Goal: Task Accomplishment & Management: Manage account settings

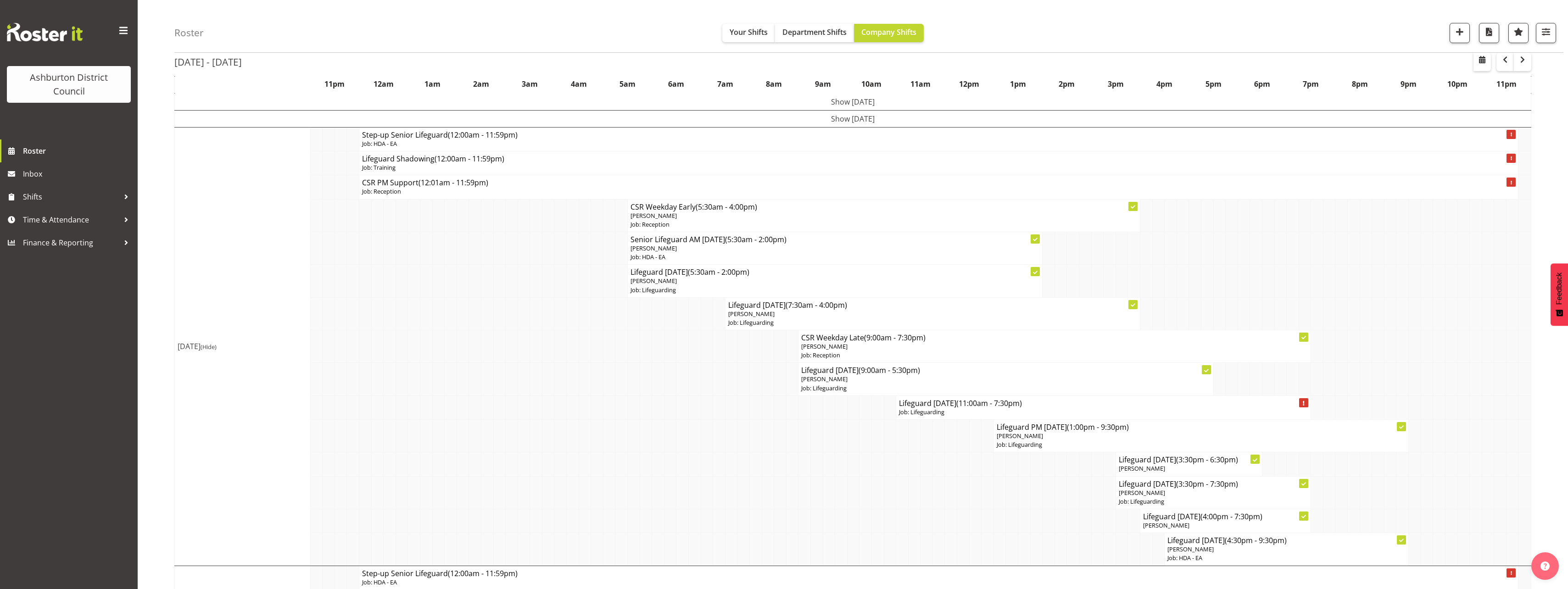
scroll to position [87, 0]
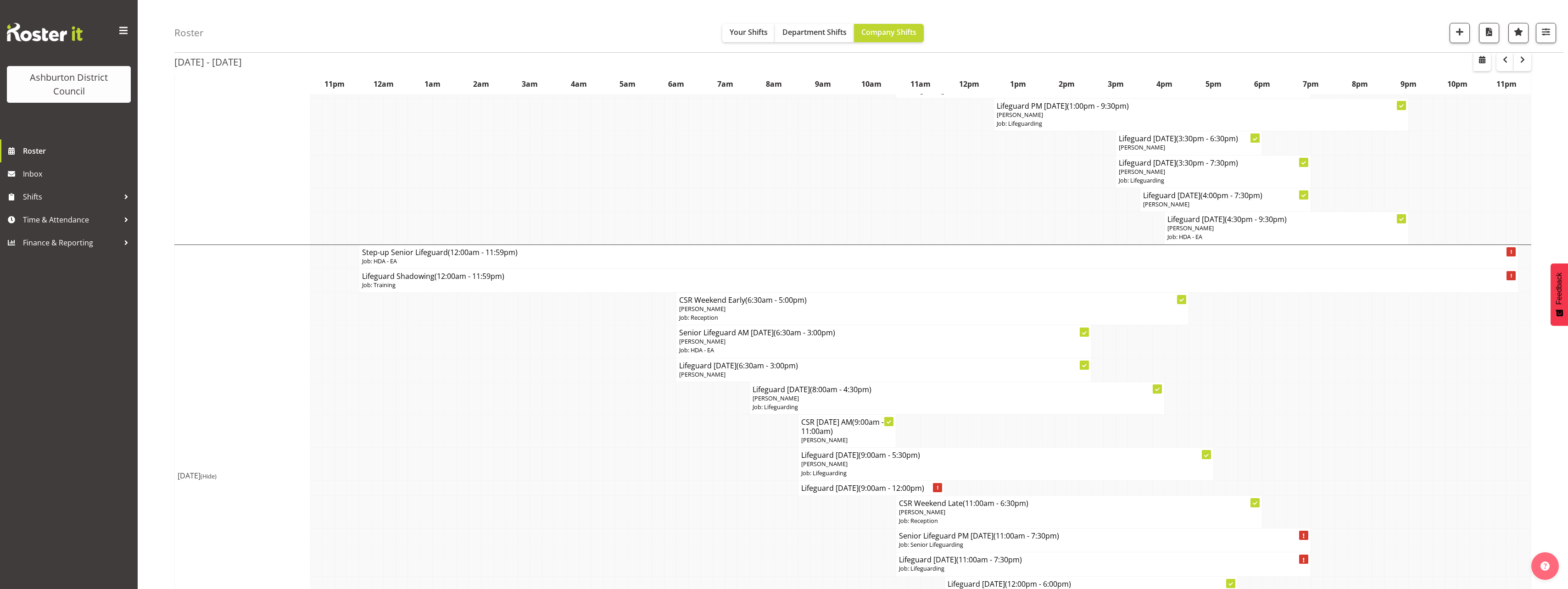
scroll to position [500, 0]
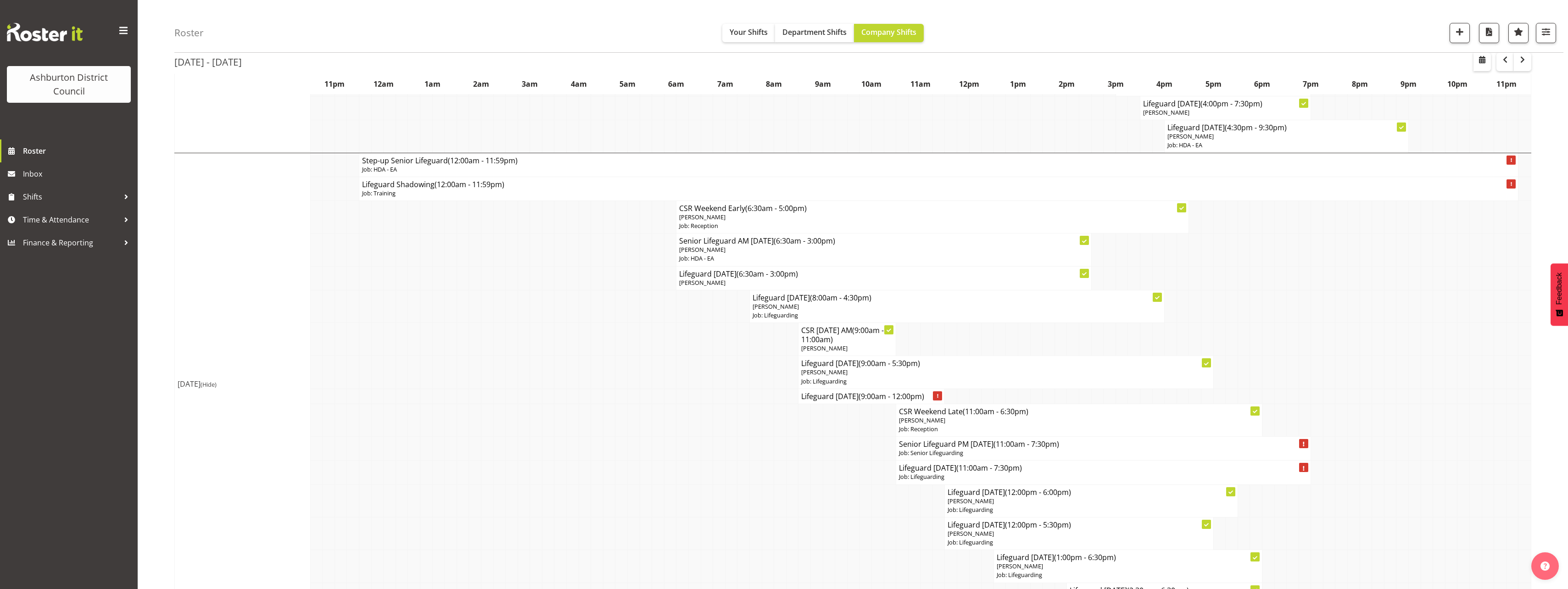
click at [156, 291] on div "Roster Your Shifts Department Shifts Company Shifts 1 Locations Clear Art Galle…" at bounding box center [853, 310] width 1430 height 1567
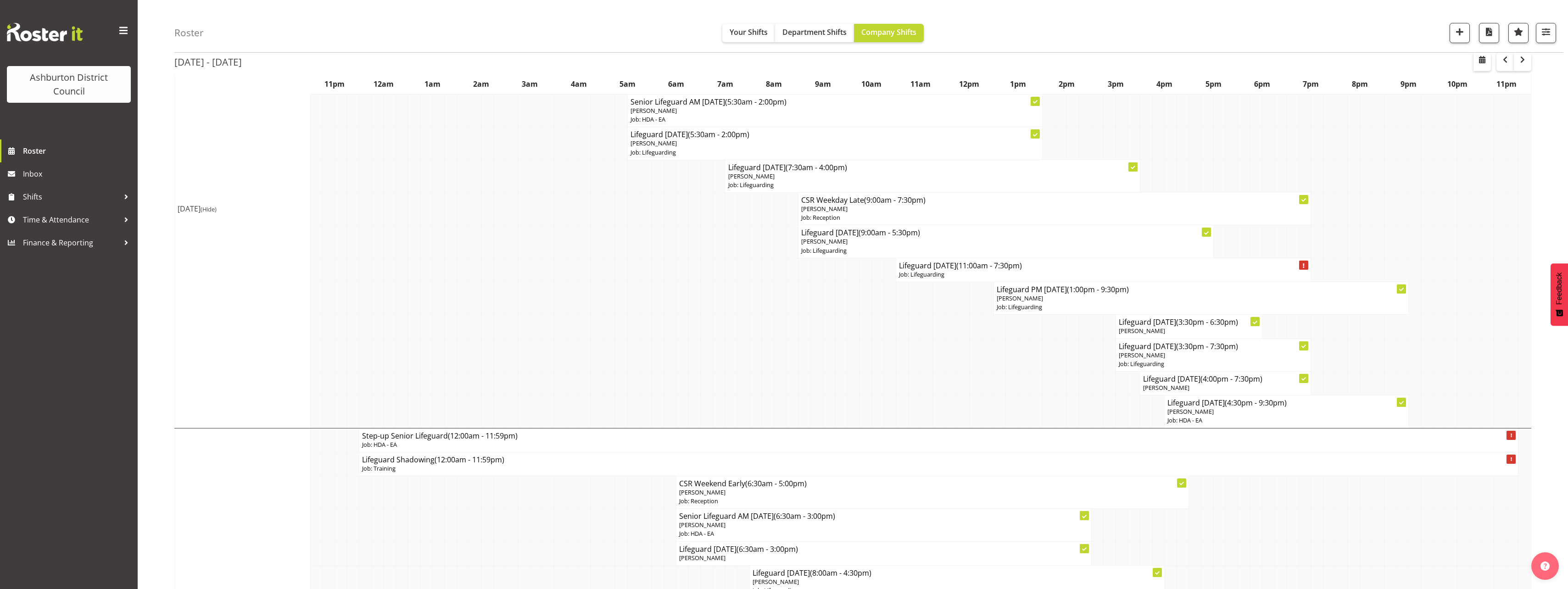
scroll to position [0, 0]
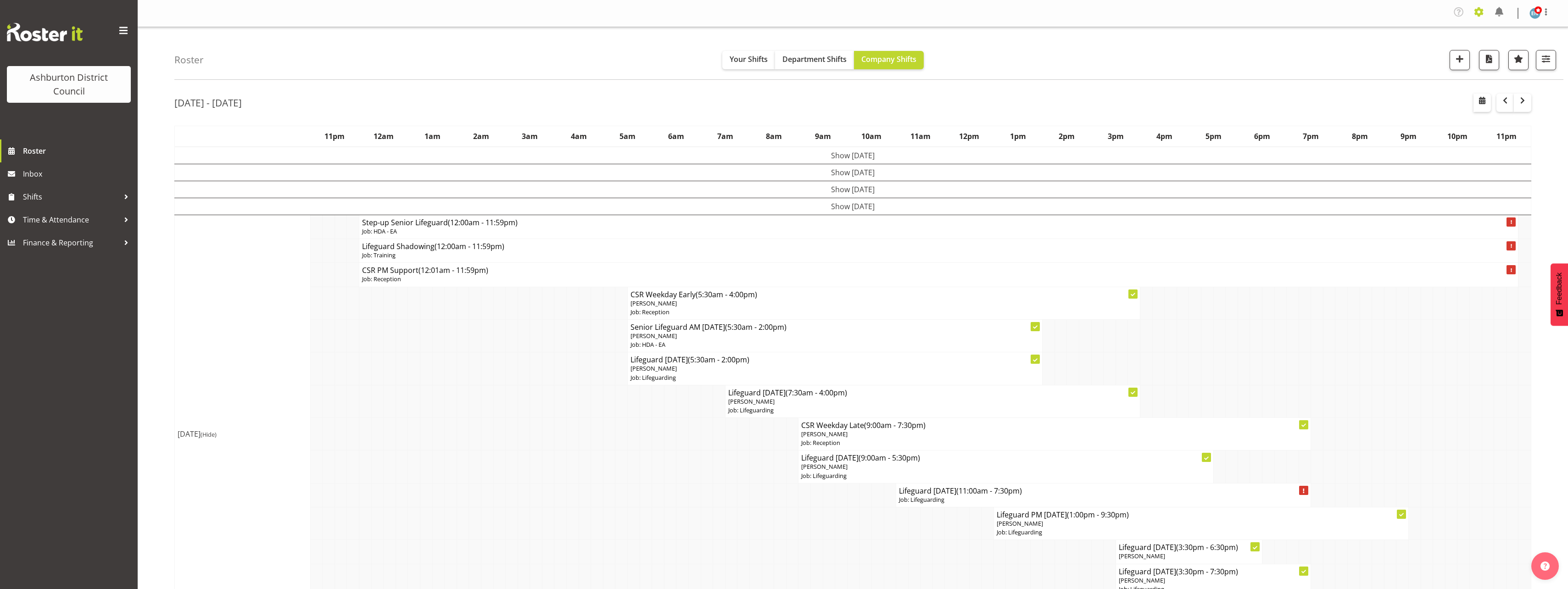
click at [1476, 15] on span at bounding box center [1479, 12] width 15 height 15
click at [1404, 101] on link "Employees" at bounding box center [1423, 101] width 127 height 16
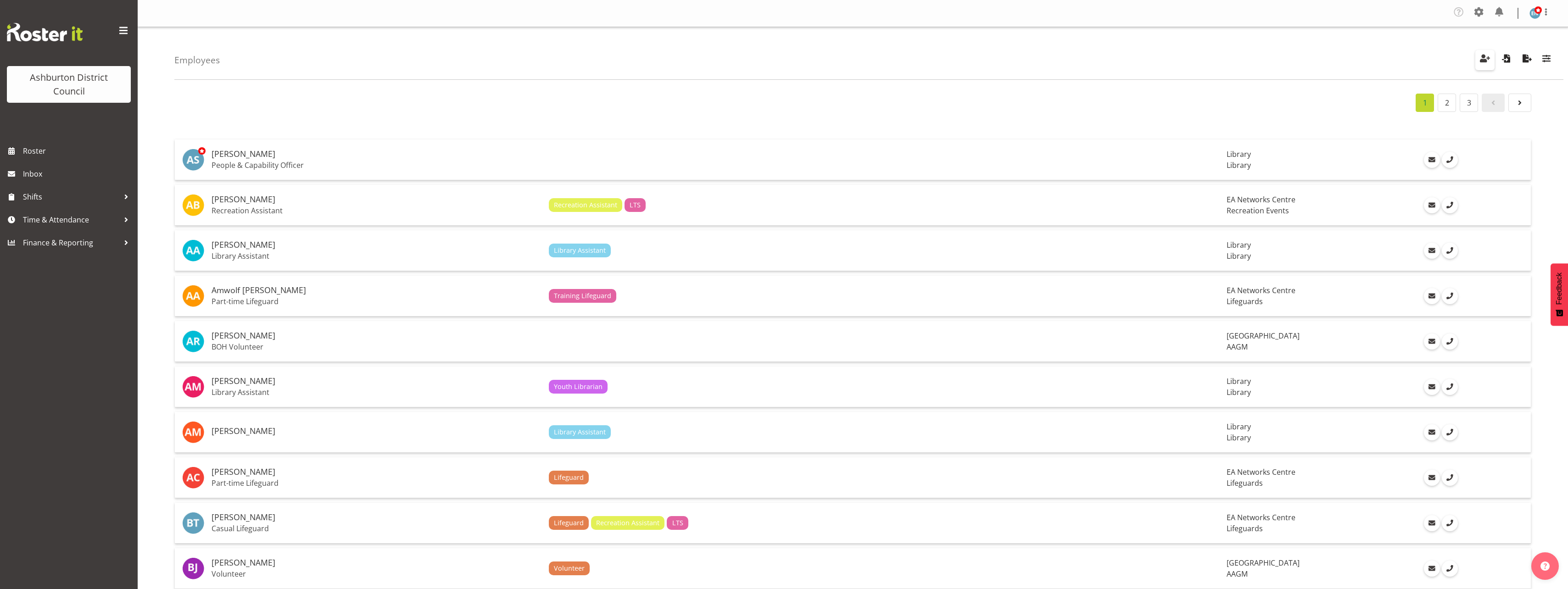
click at [1481, 60] on span "button" at bounding box center [1485, 59] width 12 height 12
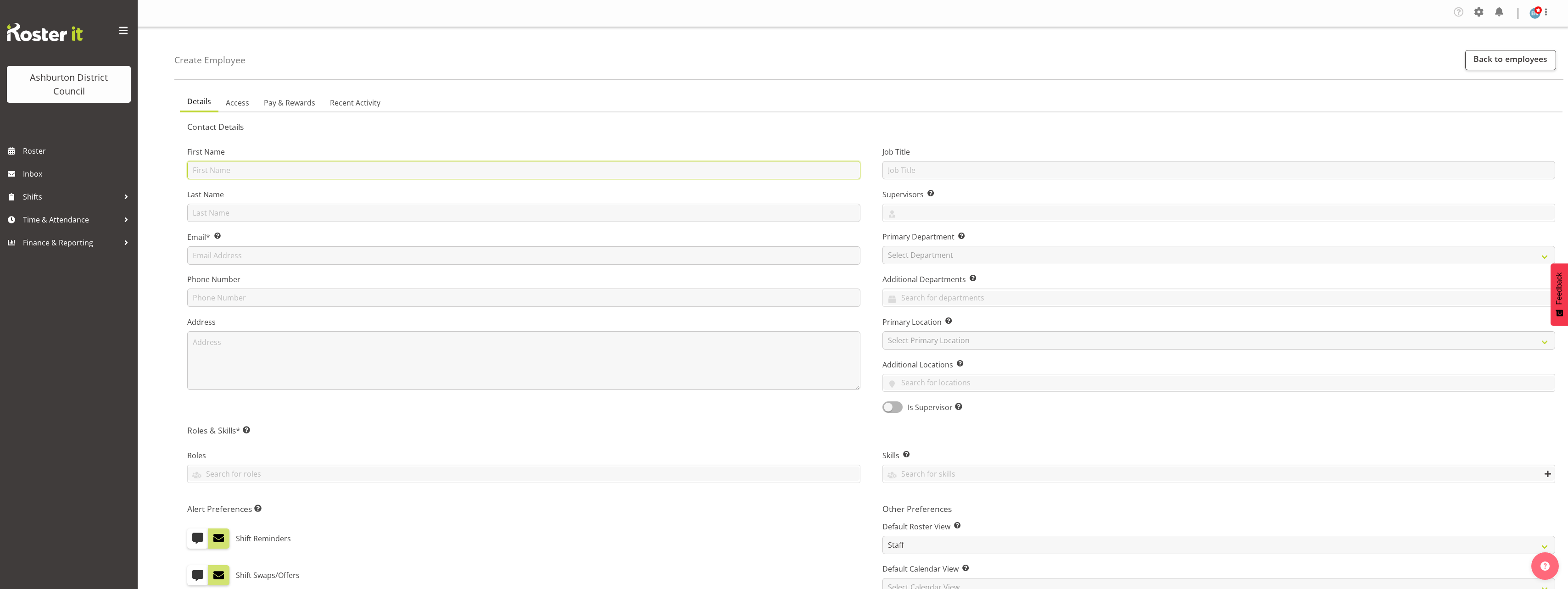
click at [309, 173] on input "text" at bounding box center [523, 170] width 673 height 18
type input "Megan"
type input "Rutter"
click at [295, 257] on input "text" at bounding box center [523, 255] width 673 height 18
click at [263, 249] on input "text" at bounding box center [523, 255] width 673 height 18
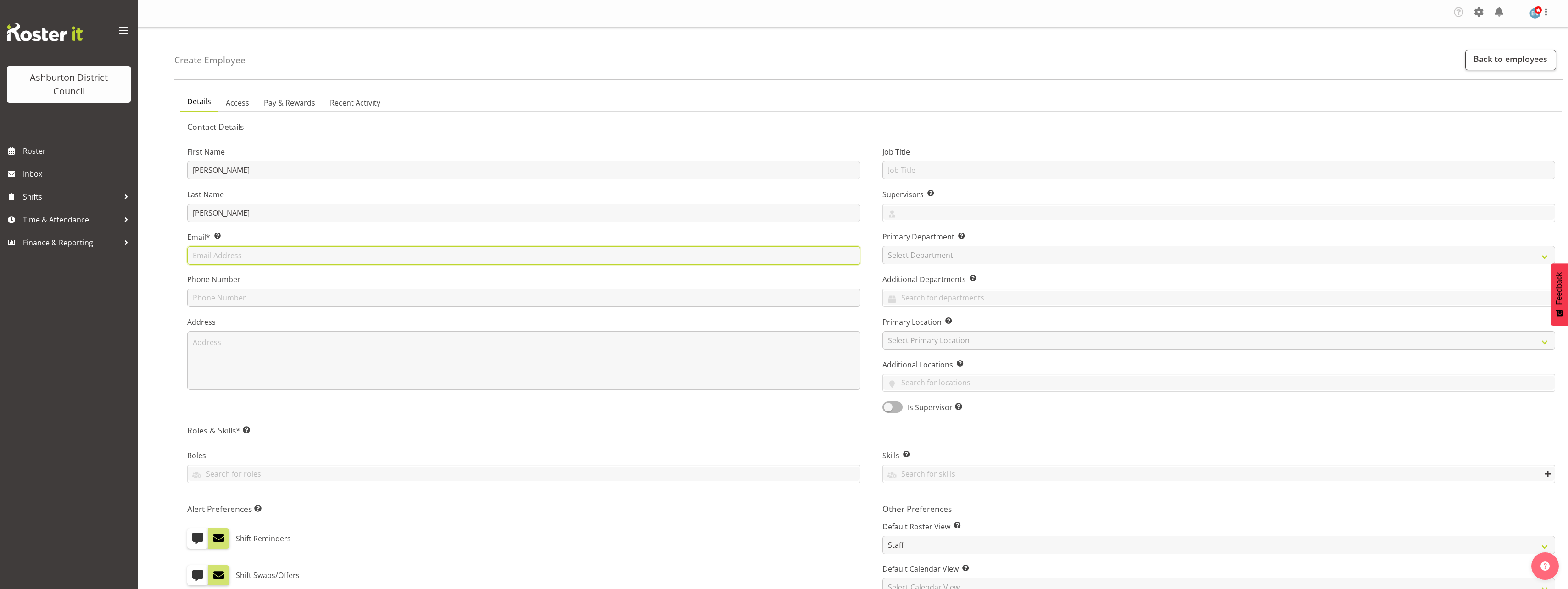
paste input "megan.rutter15@gmail.com"
type input "megan.rutter15@gmail.com"
click at [274, 294] on input "text" at bounding box center [523, 298] width 673 height 18
paste input "0212656393"
type input "0212656393"
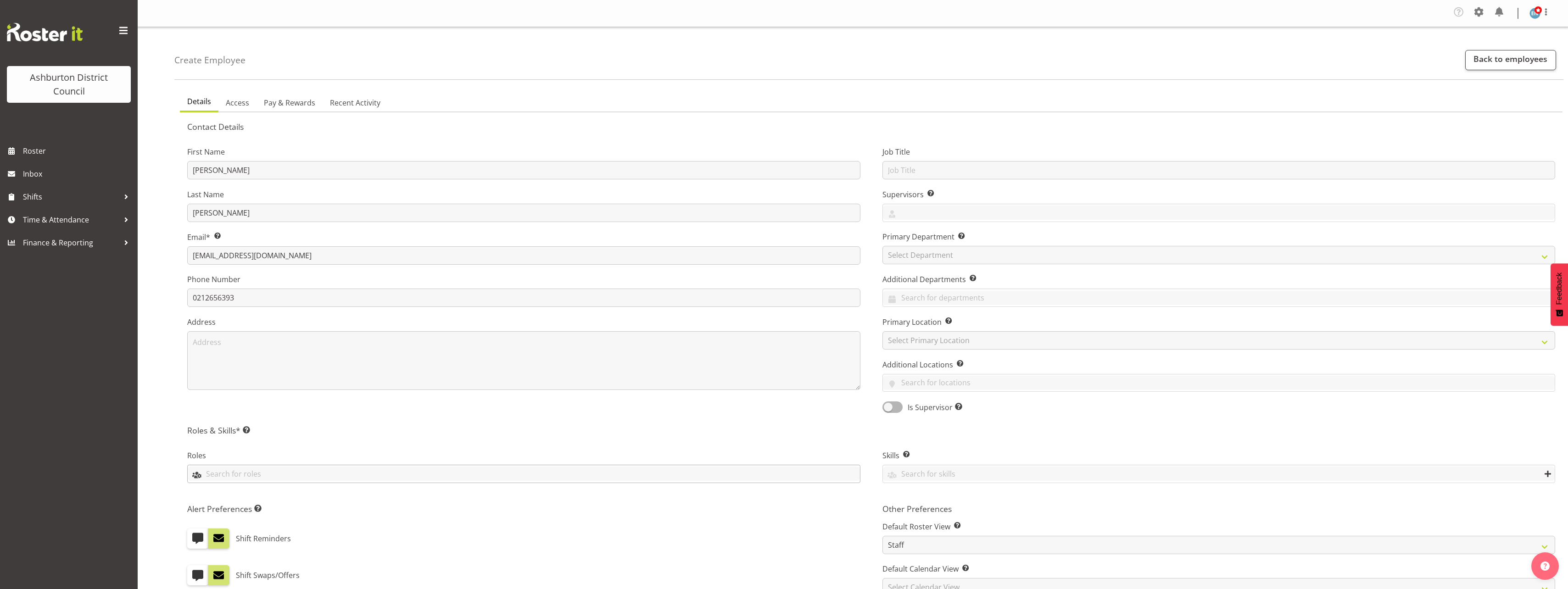
click at [298, 475] on input "text" at bounding box center [524, 473] width 672 height 14
click at [253, 549] on link "Lifeguard" at bounding box center [524, 551] width 672 height 16
click at [245, 530] on span "Senior Lifeguard" at bounding box center [223, 529] width 57 height 10
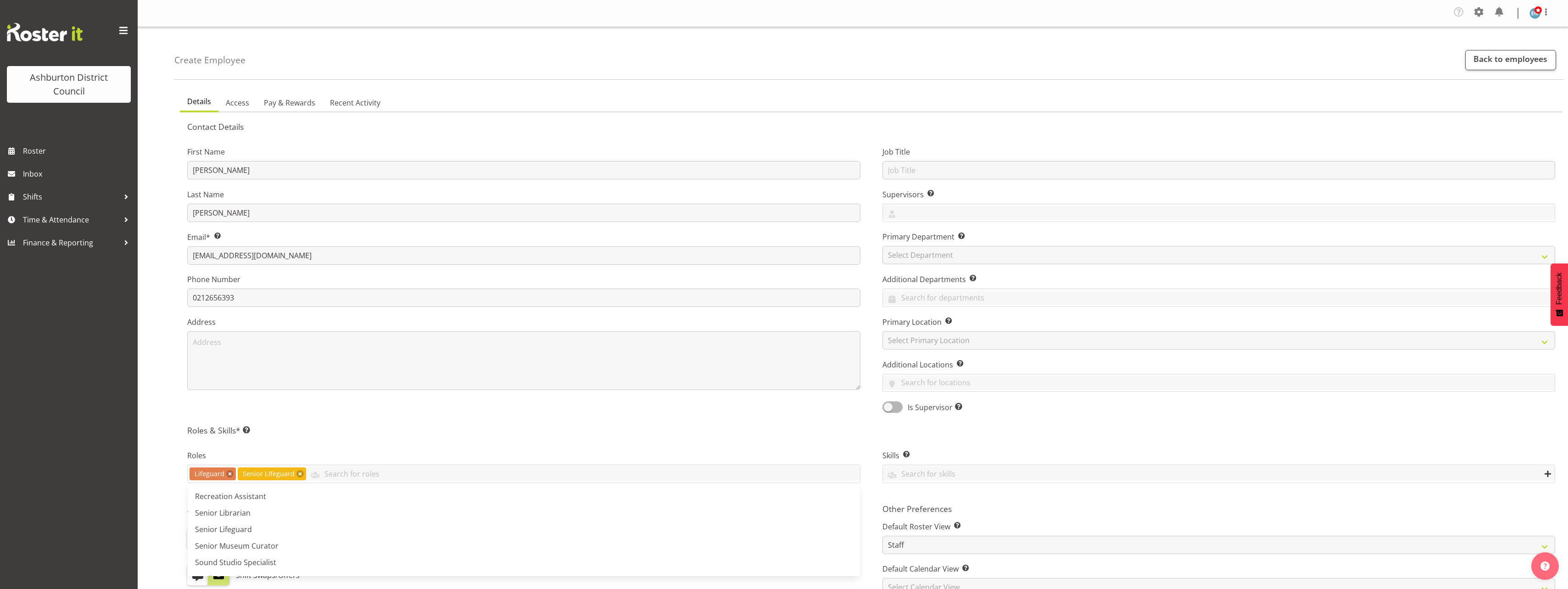
click at [575, 420] on div "First Name Megan Last Name Rutter Email* This is a required field. megan.rutter…" at bounding box center [523, 276] width 695 height 286
click at [976, 167] on input "text" at bounding box center [1218, 170] width 673 height 18
type input "Senior Lifeguard"
click at [994, 203] on div "Abbie Shirley Charlotte Hydes Deborah Anderson Ellen McManus Hayley Dickson Jil…" at bounding box center [1218, 213] width 673 height 18
click at [924, 280] on span "[PERSON_NAME]" at bounding box center [918, 285] width 57 height 10
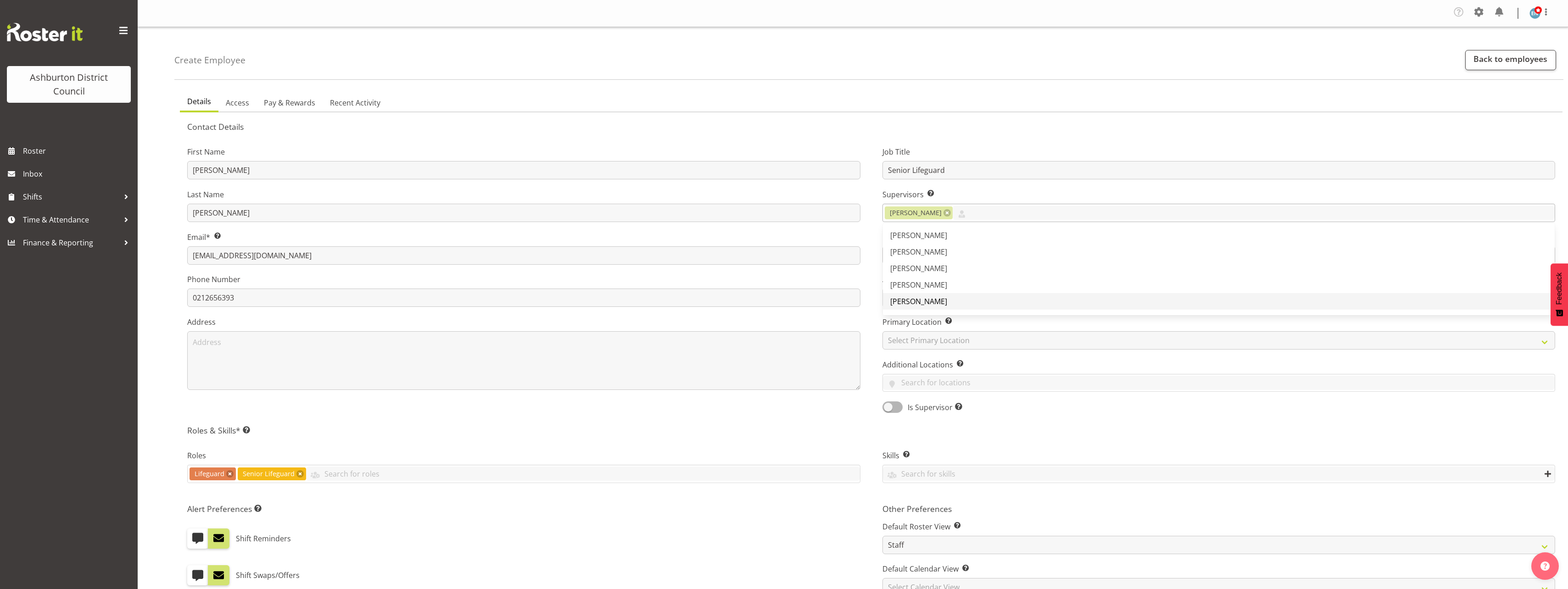
click at [930, 301] on span "[PERSON_NAME]" at bounding box center [918, 301] width 57 height 10
click at [937, 291] on link "[PERSON_NAME]" at bounding box center [1219, 288] width 672 height 16
click at [864, 265] on div "First Name Megan Last Name Rutter Email* This is a required field. megan.rutter…" at bounding box center [523, 276] width 695 height 286
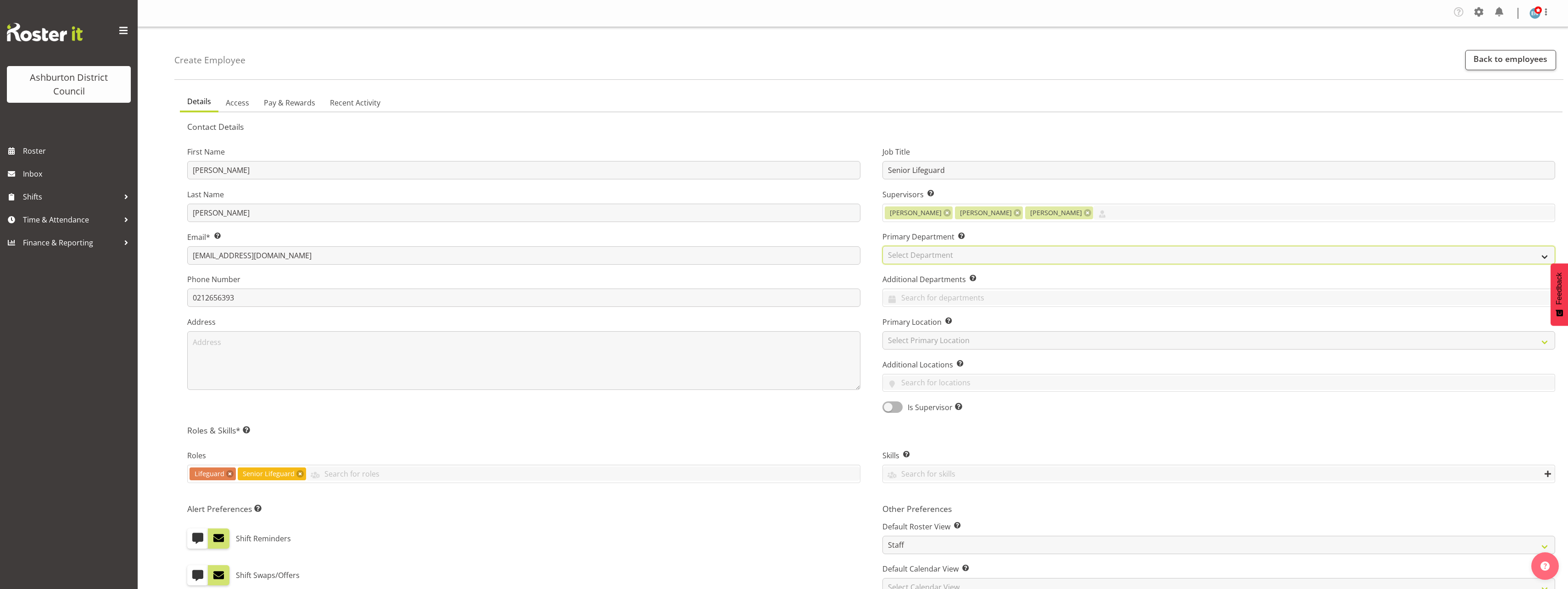
click at [987, 253] on select "Select Department AAGM Cleaning Customer Services Library Lifeguards Recreation…" at bounding box center [1218, 255] width 673 height 18
select select "65"
click at [882, 246] on select "Select Department AAGM Cleaning Customer Services Library Lifeguards Recreation…" at bounding box center [1218, 255] width 673 height 18
click at [899, 337] on select "Select Primary Location Art Gallery & Museum EA Networks Centre Library" at bounding box center [1218, 340] width 673 height 18
select select "64"
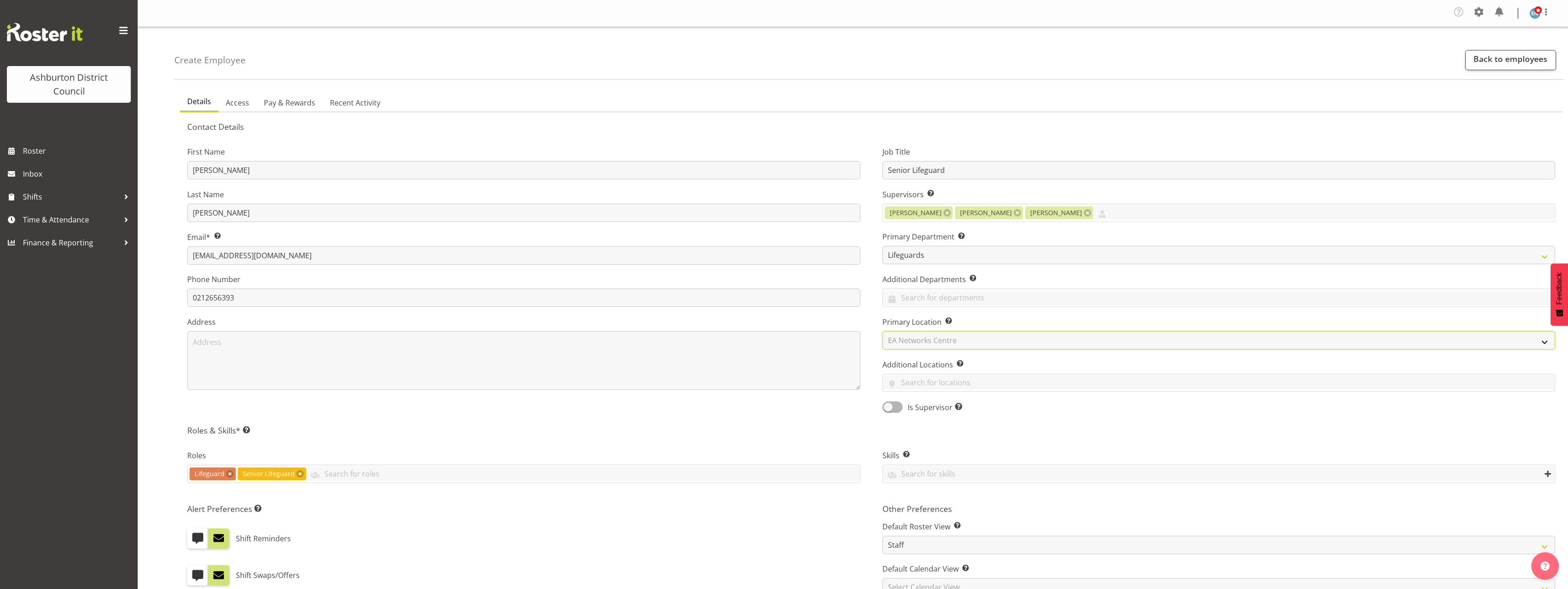
click at [882, 331] on select "Select Primary Location Art Gallery & Museum EA Networks Centre Library" at bounding box center [1218, 340] width 673 height 18
click at [866, 420] on div "First Name Megan Last Name Rutter Email* This is a required field. megan.rutter…" at bounding box center [523, 276] width 695 height 286
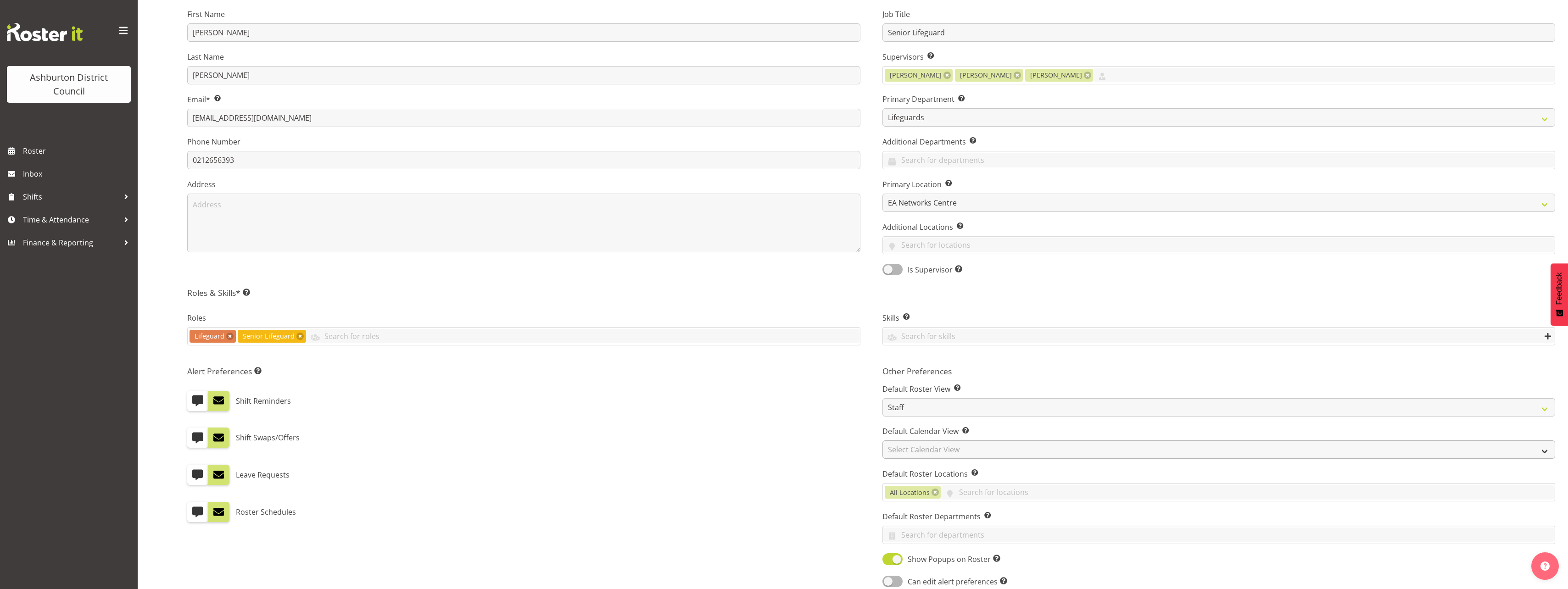
scroll to position [183, 0]
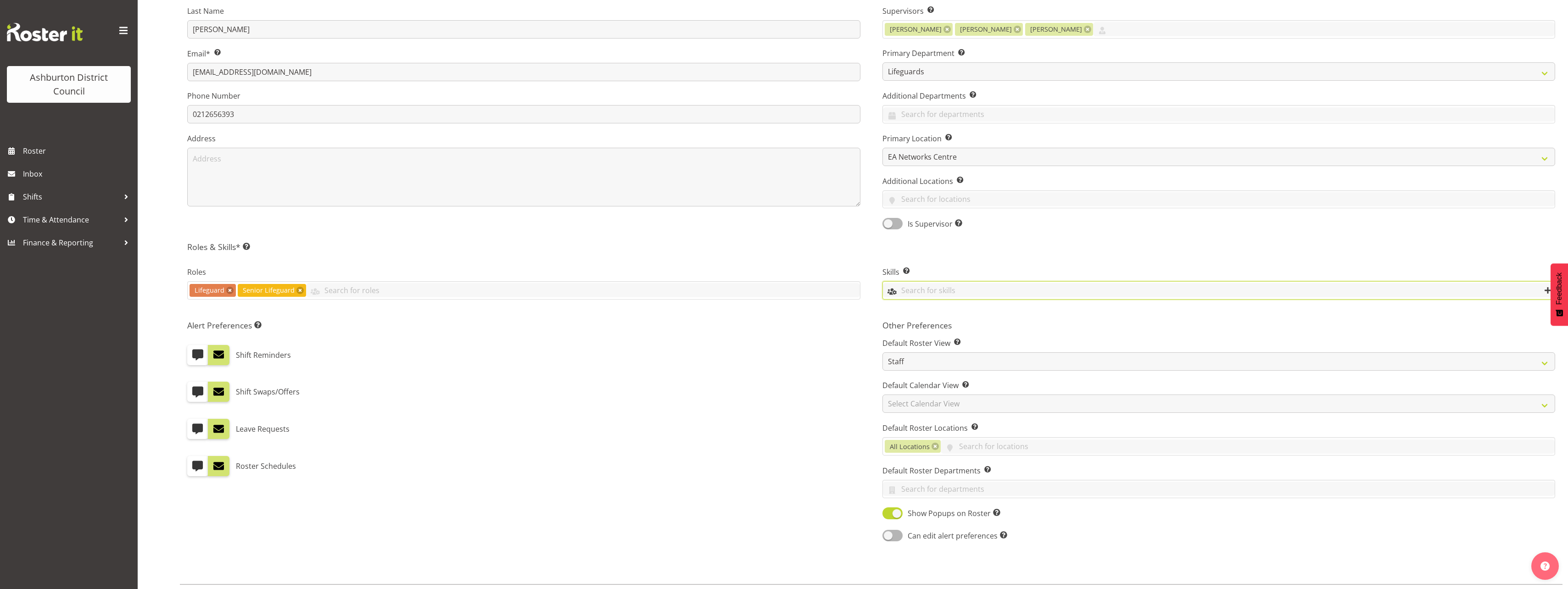
click at [945, 288] on input "text" at bounding box center [1219, 290] width 672 height 14
click at [944, 312] on span "Senior Lifeguard" at bounding box center [918, 313] width 57 height 10
click at [910, 329] on link "PLPC" at bounding box center [1219, 329] width 672 height 16
click at [856, 356] on div "Shift Reminders" at bounding box center [523, 354] width 673 height 20
click at [929, 362] on select "Staff Role Shift - Horizontal Shift - Vertical Staff - Location" at bounding box center [1218, 361] width 673 height 18
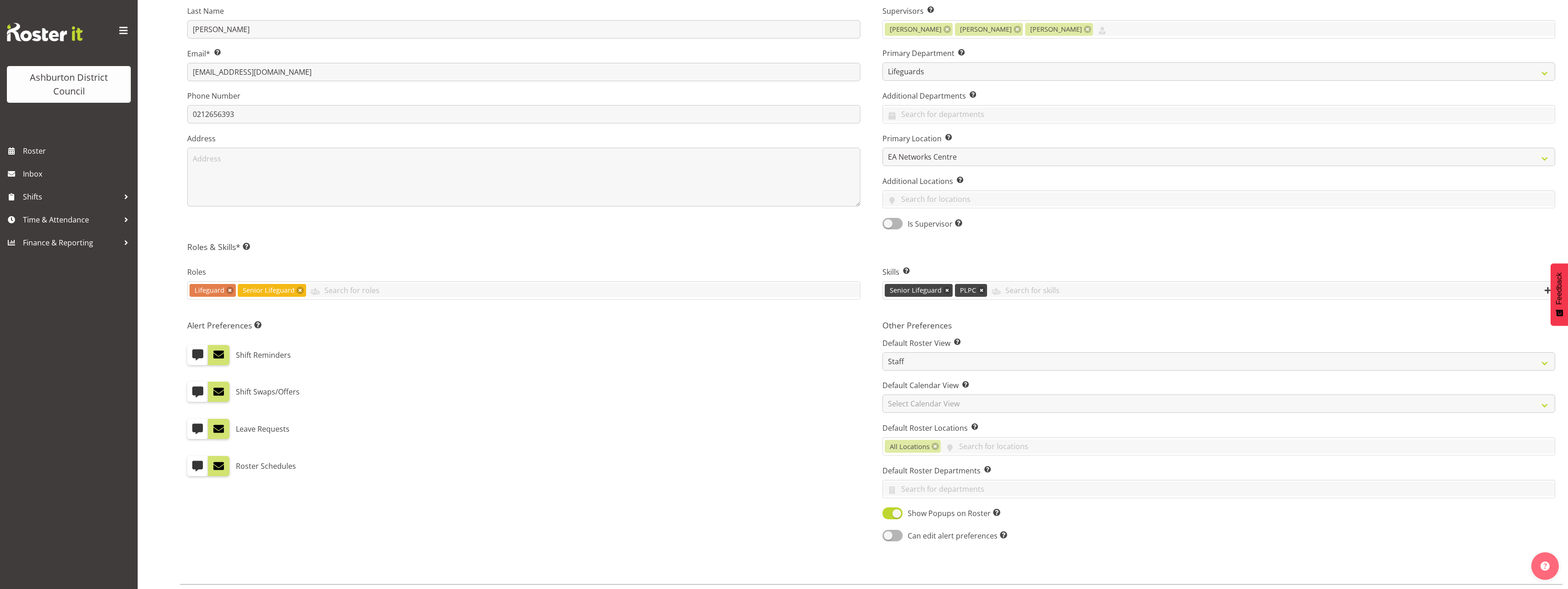
click at [812, 378] on div "Shift Swaps/Offers" at bounding box center [523, 387] width 673 height 27
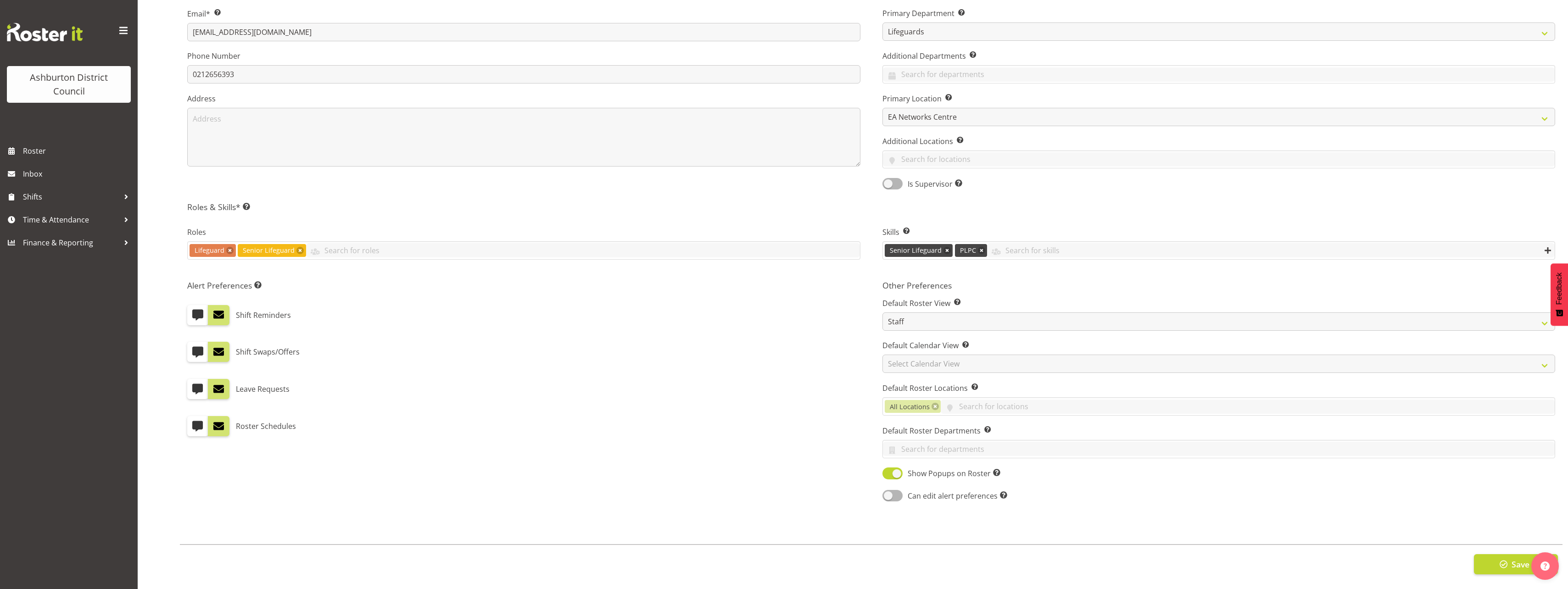
scroll to position [0, 0]
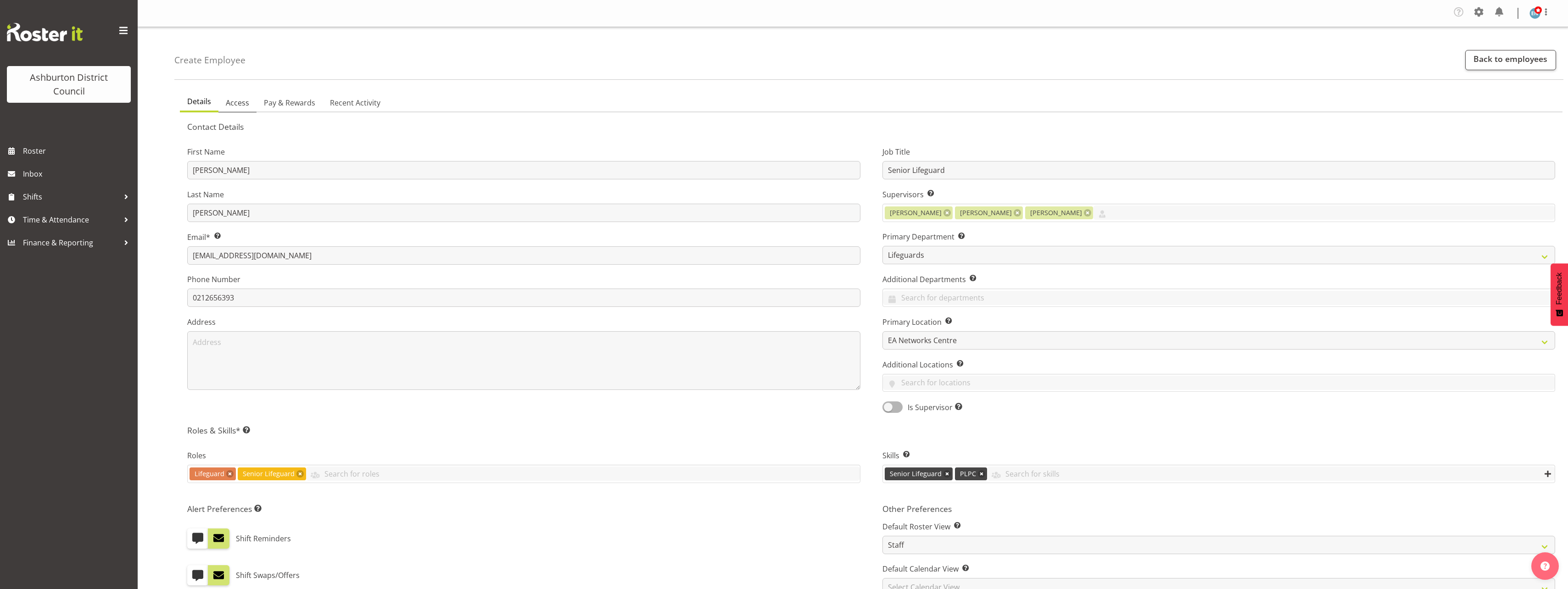
click at [240, 104] on span "Access" at bounding box center [237, 103] width 23 height 11
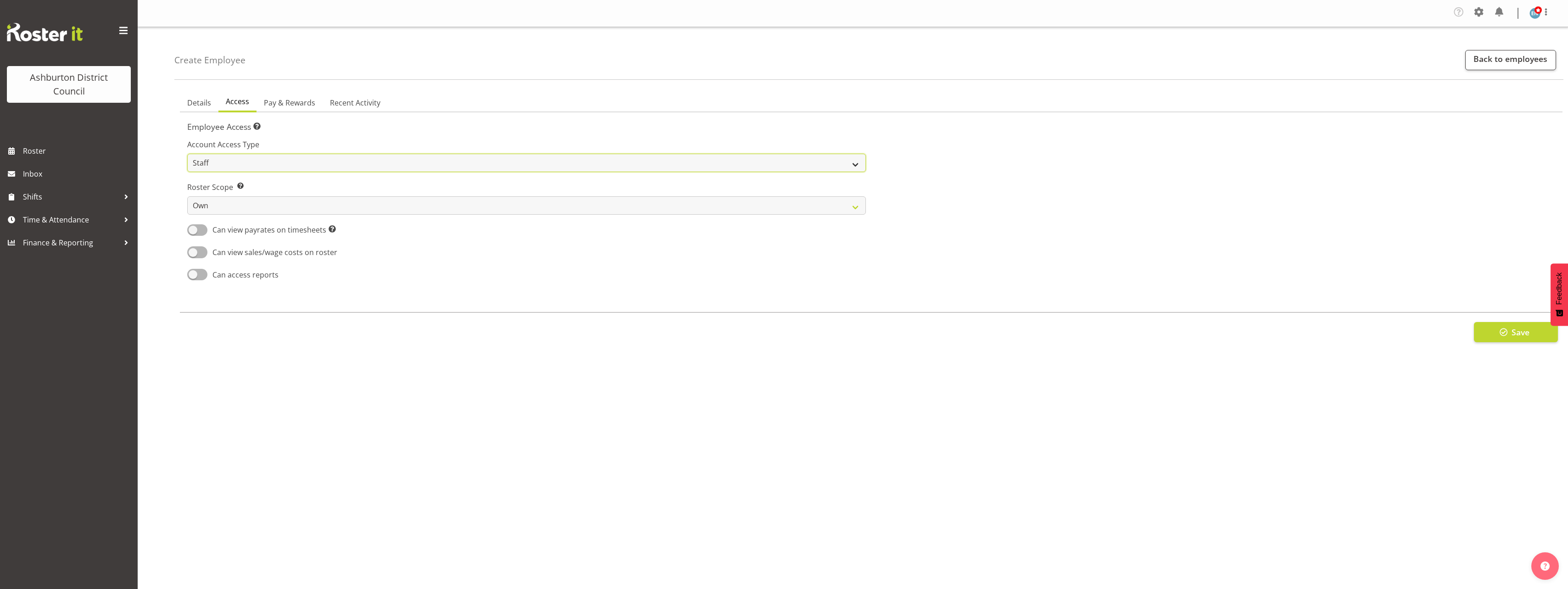
click at [288, 161] on select "Admin Manager Staff" at bounding box center [526, 163] width 679 height 18
select select "manager"
click at [187, 153] on select "Admin Manager Staff" at bounding box center [526, 163] width 679 height 18
click at [297, 207] on select "Own Department Company" at bounding box center [526, 205] width 679 height 18
select select "department"
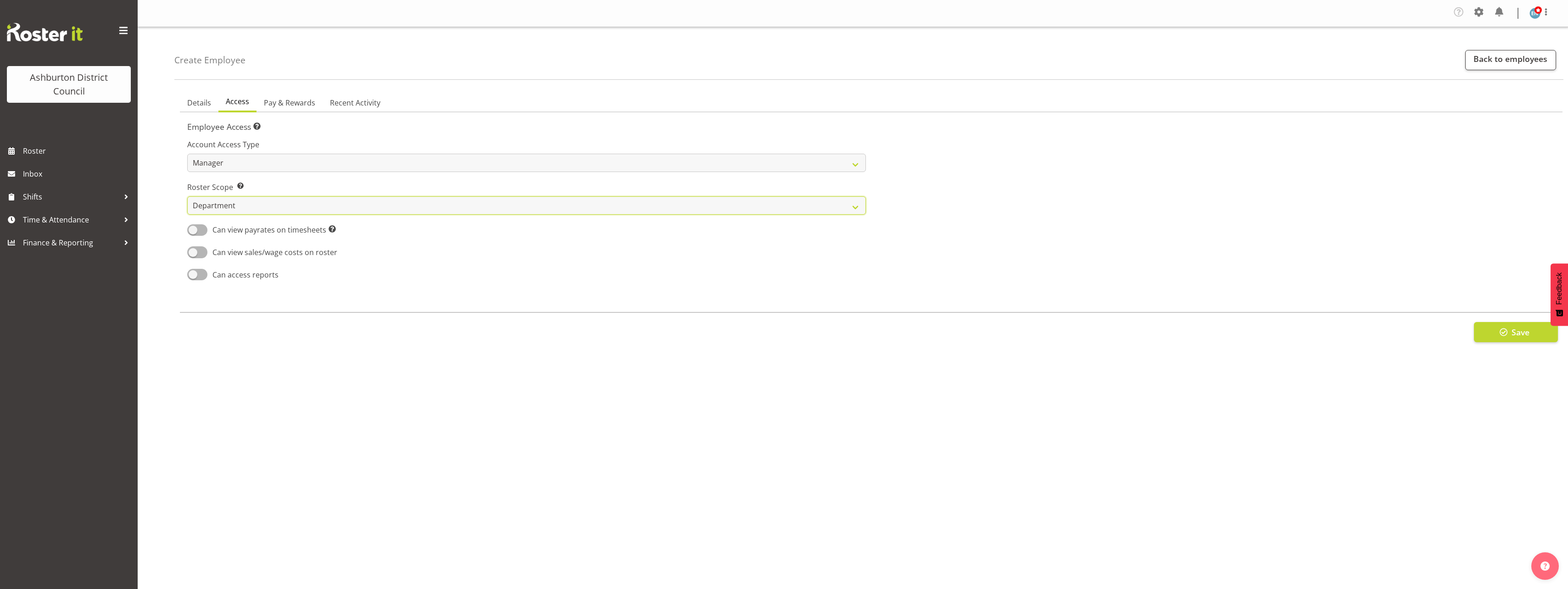
click at [187, 196] on select "Own Department Company" at bounding box center [526, 205] width 679 height 18
click at [285, 100] on span "Pay & Rewards" at bounding box center [290, 103] width 51 height 11
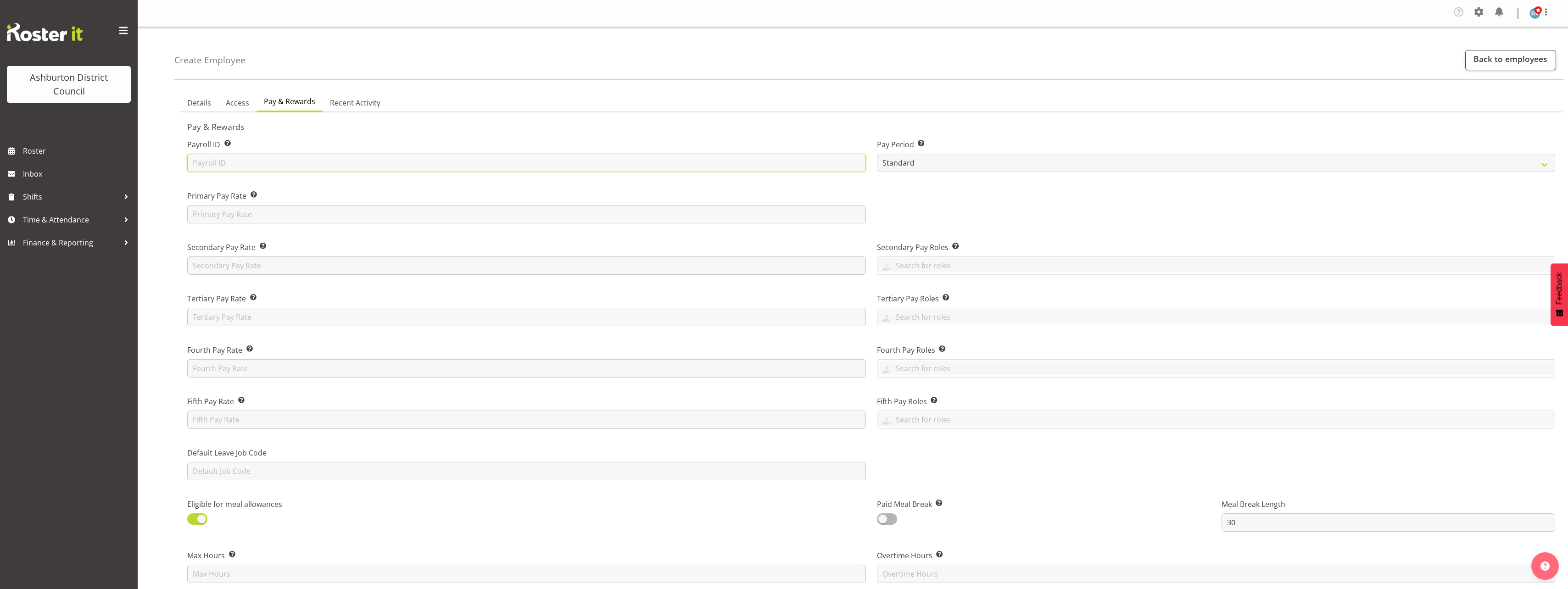
click at [263, 163] on input "text" at bounding box center [526, 163] width 679 height 18
paste input "7688"
type input "7688"
click at [977, 91] on div "Details Access Pay & Rewards Recent Activity Contact Details First Name Megan L…" at bounding box center [871, 558] width 1394 height 943
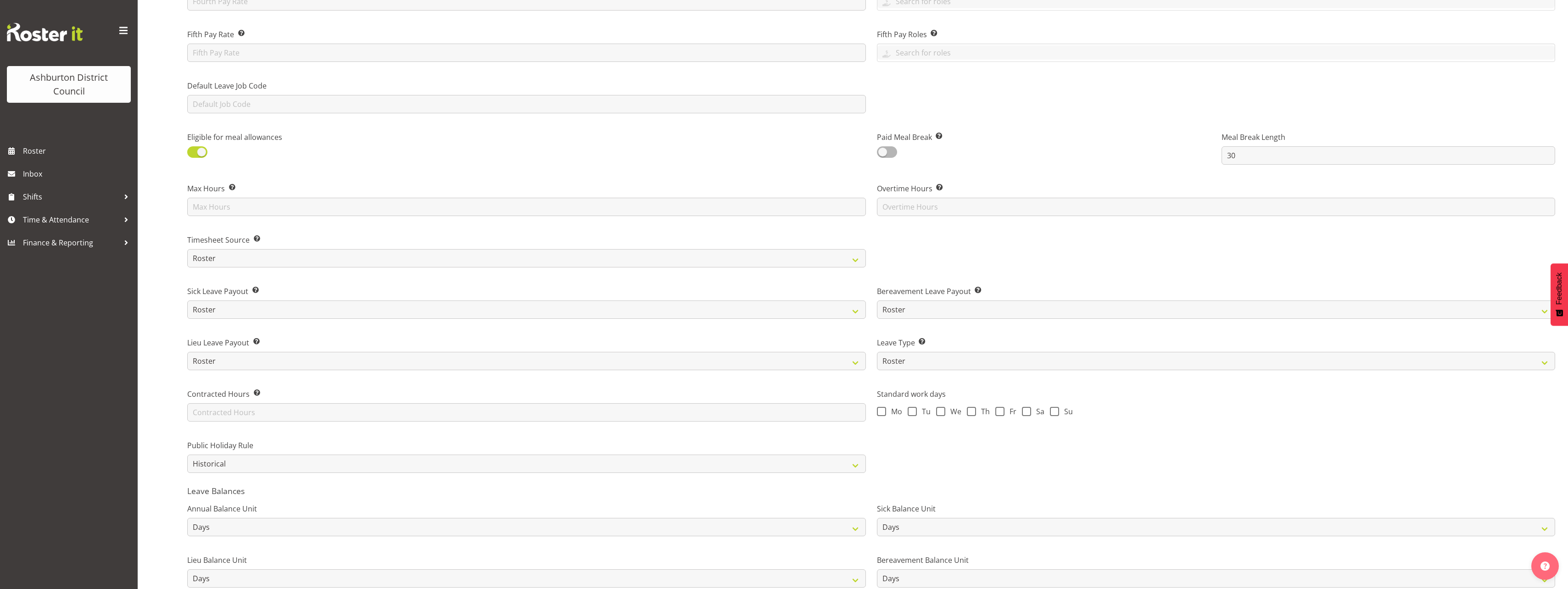
scroll to position [448, 0]
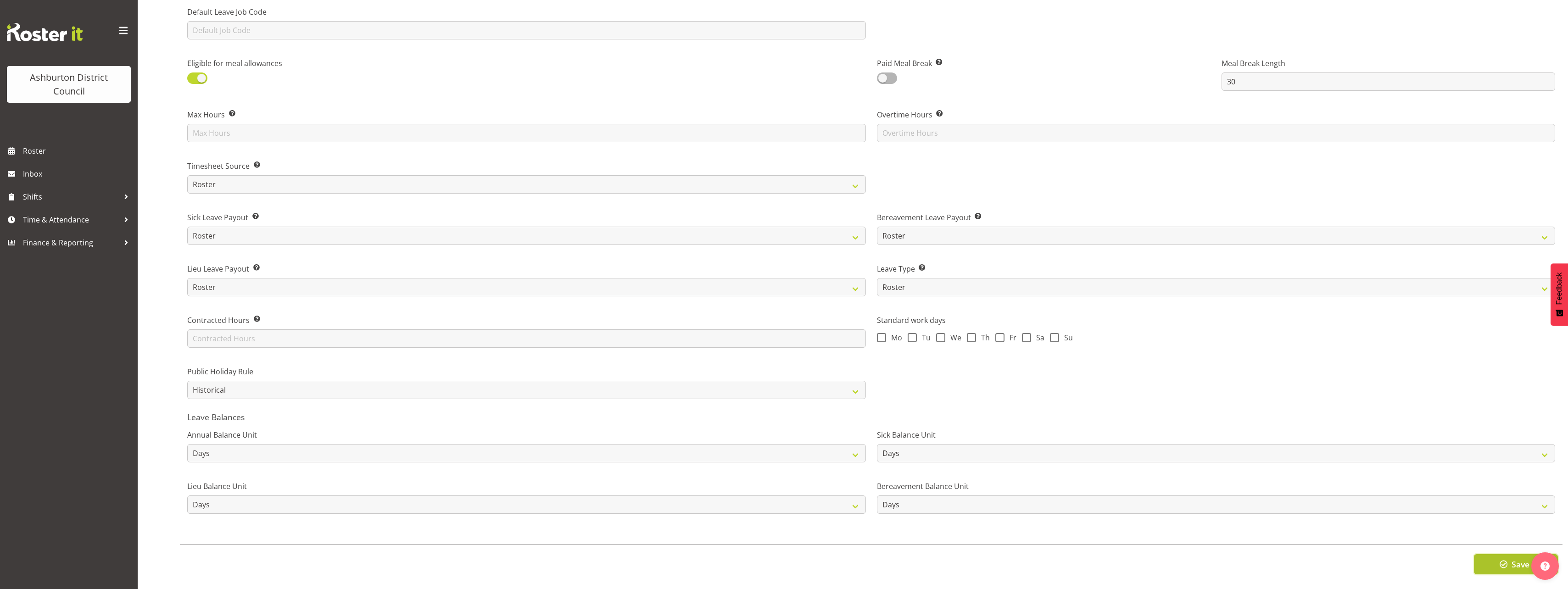
click at [1492, 554] on button "Save" at bounding box center [1515, 564] width 84 height 20
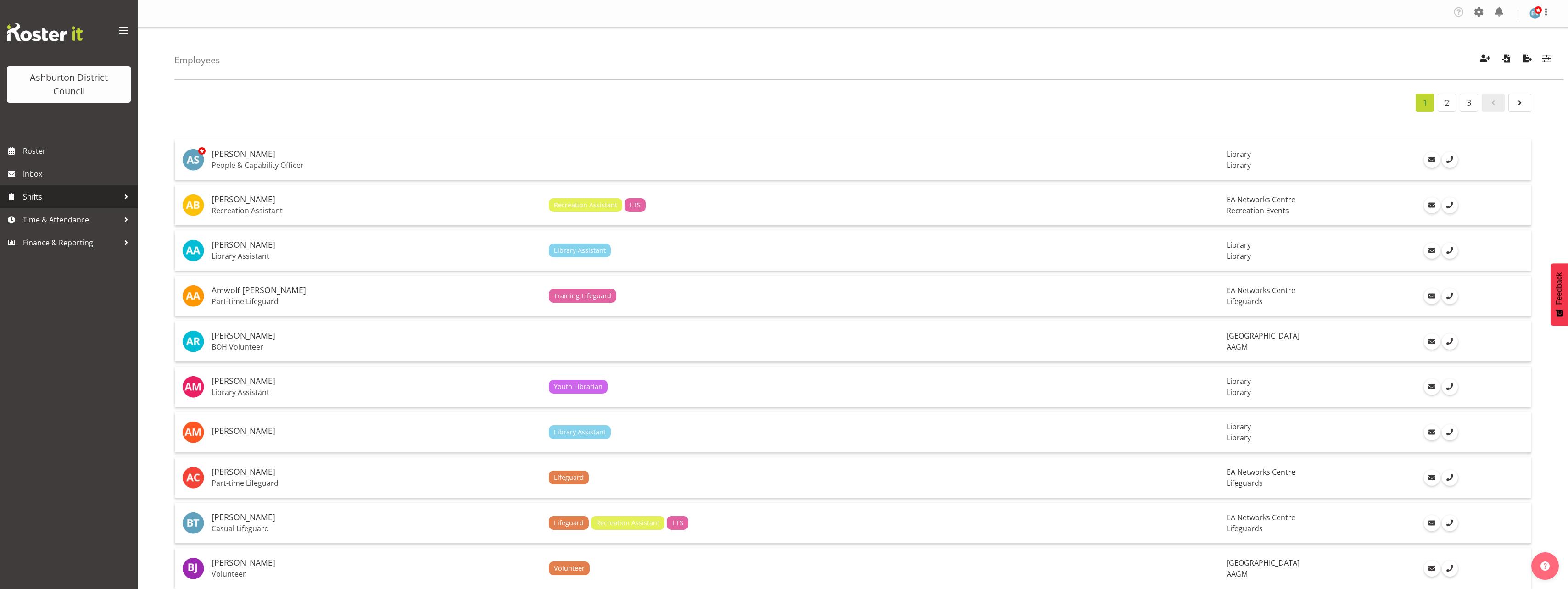
click at [53, 202] on span "Shifts" at bounding box center [72, 197] width 97 height 14
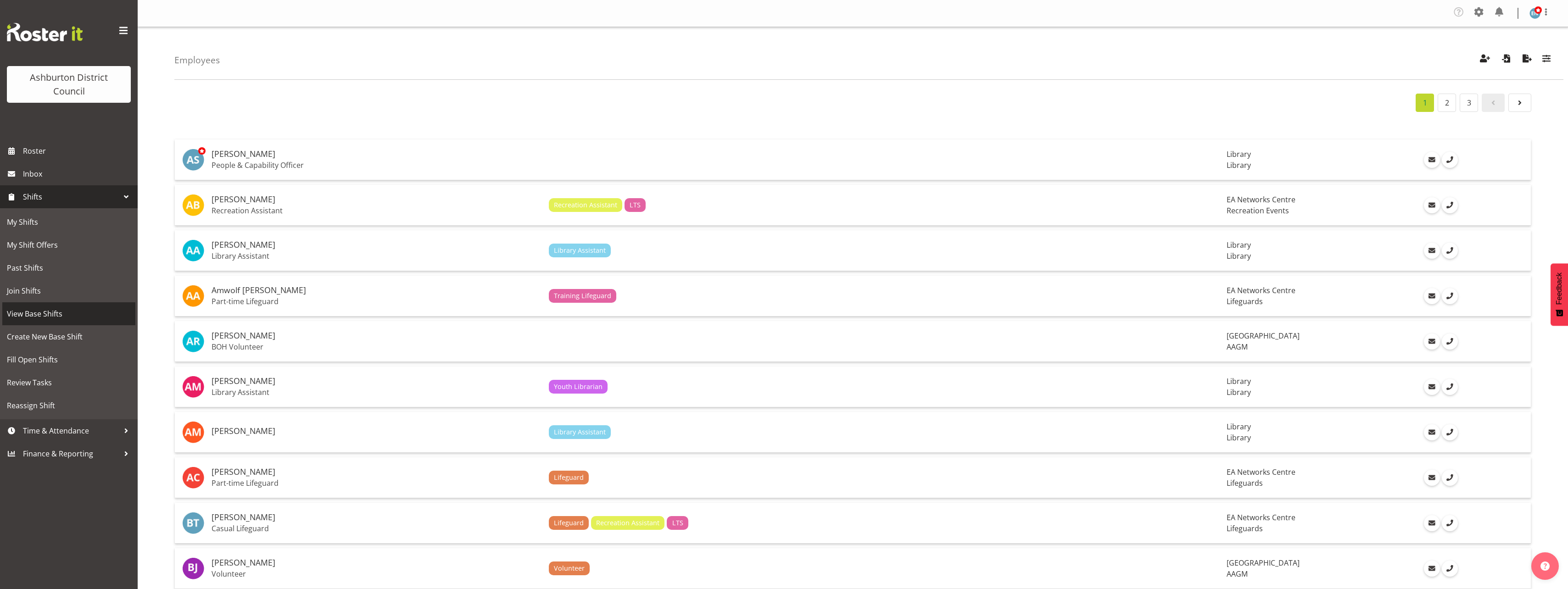
click at [42, 313] on span "View Base Shifts" at bounding box center [68, 313] width 124 height 14
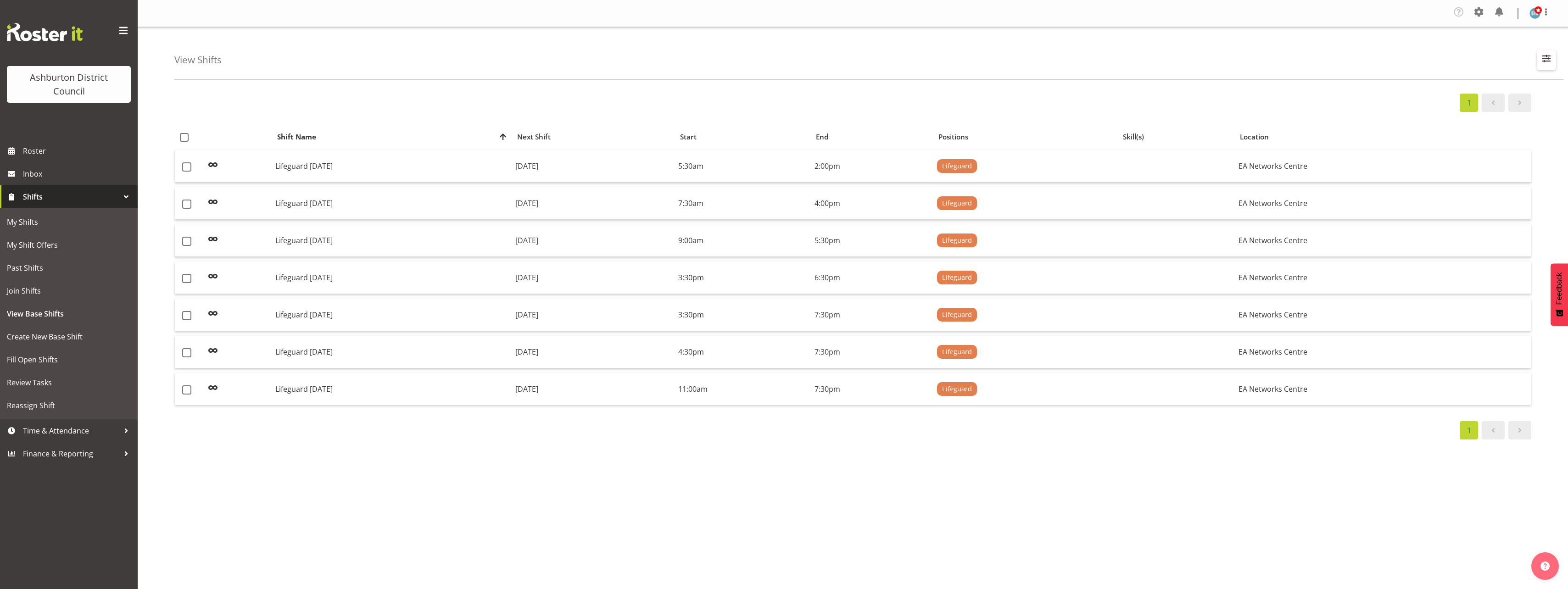
click at [1548, 56] on span "button" at bounding box center [1547, 59] width 12 height 12
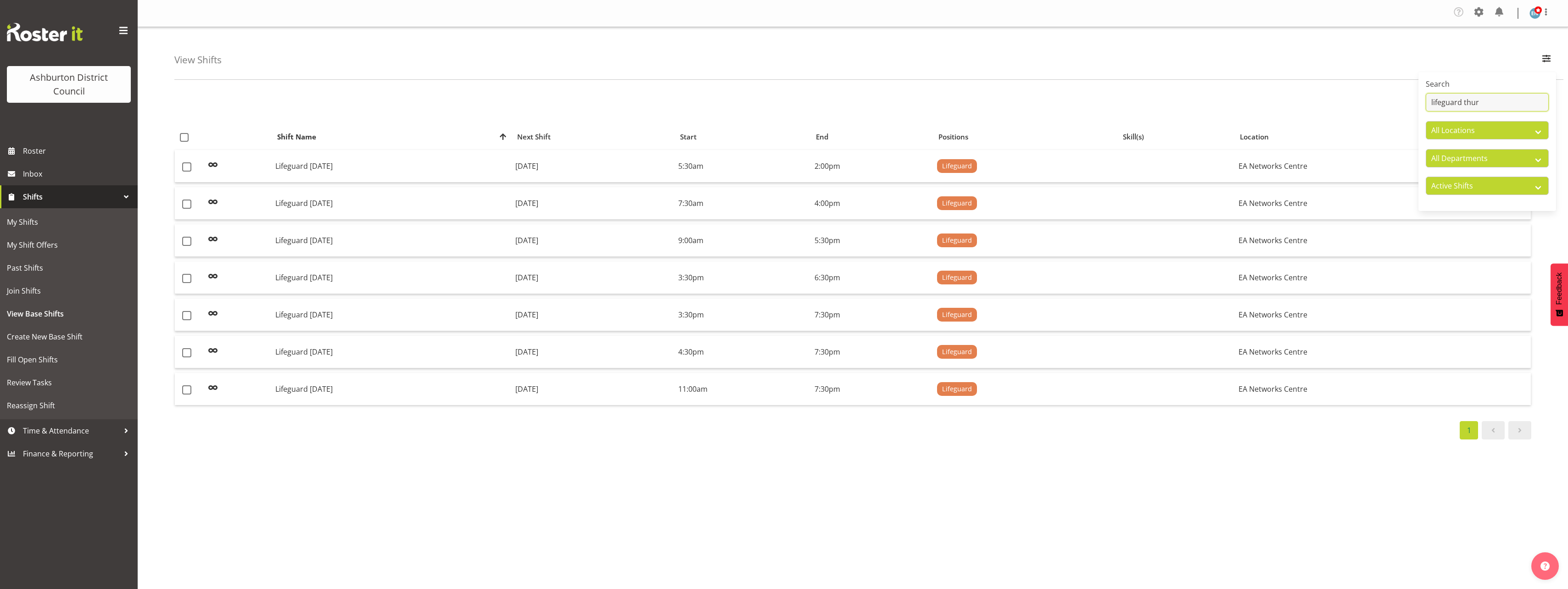
drag, startPoint x: 1496, startPoint y: 102, endPoint x: 1449, endPoint y: 102, distance: 47.0
click at [1449, 102] on input "lifeguard thur" at bounding box center [1487, 102] width 123 height 18
type input "l"
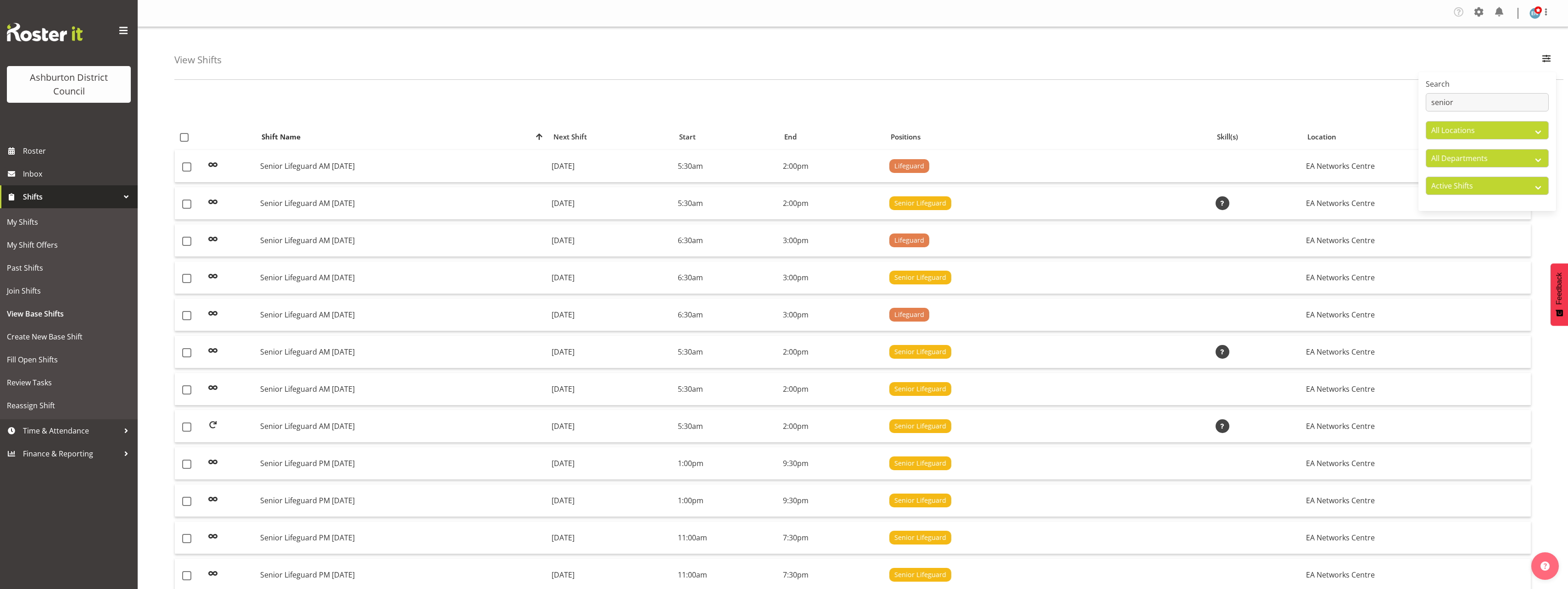
click at [477, 102] on div "1" at bounding box center [852, 103] width 1356 height 18
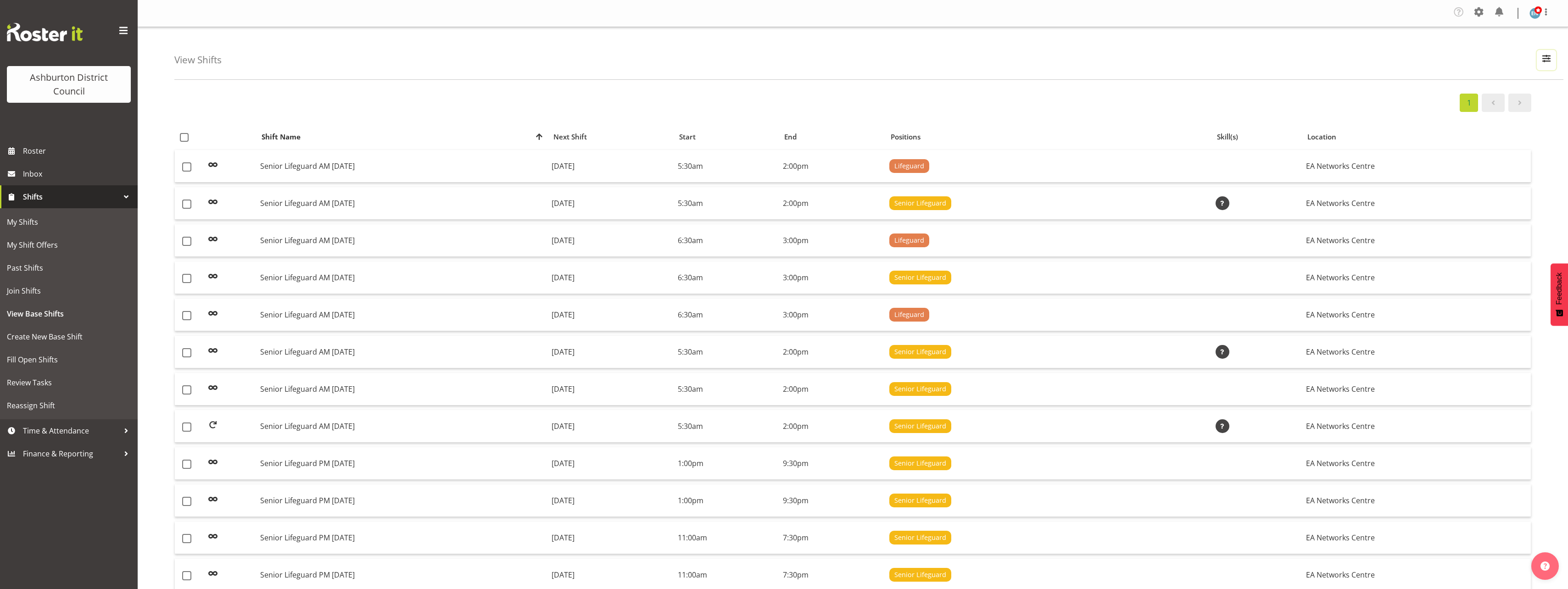
drag, startPoint x: 1551, startPoint y: 57, endPoint x: 1543, endPoint y: 76, distance: 20.6
click at [1551, 57] on span "button" at bounding box center [1547, 59] width 12 height 12
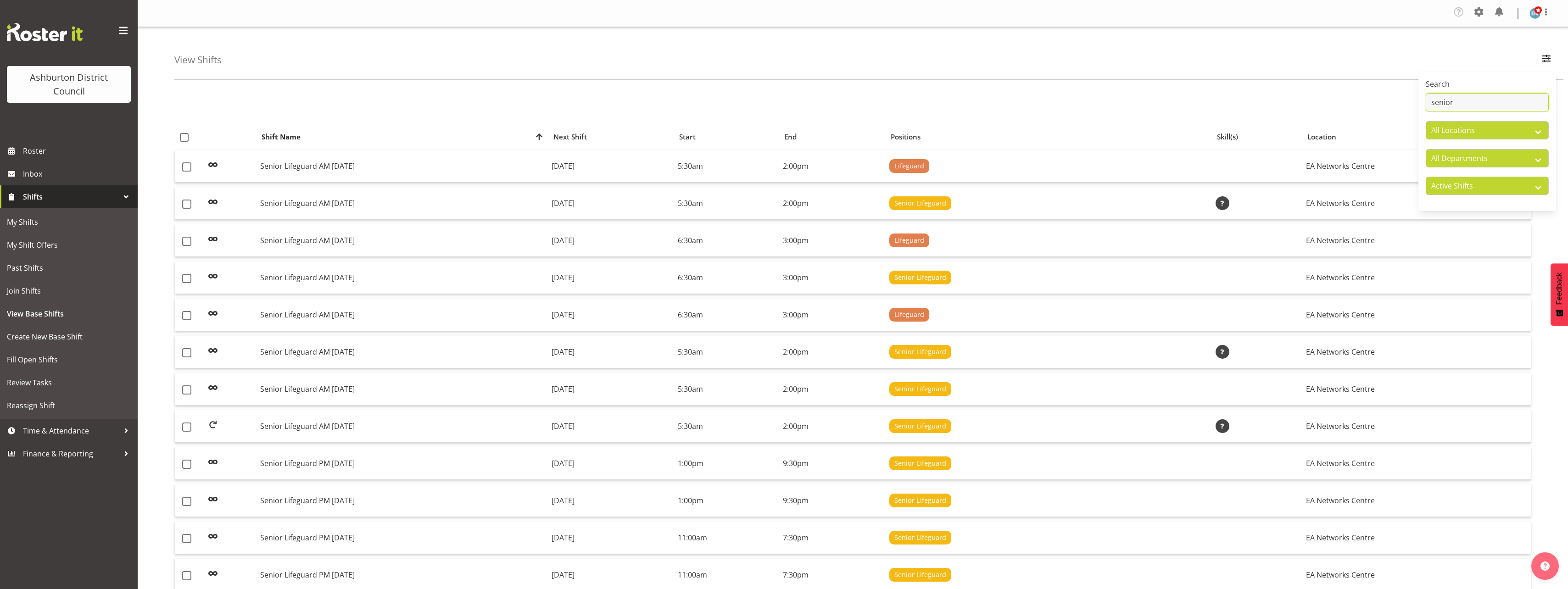
click at [1480, 103] on input "senior" at bounding box center [1487, 102] width 123 height 18
type input "senior lifeguard pm"
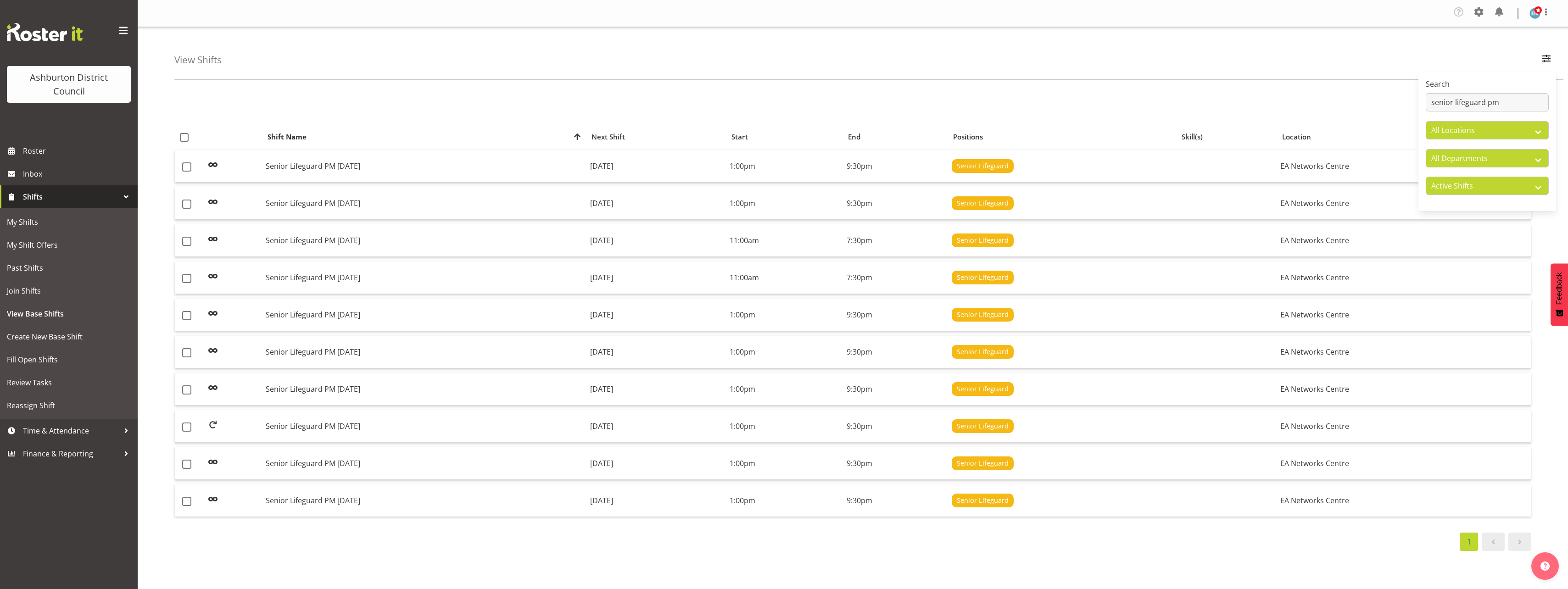
click at [386, 95] on div "1" at bounding box center [852, 103] width 1356 height 18
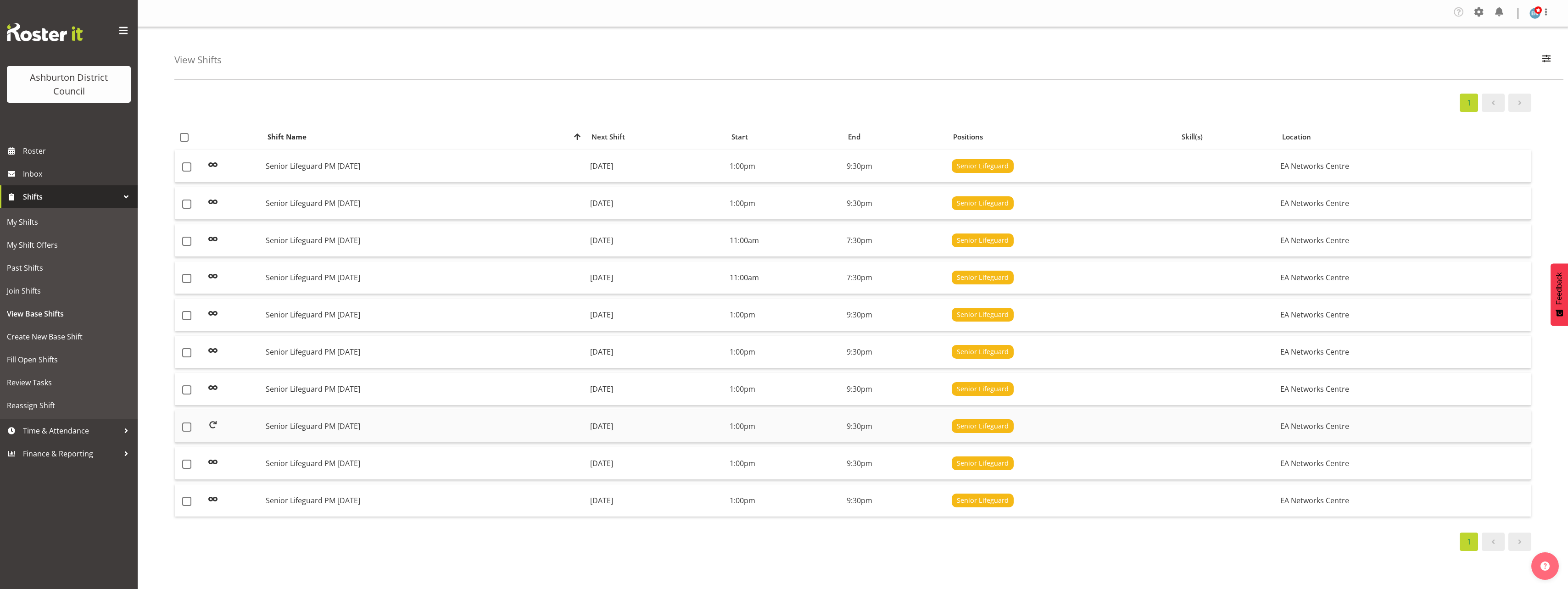
click at [363, 419] on td "Senior Lifeguard PM Tuesday" at bounding box center [424, 426] width 324 height 32
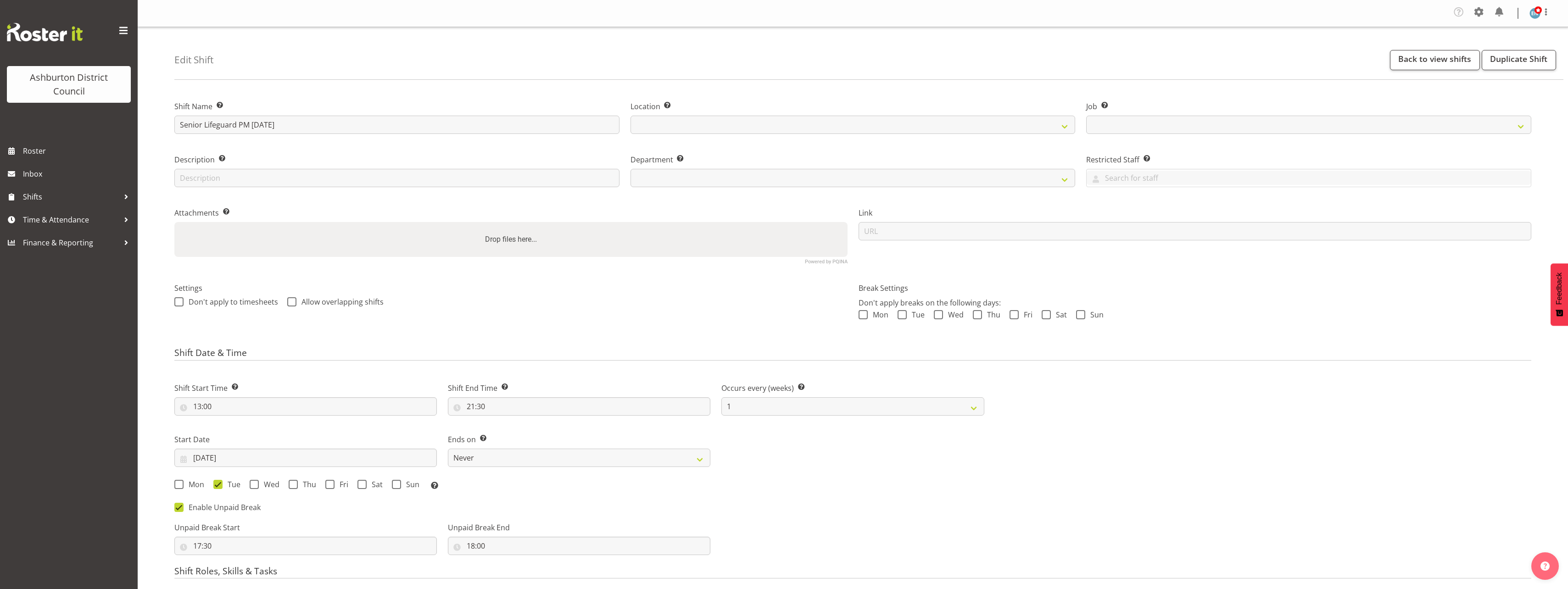
select select
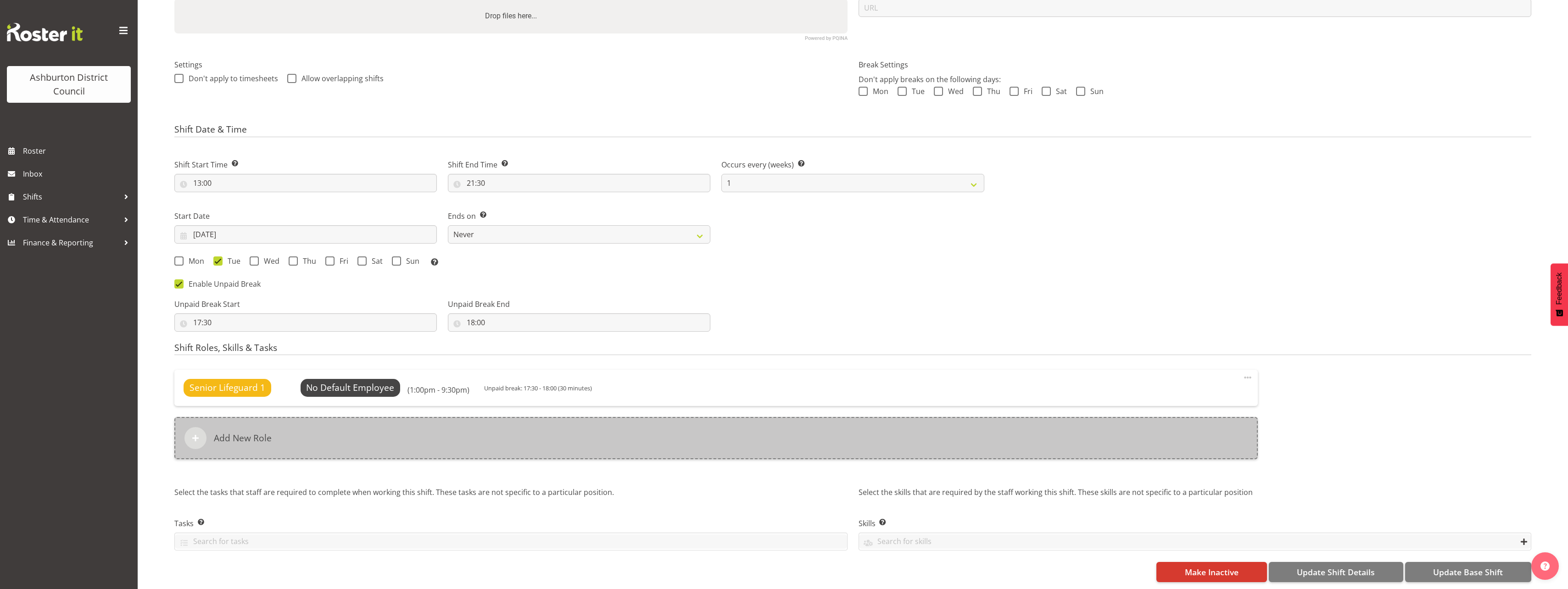
select select
select select "2648"
select select
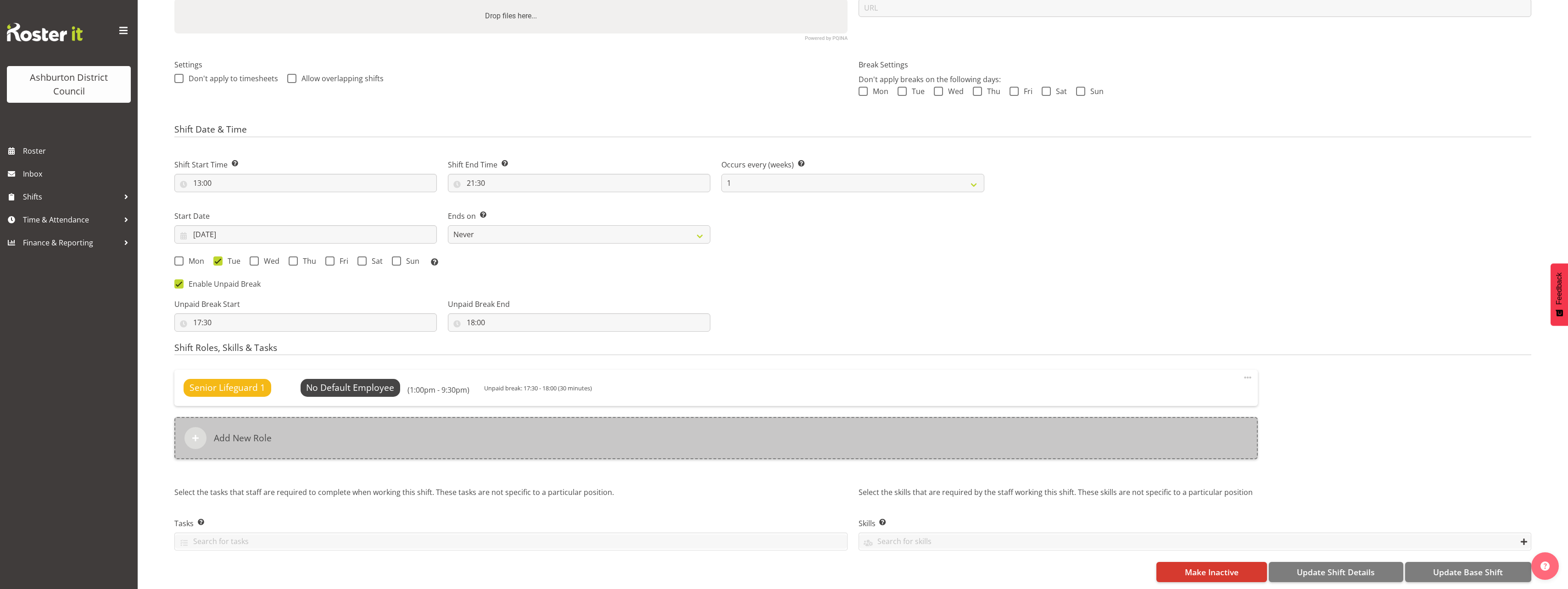
select select
select select "64"
select select "65"
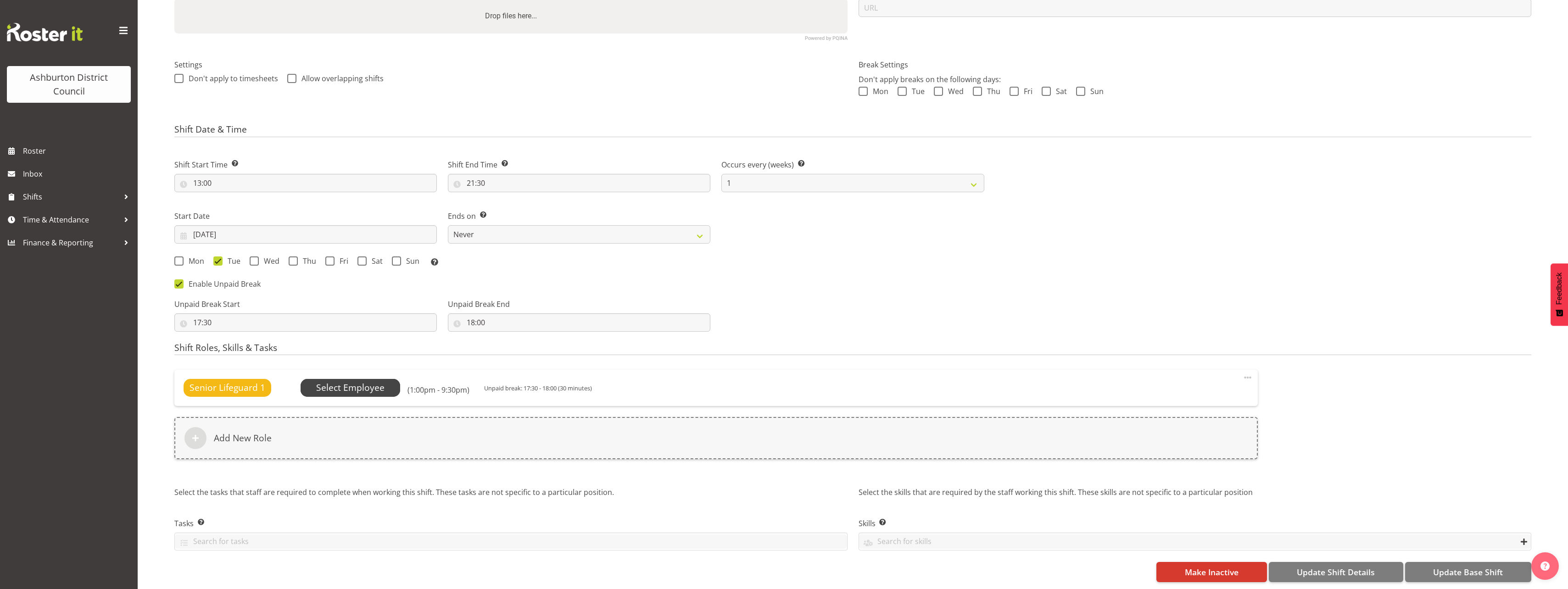
click at [354, 382] on span "Select Employee" at bounding box center [350, 388] width 68 height 13
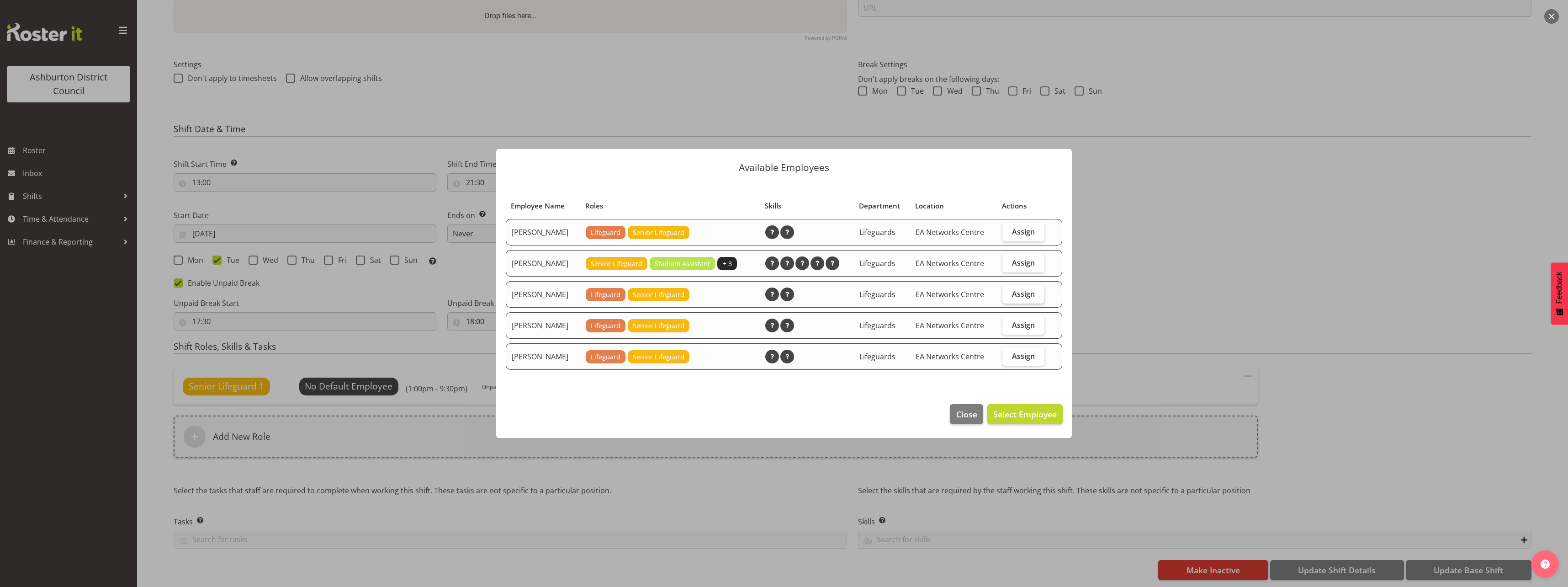
click at [1012, 294] on span "Assign" at bounding box center [1024, 294] width 23 height 9
click at [1009, 294] on input "Assign" at bounding box center [1006, 294] width 6 height 6
checkbox input "true"
click at [942, 417] on span "Set [PERSON_NAME] as default for this position" at bounding box center [964, 414] width 184 height 11
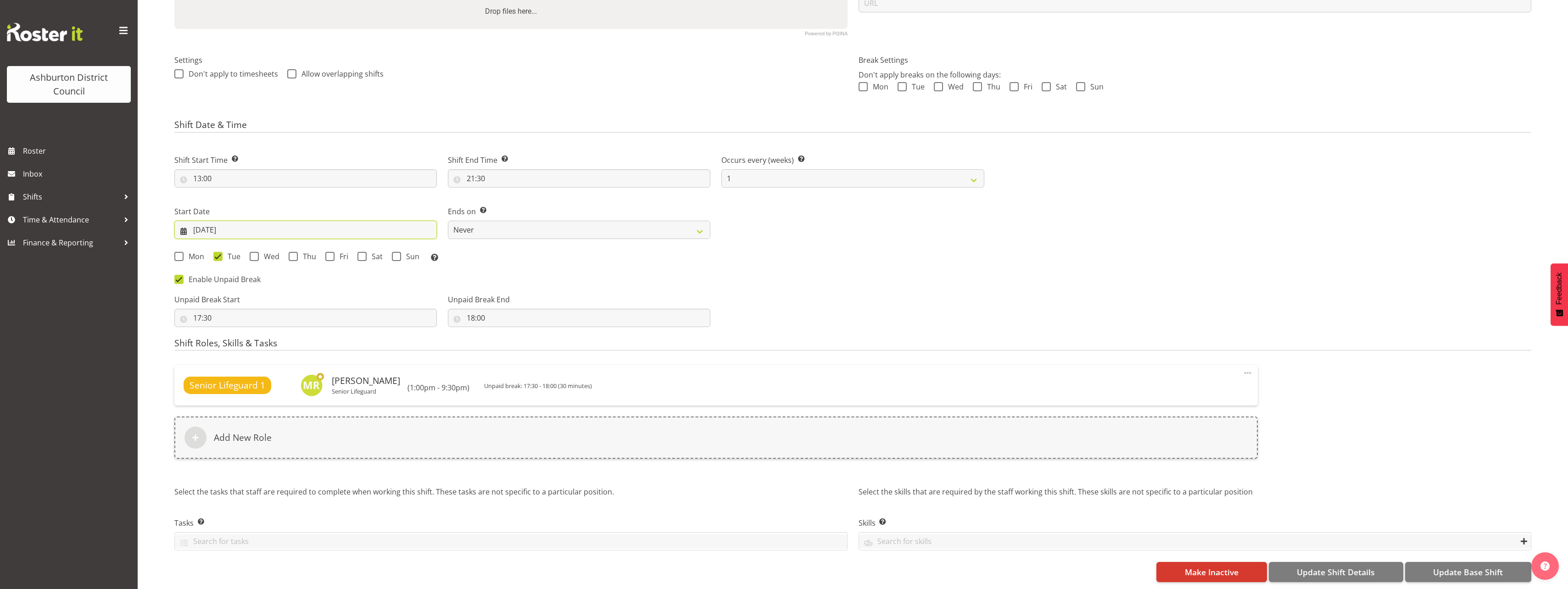
click at [204, 227] on input "07/08/2025" at bounding box center [305, 230] width 262 height 18
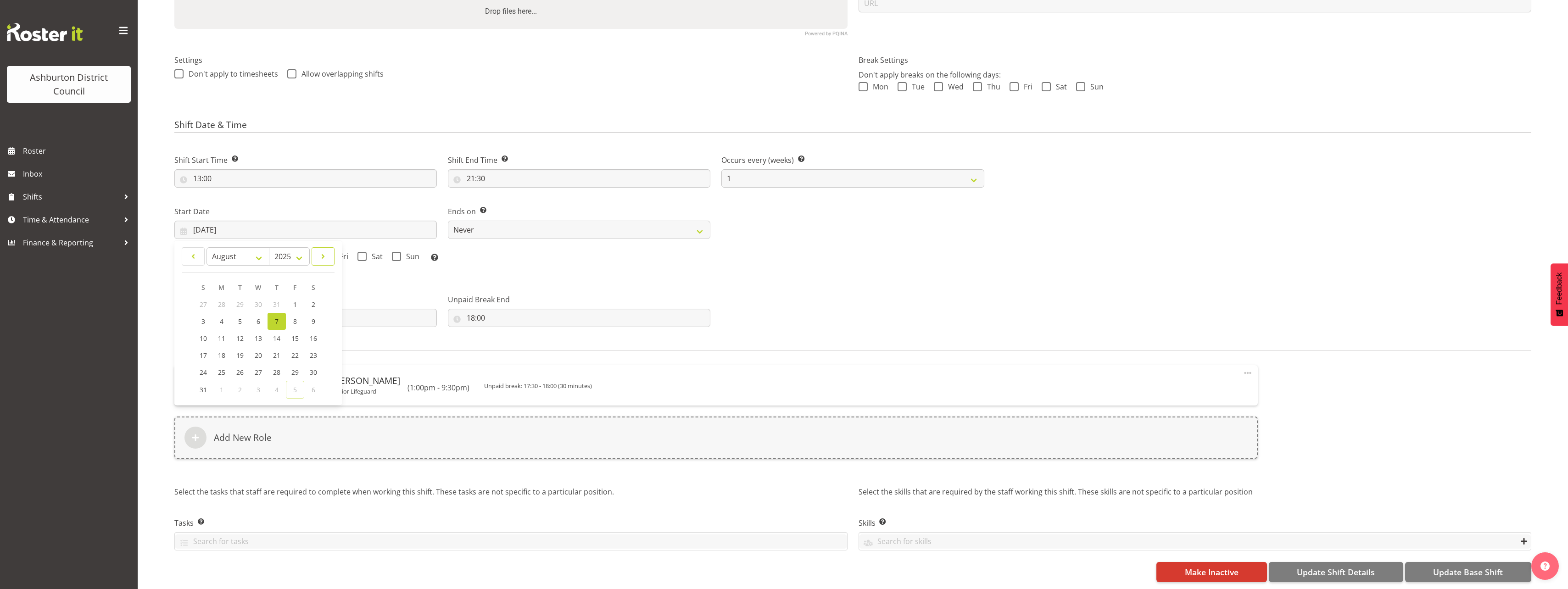
click at [320, 255] on span at bounding box center [323, 257] width 11 height 11
select select "8"
click at [238, 306] on span "2" at bounding box center [240, 305] width 4 height 9
type input "02/09/2025"
click at [1061, 297] on div "Next Shifts" at bounding box center [1263, 237] width 547 height 191
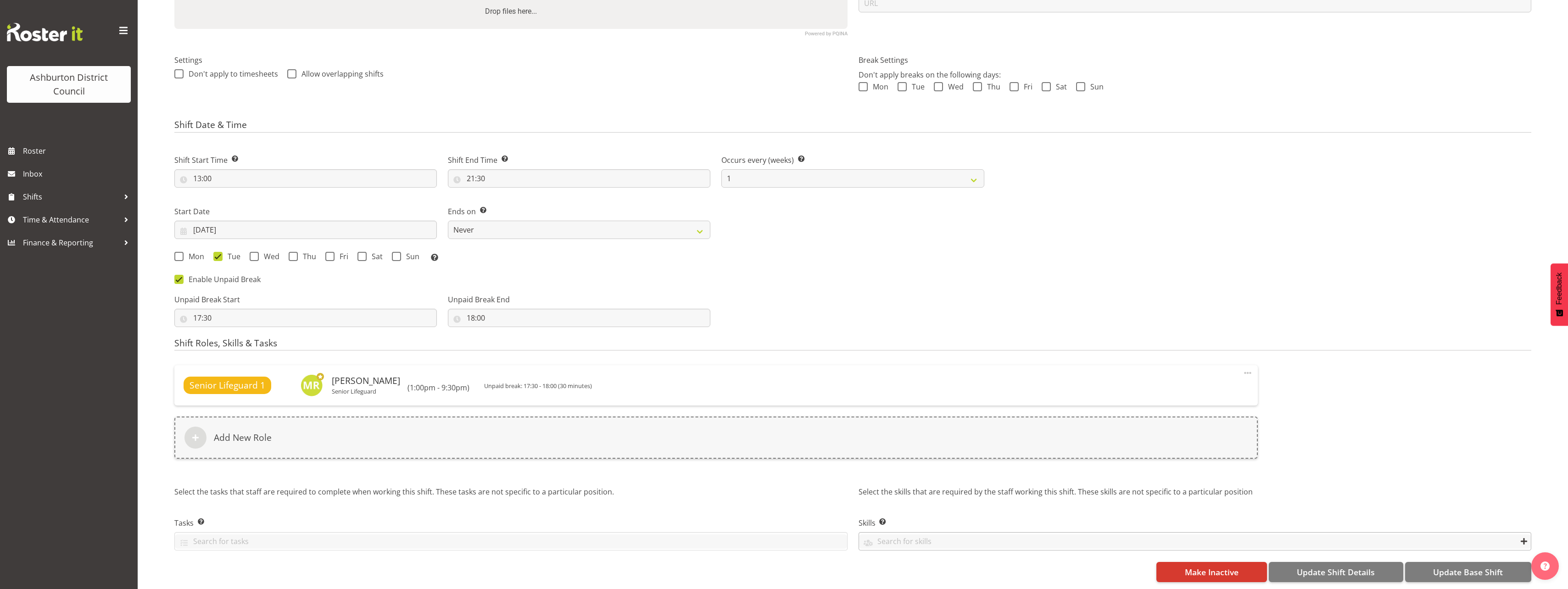
scroll to position [235, 0]
click at [1440, 566] on span "Update Base Shift" at bounding box center [1468, 572] width 70 height 12
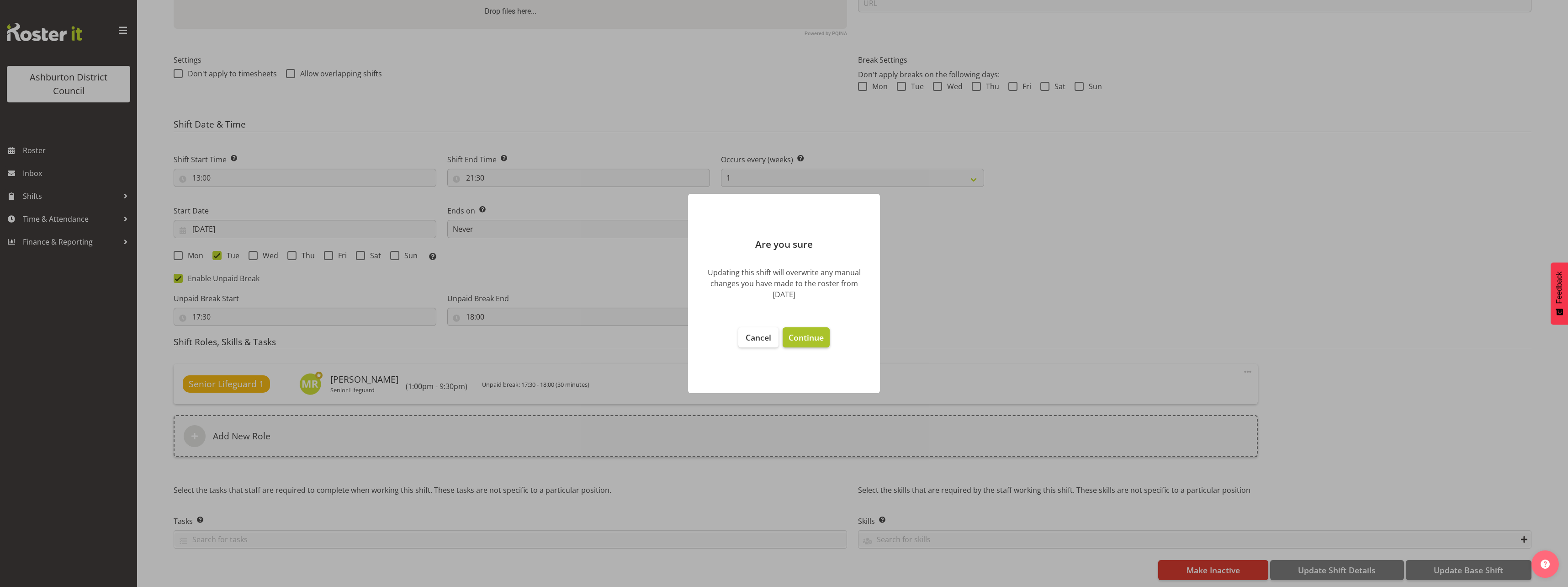
click at [813, 342] on span "Continue" at bounding box center [807, 337] width 35 height 11
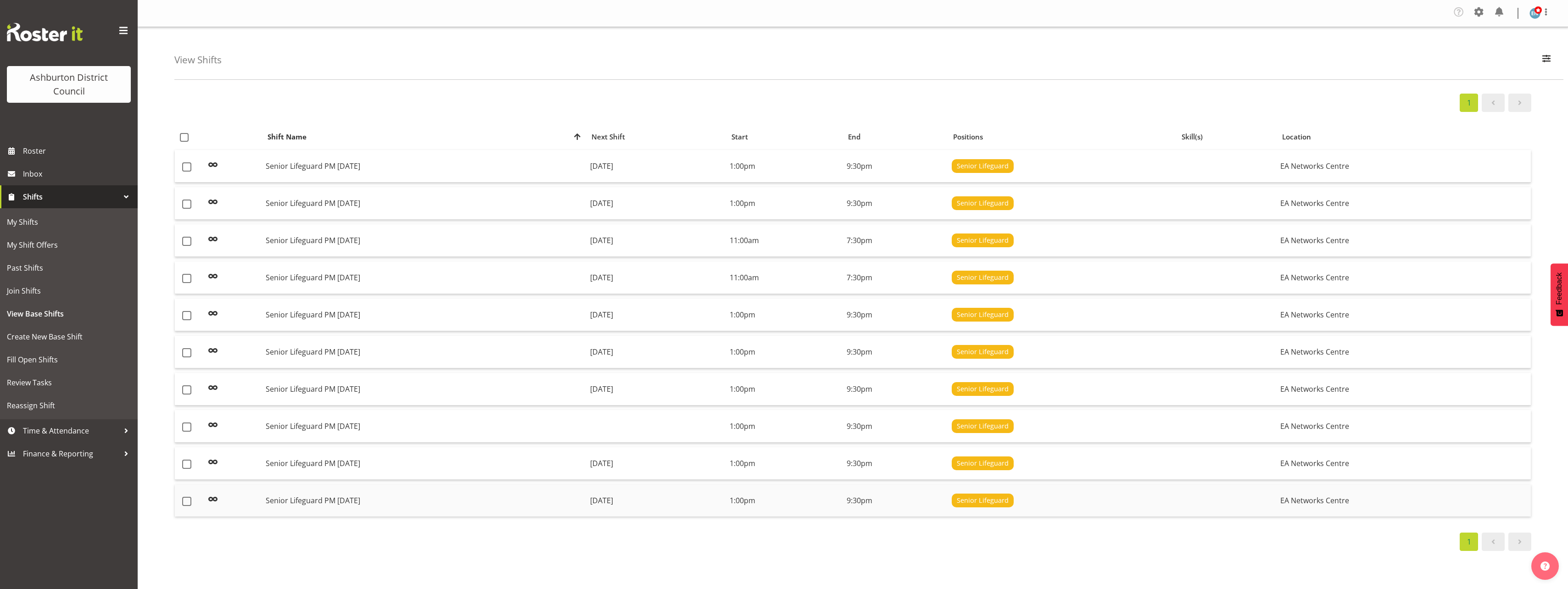
click at [385, 501] on td "Senior Lifeguard PM [DATE]" at bounding box center [424, 500] width 324 height 32
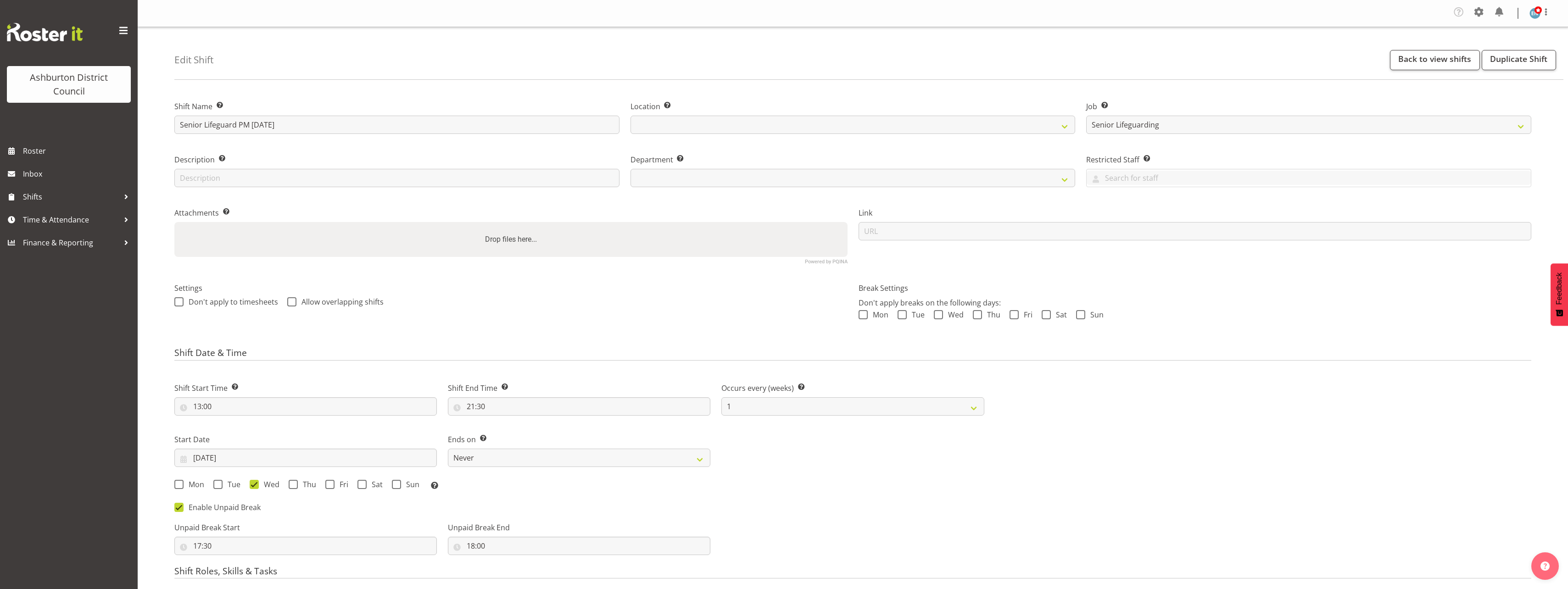
select select "2648"
select select
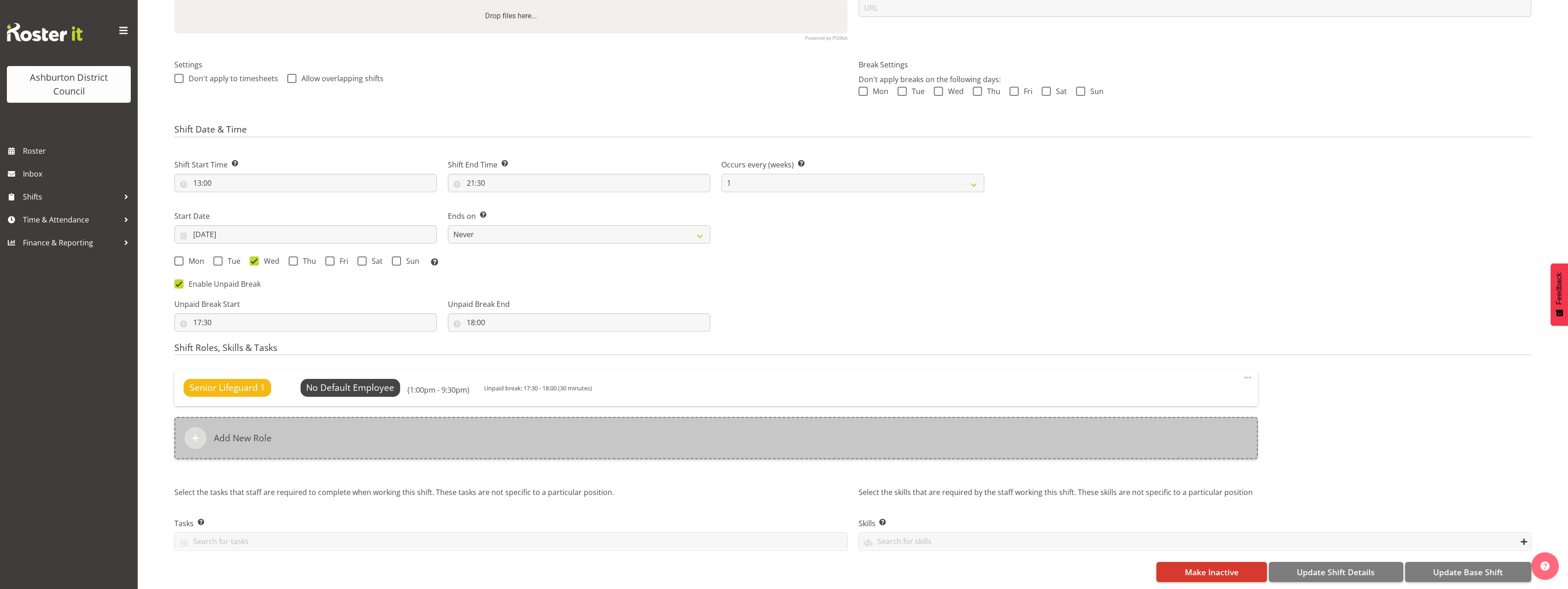
select select
select select "64"
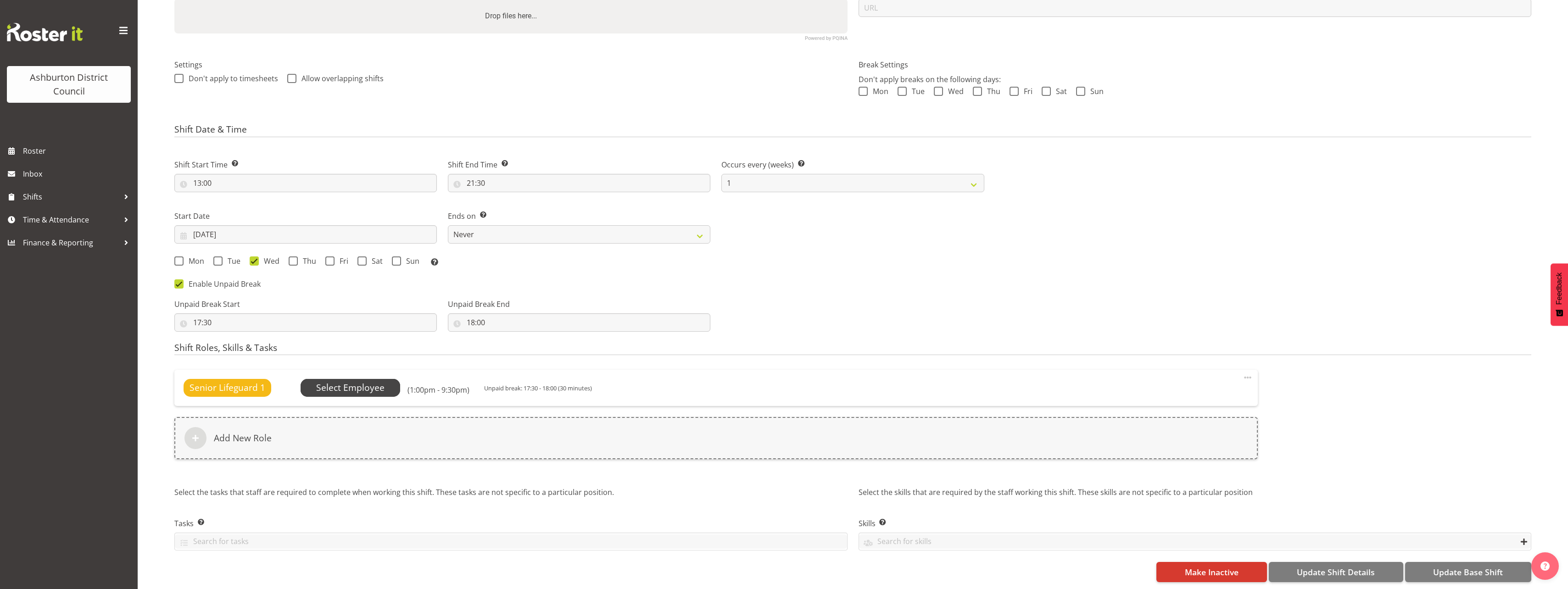
click at [348, 381] on span "Select Employee" at bounding box center [350, 388] width 68 height 13
select select "65"
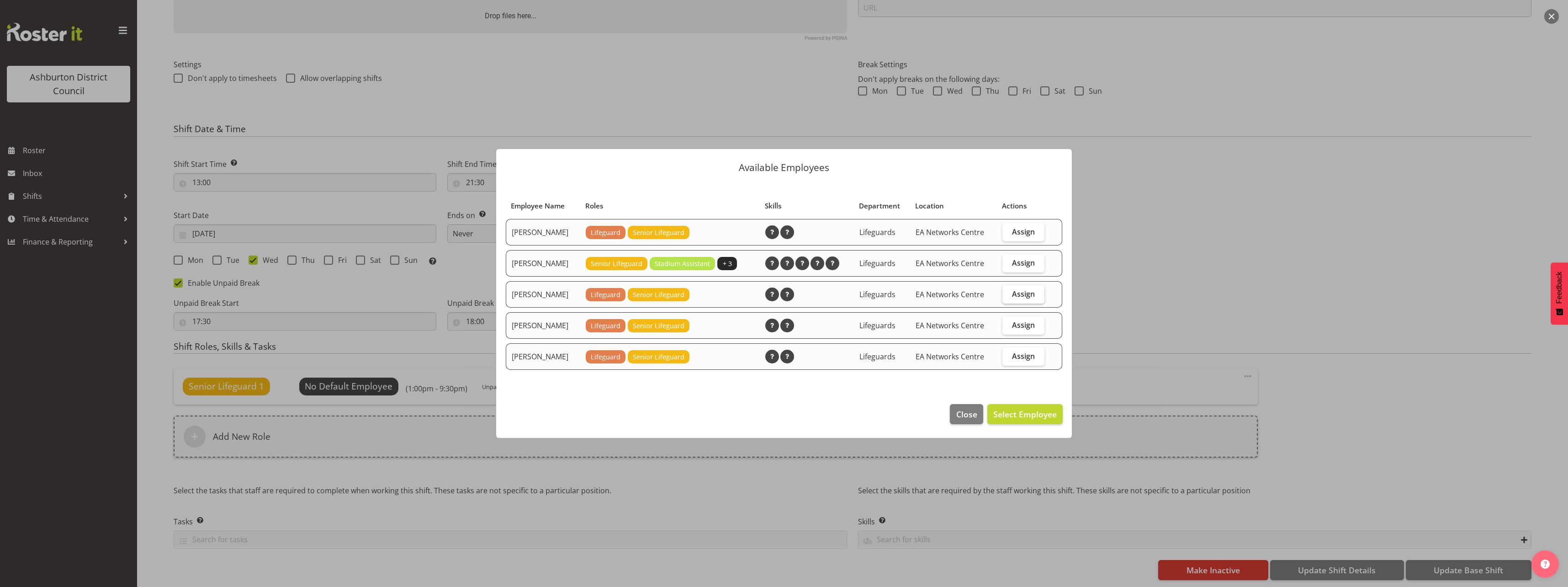
click at [1024, 292] on span "Assign" at bounding box center [1024, 294] width 23 height 9
click at [1009, 292] on input "Assign" at bounding box center [1006, 294] width 6 height 6
checkbox input "true"
click at [1012, 414] on span "Set [PERSON_NAME] as default for this position" at bounding box center [964, 414] width 184 height 11
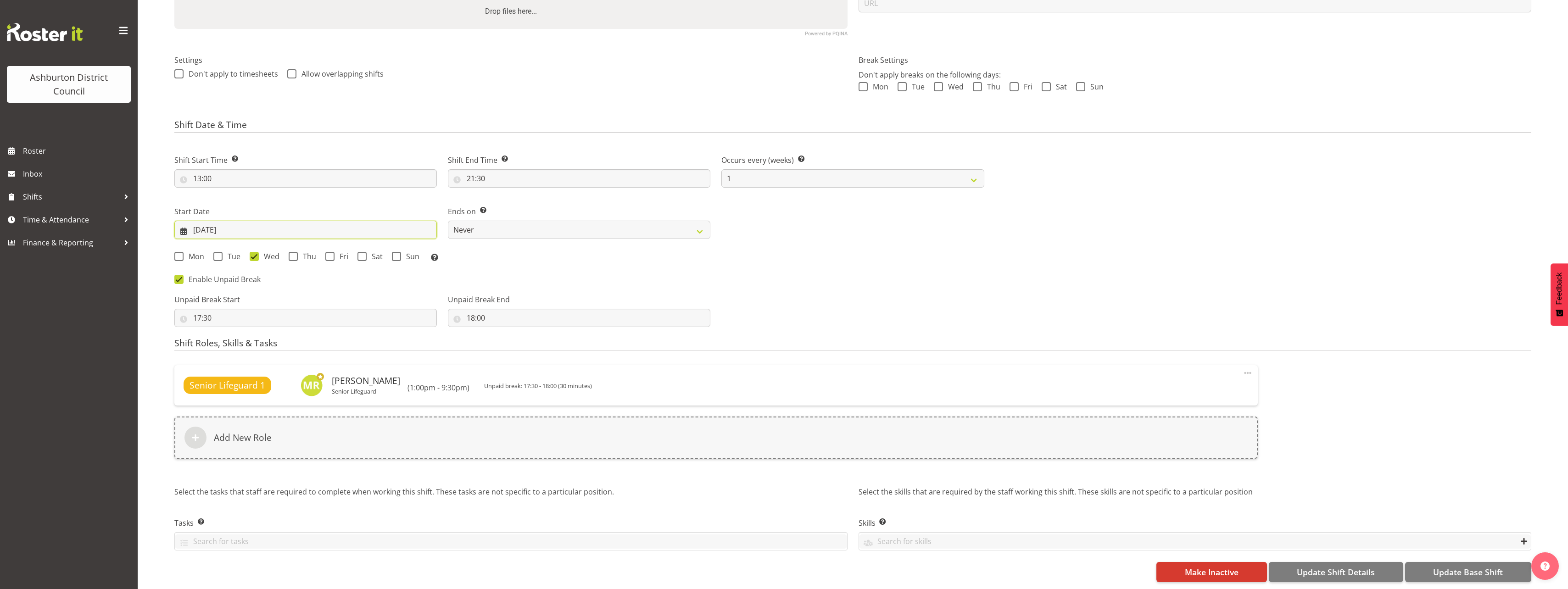
click at [210, 225] on input "[DATE]" at bounding box center [305, 230] width 262 height 18
click at [325, 257] on span at bounding box center [323, 257] width 11 height 11
select select "8"
click at [255, 304] on link "3" at bounding box center [259, 304] width 18 height 18
type input "03/09/2025"
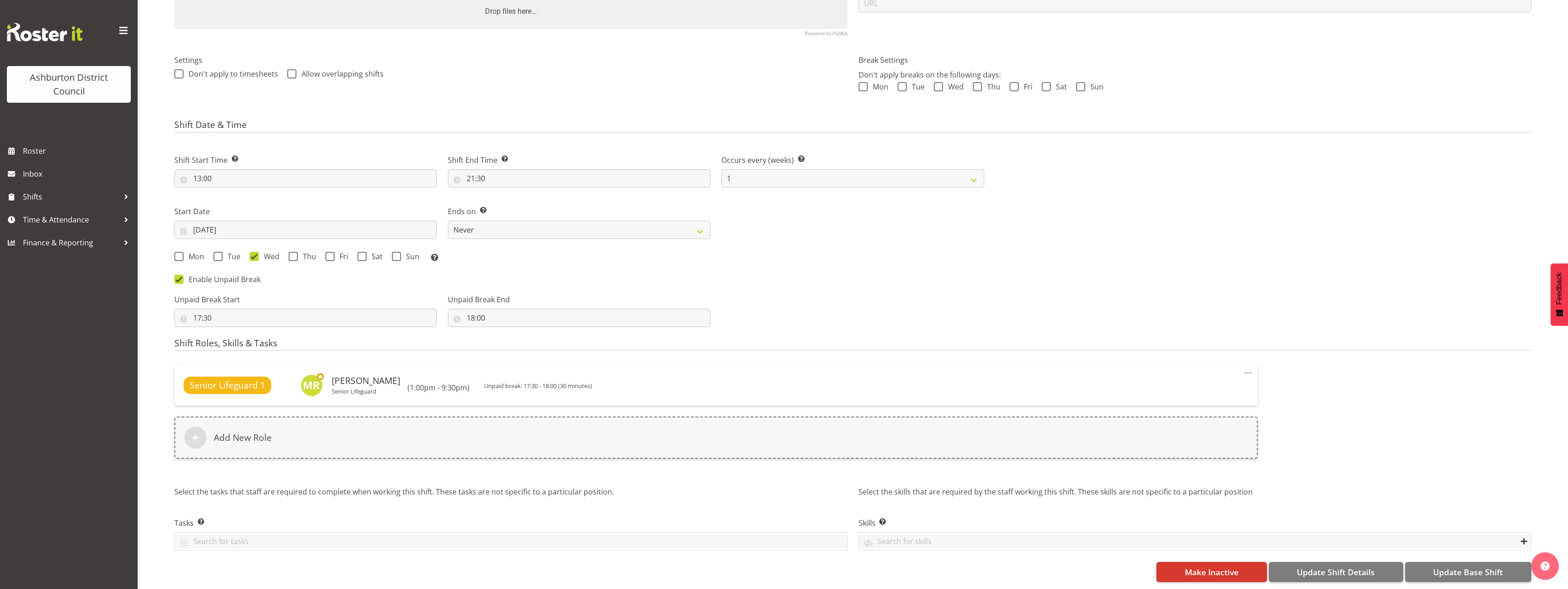
click at [966, 345] on h4 "Shift Roles, Skills & Tasks" at bounding box center [852, 344] width 1356 height 13
click at [1435, 568] on span "Update Base Shift" at bounding box center [1468, 572] width 70 height 12
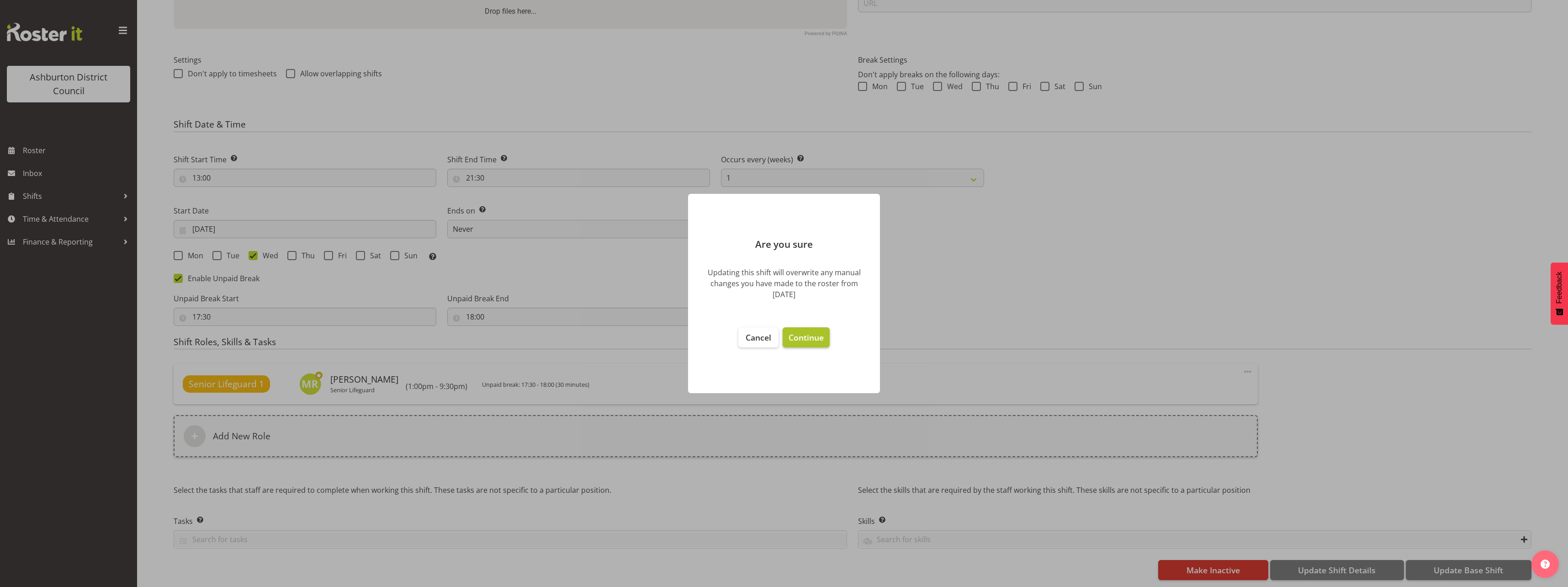
click at [797, 336] on span "Continue" at bounding box center [807, 337] width 35 height 11
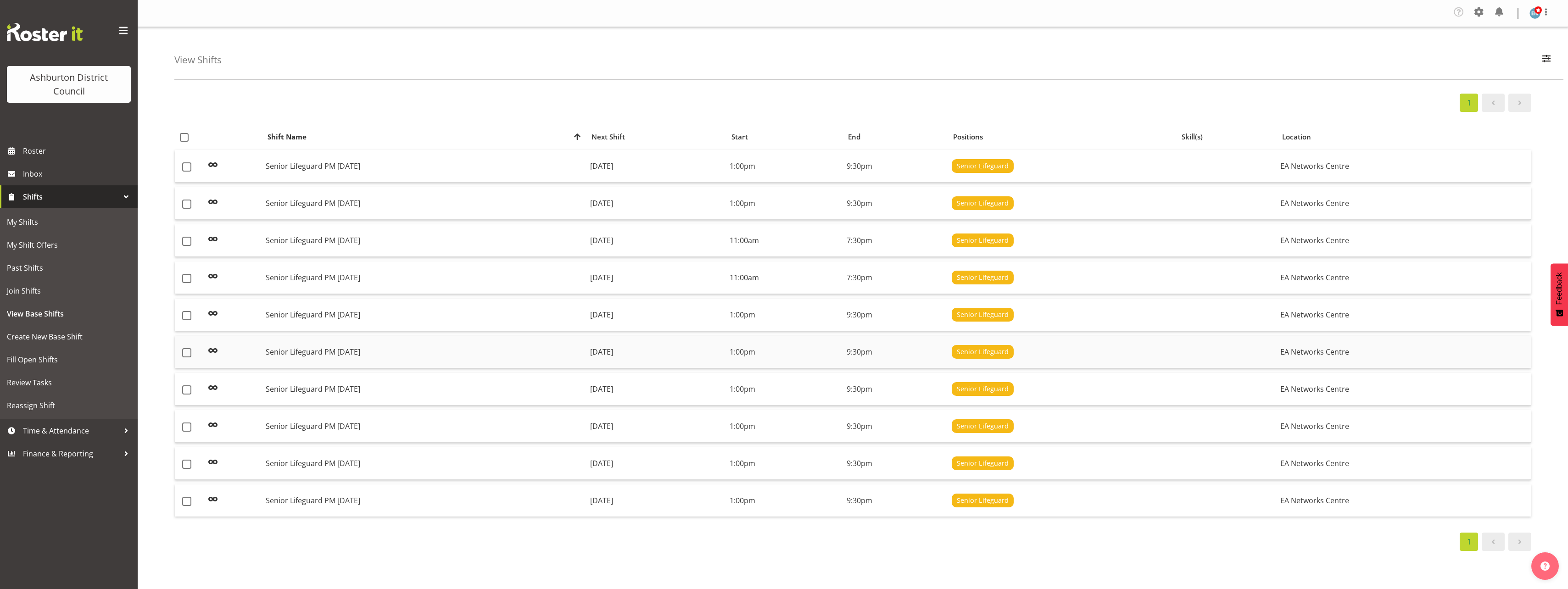
click at [381, 359] on td "Senior Lifeguard PM [DATE]" at bounding box center [424, 351] width 324 height 32
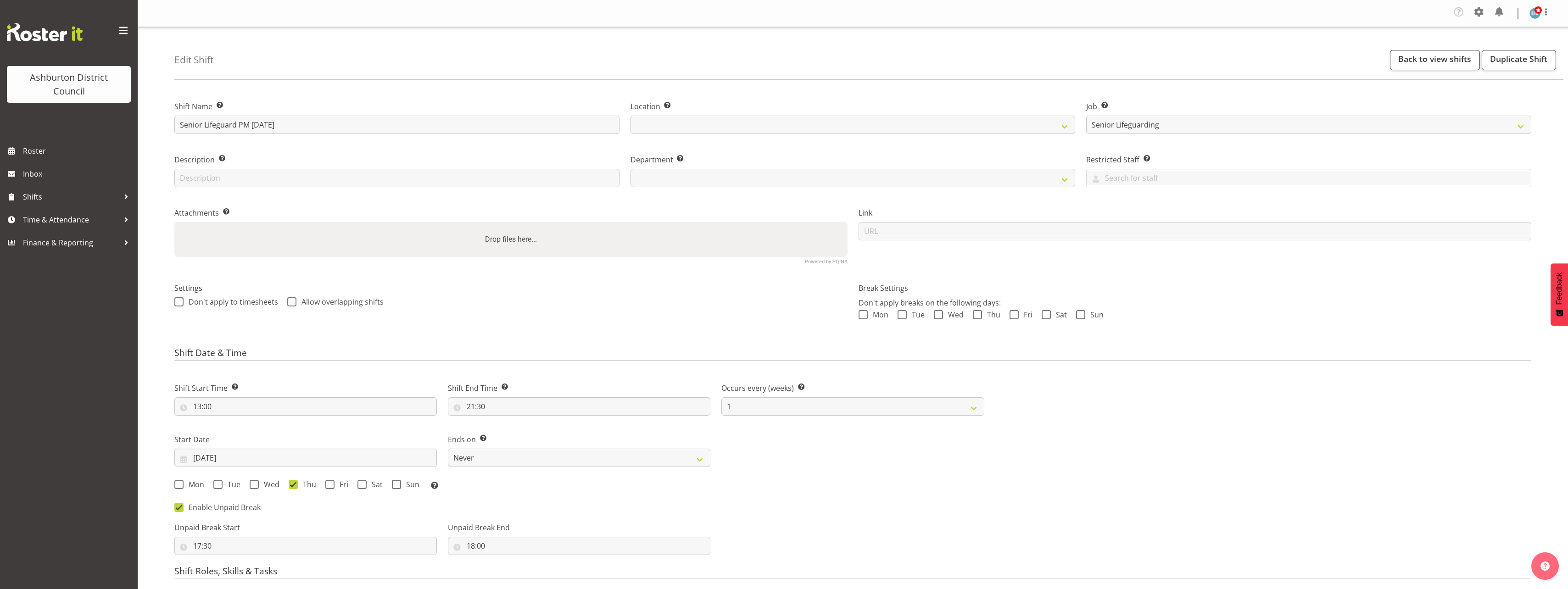
select select "2648"
select select
select select "64"
select select "65"
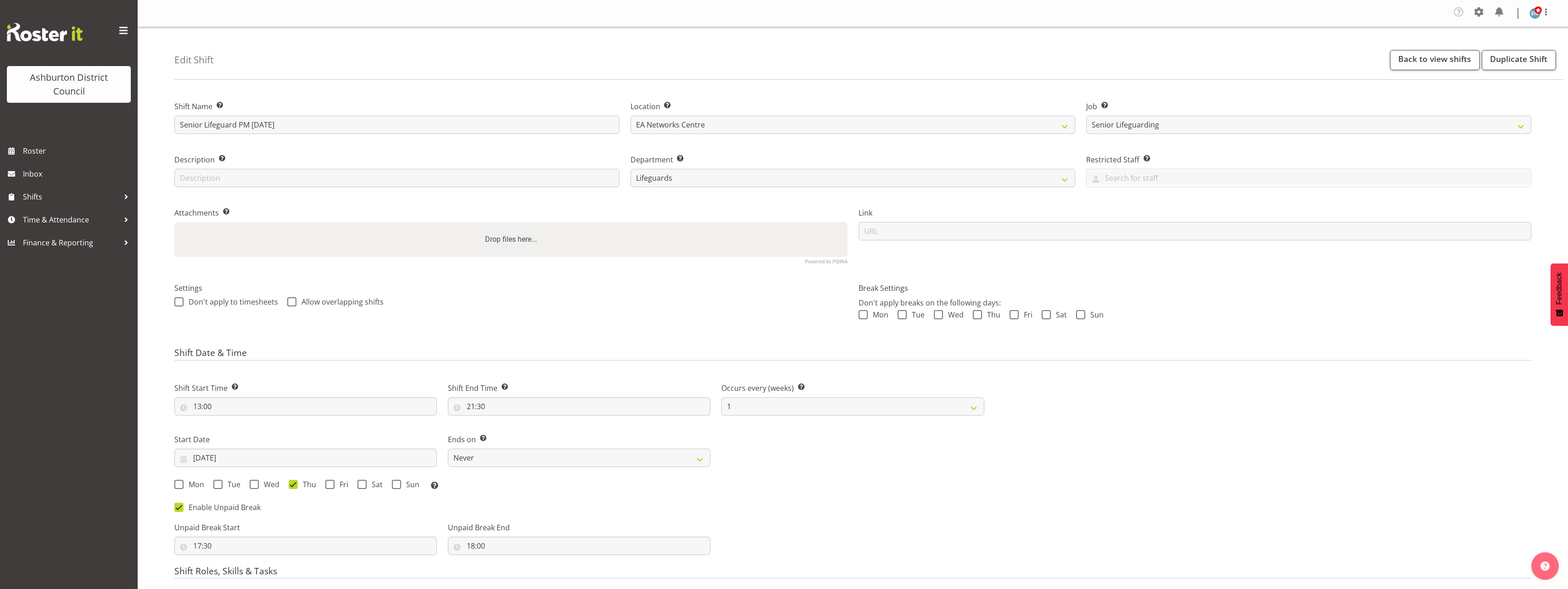
click at [597, 366] on div "Shift Date & Time Shift Start Time Set the time of the day you wish this shift …" at bounding box center [852, 454] width 1356 height 213
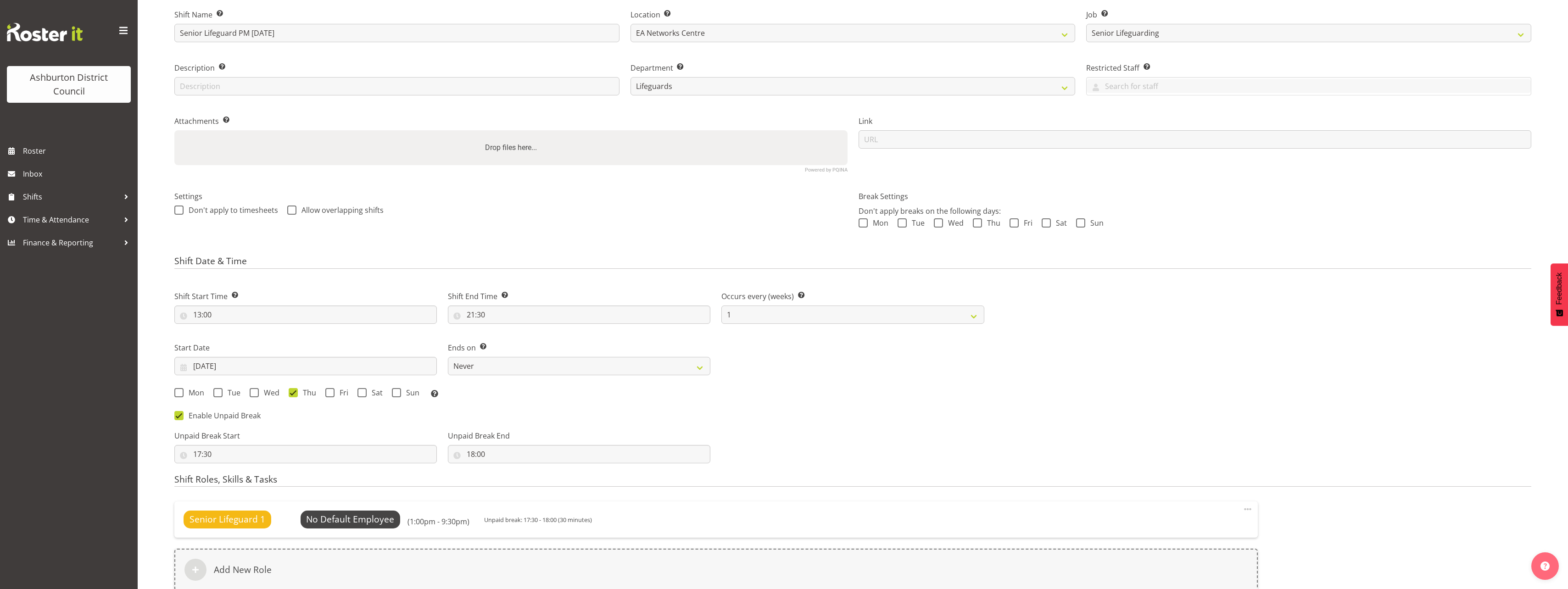
scroll to position [183, 0]
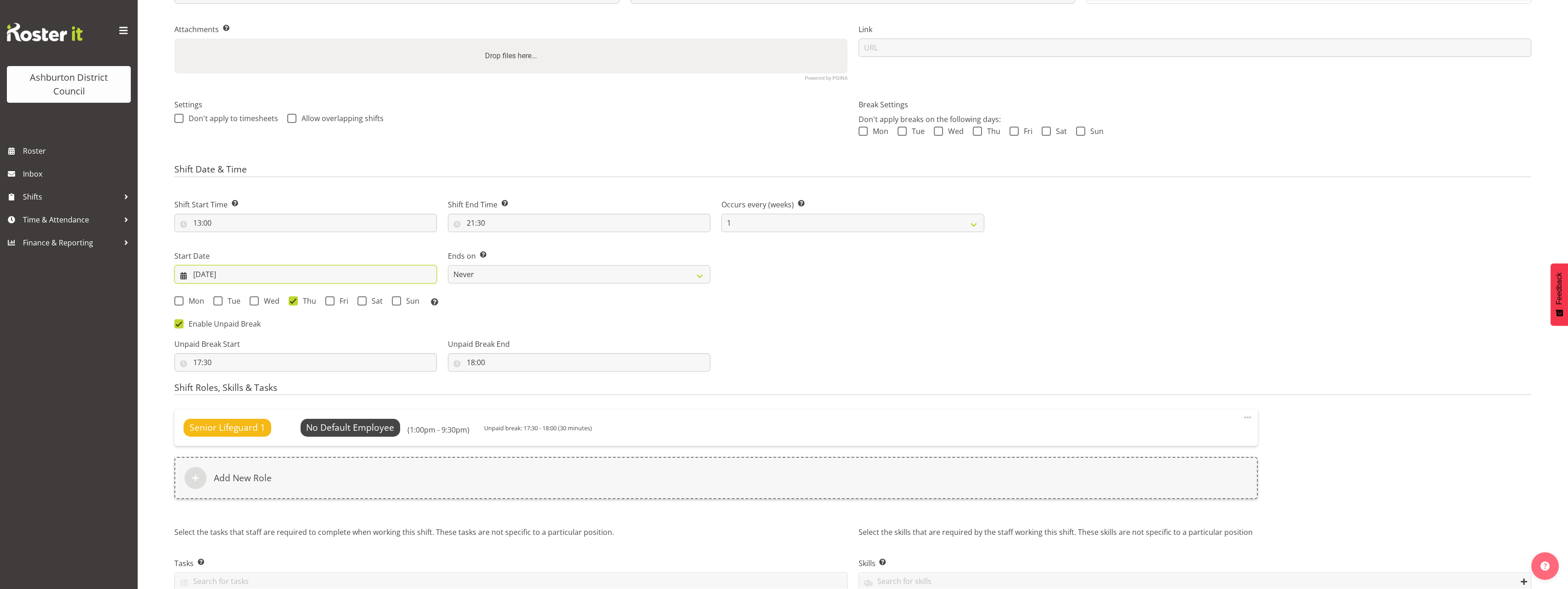
click at [208, 274] on input "06/08/2025" at bounding box center [305, 274] width 262 height 18
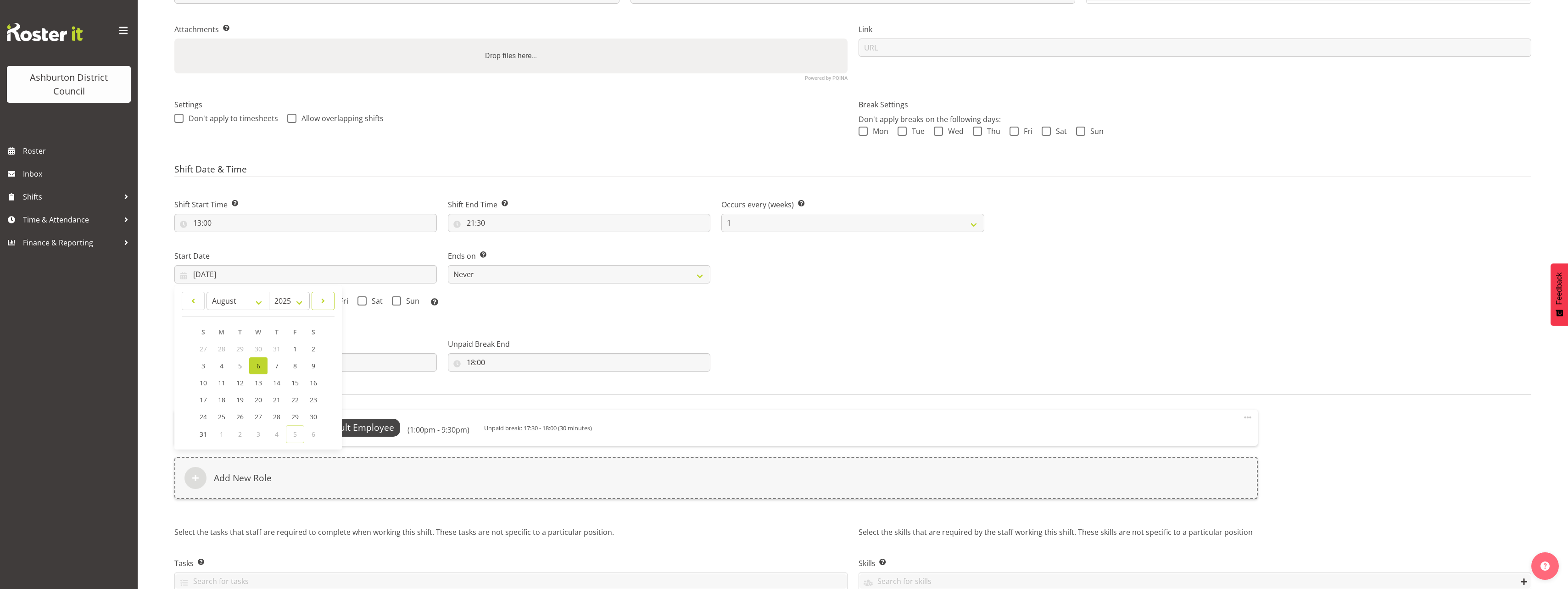
click at [329, 301] on link at bounding box center [323, 301] width 23 height 18
select select "8"
click at [260, 369] on span "10" at bounding box center [259, 367] width 7 height 9
type input "10/09/2025"
click at [920, 345] on div "Unpaid Break Start 17:30 00 01 02 03 04 05 06 07 08 09 10 11 12 13 14 15 16 17 …" at bounding box center [579, 351] width 821 height 51
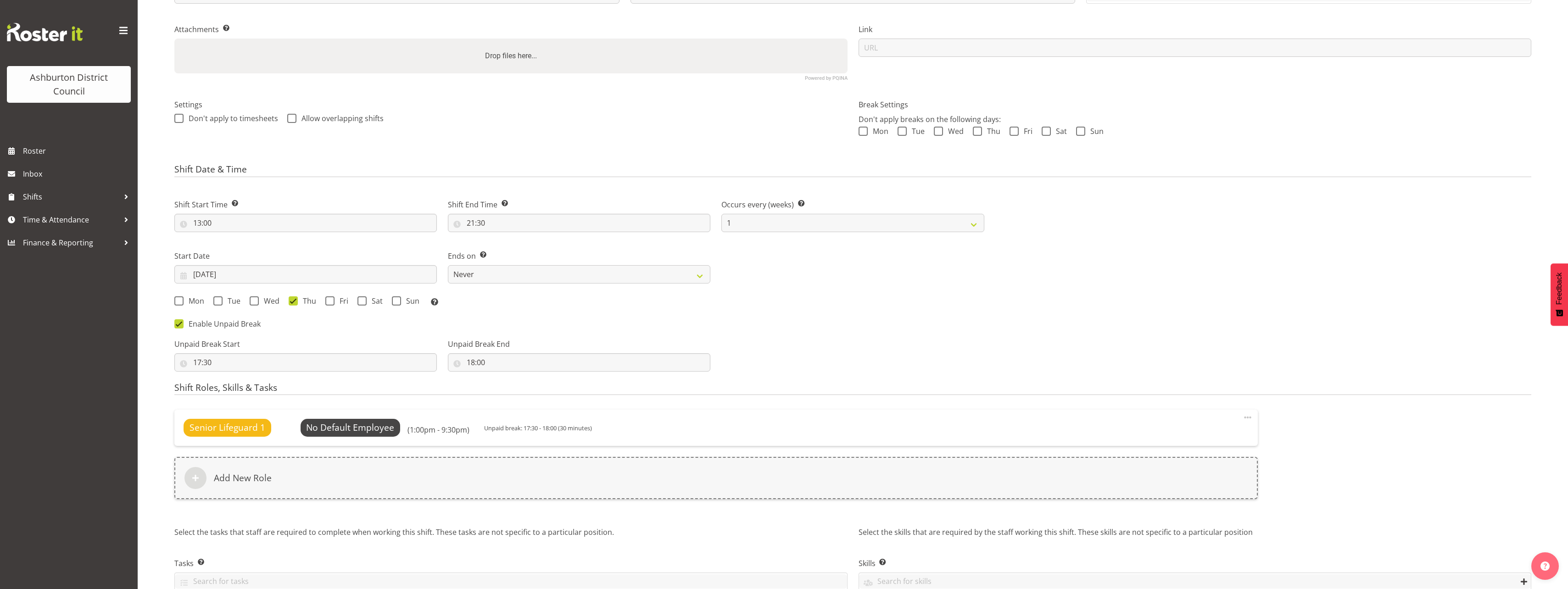
scroll to position [230, 0]
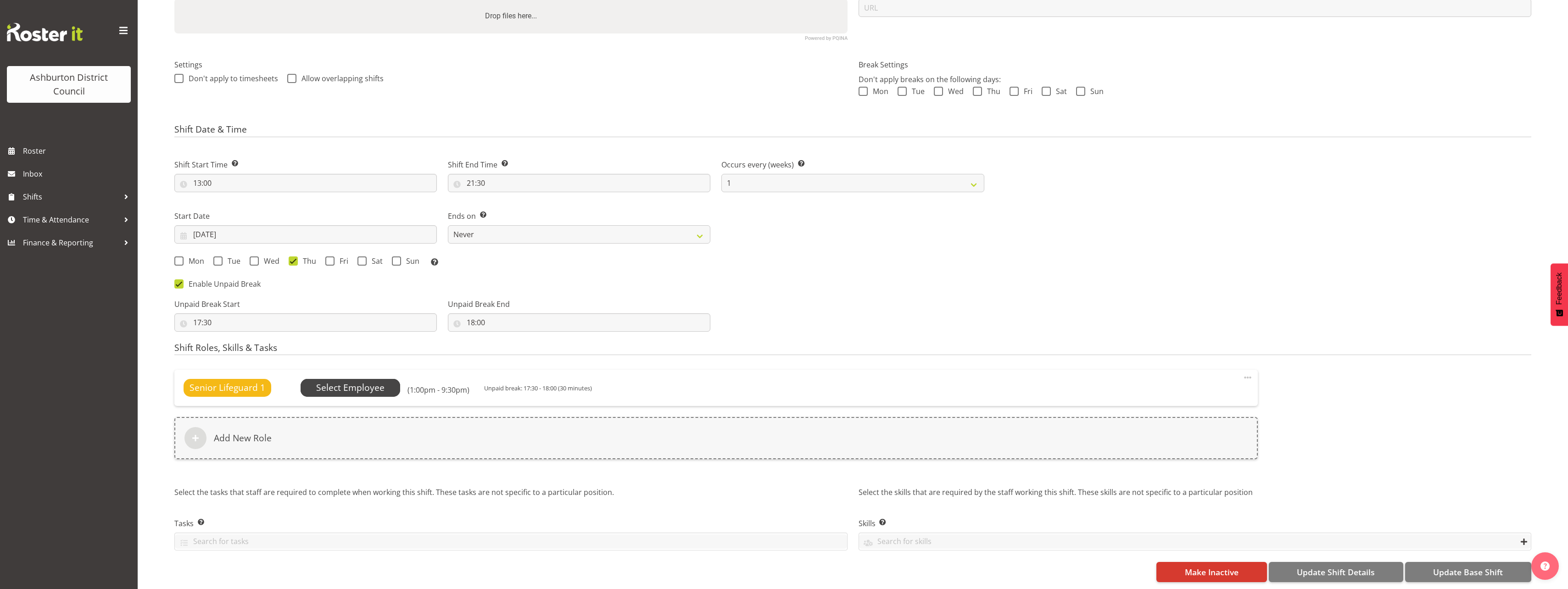
click at [339, 386] on span "Select Employee" at bounding box center [350, 388] width 68 height 13
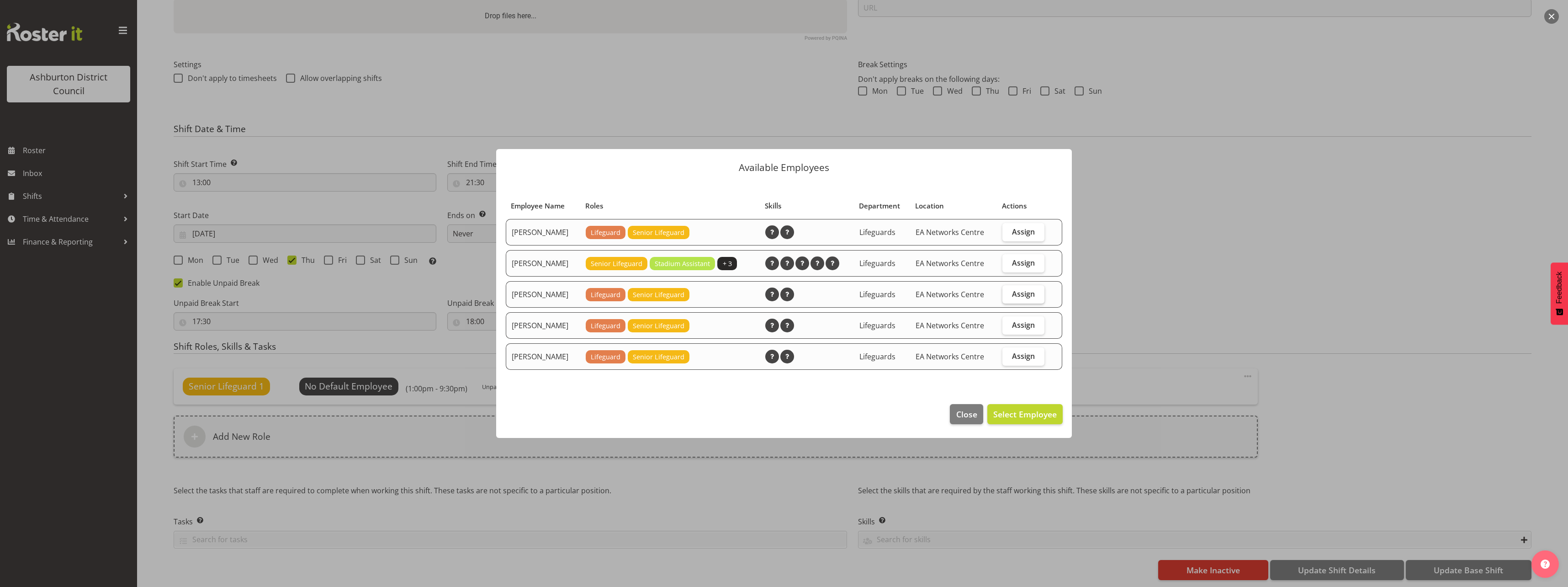
click at [1026, 300] on label "Assign" at bounding box center [1023, 294] width 42 height 18
click at [1009, 297] on input "Assign" at bounding box center [1006, 294] width 6 height 6
checkbox input "true"
click at [1224, 303] on div at bounding box center [784, 294] width 1568 height 587
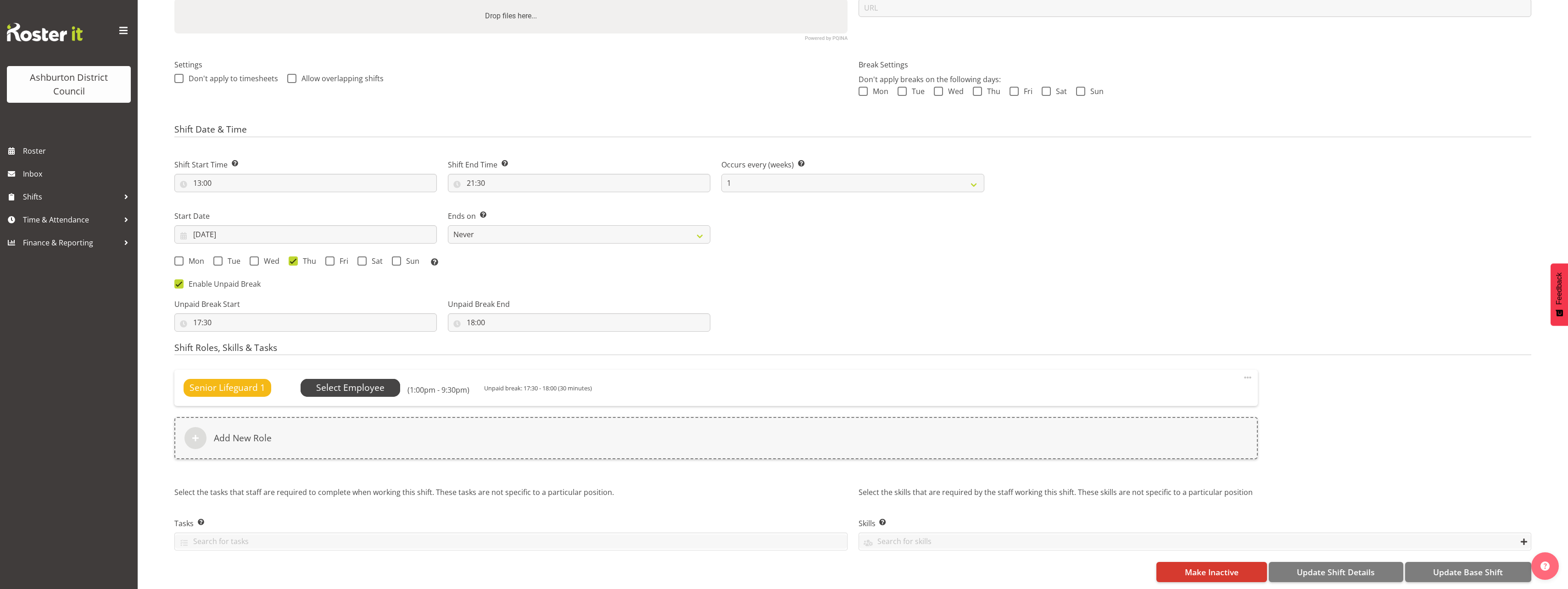
click at [364, 381] on span "Select Employee" at bounding box center [350, 388] width 68 height 13
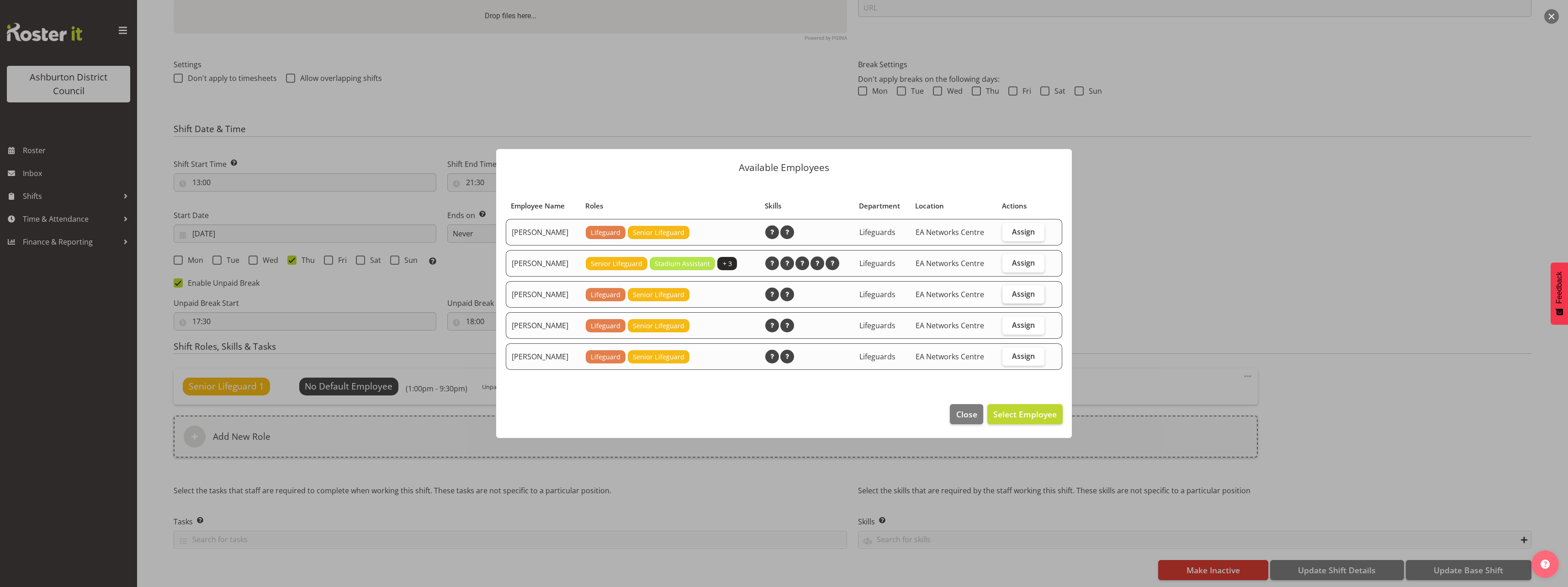
click at [1035, 291] on label "Assign" at bounding box center [1023, 294] width 42 height 18
click at [1009, 291] on input "Assign" at bounding box center [1006, 294] width 6 height 6
checkbox input "true"
click at [1025, 420] on span "Set [PERSON_NAME] as default for this position" at bounding box center [964, 414] width 184 height 12
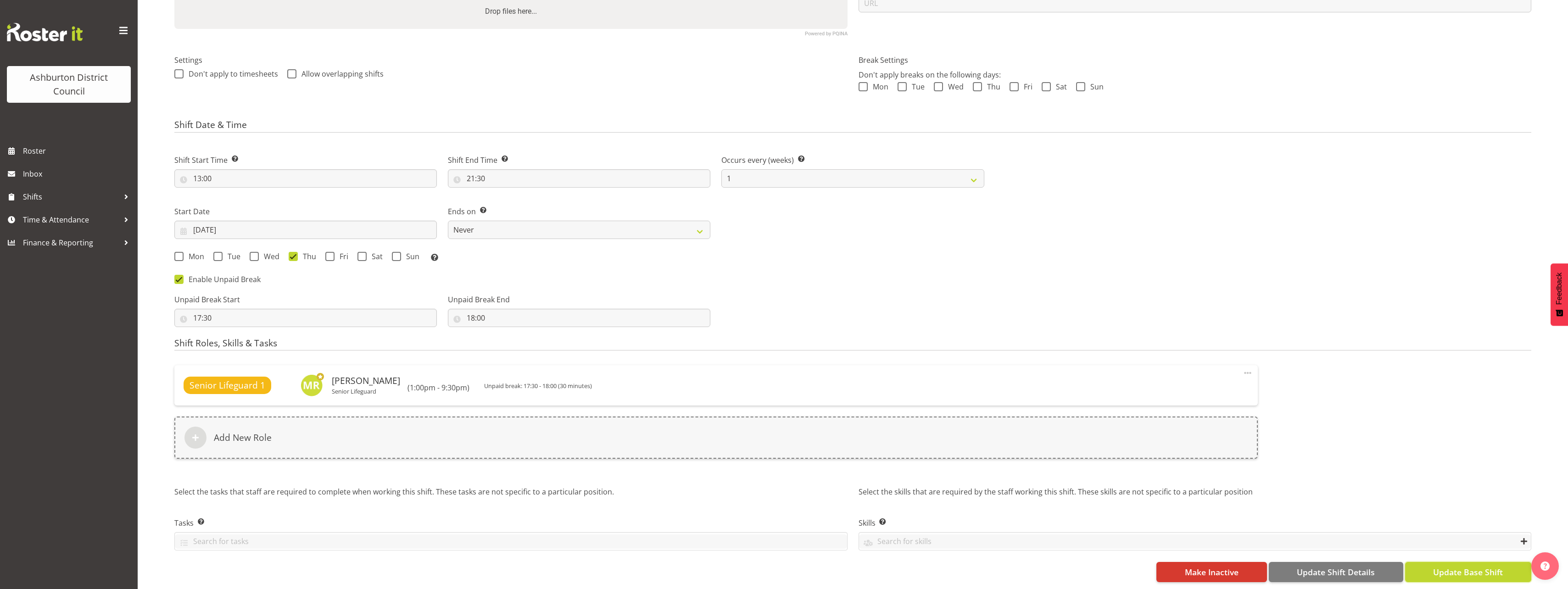
click at [1473, 571] on span "Update Base Shift" at bounding box center [1468, 572] width 70 height 12
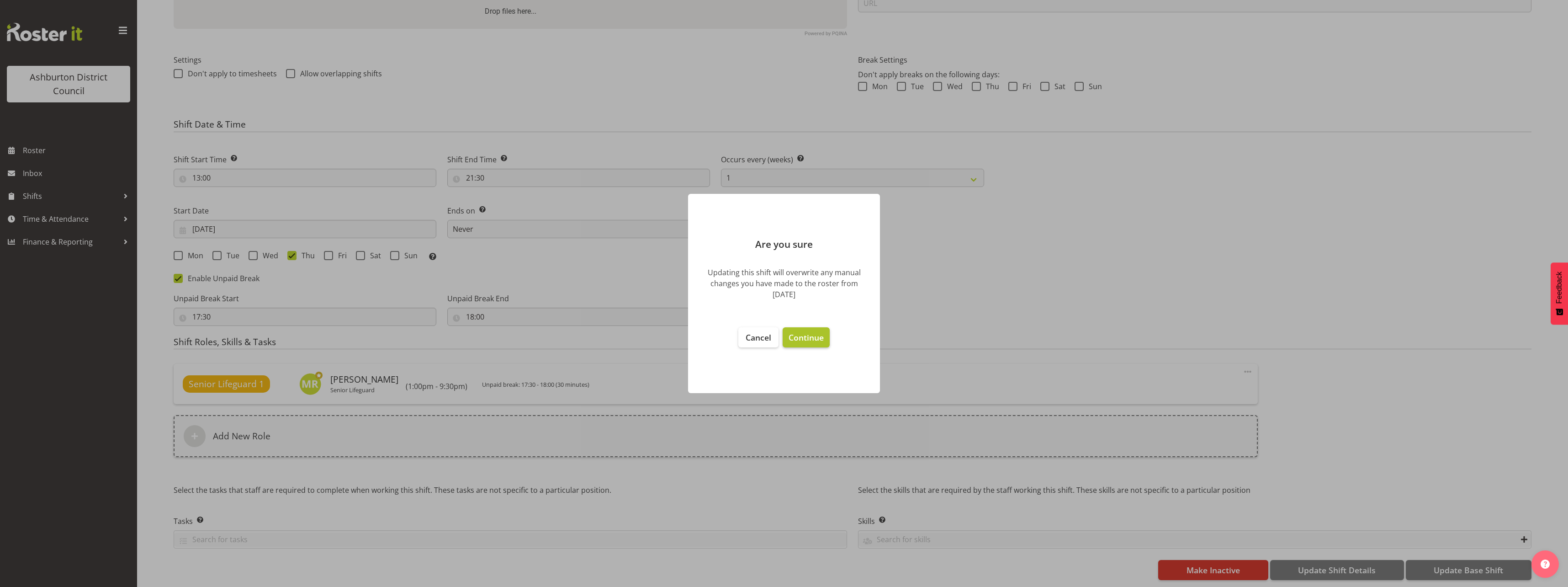
click at [800, 342] on span "Continue" at bounding box center [807, 337] width 35 height 11
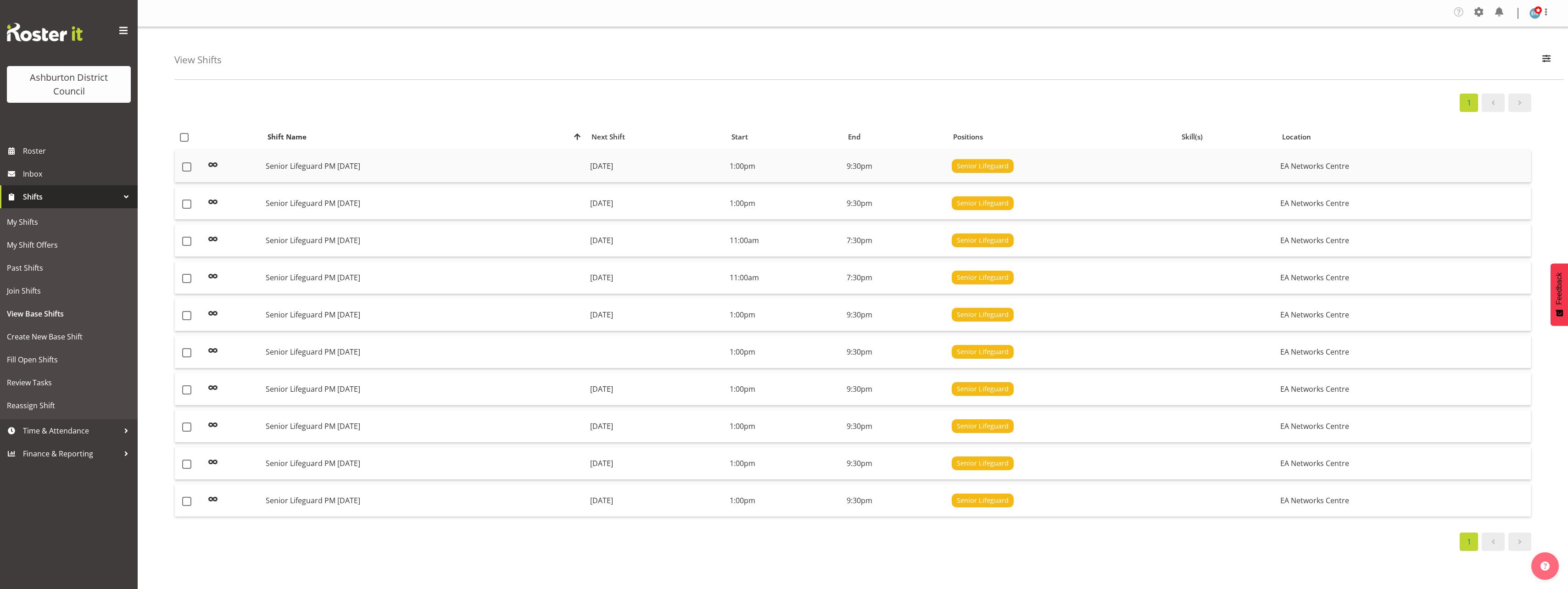
click at [344, 173] on td "Senior Lifeguard PM [DATE]" at bounding box center [424, 166] width 324 height 32
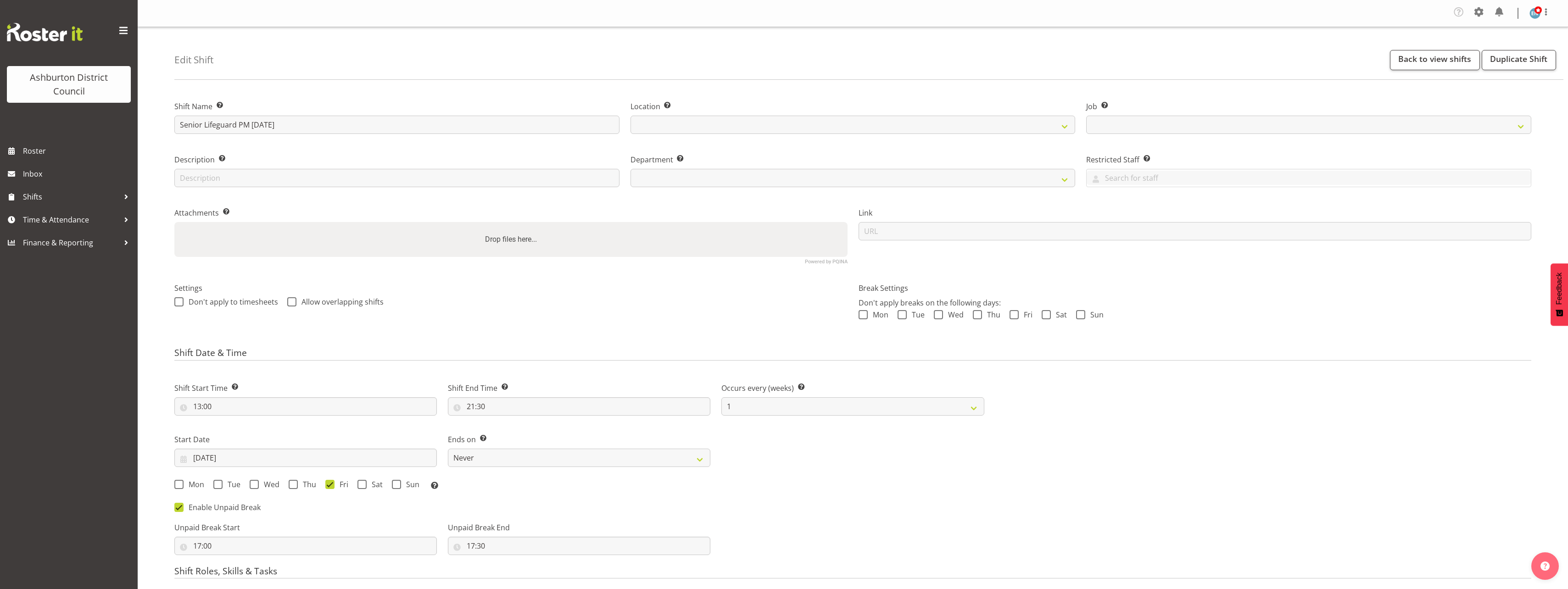
select select
select select "2648"
select select
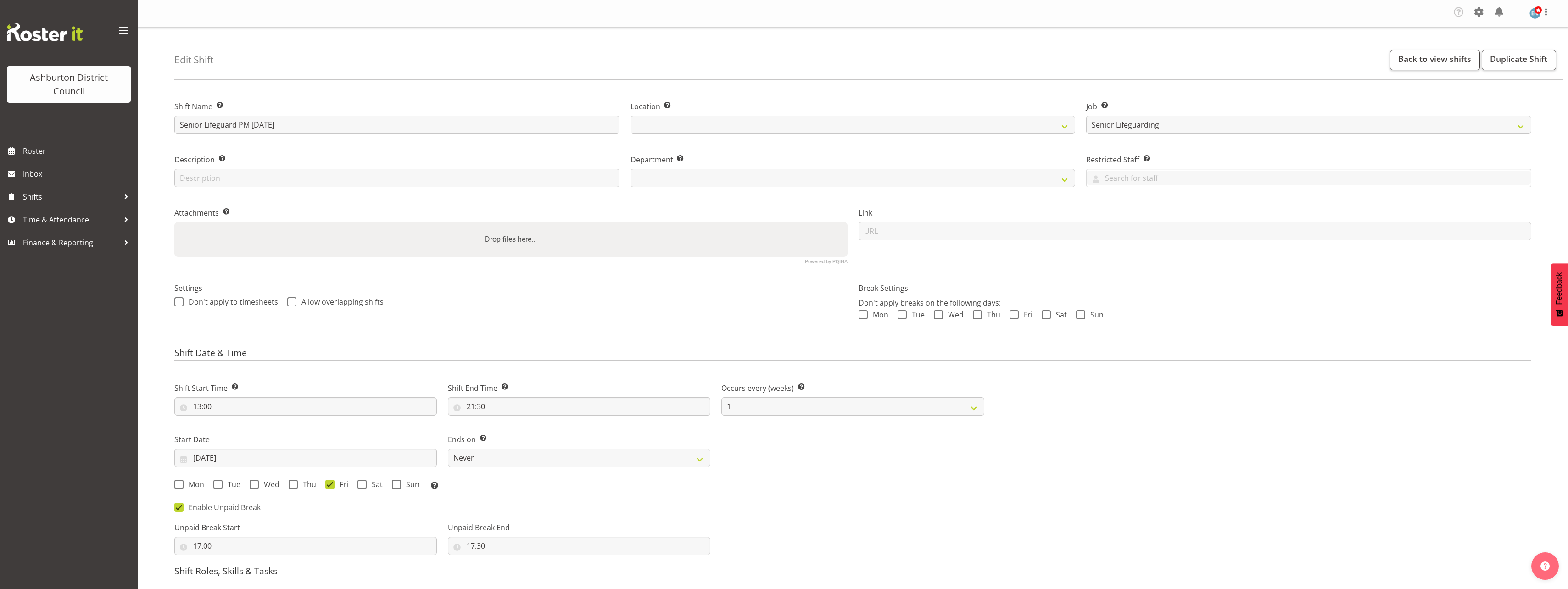
select select "64"
select select "65"
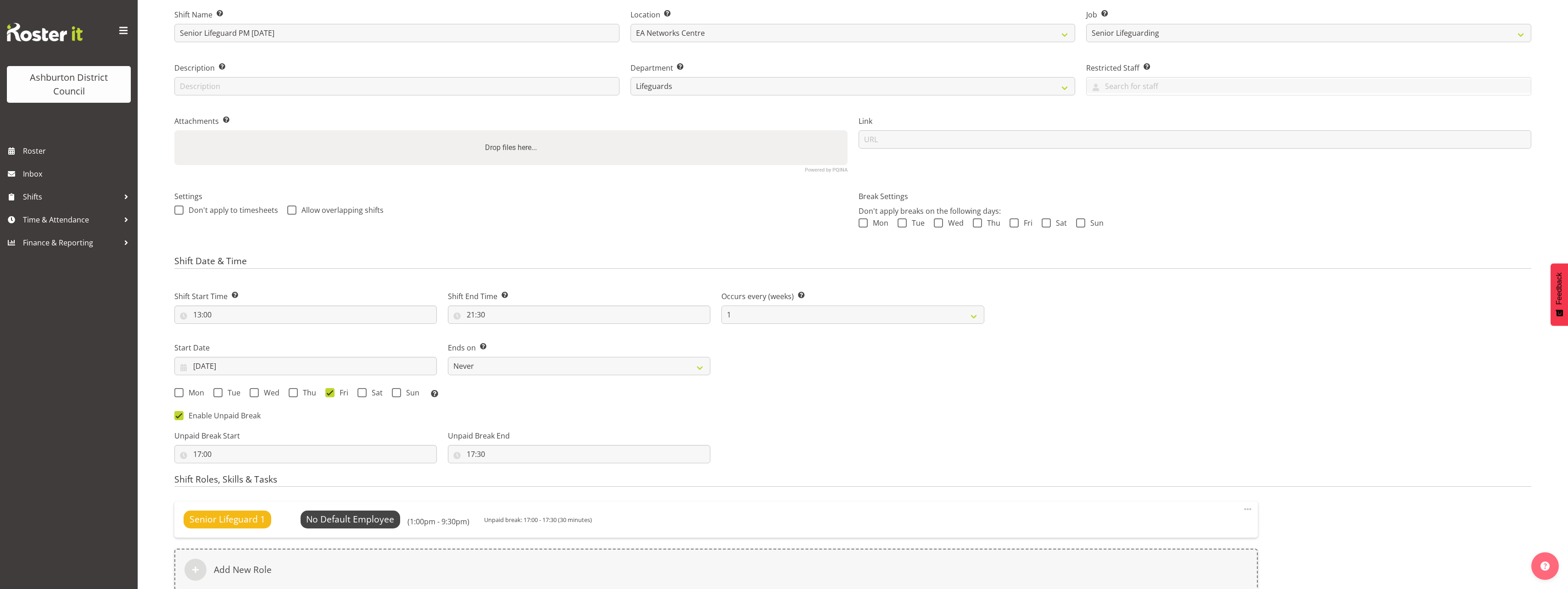
scroll to position [229, 0]
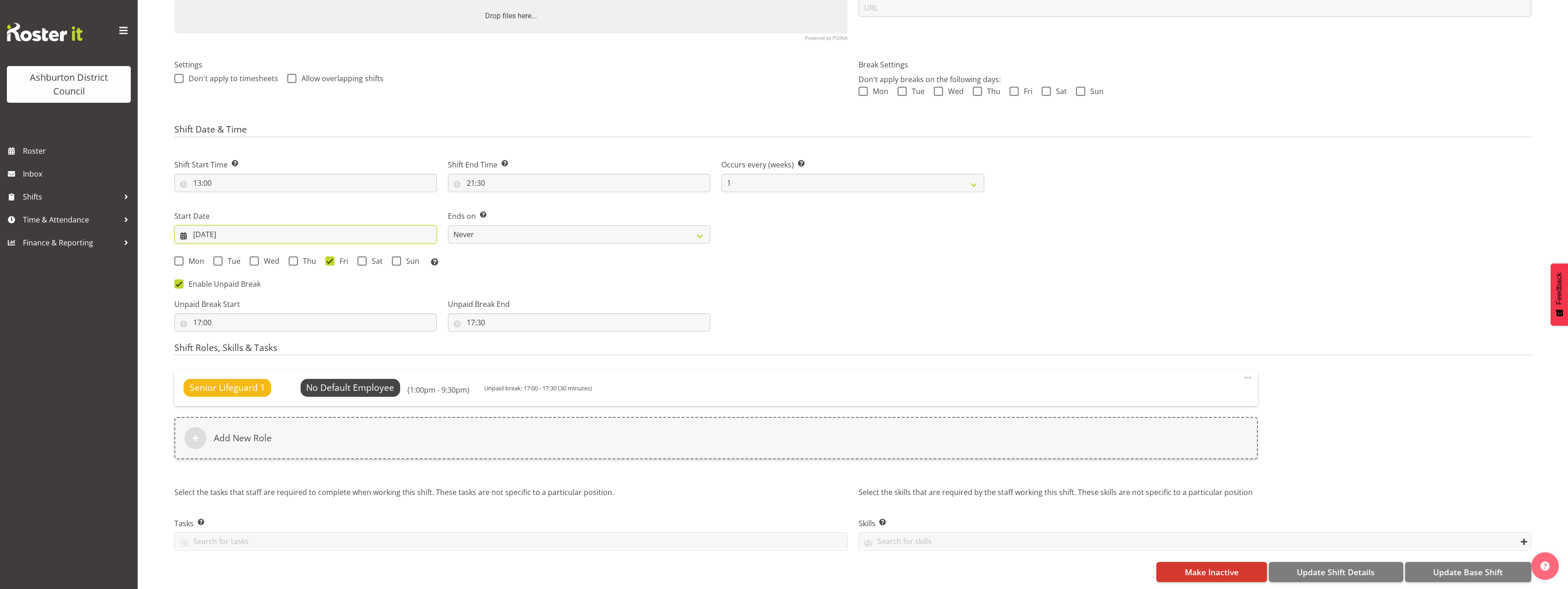
click at [197, 229] on input "06/08/2025" at bounding box center [305, 235] width 262 height 18
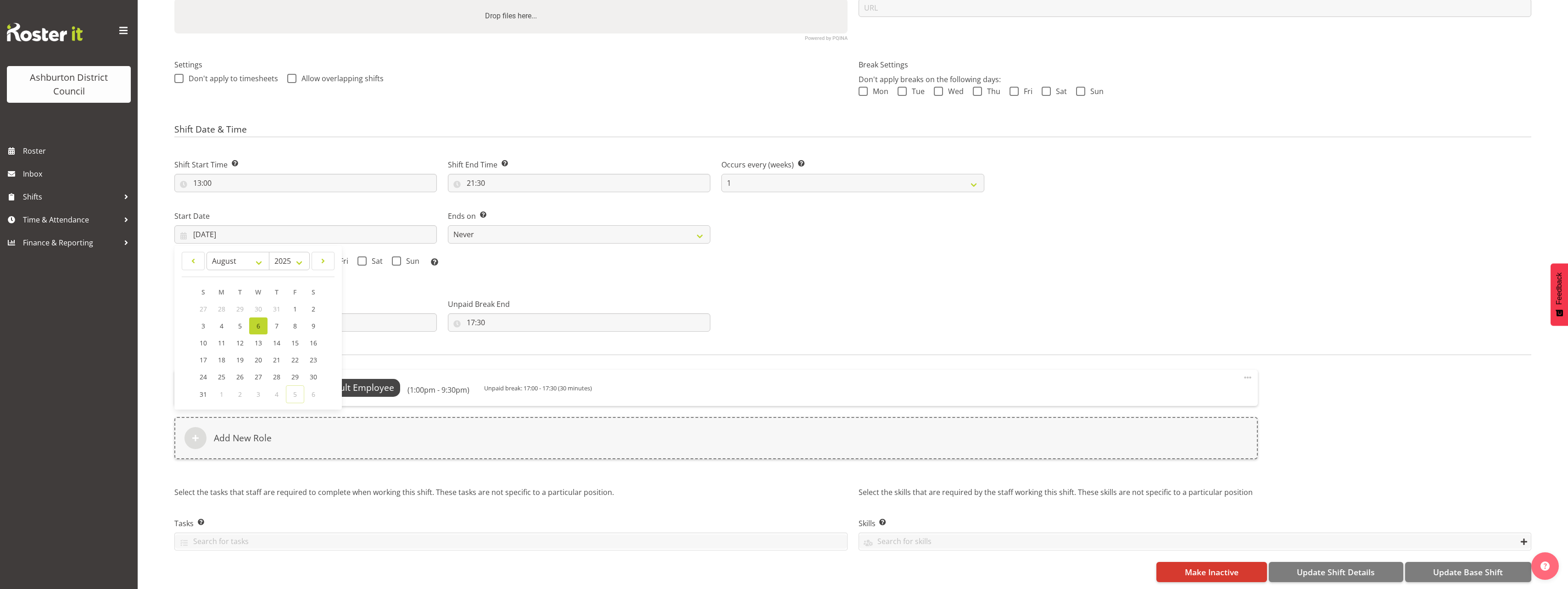
click at [324, 255] on span at bounding box center [323, 261] width 11 height 11
select select "8"
click at [290, 320] on link "12" at bounding box center [295, 327] width 18 height 17
type input "12/09/2025"
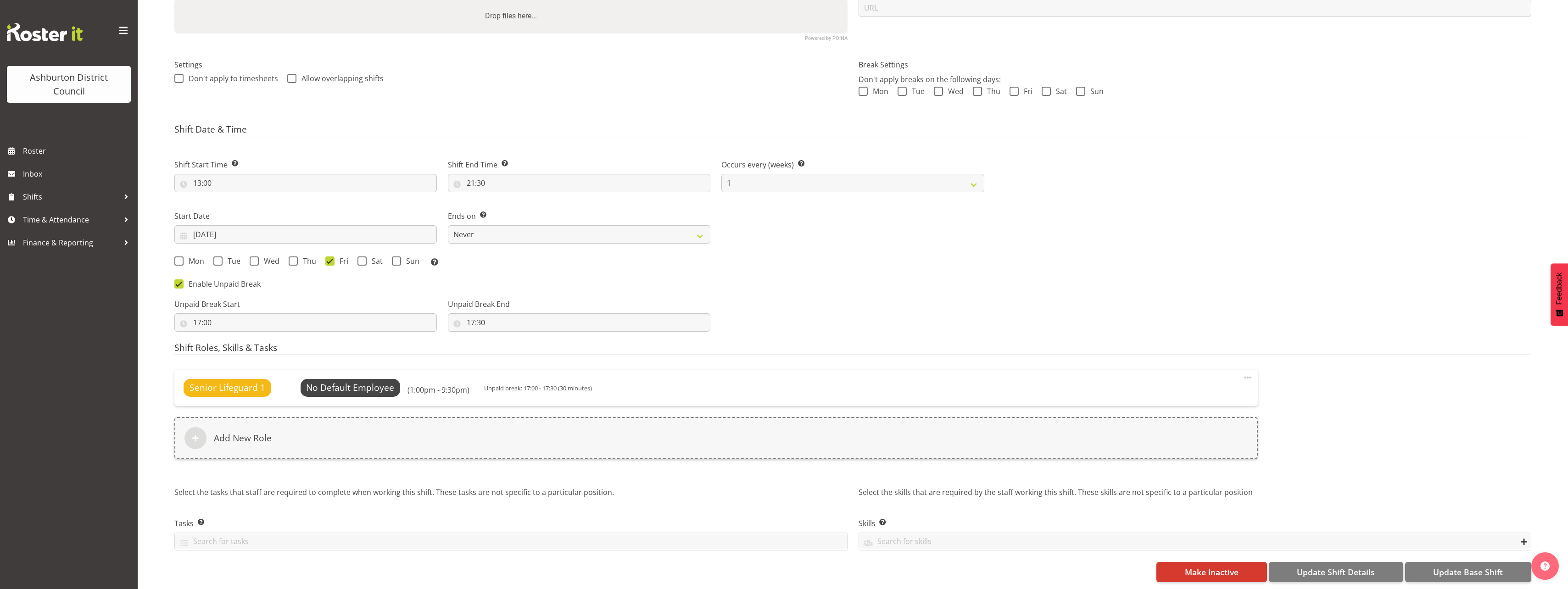
click at [863, 265] on div "Mon Tue Wed Thu Fri Sat Sun Select the days of the week you wish to create this…" at bounding box center [579, 262] width 821 height 25
click at [367, 381] on span "Select Employee" at bounding box center [350, 388] width 68 height 13
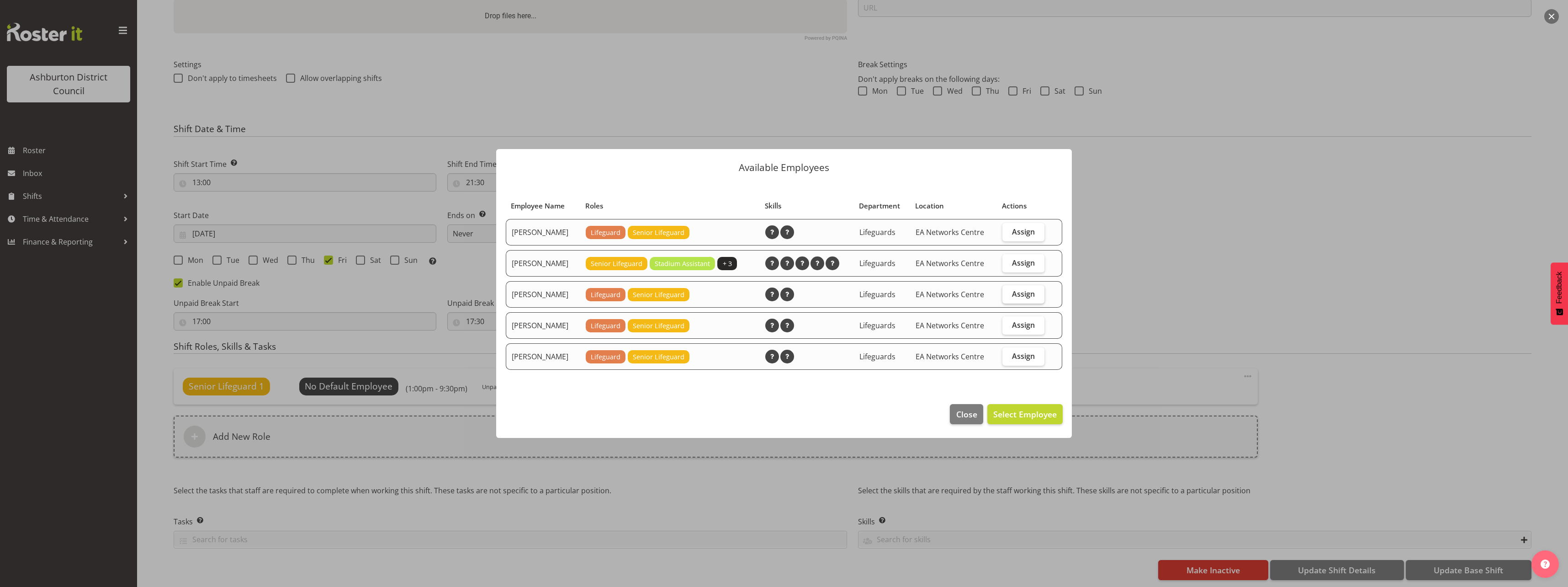
click at [1027, 299] on label "Assign" at bounding box center [1023, 294] width 42 height 18
click at [1009, 297] on input "Assign" at bounding box center [1006, 294] width 6 height 6
checkbox input "true"
click at [1023, 413] on span "Set Megan Rutter as default for this position" at bounding box center [964, 414] width 184 height 11
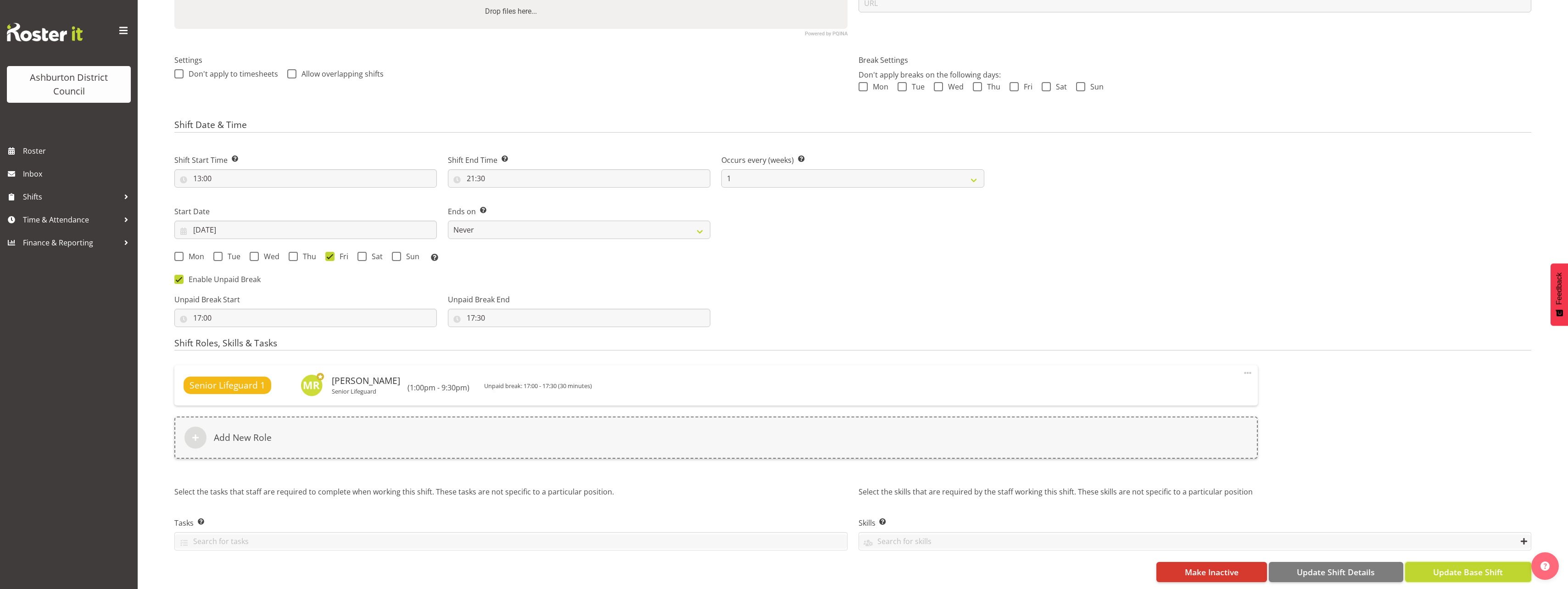
click at [1481, 573] on span "Update Base Shift" at bounding box center [1468, 572] width 70 height 12
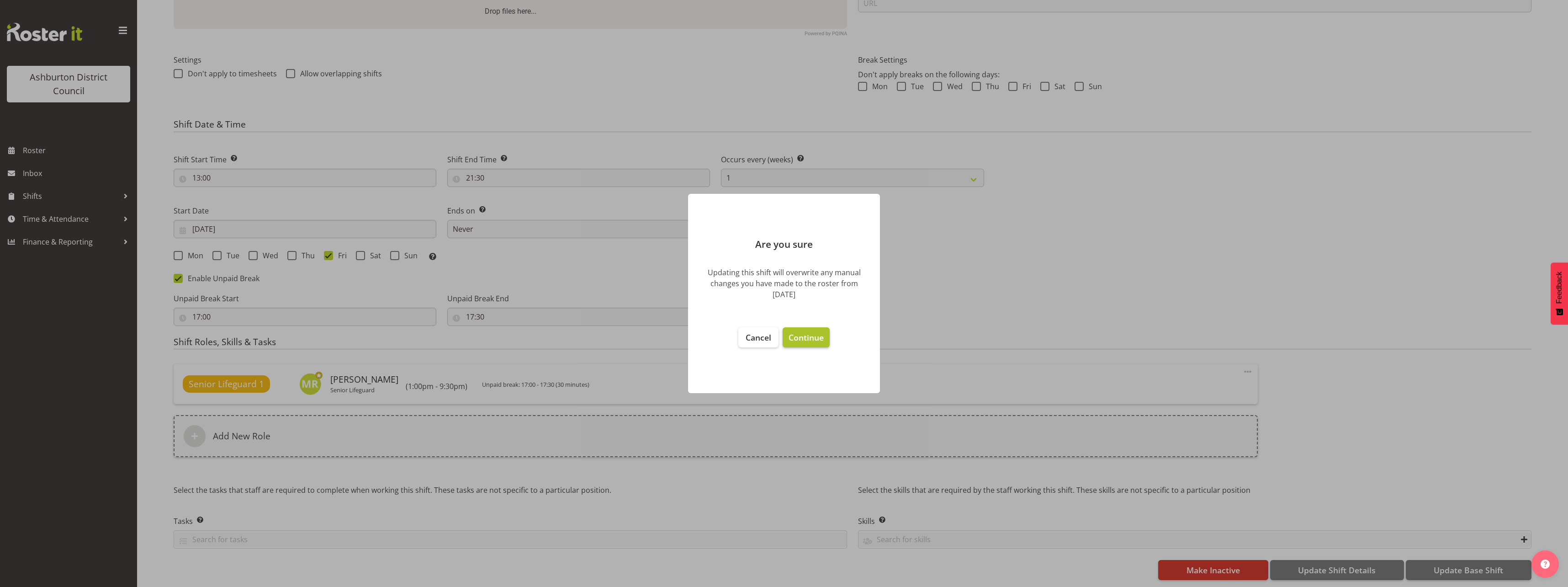
click at [805, 334] on span "Continue" at bounding box center [807, 337] width 35 height 11
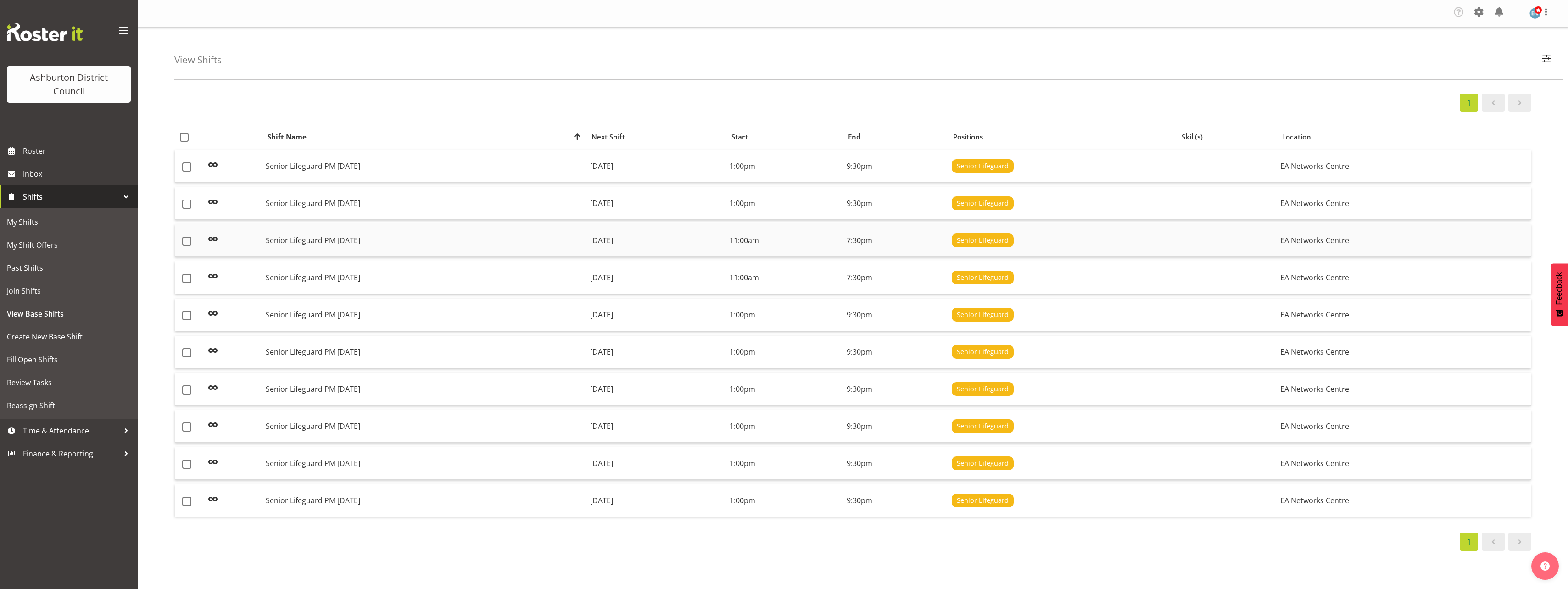
click at [402, 244] on td "Senior Lifeguard PM [DATE]" at bounding box center [424, 240] width 324 height 32
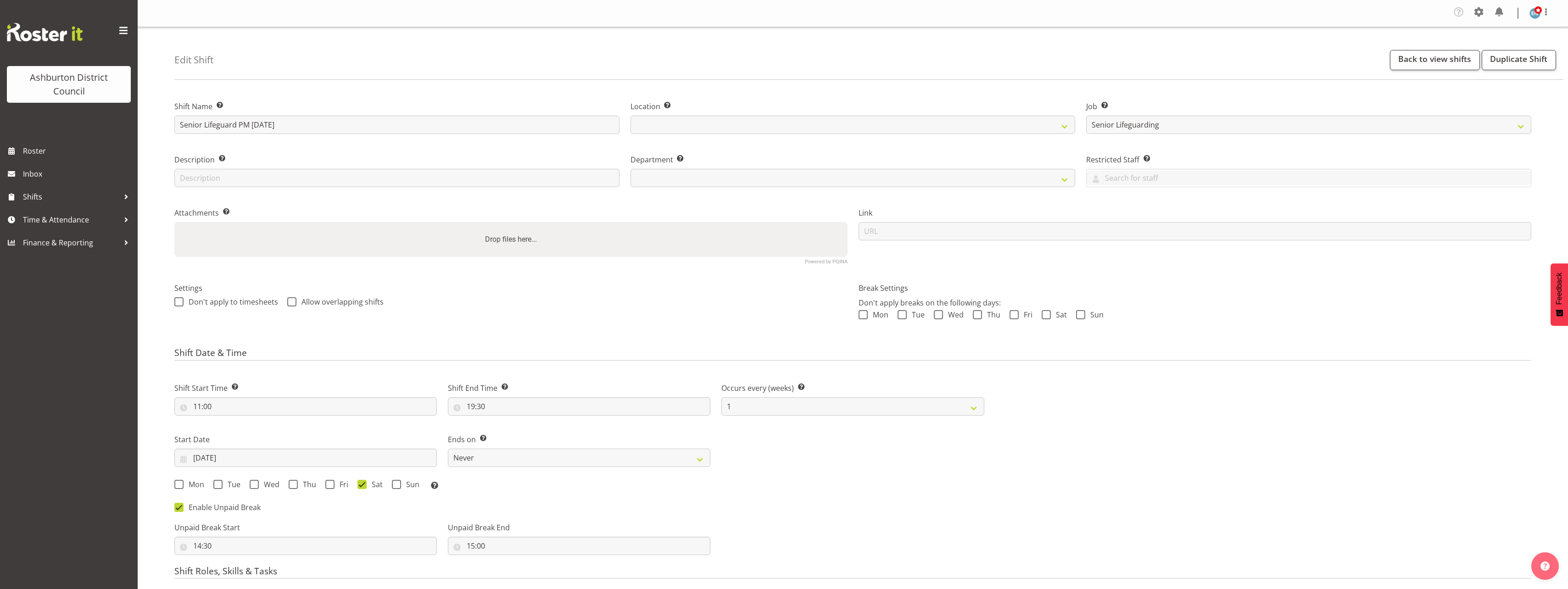
select select "2648"
select select "7"
select select "2025"
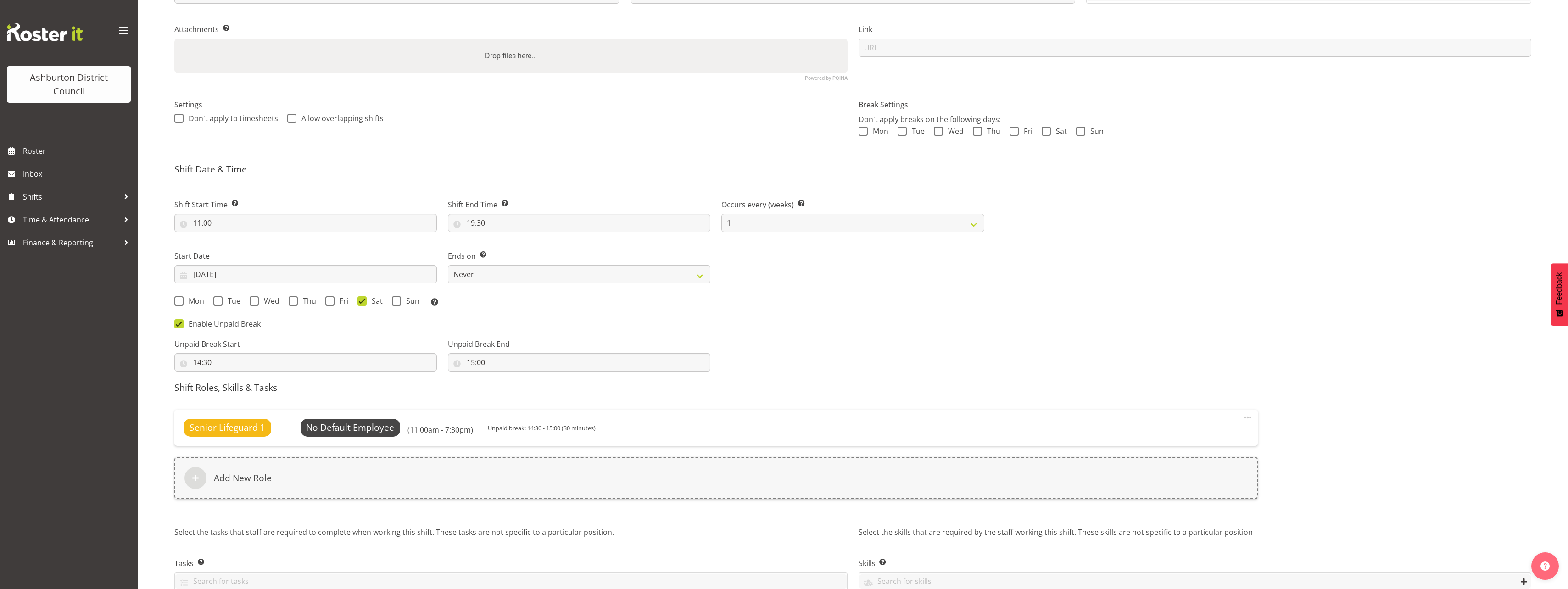
select select
select select "64"
select select "65"
click at [226, 275] on input "[DATE]" at bounding box center [305, 274] width 262 height 18
click at [321, 299] on span at bounding box center [323, 301] width 11 height 11
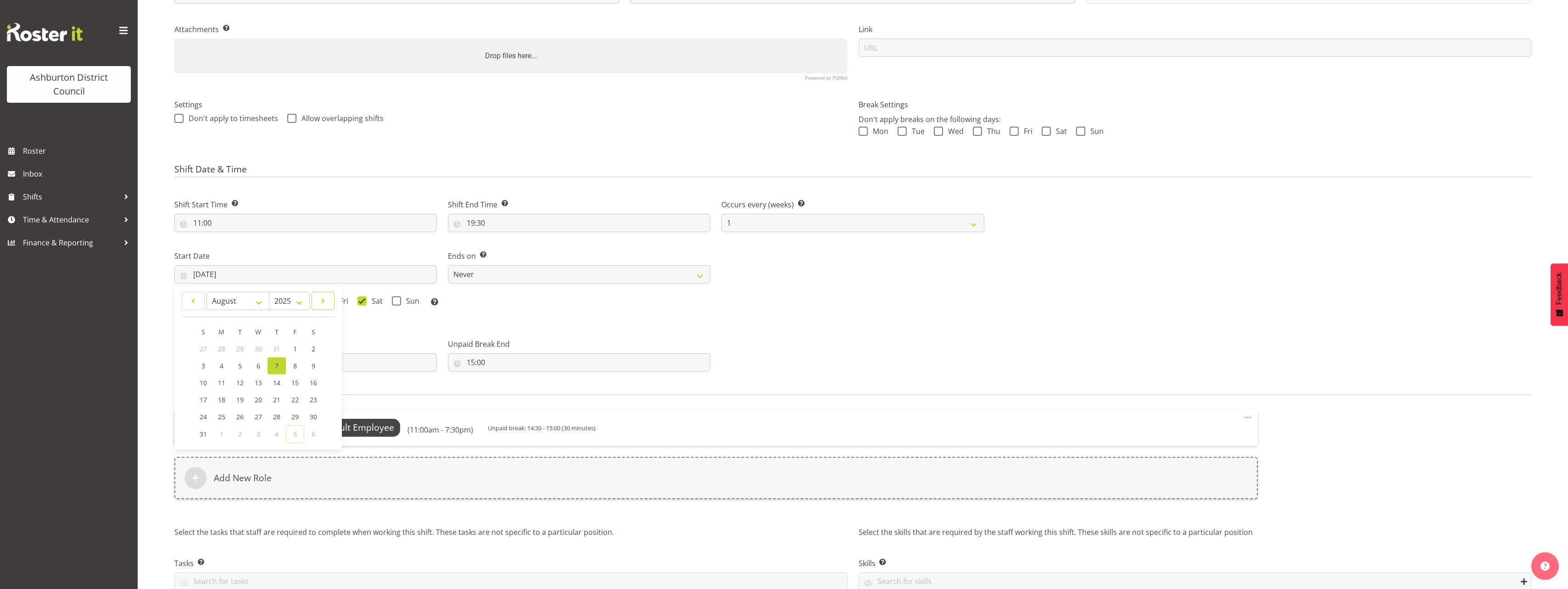
select select "8"
click at [311, 367] on span "13" at bounding box center [314, 367] width 7 height 9
type input "[DATE]"
click at [355, 431] on span "Select Employee" at bounding box center [350, 428] width 68 height 13
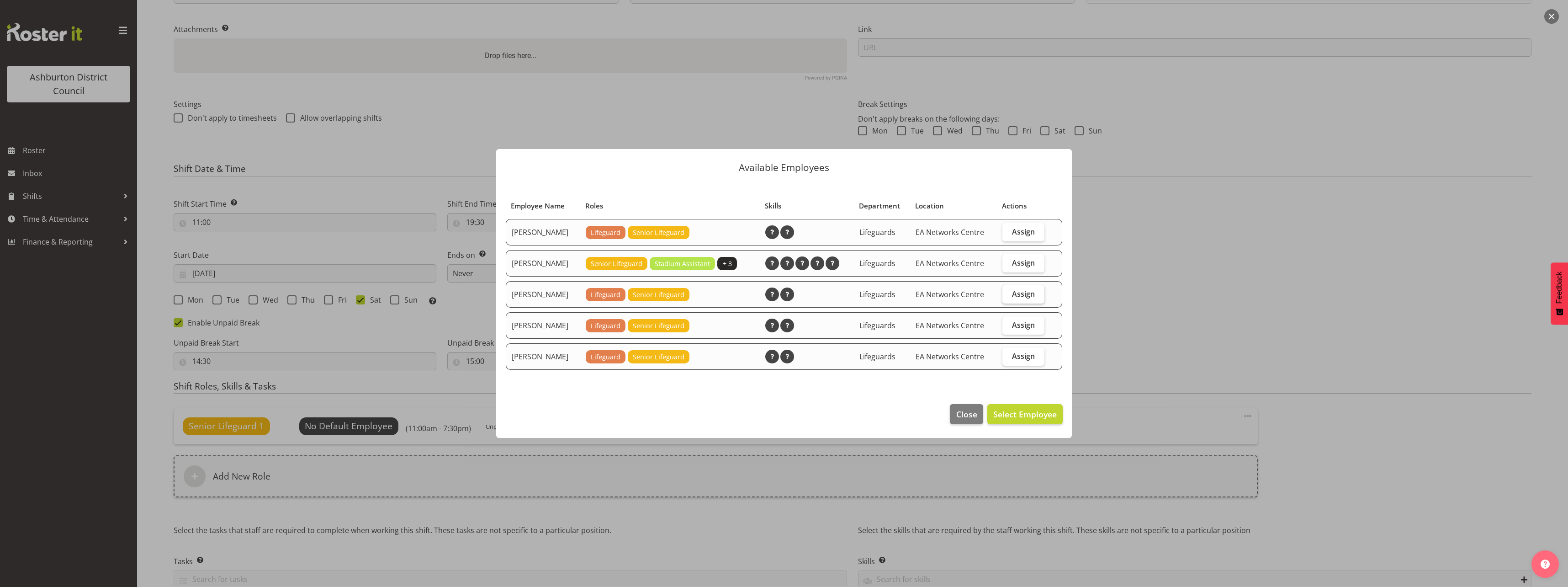
click at [1025, 292] on span "Assign" at bounding box center [1024, 294] width 23 height 9
click at [1009, 292] on input "Assign" at bounding box center [1006, 294] width 6 height 6
checkbox input "true"
click at [1001, 413] on span "Set [PERSON_NAME] as default for this position" at bounding box center [964, 414] width 184 height 11
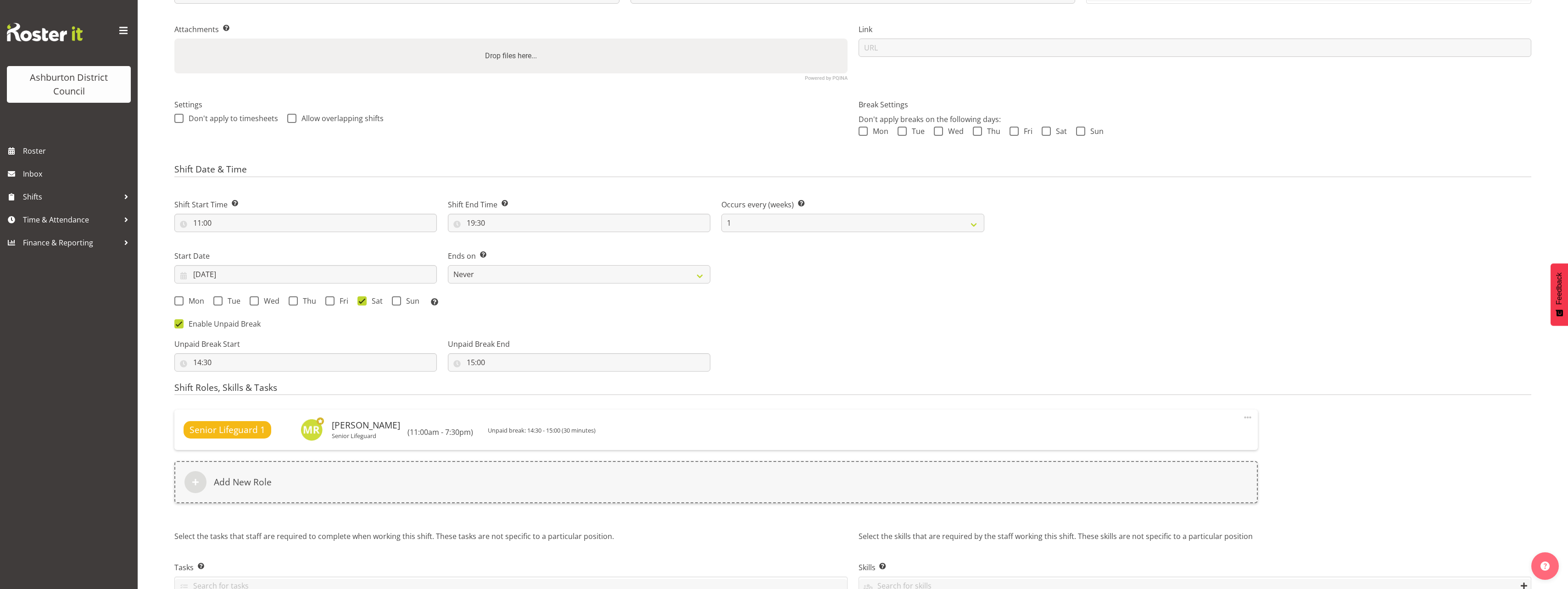
scroll to position [235, 0]
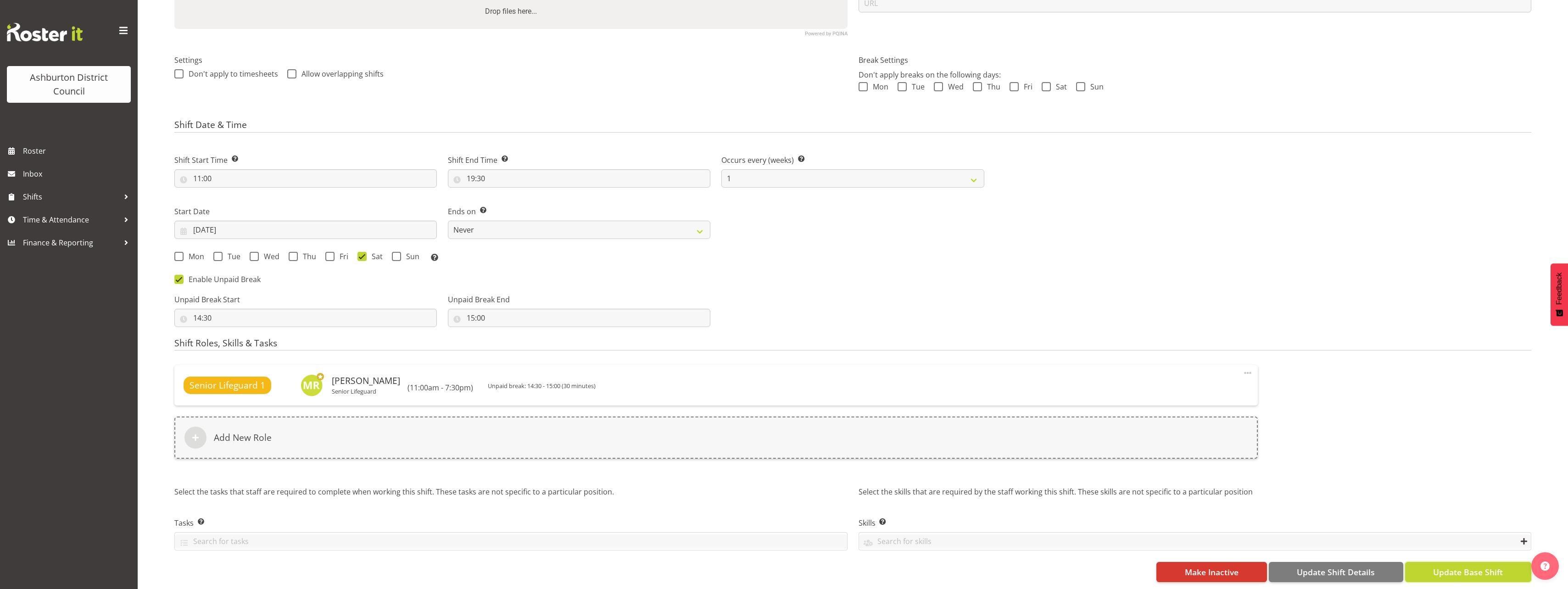
click at [1465, 570] on span "Update Base Shift" at bounding box center [1468, 572] width 70 height 12
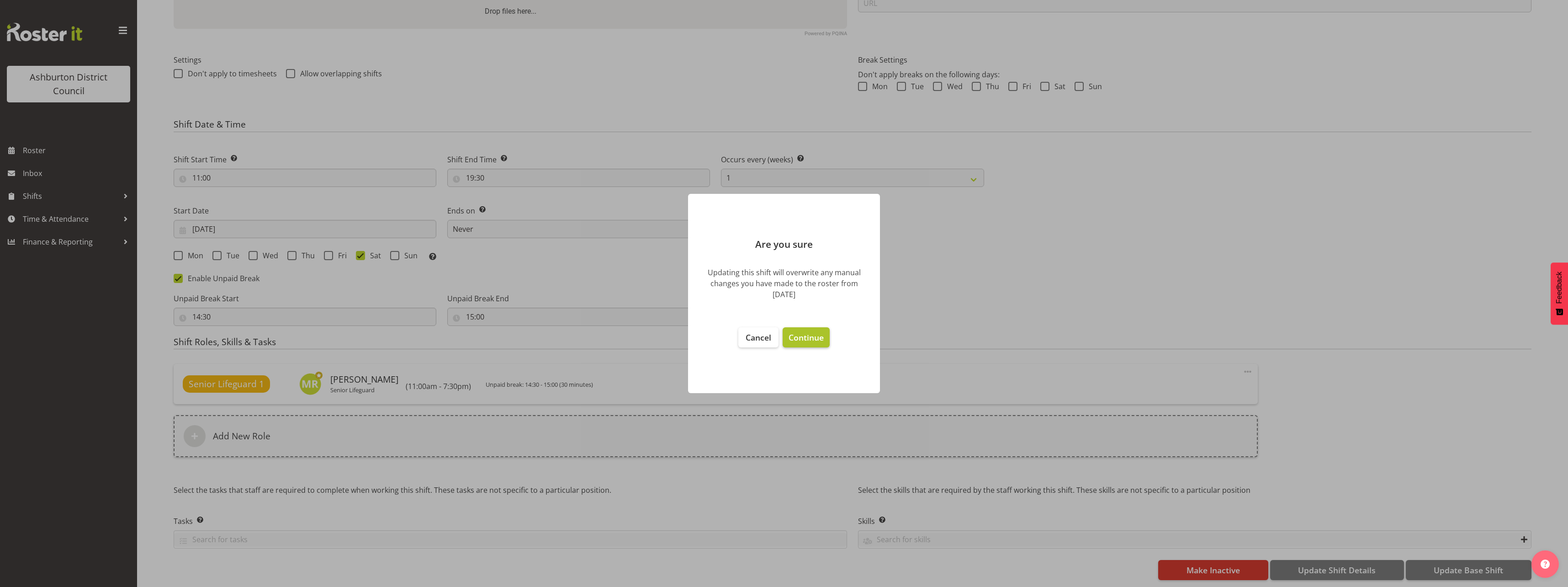
click at [805, 338] on span "Continue" at bounding box center [807, 337] width 35 height 11
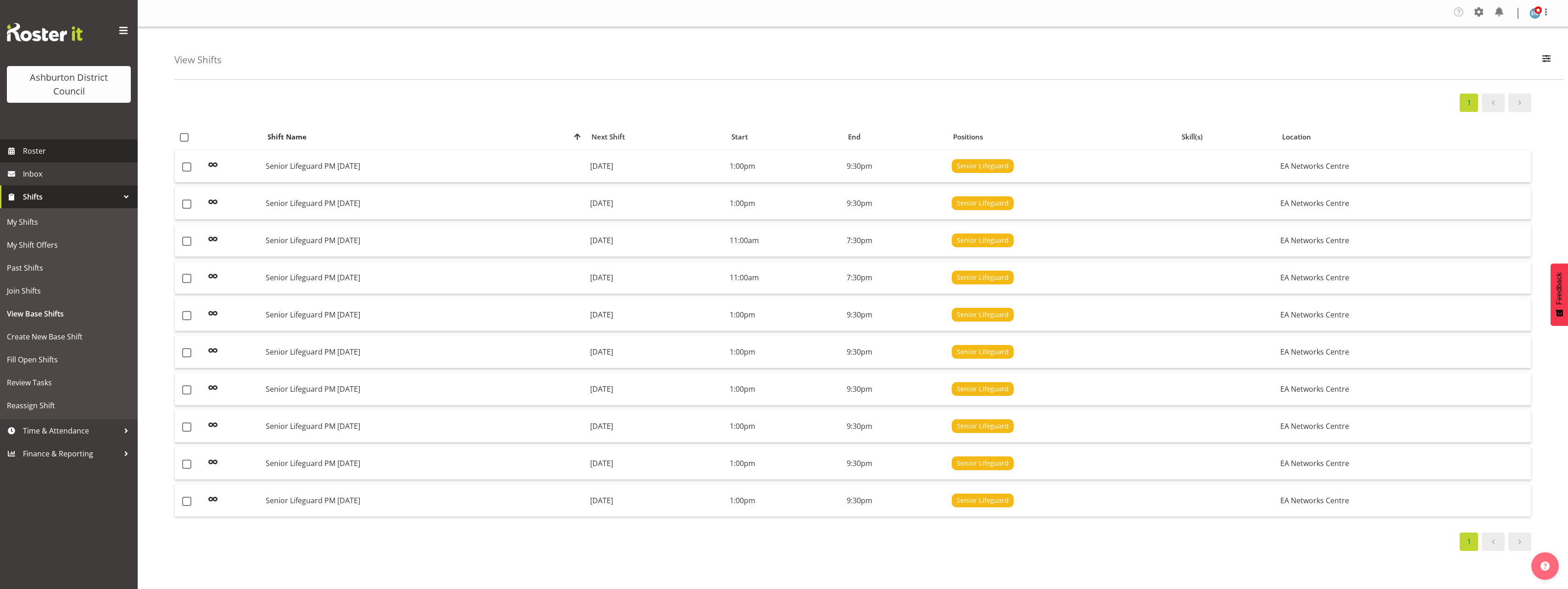
click at [61, 149] on span "Roster" at bounding box center [78, 151] width 110 height 14
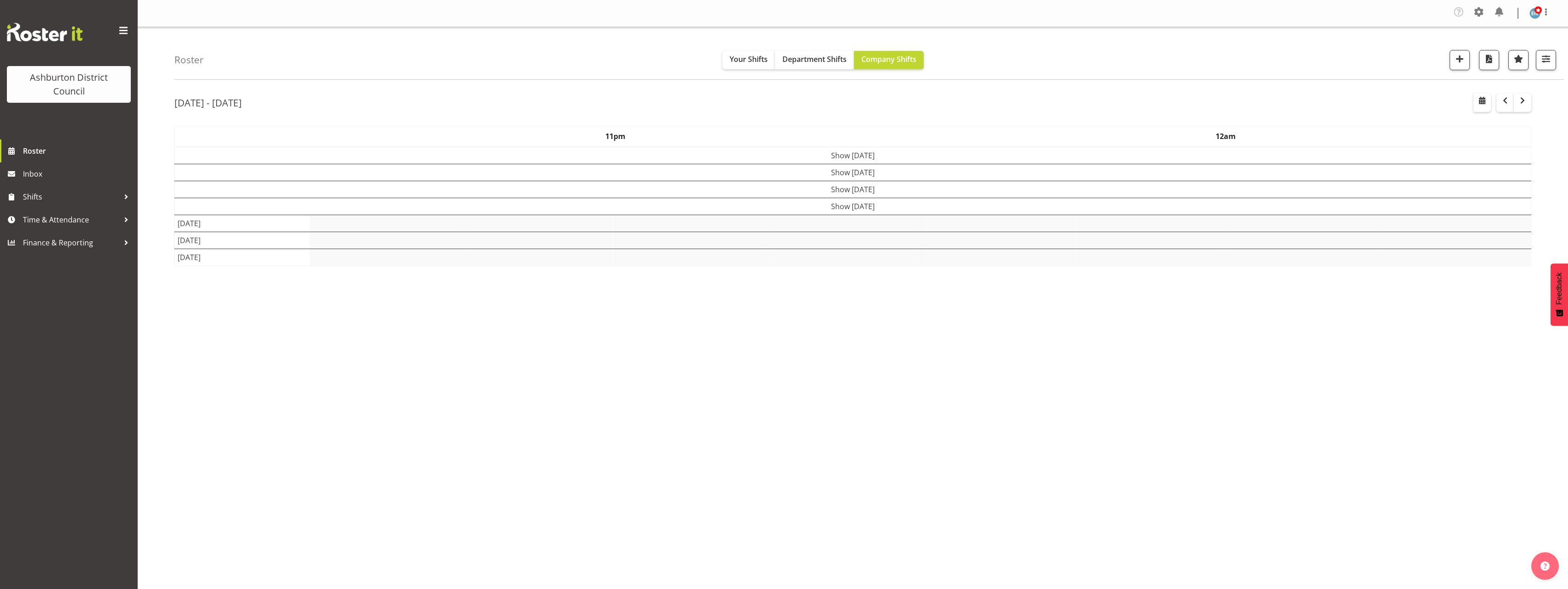
click at [0, 0] on td "[DATE]" at bounding box center [0, 0] width 0 height 0
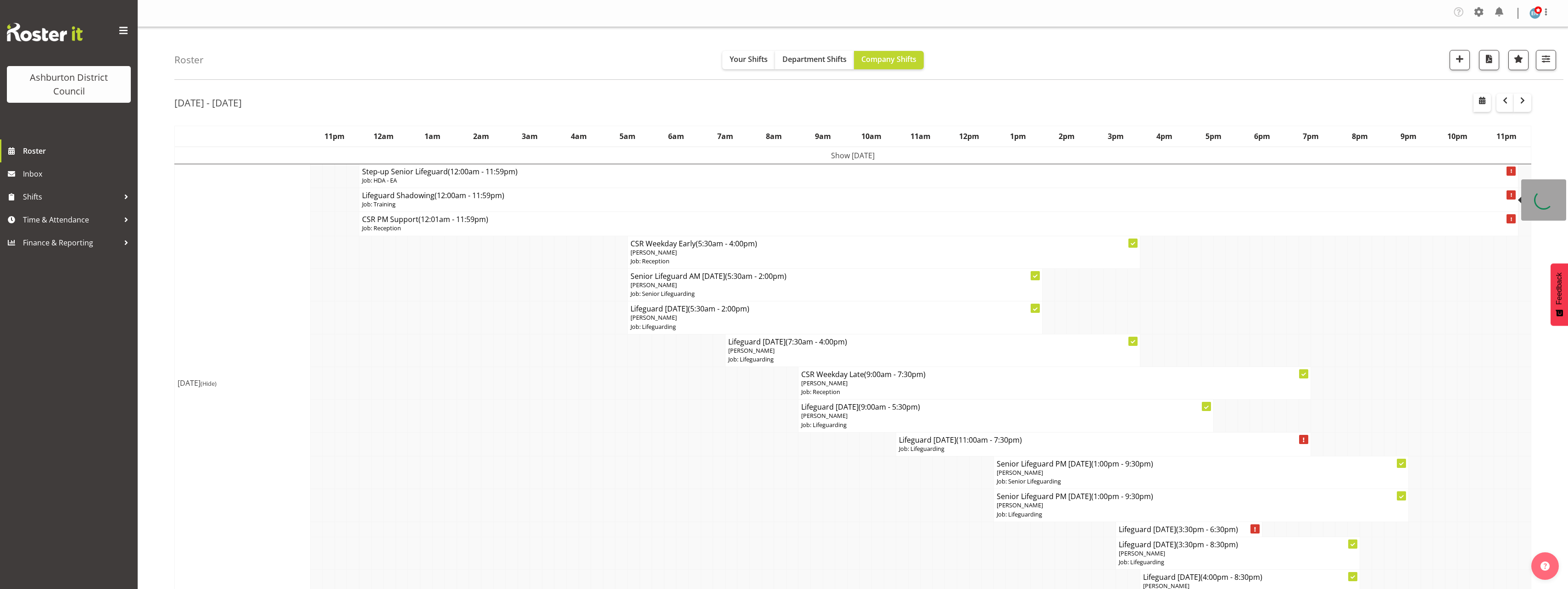
click at [819, 188] on td "Lifeguard Shadowing (12:00am - 11:59pm) Job: Training" at bounding box center [938, 200] width 1159 height 24
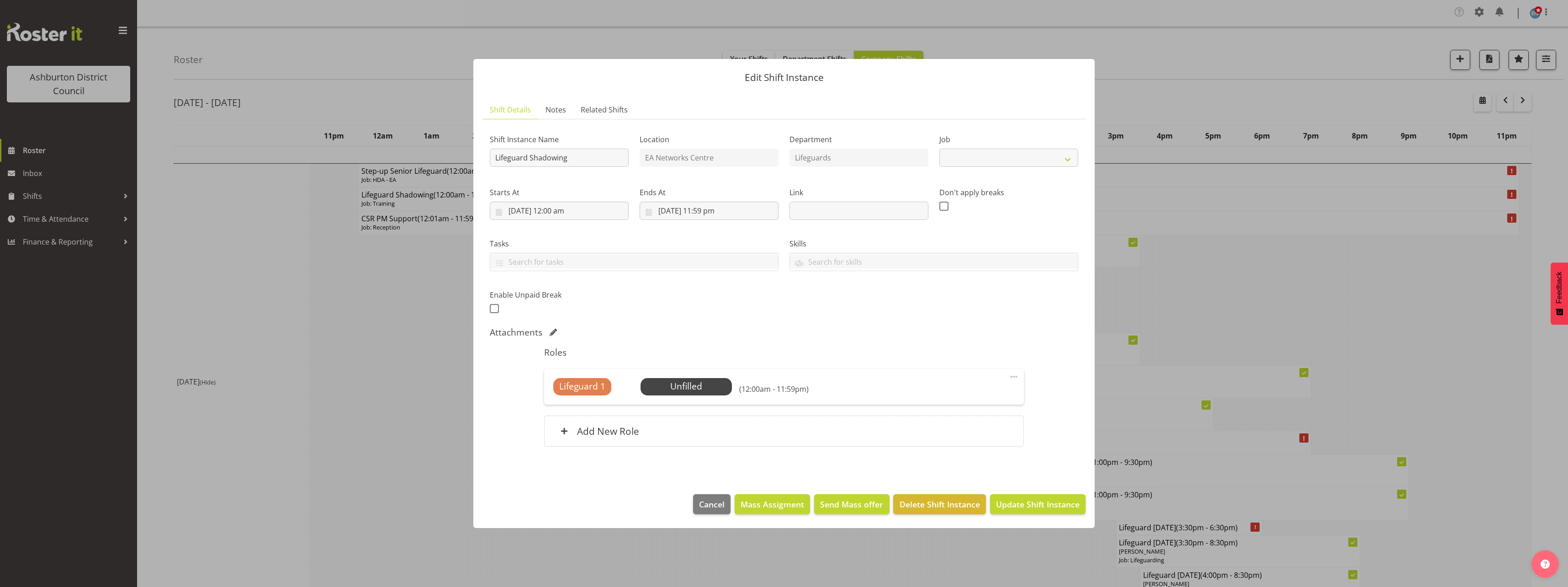
select select "40"
click at [334, 365] on div at bounding box center [784, 294] width 1568 height 587
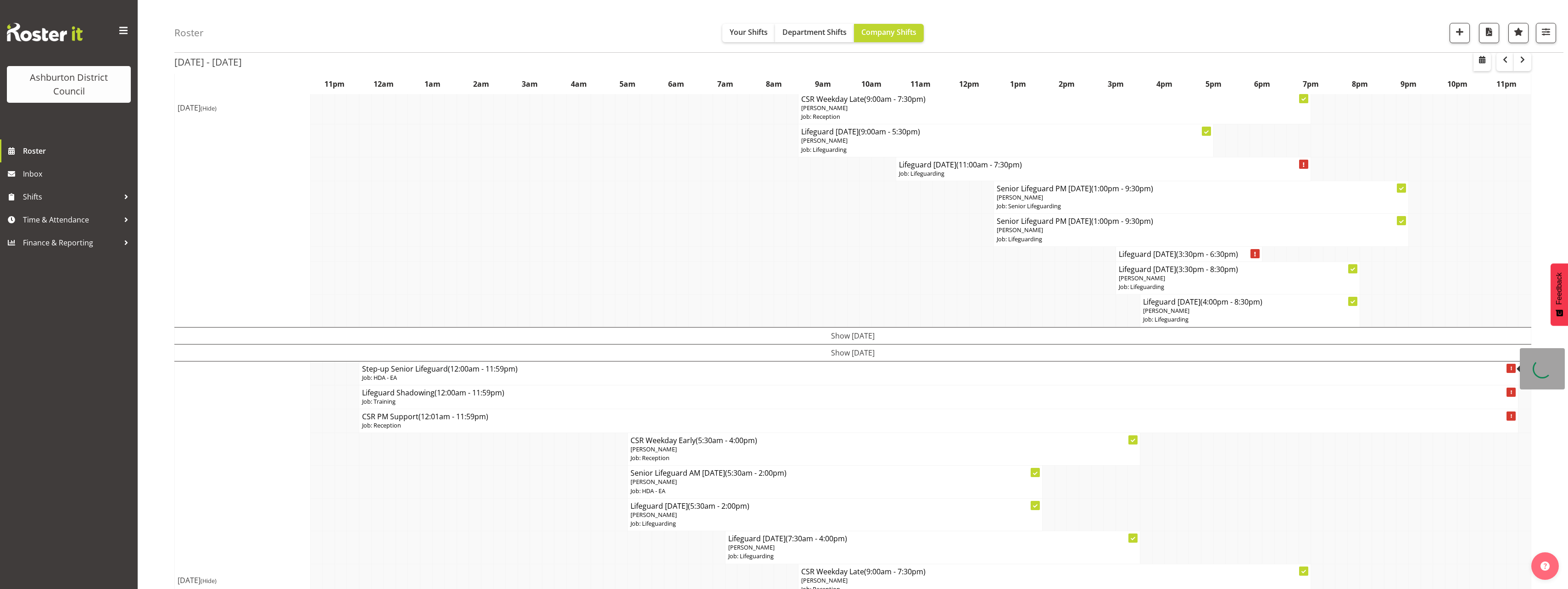
scroll to position [367, 0]
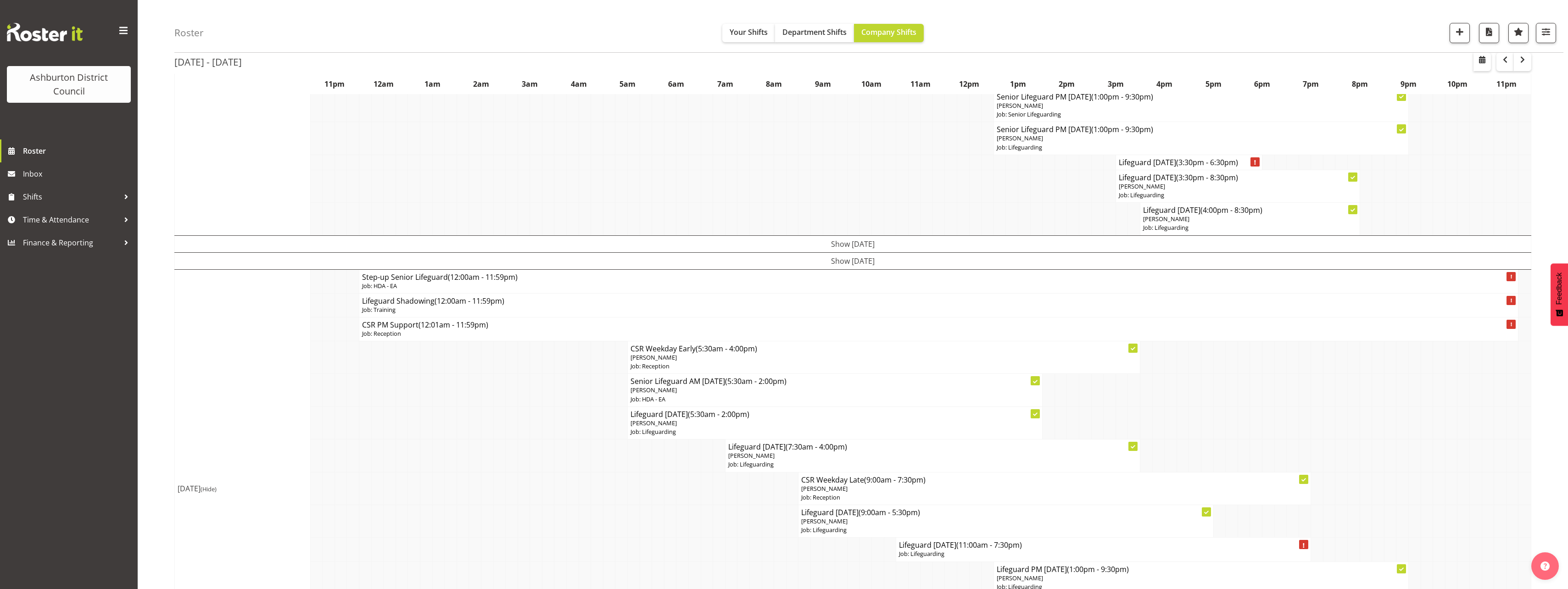
click at [825, 242] on td "Show [DATE]" at bounding box center [853, 244] width 1356 height 17
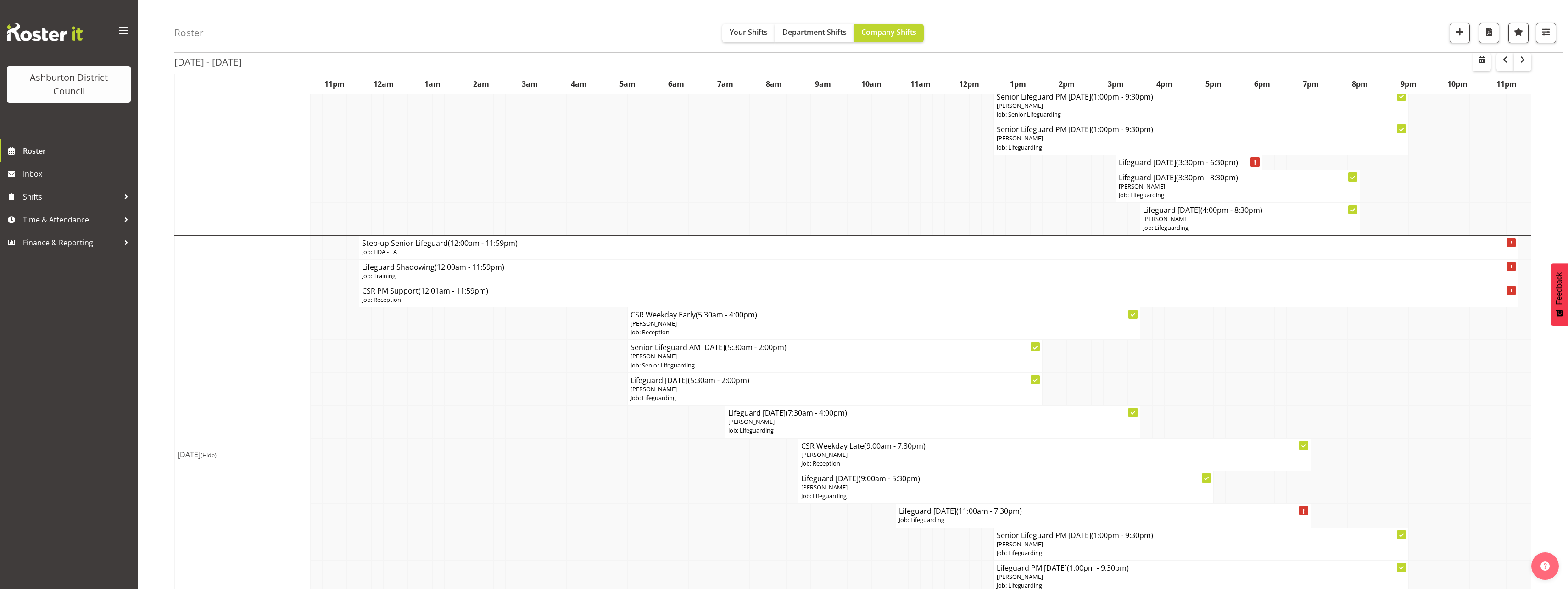
click at [613, 486] on td at bounding box center [609, 486] width 12 height 32
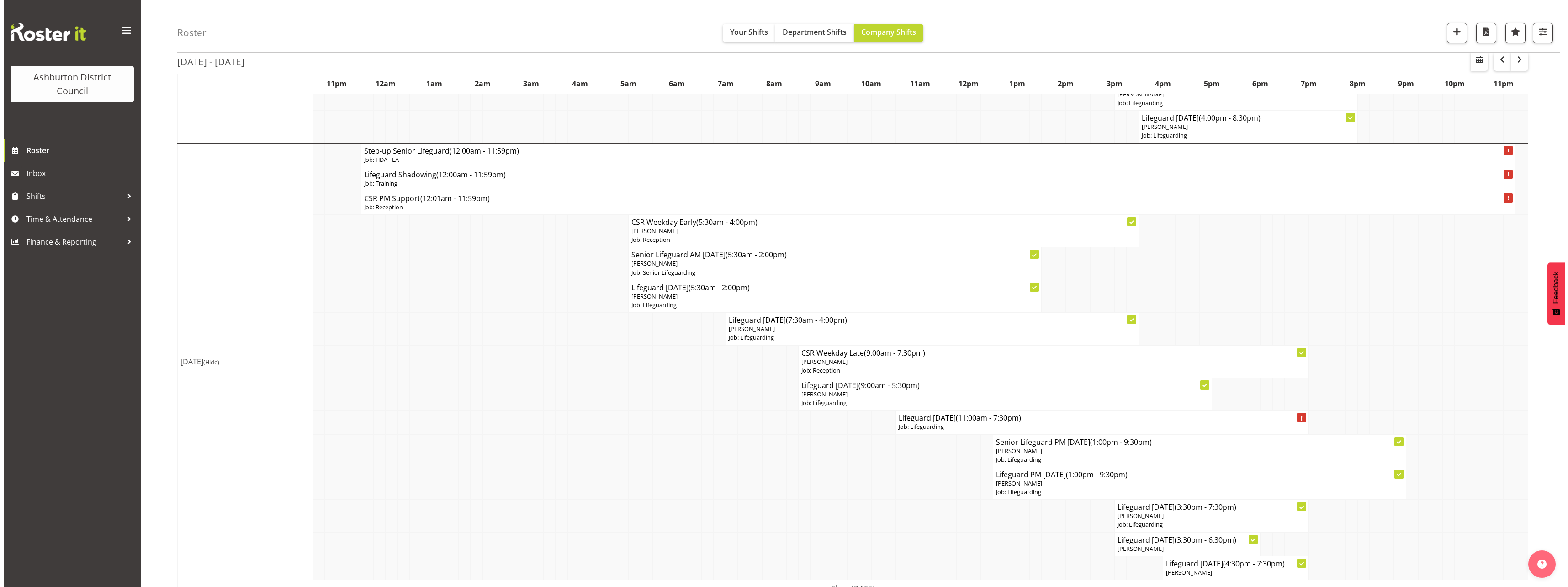
scroll to position [503, 0]
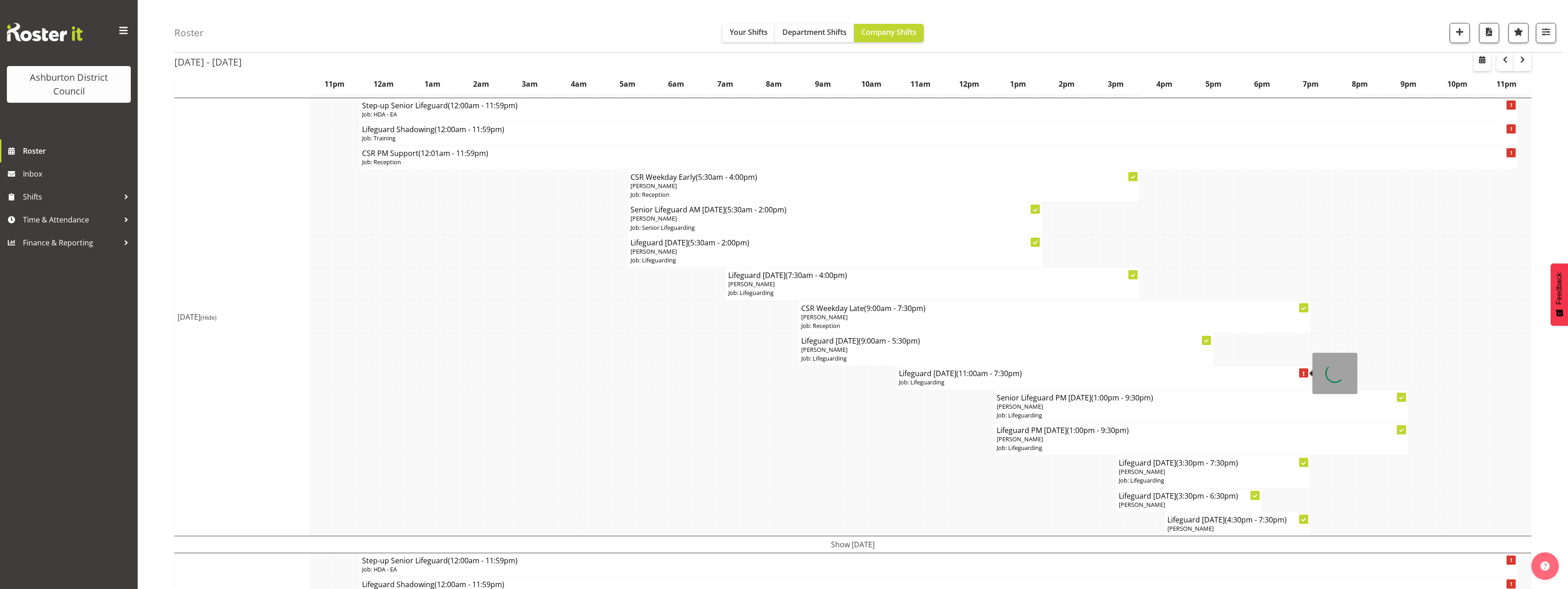
click at [929, 378] on h4 "Lifeguard [DATE] (11:00am - 7:30pm)" at bounding box center [1103, 373] width 409 height 9
select select
select select "8"
select select "2025"
select select "11"
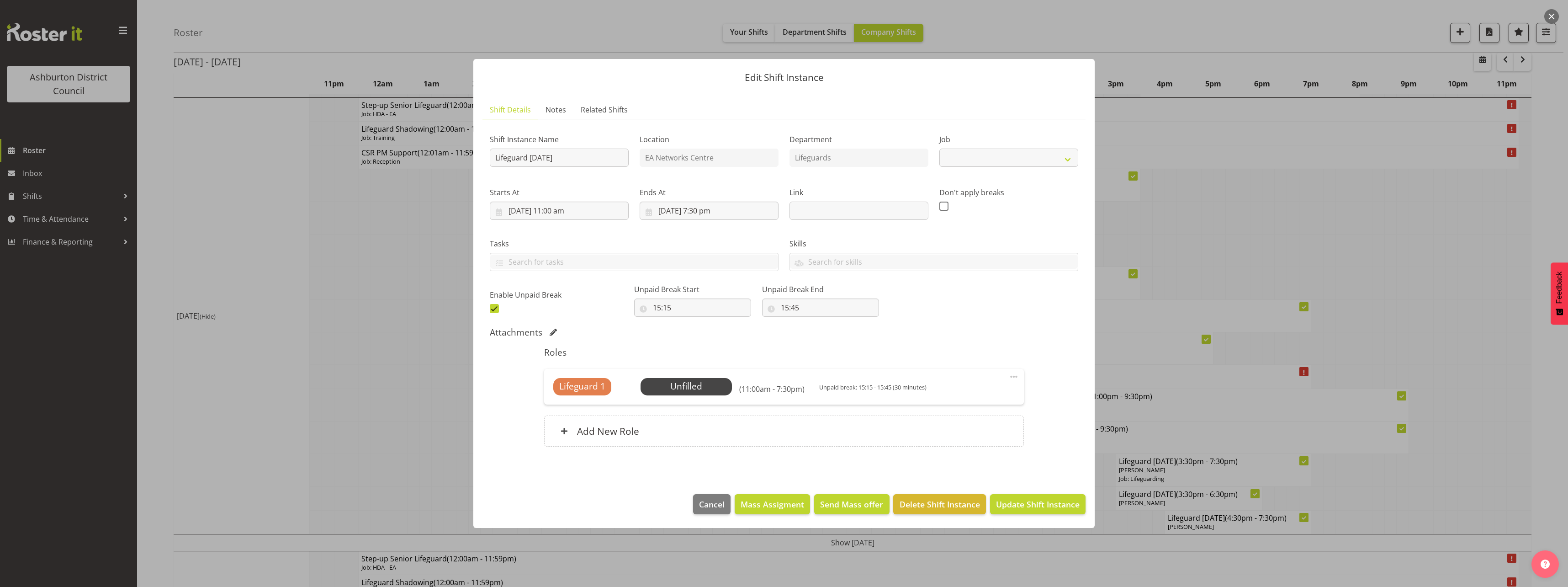
select select "38"
click at [565, 214] on input "[DATE] 11:00 am" at bounding box center [559, 211] width 139 height 18
click at [567, 406] on select "00 01 02 03 04 05 06 07 08 09 10 11 12 13 14 15 16 17 18 19 20 21 22 23" at bounding box center [559, 405] width 21 height 18
select select "9"
click at [549, 396] on select "00 01 02 03 04 05 06 07 08 09 10 11 12 13 14 15 16 17 18 19 20 21 22 23" at bounding box center [559, 405] width 21 height 18
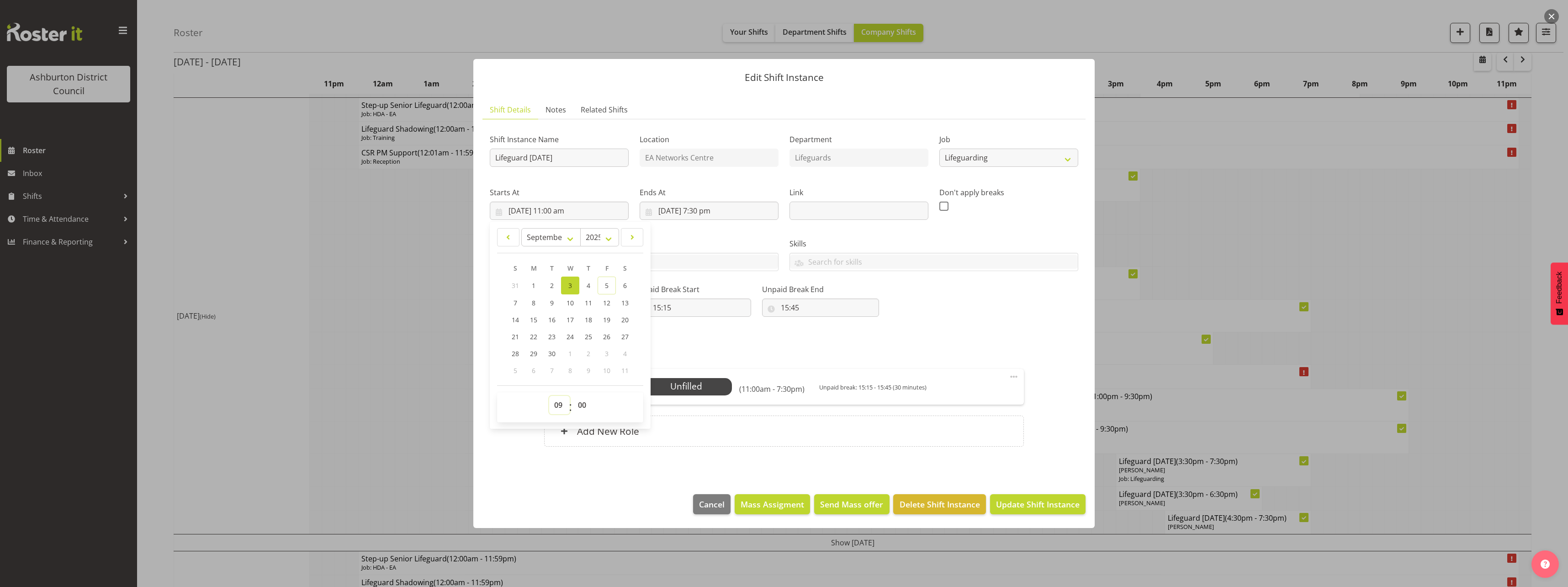
type input "[DATE] 9:00 am"
click at [702, 208] on input "[DATE] 7:30 pm" at bounding box center [709, 211] width 139 height 18
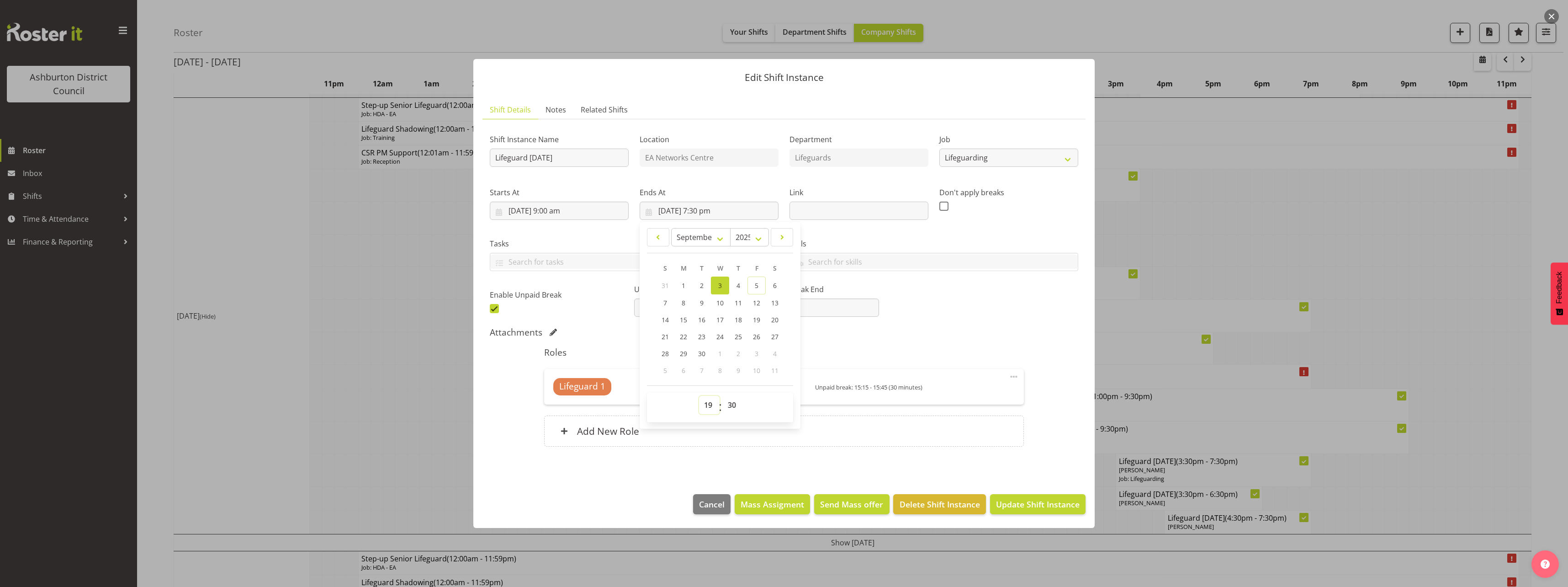
click at [702, 404] on select "00 01 02 03 04 05 06 07 08 09 10 11 12 13 14 15 16 17 18 19 20 21 22 23" at bounding box center [709, 405] width 21 height 18
select select "17"
click at [699, 396] on select "00 01 02 03 04 05 06 07 08 09 10 11 12 13 14 15 16 17 18 19 20 21 22 23" at bounding box center [709, 405] width 21 height 18
type input "[DATE] 5:30 pm"
click at [978, 323] on div "Shift Instance Name Lifeguard [DATE] Location EA Networks Centre Department Lif…" at bounding box center [784, 292] width 589 height 331
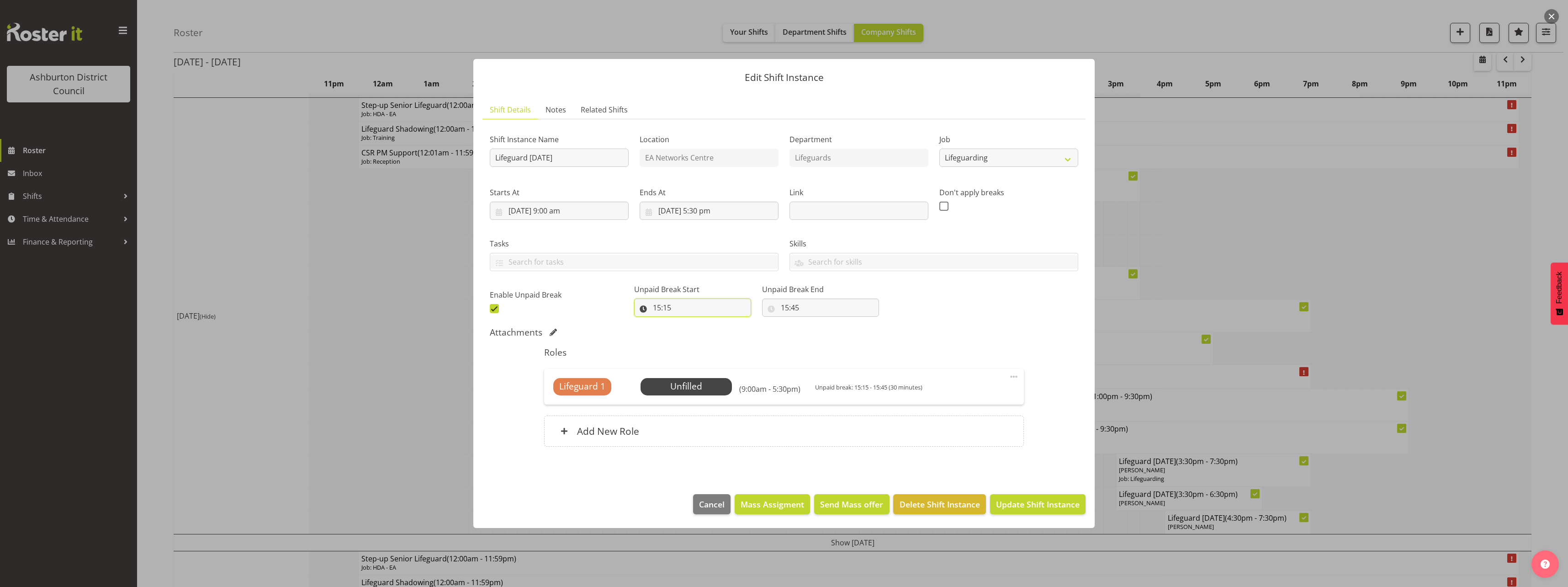
click at [658, 307] on input "15:15" at bounding box center [693, 308] width 117 height 18
click at [693, 332] on select "00 01 02 03 04 05 06 07 08 09 10 11 12 13 14 15 16 17 18 19 20 21 22 23" at bounding box center [696, 331] width 21 height 18
select select "13"
click at [686, 322] on select "00 01 02 03 04 05 06 07 08 09 10 11 12 13 14 15 16 17 18 19 20 21 22 23" at bounding box center [696, 331] width 21 height 18
type input "13:15"
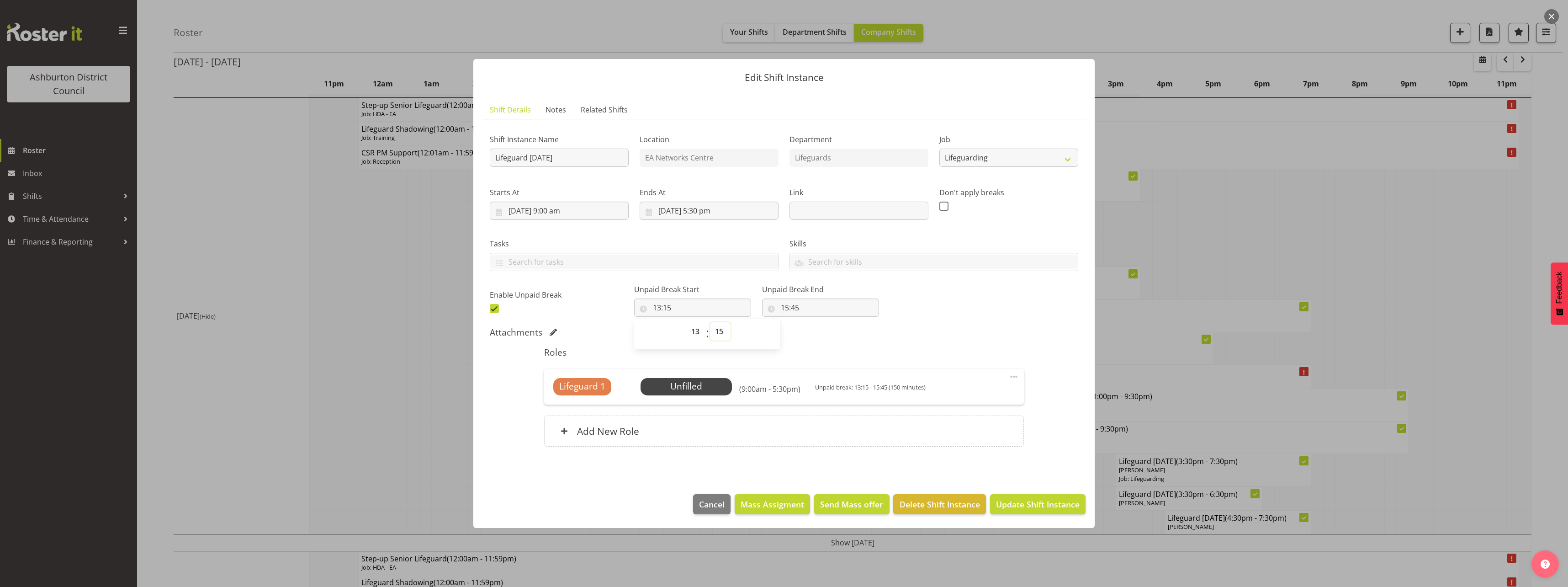
click at [719, 329] on select "00 01 02 03 04 05 06 07 08 09 10 11 12 13 14 15 16 17 18 19 20 21 22 23 24 25 2…" at bounding box center [720, 331] width 21 height 18
select select "0"
click at [710, 322] on select "00 01 02 03 04 05 06 07 08 09 10 11 12 13 14 15 16 17 18 19 20 21 22 23 24 25 2…" at bounding box center [720, 331] width 21 height 18
type input "13:00"
click at [774, 307] on input "15:45" at bounding box center [821, 308] width 117 height 18
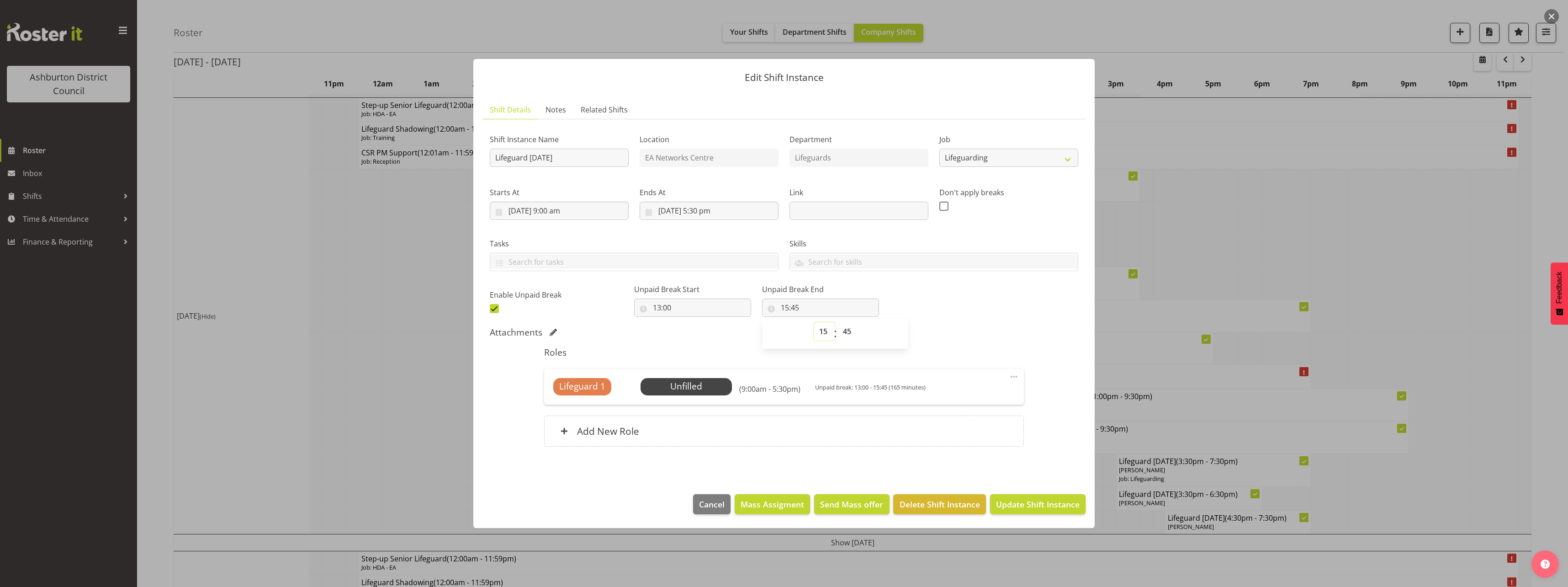
click at [816, 332] on select "00 01 02 03 04 05 06 07 08 09 10 11 12 13 14 15 16 17 18 19 20 21 22 23" at bounding box center [825, 331] width 21 height 18
drag, startPoint x: 943, startPoint y: 335, endPoint x: 942, endPoint y: 355, distance: 20.0
click at [943, 335] on div "Attachments" at bounding box center [784, 332] width 589 height 11
click at [684, 387] on span "Select Employee" at bounding box center [686, 387] width 68 height 13
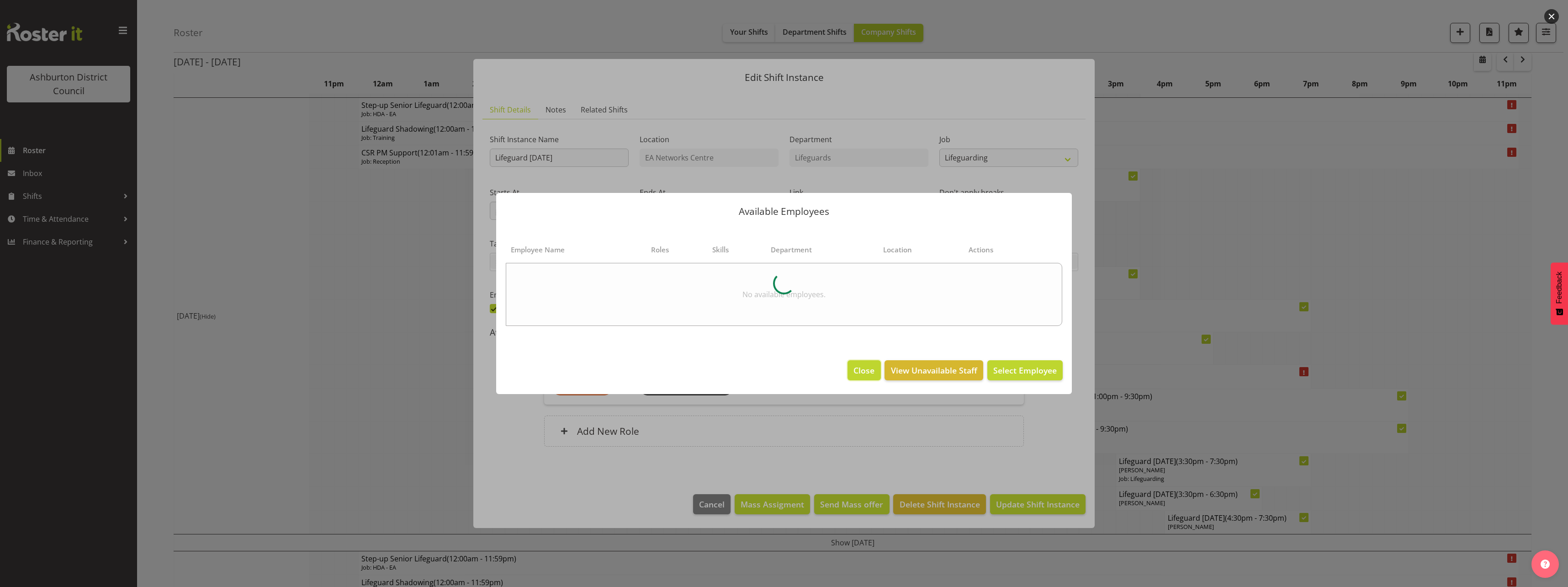
click at [858, 368] on div "Available Employees Employee Name Roles Skills Department Location Actions No a…" at bounding box center [784, 294] width 594 height 247
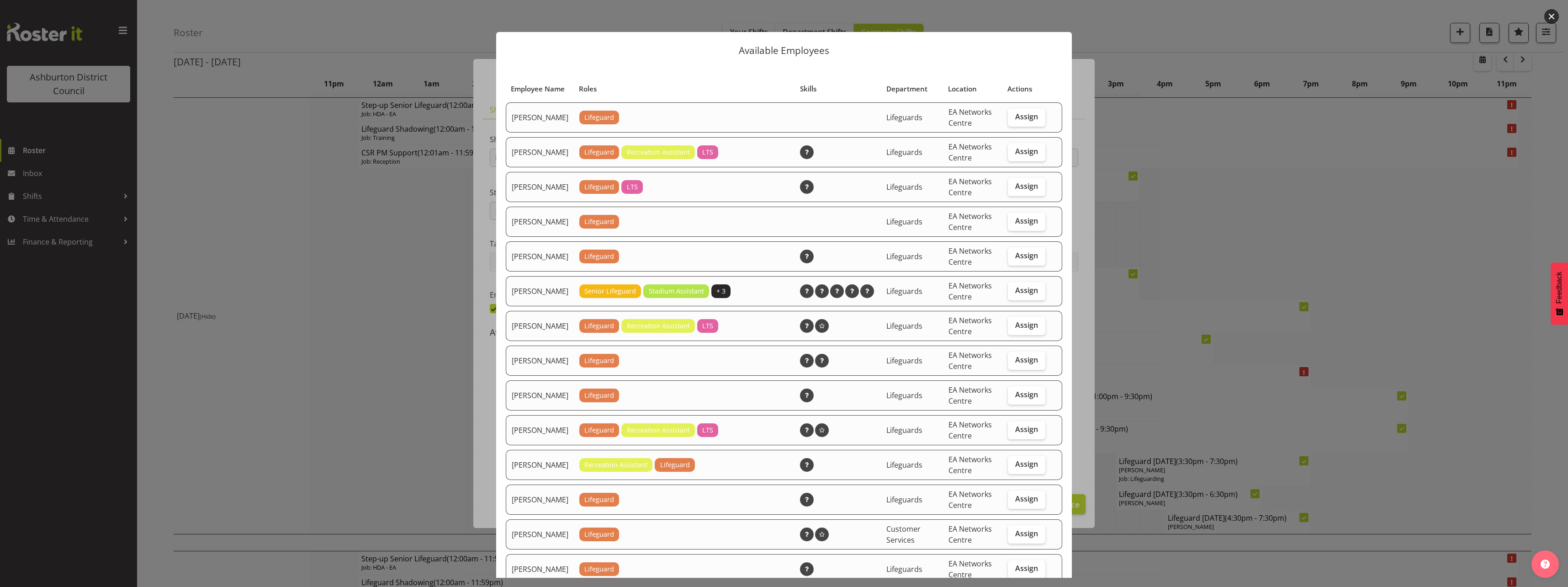
click at [490, 325] on div "Available Employees Employee Name Roles Skills Department Location Actions [PER…" at bounding box center [784, 294] width 594 height 569
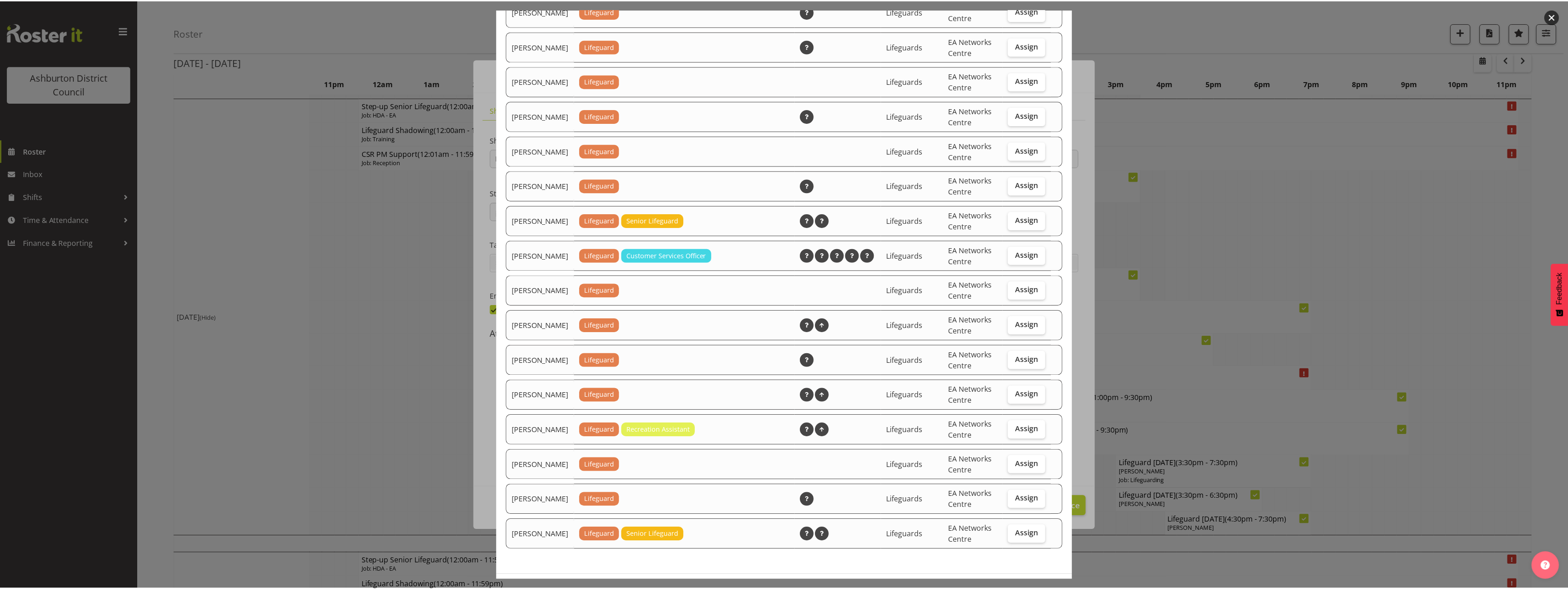
scroll to position [782, 0]
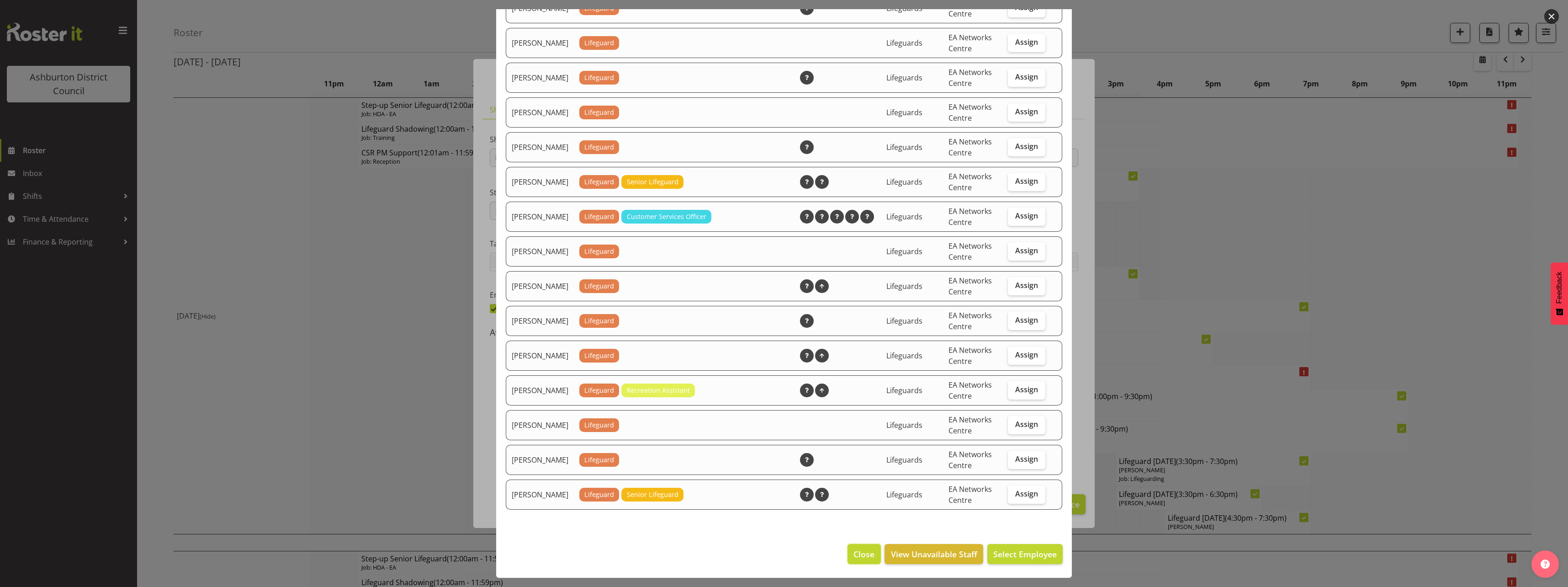
click at [853, 554] on span "Close" at bounding box center [864, 554] width 21 height 12
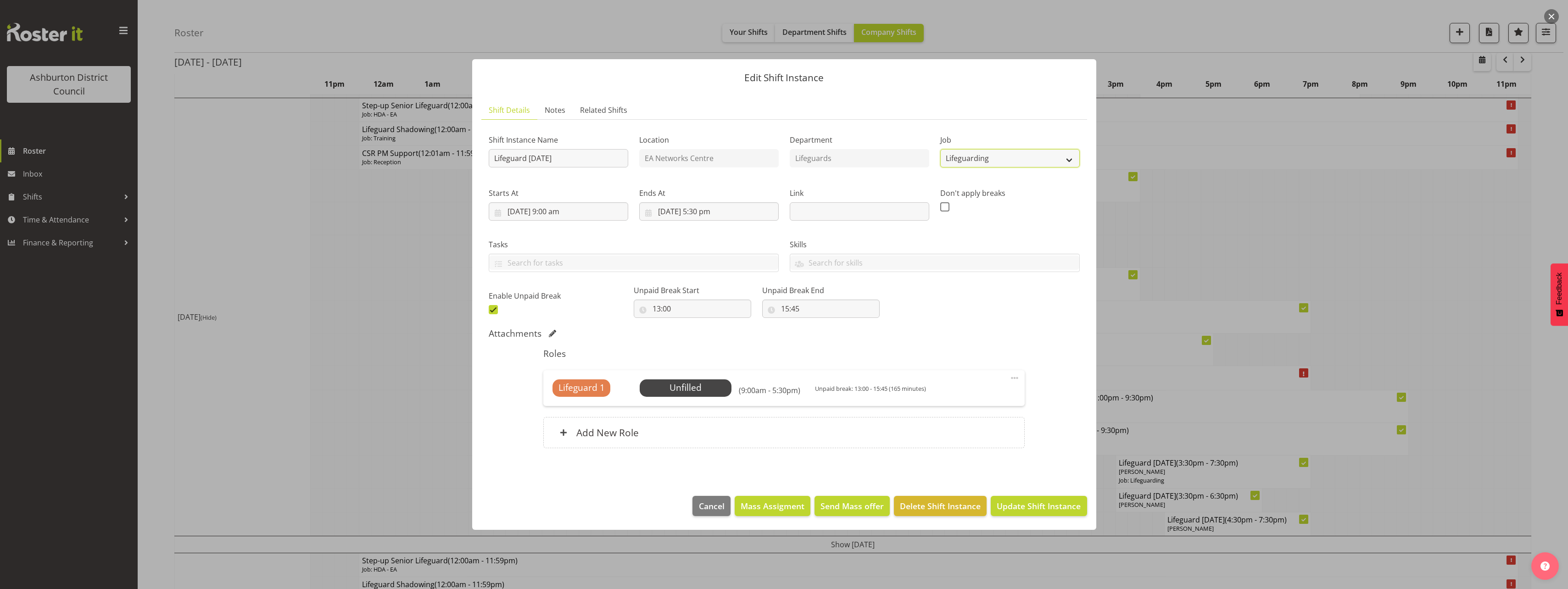
click at [998, 153] on select "Create new job Casual HDA - CSR HDA - EA Lifeguarding LTS- Alt Duties Ordinary …" at bounding box center [1010, 158] width 139 height 18
select select "2648"
click at [940, 149] on select "Create new job Casual HDA - CSR HDA - EA Lifeguarding LTS- Alt Duties Ordinary …" at bounding box center [1010, 158] width 139 height 18
click at [1011, 380] on span at bounding box center [1015, 378] width 11 height 11
click at [984, 393] on link "Edit" at bounding box center [976, 400] width 88 height 16
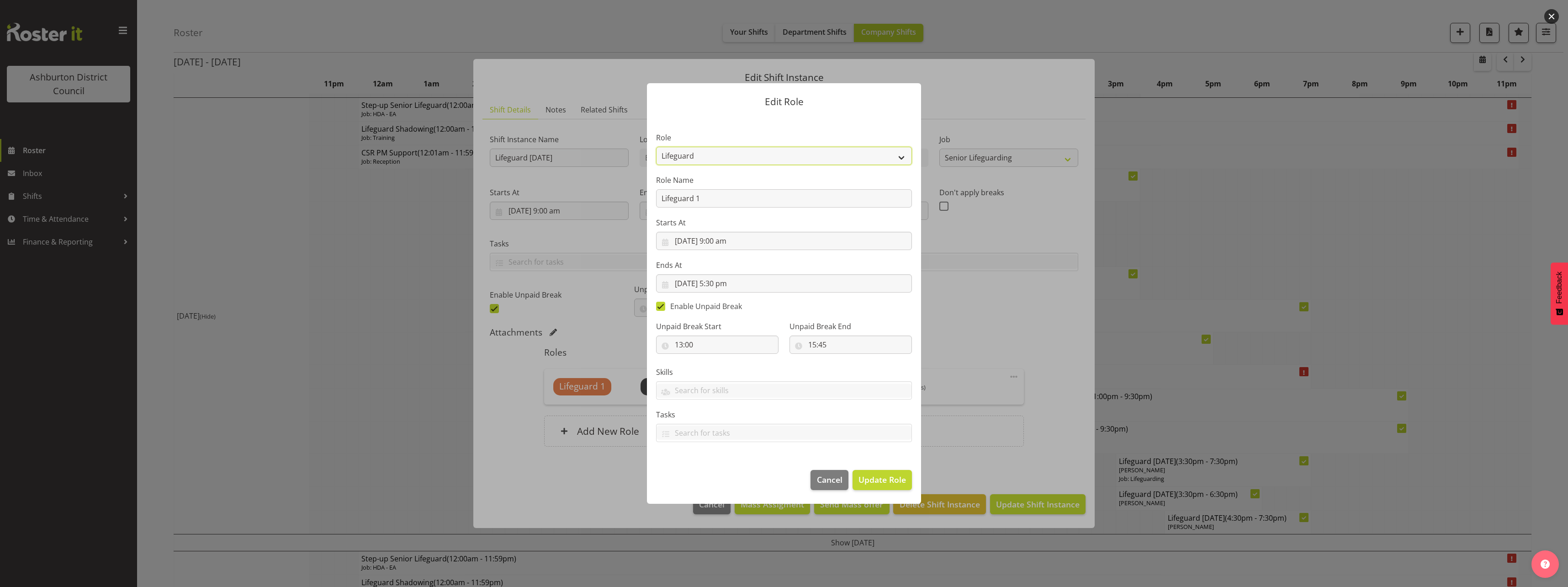
click at [801, 158] on select "AAGM Deputy Director AAGM Director Archivist Childrens Librarian Collections & …" at bounding box center [784, 156] width 256 height 18
select select "63"
click at [656, 147] on select "AAGM Deputy Director AAGM Director Archivist Childrens Librarian Collections & …" at bounding box center [784, 156] width 256 height 18
click at [886, 479] on span "Update Role" at bounding box center [882, 480] width 47 height 12
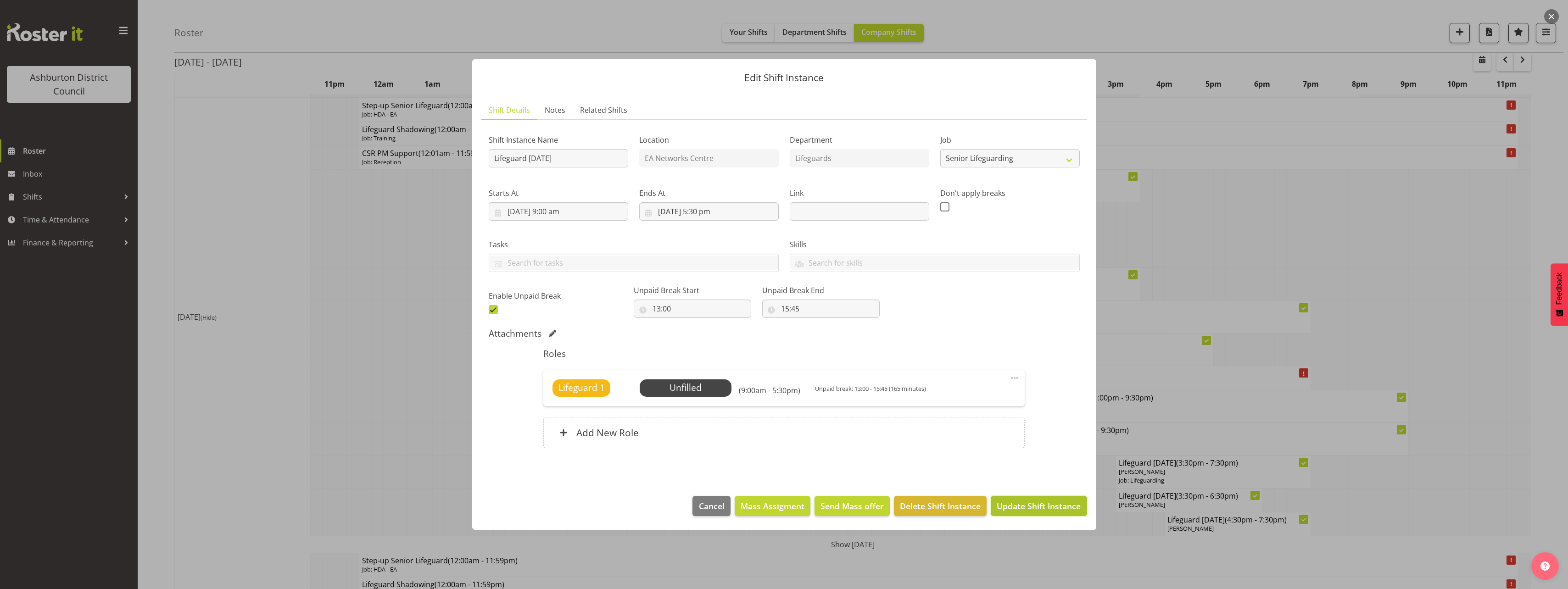
click at [1013, 508] on span "Update Shift Instance" at bounding box center [1038, 506] width 84 height 12
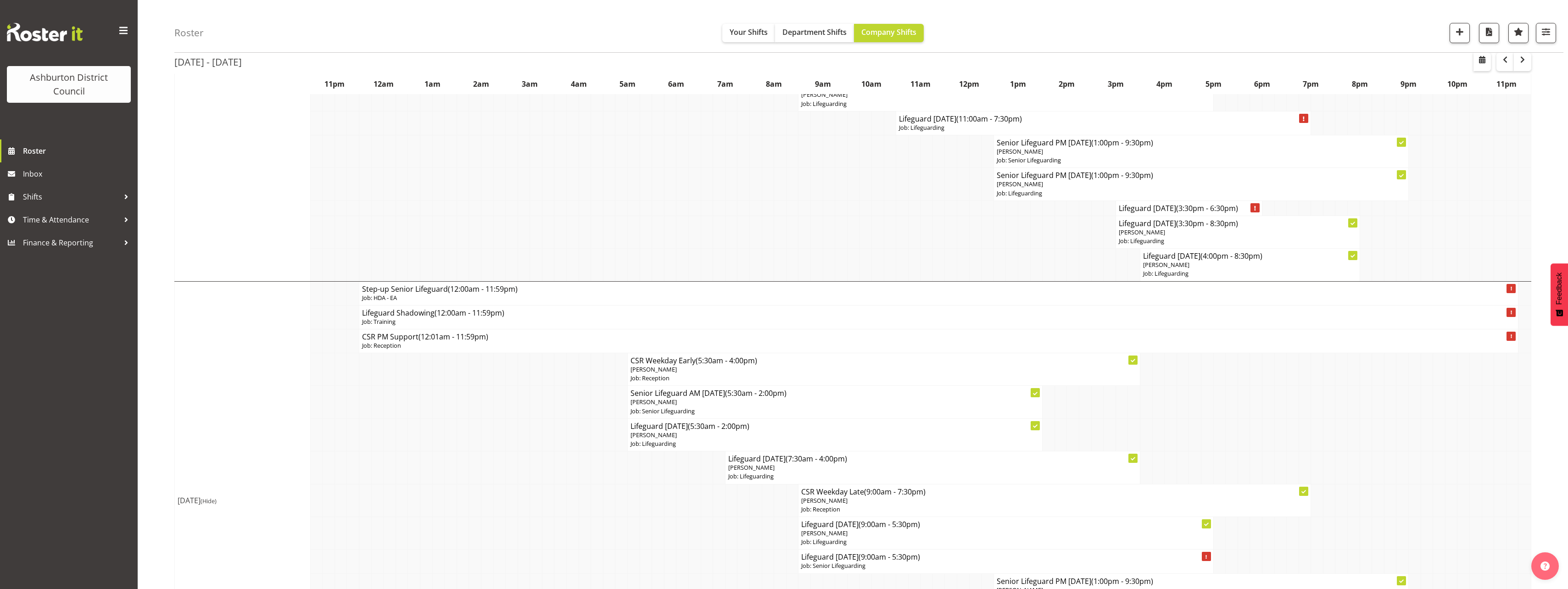
scroll to position [551, 0]
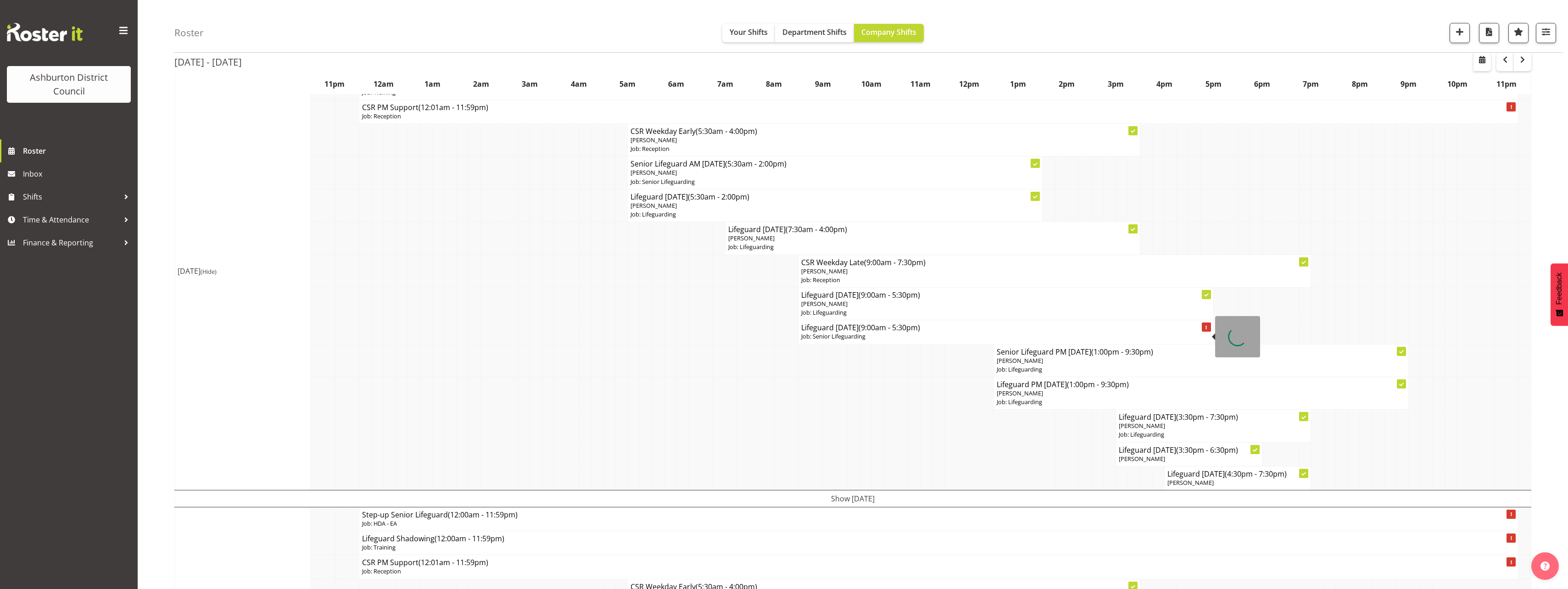
click at [838, 332] on p "Job: Senior Lifeguarding" at bounding box center [1006, 336] width 409 height 9
select select
select select "15"
select select "45"
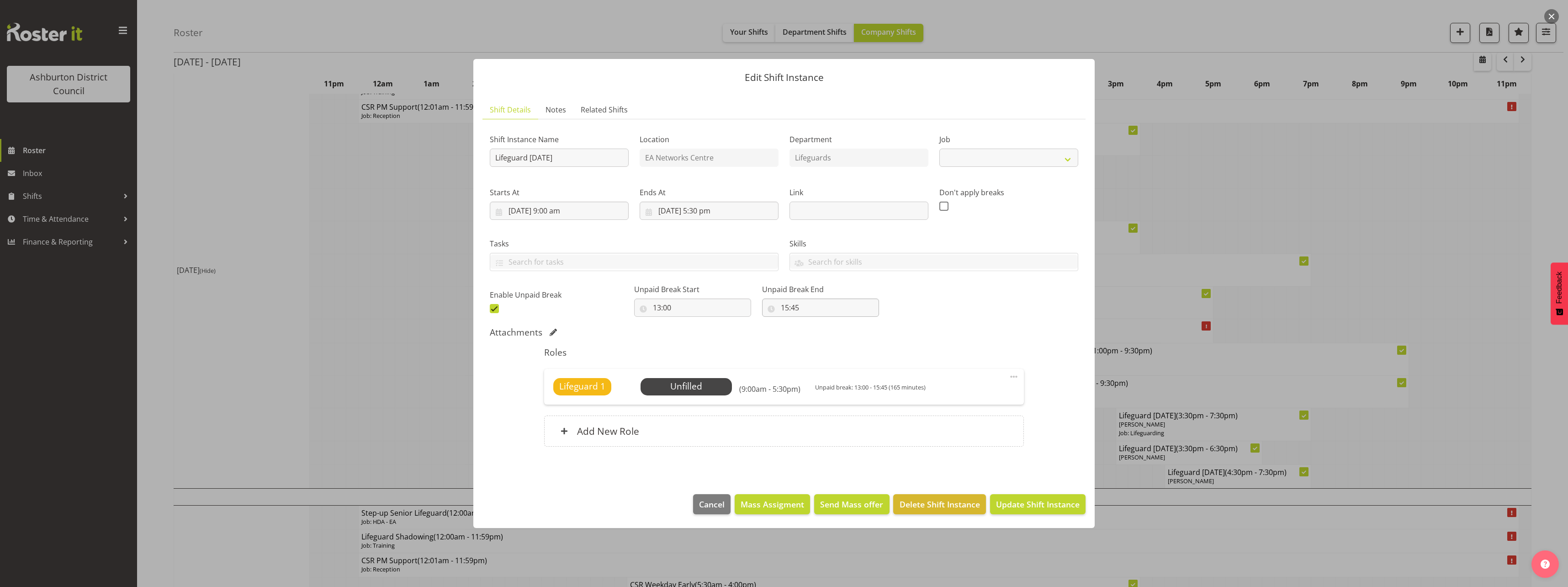
select select "2648"
click at [781, 304] on input "15:45" at bounding box center [821, 308] width 117 height 18
click at [814, 325] on select "00 01 02 03 04 05 06 07 08 09 10 11 12 13 14 15 16 17 18 19 20 21 22 23" at bounding box center [825, 331] width 21 height 18
select select "13"
click at [814, 322] on select "00 01 02 03 04 05 06 07 08 09 10 11 12 13 14 15 16 17 18 19 20 21 22 23" at bounding box center [825, 331] width 21 height 18
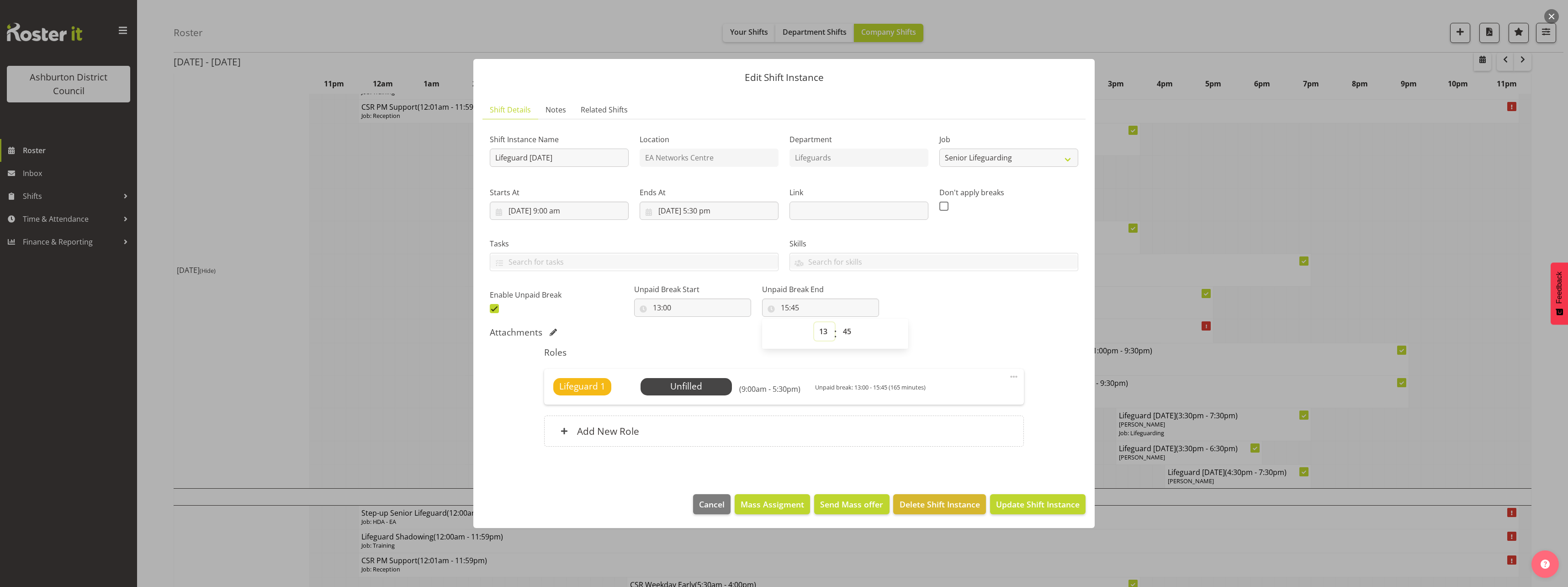
type input "13:45"
click at [838, 334] on select "00 01 02 03 04 05 06 07 08 09 10 11 12 13 14 15 16 17 18 19 20 21 22 23 24 25 2…" at bounding box center [849, 331] width 21 height 18
select select "30"
click at [838, 322] on select "00 01 02 03 04 05 06 07 08 09 10 11 12 13 14 15 16 17 18 19 20 21 22 23 24 25 2…" at bounding box center [849, 331] width 21 height 18
type input "13:30"
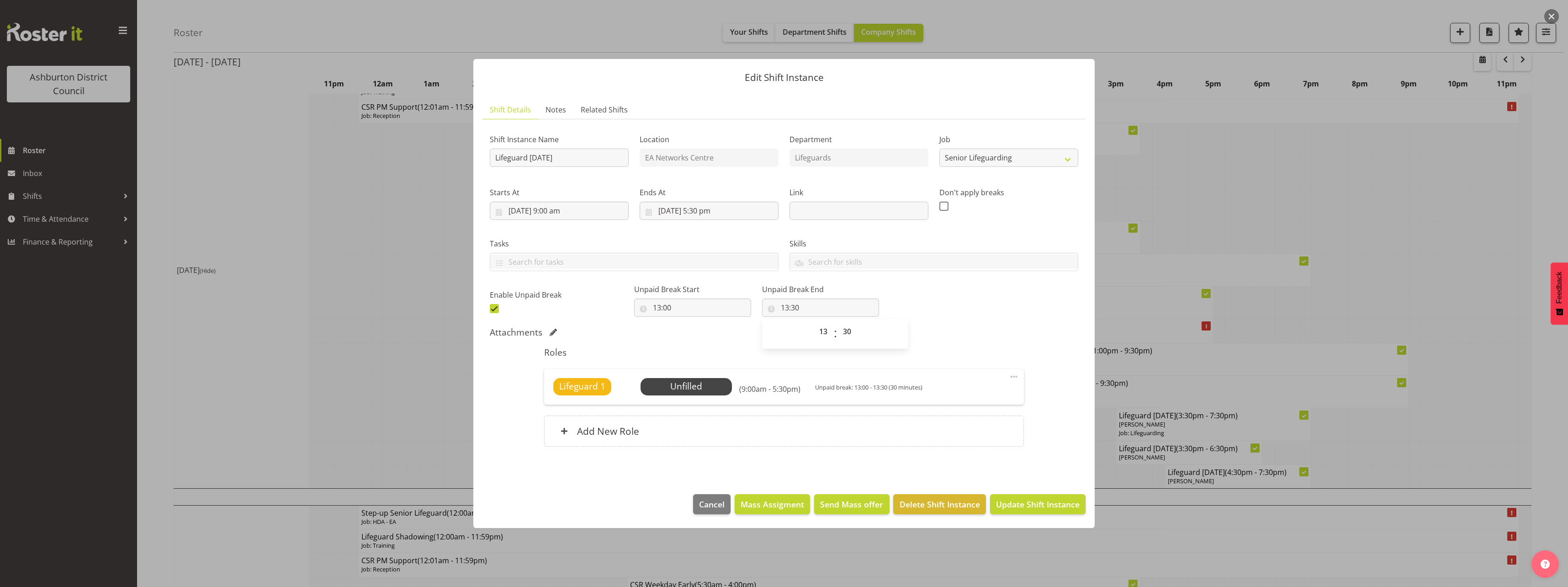
click at [965, 322] on div "Shift Instance Name Lifeguard [DATE] Location EA Networks Centre Department Lif…" at bounding box center [784, 292] width 589 height 331
click at [684, 385] on span "Select Employee" at bounding box center [686, 387] width 68 height 13
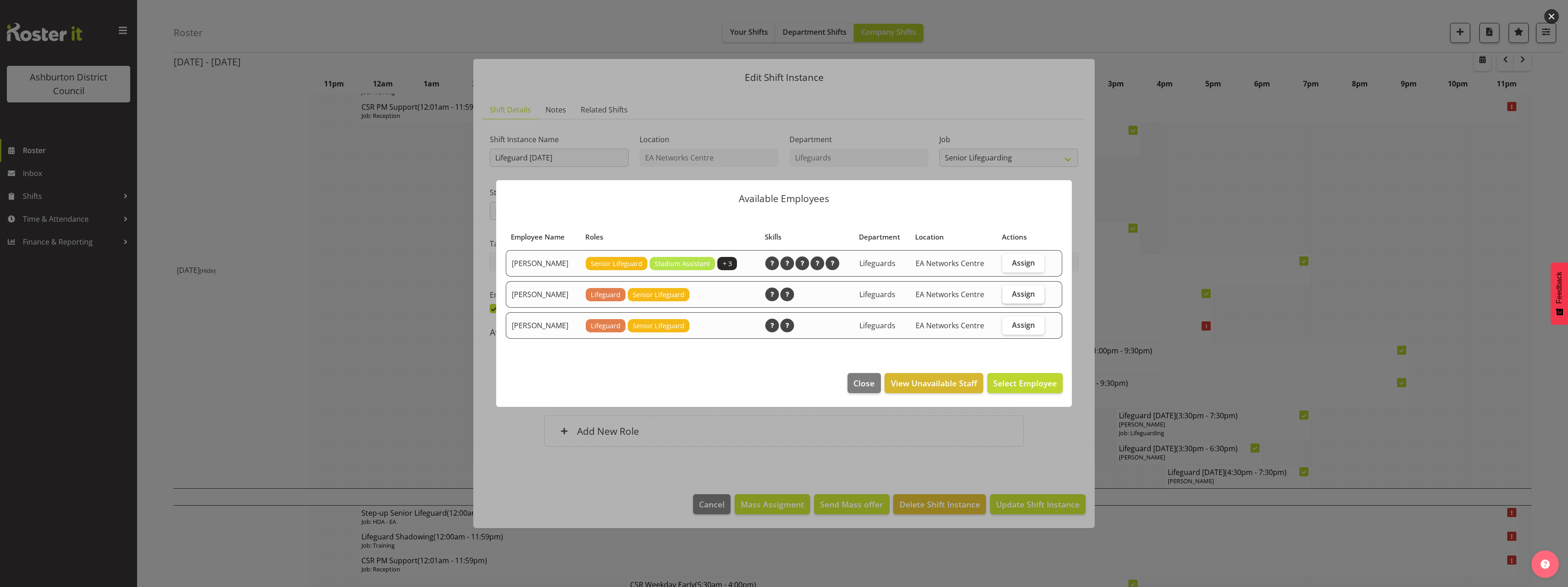
click at [1021, 301] on label "Assign" at bounding box center [1023, 294] width 42 height 18
click at [1009, 297] on input "Assign" at bounding box center [1006, 294] width 6 height 6
checkbox input "true"
click at [1039, 384] on span "Assign [PERSON_NAME]" at bounding box center [1010, 383] width 93 height 11
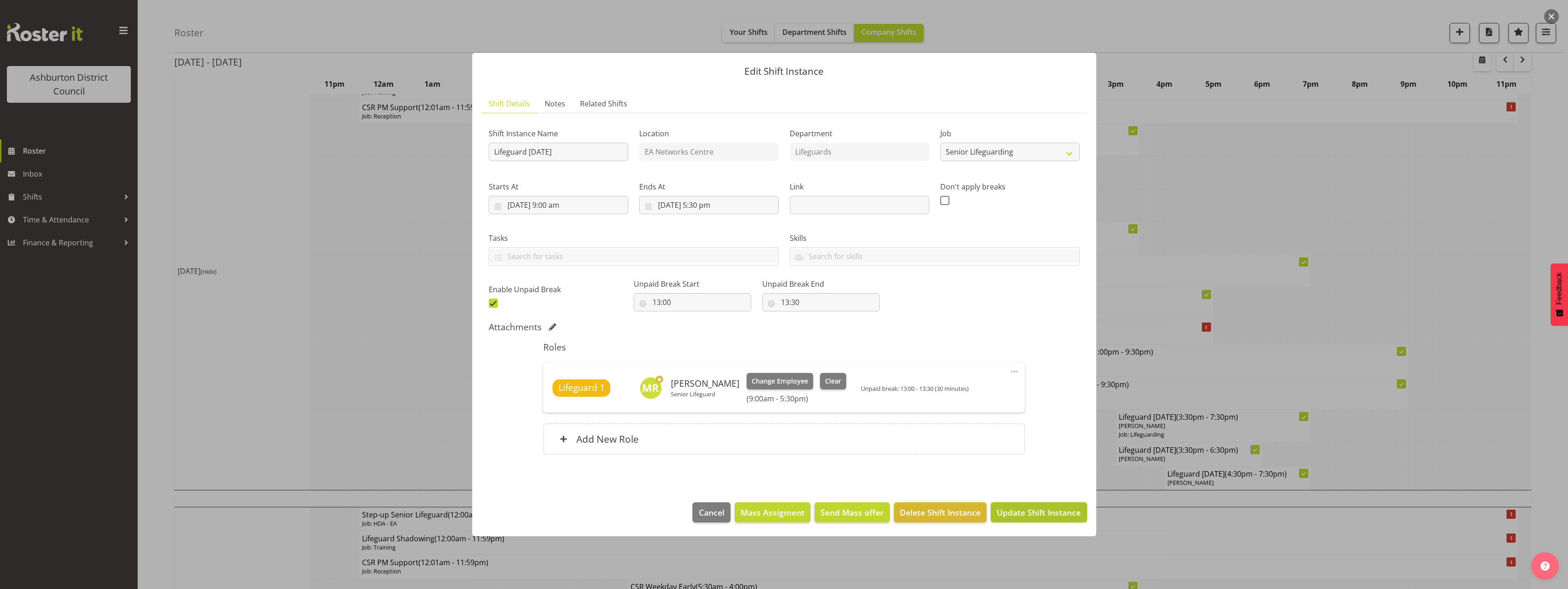
click at [1020, 510] on span "Update Shift Instance" at bounding box center [1038, 513] width 84 height 12
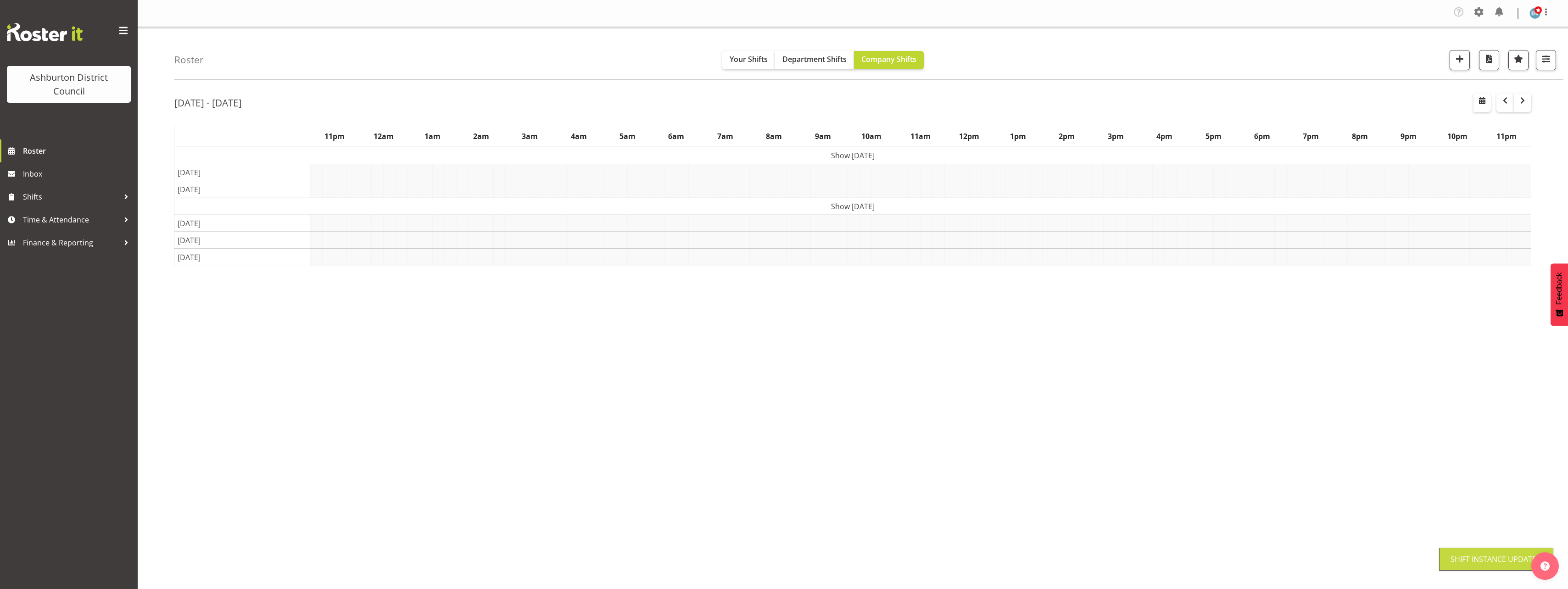
scroll to position [0, 0]
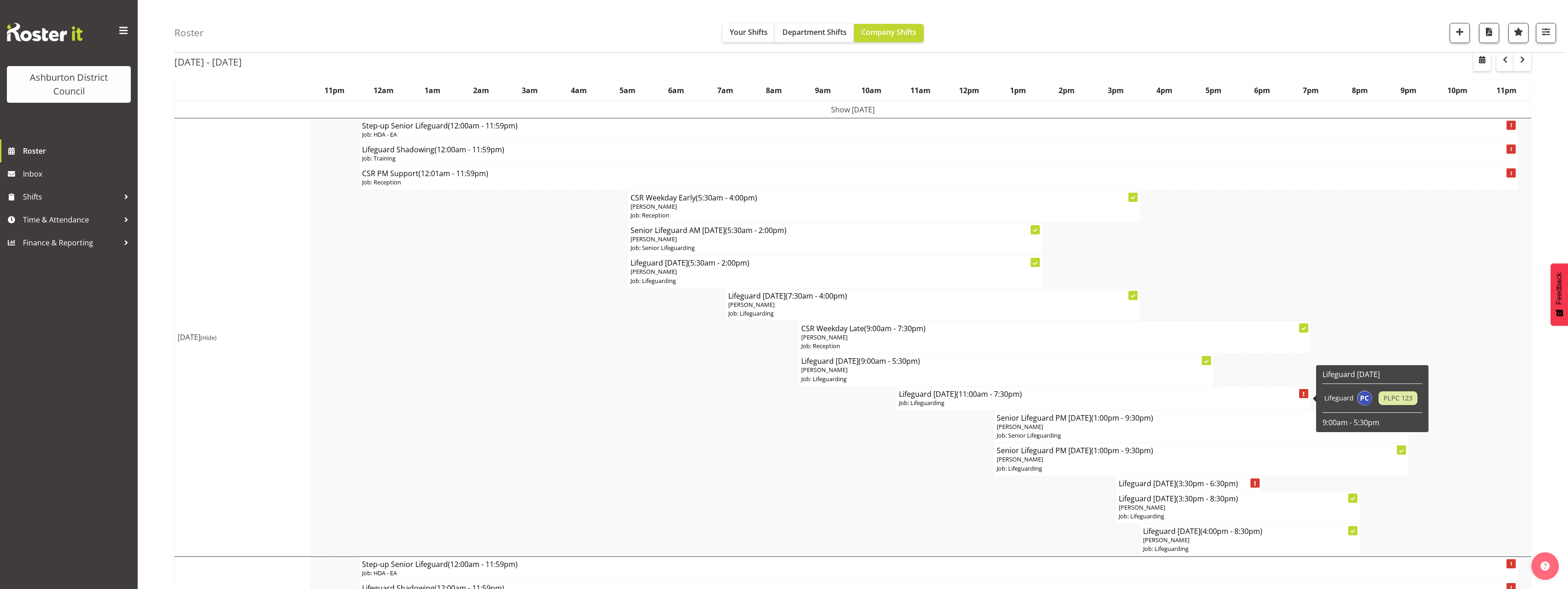
click at [945, 397] on h4 "Lifeguard [DATE] (11:00am - 7:30pm)" at bounding box center [1103, 393] width 409 height 9
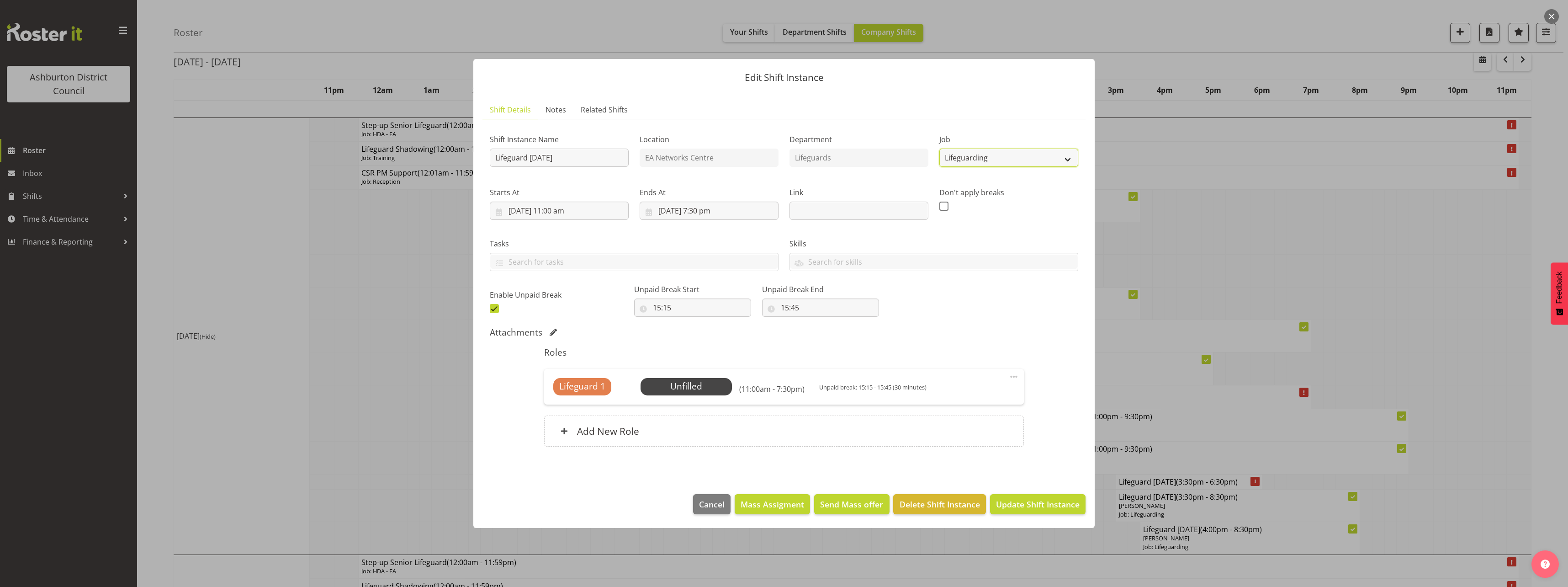
click at [968, 157] on select "Create new job Casual HDA - CSR HDA - EA Lifeguarding LTS- Alt Duties Ordinary …" at bounding box center [1009, 158] width 139 height 18
select select "2648"
click at [939, 149] on select "Create new job Casual HDA - CSR HDA - EA Lifeguarding LTS- Alt Duties Ordinary …" at bounding box center [1009, 158] width 139 height 18
click at [1014, 374] on span at bounding box center [1014, 376] width 11 height 11
click at [966, 399] on link "Edit" at bounding box center [975, 398] width 88 height 16
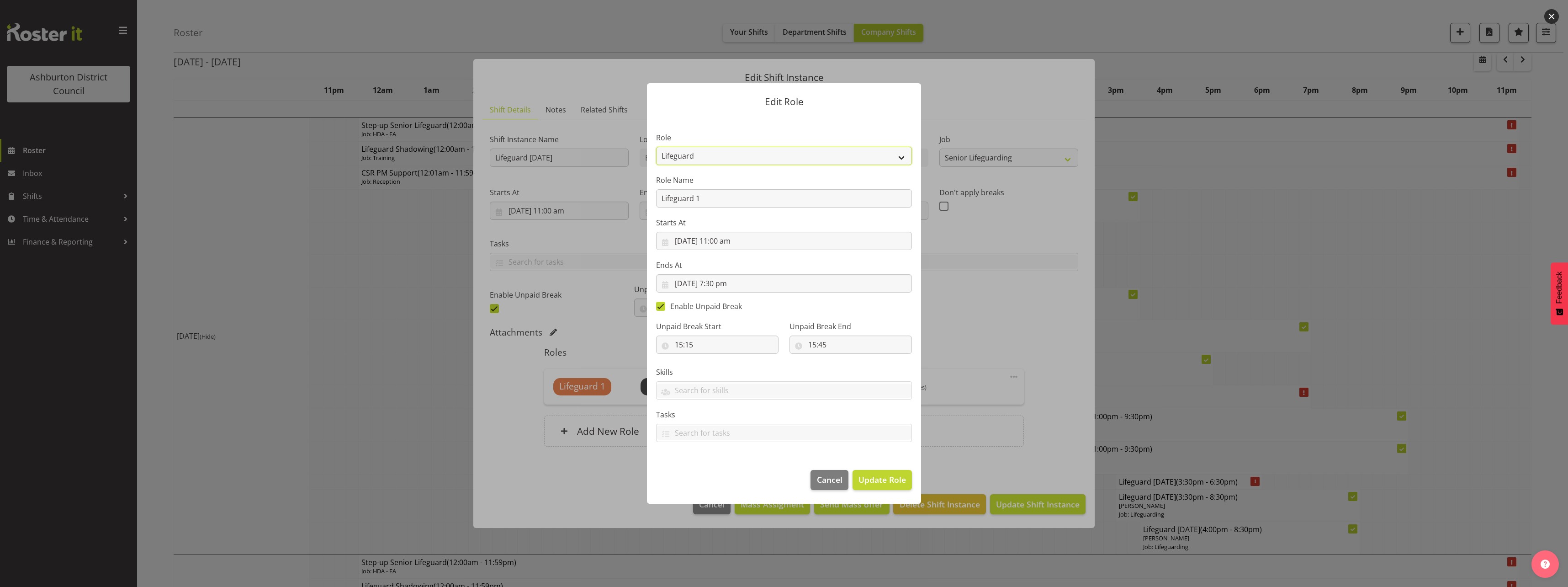
click at [752, 158] on select "AAGM Deputy Director AAGM Director Archivist Childrens Librarian Collections & …" at bounding box center [784, 156] width 256 height 18
select select "63"
click at [656, 147] on select "AAGM Deputy Director AAGM Director Archivist Childrens Librarian Collections & …" at bounding box center [784, 156] width 256 height 18
click at [893, 476] on span "Update Role" at bounding box center [882, 480] width 47 height 12
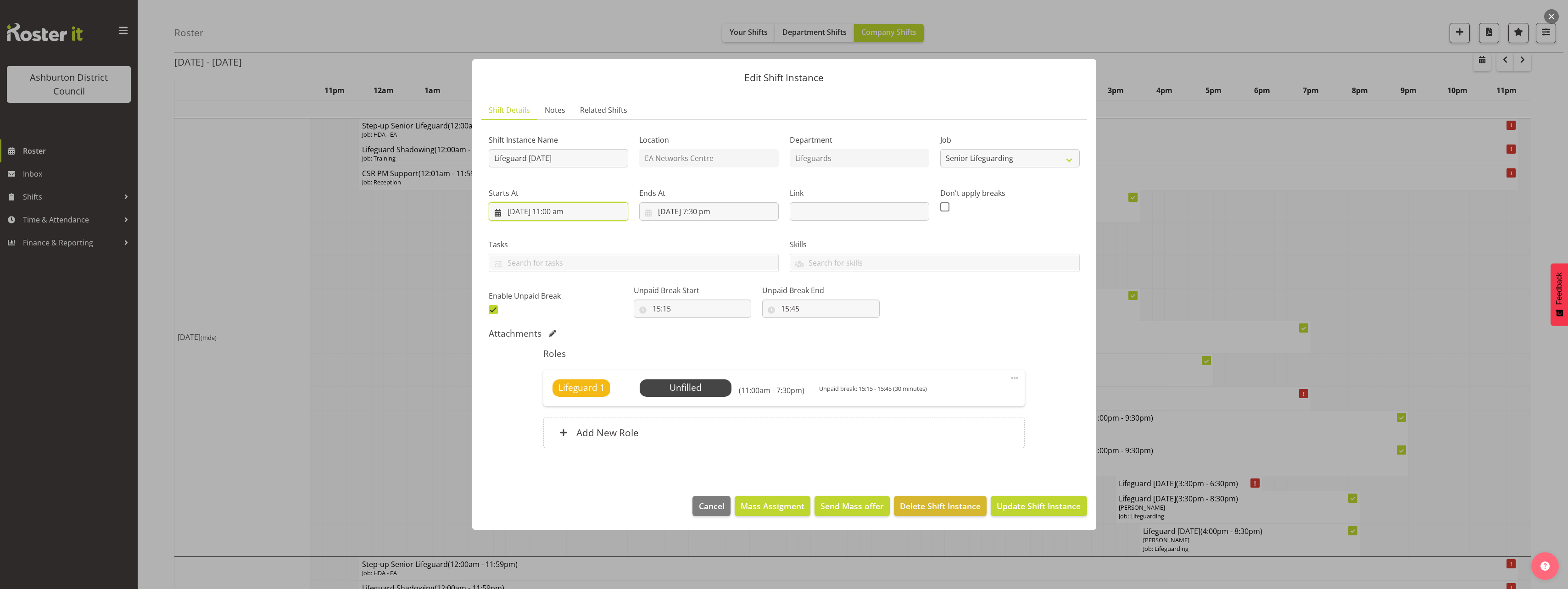
click at [544, 209] on input "[DATE] 11:00 am" at bounding box center [558, 211] width 139 height 18
drag, startPoint x: 560, startPoint y: 408, endPoint x: 560, endPoint y: 397, distance: 11.0
click at [560, 408] on select "00 01 02 03 04 05 06 07 08 09 10 11 12 13 14 15 16 17 18 19 20 21 22 23" at bounding box center [559, 406] width 21 height 18
select select "9"
click at [548, 397] on select "00 01 02 03 04 05 06 07 08 09 10 11 12 13 14 15 16 17 18 19 20 21 22 23" at bounding box center [559, 406] width 21 height 18
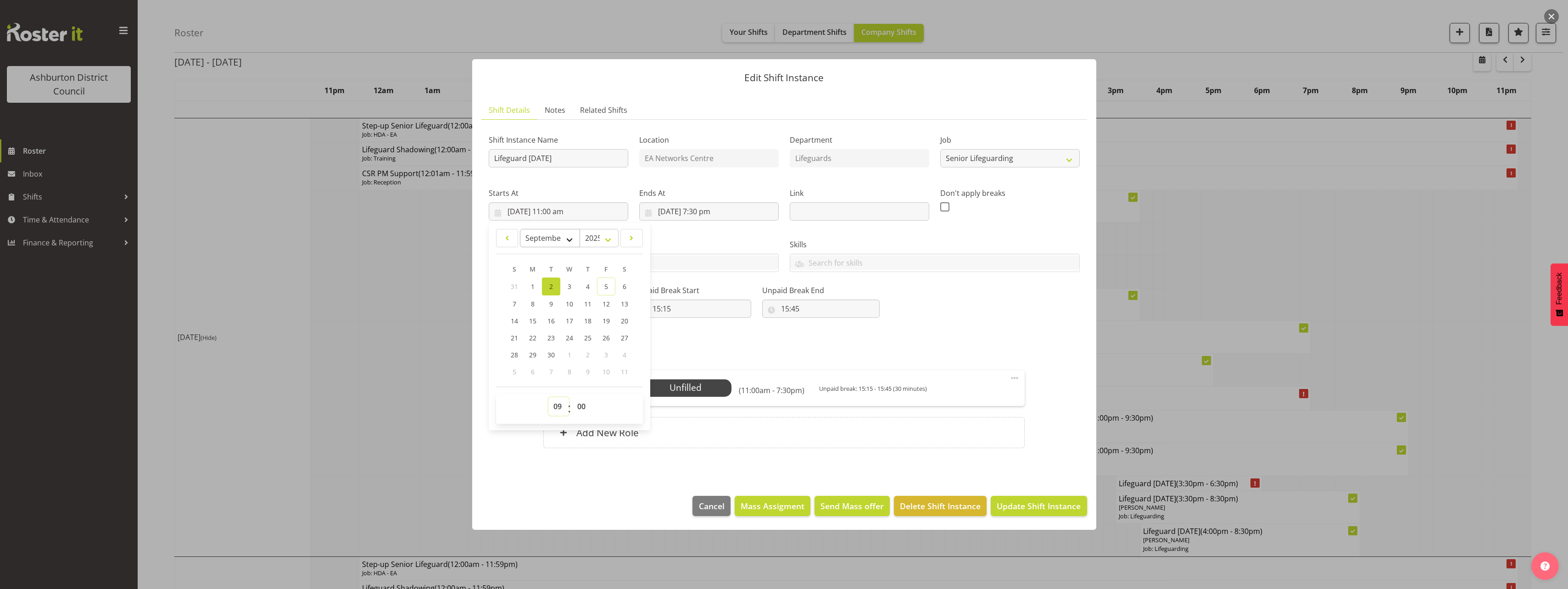
type input "[DATE] 9:00 am"
click at [704, 211] on input "[DATE] 7:30 pm" at bounding box center [709, 211] width 139 height 18
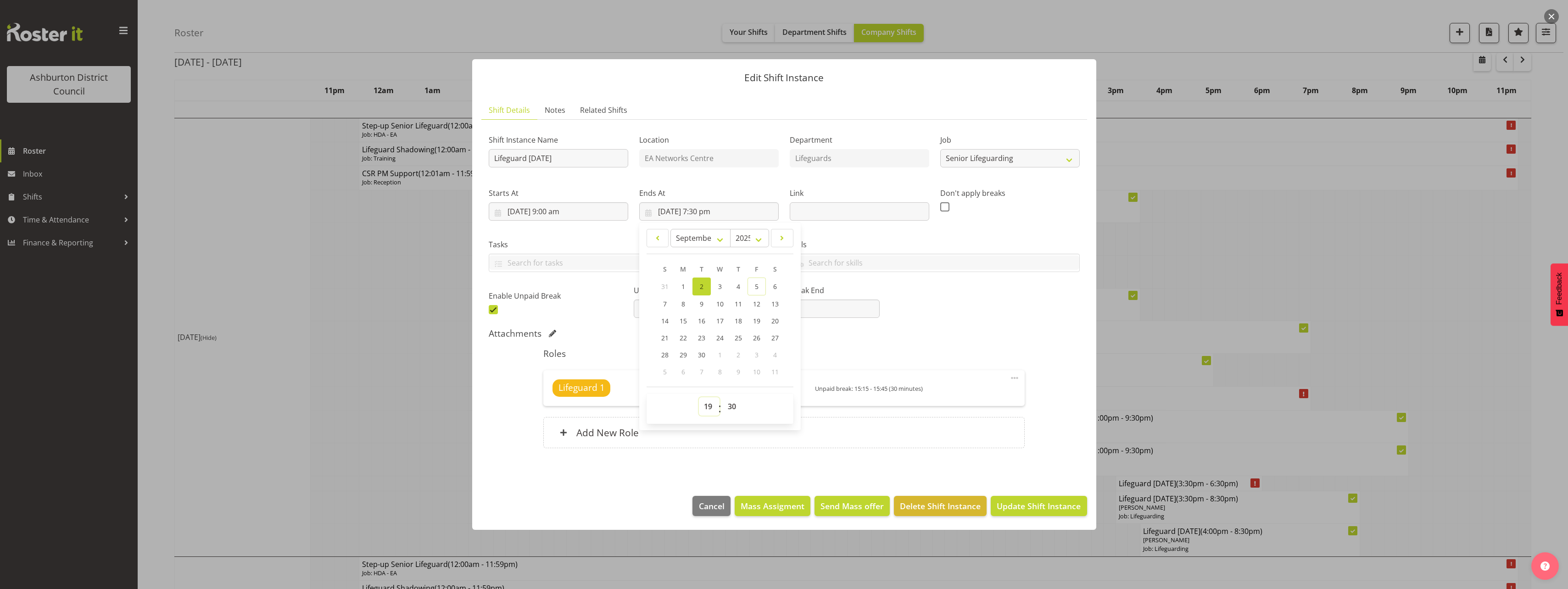
click at [704, 400] on select "00 01 02 03 04 05 06 07 08 09 10 11 12 13 14 15 16 17 18 19 20 21 22 23" at bounding box center [709, 406] width 21 height 18
select select "17"
click at [699, 397] on select "00 01 02 03 04 05 06 07 08 09 10 11 12 13 14 15 16 17 18 19 20 21 22 23" at bounding box center [709, 406] width 21 height 18
type input "[DATE] 5:30 pm"
click at [940, 349] on h5 "Roles" at bounding box center [784, 354] width 481 height 11
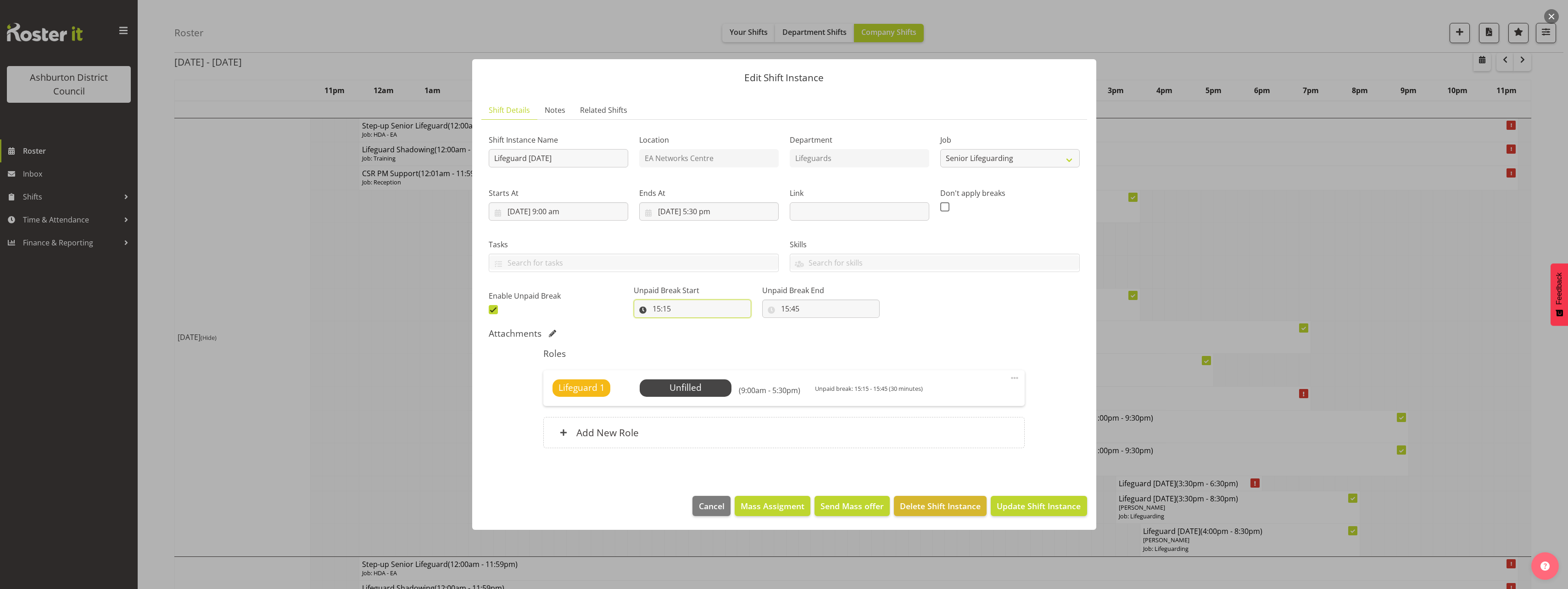
click at [659, 313] on input "15:15" at bounding box center [693, 309] width 117 height 18
click at [693, 331] on select "00 01 02 03 04 05 06 07 08 09 10 11 12 13 14 15 16 17 18 19 20 21 22 23" at bounding box center [696, 332] width 21 height 18
select select "13"
click at [686, 323] on select "00 01 02 03 04 05 06 07 08 09 10 11 12 13 14 15 16 17 18 19 20 21 22 23" at bounding box center [696, 332] width 21 height 18
type input "13:15"
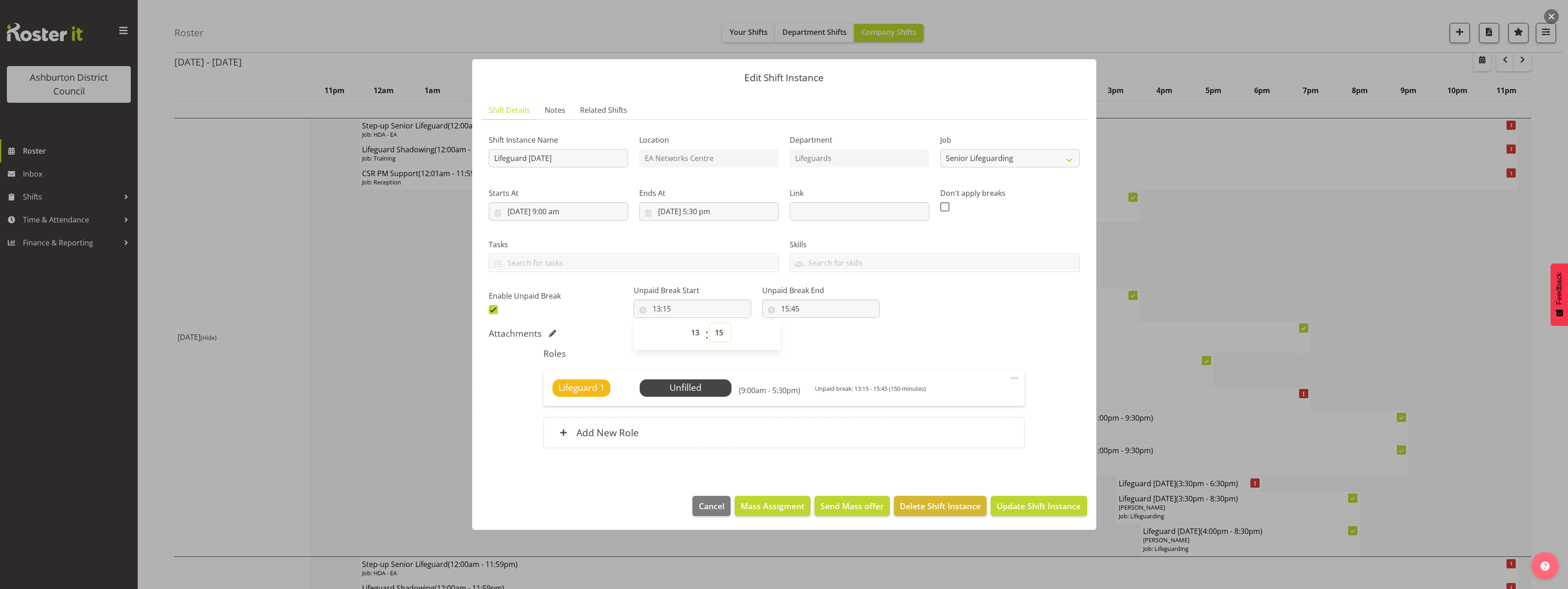
click at [718, 331] on select "00 01 02 03 04 05 06 07 08 09 10 11 12 13 14 15 16 17 18 19 20 21 22 23 24 25 2…" at bounding box center [720, 332] width 21 height 18
select select "0"
click at [710, 323] on select "00 01 02 03 04 05 06 07 08 09 10 11 12 13 14 15 16 17 18 19 20 21 22 23 24 25 2…" at bounding box center [720, 332] width 21 height 18
type input "13:00"
click at [776, 307] on input "15:45" at bounding box center [821, 309] width 117 height 18
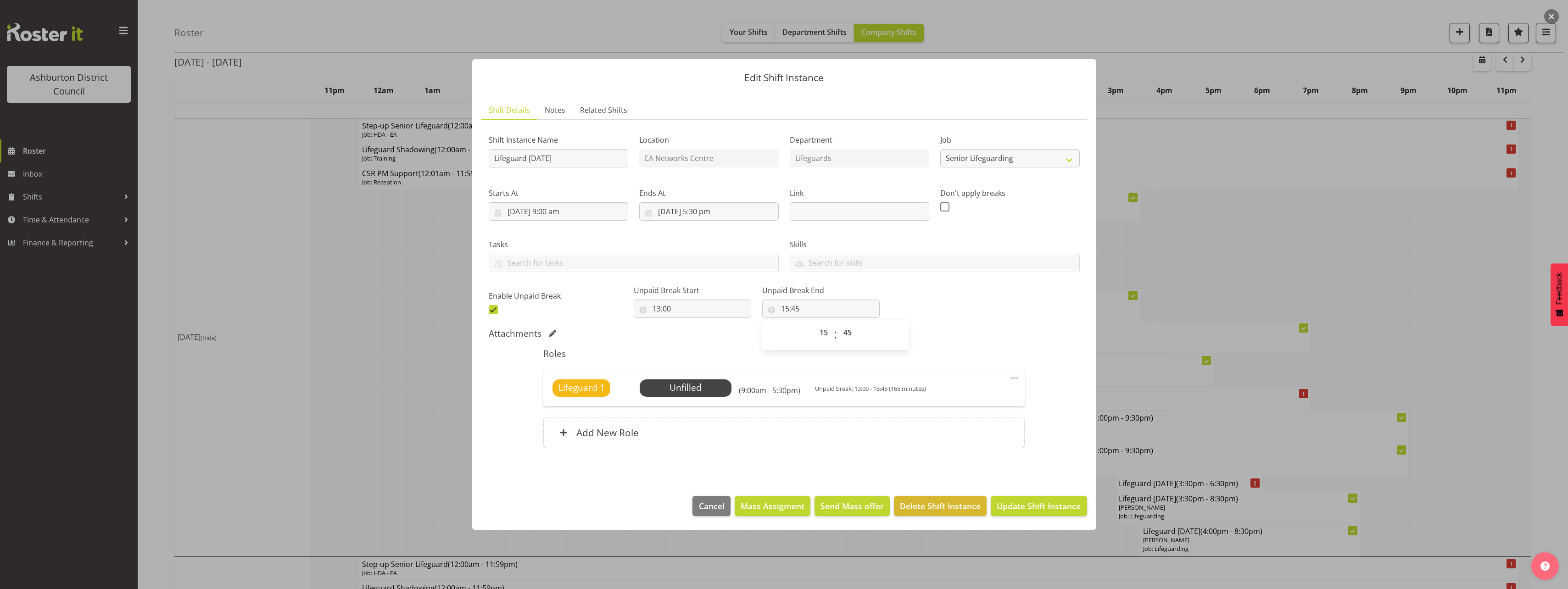
click at [813, 335] on div "00 01 02 03 04 05 06 07 08 09 10 11 12 13 14 15 16 17 18 19 20 21 22 23" at bounding box center [823, 335] width 21 height 23
click at [814, 332] on select "00 01 02 03 04 05 06 07 08 09 10 11 12 13 14 15 16 17 18 19 20 21 22 23" at bounding box center [825, 332] width 21 height 18
click at [842, 334] on select "00 01 02 03 04 05 06 07 08 09 10 11 12 13 14 15 16 17 18 19 20 21 22 23 24 25 2…" at bounding box center [848, 332] width 21 height 18
select select "30"
click at [838, 323] on select "00 01 02 03 04 05 06 07 08 09 10 11 12 13 14 15 16 17 18 19 20 21 22 23 24 25 2…" at bounding box center [848, 332] width 21 height 18
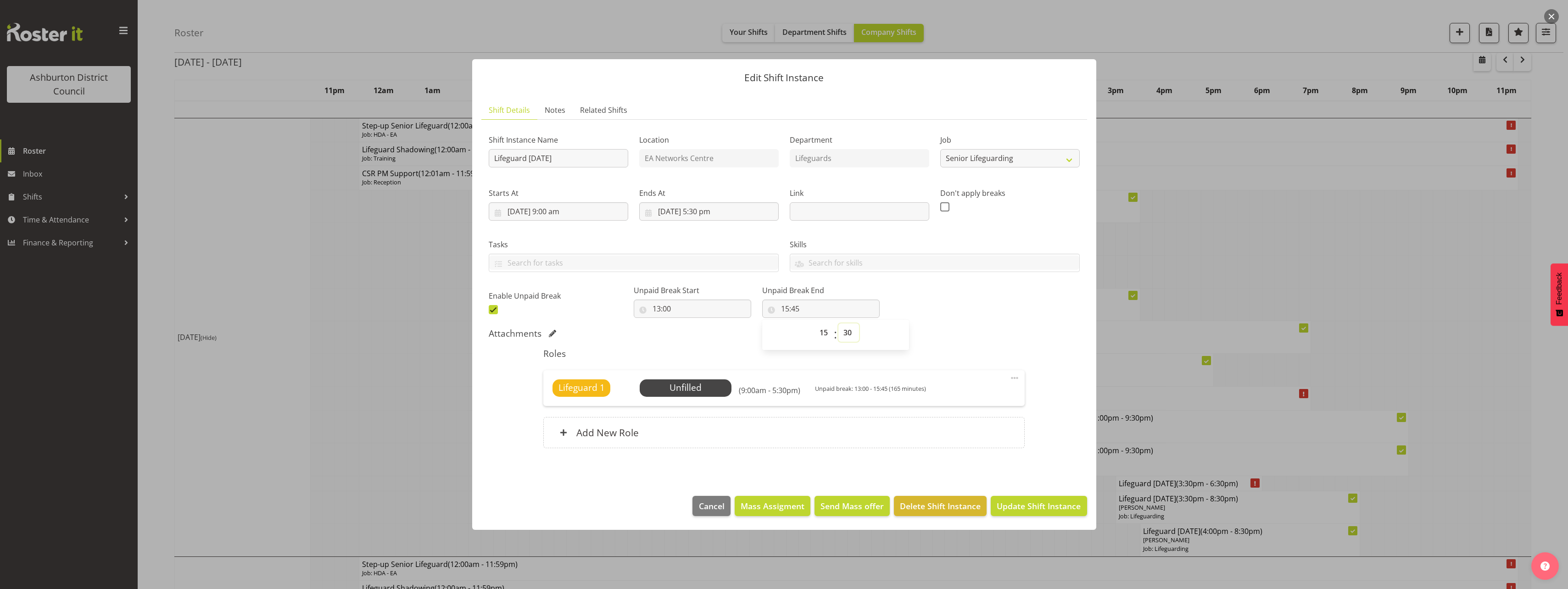
type input "15:30"
click at [978, 318] on div "Shift Instance Name Lifeguard [DATE] Location EA Networks Centre Department Lif…" at bounding box center [784, 222] width 602 height 201
click at [1027, 513] on button "Update Shift Instance" at bounding box center [1039, 505] width 96 height 20
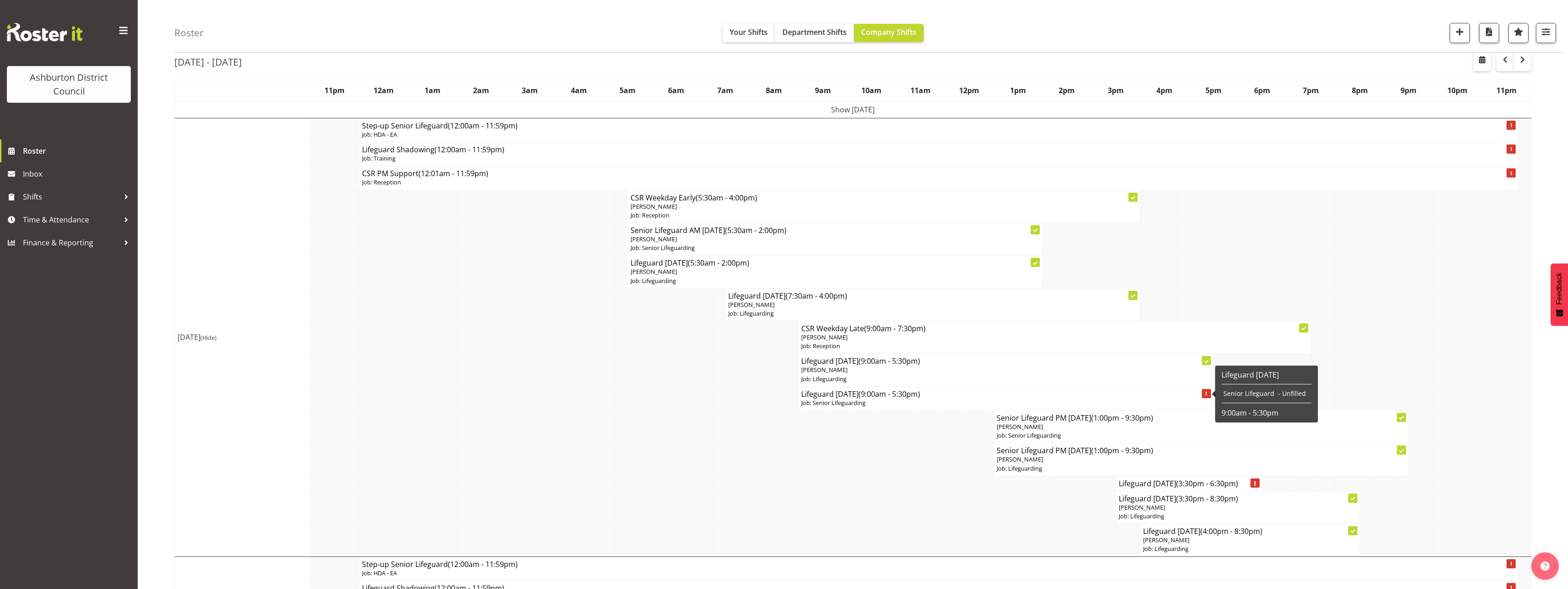
click at [839, 400] on p "Job: Senior Lifeguarding" at bounding box center [1006, 403] width 409 height 9
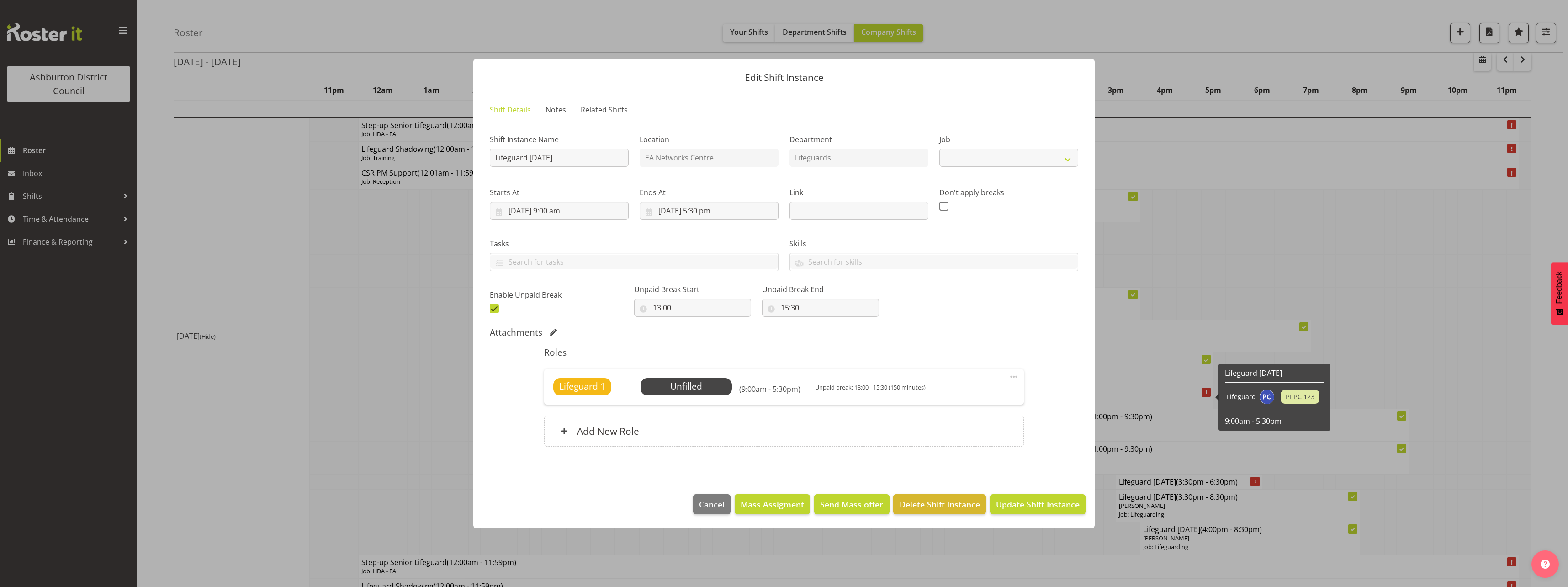
select select "2648"
click at [778, 309] on input "15:30" at bounding box center [821, 308] width 117 height 18
click at [816, 338] on select "00 01 02 03 04 05 06 07 08 09 10 11 12 13 14 15 16 17 18 19 20 21 22 23" at bounding box center [825, 331] width 21 height 18
select select "13"
click at [814, 322] on select "00 01 02 03 04 05 06 07 08 09 10 11 12 13 14 15 16 17 18 19 20 21 22 23" at bounding box center [825, 331] width 21 height 18
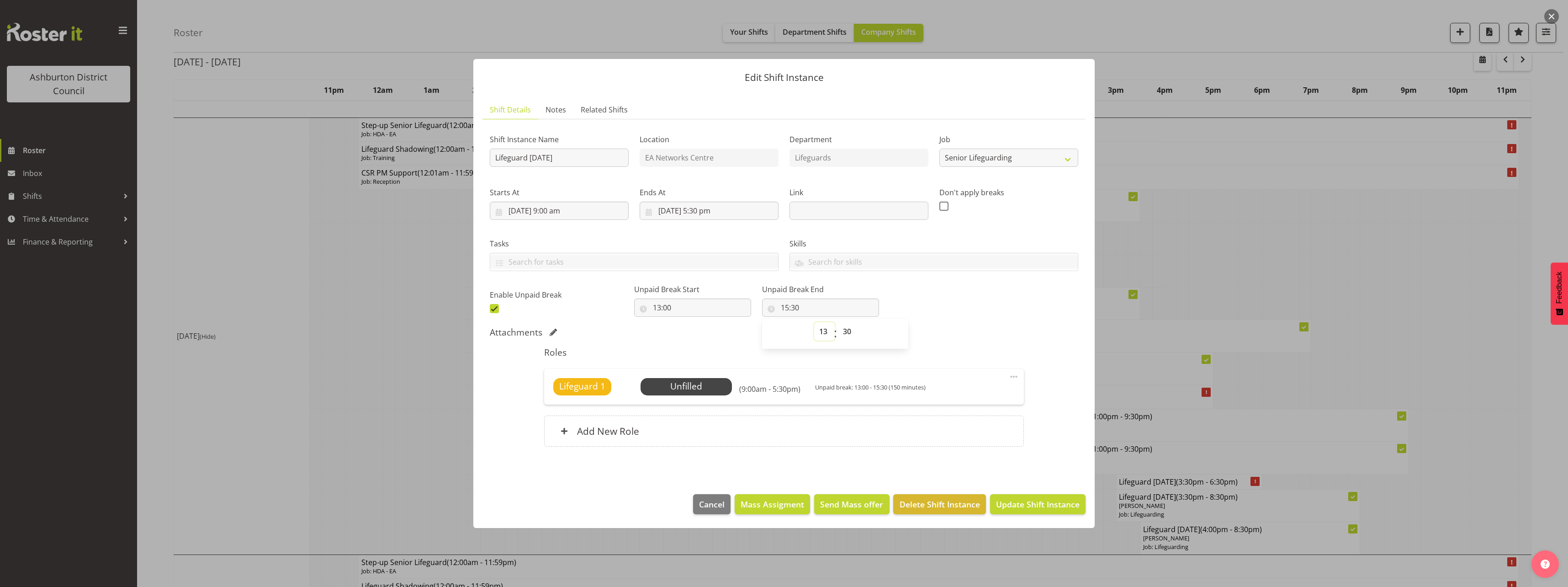
type input "13:30"
click at [947, 318] on div "Shift Instance Name Lifeguard [DATE] Location EA Networks Centre Department Lif…" at bounding box center [784, 221] width 600 height 200
click at [1046, 502] on span "Update Shift Instance" at bounding box center [1037, 504] width 83 height 12
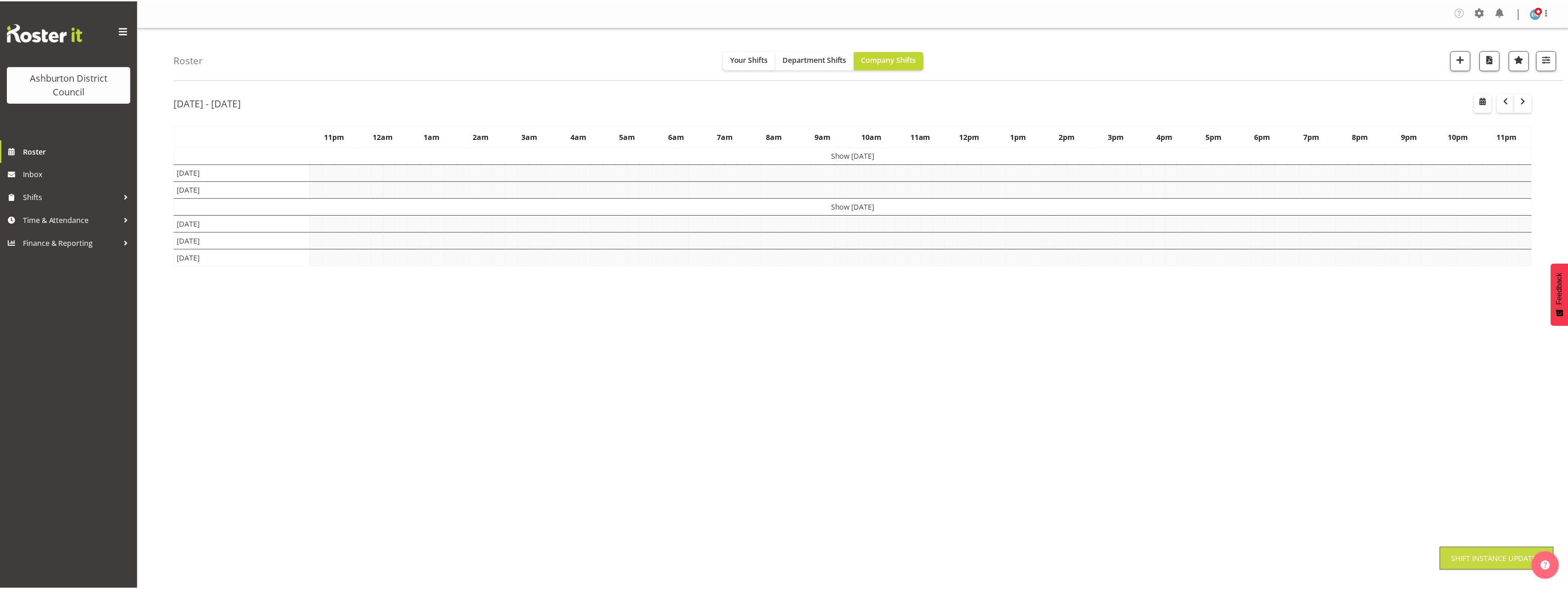
scroll to position [0, 0]
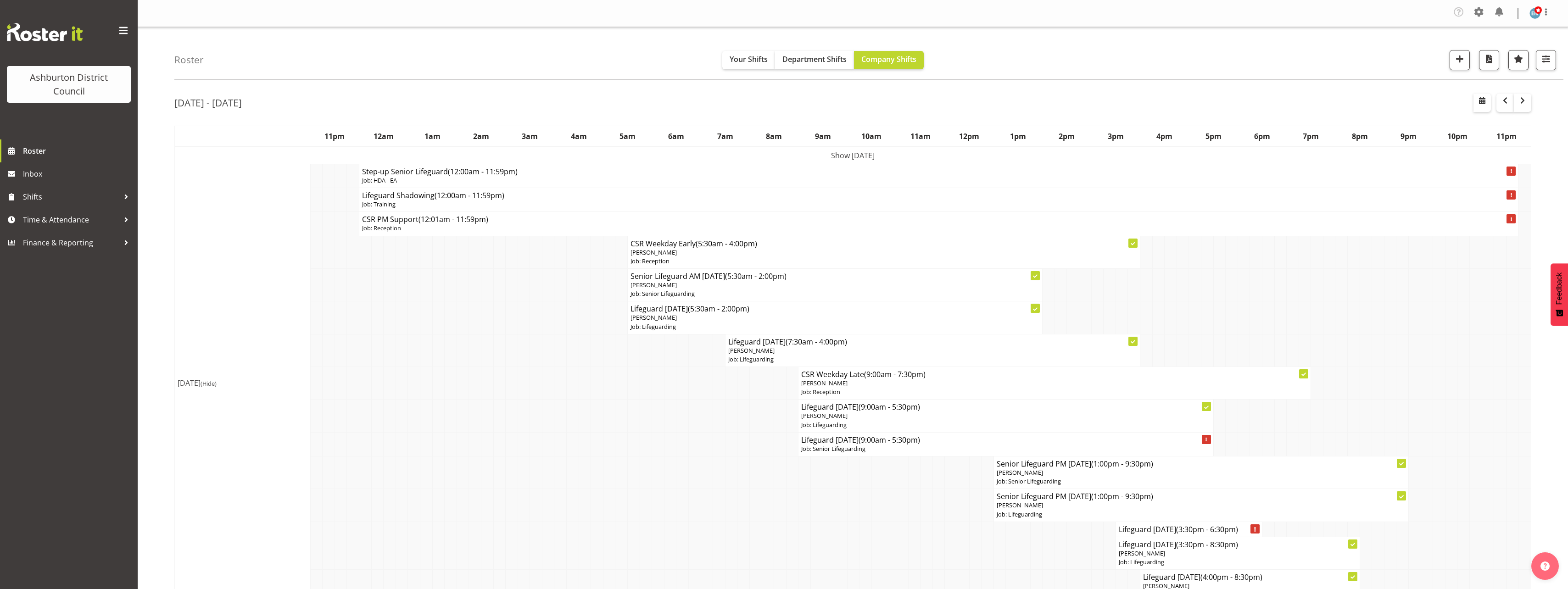
click at [835, 445] on p "Job: Senior Lifeguarding" at bounding box center [1006, 448] width 409 height 9
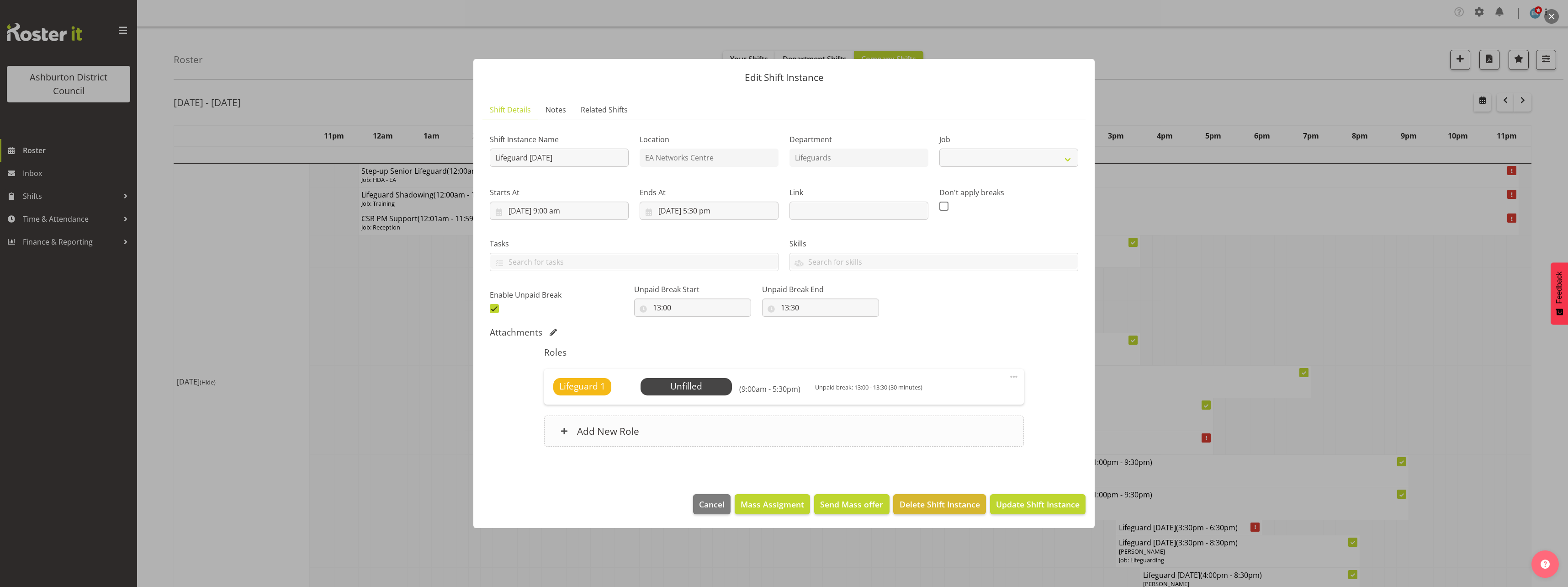
select select "2648"
click at [705, 393] on span "Select Employee" at bounding box center [686, 387] width 68 height 13
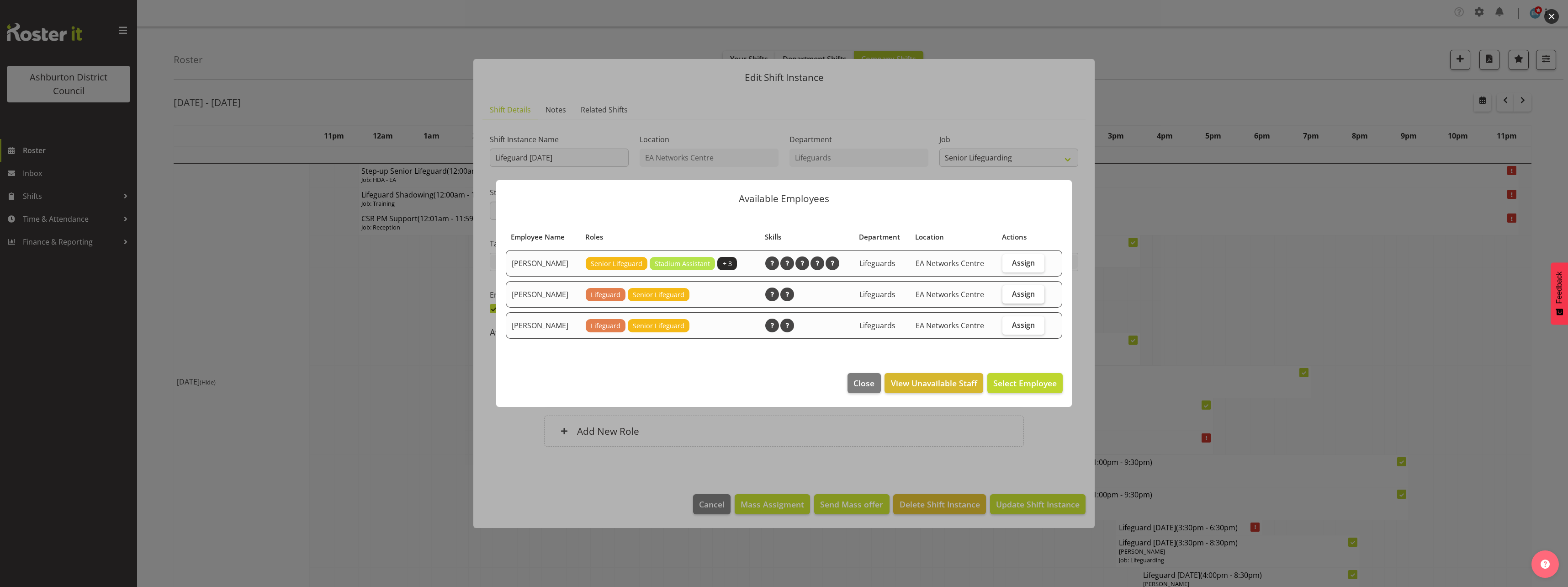
click at [1033, 299] on label "Assign" at bounding box center [1023, 294] width 42 height 18
click at [1009, 297] on input "Assign" at bounding box center [1006, 294] width 6 height 6
checkbox input "true"
click at [1023, 383] on span "Assign [PERSON_NAME]" at bounding box center [1010, 383] width 93 height 11
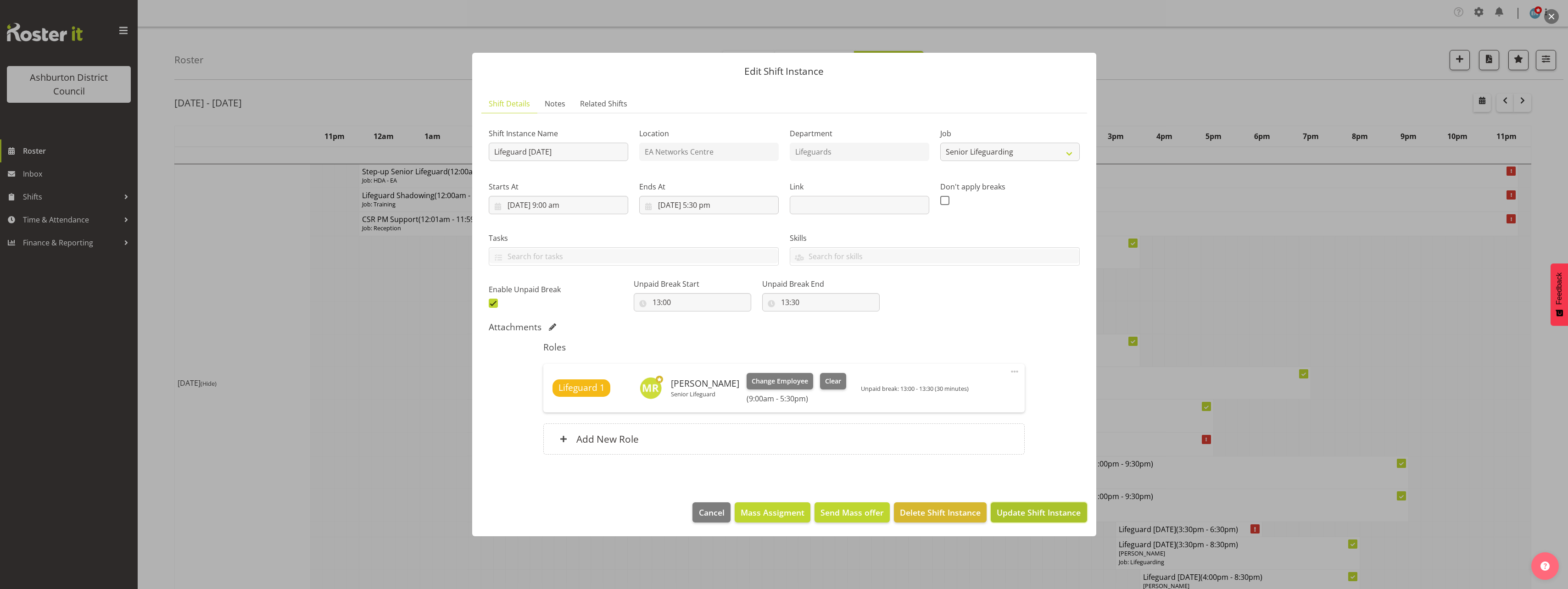
click at [1039, 514] on span "Update Shift Instance" at bounding box center [1038, 513] width 84 height 12
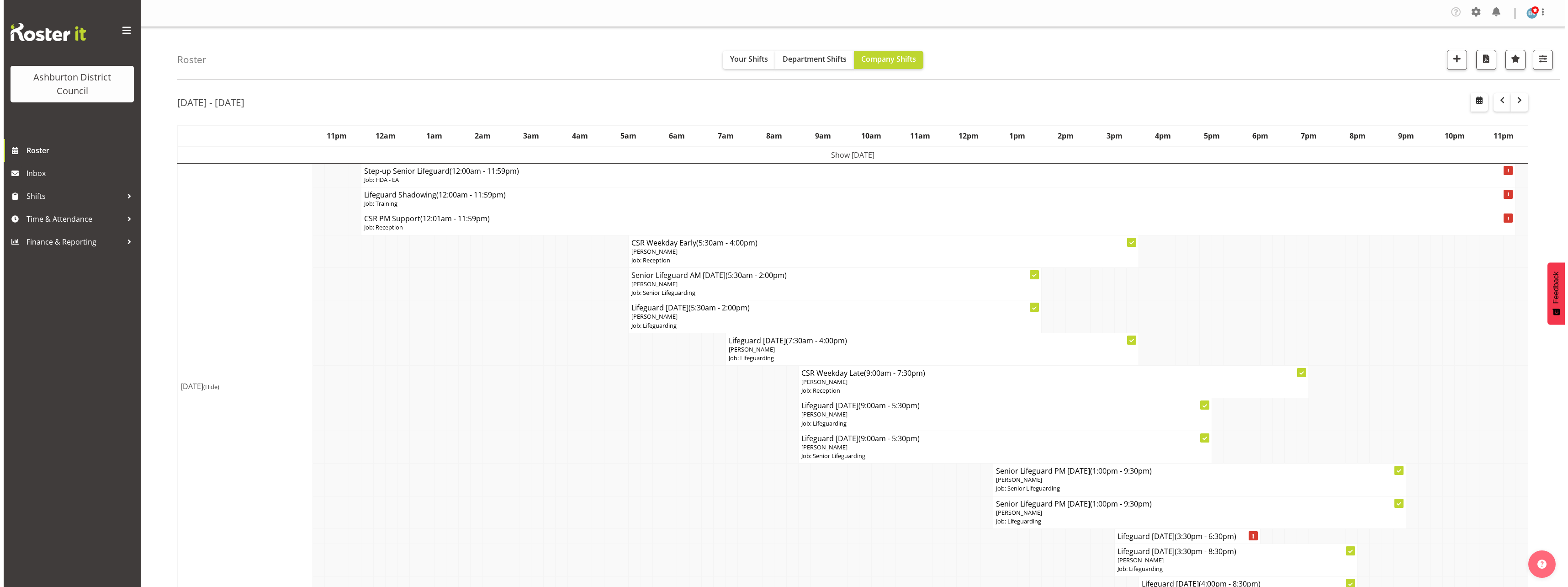
scroll to position [91, 0]
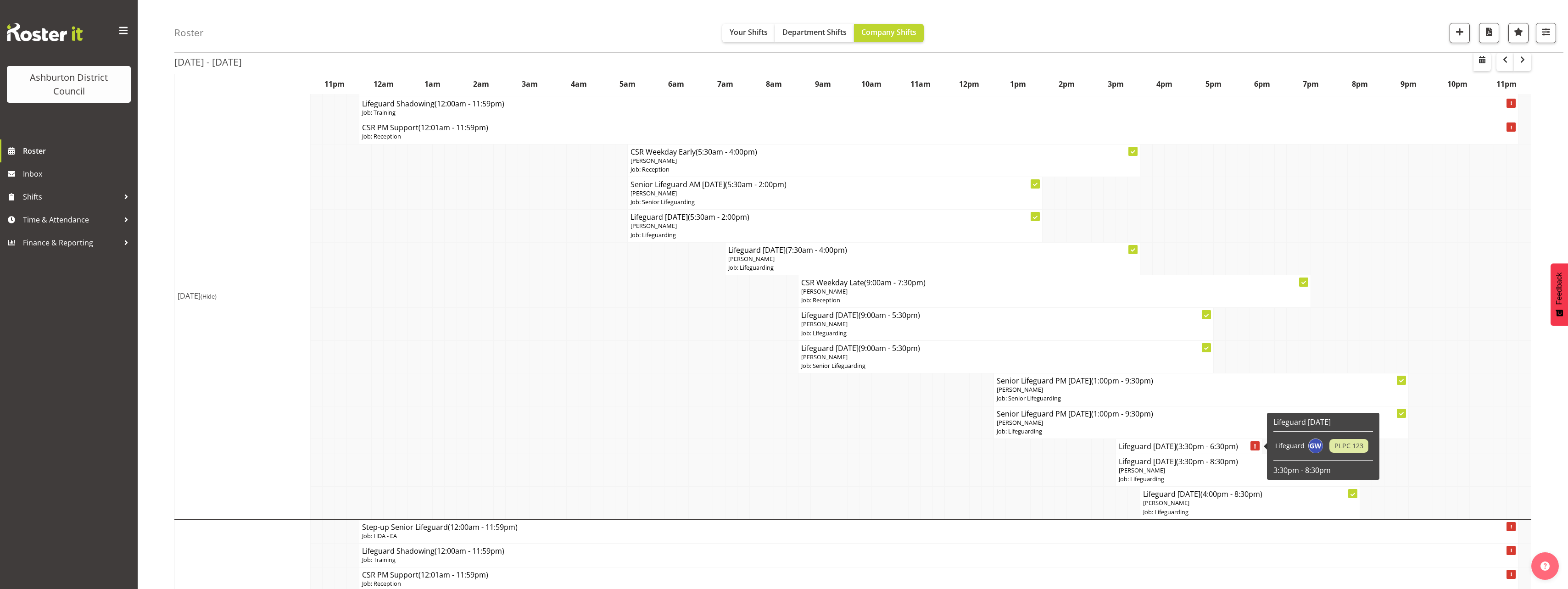
click at [1156, 449] on h4 "Lifeguard [DATE] (3:30pm - 6:30pm)" at bounding box center [1189, 446] width 141 height 9
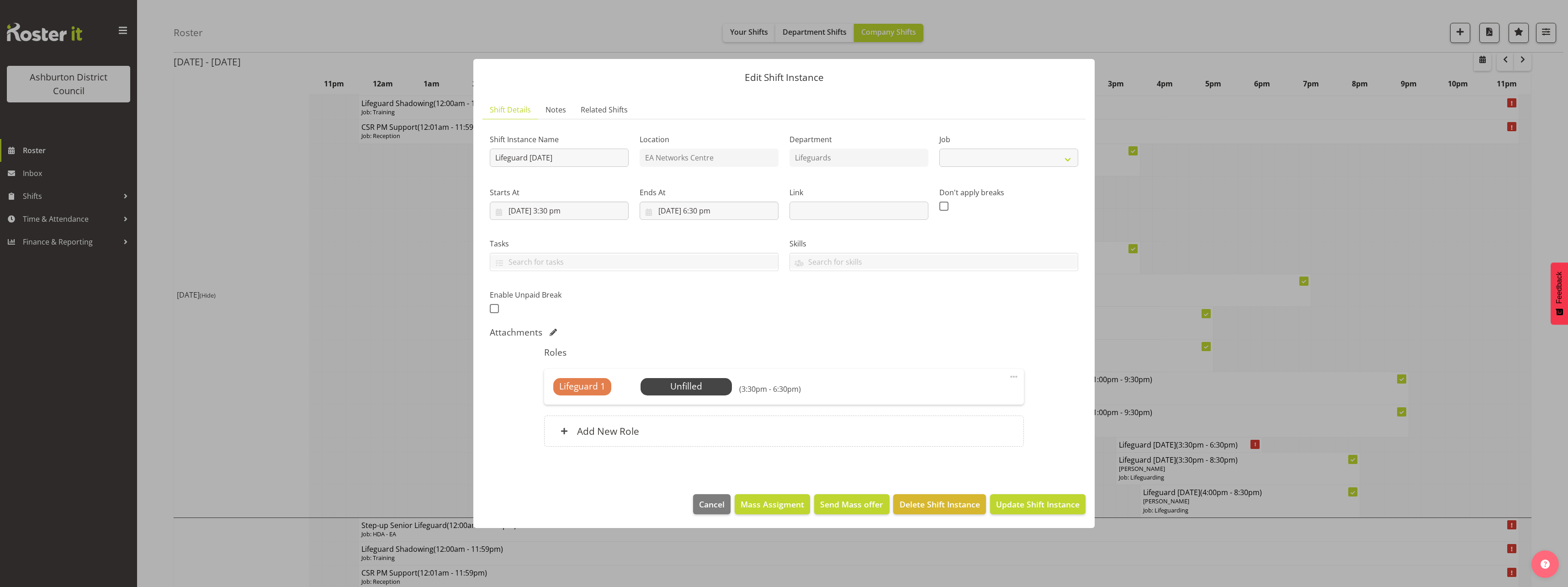
select select "38"
click at [696, 209] on input "[DATE] 6:30 pm" at bounding box center [709, 211] width 139 height 18
click at [706, 406] on select "00 01 02 03 04 05 06 07 08 09 10 11 12 13 14 15 16 17 18 19 20 21 22 23" at bounding box center [709, 405] width 21 height 18
select select "20"
click at [699, 396] on select "00 01 02 03 04 05 06 07 08 09 10 11 12 13 14 15 16 17 18 19 20 21 22 23" at bounding box center [709, 405] width 21 height 18
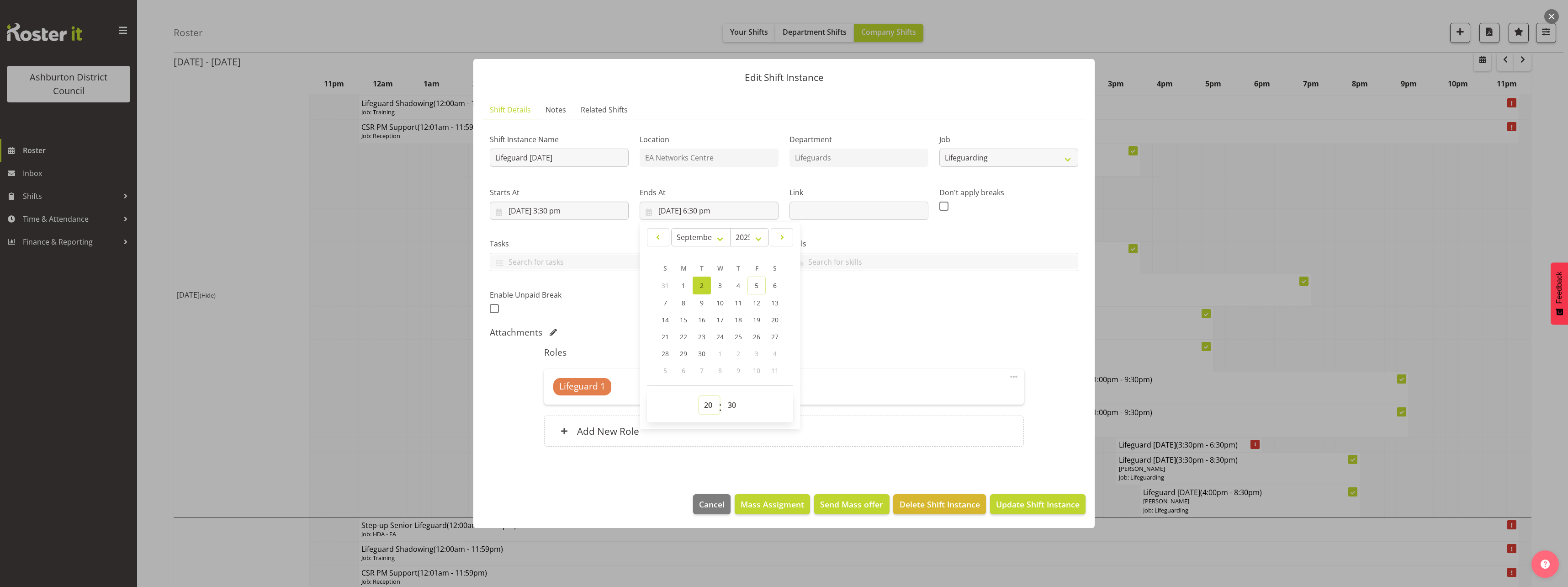
type input "[DATE] 8:30 pm"
click at [874, 329] on div "Attachments" at bounding box center [784, 332] width 589 height 11
click at [675, 390] on span "Select Employee" at bounding box center [686, 387] width 68 height 13
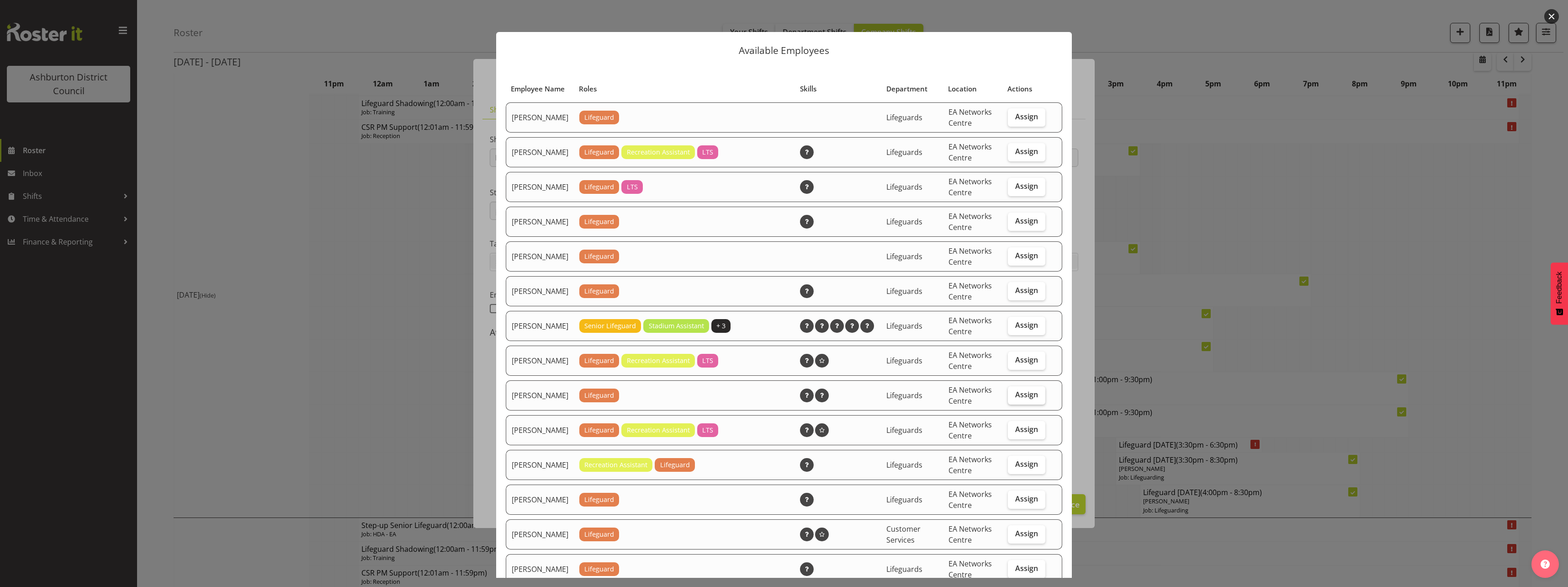
click at [1024, 399] on span "Assign" at bounding box center [1027, 394] width 23 height 9
click at [1014, 398] on input "Assign" at bounding box center [1011, 395] width 6 height 6
checkbox input "true"
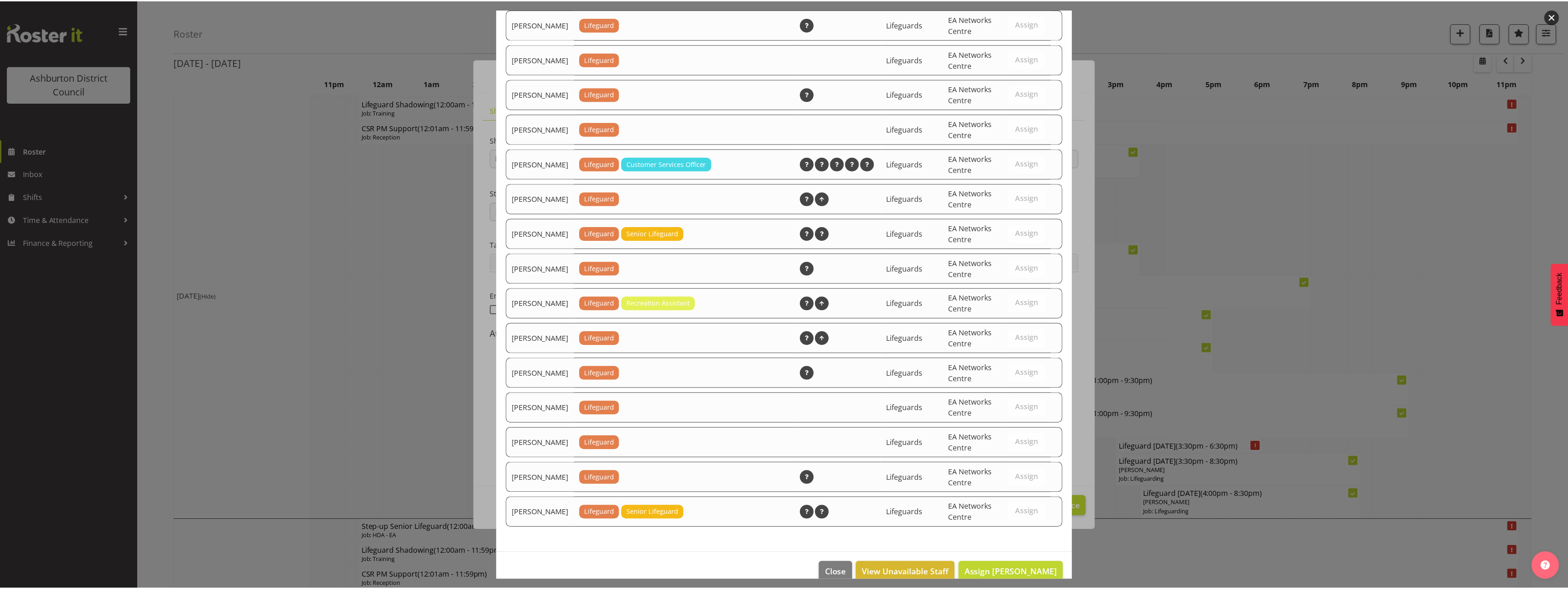
scroll to position [852, 0]
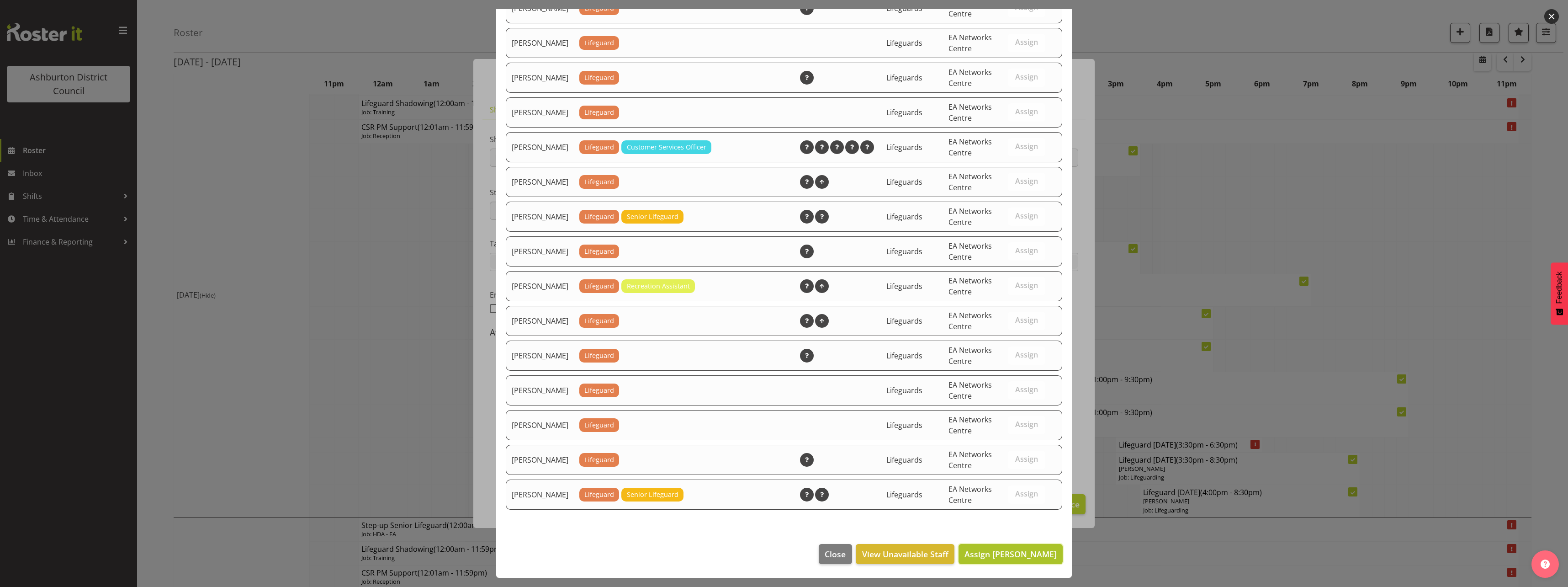
click at [1023, 561] on button "Assign [PERSON_NAME]" at bounding box center [1010, 554] width 104 height 20
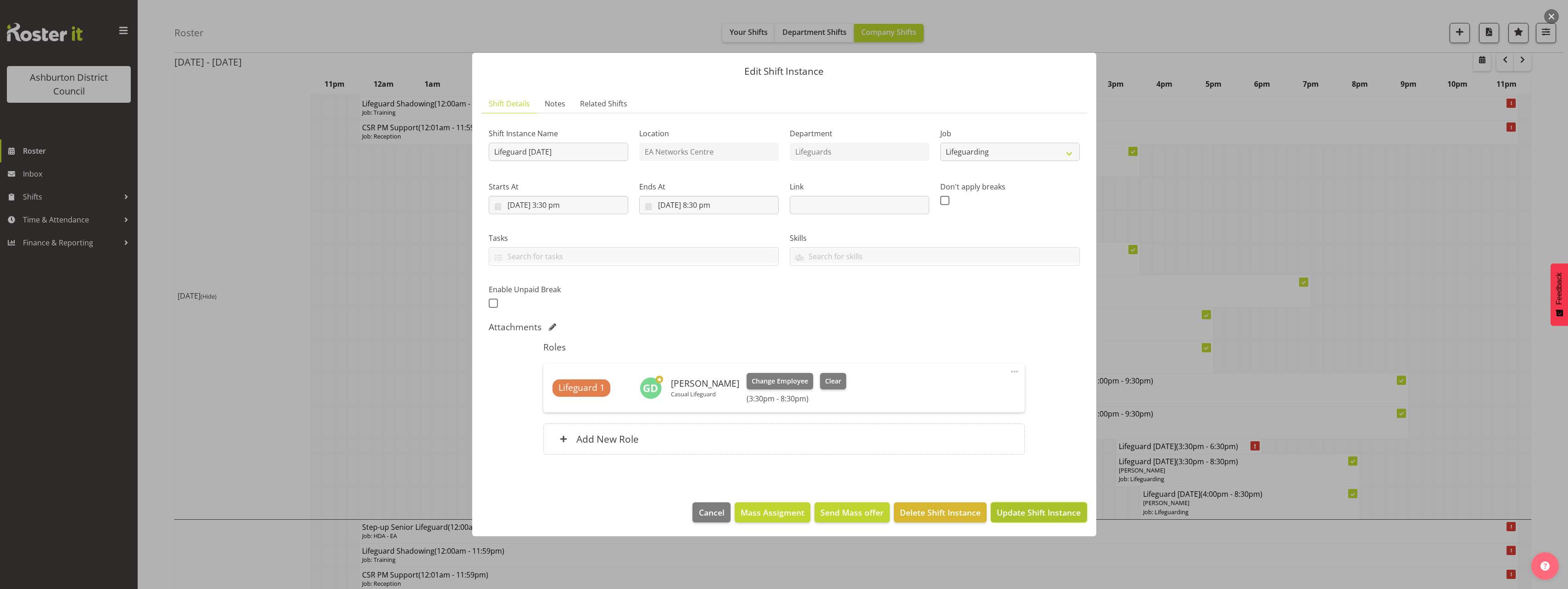
click at [1067, 513] on span "Update Shift Instance" at bounding box center [1038, 513] width 84 height 12
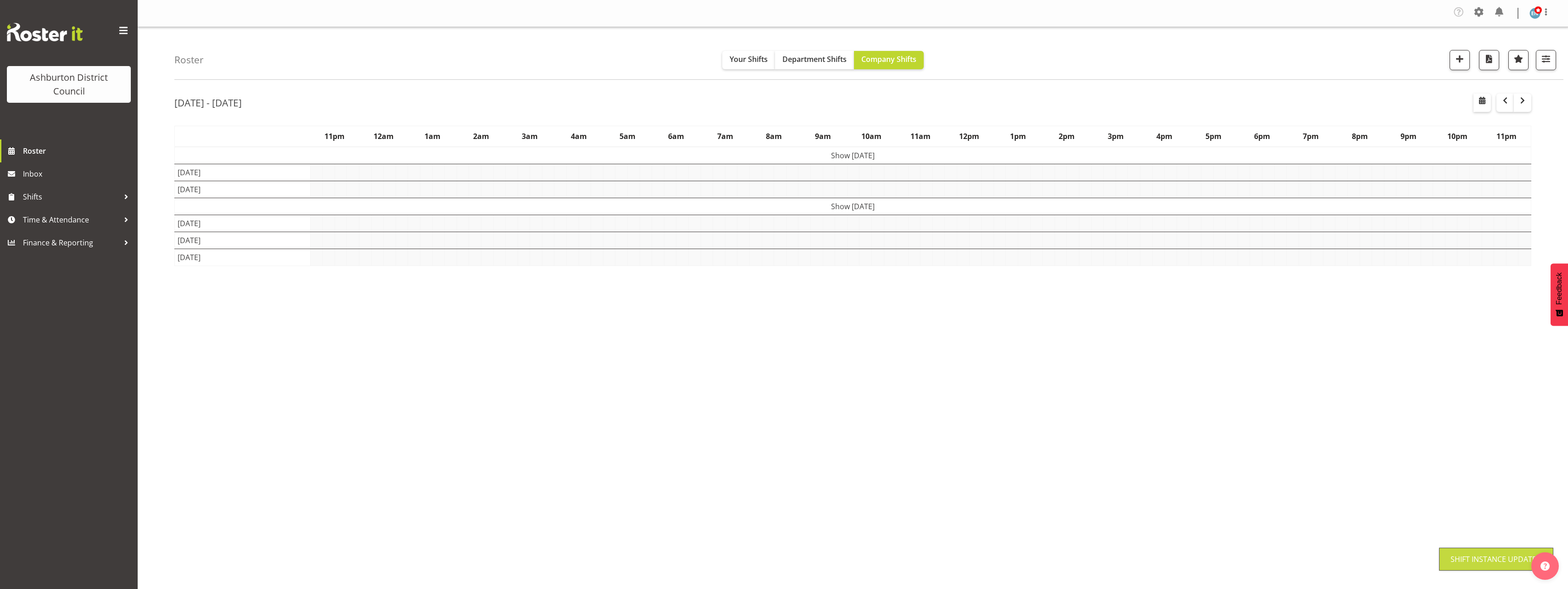
scroll to position [0, 0]
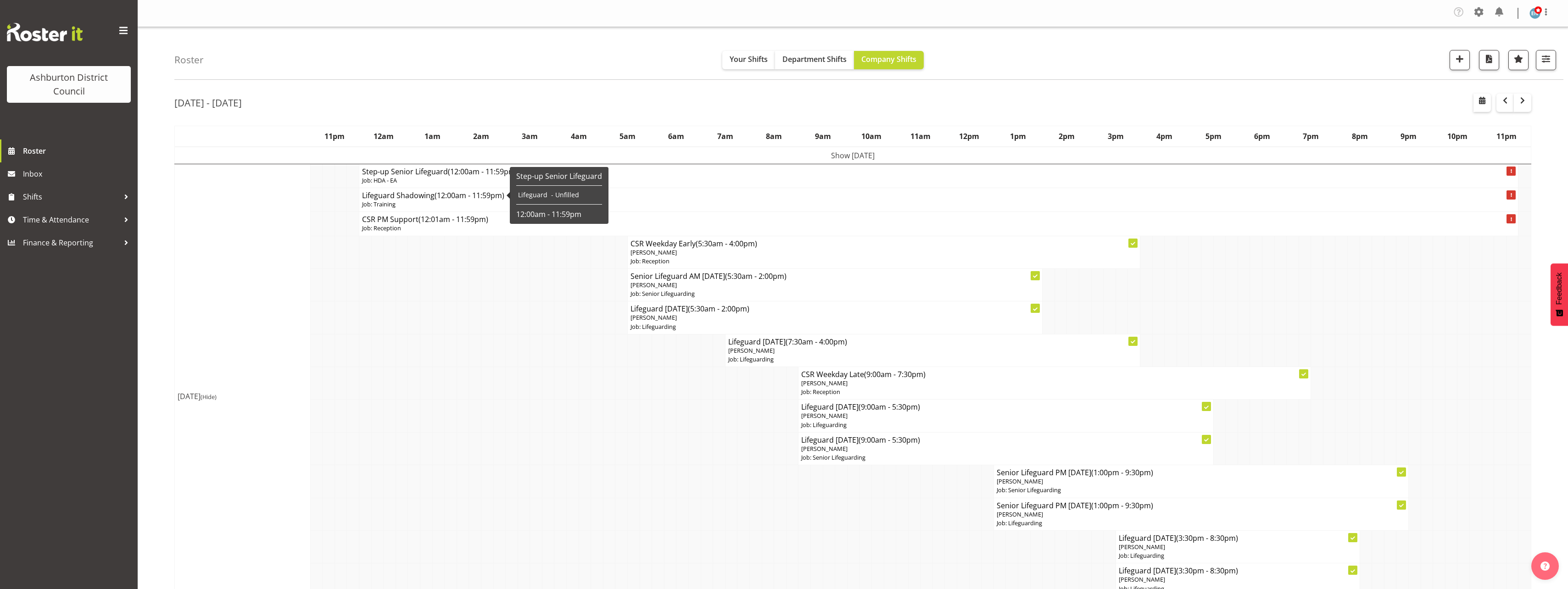
click at [442, 197] on span "(12:00am - 11:59pm)" at bounding box center [469, 195] width 70 height 10
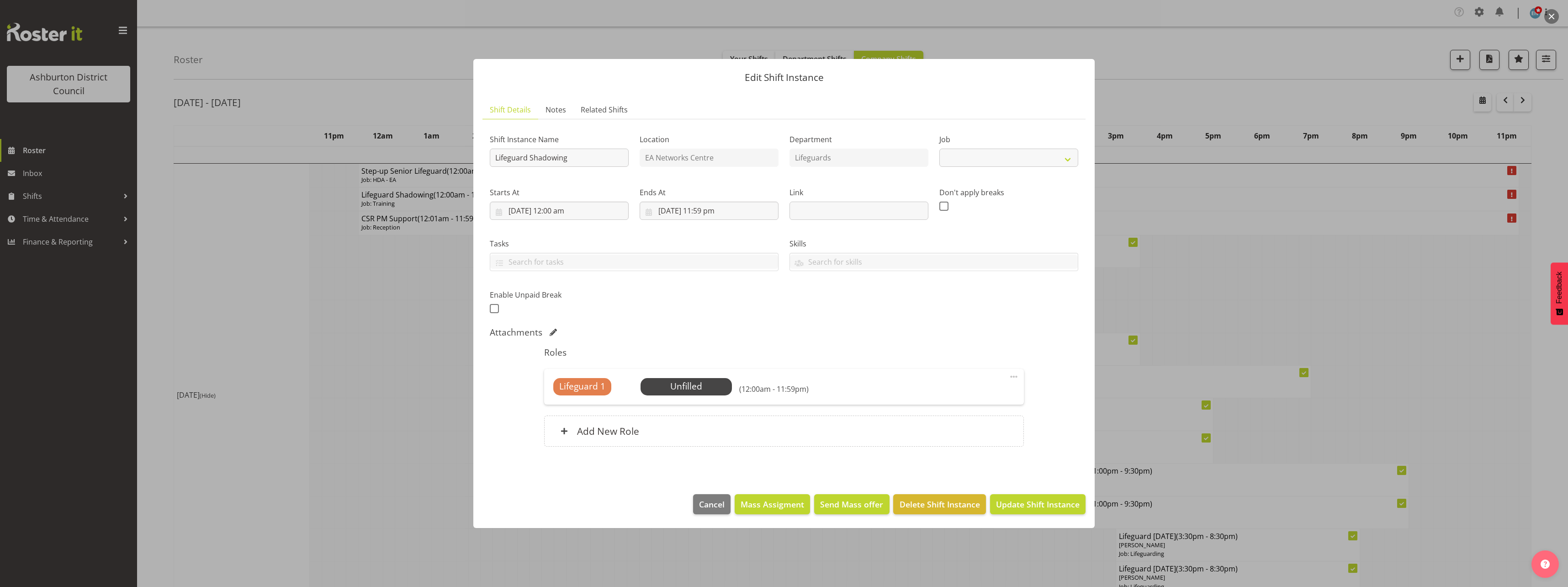
select select "40"
click at [996, 155] on select "Create new job Casual HDA - CSR HDA - EA Lifeguarding LTS- Alt Duties Ordinary …" at bounding box center [1009, 158] width 139 height 18
drag, startPoint x: 839, startPoint y: 317, endPoint x: 1035, endPoint y: 395, distance: 211.0
click at [839, 317] on div "Shift Instance Name Lifeguard Shadowing Location EA Networks Centre Department …" at bounding box center [784, 221] width 600 height 200
click at [1017, 376] on span at bounding box center [1014, 376] width 11 height 11
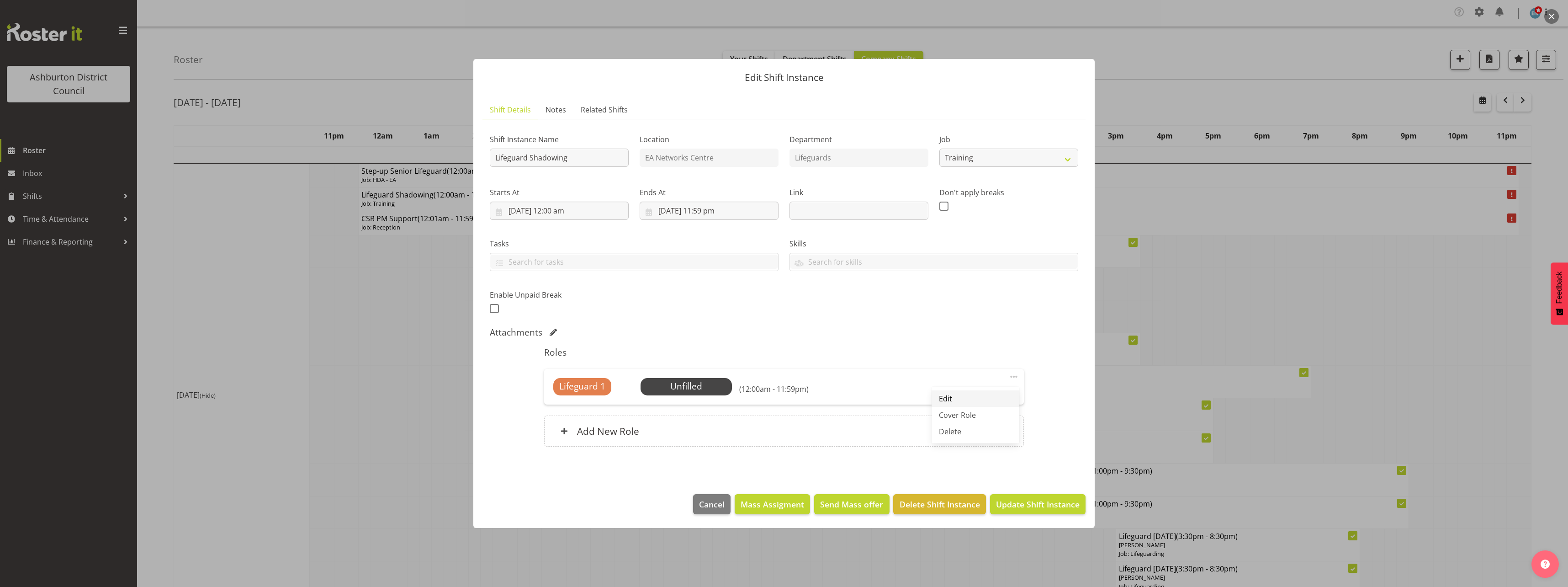
click at [987, 396] on link "Edit" at bounding box center [975, 398] width 88 height 16
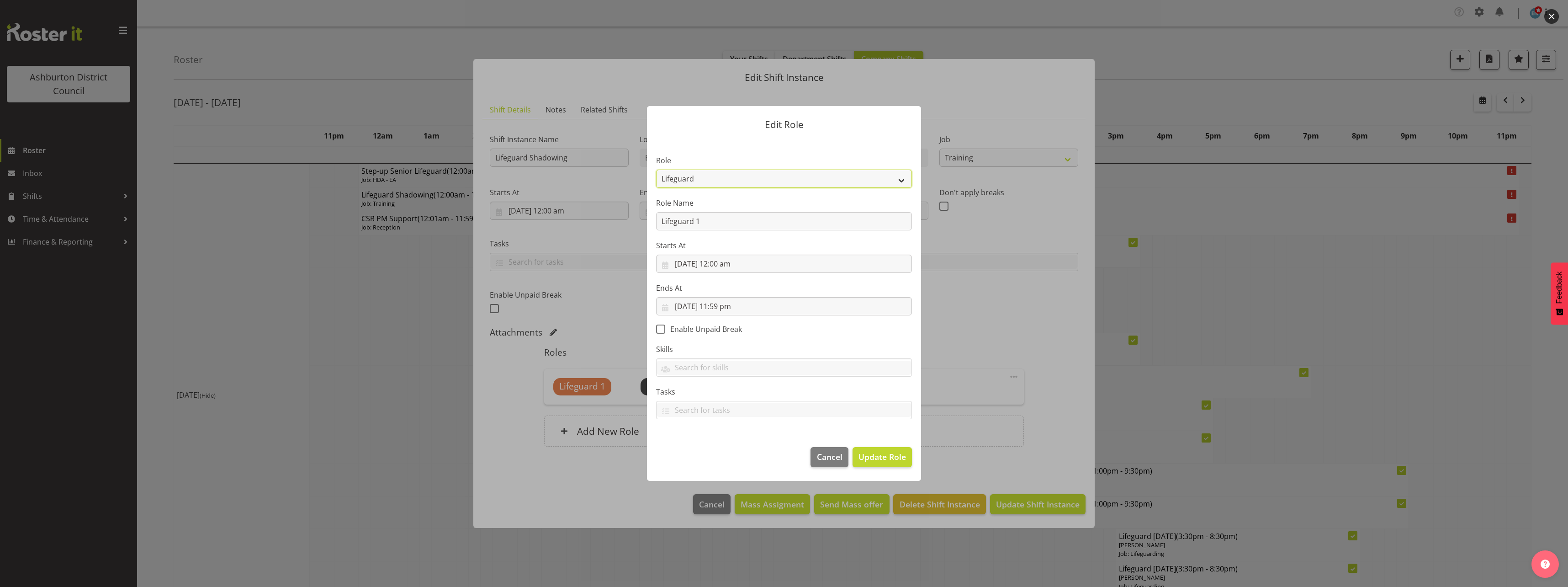
click at [735, 182] on select "AAGM Deputy Director AAGM Director Archivist Childrens Librarian Collections & …" at bounding box center [784, 178] width 256 height 18
select select "107"
click at [656, 169] on select "AAGM Deputy Director AAGM Director Archivist Childrens Librarian Collections & …" at bounding box center [784, 178] width 256 height 18
click at [889, 462] on span "Update Role" at bounding box center [882, 457] width 47 height 12
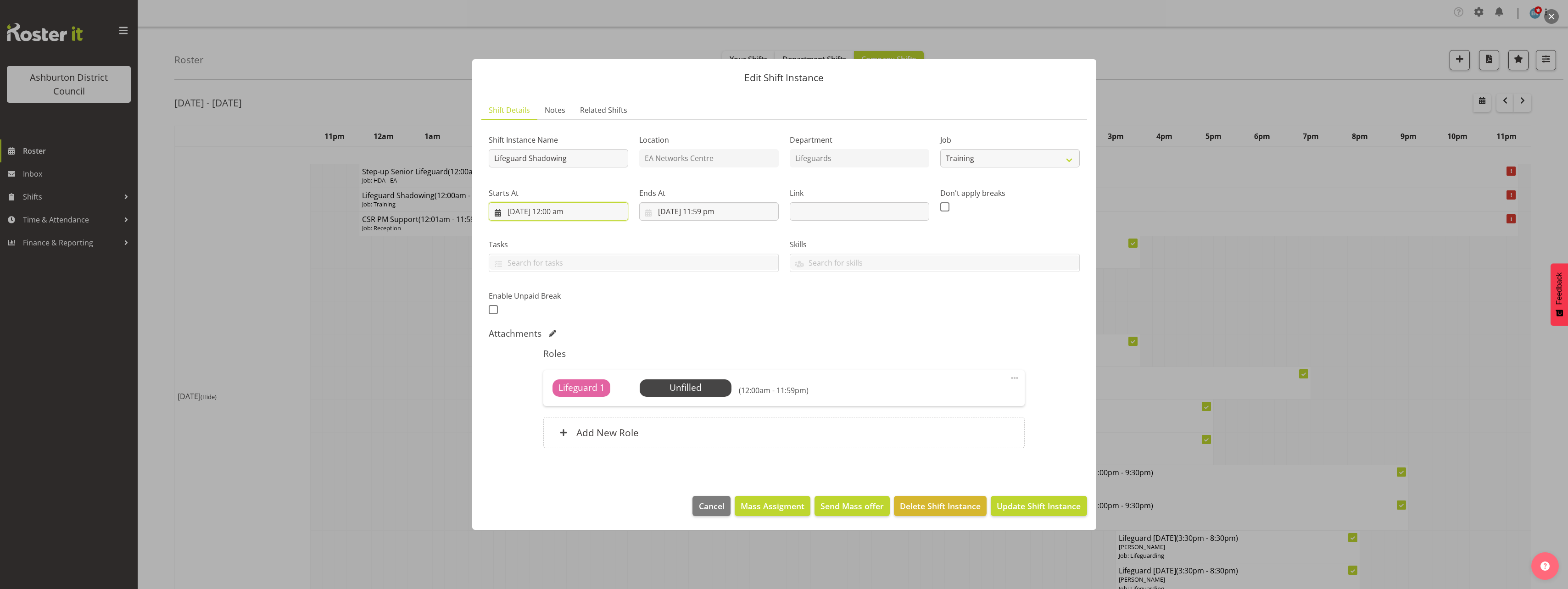
click at [564, 214] on input "[DATE] 12:00 am" at bounding box center [558, 211] width 139 height 18
click at [564, 404] on select "00 01 02 03 04 05 06 07 08 09 10 11 12 13 14 15 16 17 18 19 20 21 22 23" at bounding box center [559, 406] width 21 height 18
select select "15"
click at [548, 397] on select "00 01 02 03 04 05 06 07 08 09 10 11 12 13 14 15 16 17 18 19 20 21 22 23" at bounding box center [559, 406] width 21 height 18
type input "[DATE] 3:00 pm"
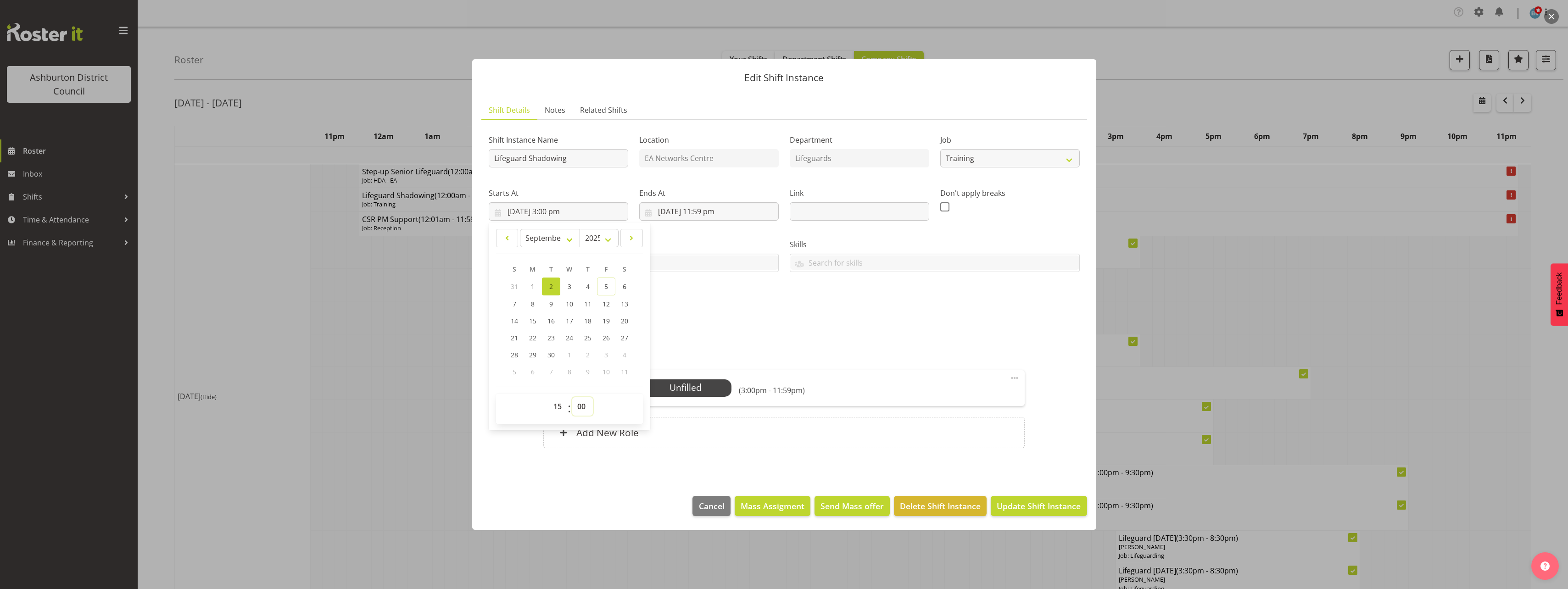
click at [581, 408] on select "00 01 02 03 04 05 06 07 08 09 10 11 12 13 14 15 16 17 18 19 20 21 22 23 24 25 2…" at bounding box center [583, 406] width 21 height 18
select select "30"
click at [572, 397] on select "00 01 02 03 04 05 06 07 08 09 10 11 12 13 14 15 16 17 18 19 20 21 22 23 24 25 2…" at bounding box center [583, 406] width 21 height 18
type input "[DATE] 3:30 pm"
click at [714, 211] on input "[DATE] 11:59 pm" at bounding box center [709, 211] width 139 height 18
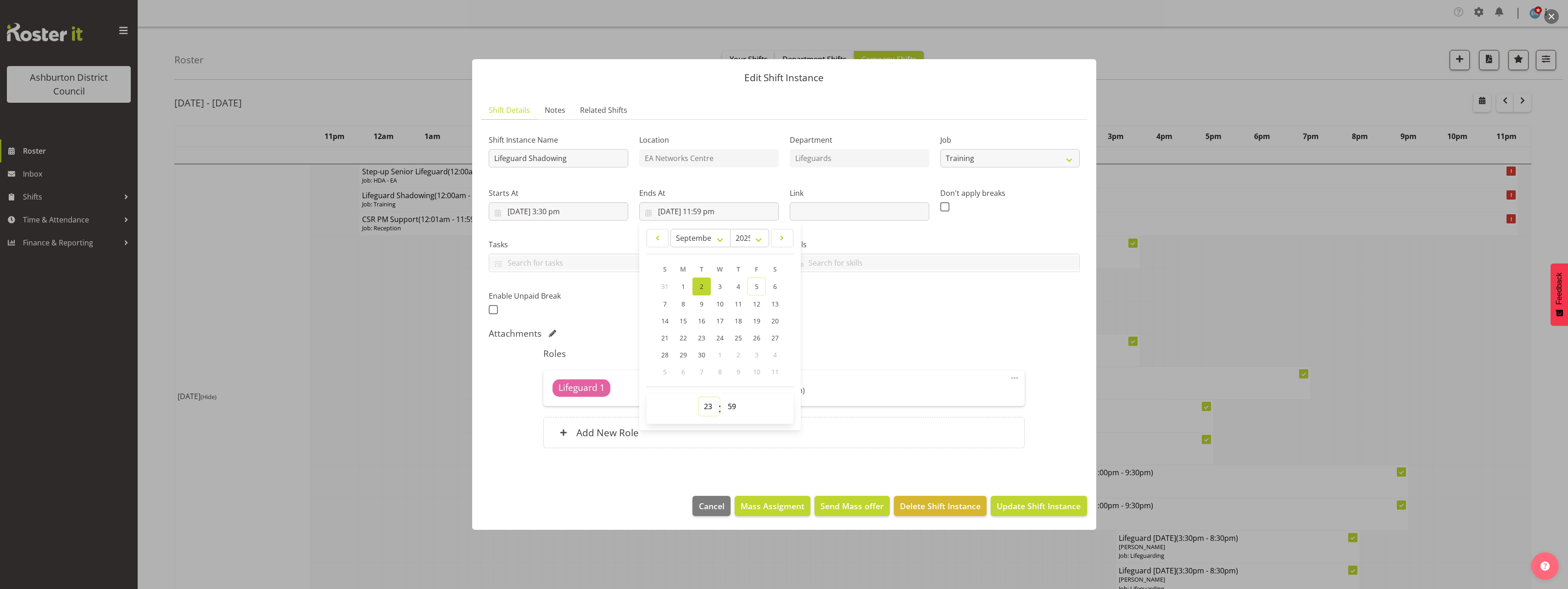
click at [705, 403] on select "00 01 02 03 04 05 06 07 08 09 10 11 12 13 14 15 16 17 18 19 20 21 22 23" at bounding box center [709, 406] width 21 height 18
select select "20"
click at [699, 397] on select "00 01 02 03 04 05 06 07 08 09 10 11 12 13 14 15 16 17 18 19 20 21 22 23" at bounding box center [709, 406] width 21 height 18
type input "[DATE] 8:59 pm"
click at [731, 404] on select "00 01 02 03 04 05 06 07 08 09 10 11 12 13 14 15 16 17 18 19 20 21 22 23 24 25 2…" at bounding box center [733, 406] width 21 height 18
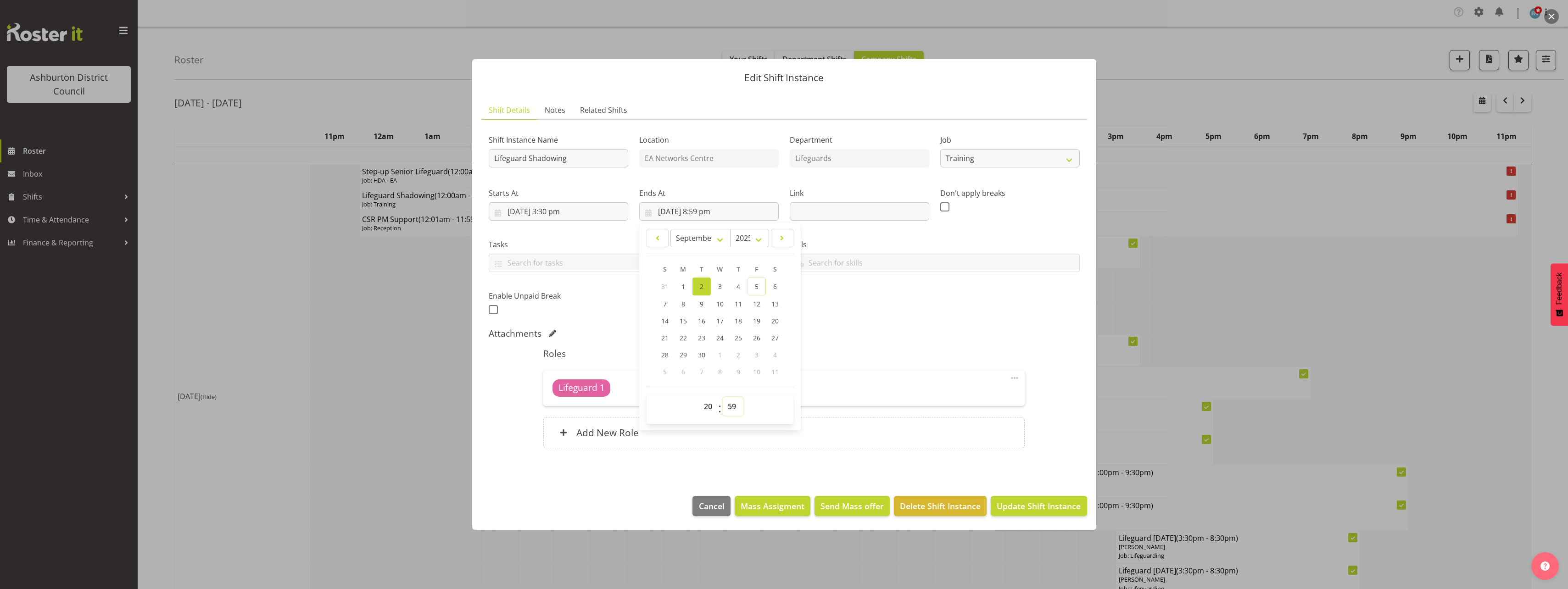
select select "30"
click at [723, 397] on select "00 01 02 03 04 05 06 07 08 09 10 11 12 13 14 15 16 17 18 19 20 21 22 23 24 25 2…" at bounding box center [733, 406] width 21 height 18
type input "[DATE] 8:30 pm"
click at [880, 298] on div "Shift Instance Name Lifeguard Shadowing Location EA Networks Centre Department …" at bounding box center [784, 222] width 602 height 201
click at [759, 432] on div "Add New Role" at bounding box center [784, 432] width 481 height 31
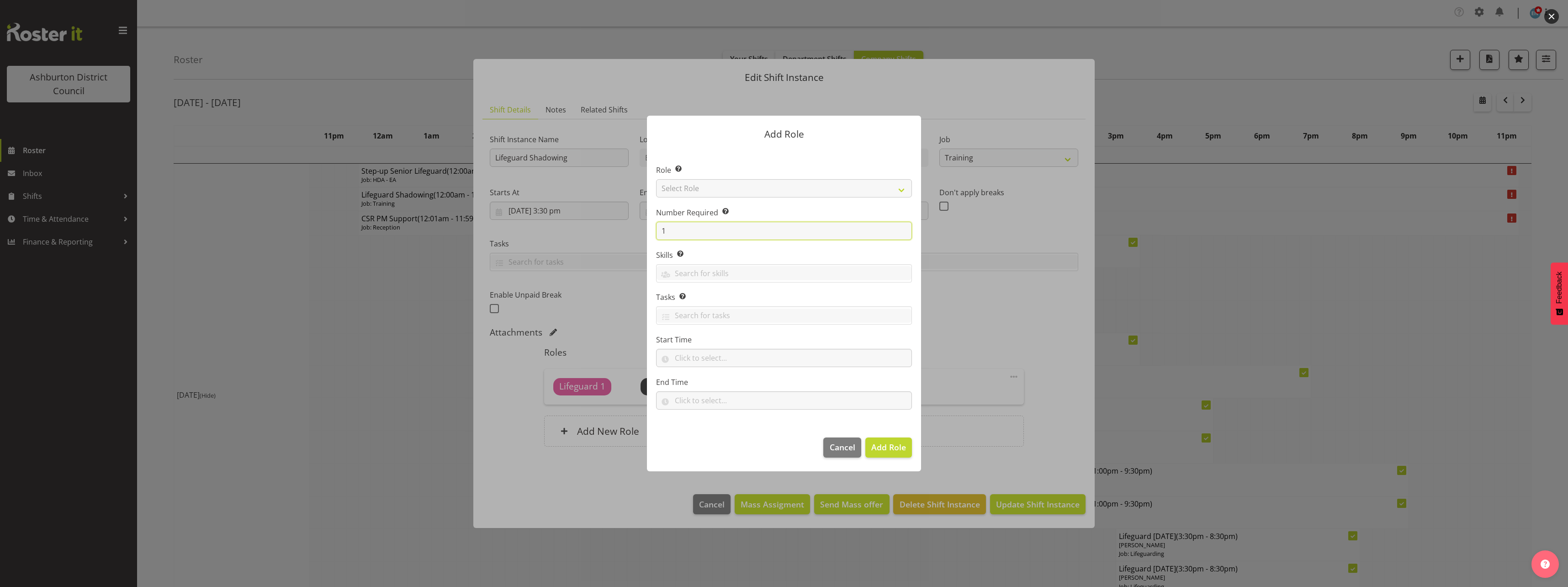
click at [680, 228] on input "1" at bounding box center [784, 231] width 256 height 18
type input "2"
click at [710, 186] on select "Select Role AAGM Deputy Director AAGM Director Archivist Childrens Librarian Co…" at bounding box center [784, 188] width 256 height 18
select select "107"
click at [656, 179] on select "Select Role AAGM Deputy Director AAGM Director Archivist Childrens Librarian Co…" at bounding box center [784, 188] width 256 height 18
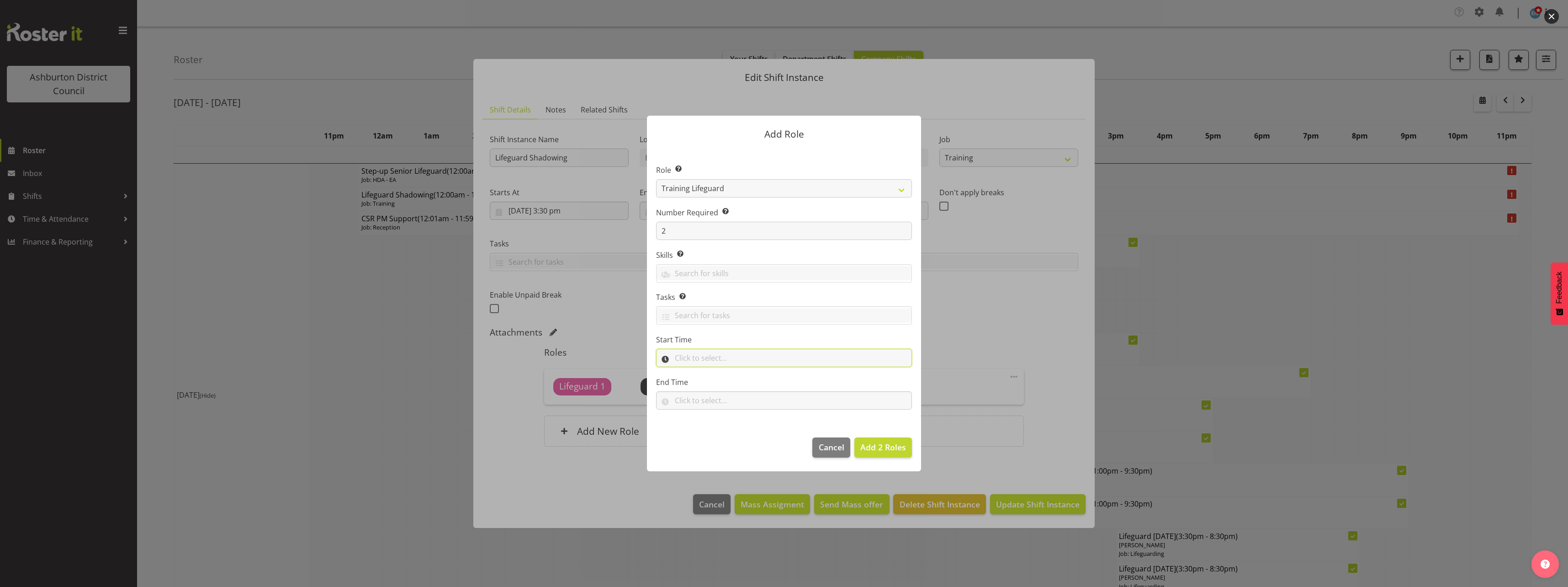
click at [705, 364] on input "text" at bounding box center [784, 358] width 256 height 18
click at [718, 387] on select "00 00 01 02 03 04 05 06 07 08 09 10 11 12 13 14 15 16 17 18 19 20 21 22 23" at bounding box center [718, 382] width 21 height 18
select select "15"
click at [708, 373] on select "00 00 01 02 03 04 05 06 07 08 09 10 11 12 13 14 15 16 17 18 19 20 21 22 23" at bounding box center [718, 382] width 21 height 18
click at [743, 376] on select "00 00 01 02 03 04 05 06 07 08 09 10 11 12 13 14 15 16 17 18 19 20 21 22 23 24 2…" at bounding box center [742, 382] width 21 height 18
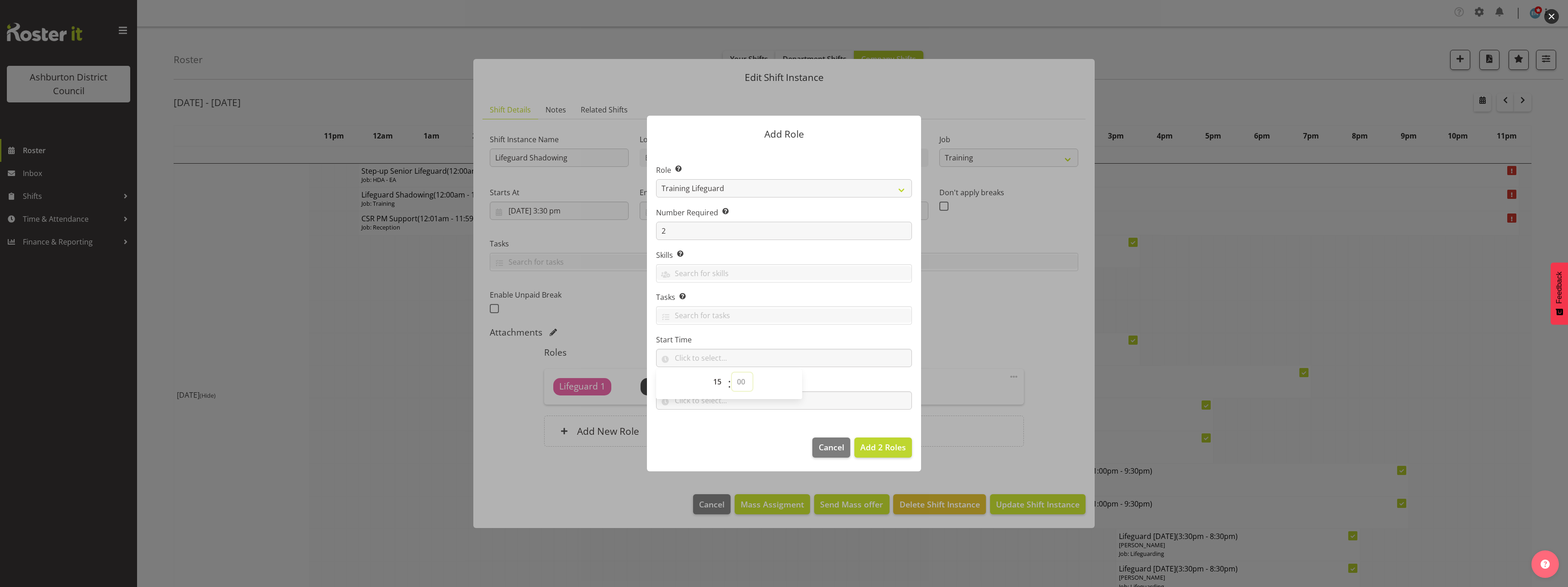
select select "30"
click at [732, 373] on select "00 00 01 02 03 04 05 06 07 08 09 10 11 12 13 14 15 16 17 18 19 20 21 22 23 24 2…" at bounding box center [742, 382] width 21 height 18
type input "15:30"
click at [760, 421] on section "Role Select the role you wish to add to the shift. AAGM Deputy Director AAGM Di…" at bounding box center [784, 287] width 274 height 279
click at [754, 397] on input "text" at bounding box center [784, 400] width 256 height 18
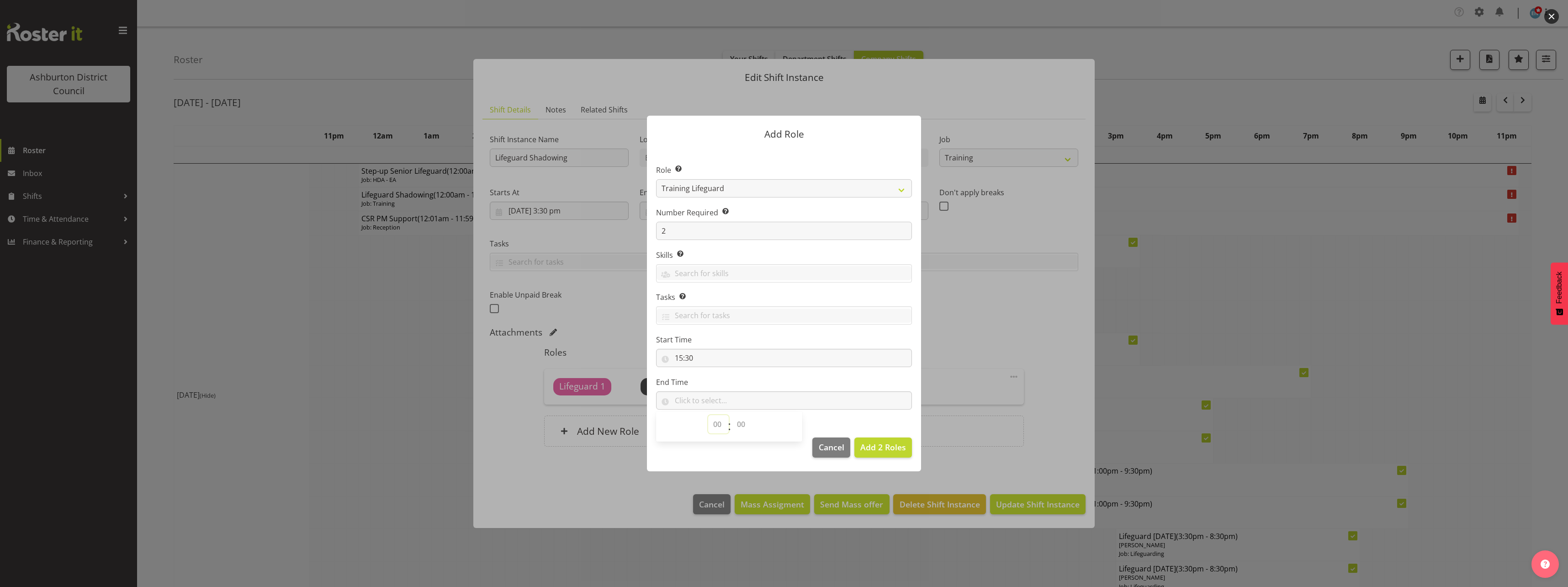
click at [716, 424] on select "00 00 01 02 03 04 05 06 07 08 09 10 11 12 13 14 15 16 17 18 19 20 21 22 23" at bounding box center [718, 424] width 21 height 18
select select "20"
click at [708, 415] on select "00 00 01 02 03 04 05 06 07 08 09 10 11 12 13 14 15 16 17 18 19 20 21 22 23" at bounding box center [718, 424] width 21 height 18
click at [735, 423] on select "00 00 01 02 03 04 05 06 07 08 09 10 11 12 13 14 15 16 17 18 19 20 21 22 23 24 2…" at bounding box center [742, 424] width 21 height 18
select select "30"
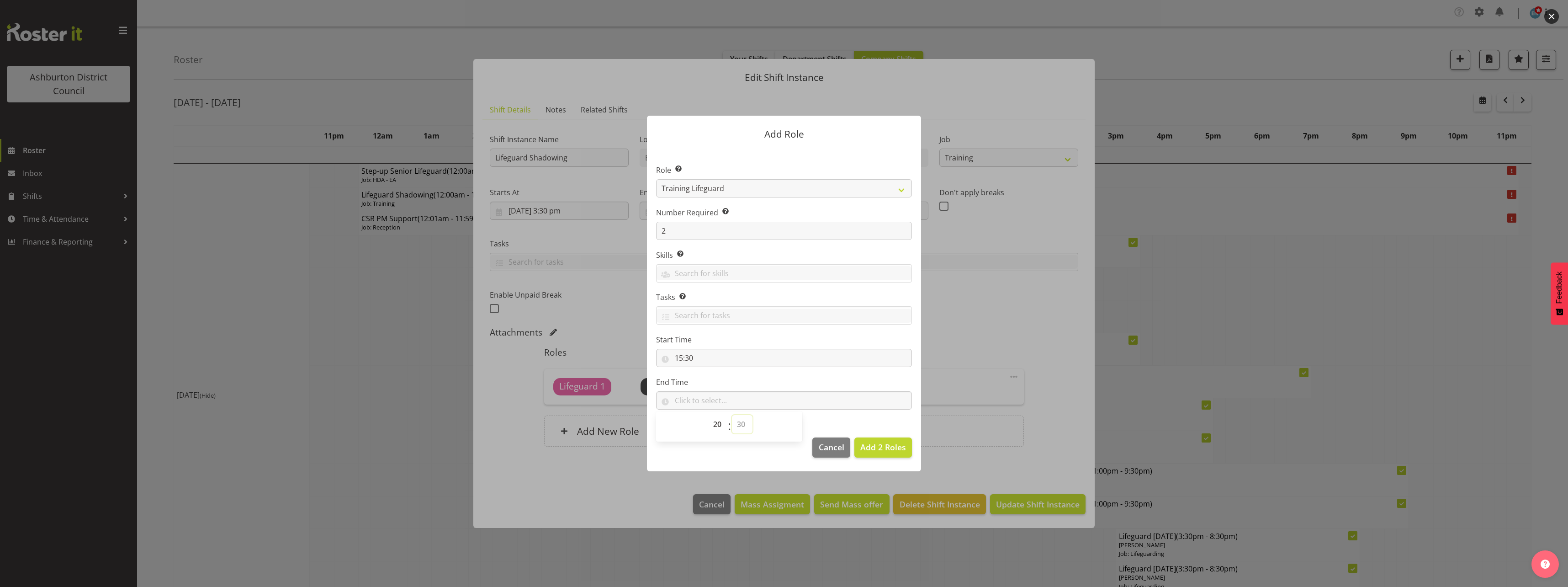
click at [732, 415] on select "00 00 01 02 03 04 05 06 07 08 09 10 11 12 13 14 15 16 17 18 19 20 21 22 23 24 2…" at bounding box center [742, 424] width 21 height 18
type input "20:30"
click at [869, 421] on section "Role Select the role you wish to add to the shift. AAGM Deputy Director AAGM Di…" at bounding box center [784, 287] width 274 height 279
click at [892, 446] on span "Add 2 Roles" at bounding box center [883, 447] width 46 height 11
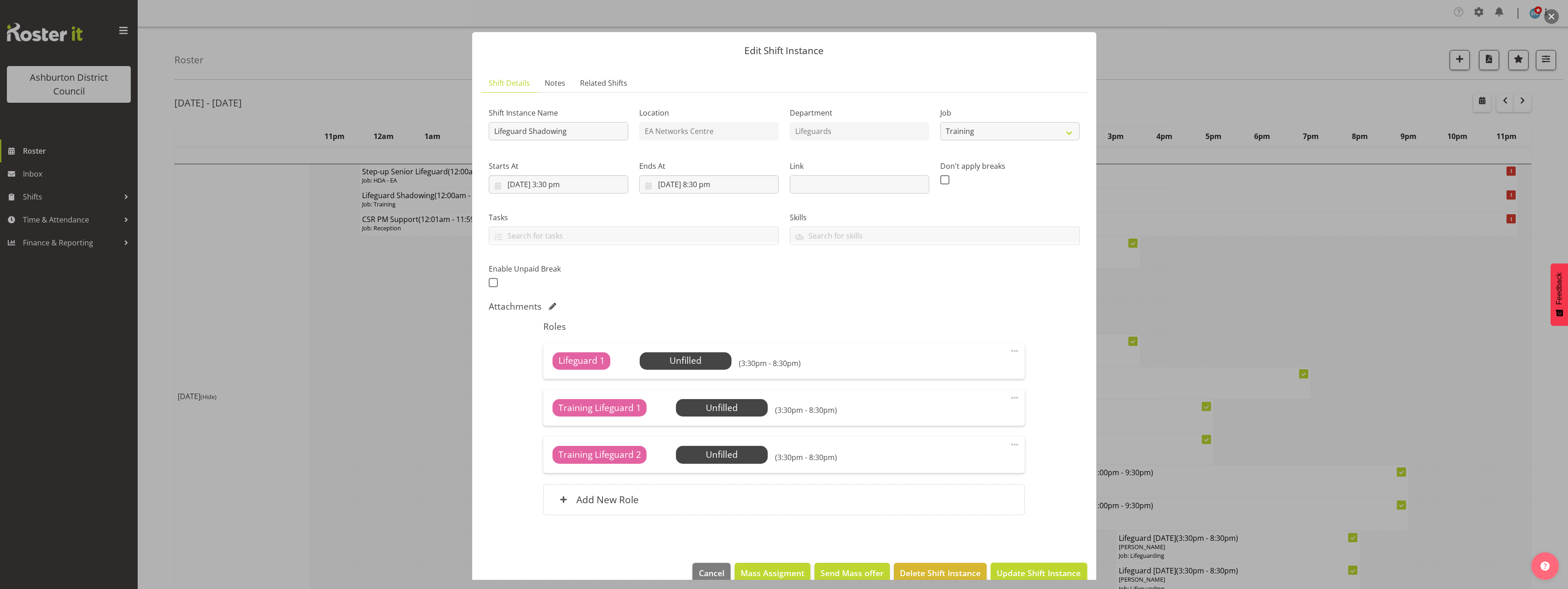
click at [1047, 569] on span "Update Shift Instance" at bounding box center [1038, 573] width 84 height 12
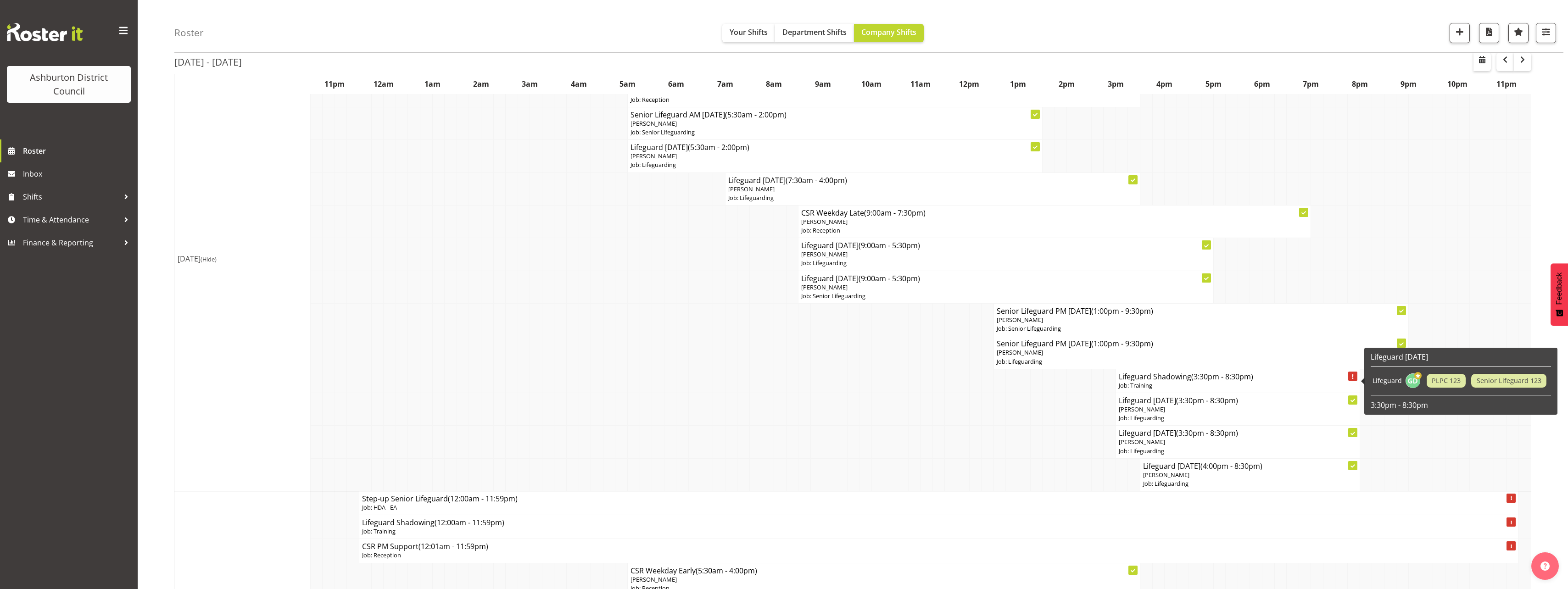
click at [1166, 386] on p "Job: Training" at bounding box center [1238, 386] width 238 height 9
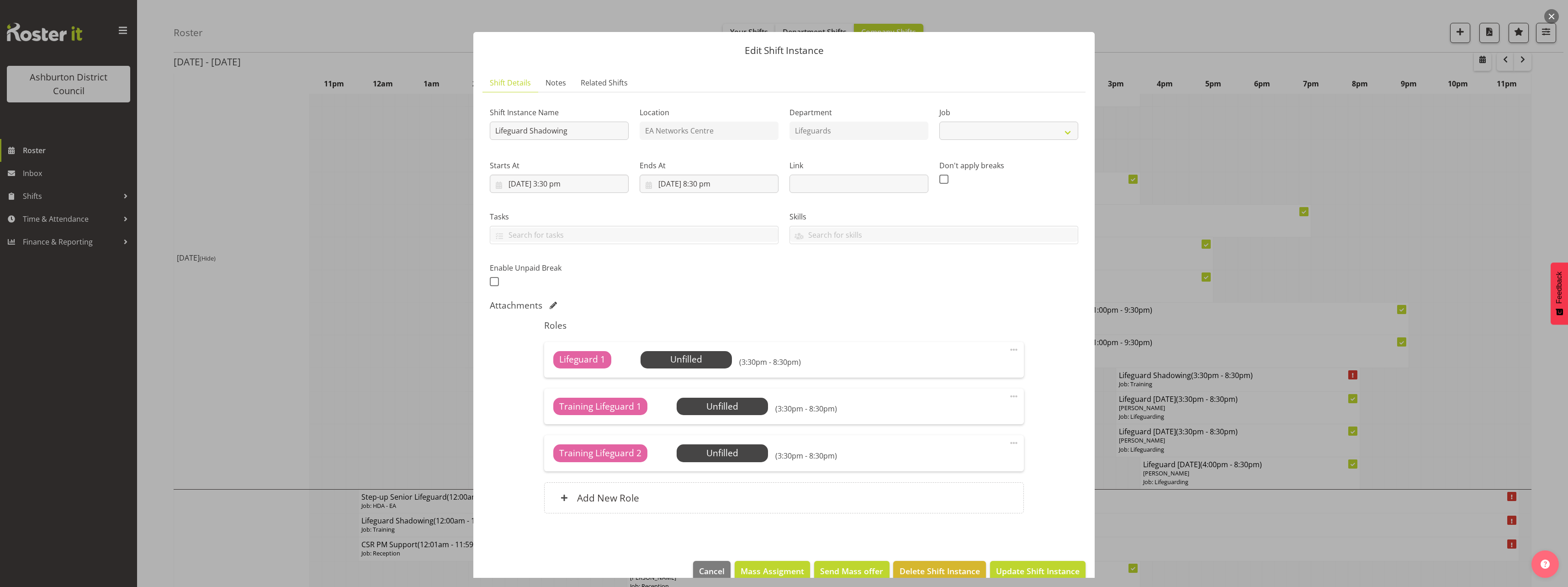
select select "40"
click at [663, 354] on span "Select Employee" at bounding box center [686, 359] width 68 height 13
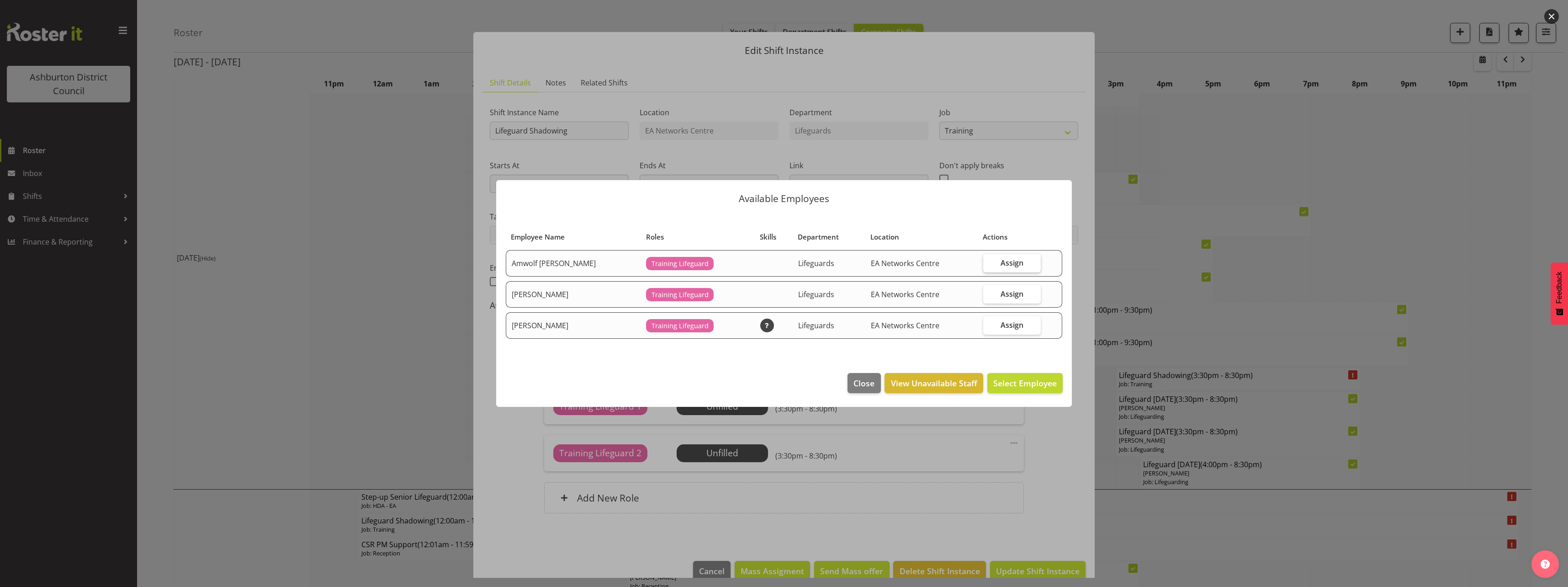
click at [1014, 262] on span "Assign" at bounding box center [1012, 262] width 23 height 9
click at [989, 262] on input "Assign" at bounding box center [986, 262] width 6 height 6
checkbox input "true"
click at [1017, 387] on span "Assign Amwolf [PERSON_NAME]" at bounding box center [995, 383] width 124 height 11
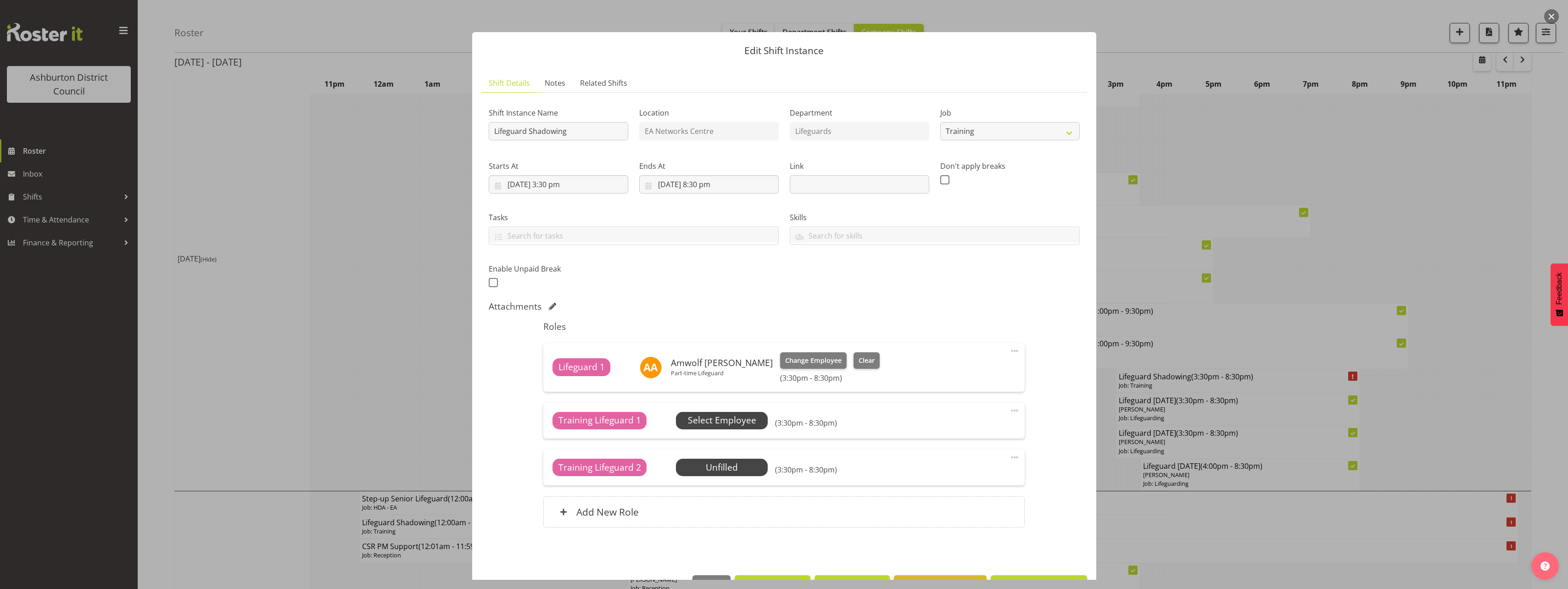
click at [746, 419] on span "Select Employee" at bounding box center [722, 420] width 68 height 13
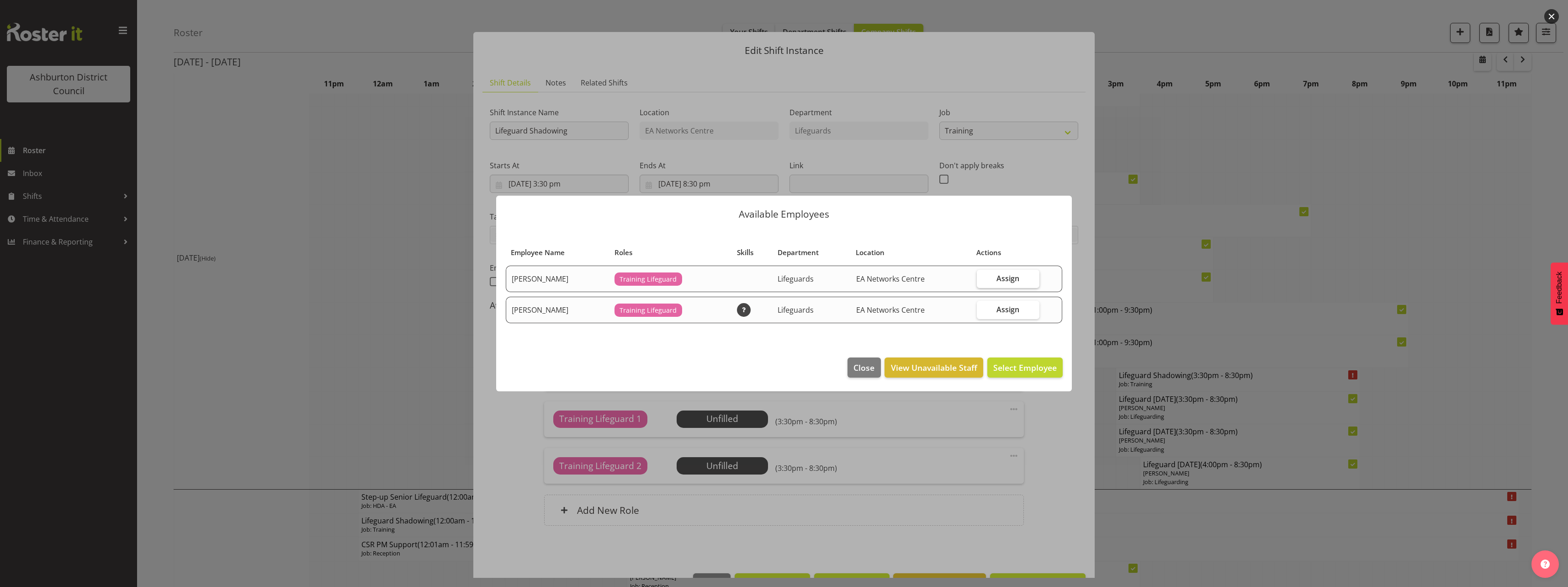
click at [1003, 284] on label "Assign" at bounding box center [1008, 279] width 63 height 18
click at [983, 281] on input "Assign" at bounding box center [980, 278] width 6 height 6
checkbox input "true"
click at [998, 371] on span "Assign [PERSON_NAME]" at bounding box center [1010, 367] width 93 height 11
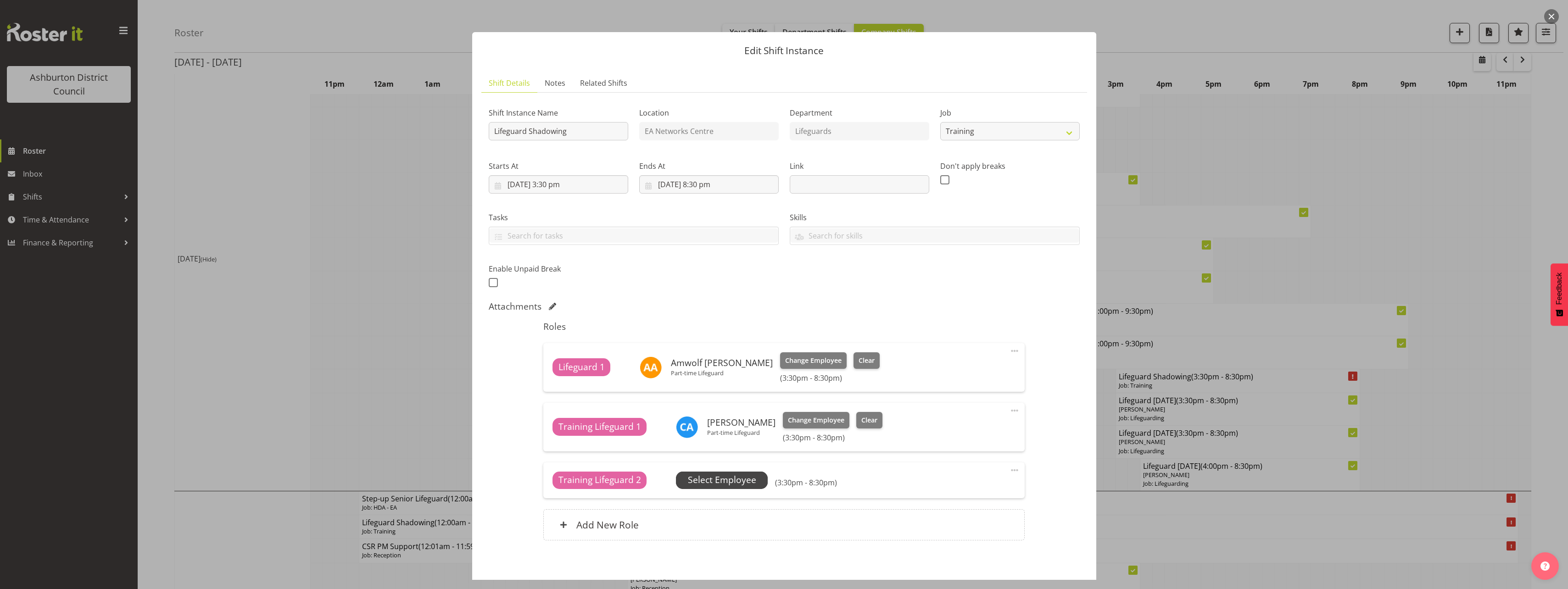
click at [740, 474] on span "Select Employee" at bounding box center [722, 480] width 68 height 13
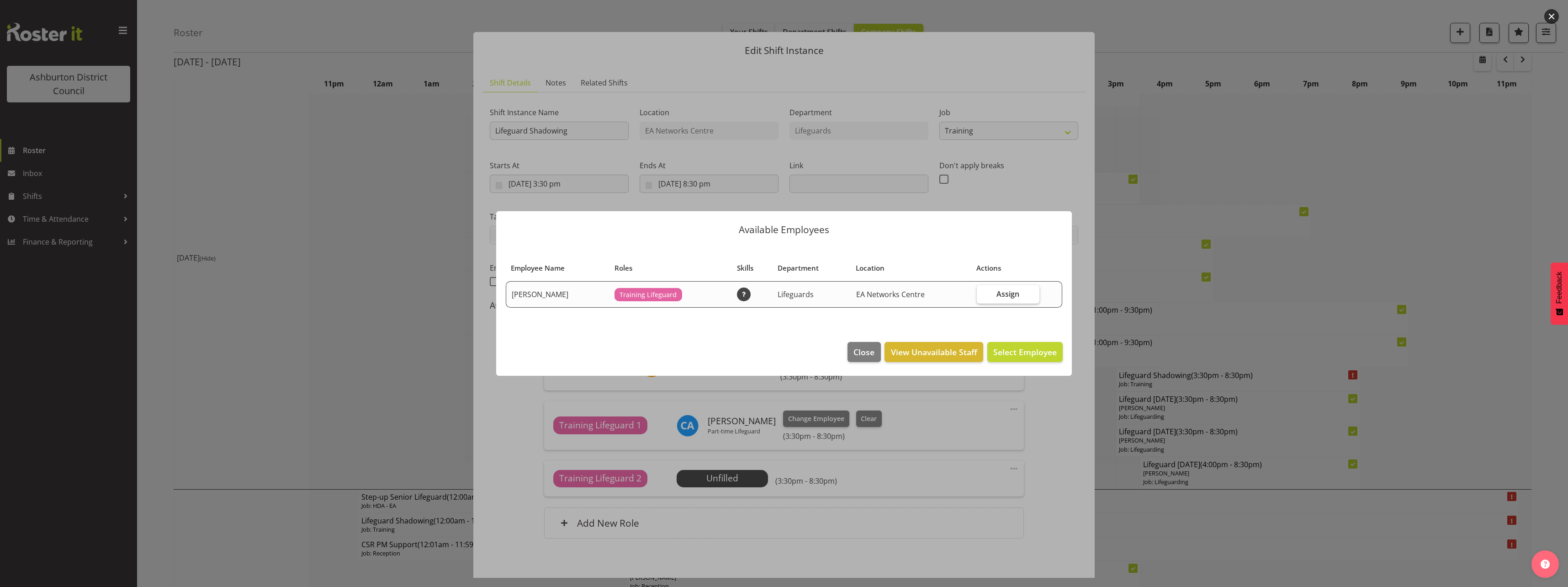
click at [1017, 293] on span "Assign" at bounding box center [1008, 294] width 23 height 9
click at [983, 293] on input "Assign" at bounding box center [980, 294] width 6 height 6
checkbox input "true"
click at [1034, 354] on span "Assign [PERSON_NAME]" at bounding box center [1010, 352] width 93 height 11
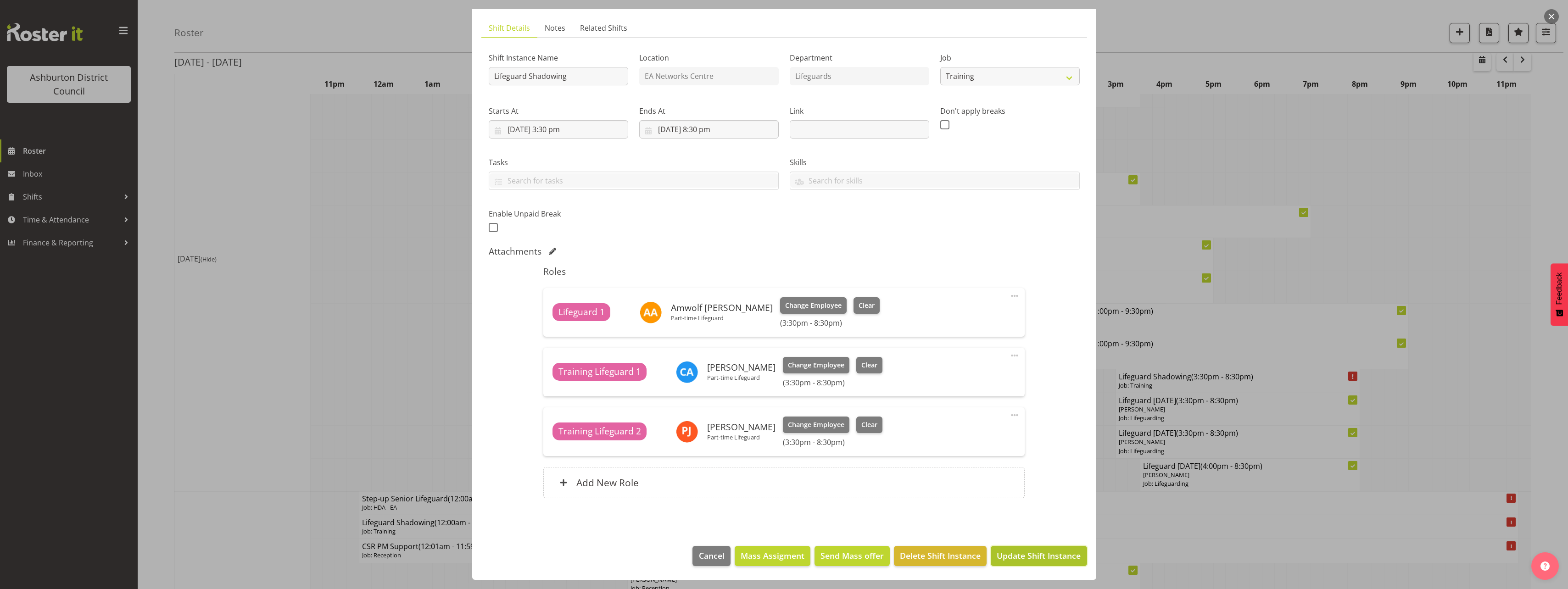
click at [1040, 555] on span "Update Shift Instance" at bounding box center [1038, 555] width 84 height 12
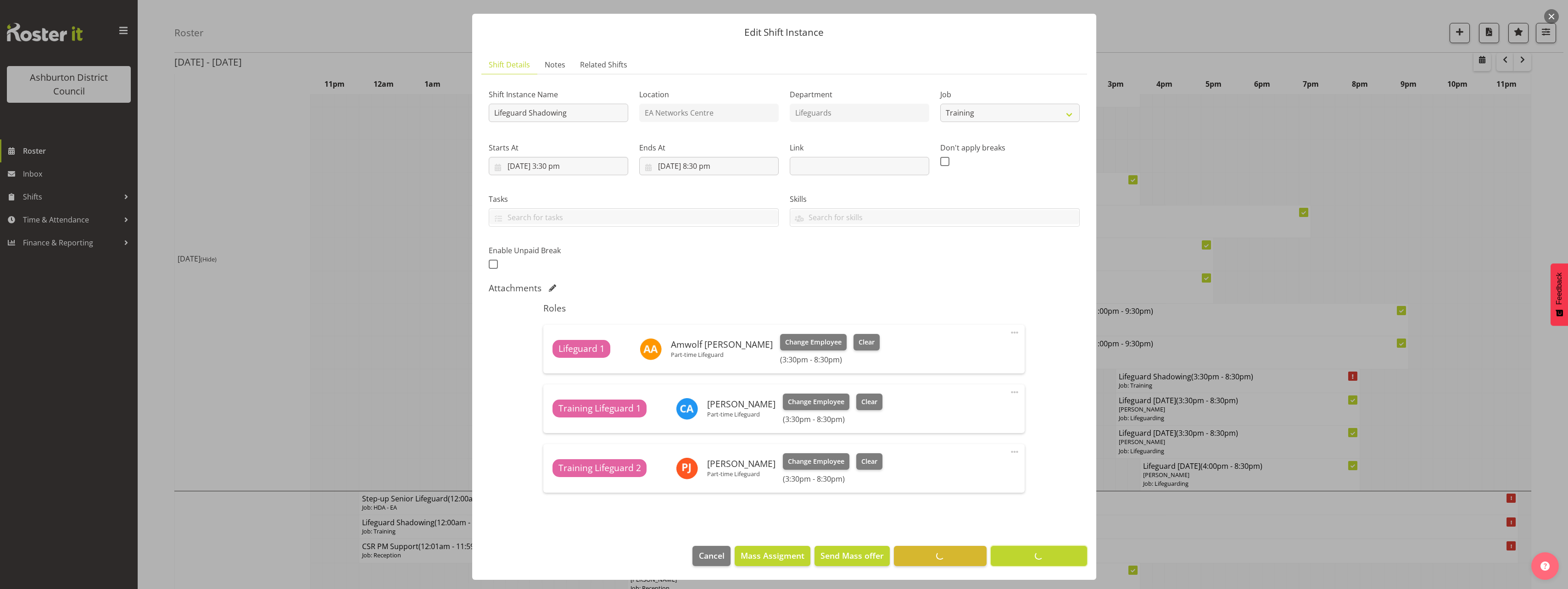
scroll to position [0, 0]
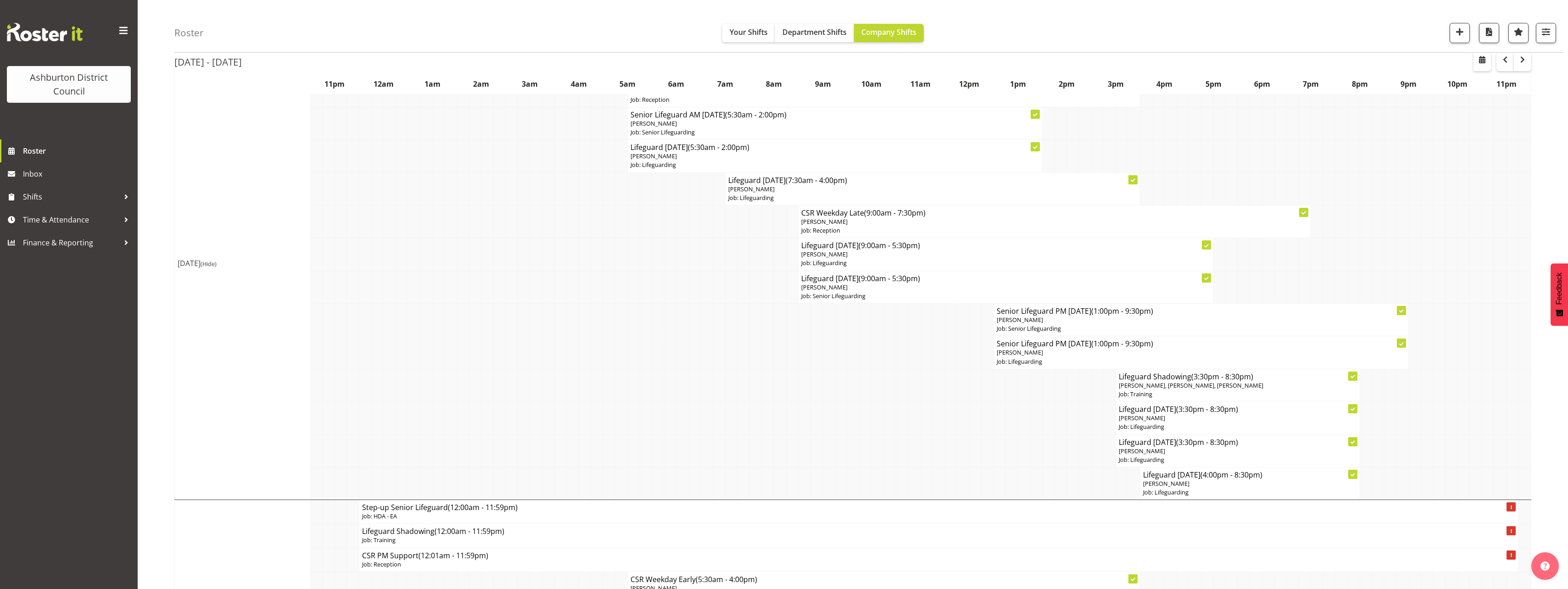
scroll to position [183, 0]
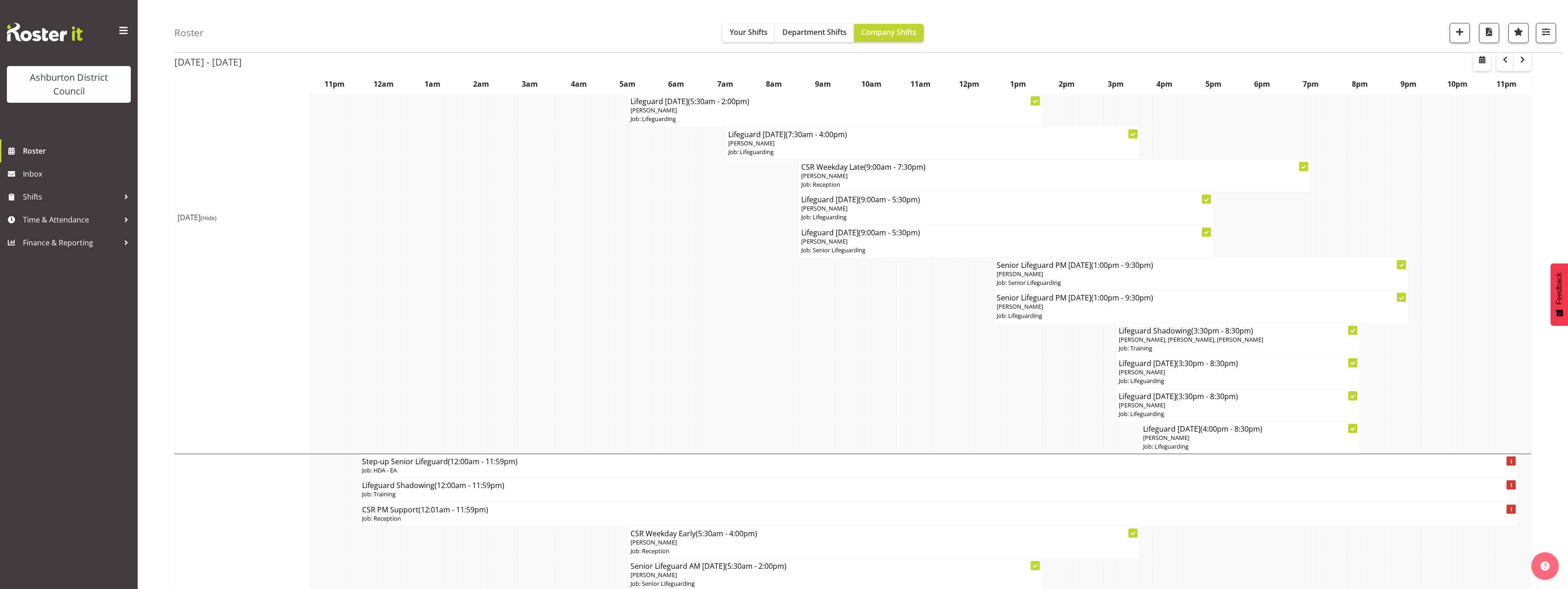
click at [216, 219] on span "(Hide)" at bounding box center [208, 218] width 16 height 9
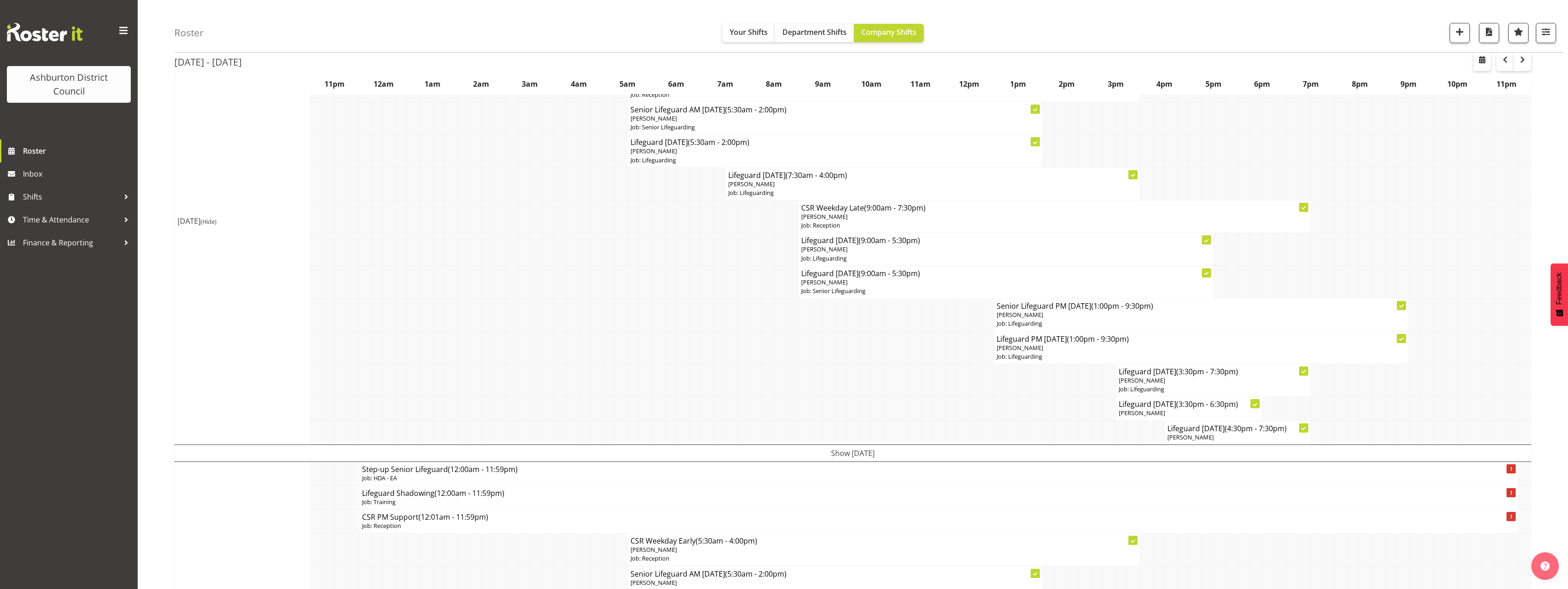
click at [216, 224] on span "(Hide)" at bounding box center [208, 222] width 16 height 9
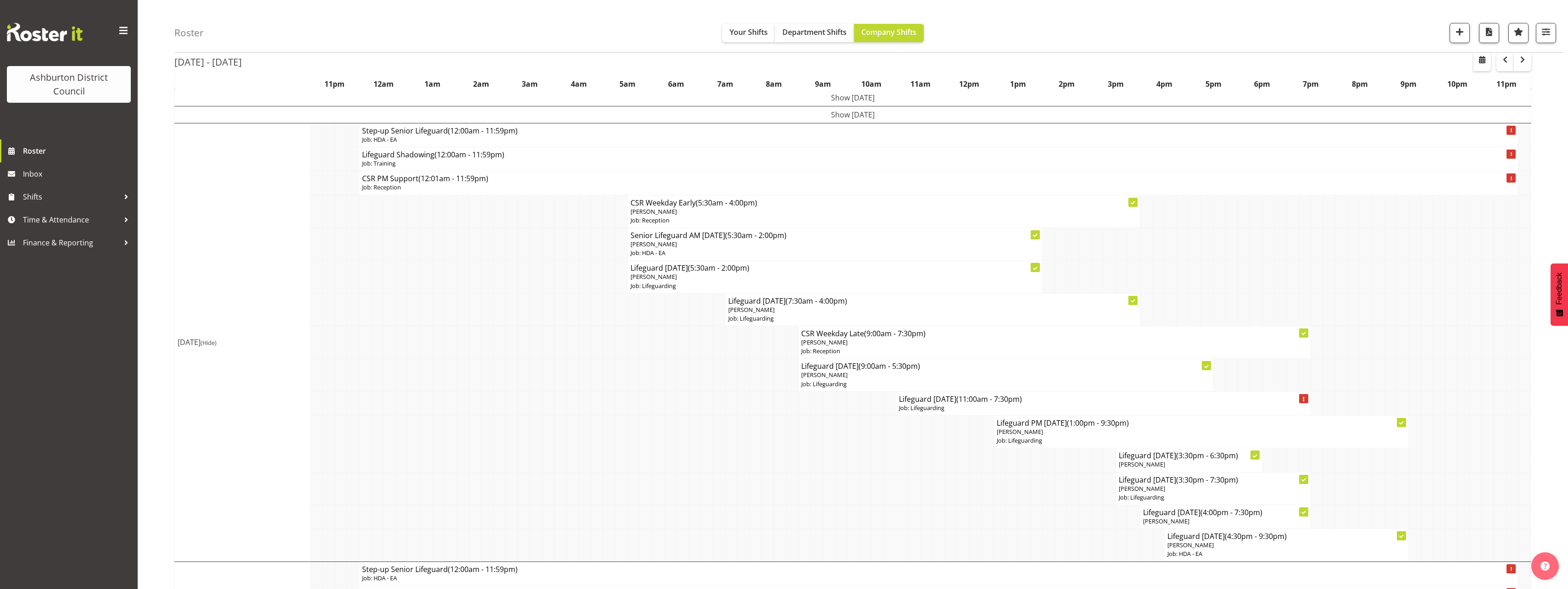
scroll to position [183, 0]
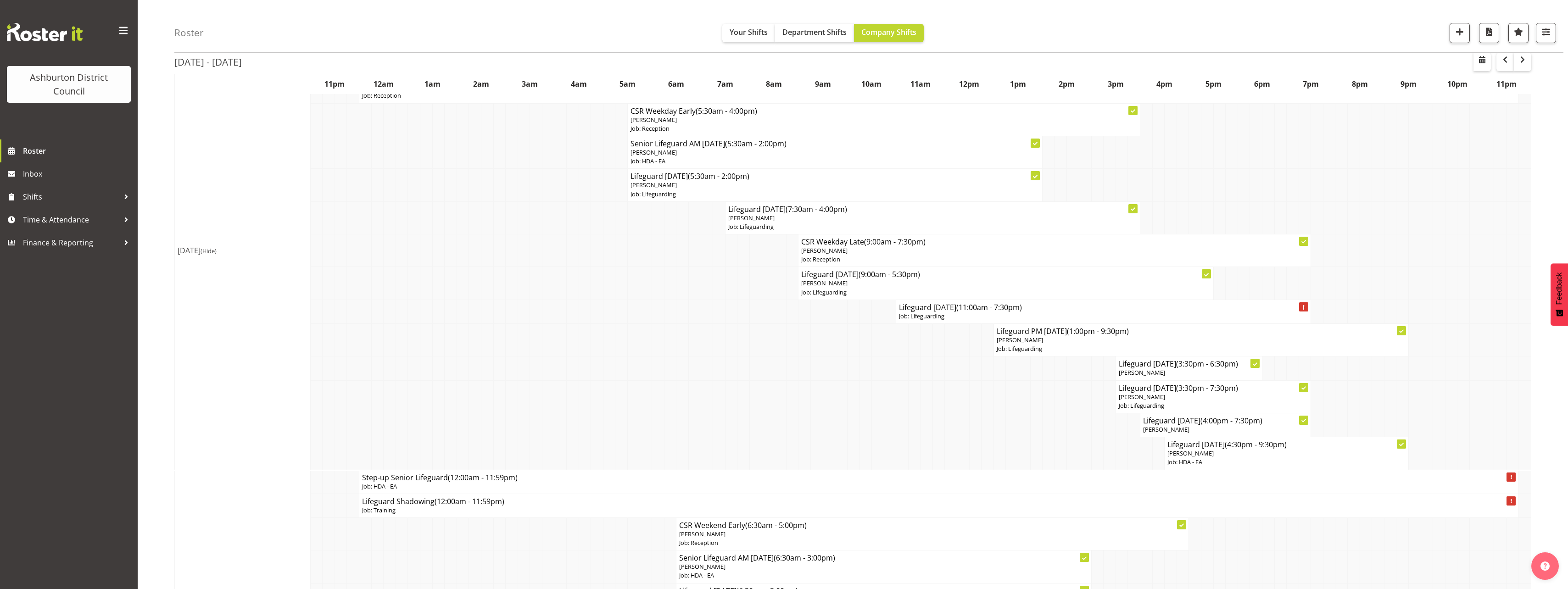
click at [1525, 64] on span "button" at bounding box center [1522, 60] width 11 height 11
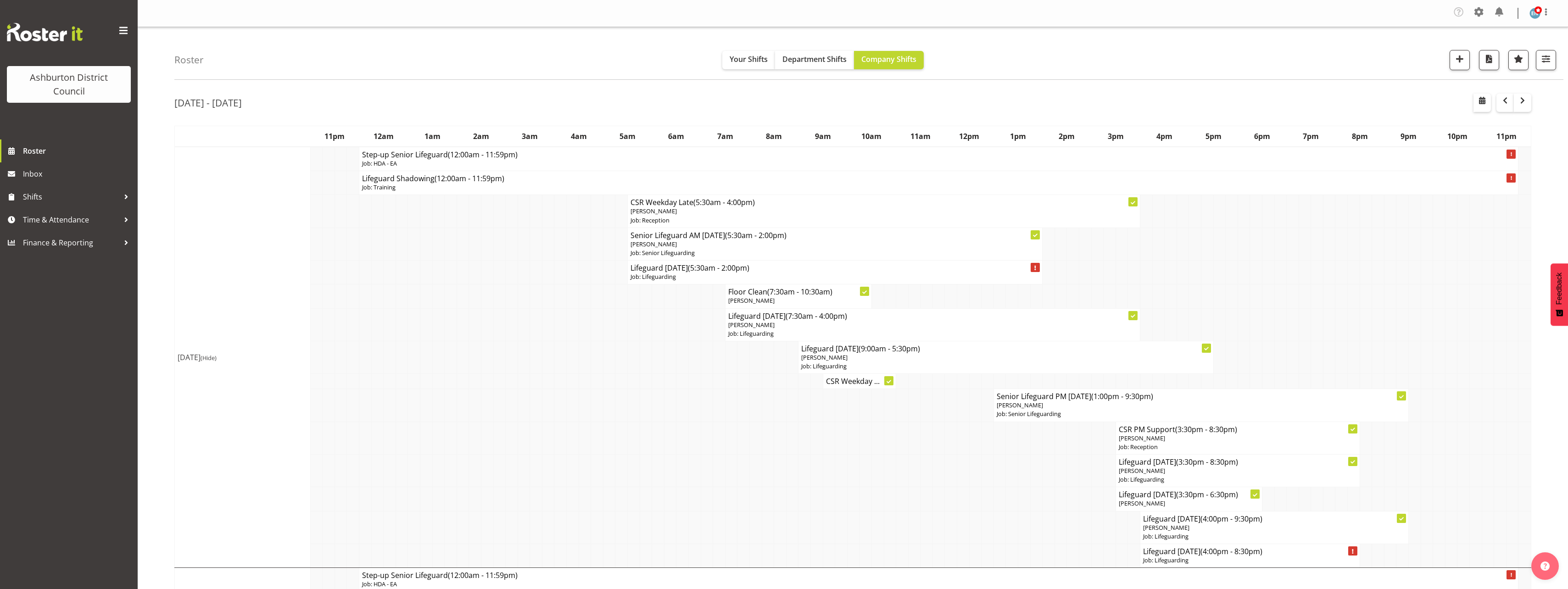
click at [216, 357] on span "(Hide)" at bounding box center [208, 358] width 16 height 9
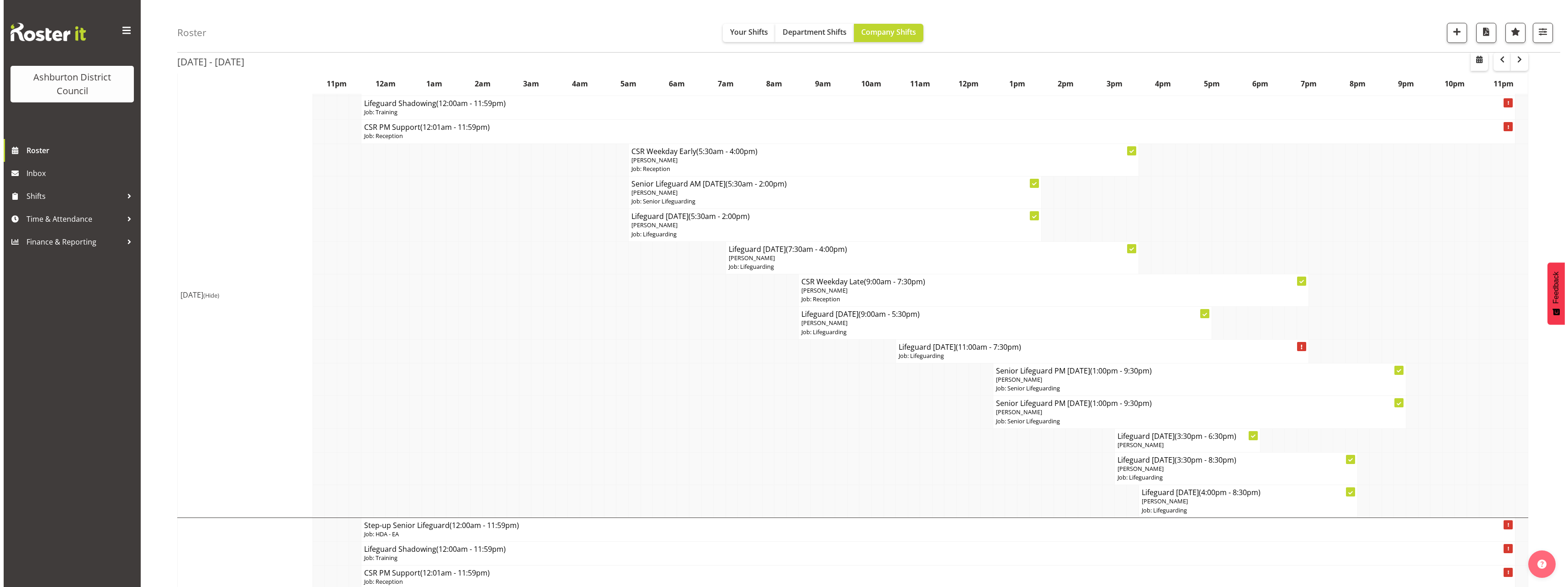
scroll to position [137, 0]
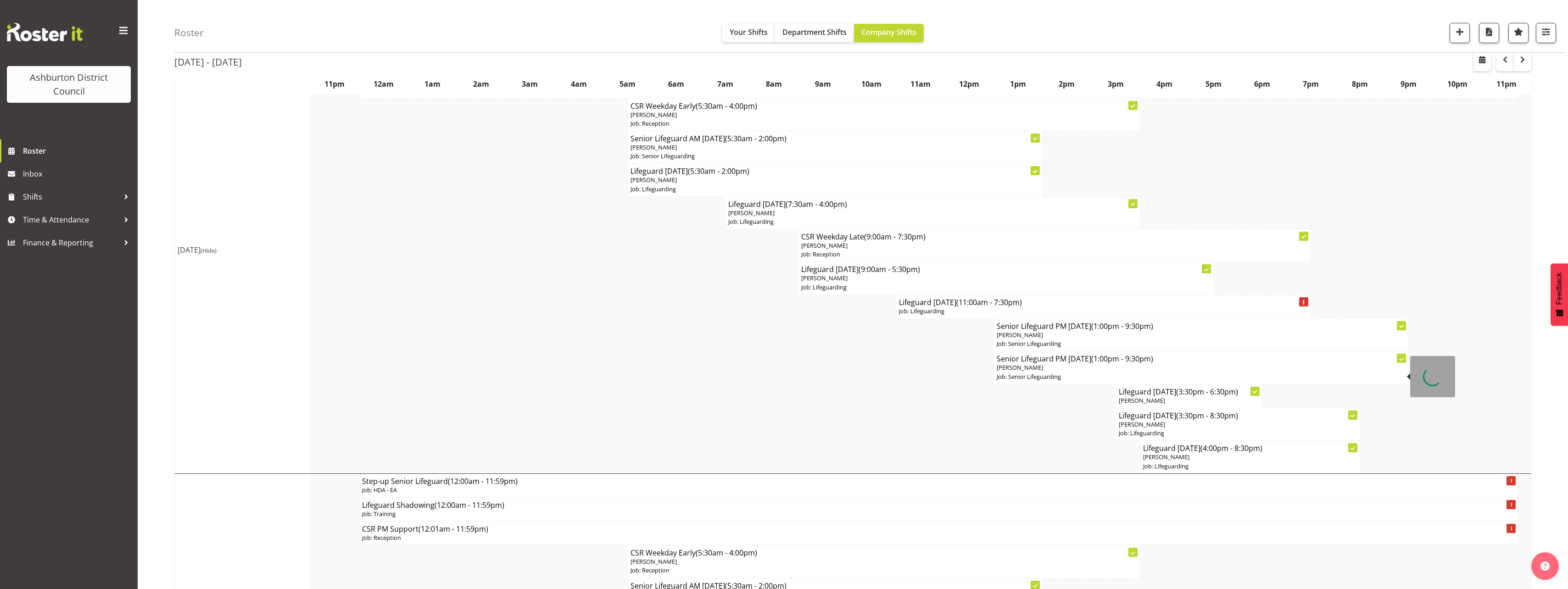
click at [1031, 375] on p "Job: Senior Lifeguarding" at bounding box center [1201, 376] width 409 height 9
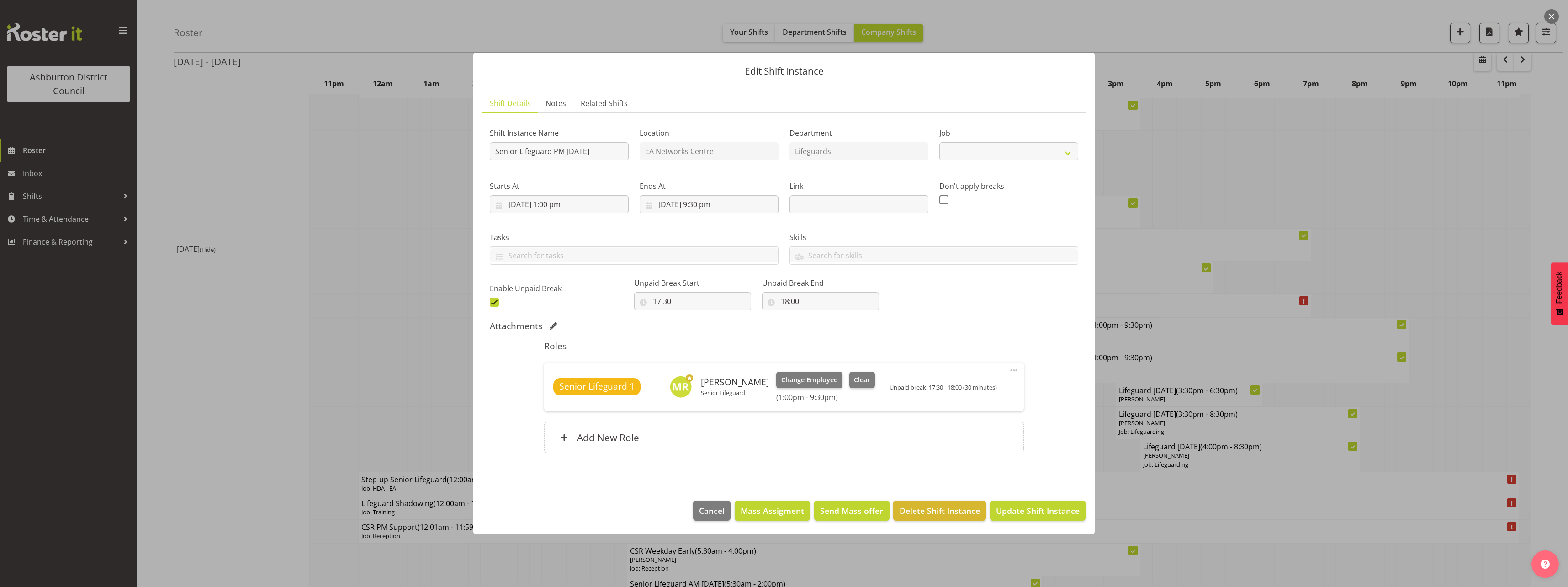
select select "2648"
click at [555, 205] on input "[DATE] 1:00 pm" at bounding box center [559, 204] width 139 height 18
click at [556, 402] on select "00 01 02 03 04 05 06 07 08 09 10 11 12 13 14 15 16 17 18 19 20 21 22 23" at bounding box center [559, 398] width 21 height 18
select select "11"
click at [549, 389] on select "00 01 02 03 04 05 06 07 08 09 10 11 12 13 14 15 16 17 18 19 20 21 22 23" at bounding box center [559, 398] width 21 height 18
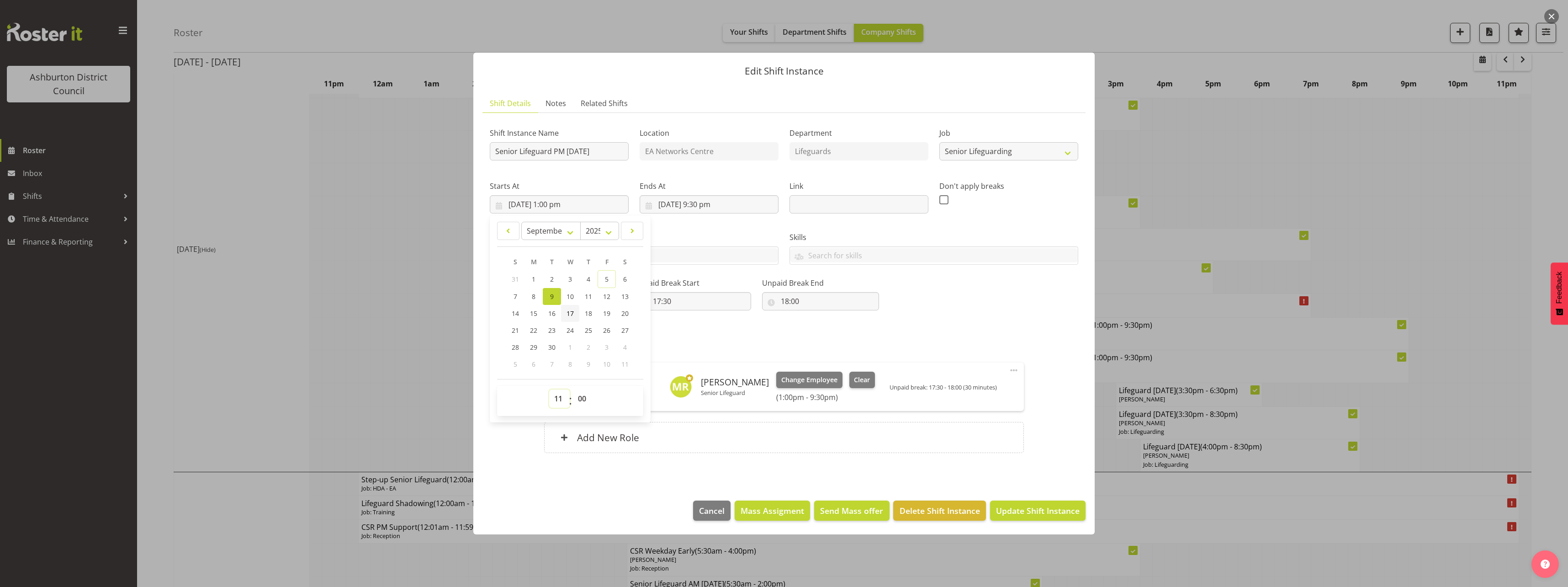
type input "[DATE] 11:00 am"
click at [693, 201] on input "[DATE] 9:30 pm" at bounding box center [709, 204] width 139 height 18
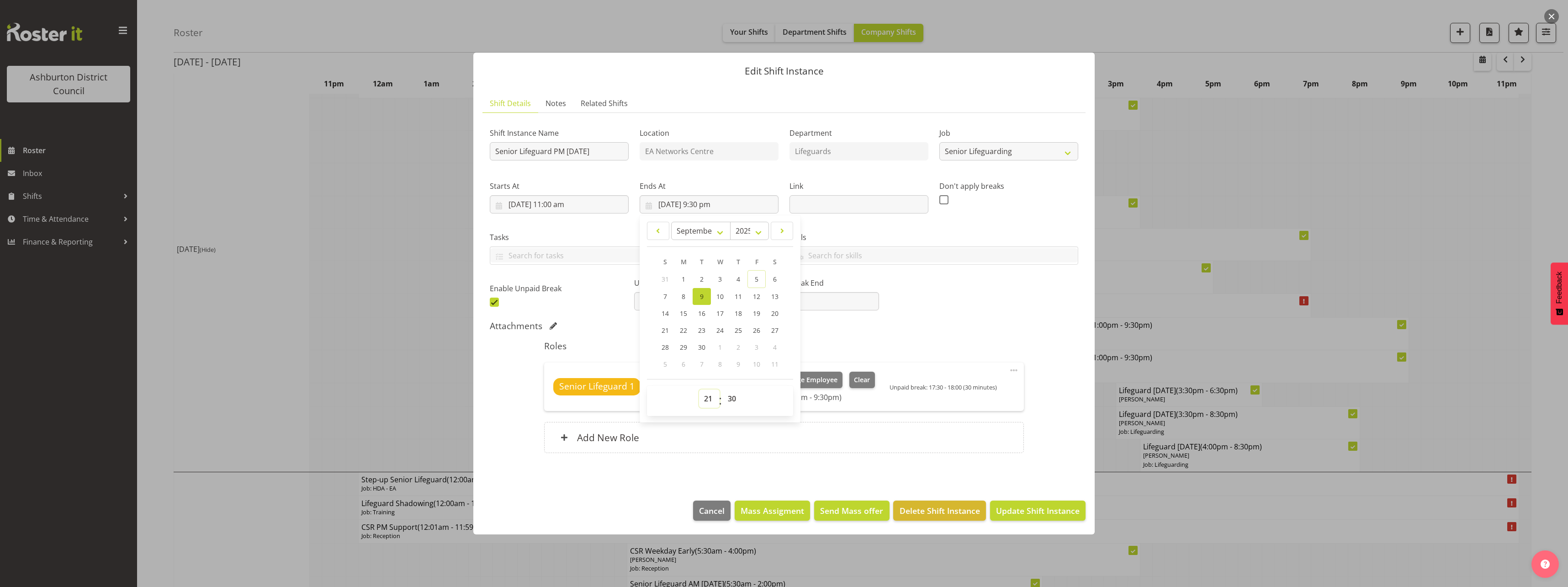
click at [710, 397] on select "00 01 02 03 04 05 06 07 08 09 10 11 12 13 14 15 16 17 18 19 20 21 22 23" at bounding box center [709, 398] width 21 height 18
select select "19"
click at [699, 389] on select "00 01 02 03 04 05 06 07 08 09 10 11 12 13 14 15 16 17 18 19 20 21 22 23" at bounding box center [709, 398] width 21 height 18
type input "[DATE] 7:30 pm"
click at [970, 318] on div "Shift Instance Name Senior Lifeguard PM [DATE] Location EA Networks Centre Depa…" at bounding box center [784, 292] width 589 height 343
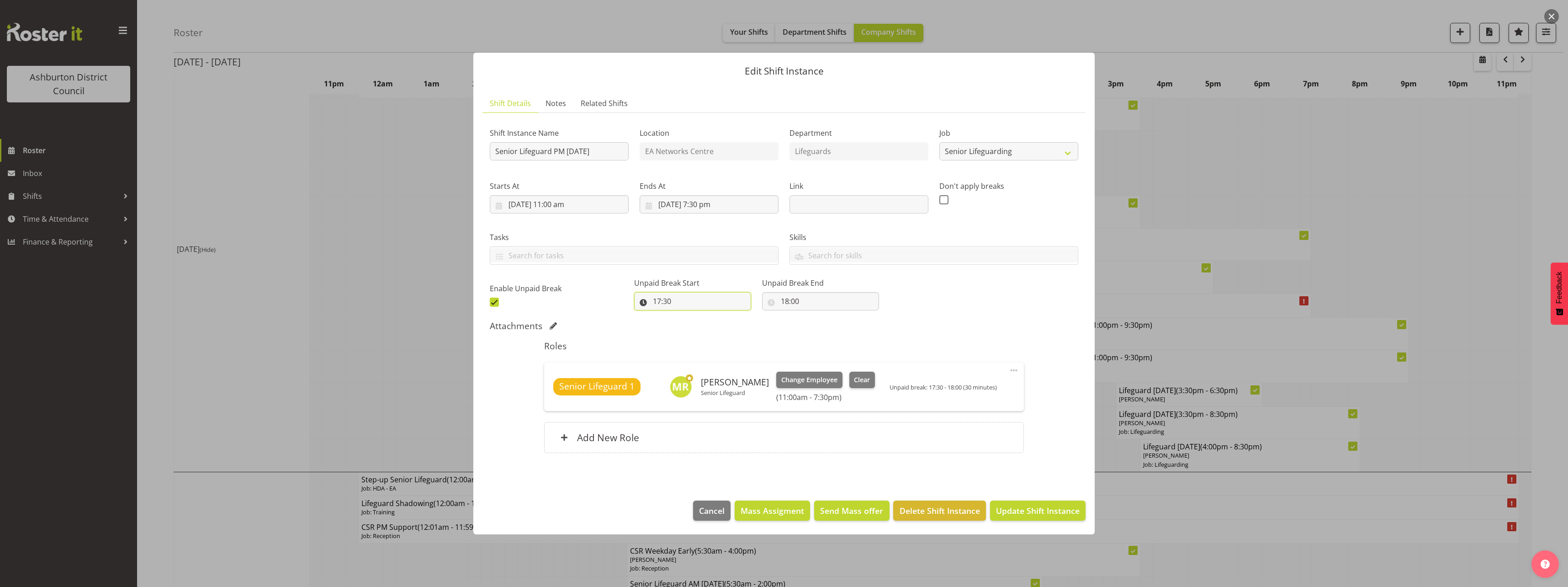
click at [659, 301] on input "17:30" at bounding box center [693, 301] width 117 height 18
click at [693, 327] on select "00 01 02 03 04 05 06 07 08 09 10 11 12 13 14 15 16 17 18 19 20 21 22 23" at bounding box center [696, 325] width 21 height 18
select select "15"
click at [686, 316] on select "00 01 02 03 04 05 06 07 08 09 10 11 12 13 14 15 16 17 18 19 20 21 22 23" at bounding box center [696, 325] width 21 height 18
type input "15:30"
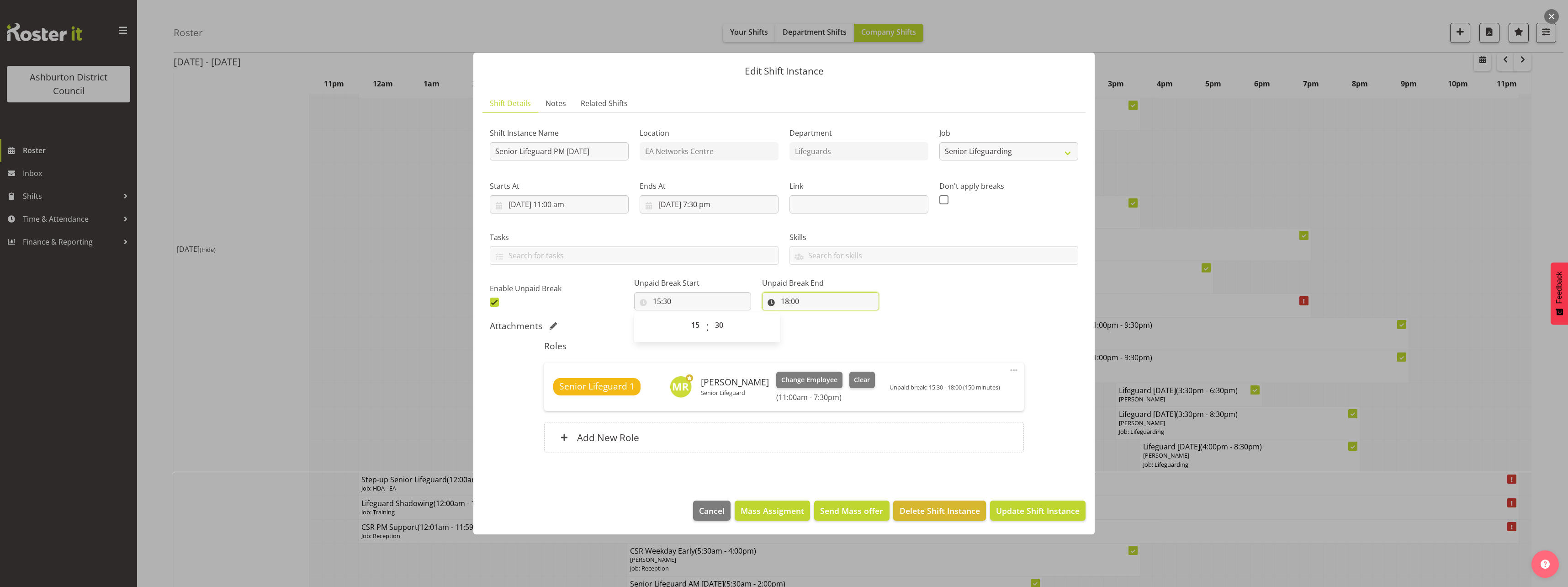
click at [777, 303] on input "18:00" at bounding box center [821, 301] width 117 height 18
click at [814, 328] on select "00 01 02 03 04 05 06 07 08 09 10 11 12 13 14 15 16 17 18 19 20 21 22 23" at bounding box center [825, 325] width 21 height 18
click at [919, 285] on div "Shift Instance Name Senior Lifeguard PM [DATE] Location EA Networks Centre Depa…" at bounding box center [784, 214] width 600 height 200
click at [669, 304] on input "15:30" at bounding box center [693, 301] width 117 height 18
click at [716, 323] on select "00 01 02 03 04 05 06 07 08 09 10 11 12 13 14 15 16 17 18 19 20 21 22 23 24 25 2…" at bounding box center [720, 325] width 21 height 18
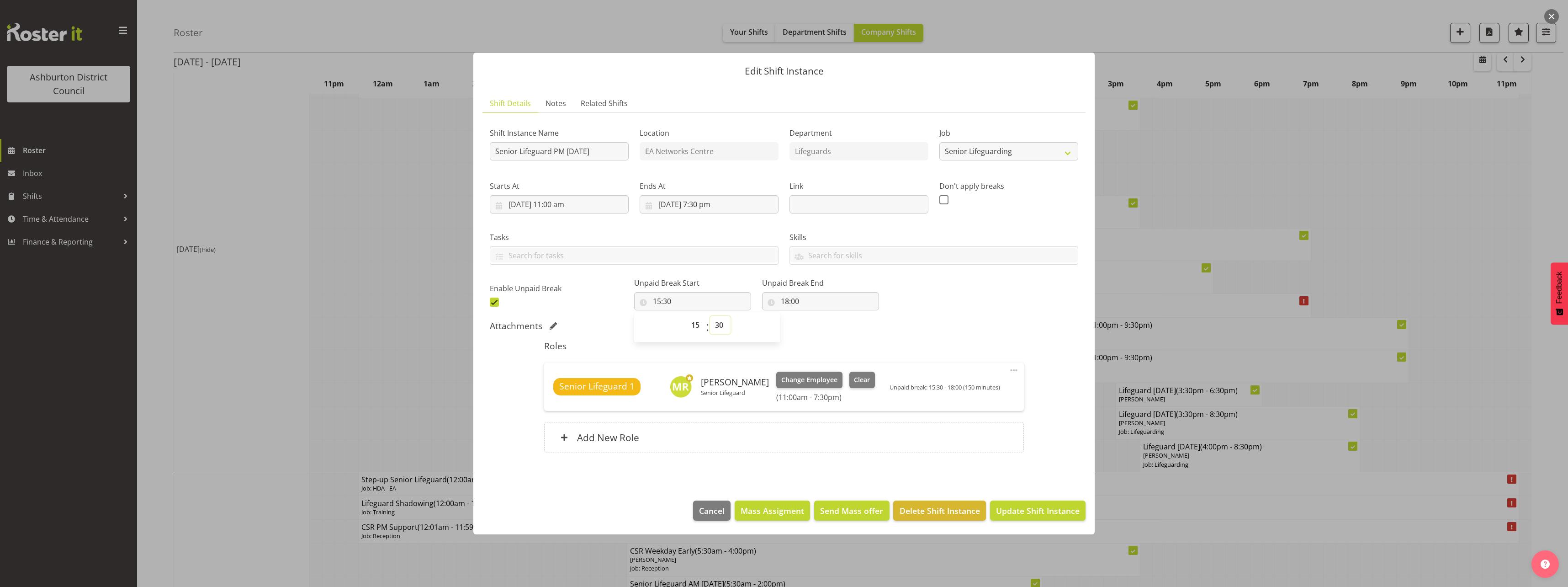
select select "15"
click at [710, 316] on select "00 01 02 03 04 05 06 07 08 09 10 11 12 13 14 15 16 17 18 19 20 21 22 23 24 25 2…" at bounding box center [720, 325] width 21 height 18
type input "15:15"
click at [979, 320] on div "Attachments" at bounding box center [784, 326] width 589 height 11
click at [777, 299] on input "18:00" at bounding box center [821, 301] width 117 height 18
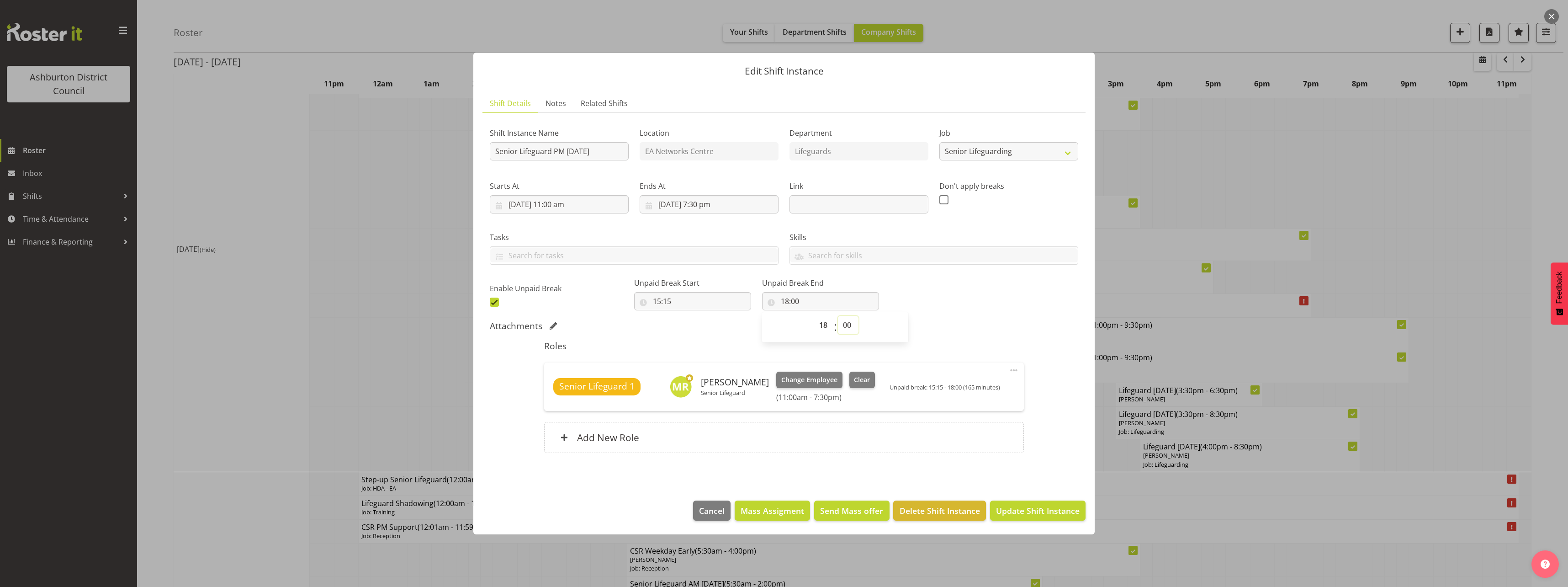
click at [838, 322] on select "00 01 02 03 04 05 06 07 08 09 10 11 12 13 14 15 16 17 18 19 20 21 22 23 24 25 2…" at bounding box center [849, 325] width 21 height 18
select select "45"
click at [838, 316] on select "00 01 02 03 04 05 06 07 08 09 10 11 12 13 14 15 16 17 18 19 20 21 22 23 24 25 2…" at bounding box center [849, 325] width 21 height 18
type input "18:45"
click at [953, 285] on div "Shift Instance Name Senior Lifeguard PM [DATE] Location EA Networks Centre Depa…" at bounding box center [784, 214] width 600 height 200
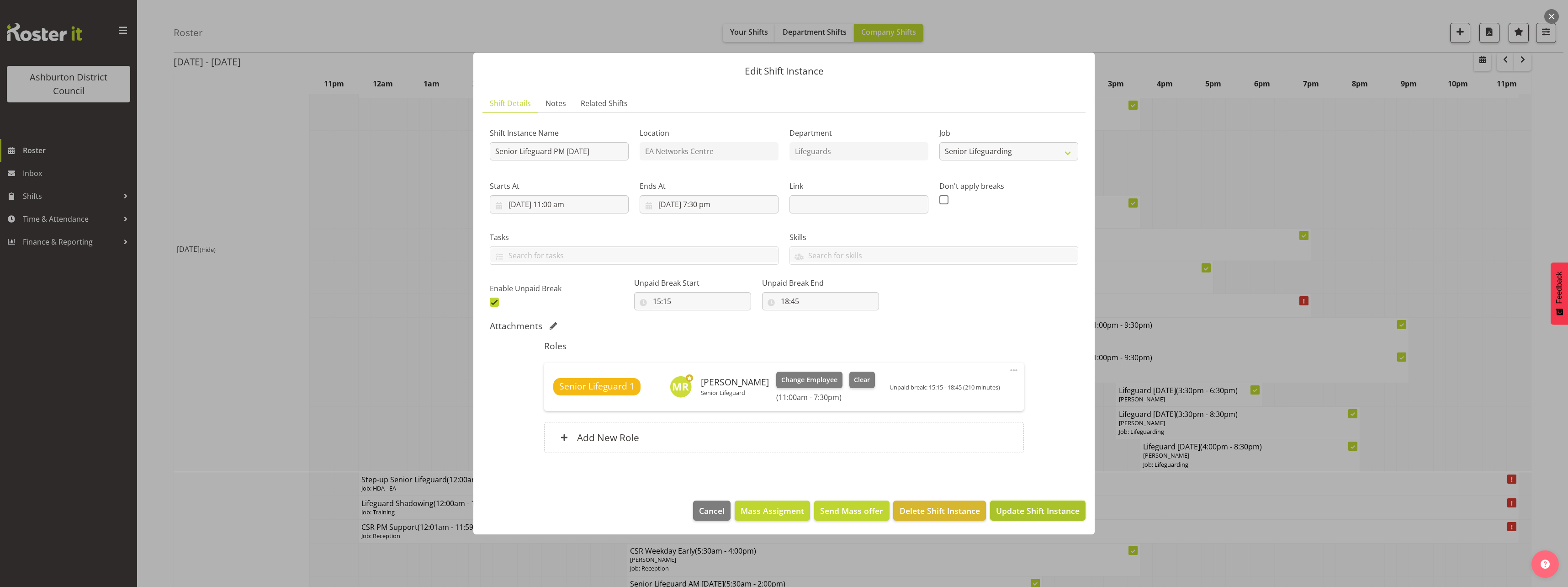
click at [1033, 508] on span "Update Shift Instance" at bounding box center [1037, 511] width 83 height 12
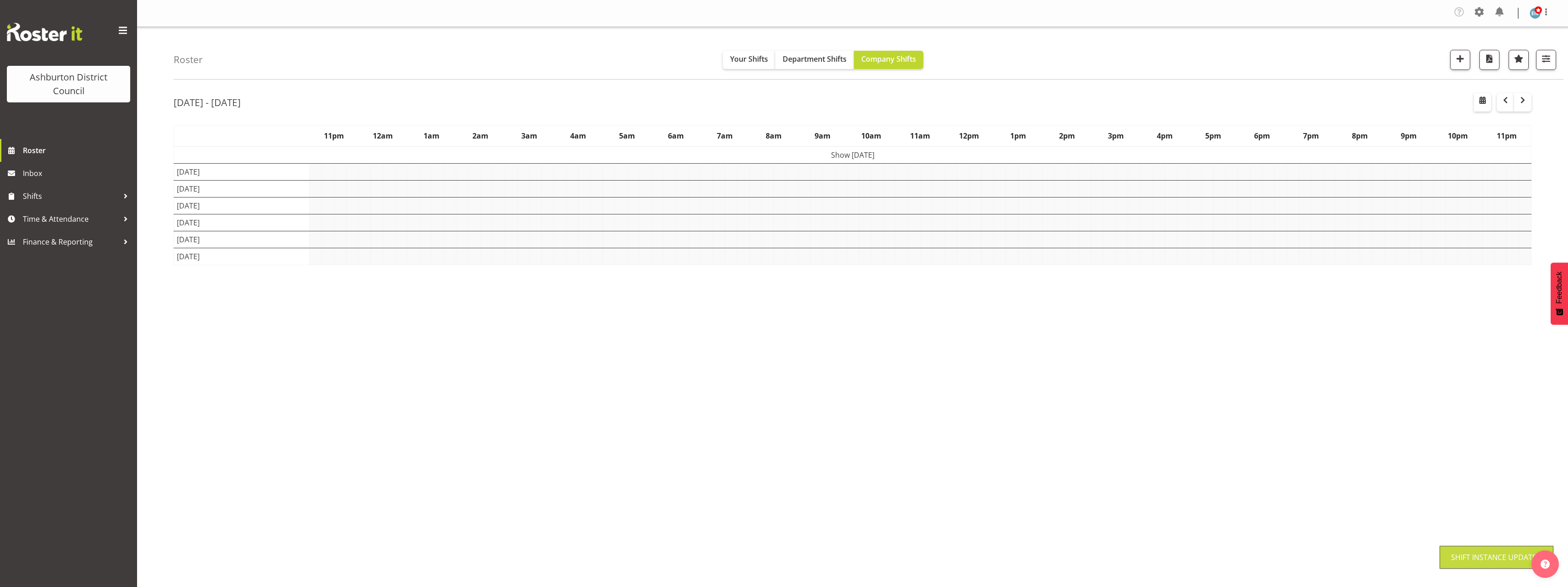
scroll to position [0, 0]
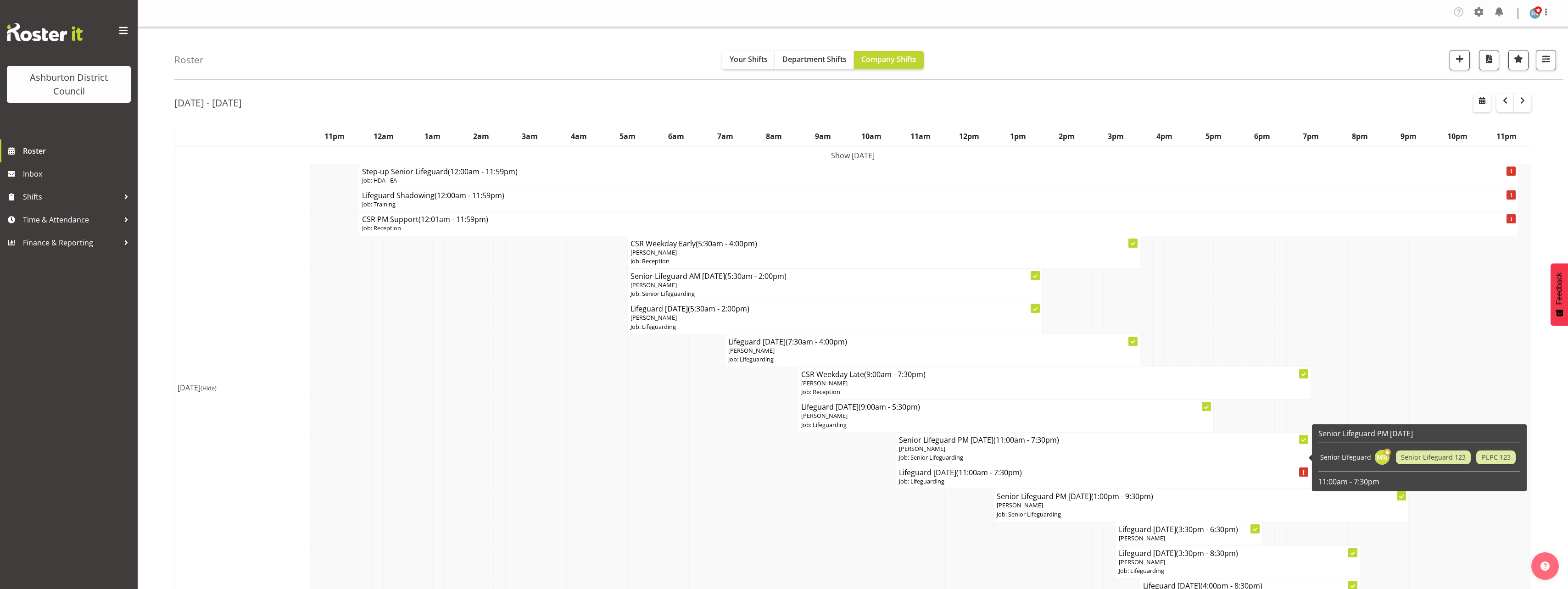
click at [996, 453] on p "[PERSON_NAME]" at bounding box center [1103, 448] width 409 height 9
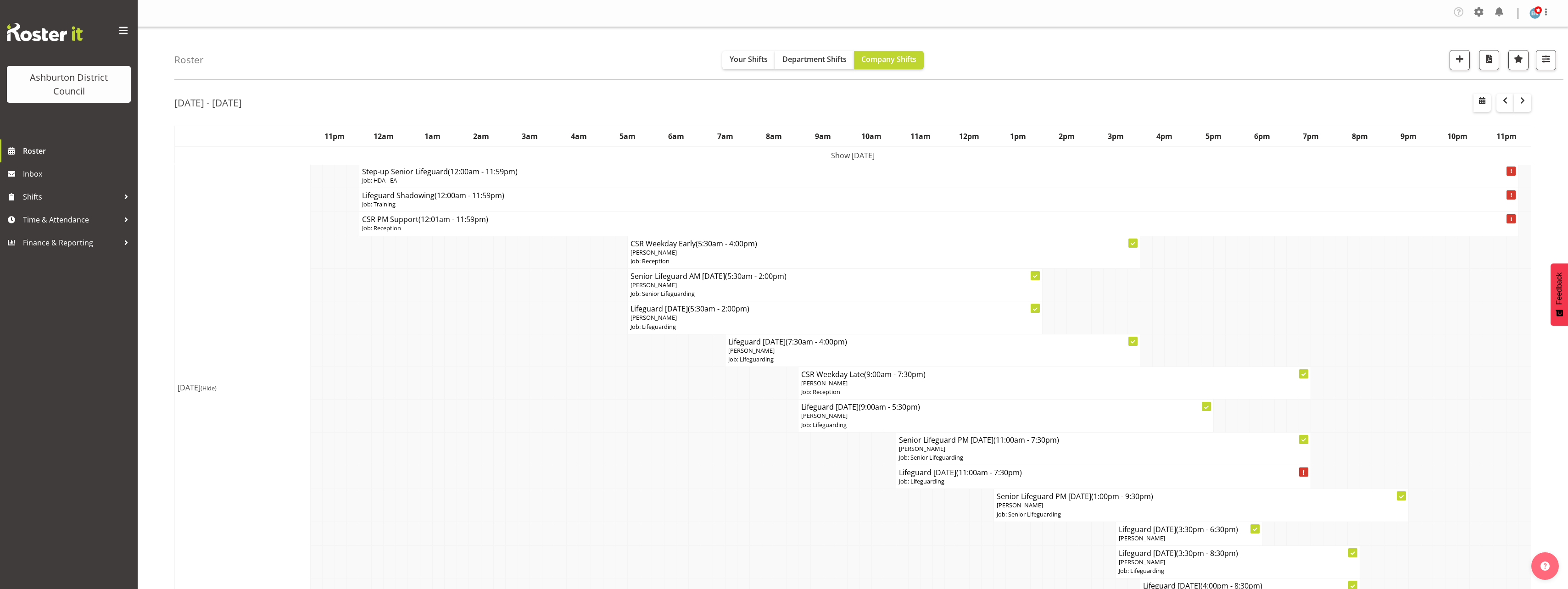
select select
select select "18"
select select "45"
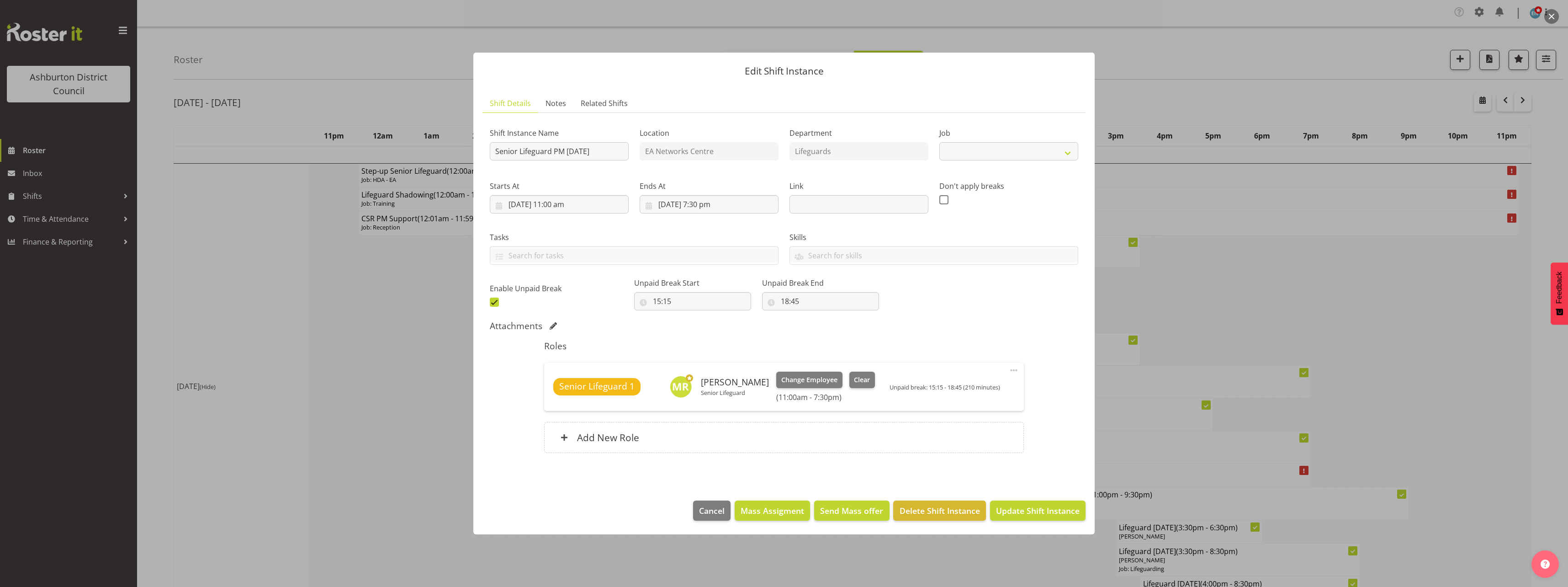
select select "2648"
click at [775, 301] on input "18:45" at bounding box center [821, 301] width 117 height 18
click at [814, 326] on select "00 01 02 03 04 05 06 07 08 09 10 11 12 13 14 15 16 17 18 19 20 21 22 23" at bounding box center [825, 325] width 21 height 18
select select "15"
click at [814, 316] on select "00 01 02 03 04 05 06 07 08 09 10 11 12 13 14 15 16 17 18 19 20 21 22 23" at bounding box center [825, 325] width 21 height 18
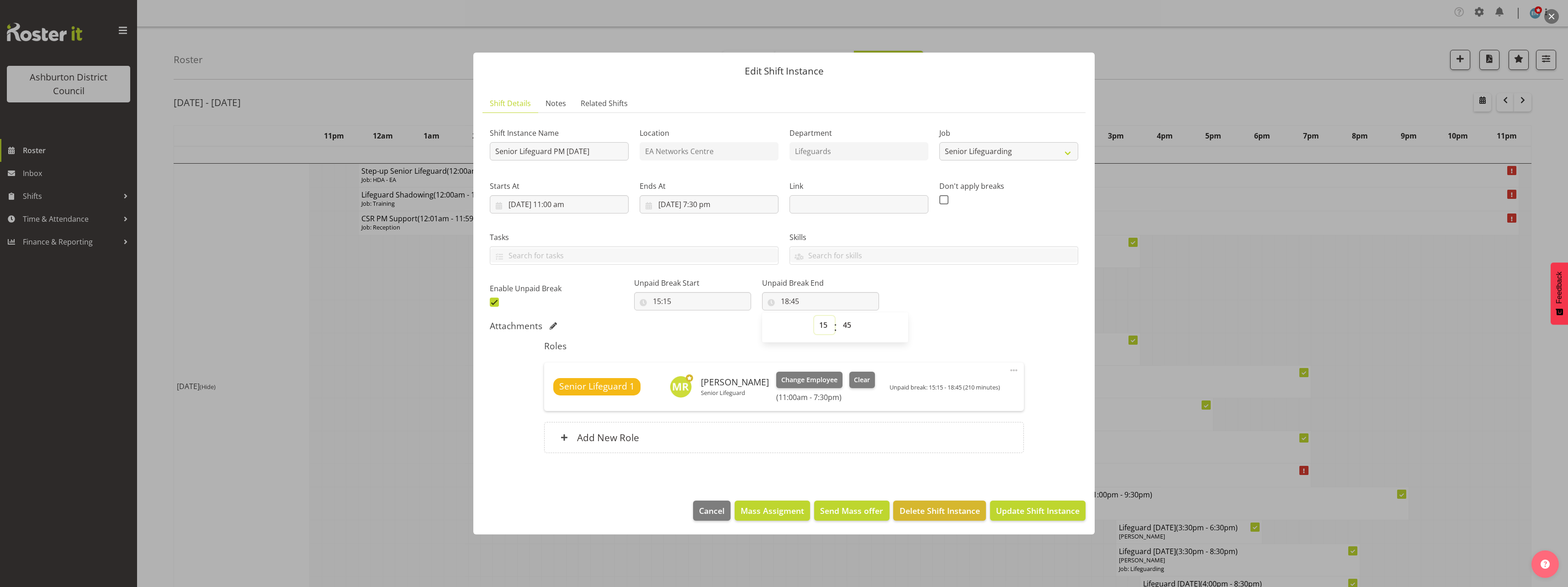
type input "15:45"
click at [978, 315] on div "Shift Instance Name Senior Lifeguard PM [DATE] Location EA Networks Centre Depa…" at bounding box center [784, 292] width 589 height 343
click at [1029, 505] on span "Update Shift Instance" at bounding box center [1037, 511] width 83 height 12
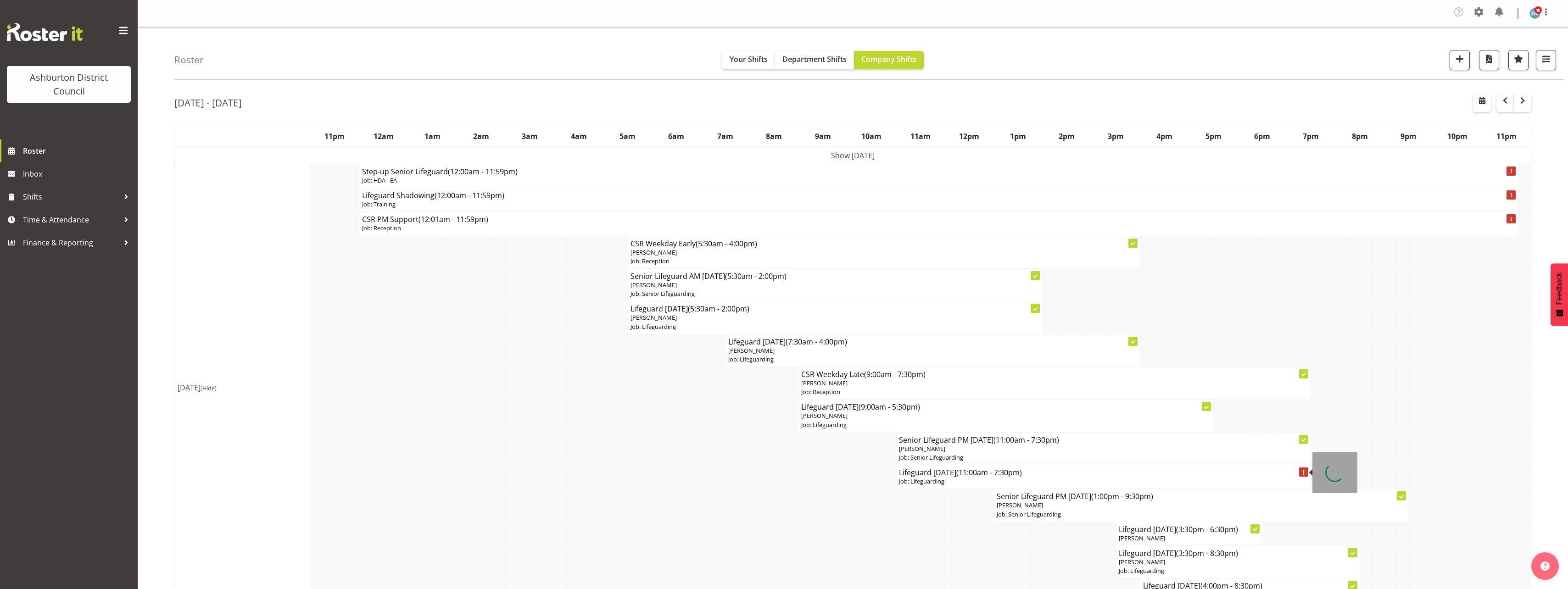
click at [933, 480] on p "Job: Lifeguarding" at bounding box center [1103, 481] width 409 height 9
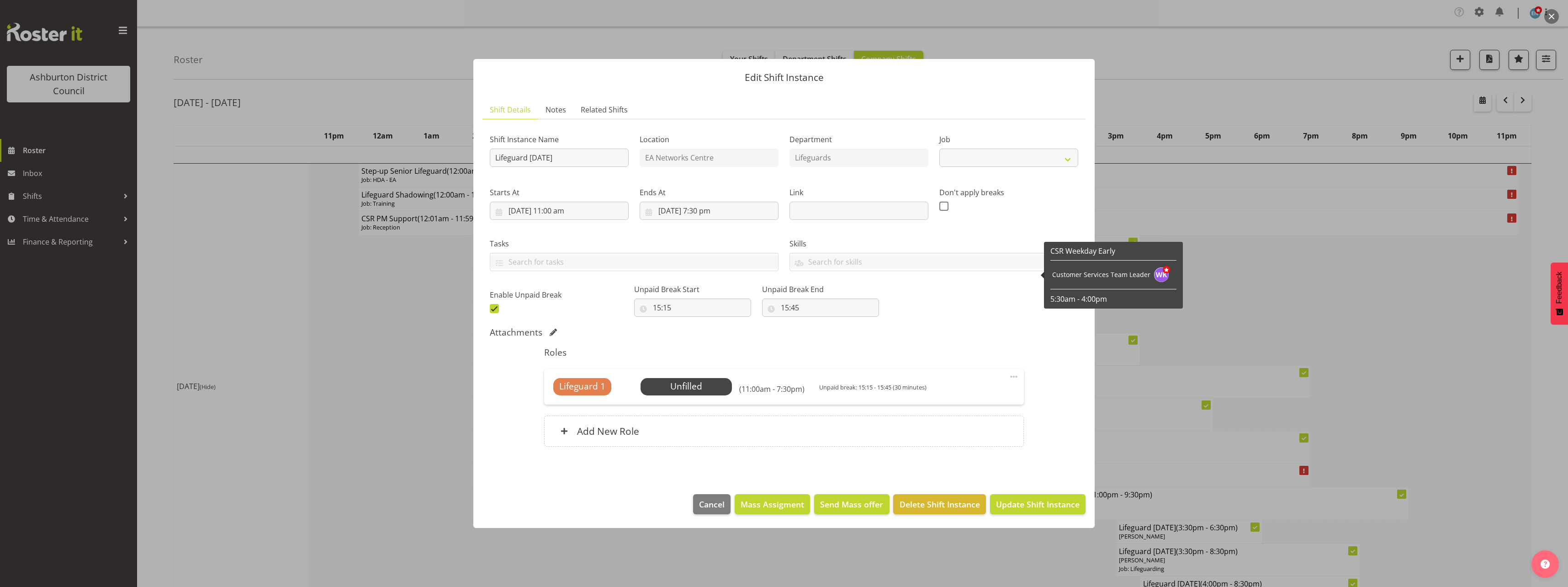
select select "38"
click at [549, 209] on input "[DATE] 11:00 am" at bounding box center [559, 211] width 139 height 18
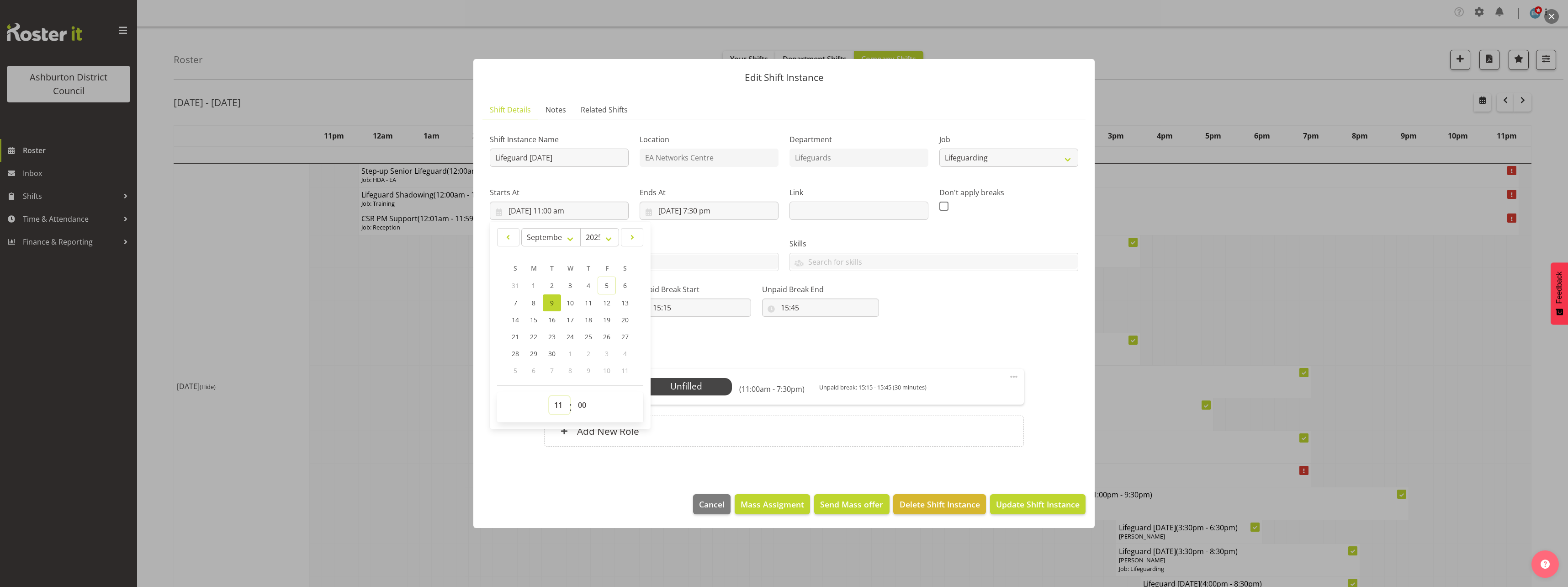
drag, startPoint x: 559, startPoint y: 402, endPoint x: 560, endPoint y: 395, distance: 7.1
click at [559, 402] on select "00 01 02 03 04 05 06 07 08 09 10 11 12 13 14 15 16 17 18 19 20 21 22 23" at bounding box center [559, 405] width 21 height 18
select select "13"
click at [549, 396] on select "00 01 02 03 04 05 06 07 08 09 10 11 12 13 14 15 16 17 18 19 20 21 22 23" at bounding box center [559, 405] width 21 height 18
type input "[DATE] 1:00 pm"
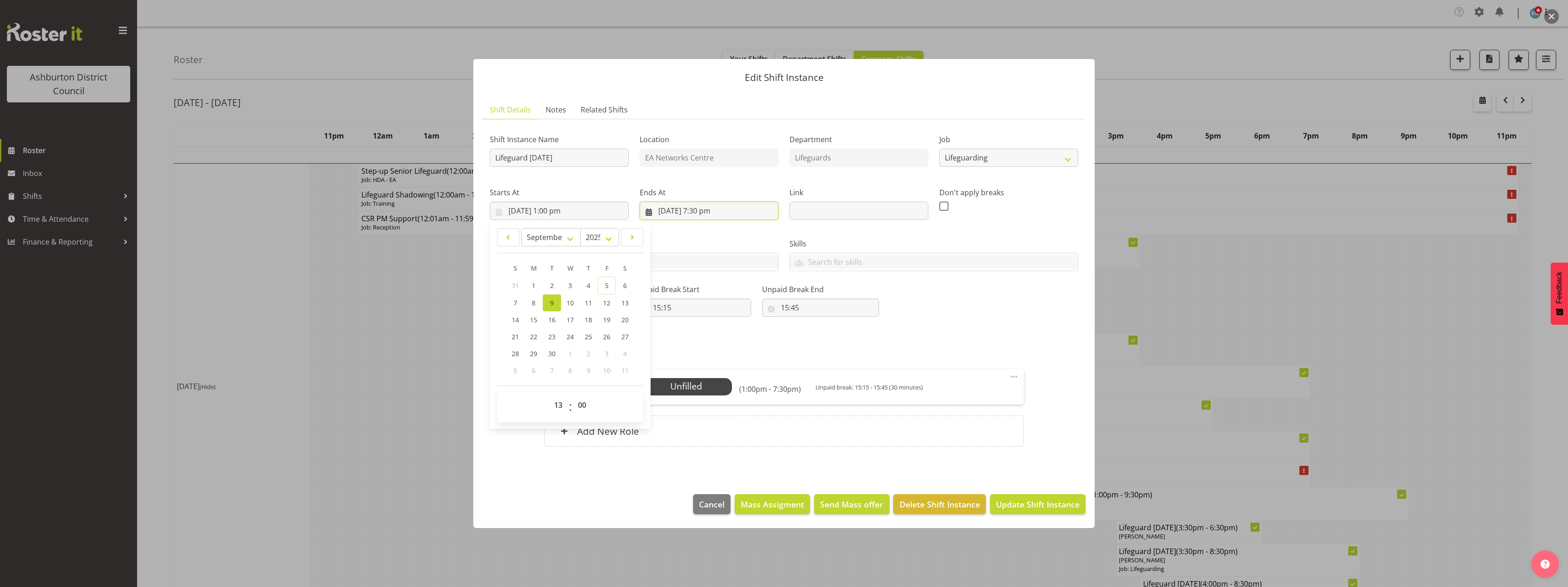
click at [698, 211] on input "[DATE] 7:30 pm" at bounding box center [709, 211] width 139 height 18
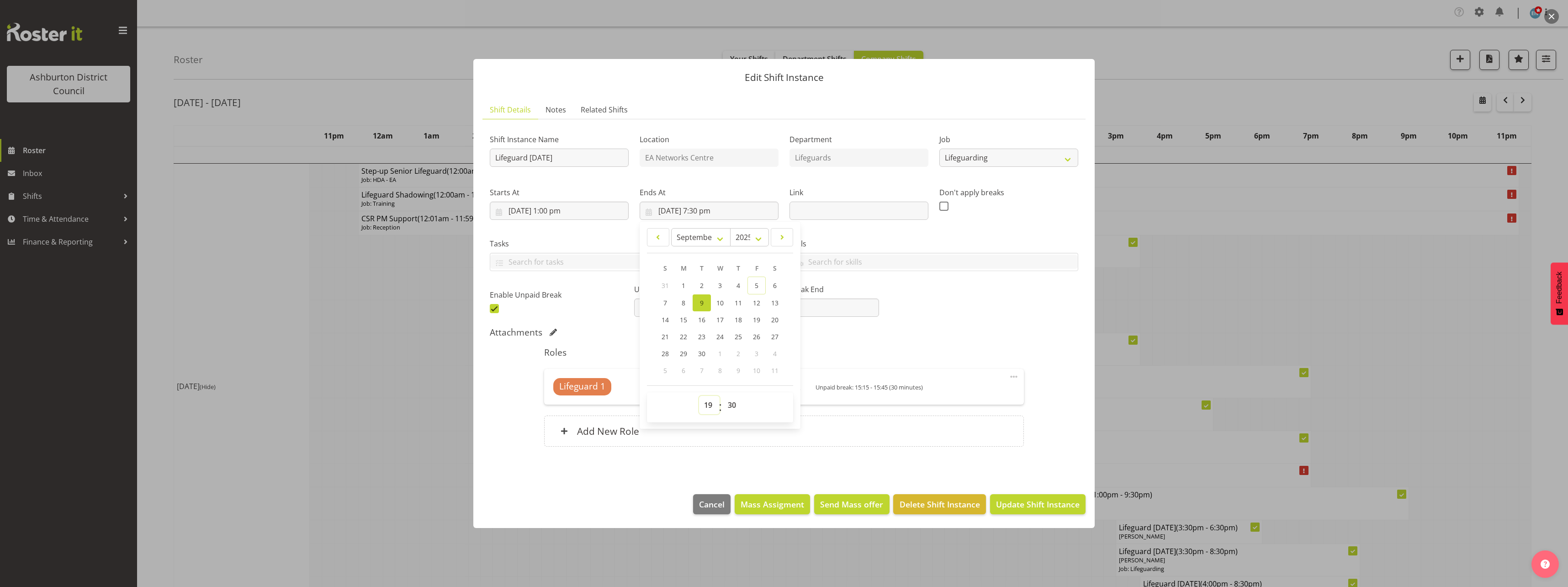
drag, startPoint x: 708, startPoint y: 407, endPoint x: 711, endPoint y: 399, distance: 8.5
click at [708, 407] on select "00 01 02 03 04 05 06 07 08 09 10 11 12 13 14 15 16 17 18 19 20 21 22 23" at bounding box center [709, 405] width 21 height 18
select select "21"
click at [699, 396] on select "00 01 02 03 04 05 06 07 08 09 10 11 12 13 14 15 16 17 18 19 20 21 22 23" at bounding box center [709, 405] width 21 height 18
type input "[DATE] 9:30 pm"
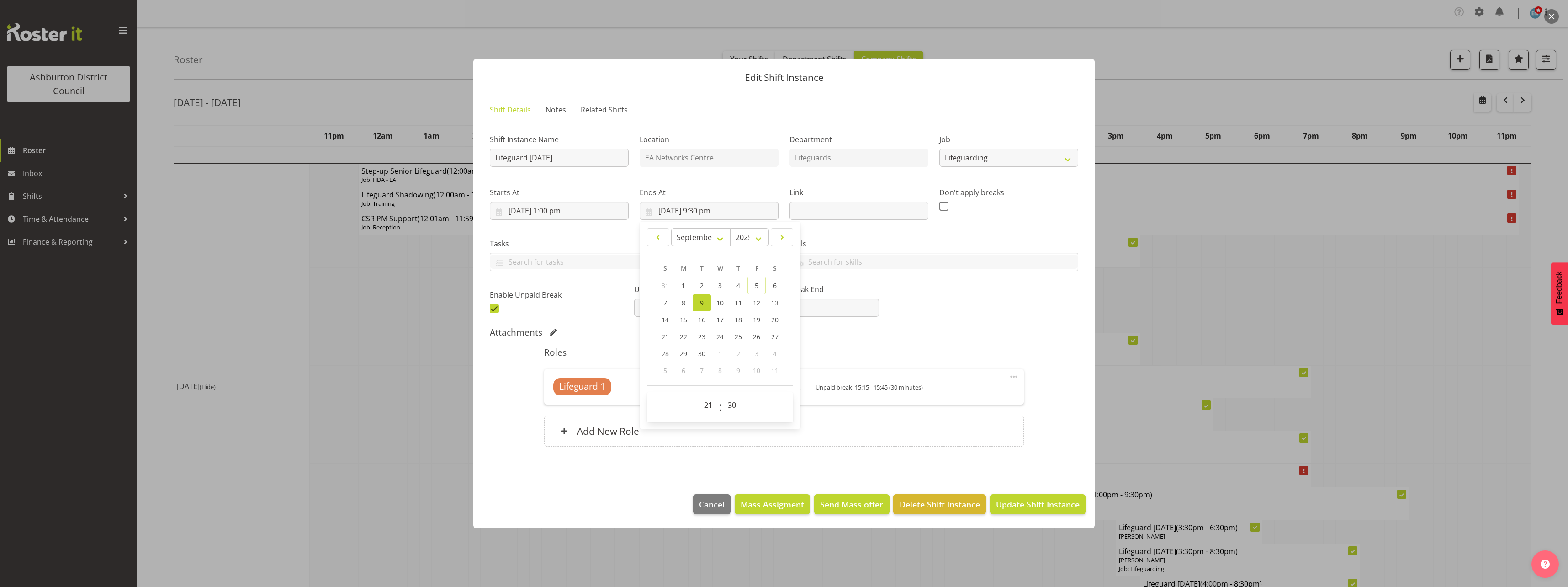
click at [913, 334] on div "Attachments" at bounding box center [784, 332] width 589 height 11
click at [660, 309] on input "15:15" at bounding box center [693, 308] width 117 height 18
click at [694, 336] on select "00 01 02 03 04 05 06 07 08 09 10 11 12 13 14 15 16 17 18 19 20 21 22 23" at bounding box center [696, 331] width 21 height 18
select select "17"
click at [686, 322] on select "00 01 02 03 04 05 06 07 08 09 10 11 12 13 14 15 16 17 18 19 20 21 22 23" at bounding box center [696, 331] width 21 height 18
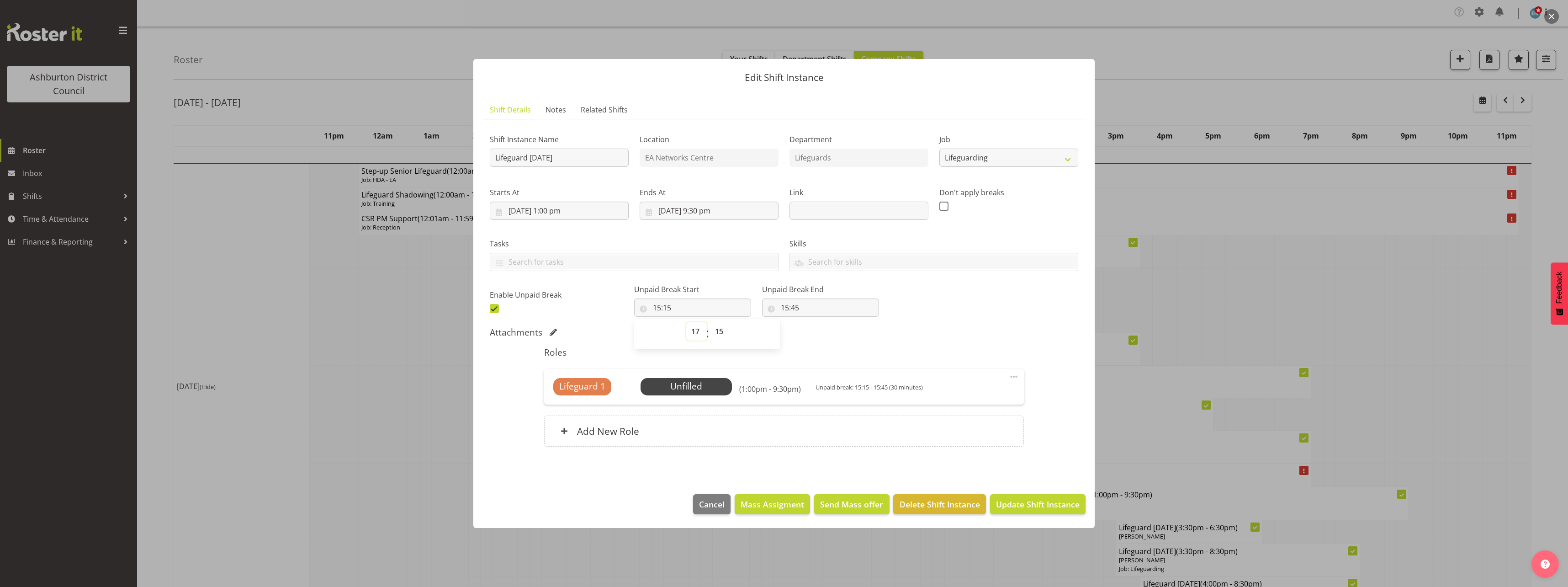
type input "17:15"
drag, startPoint x: 718, startPoint y: 336, endPoint x: 719, endPoint y: 331, distance: 5.1
click at [718, 336] on select "00 01 02 03 04 05 06 07 08 09 10 11 12 13 14 15 16 17 18 19 20 21 22 23 24 25 2…" at bounding box center [720, 331] width 21 height 18
select select "30"
click at [710, 322] on select "00 01 02 03 04 05 06 07 08 09 10 11 12 13 14 15 16 17 18 19 20 21 22 23 24 25 2…" at bounding box center [720, 331] width 21 height 18
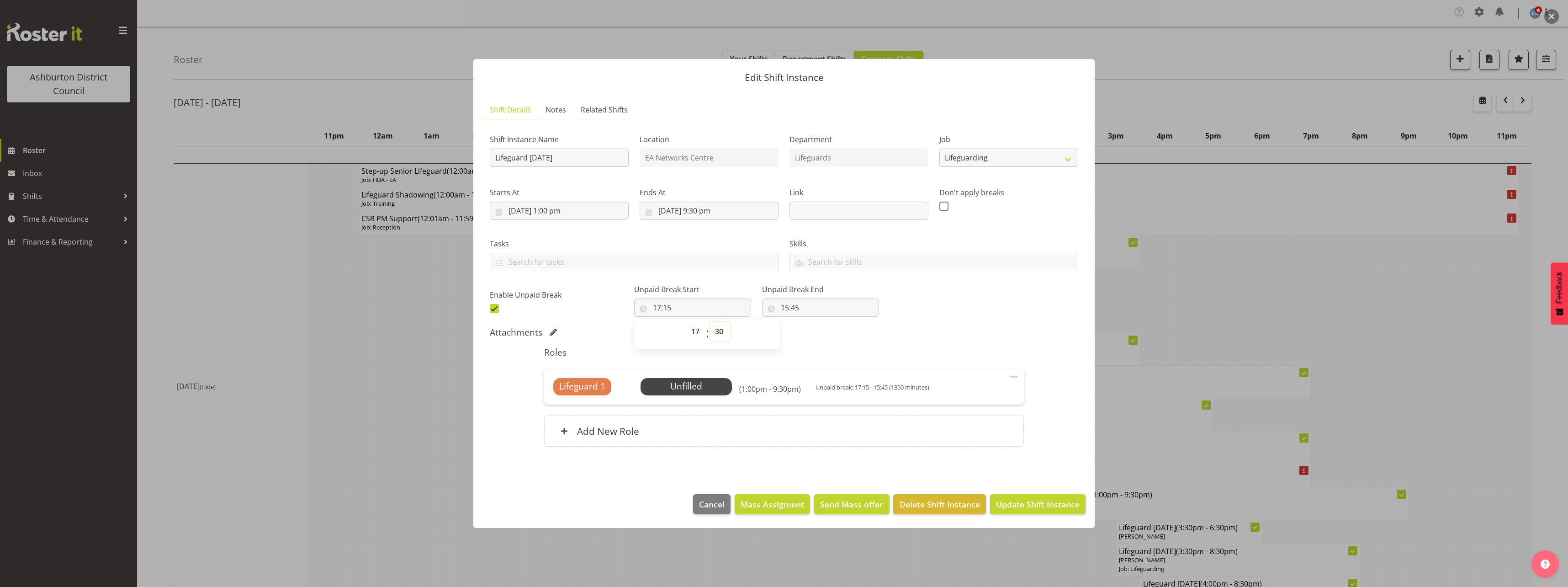
type input "17:30"
click at [783, 306] on input "15:45" at bounding box center [821, 308] width 117 height 18
click at [818, 331] on select "00 01 02 03 04 05 06 07 08 09 10 11 12 13 14 15 16 17 18 19 20 21 22 23" at bounding box center [825, 331] width 21 height 18
select select "17"
click at [814, 322] on select "00 01 02 03 04 05 06 07 08 09 10 11 12 13 14 15 16 17 18 19 20 21 22 23" at bounding box center [825, 331] width 21 height 18
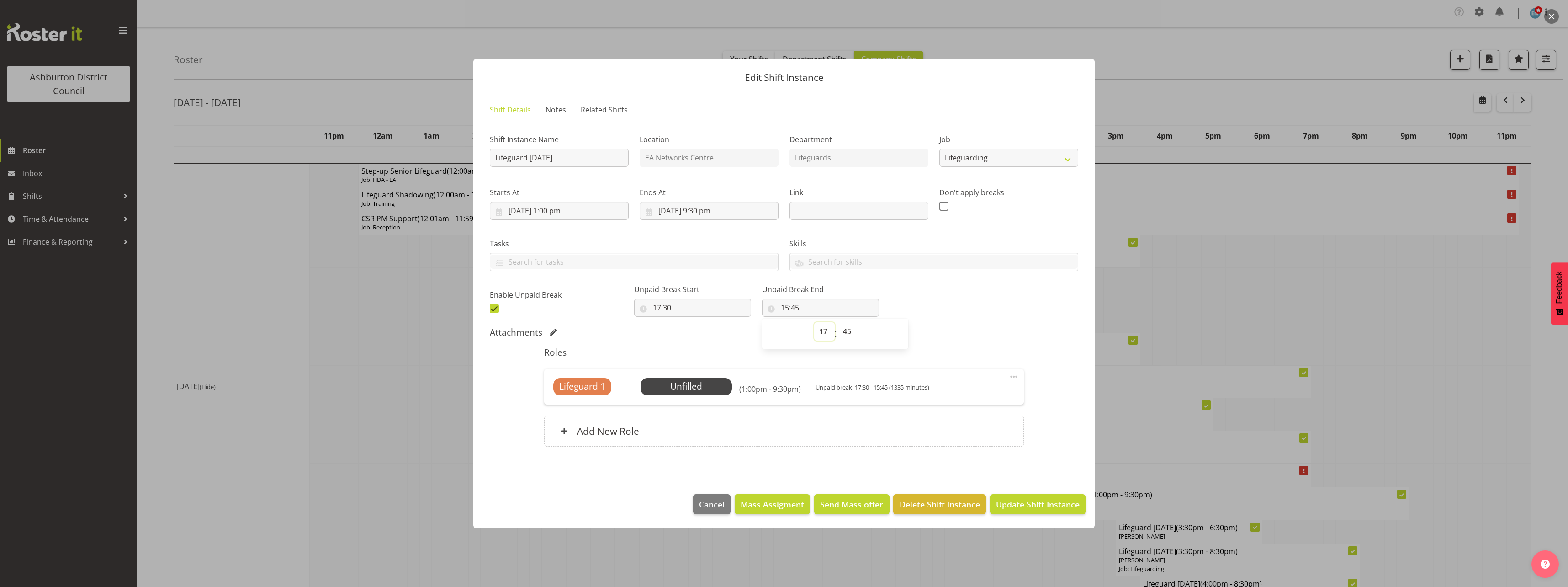
type input "17:45"
click at [818, 331] on select "00 01 02 03 04 05 06 07 08 09 10 11 12 13 14 15 16 17 18 19 20 21 22 23" at bounding box center [825, 331] width 21 height 18
select select "18"
click at [814, 322] on select "00 01 02 03 04 05 06 07 08 09 10 11 12 13 14 15 16 17 18 19 20 21 22 23" at bounding box center [825, 331] width 21 height 18
type input "18:45"
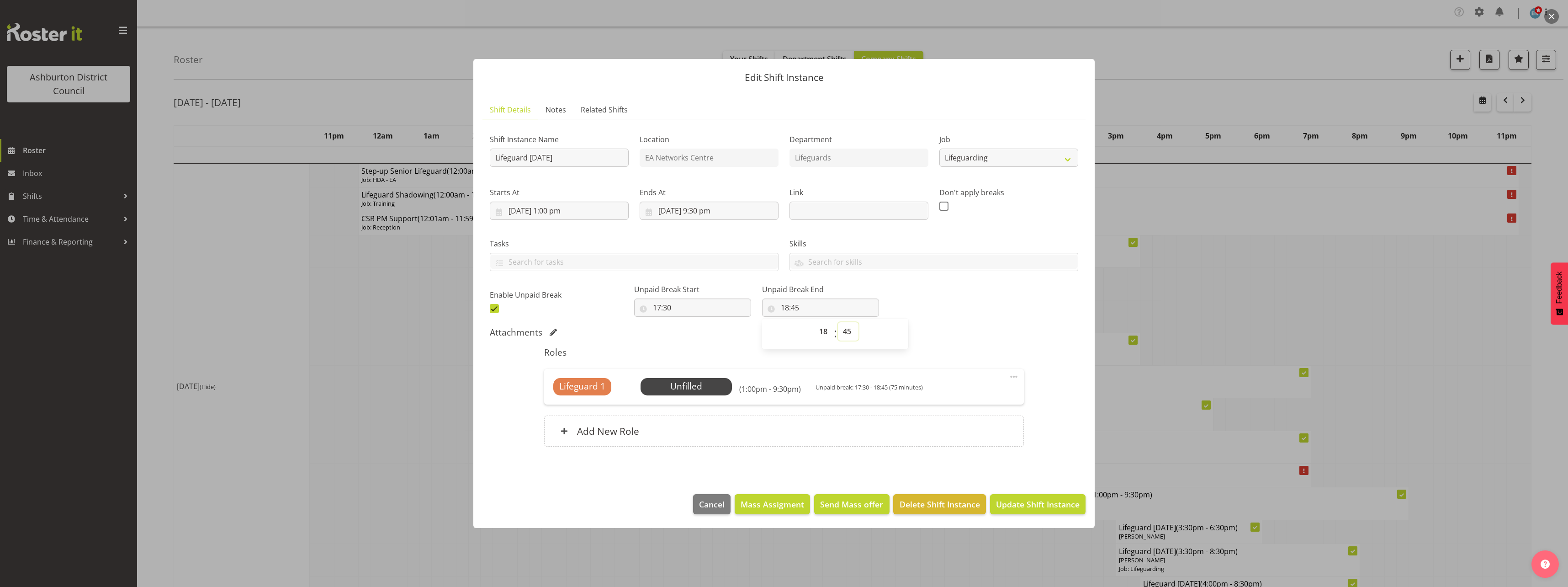
click at [838, 328] on select "00 01 02 03 04 05 06 07 08 09 10 11 12 13 14 15 16 17 18 19 20 21 22 23 24 25 2…" at bounding box center [849, 331] width 21 height 18
click at [979, 300] on div "Shift Instance Name Lifeguard [DATE] Location EA Networks Centre Department Lif…" at bounding box center [784, 221] width 600 height 200
click at [1024, 506] on span "Update Shift Instance" at bounding box center [1037, 504] width 83 height 12
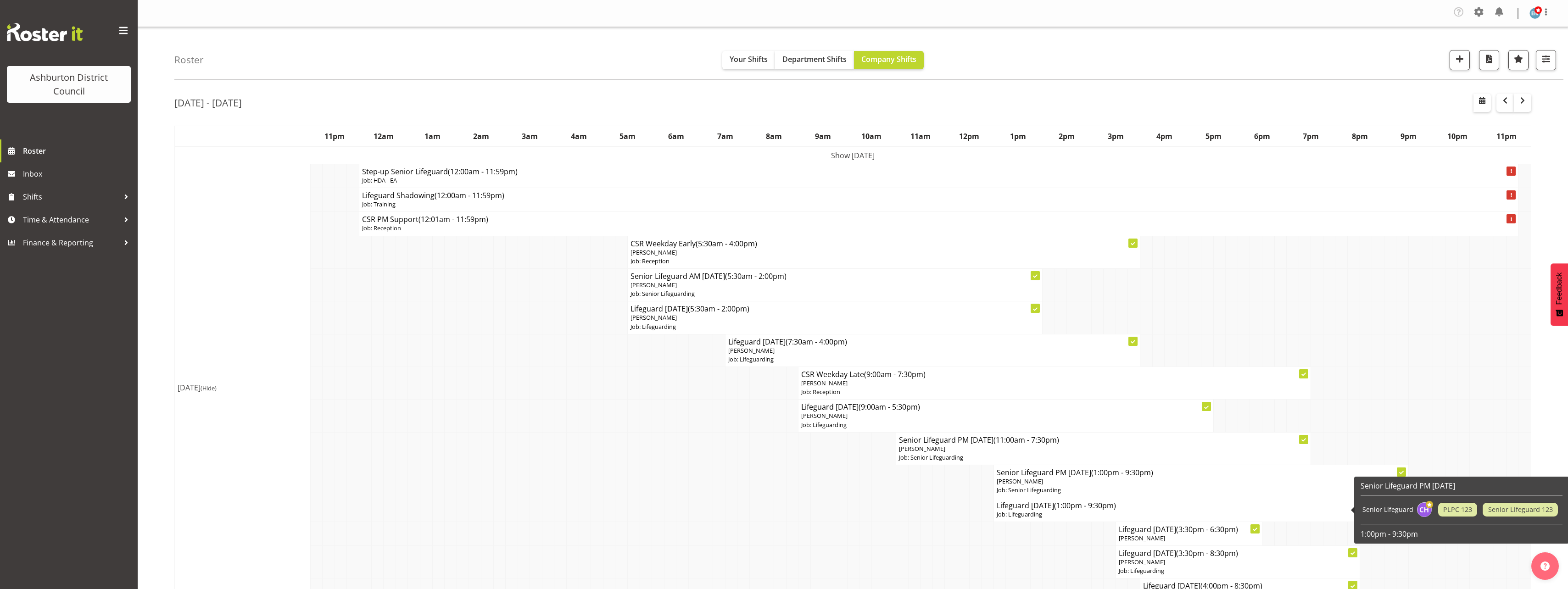
click at [1043, 506] on h4 "Lifeguard [DATE] (1:00pm - 9:30pm)" at bounding box center [1201, 505] width 409 height 9
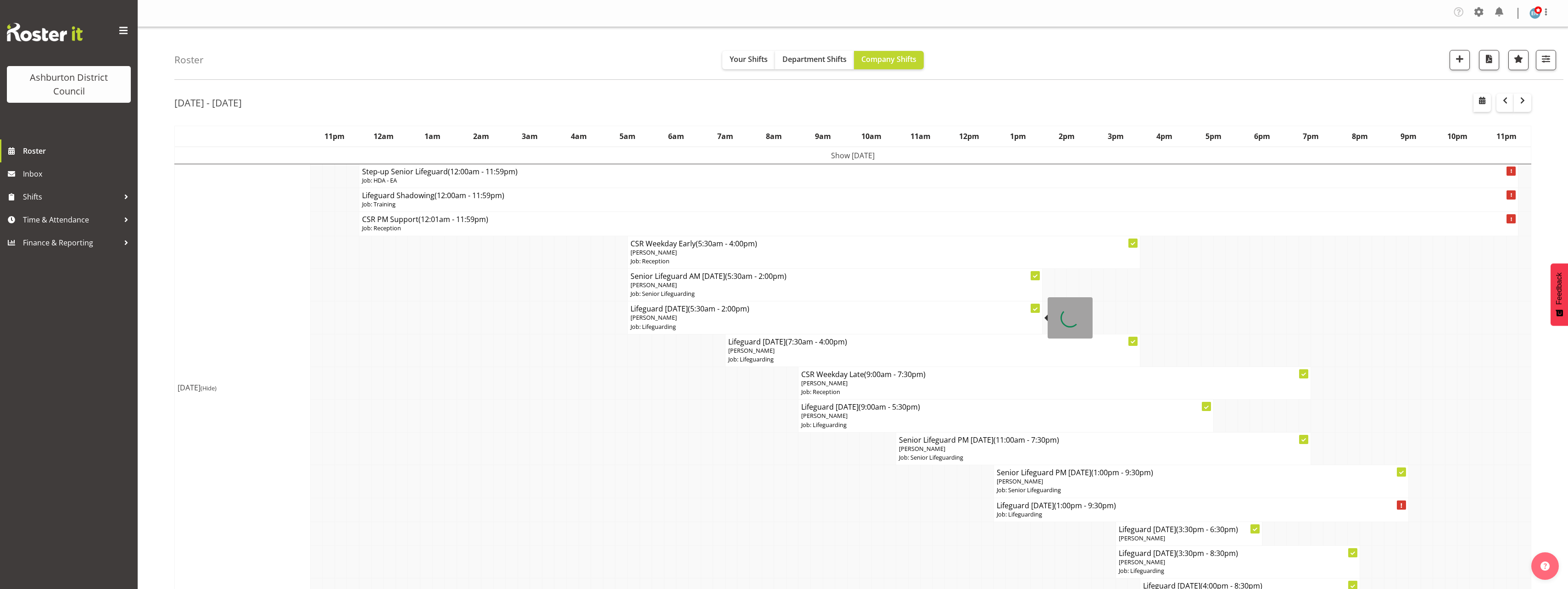
select select
select select "18"
select select "45"
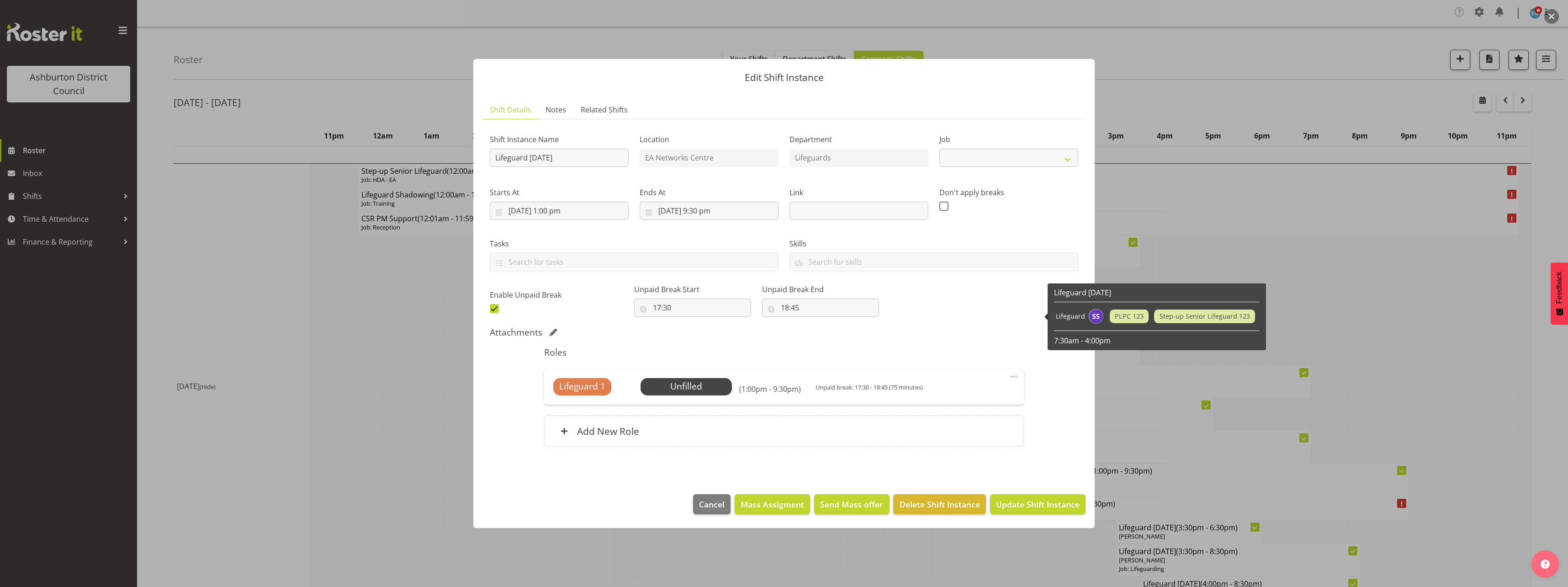
select select "38"
click at [789, 310] on input "18:45" at bounding box center [821, 308] width 117 height 18
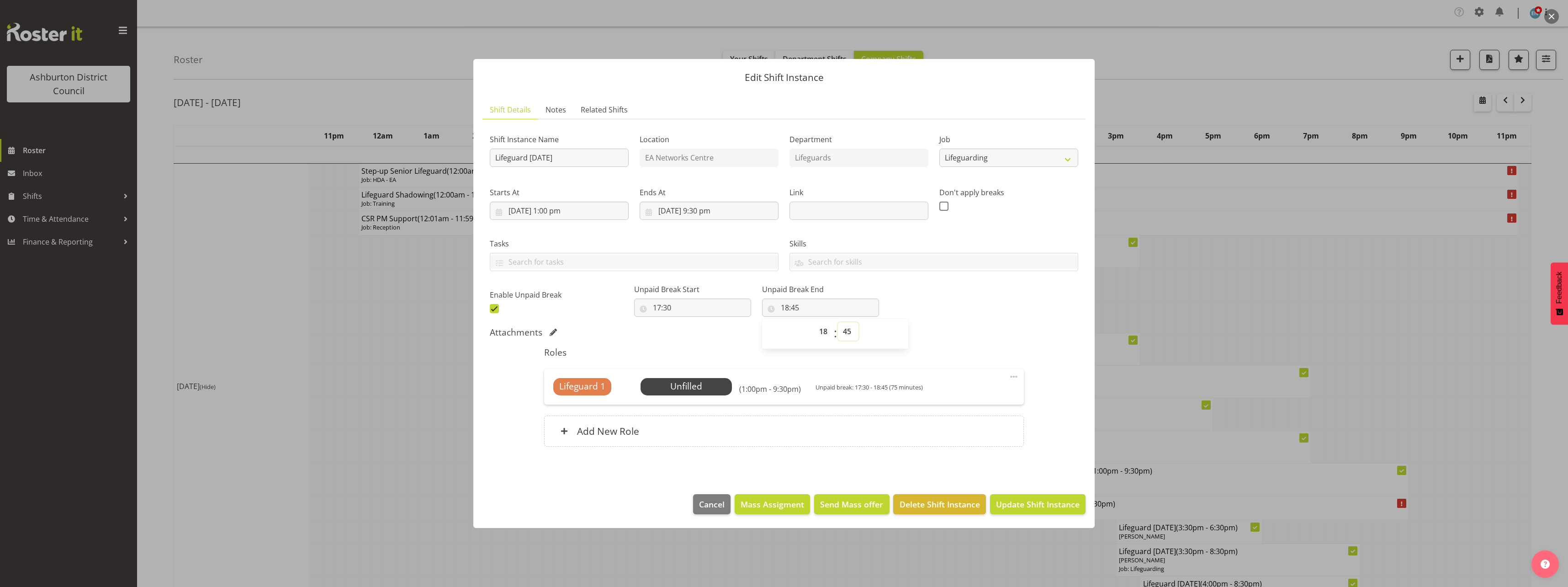
drag, startPoint x: 789, startPoint y: 310, endPoint x: 833, endPoint y: 332, distance: 49.2
click at [838, 332] on select "00 01 02 03 04 05 06 07 08 09 10 11 12 13 14 15 16 17 18 19 20 21 22 23 24 25 2…" at bounding box center [849, 331] width 21 height 18
select select "0"
click at [838, 322] on select "00 01 02 03 04 05 06 07 08 09 10 11 12 13 14 15 16 17 18 19 20 21 22 23 24 25 2…" at bounding box center [849, 331] width 21 height 18
type input "18:00"
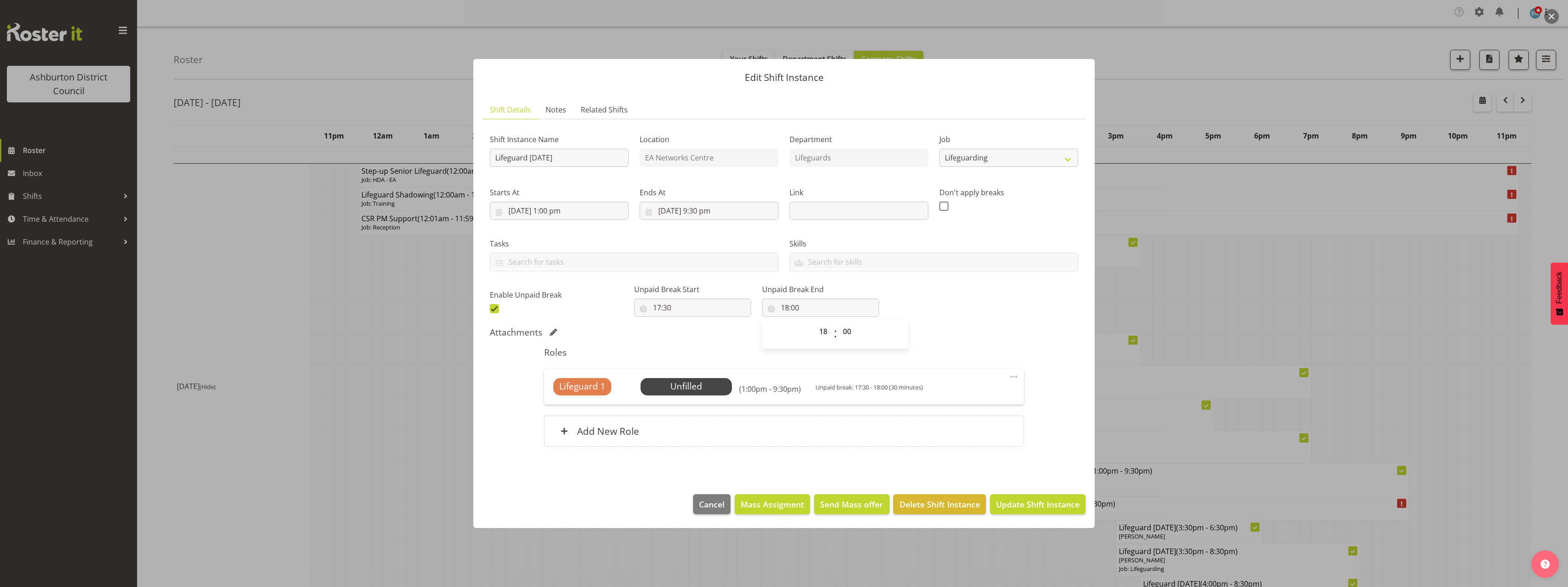
click at [971, 296] on div "Shift Instance Name Lifeguard [DATE] Location EA Networks Centre Department Lif…" at bounding box center [784, 221] width 600 height 200
click at [687, 392] on span "Select Employee" at bounding box center [686, 387] width 68 height 13
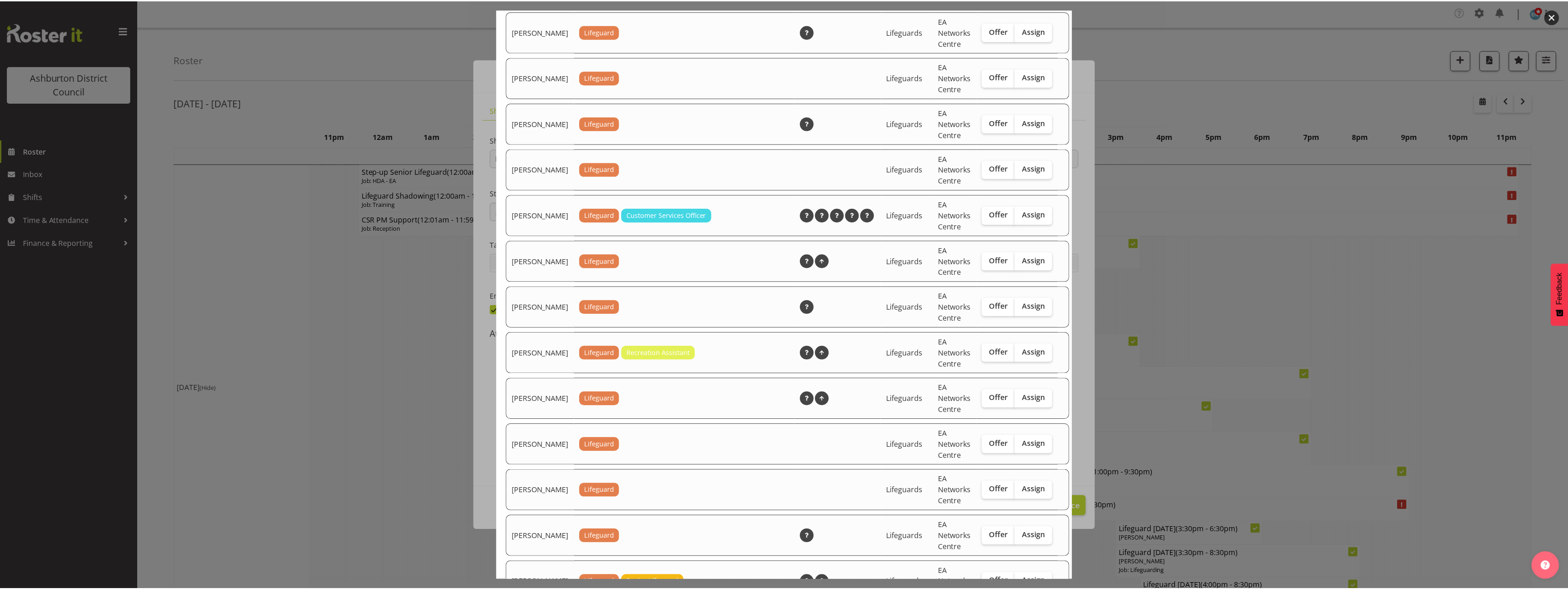
scroll to position [1157, 0]
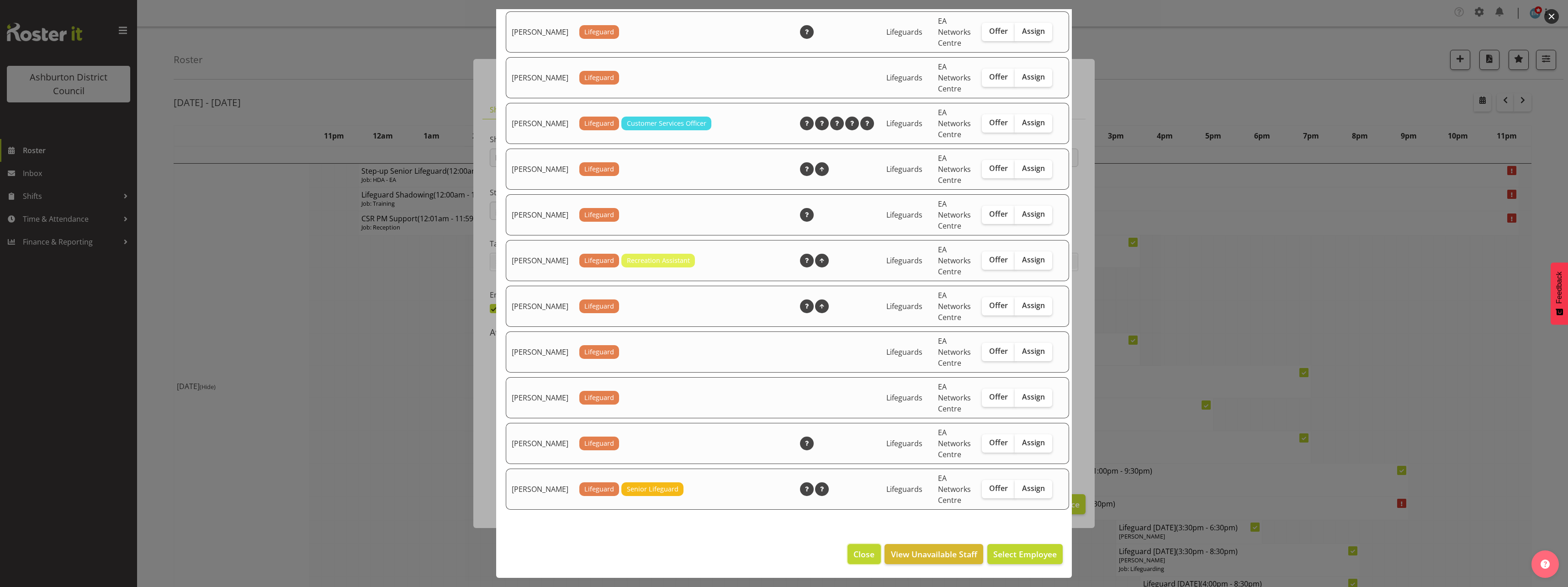
drag, startPoint x: 866, startPoint y: 554, endPoint x: 948, endPoint y: 552, distance: 82.0
click at [867, 554] on span "Close" at bounding box center [864, 554] width 21 height 12
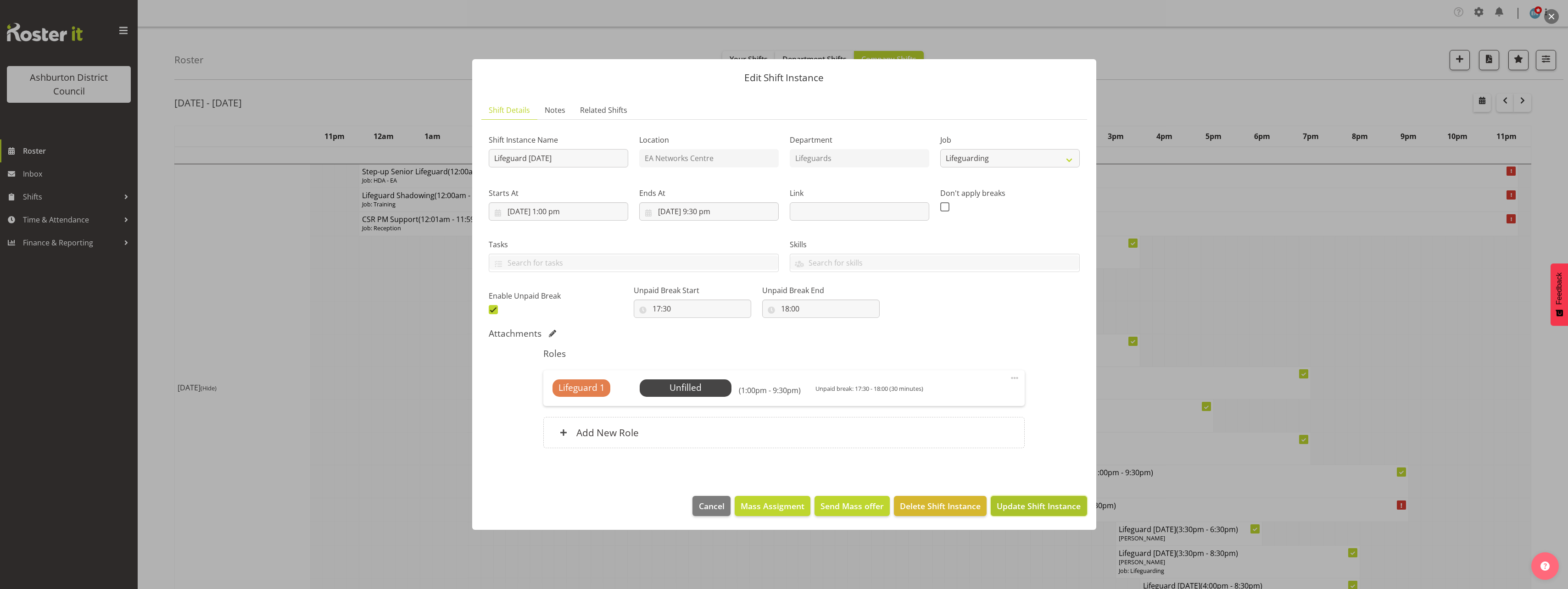
click at [1025, 504] on span "Update Shift Instance" at bounding box center [1038, 506] width 84 height 12
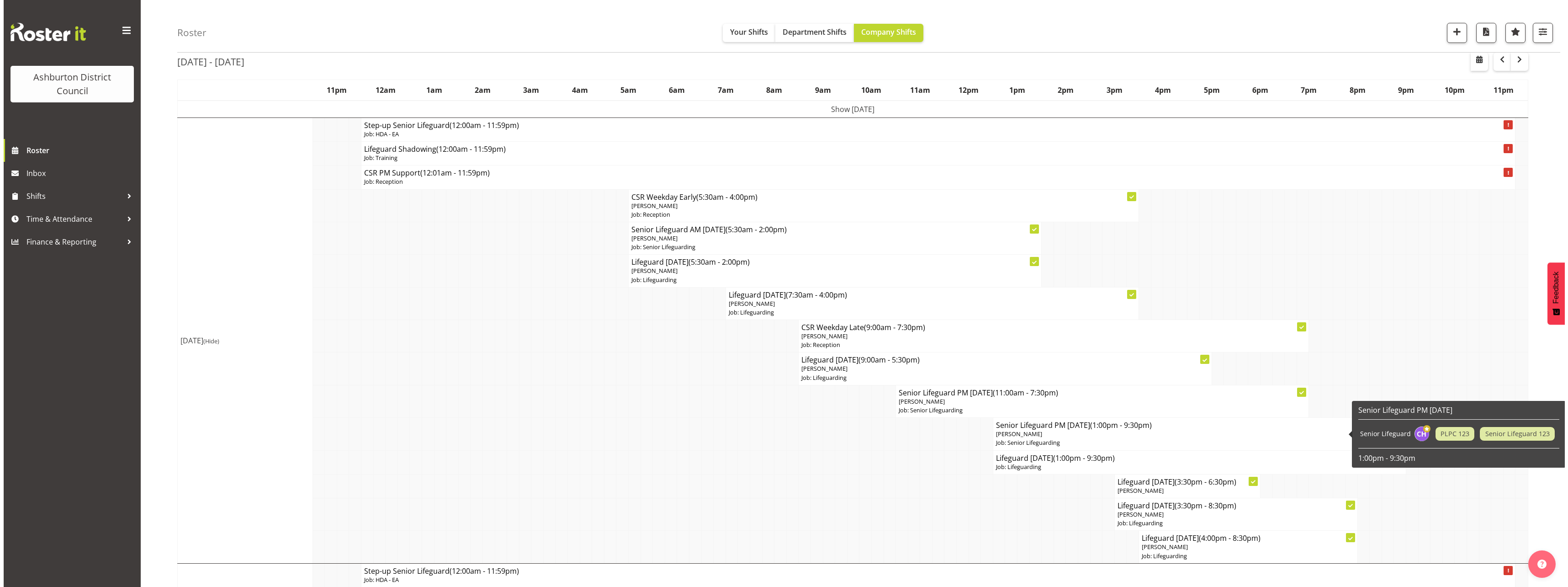
scroll to position [91, 0]
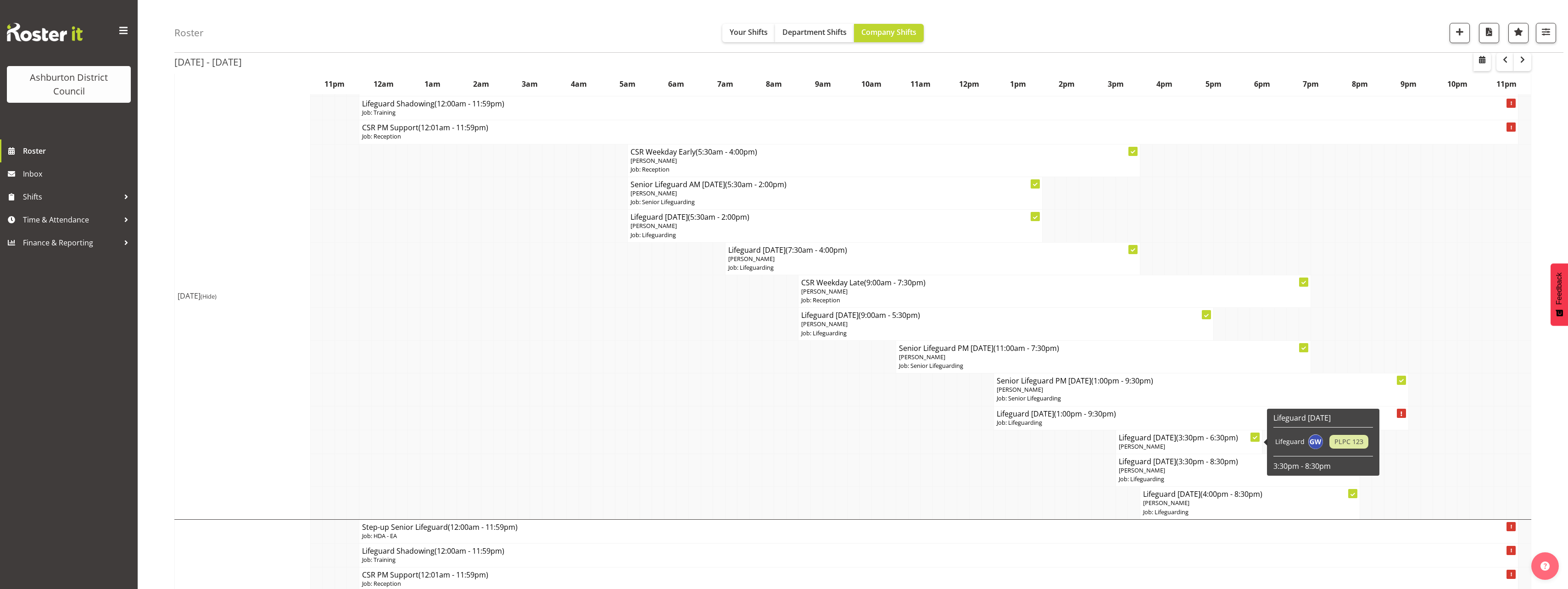
click at [1140, 440] on h4 "Lifeguard [DATE] (3:30pm - 6:30pm)" at bounding box center [1189, 437] width 141 height 9
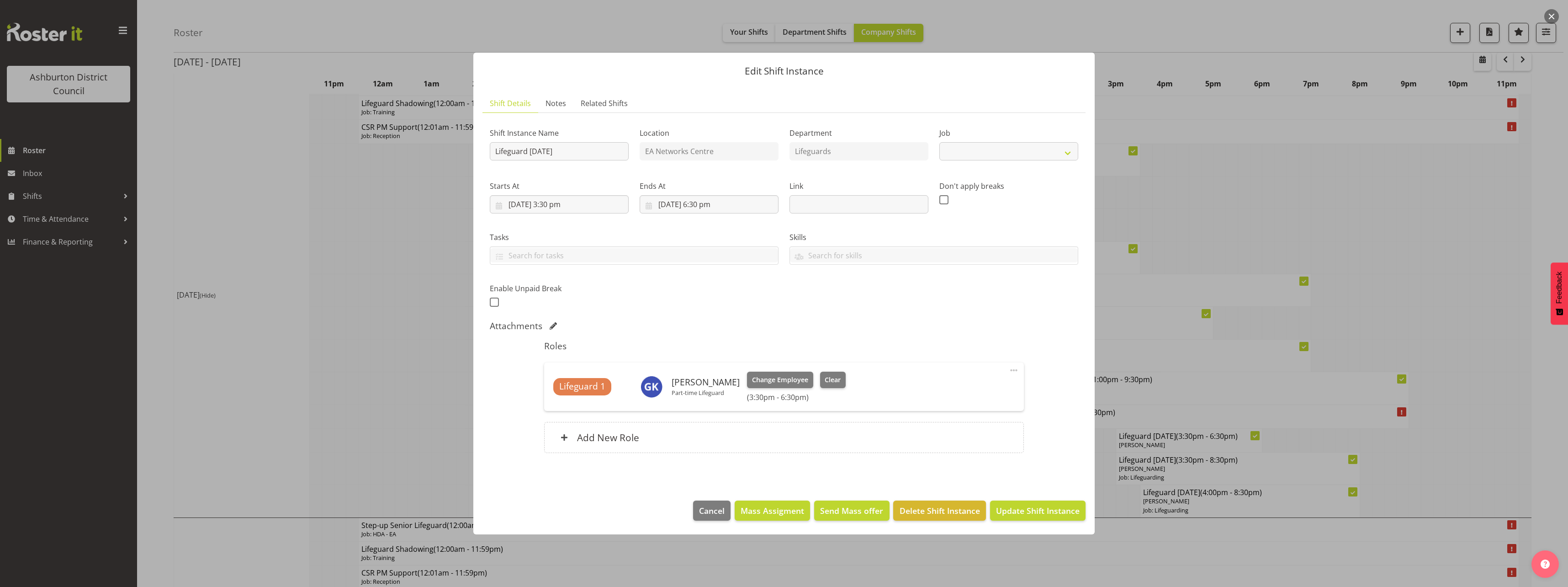
select select "38"
click at [837, 380] on button "Clear" at bounding box center [833, 379] width 26 height 16
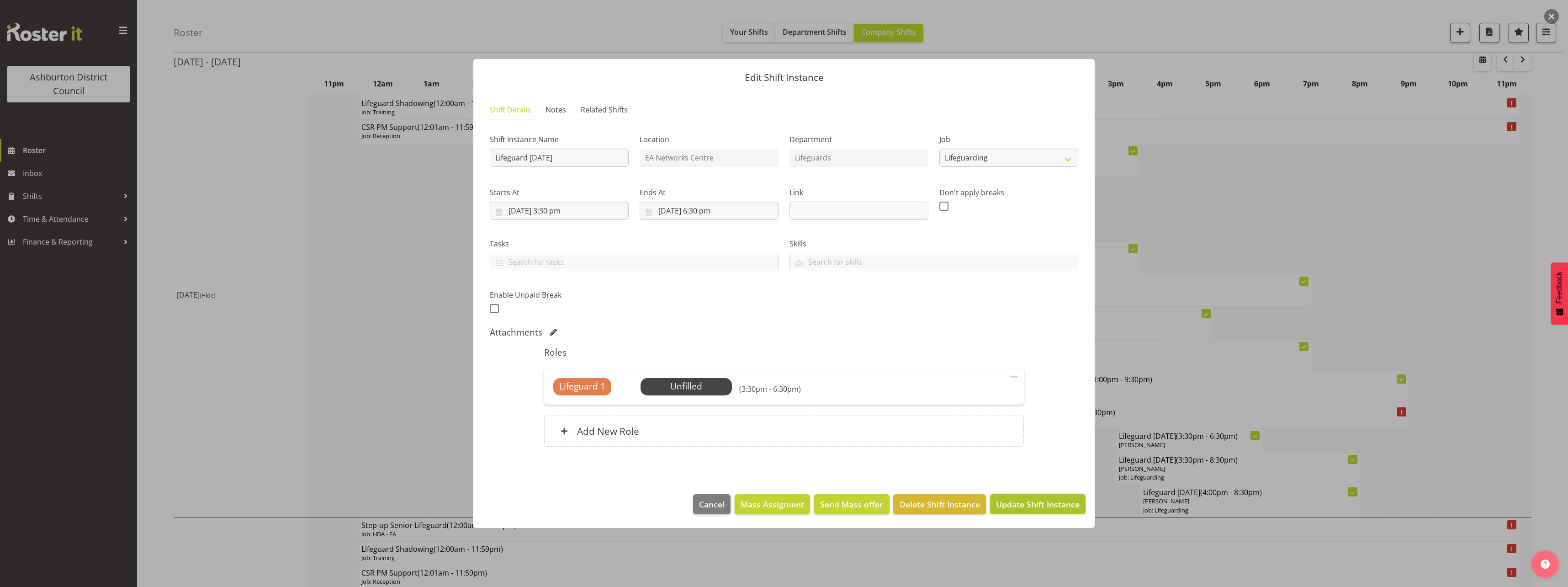
click at [1024, 505] on span "Update Shift Instance" at bounding box center [1037, 504] width 83 height 12
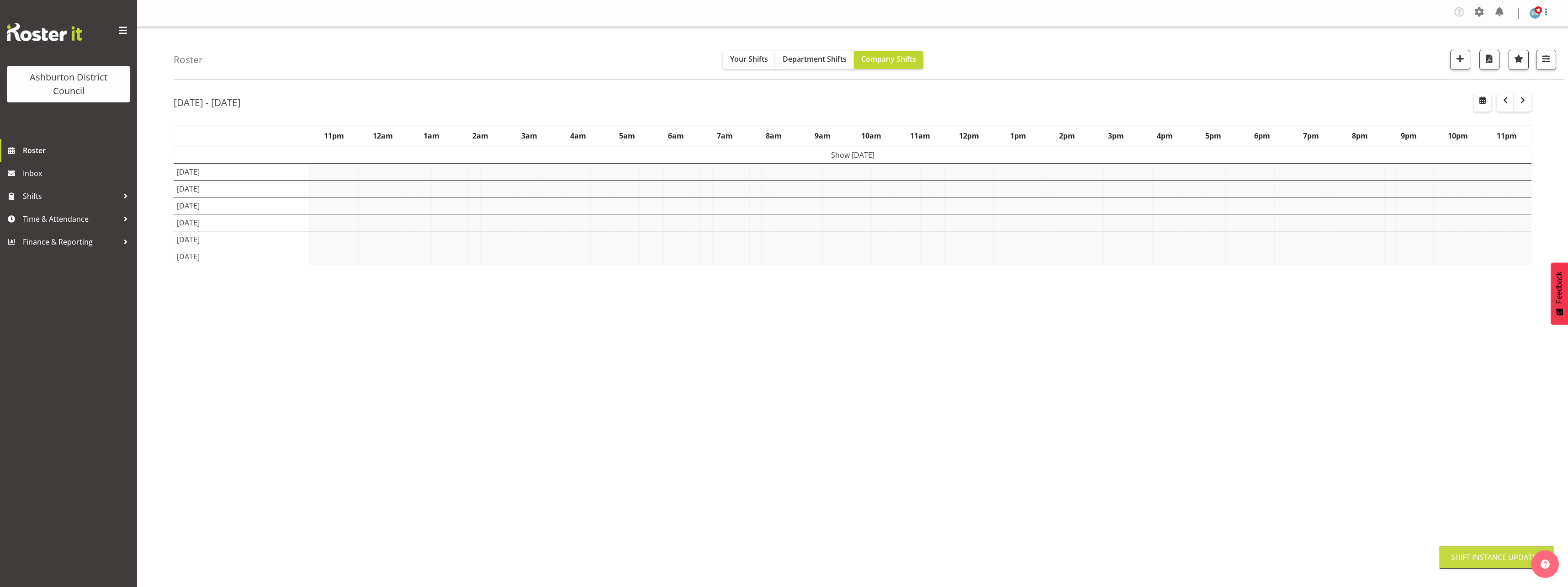
scroll to position [0, 0]
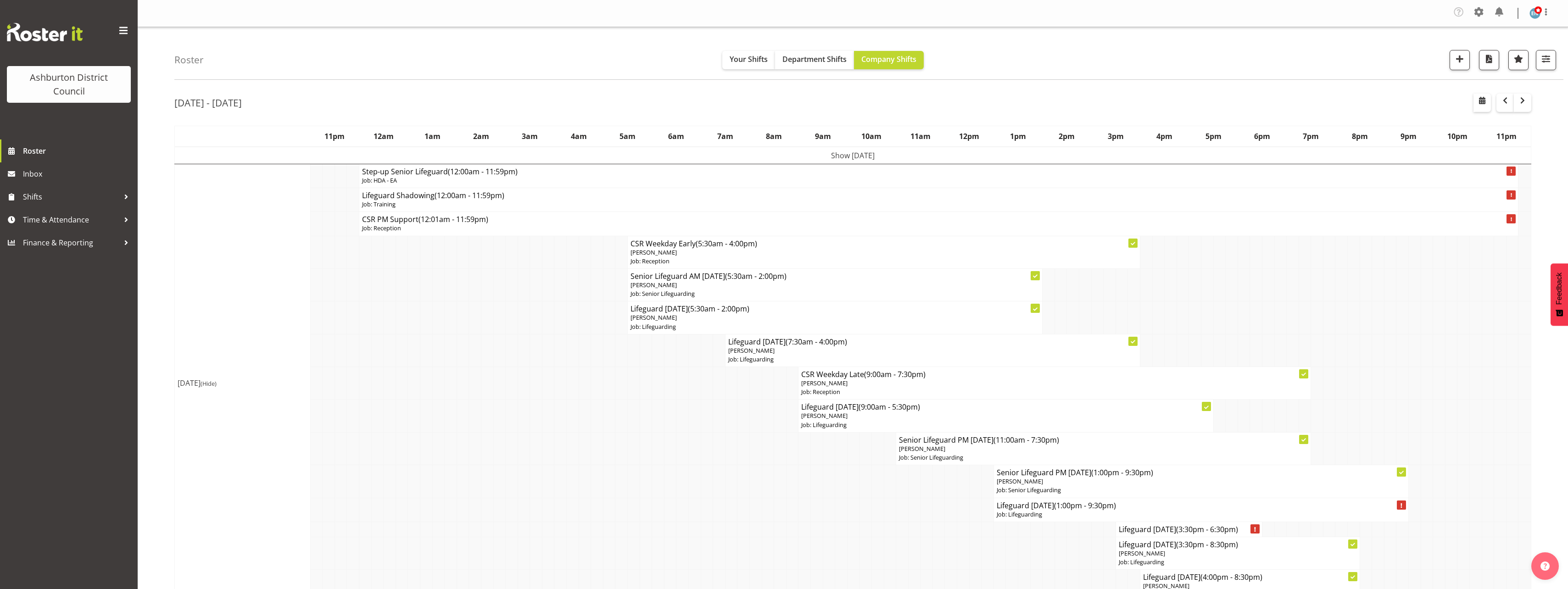
click at [1039, 512] on p "Job: Lifeguarding" at bounding box center [1201, 514] width 409 height 9
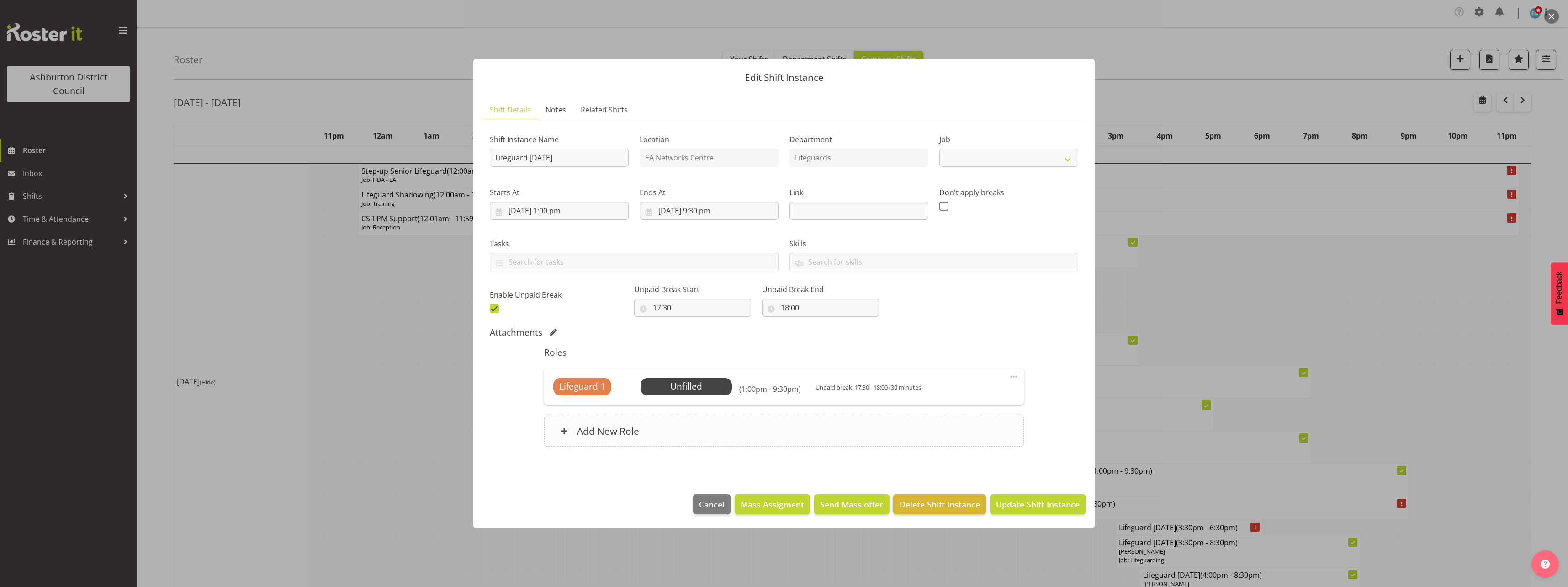
select select "38"
click at [701, 385] on span "Select Employee" at bounding box center [686, 387] width 68 height 13
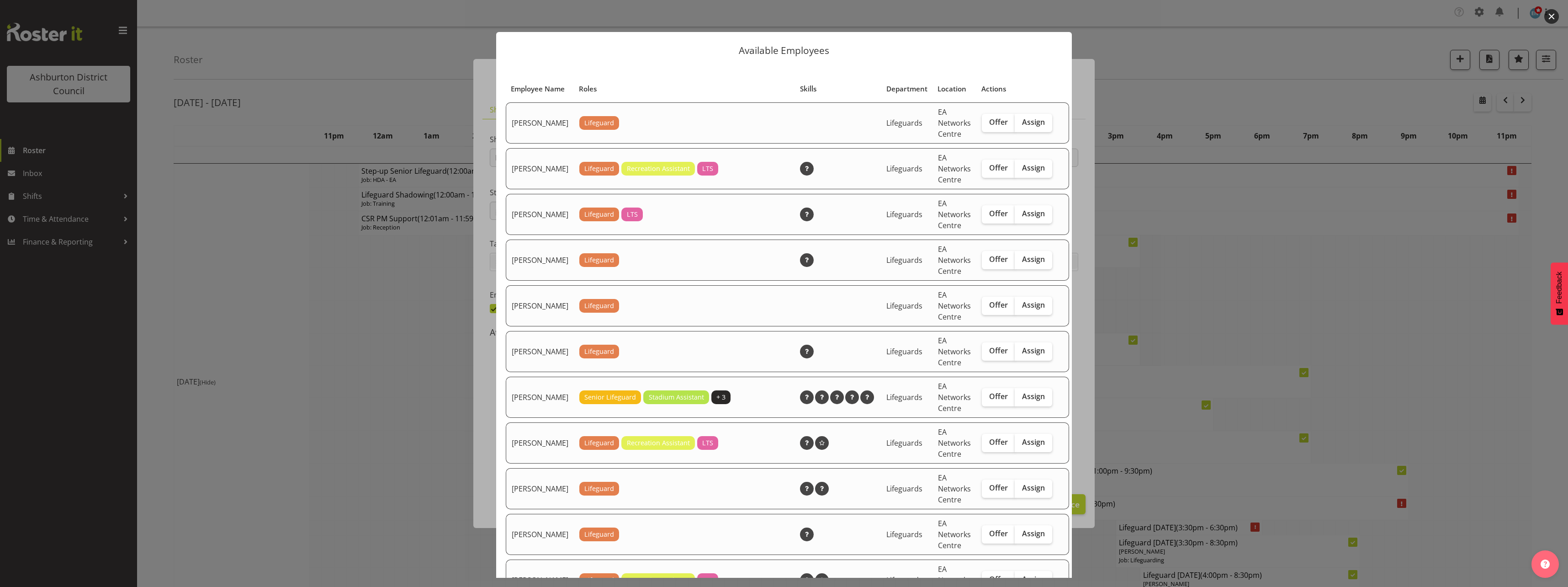
scroll to position [91, 0]
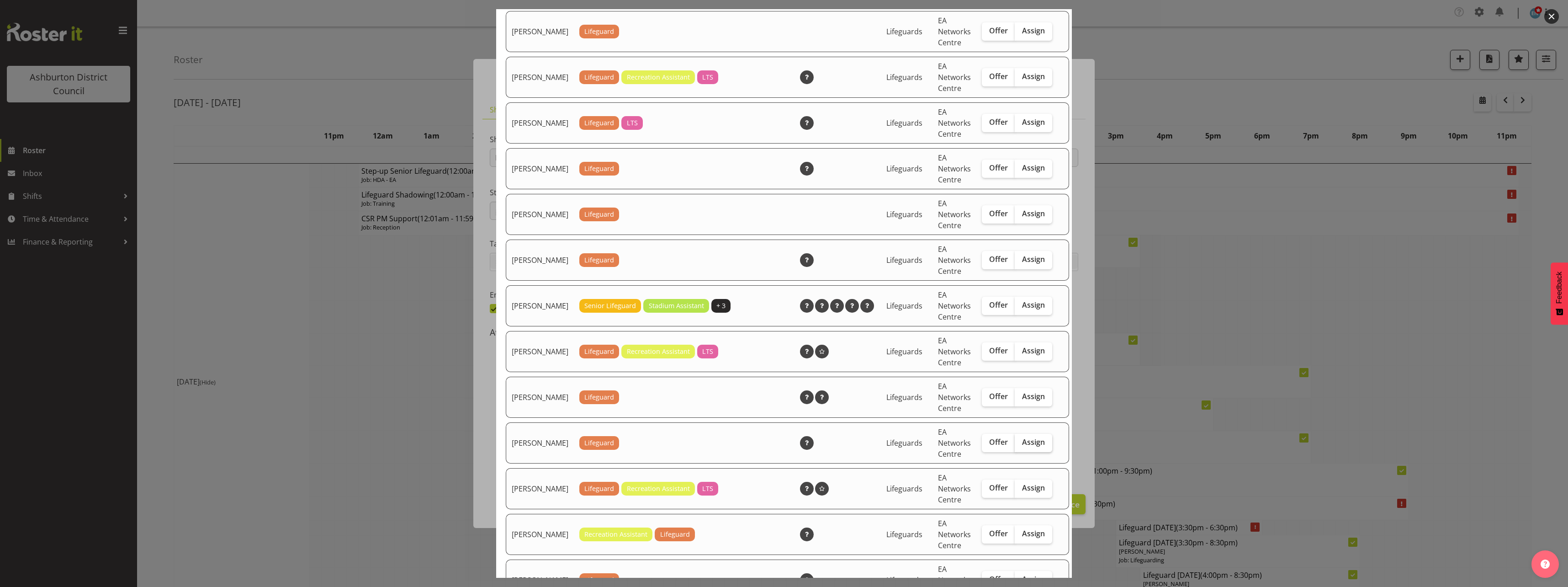
click at [1022, 446] on span "Assign" at bounding box center [1034, 441] width 23 height 9
click at [1021, 445] on input "Assign" at bounding box center [1018, 442] width 6 height 6
checkbox input "true"
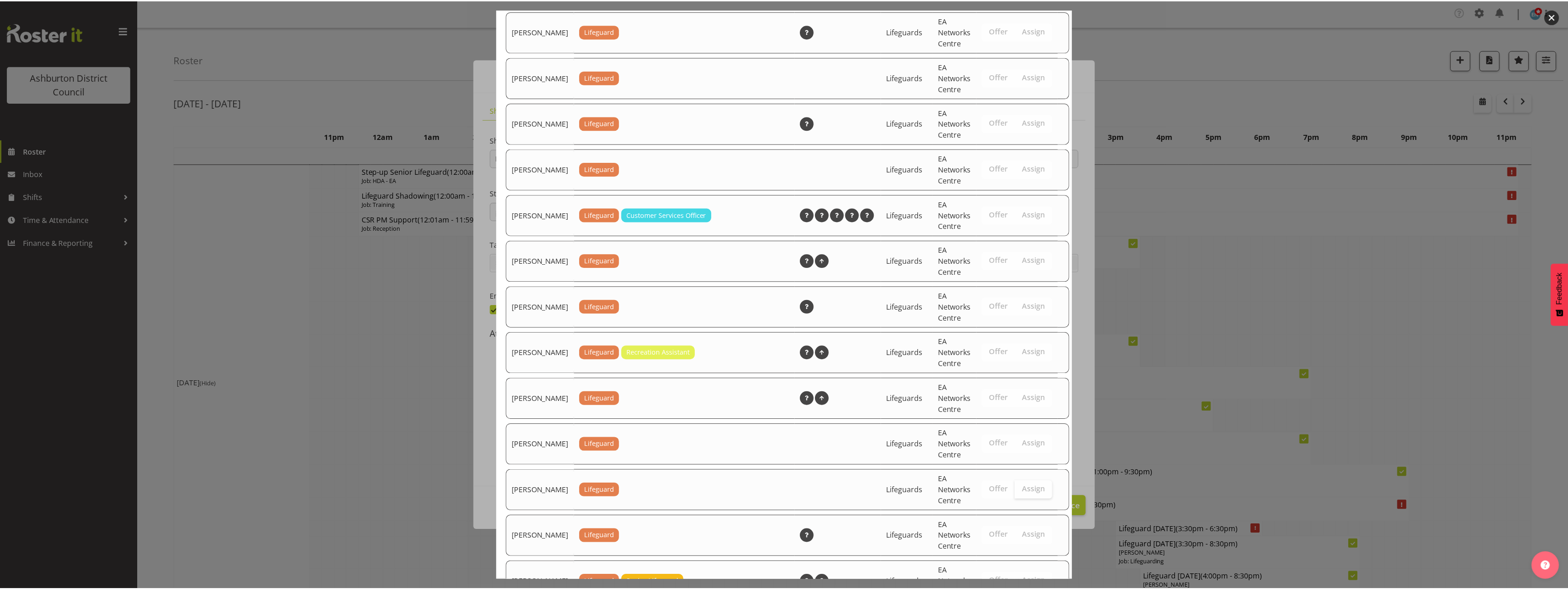
scroll to position [1202, 0]
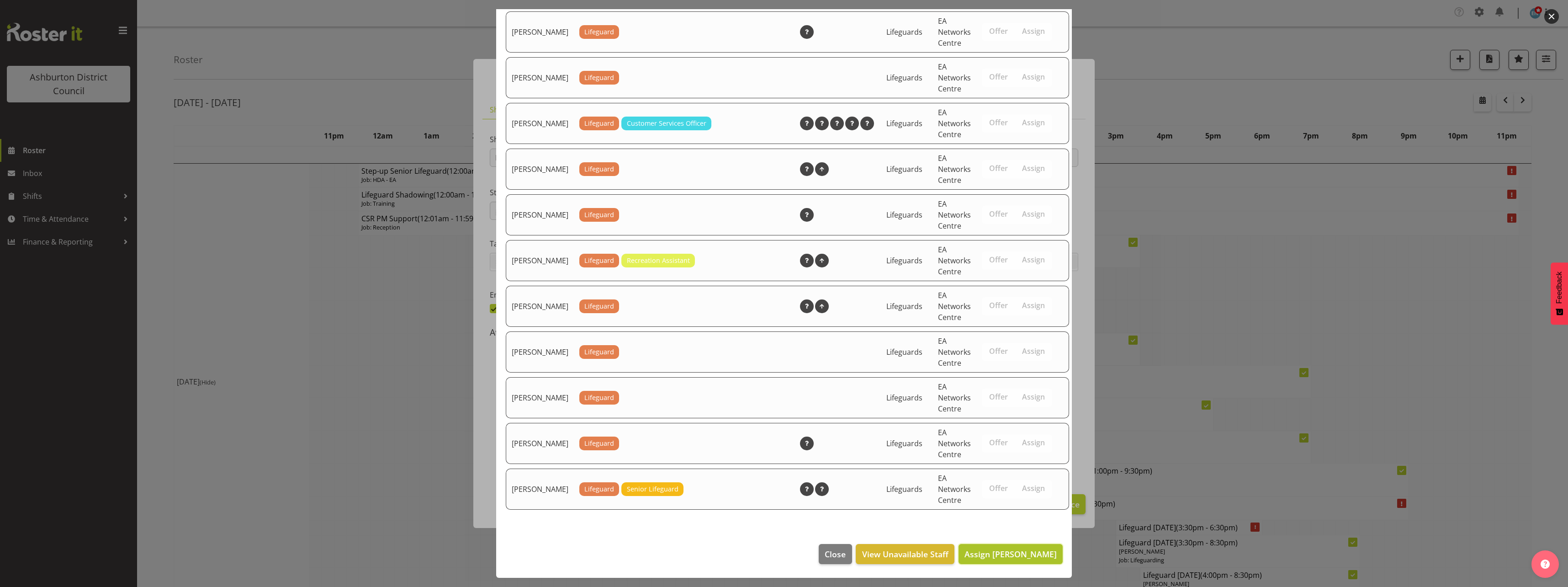
click at [1027, 554] on span "Assign [PERSON_NAME]" at bounding box center [1010, 554] width 93 height 11
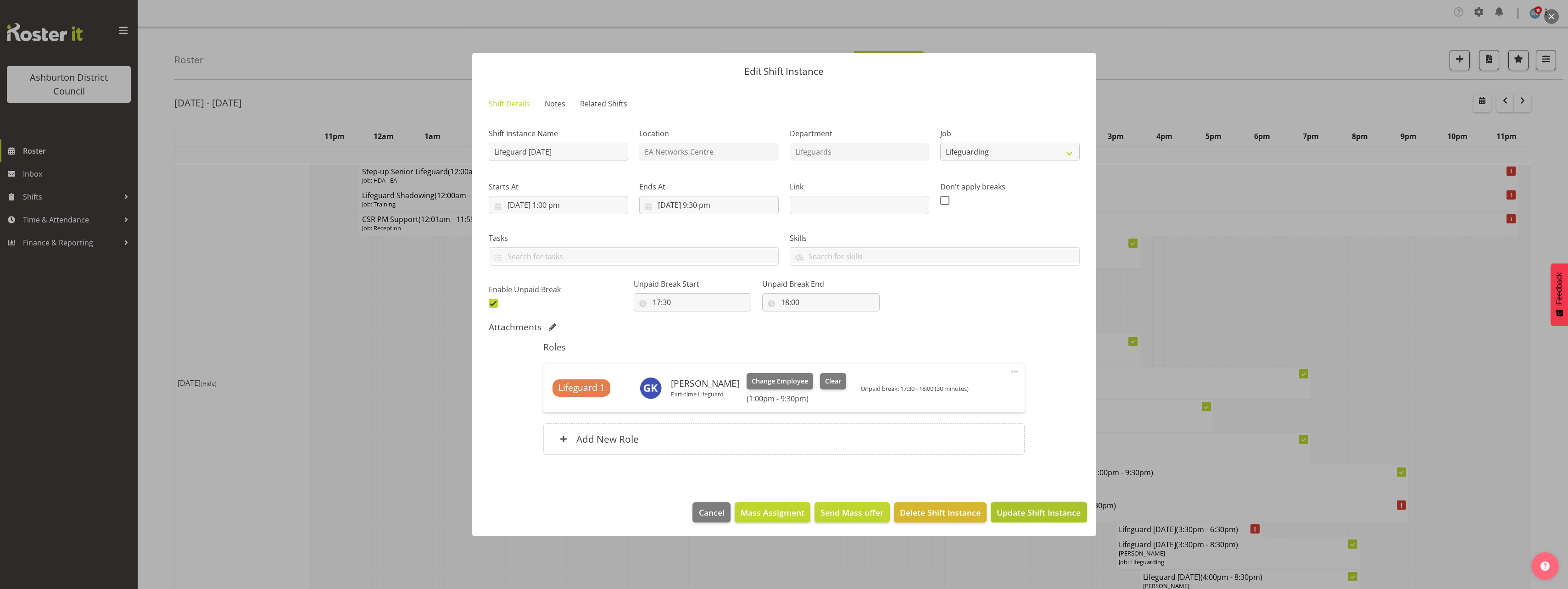
click at [1047, 518] on span "Update Shift Instance" at bounding box center [1038, 513] width 84 height 12
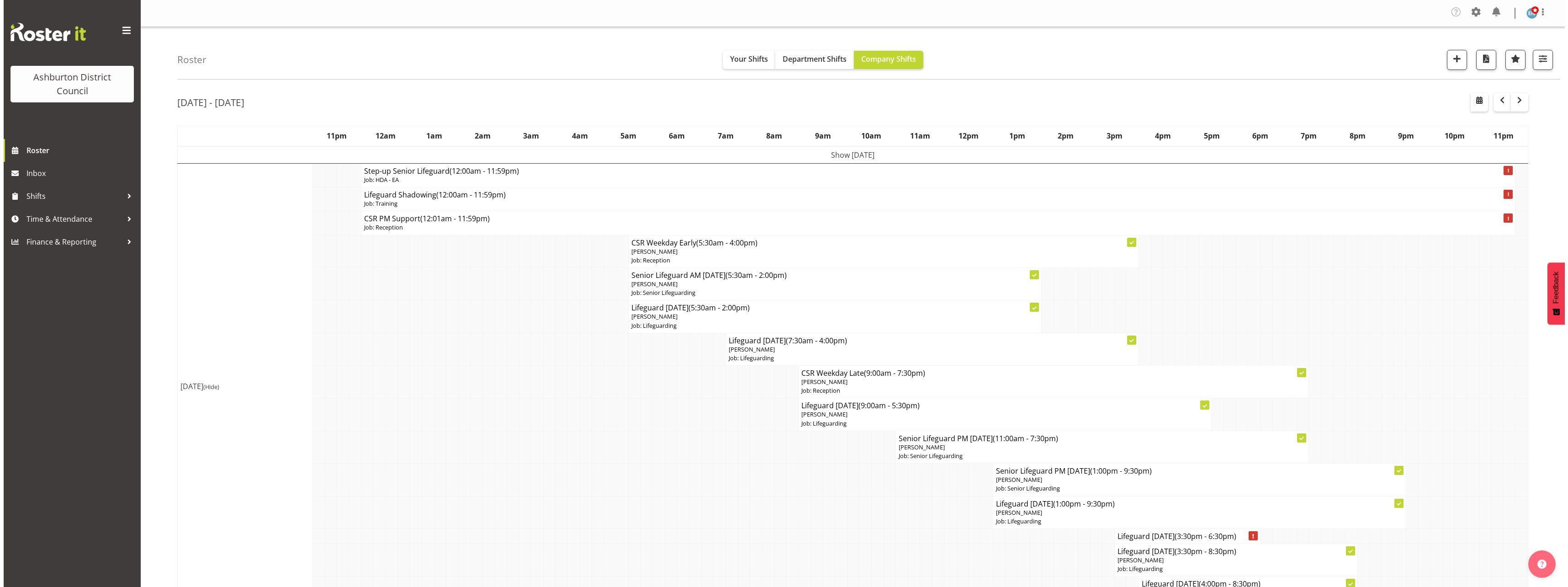
scroll to position [137, 0]
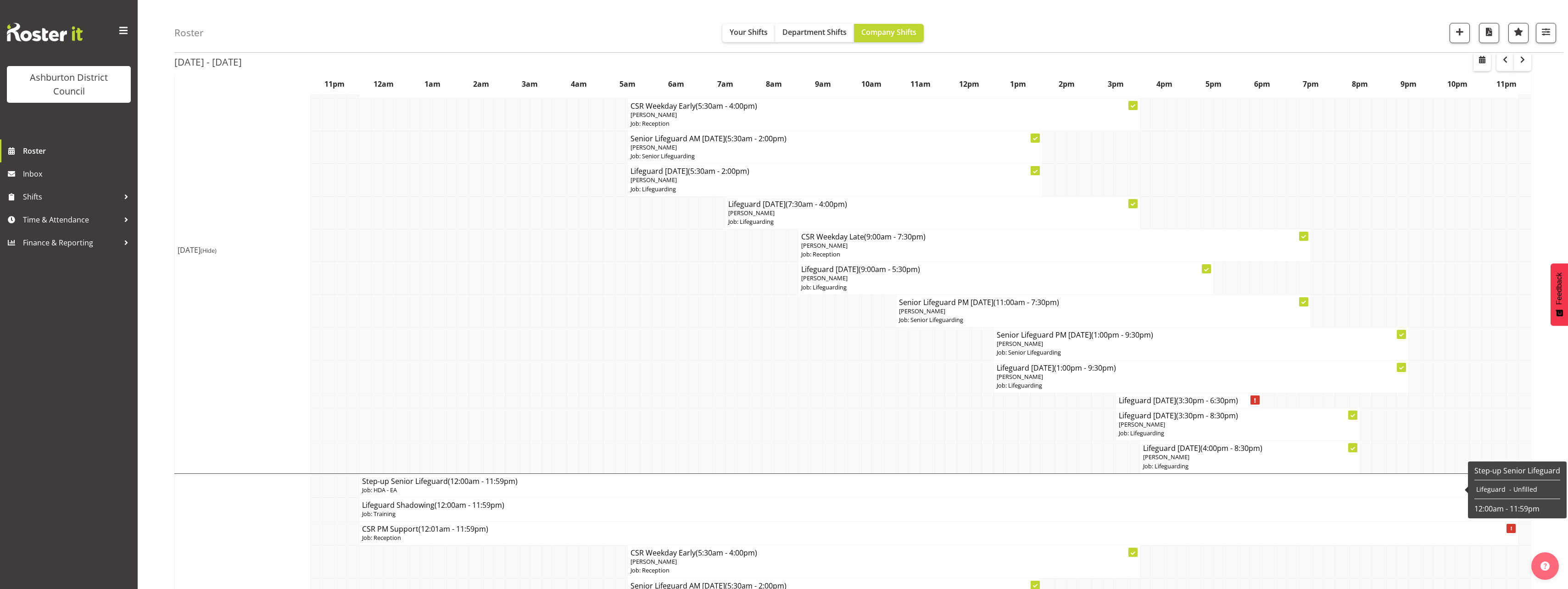
click at [216, 251] on span "(Hide)" at bounding box center [208, 251] width 16 height 9
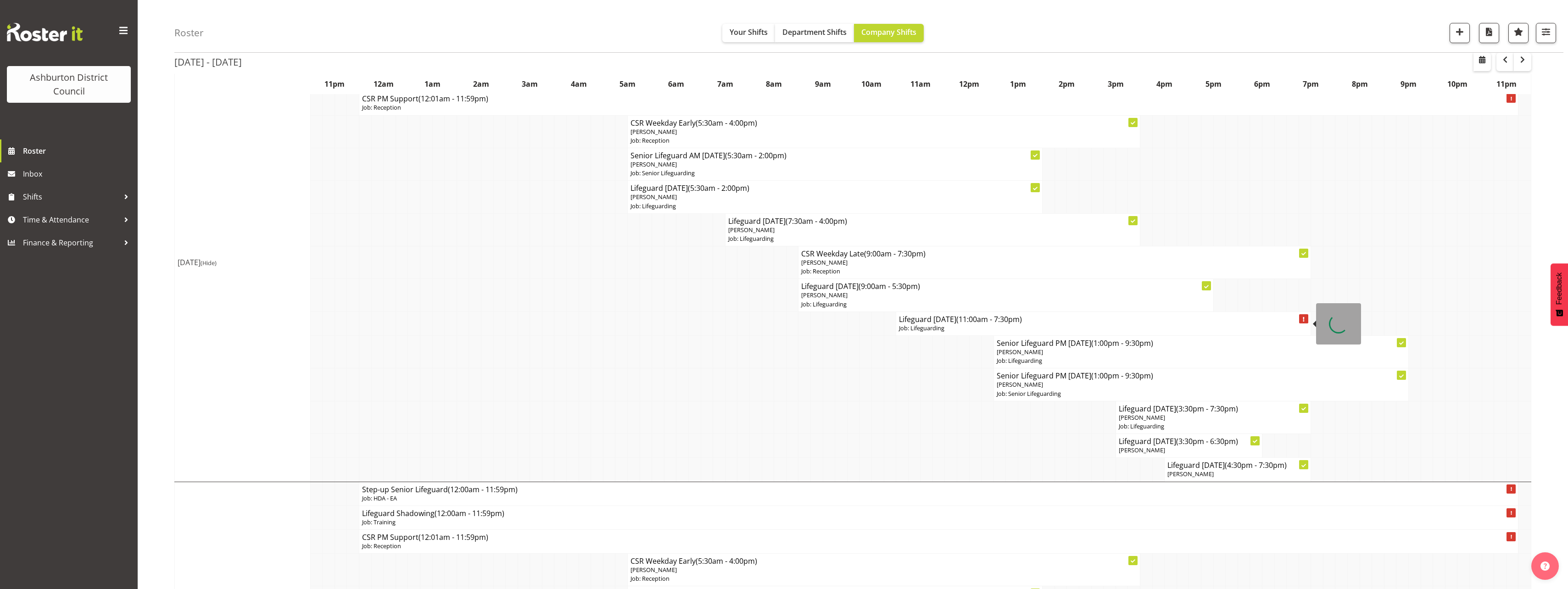
click at [970, 329] on p "Job: Lifeguarding" at bounding box center [1103, 328] width 409 height 9
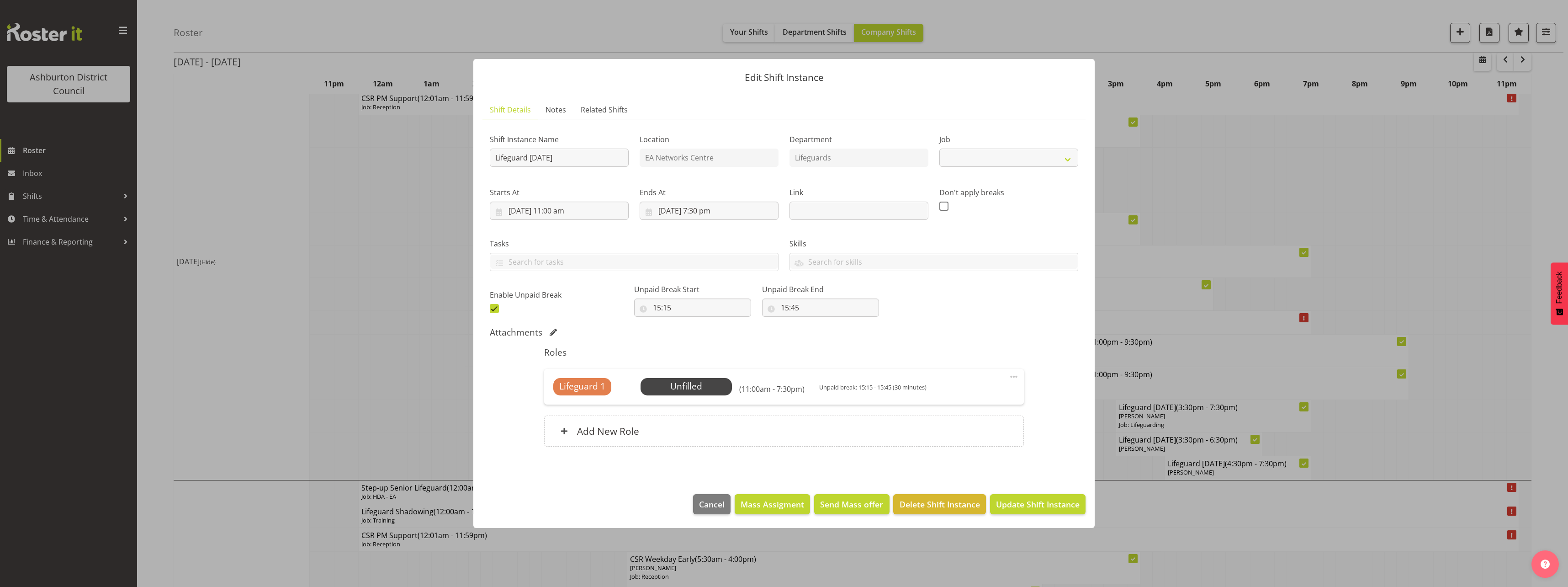
select select "38"
click at [559, 213] on input "[DATE] 11:00 am" at bounding box center [559, 211] width 139 height 18
click at [561, 406] on select "00 01 02 03 04 05 06 07 08 09 10 11 12 13 14 15 16 17 18 19 20 21 22 23" at bounding box center [559, 405] width 21 height 18
select select "13"
click at [549, 396] on select "00 01 02 03 04 05 06 07 08 09 10 11 12 13 14 15 16 17 18 19 20 21 22 23" at bounding box center [559, 405] width 21 height 18
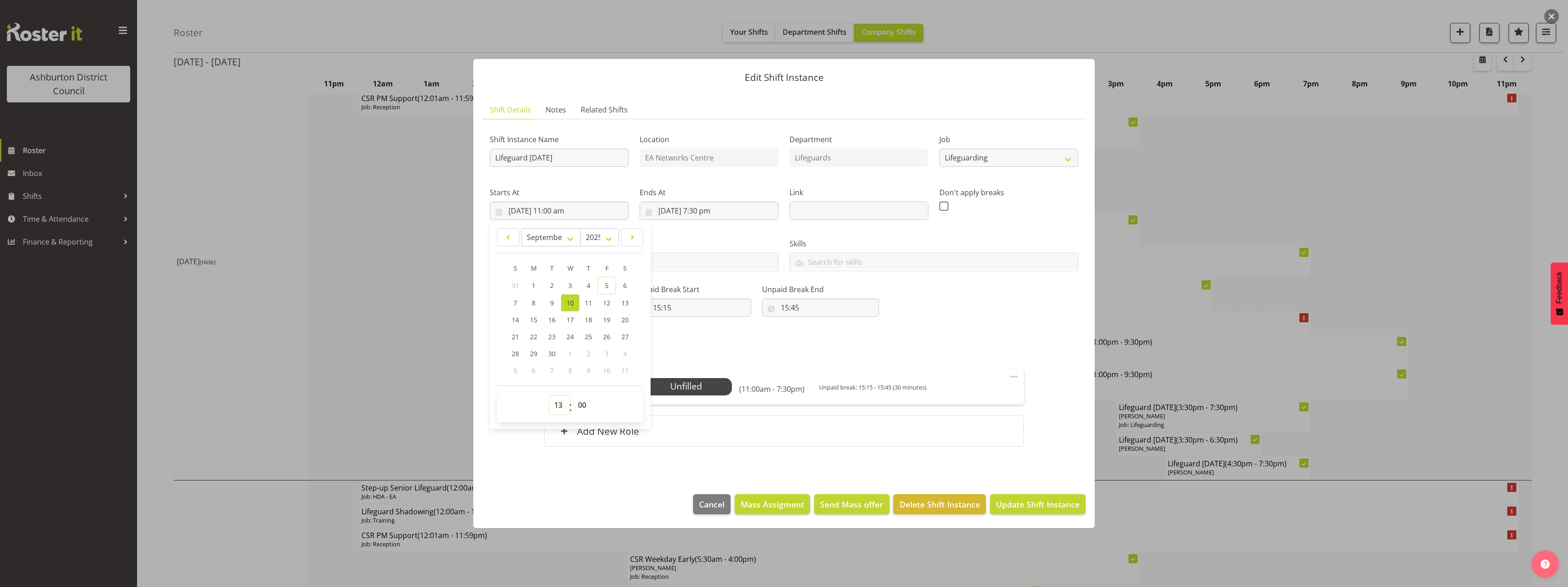
type input "[DATE] 1:00 pm"
click at [698, 206] on input "[DATE] 7:30 pm" at bounding box center [709, 211] width 139 height 18
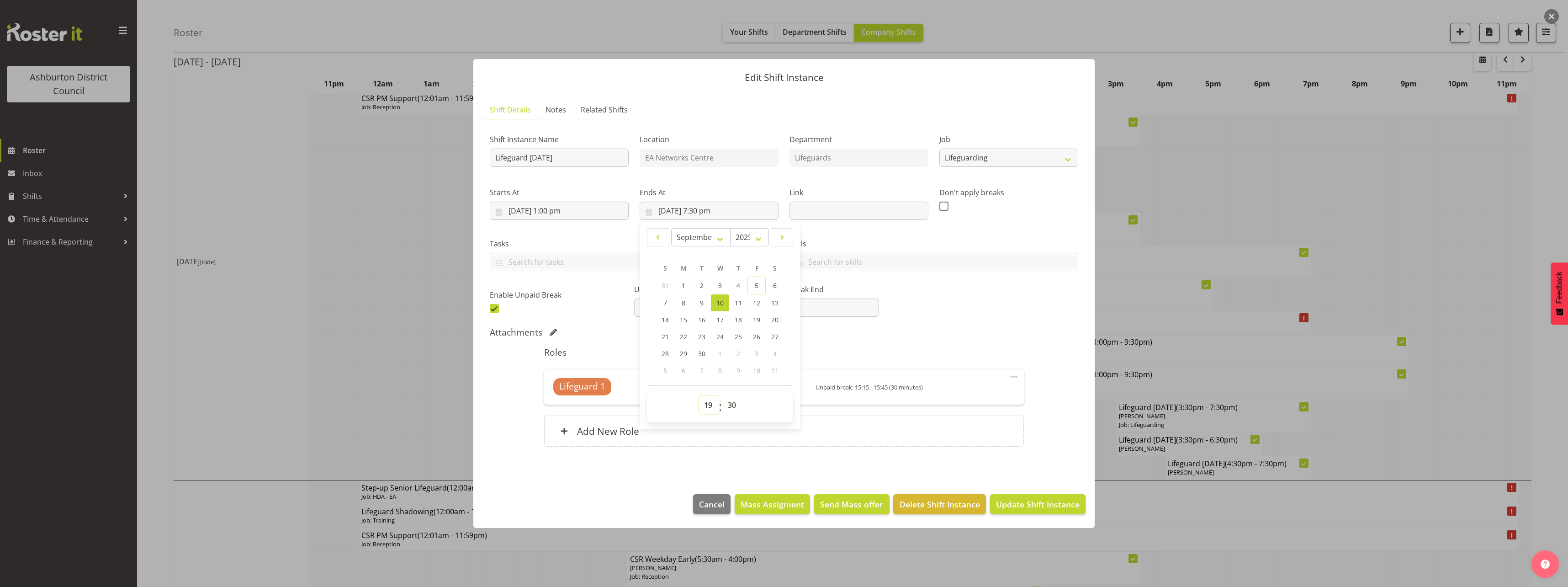
click at [710, 408] on select "00 01 02 03 04 05 06 07 08 09 10 11 12 13 14 15 16 17 18 19 20 21 22 23" at bounding box center [709, 405] width 21 height 18
select select "21"
click at [699, 396] on select "00 01 02 03 04 05 06 07 08 09 10 11 12 13 14 15 16 17 18 19 20 21 22 23" at bounding box center [709, 405] width 21 height 18
type input "[DATE] 9:30 pm"
click at [986, 324] on div "Shift Instance Name Lifeguard [DATE] Location EA Networks Centre Department Lif…" at bounding box center [784, 292] width 589 height 331
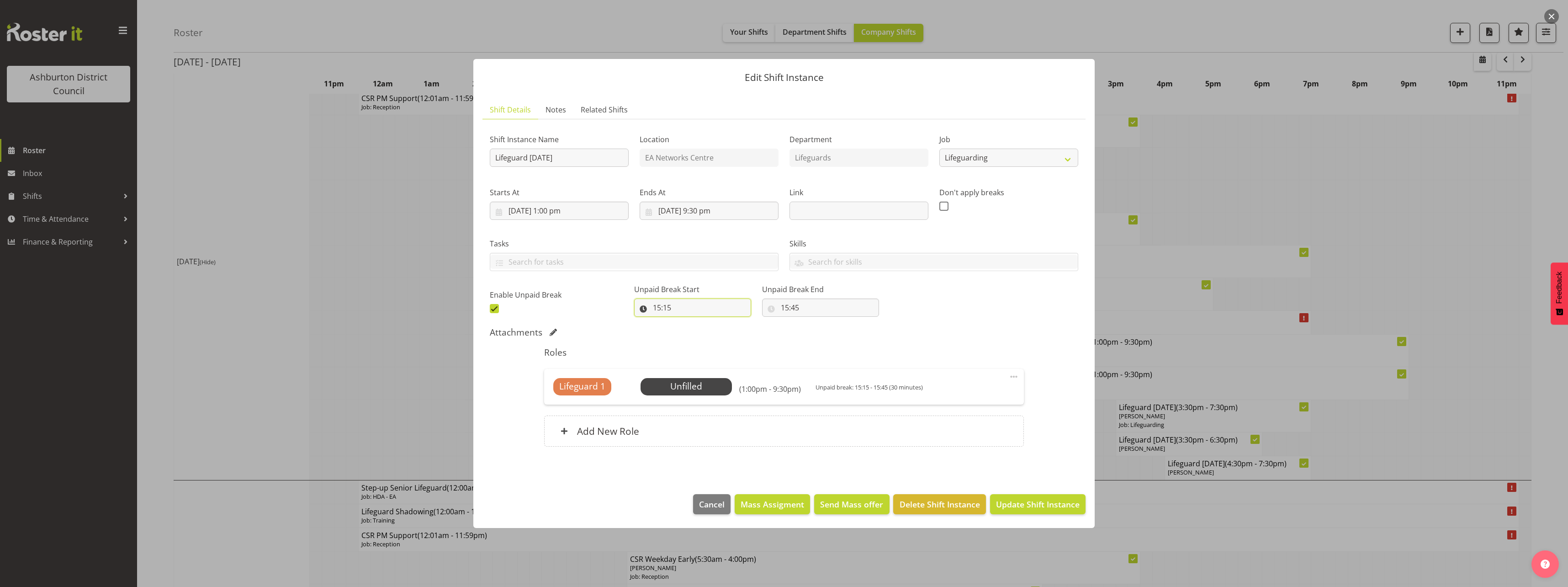
click at [671, 307] on input "15:15" at bounding box center [693, 308] width 117 height 18
click at [696, 334] on select "00 01 02 03 04 05 06 07 08 09 10 11 12 13 14 15 16 17 18 19 20 21 22 23" at bounding box center [696, 331] width 21 height 18
select select "17"
click at [686, 322] on select "00 01 02 03 04 05 06 07 08 09 10 11 12 13 14 15 16 17 18 19 20 21 22 23" at bounding box center [696, 331] width 21 height 18
type input "17:15"
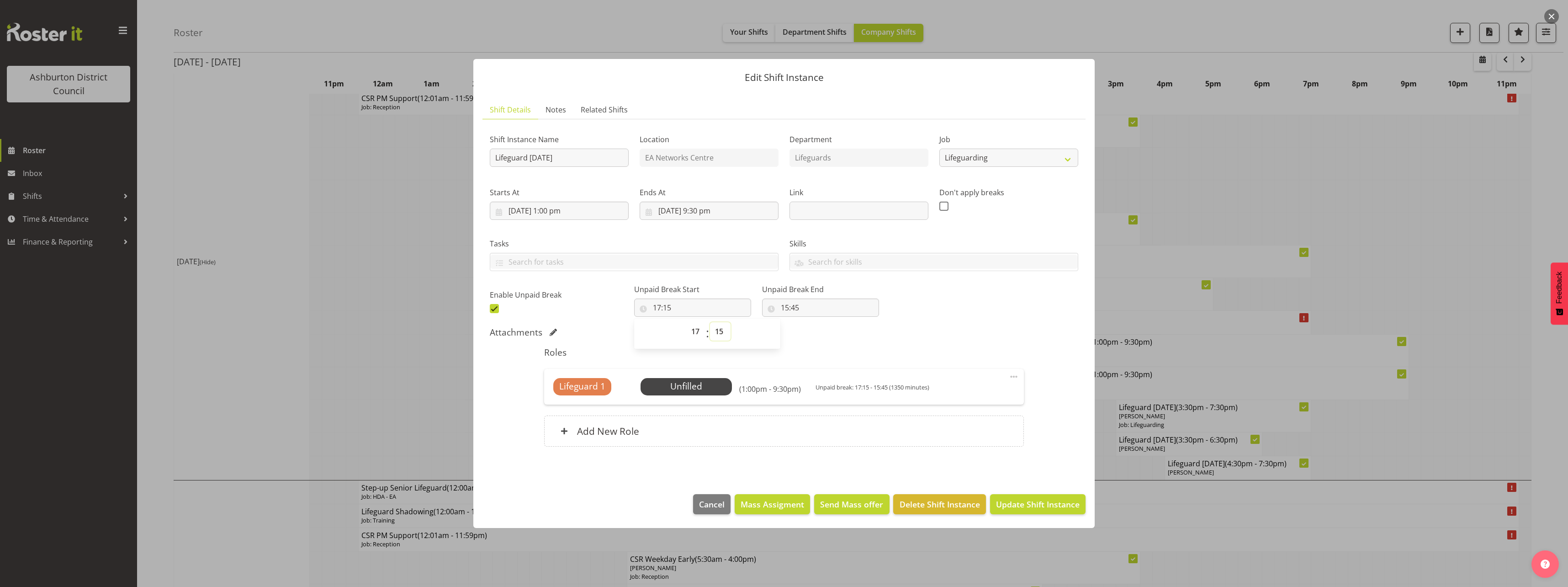
click at [726, 339] on select "00 01 02 03 04 05 06 07 08 09 10 11 12 13 14 15 16 17 18 19 20 21 22 23 24 25 2…" at bounding box center [720, 331] width 21 height 18
select select "0"
click at [710, 322] on select "00 01 02 03 04 05 06 07 08 09 10 11 12 13 14 15 16 17 18 19 20 21 22 23 24 25 2…" at bounding box center [720, 331] width 21 height 18
type input "17:00"
click at [781, 305] on input "15:45" at bounding box center [821, 308] width 117 height 18
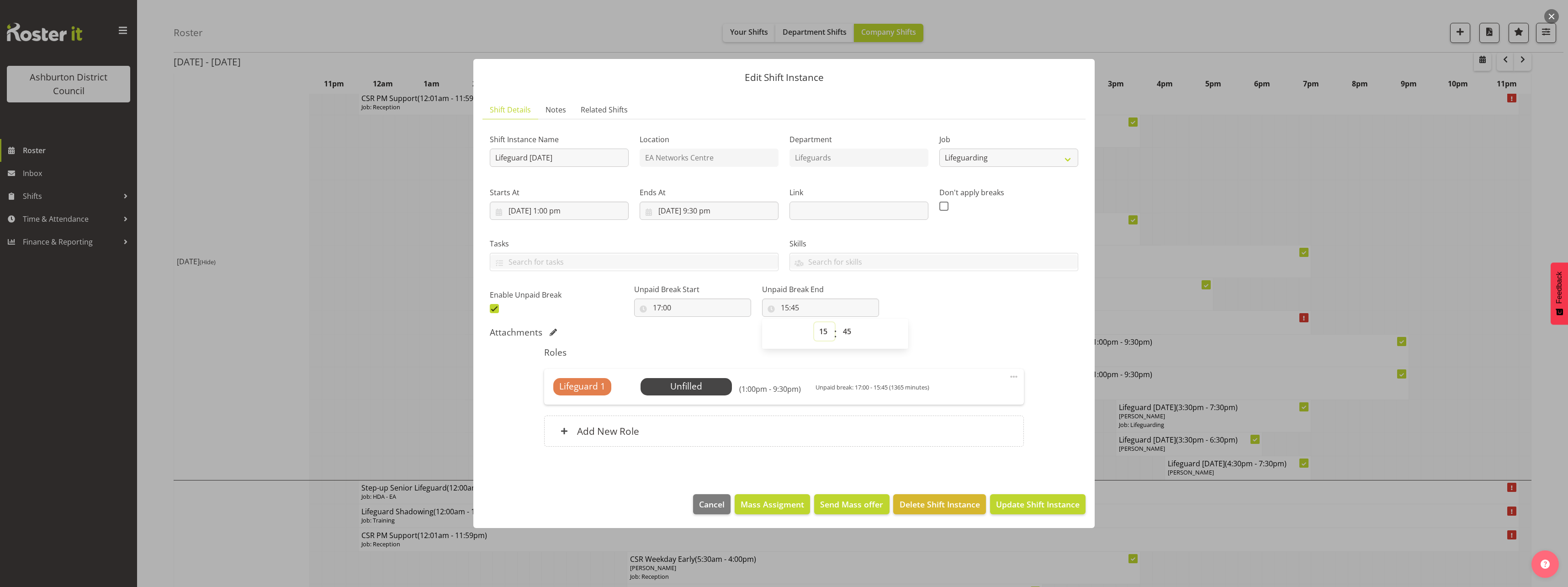
drag, startPoint x: 781, startPoint y: 305, endPoint x: 817, endPoint y: 334, distance: 46.2
click at [817, 334] on select "00 01 02 03 04 05 06 07 08 09 10 11 12 13 14 15 16 17 18 19 20 21 22 23" at bounding box center [825, 331] width 21 height 18
select select "18"
click at [814, 322] on select "00 01 02 03 04 05 06 07 08 09 10 11 12 13 14 15 16 17 18 19 20 21 22 23" at bounding box center [825, 331] width 21 height 18
type input "18:45"
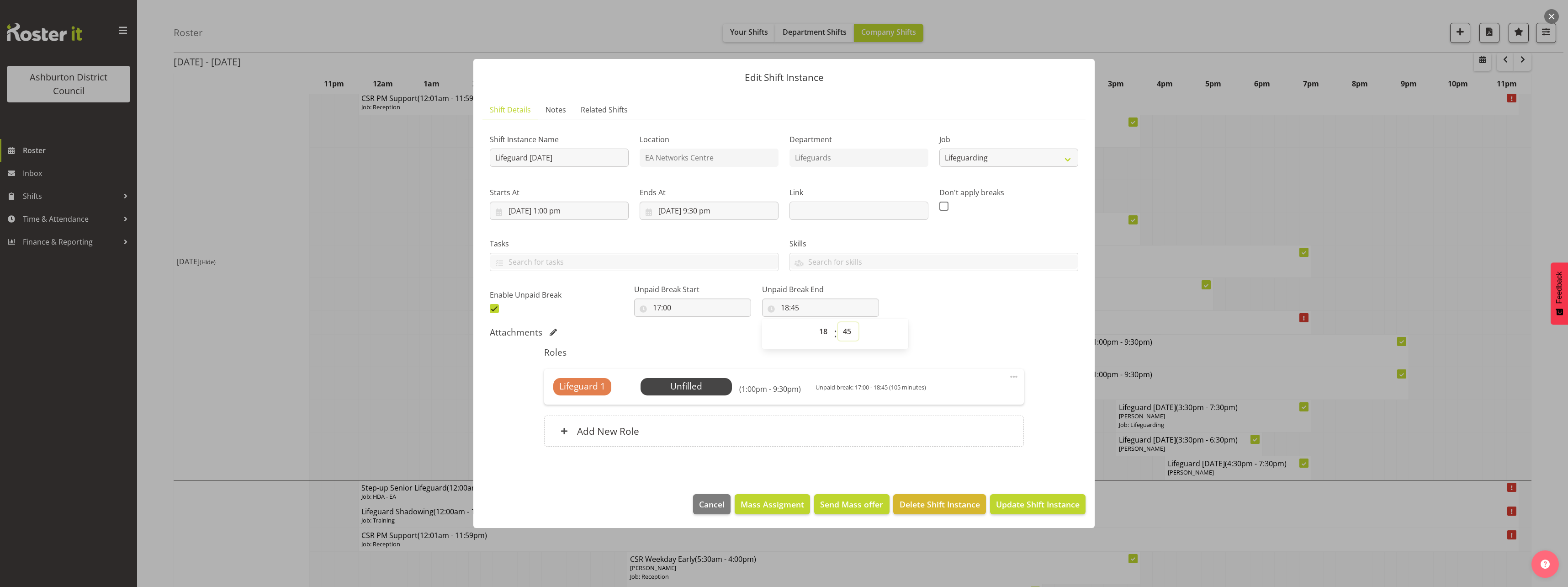
click at [838, 332] on select "00 01 02 03 04 05 06 07 08 09 10 11 12 13 14 15 16 17 18 19 20 21 22 23 24 25 2…" at bounding box center [849, 331] width 21 height 18
click at [971, 322] on div "Shift Instance Name Lifeguard [DATE] Location EA Networks Centre Department Lif…" at bounding box center [784, 292] width 589 height 331
click at [1033, 510] on span "Update Shift Instance" at bounding box center [1037, 504] width 83 height 12
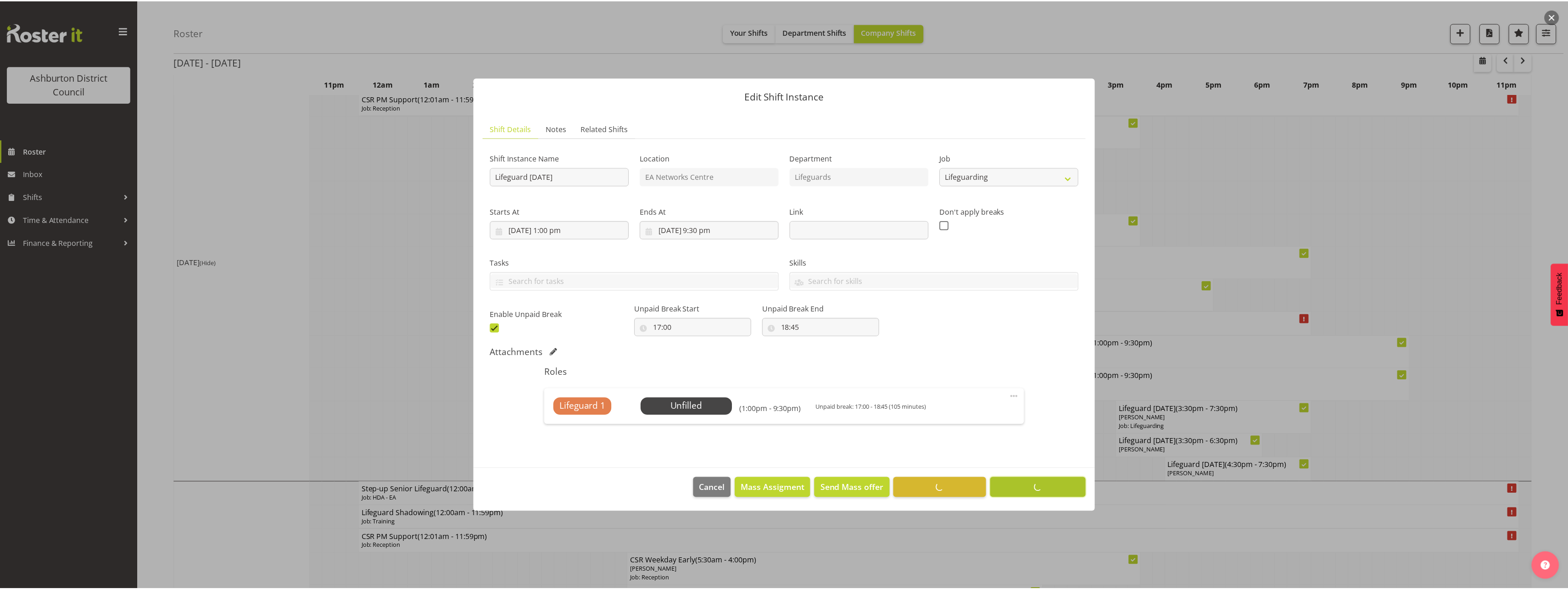
scroll to position [0, 0]
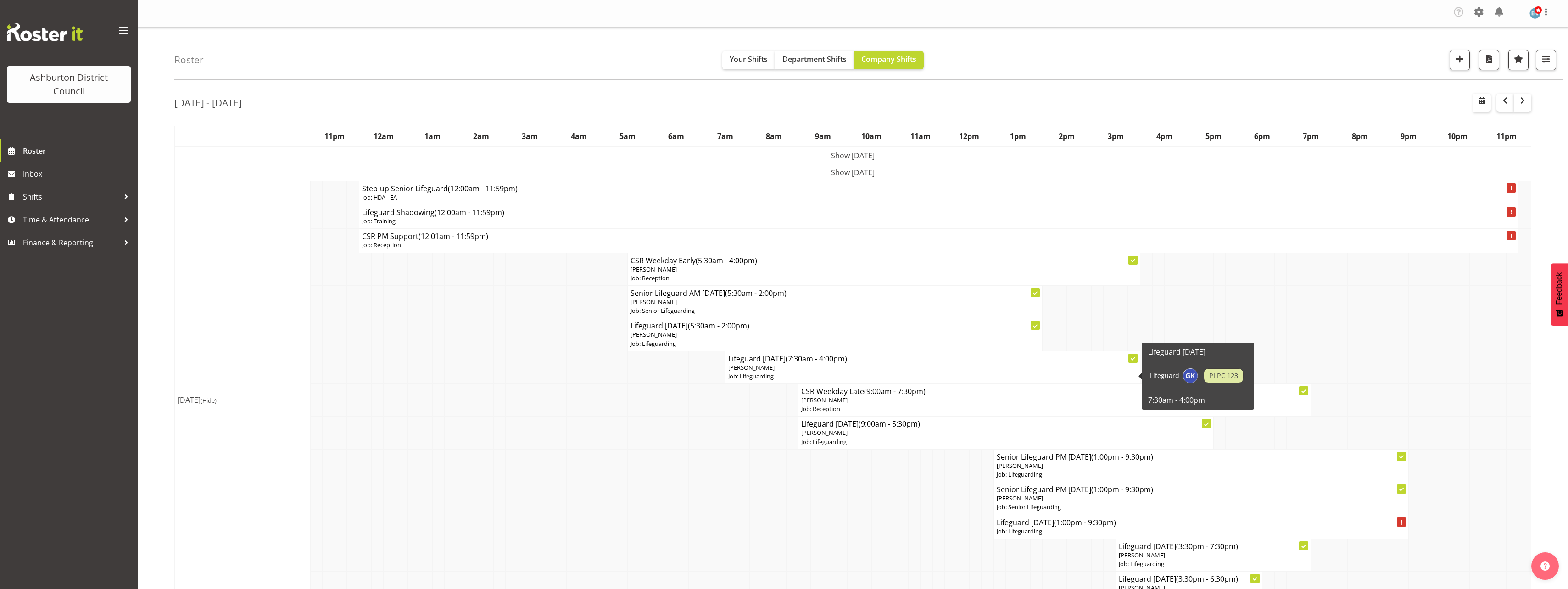
click at [749, 370] on span "[PERSON_NAME]" at bounding box center [751, 367] width 46 height 9
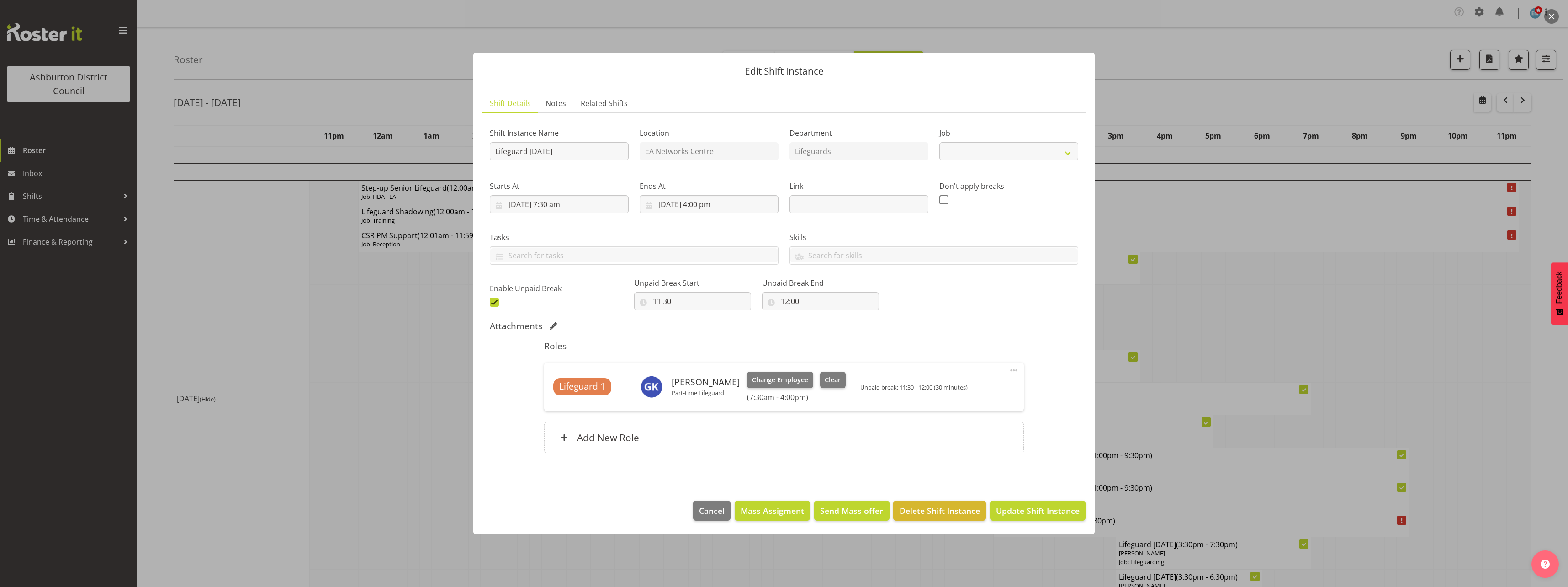
select select "38"
click at [833, 382] on span "Clear" at bounding box center [833, 379] width 16 height 10
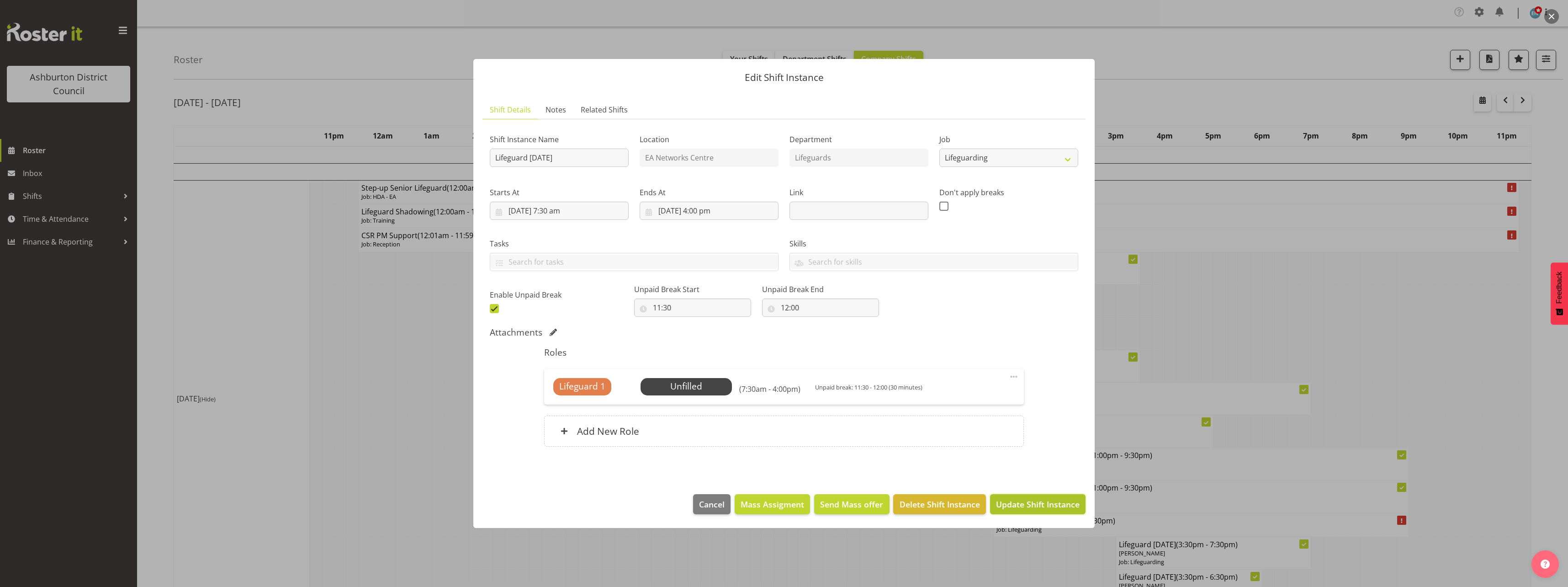
click at [1033, 500] on span "Update Shift Instance" at bounding box center [1037, 504] width 83 height 12
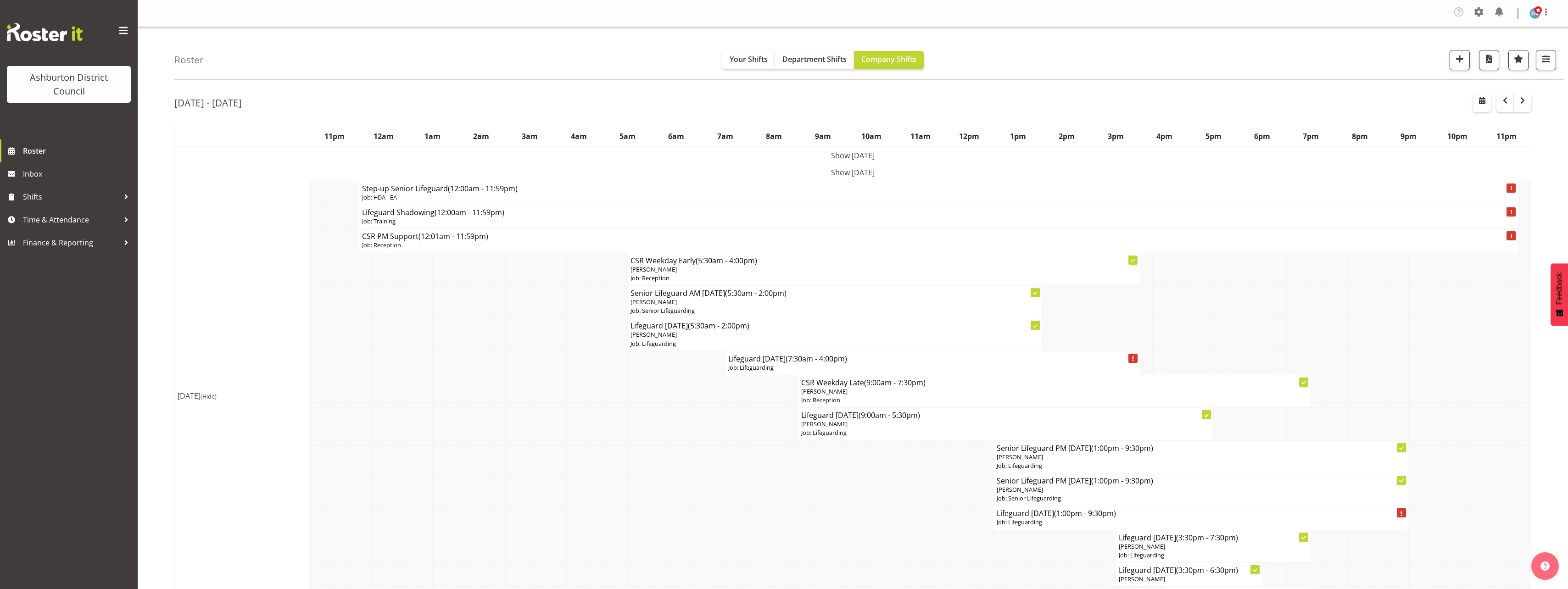
click at [582, 489] on td at bounding box center [584, 489] width 12 height 32
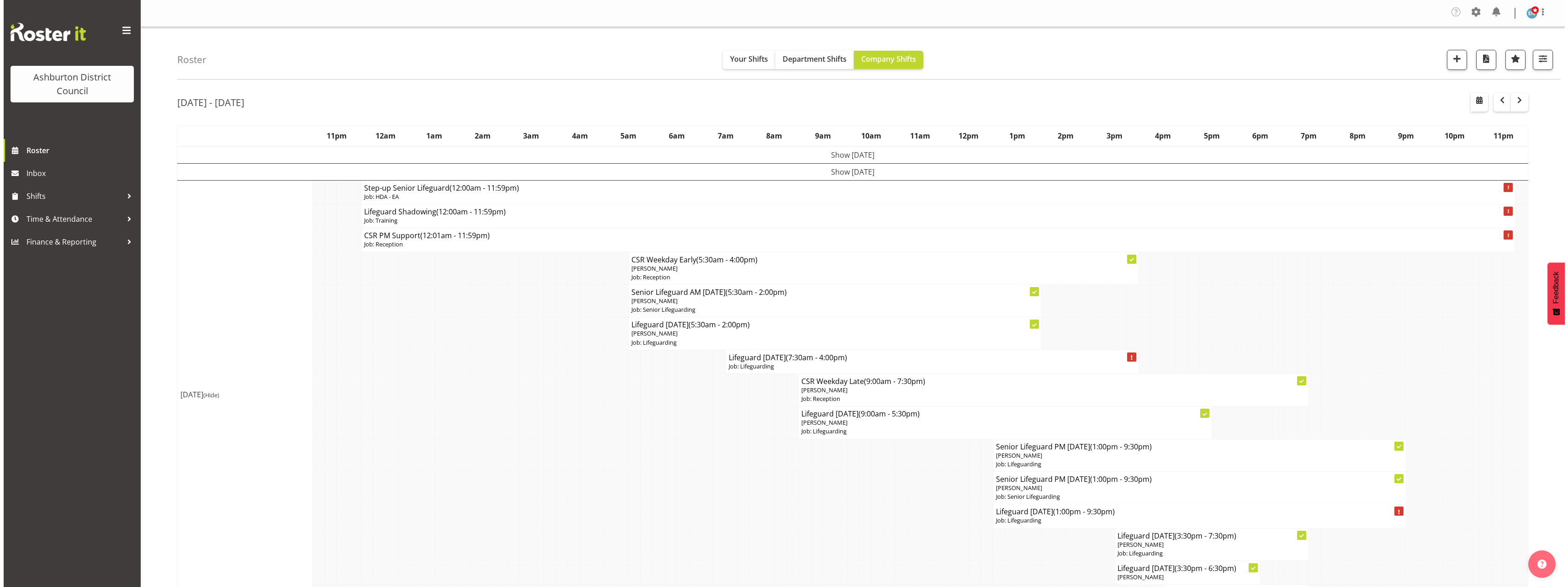
scroll to position [46, 0]
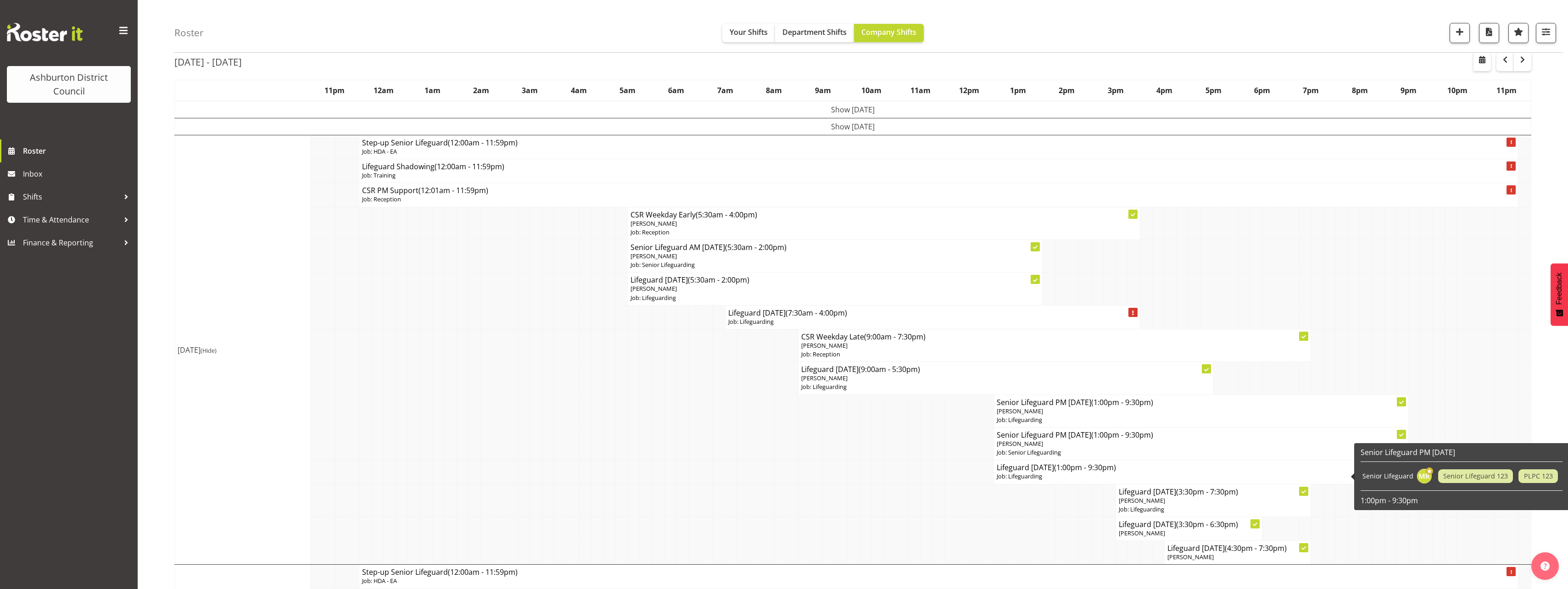
click at [1033, 475] on p "Job: Lifeguarding" at bounding box center [1201, 476] width 409 height 9
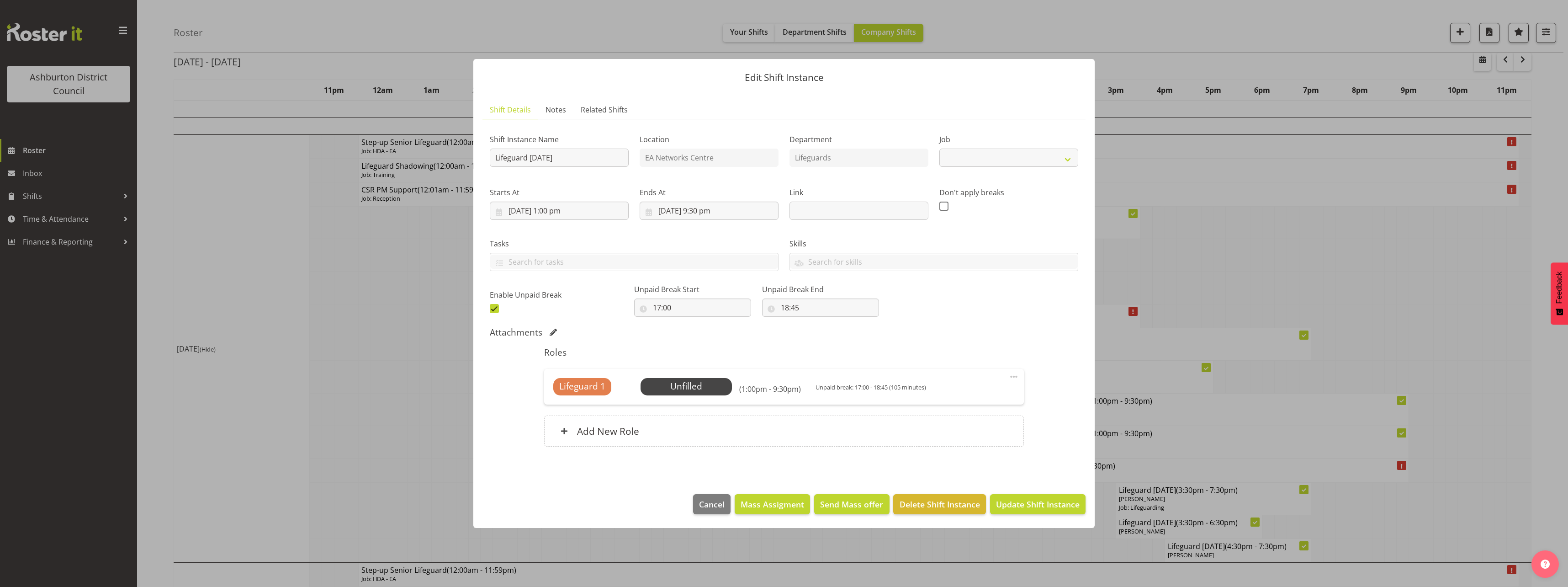
select select "38"
click at [783, 310] on input "18:45" at bounding box center [821, 308] width 117 height 18
click at [838, 332] on select "00 01 02 03 04 05 06 07 08 09 10 11 12 13 14 15 16 17 18 19 20 21 22 23 24 25 2…" at bounding box center [849, 331] width 21 height 18
select select "0"
click at [838, 322] on select "00 01 02 03 04 05 06 07 08 09 10 11 12 13 14 15 16 17 18 19 20 21 22 23 24 25 2…" at bounding box center [849, 331] width 21 height 18
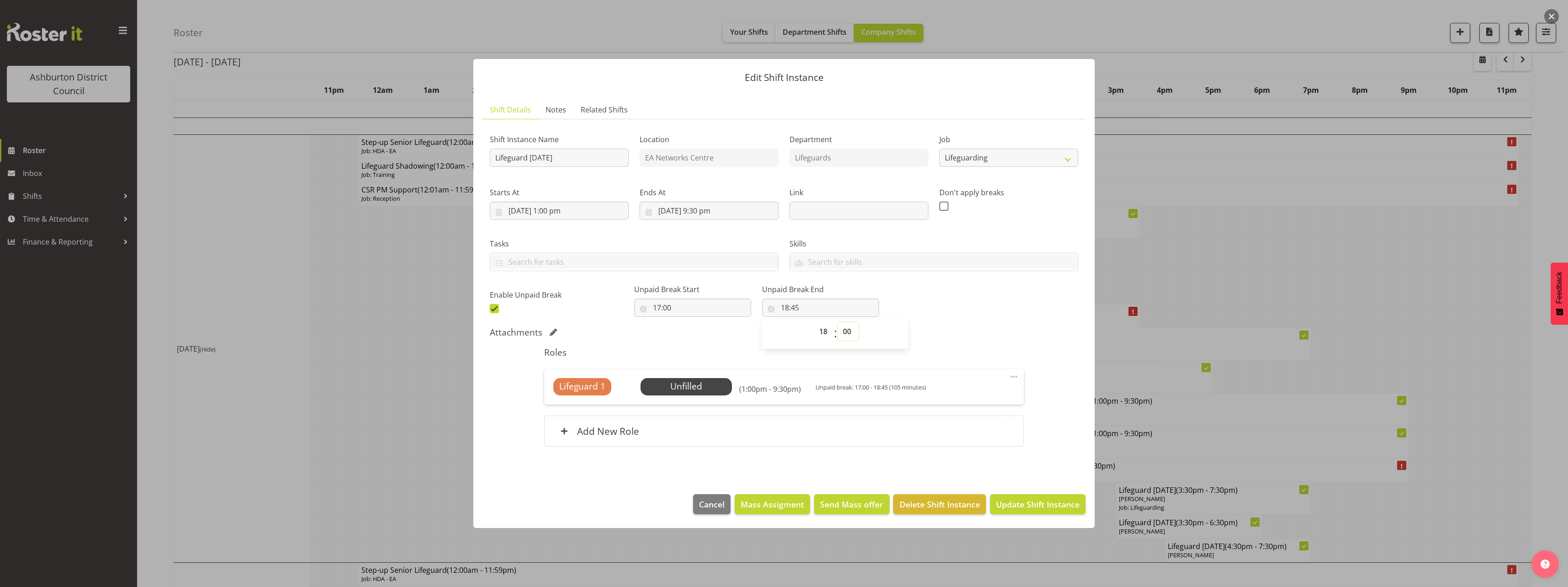
type input "18:00"
click at [904, 332] on div "Attachments" at bounding box center [784, 332] width 589 height 11
click at [681, 386] on span "Select Employee" at bounding box center [686, 387] width 68 height 13
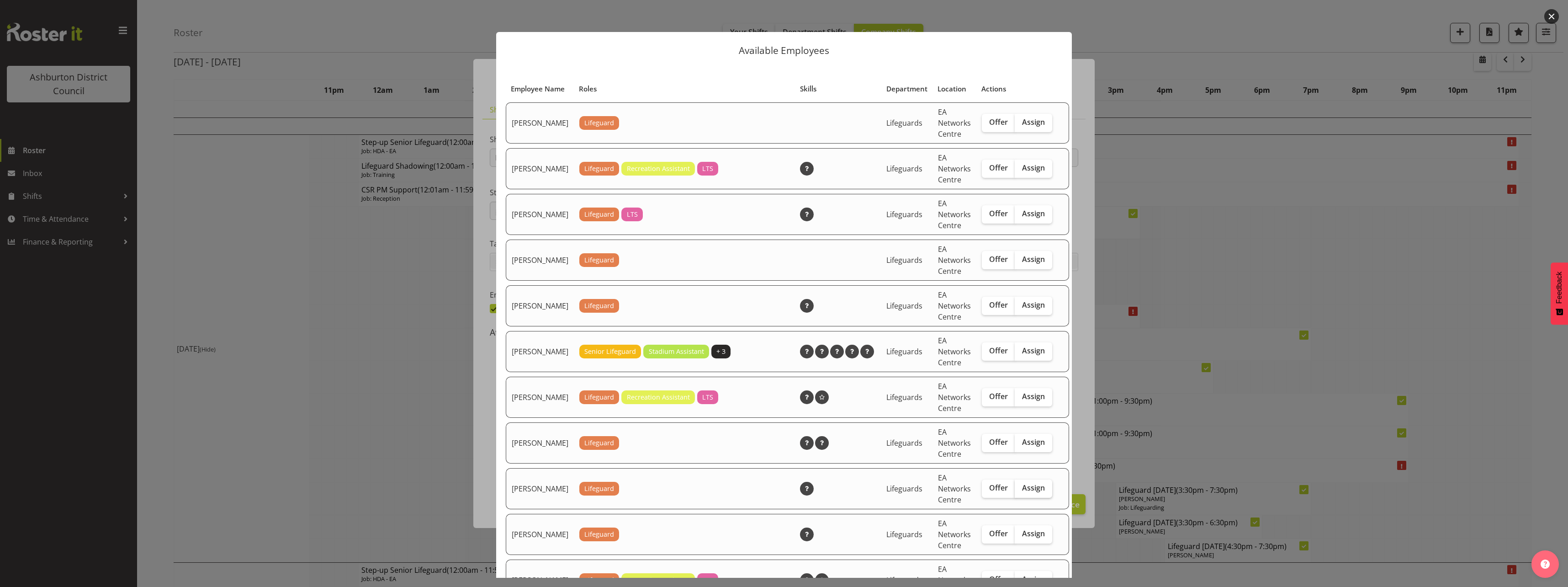
click at [1032, 497] on label "Assign" at bounding box center [1034, 488] width 38 height 18
click at [1021, 491] on input "Assign" at bounding box center [1018, 488] width 6 height 6
checkbox input "true"
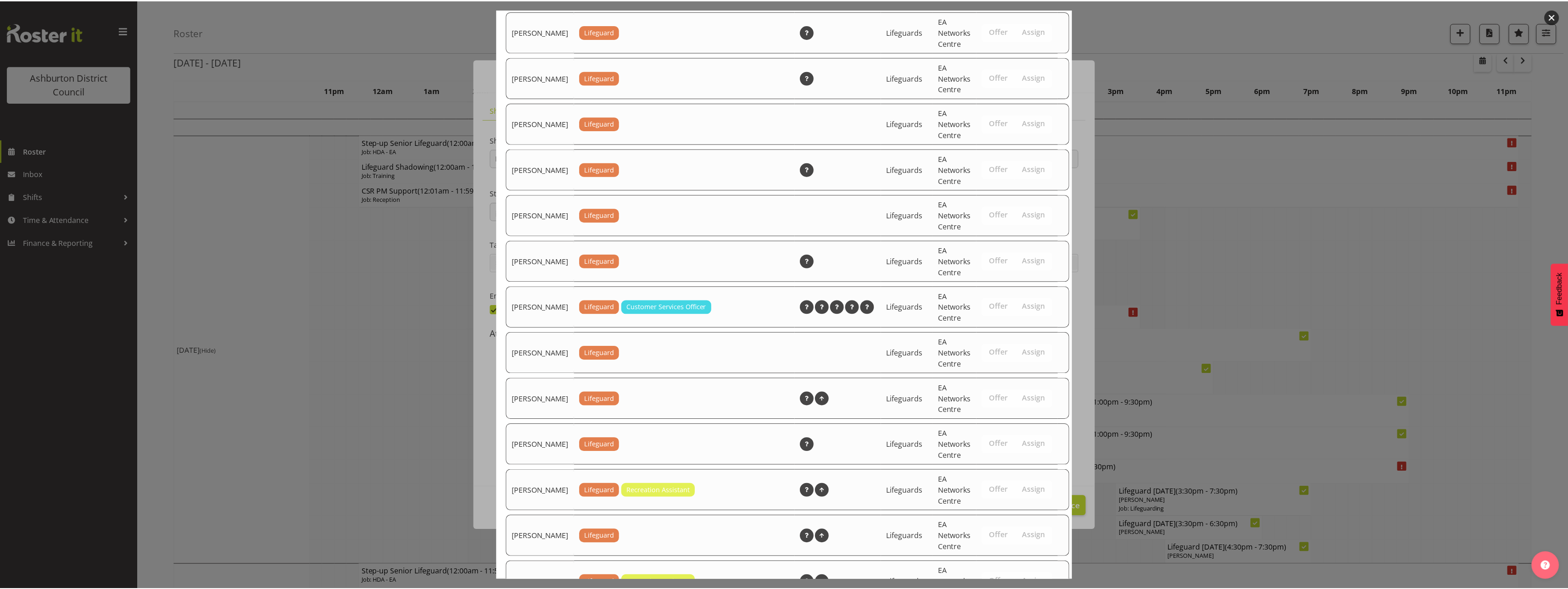
scroll to position [1202, 0]
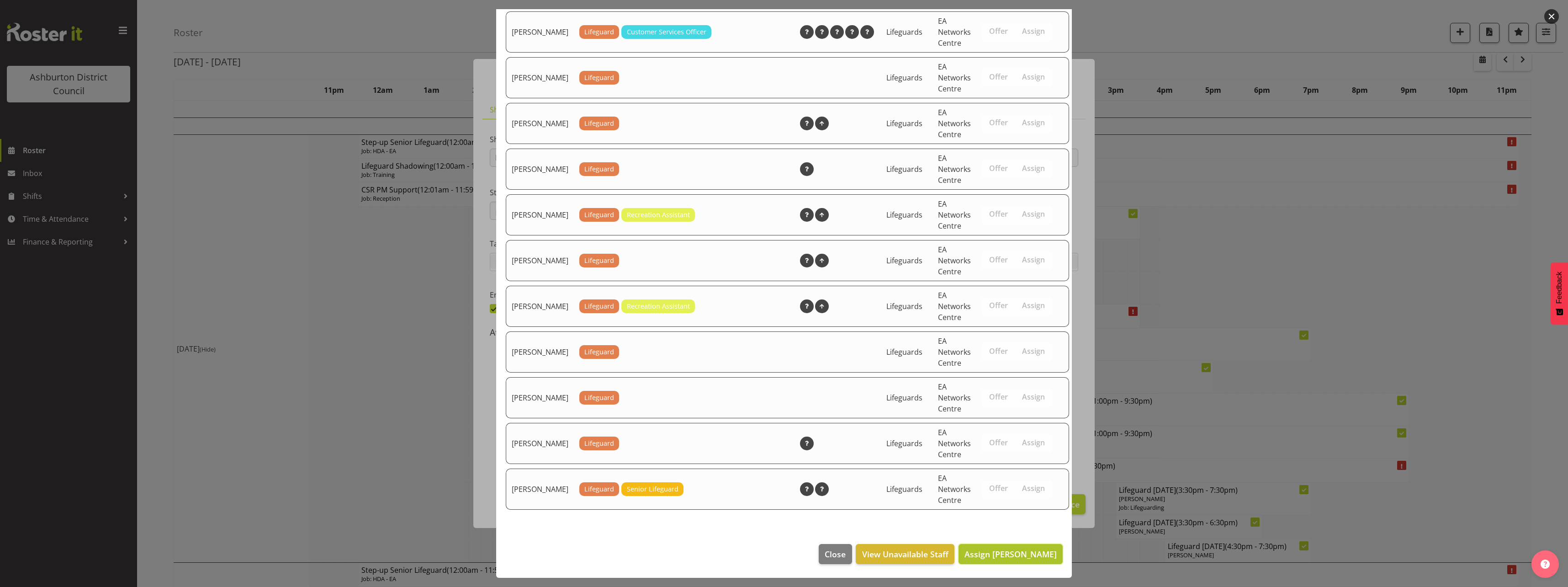
click at [1020, 556] on span "Assign [PERSON_NAME]" at bounding box center [1010, 554] width 93 height 11
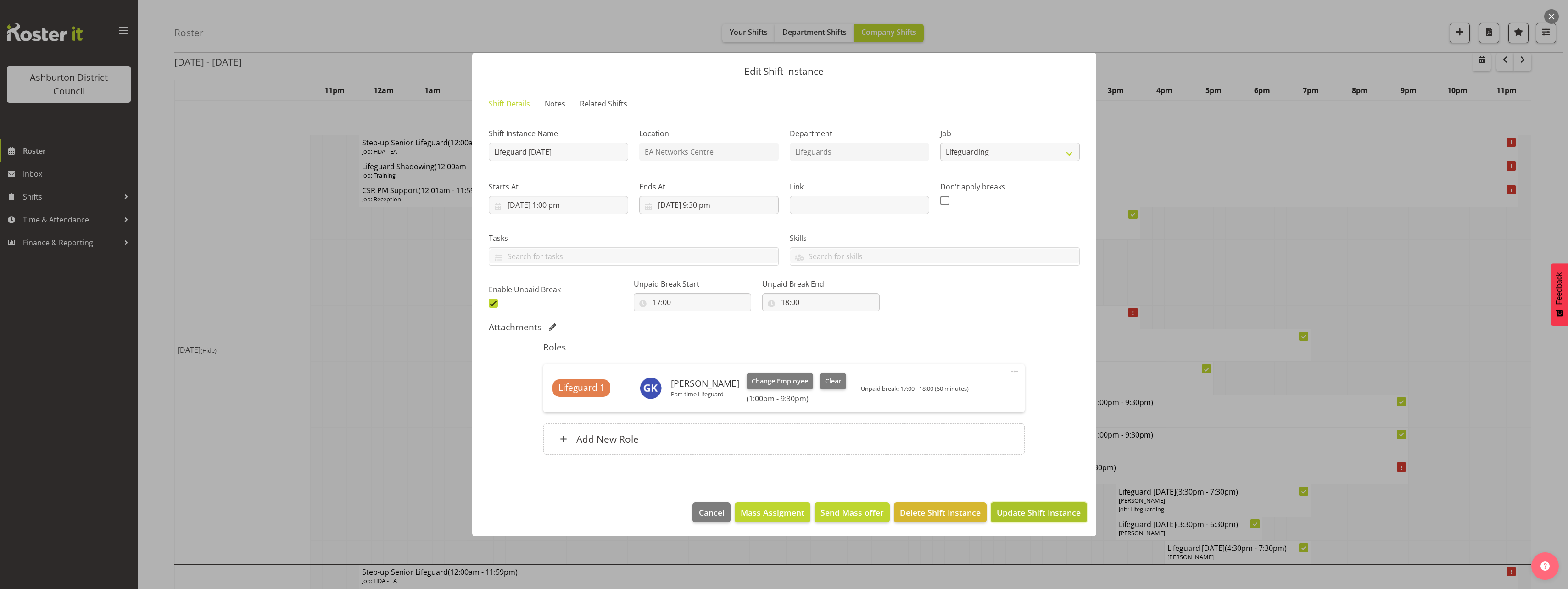
click at [1047, 505] on button "Update Shift Instance" at bounding box center [1039, 512] width 96 height 20
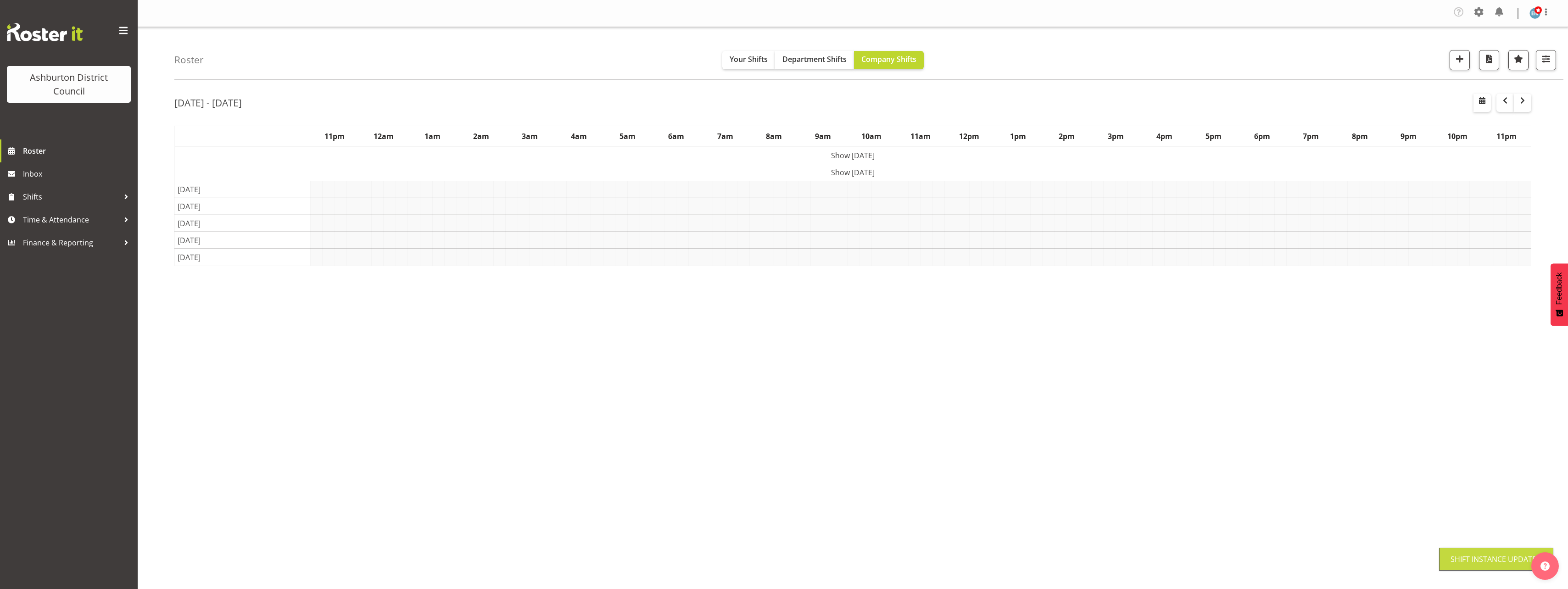
scroll to position [0, 0]
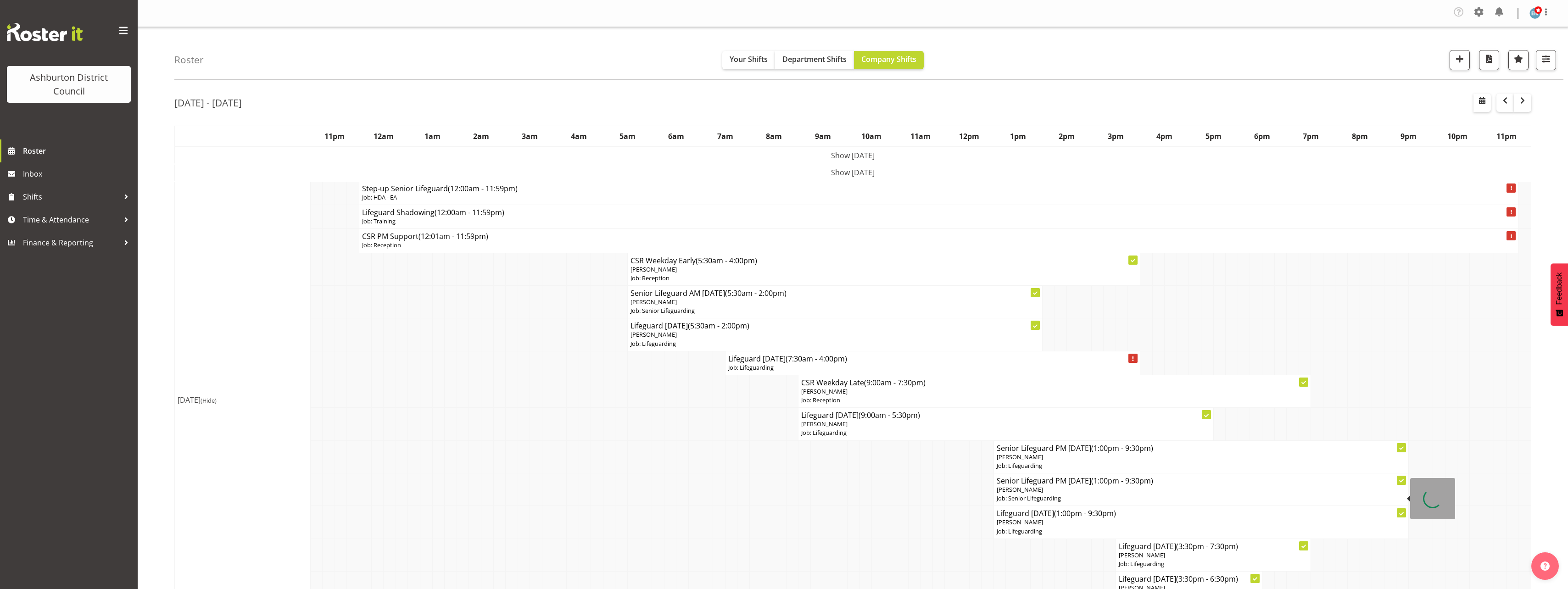
click at [827, 510] on td at bounding box center [829, 522] width 12 height 32
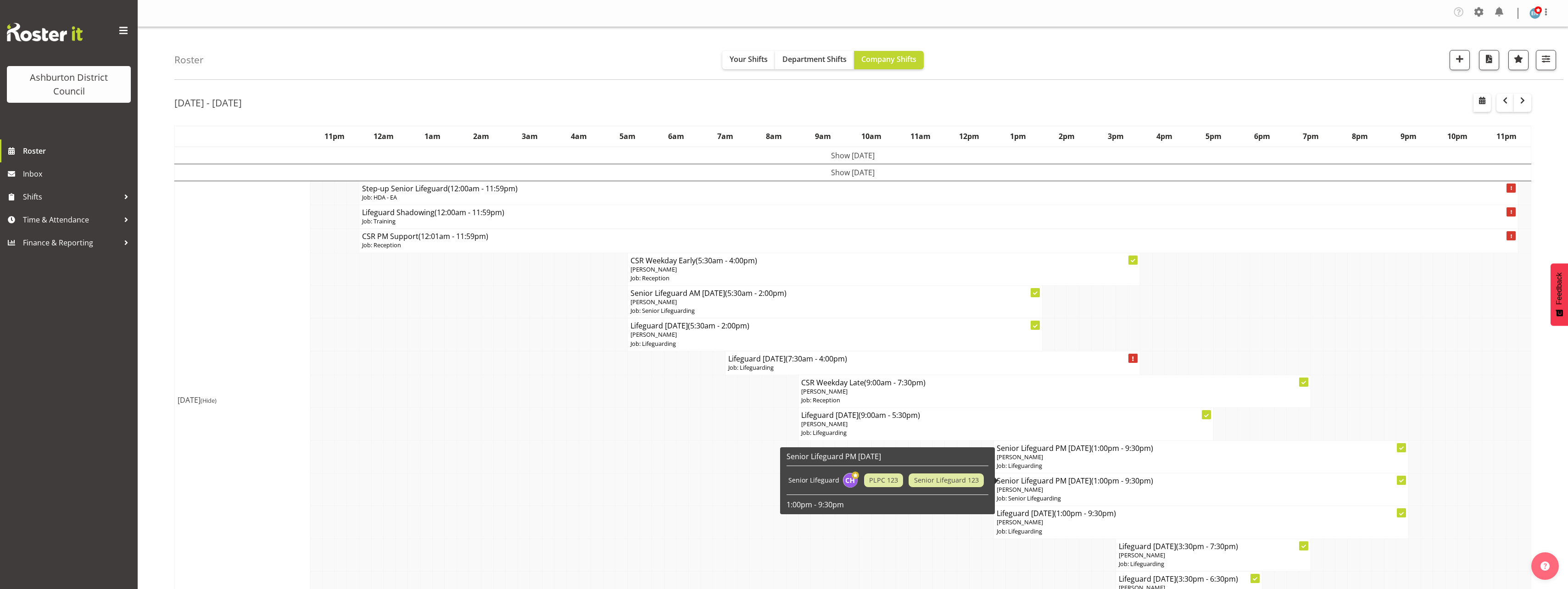
click at [1026, 493] on span "[PERSON_NAME]" at bounding box center [1020, 489] width 46 height 9
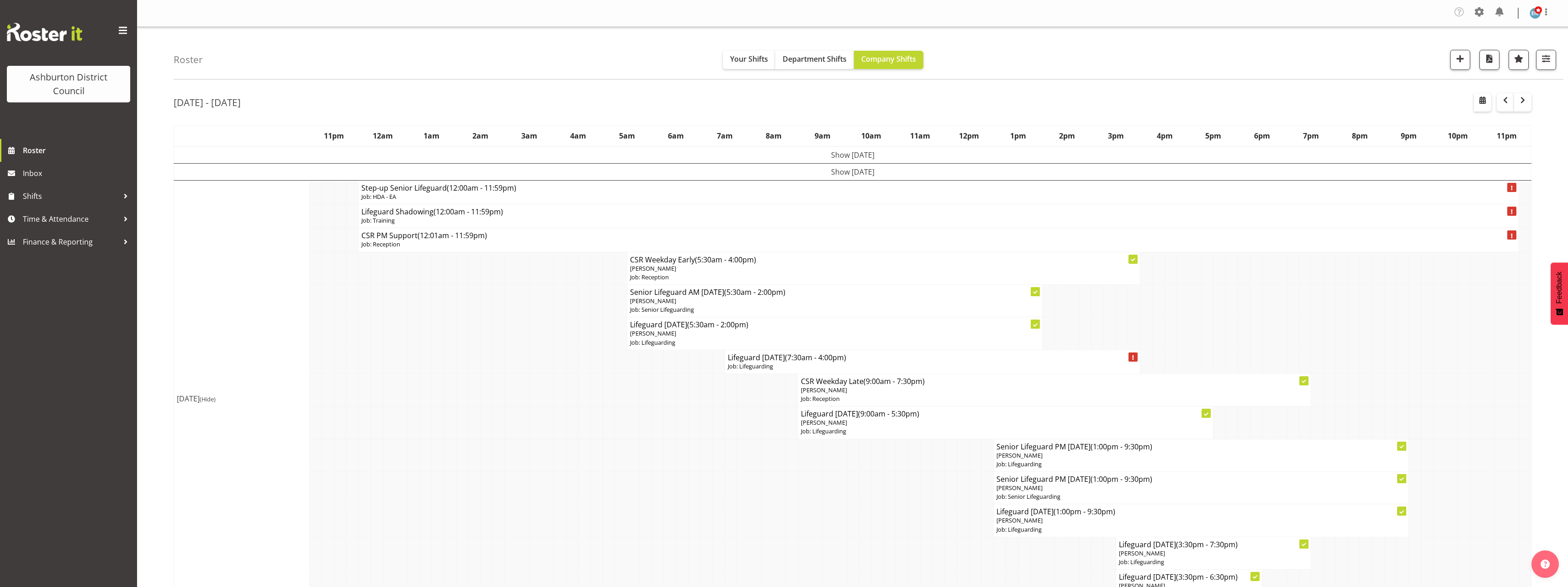
select select
select select "8"
select select "2025"
select select "13"
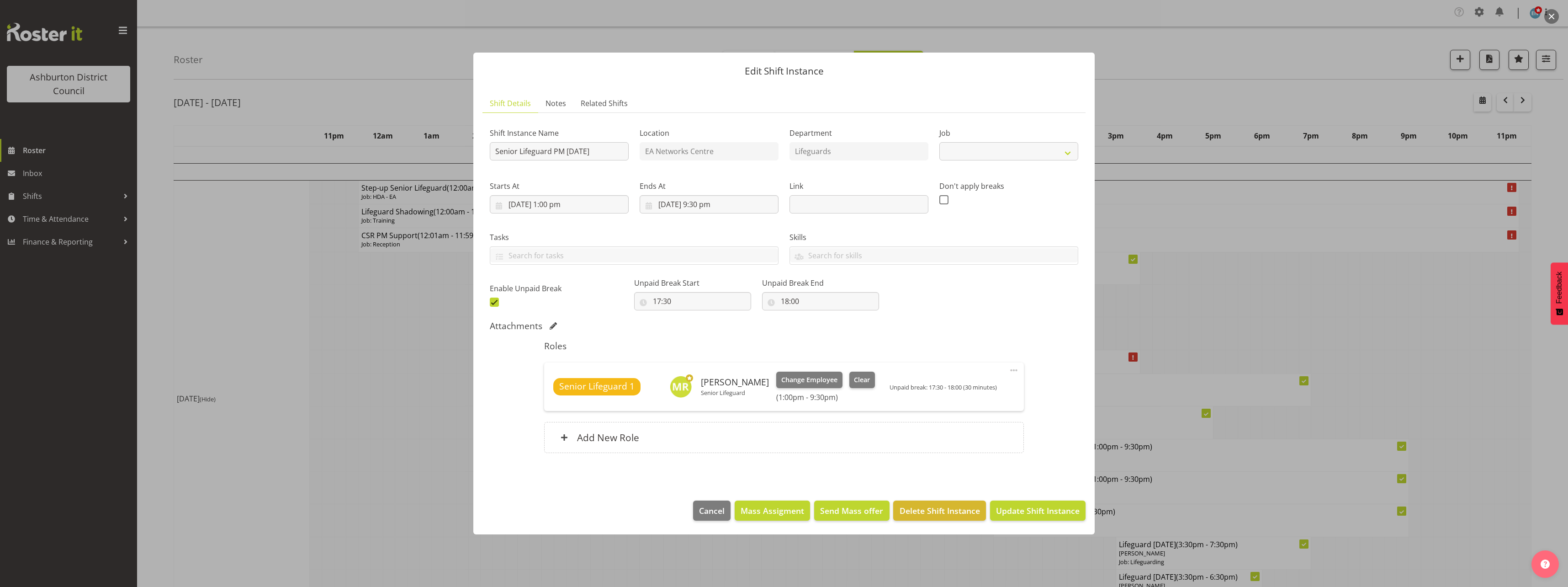
select select "2648"
click at [570, 210] on input "[DATE] 1:00 pm" at bounding box center [559, 204] width 139 height 18
click at [559, 398] on select "00 01 02 03 04 05 06 07 08 09 10 11 12 13 14 15 16 17 18 19 20 21 22 23" at bounding box center [559, 398] width 21 height 18
select select "11"
click at [549, 389] on select "00 01 02 03 04 05 06 07 08 09 10 11 12 13 14 15 16 17 18 19 20 21 22 23" at bounding box center [559, 398] width 21 height 18
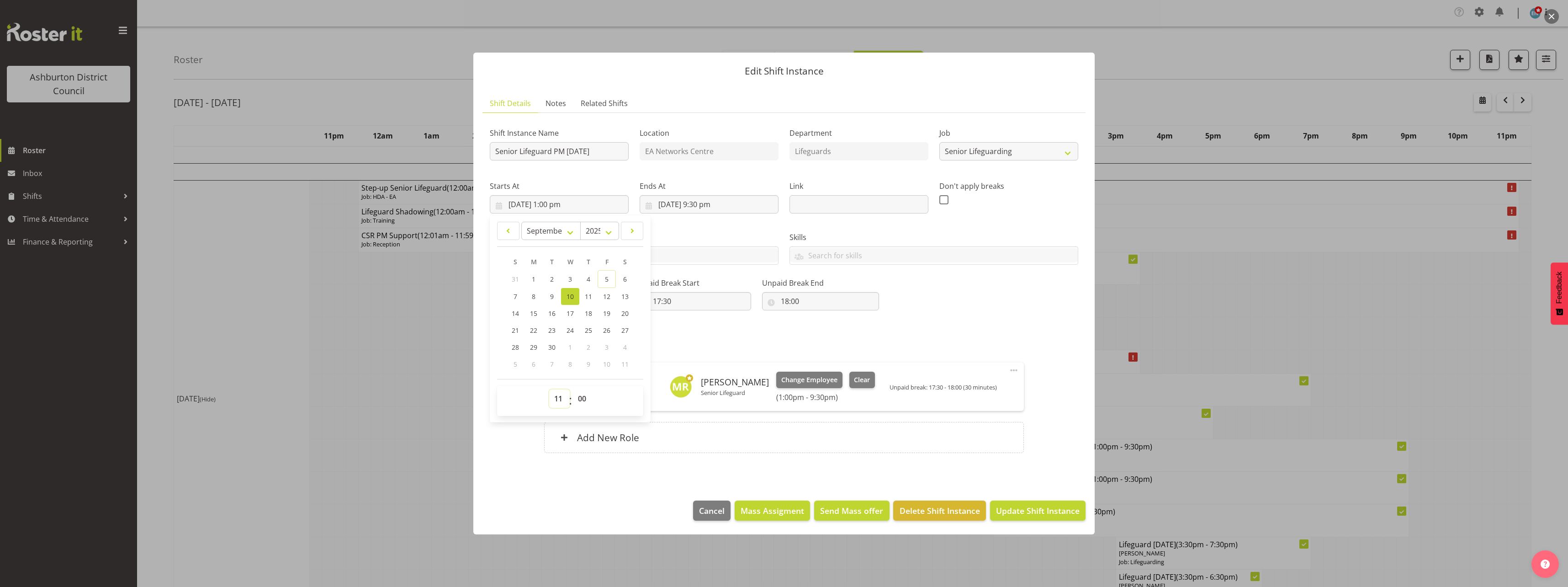
type input "[DATE] 11:00 am"
click at [702, 205] on input "[DATE] 9:30 pm" at bounding box center [709, 204] width 139 height 18
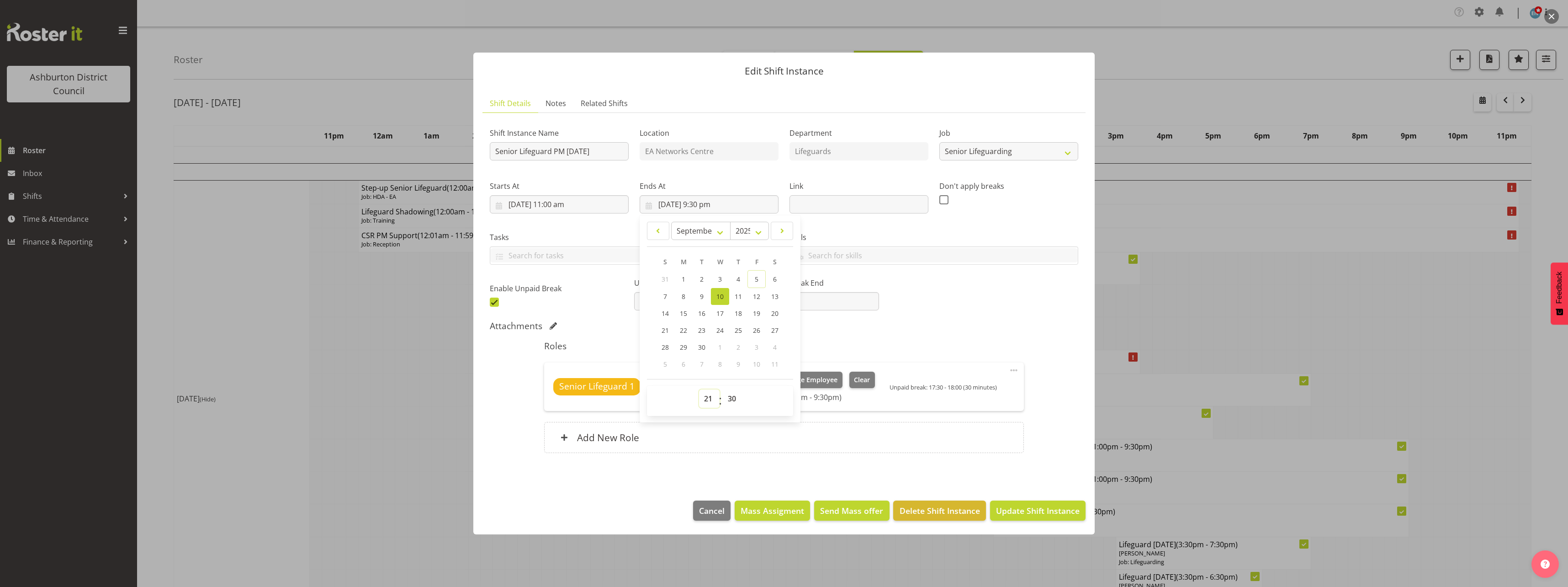
drag, startPoint x: 701, startPoint y: 397, endPoint x: 704, endPoint y: 389, distance: 8.5
click at [701, 397] on select "00 01 02 03 04 05 06 07 08 09 10 11 12 13 14 15 16 17 18 19 20 21 22 23" at bounding box center [709, 398] width 21 height 18
select select "19"
click at [699, 389] on select "00 01 02 03 04 05 06 07 08 09 10 11 12 13 14 15 16 17 18 19 20 21 22 23" at bounding box center [709, 398] width 21 height 18
type input "[DATE] 7:30 pm"
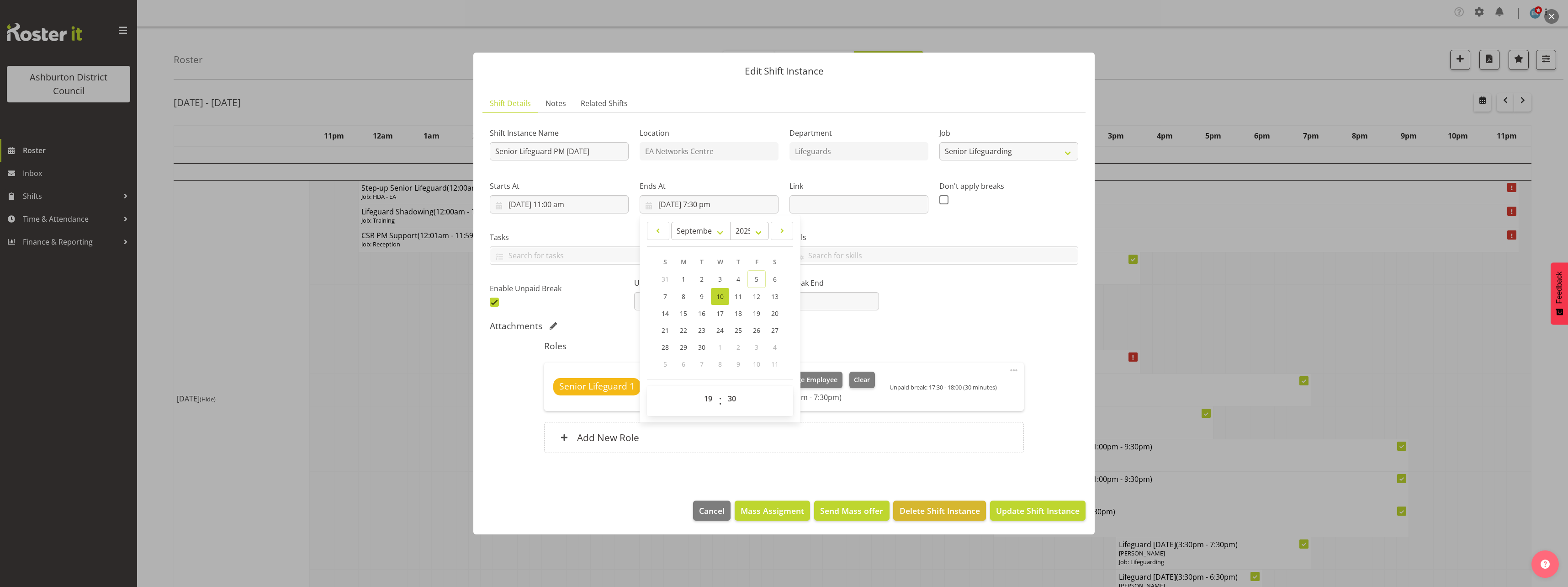
click at [1004, 327] on div "Attachments" at bounding box center [784, 326] width 589 height 11
click at [693, 302] on input "17:30" at bounding box center [693, 301] width 117 height 18
click at [696, 331] on select "00 01 02 03 04 05 06 07 08 09 10 11 12 13 14 15 16 17 18 19 20 21 22 23" at bounding box center [696, 325] width 21 height 18
select select "15"
click at [686, 316] on select "00 01 02 03 04 05 06 07 08 09 10 11 12 13 14 15 16 17 18 19 20 21 22 23" at bounding box center [696, 325] width 21 height 18
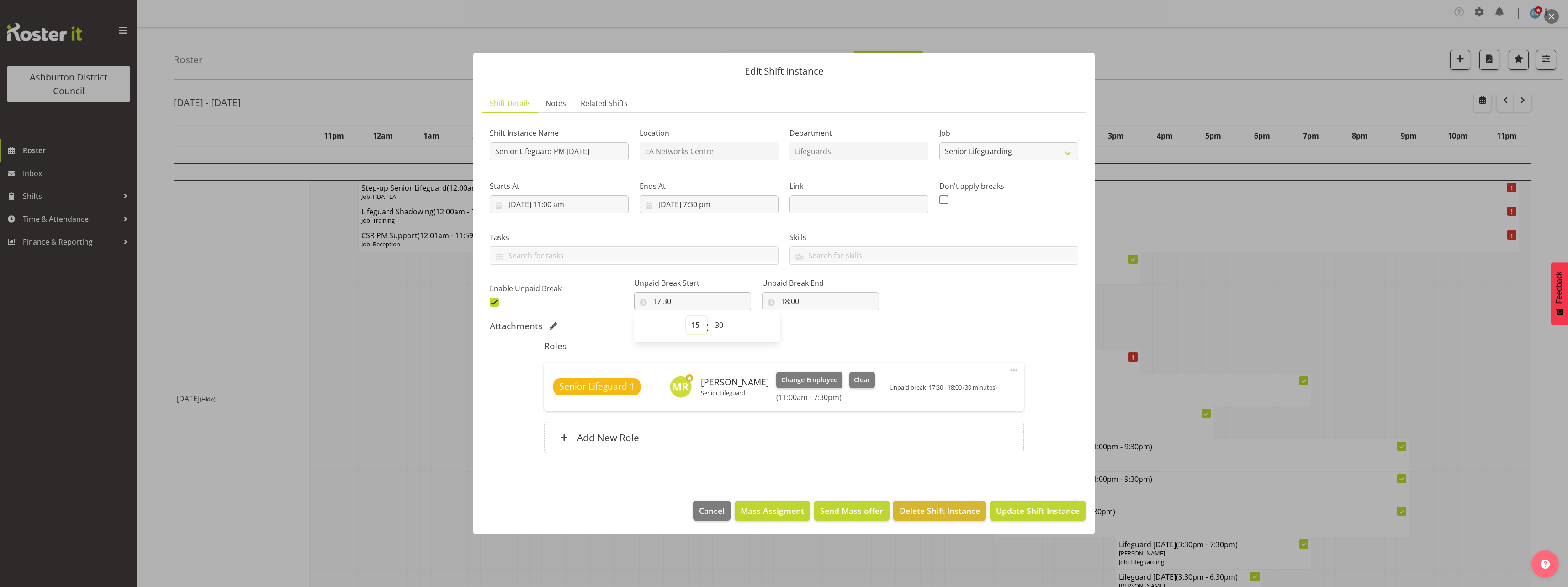
type input "15:30"
click at [724, 331] on select "00 01 02 03 04 05 06 07 08 09 10 11 12 13 14 15 16 17 18 19 20 21 22 23 24 25 2…" at bounding box center [720, 325] width 21 height 18
select select "15"
click at [710, 316] on select "00 01 02 03 04 05 06 07 08 09 10 11 12 13 14 15 16 17 18 19 20 21 22 23 24 25 2…" at bounding box center [720, 325] width 21 height 18
type input "15:15"
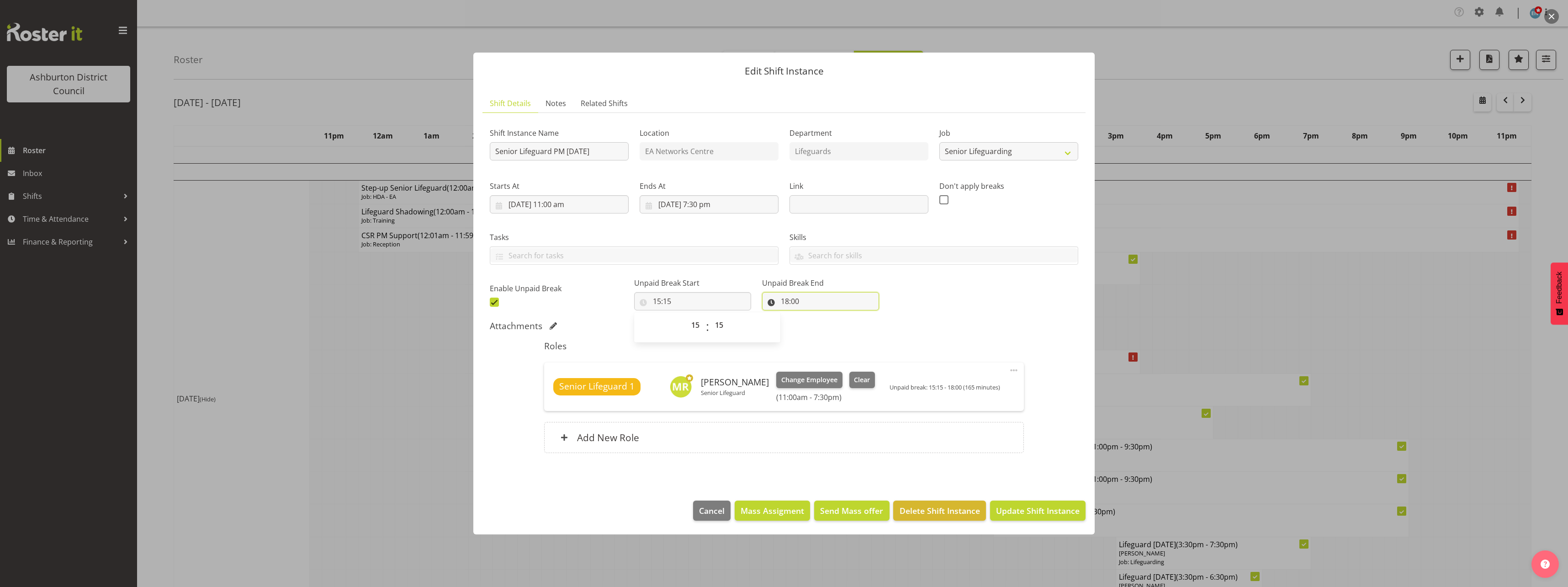
click at [783, 304] on input "18:00" at bounding box center [821, 301] width 117 height 18
click at [814, 324] on select "00 01 02 03 04 05 06 07 08 09 10 11 12 13 14 15 16 17 18 19 20 21 22 23" at bounding box center [825, 325] width 21 height 18
click at [910, 301] on div "Shift Instance Name Senior Lifeguard PM [DATE] Location EA Networks Centre Depa…" at bounding box center [784, 214] width 600 height 200
click at [1045, 505] on span "Update Shift Instance" at bounding box center [1037, 511] width 83 height 12
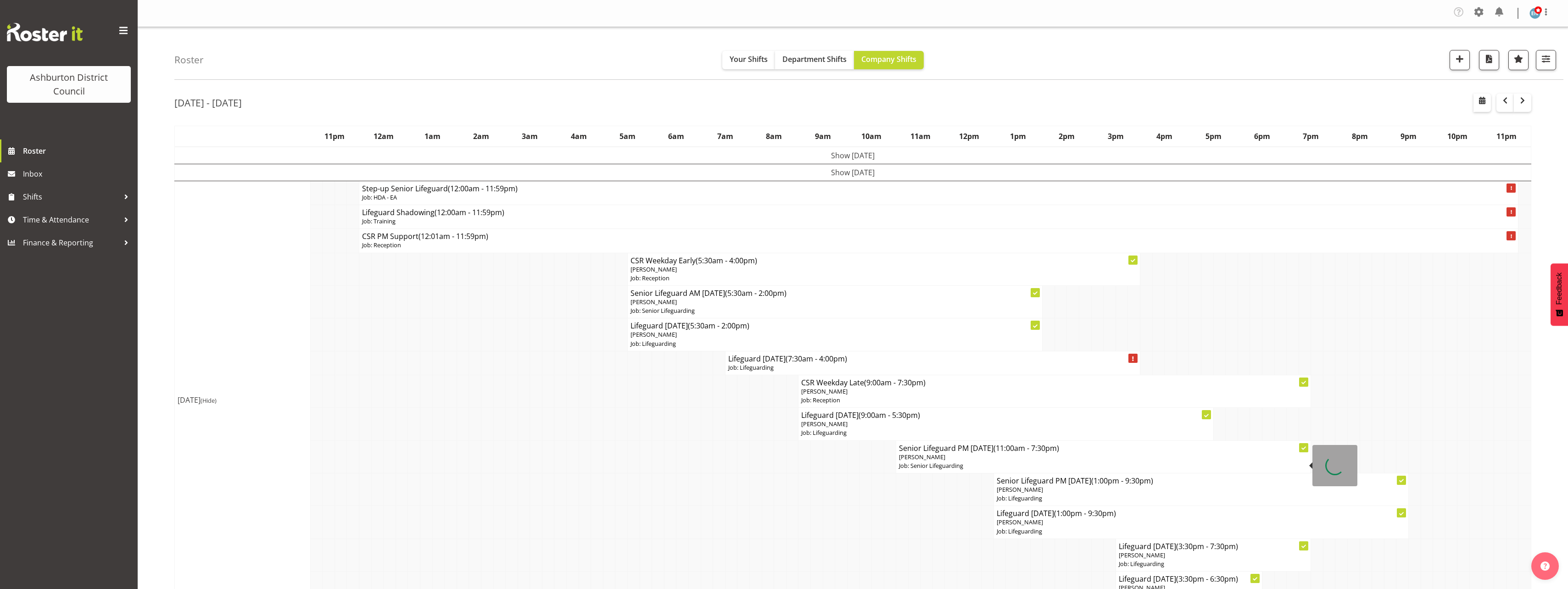
click at [982, 453] on h4 "Senior Lifeguard PM [DATE] (11:00am - 7:30pm)" at bounding box center [1103, 448] width 409 height 9
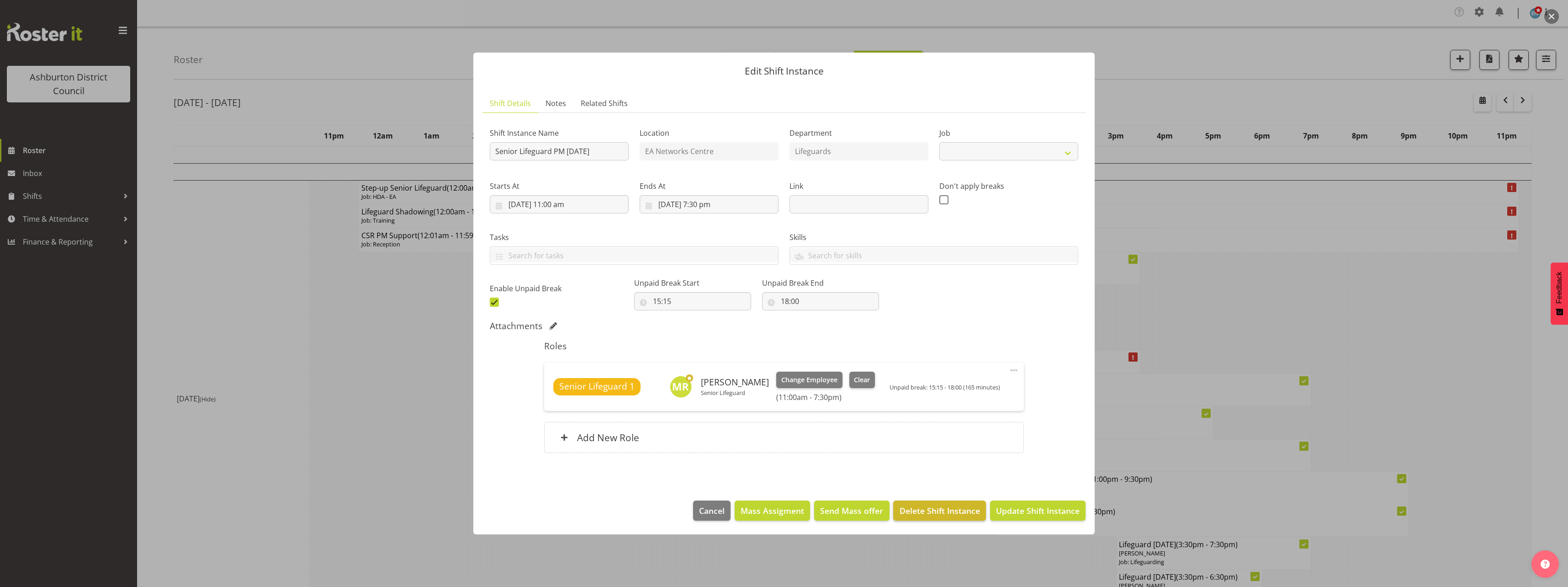
select select "2648"
click at [781, 301] on input "18:00" at bounding box center [821, 301] width 117 height 18
click at [814, 327] on select "00 01 02 03 04 05 06 07 08 09 10 11 12 13 14 15 16 17 18 19 20 21 22 23" at bounding box center [825, 325] width 21 height 18
select select "15"
click at [814, 316] on select "00 01 02 03 04 05 06 07 08 09 10 11 12 13 14 15 16 17 18 19 20 21 22 23" at bounding box center [825, 325] width 21 height 18
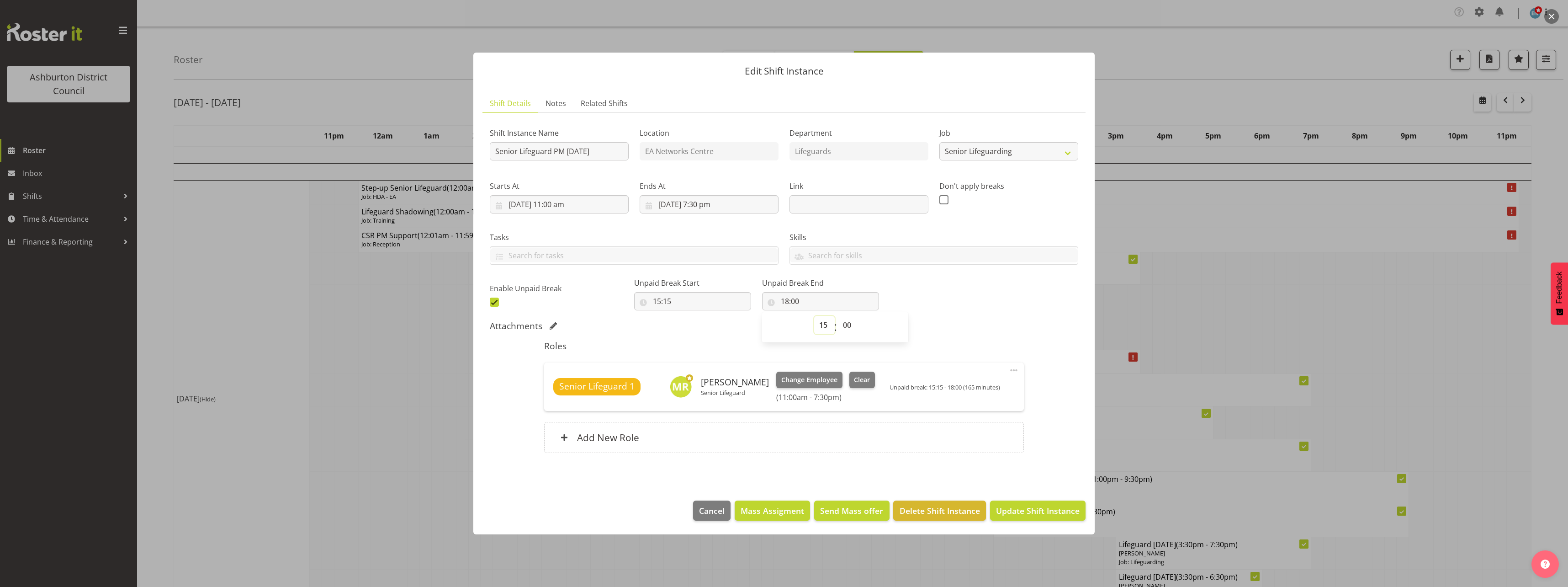
type input "15:00"
click at [838, 323] on select "00 01 02 03 04 05 06 07 08 09 10 11 12 13 14 15 16 17 18 19 20 21 22 23 24 25 2…" at bounding box center [849, 325] width 21 height 18
select select "45"
click at [838, 316] on select "00 01 02 03 04 05 06 07 08 09 10 11 12 13 14 15 16 17 18 19 20 21 22 23 24 25 2…" at bounding box center [849, 325] width 21 height 18
type input "15:45"
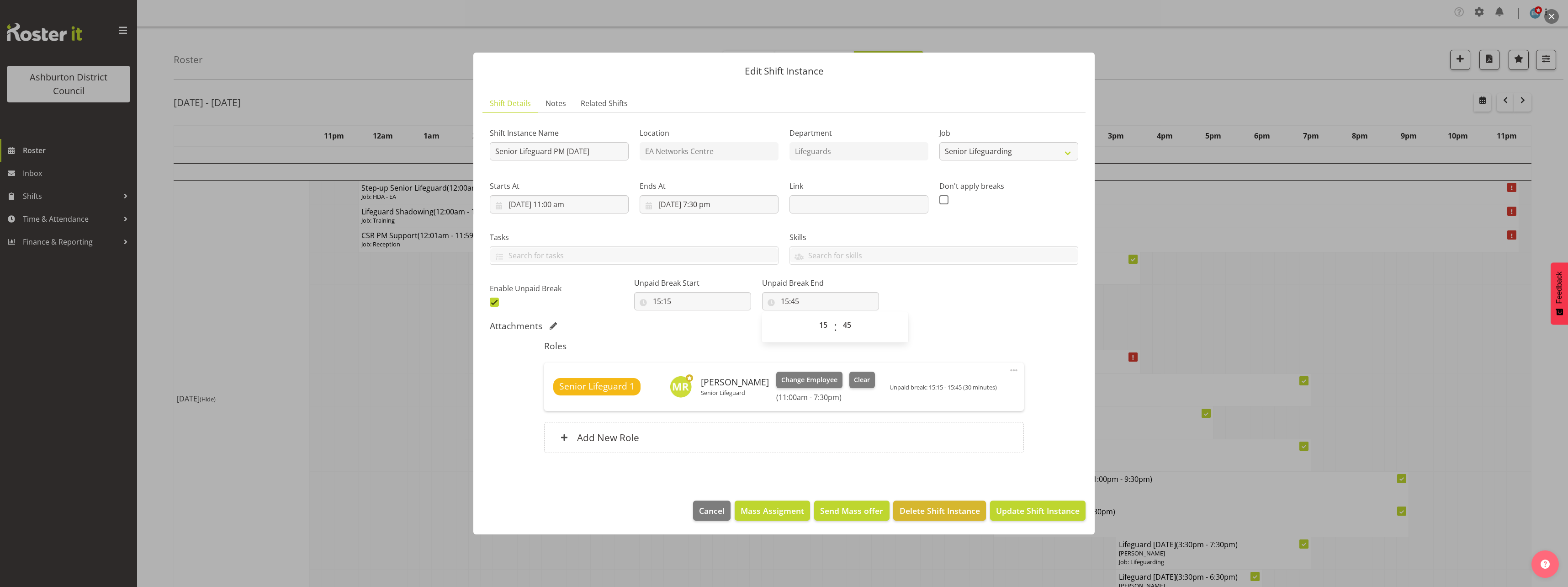
click at [999, 340] on h5 "Roles" at bounding box center [783, 346] width 479 height 11
click at [1025, 513] on span "Update Shift Instance" at bounding box center [1037, 511] width 83 height 12
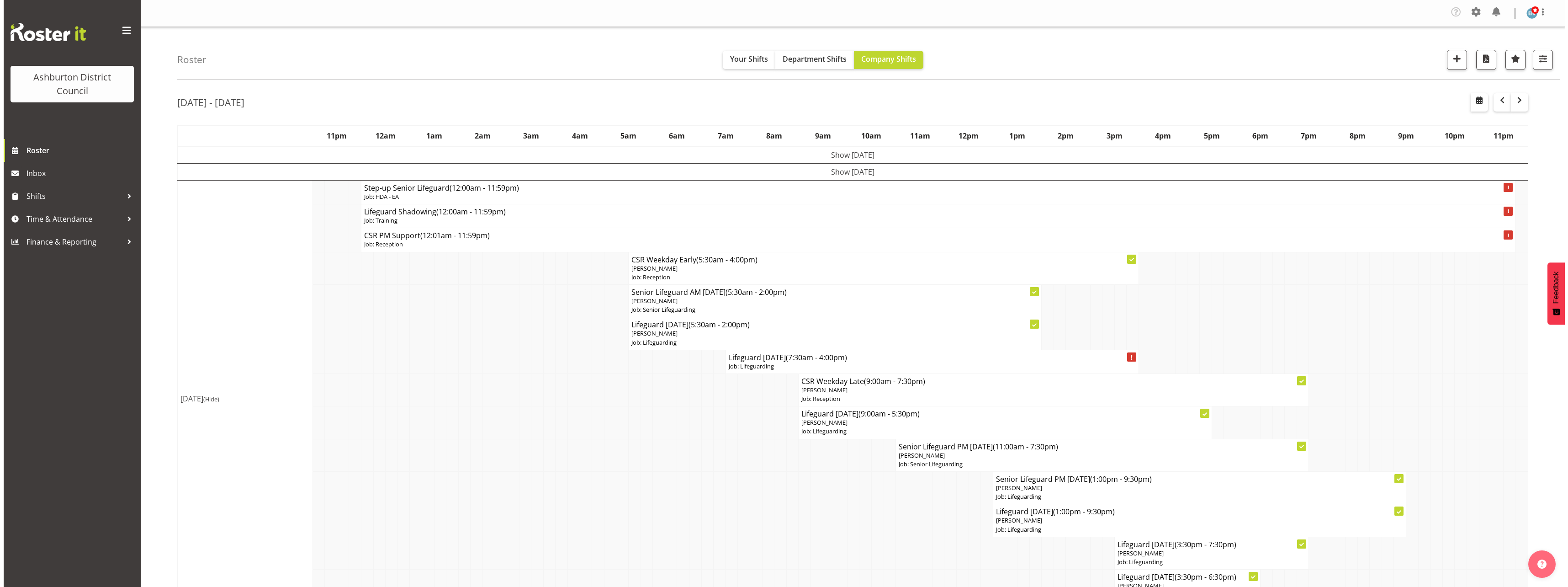
scroll to position [91, 0]
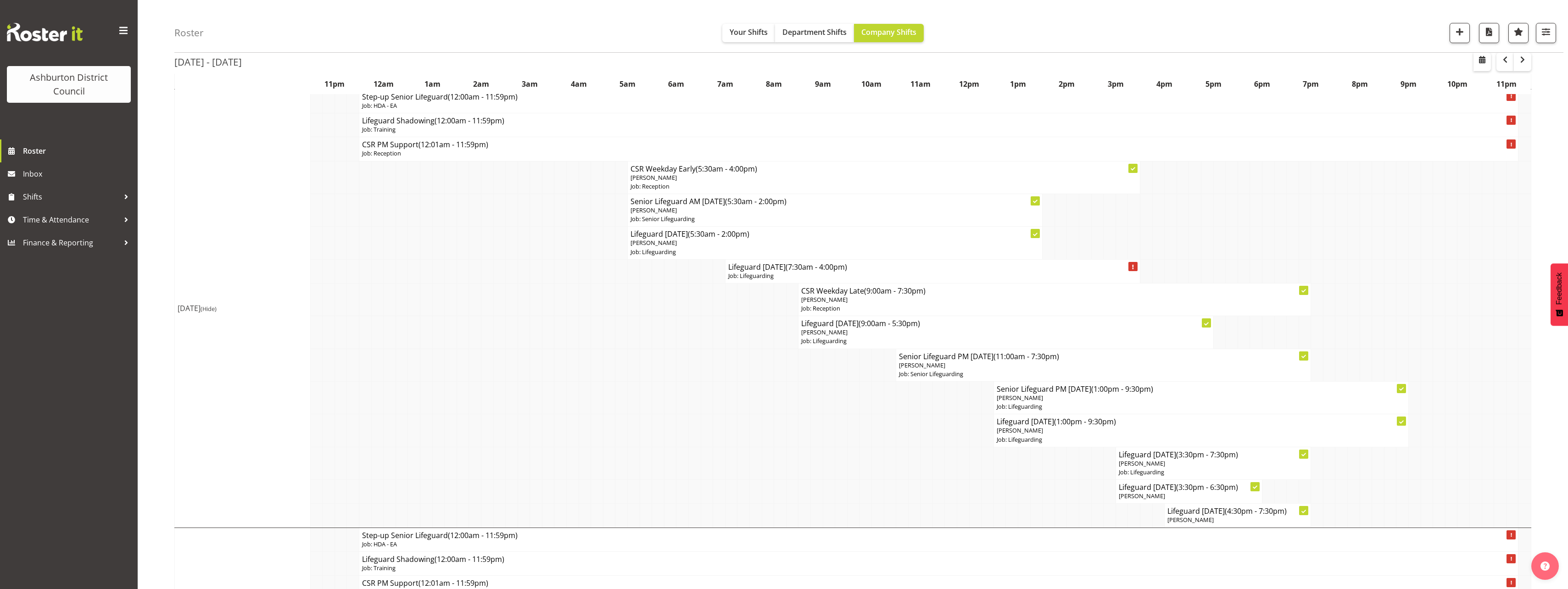
click at [216, 308] on span "(Hide)" at bounding box center [208, 309] width 16 height 9
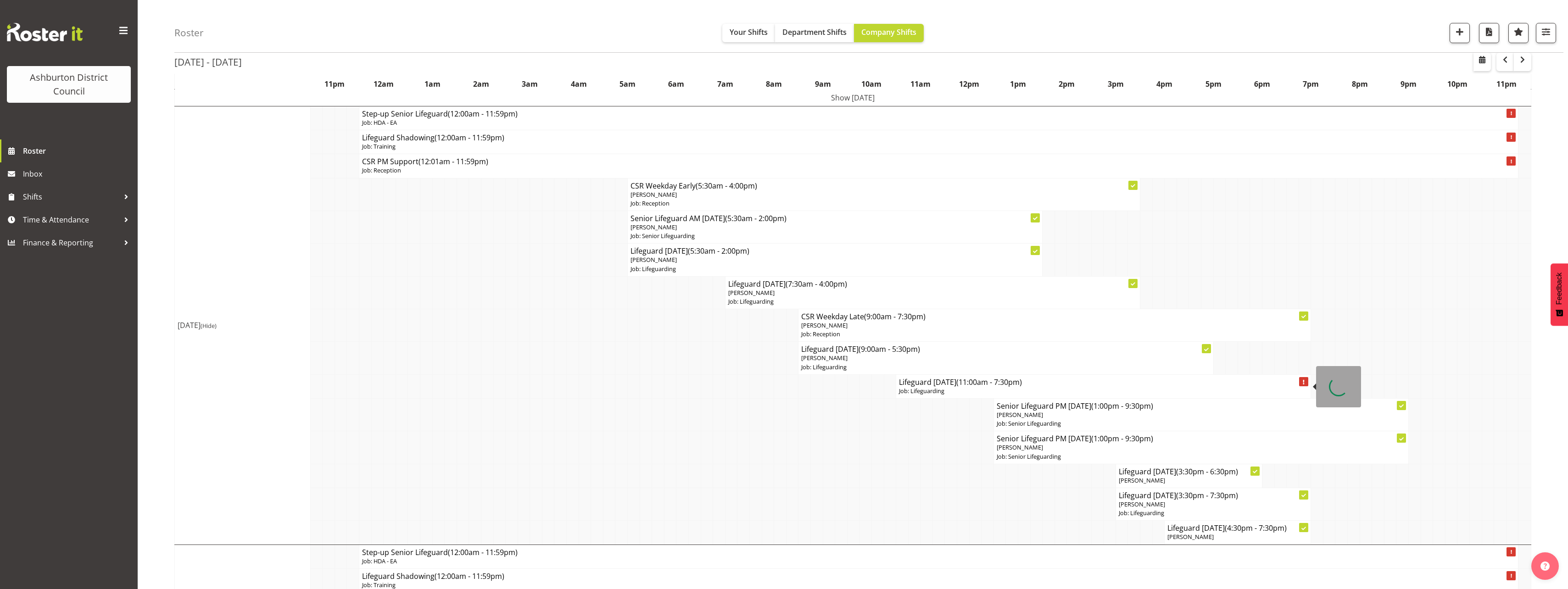
click at [941, 388] on p "Job: Lifeguarding" at bounding box center [1103, 391] width 409 height 9
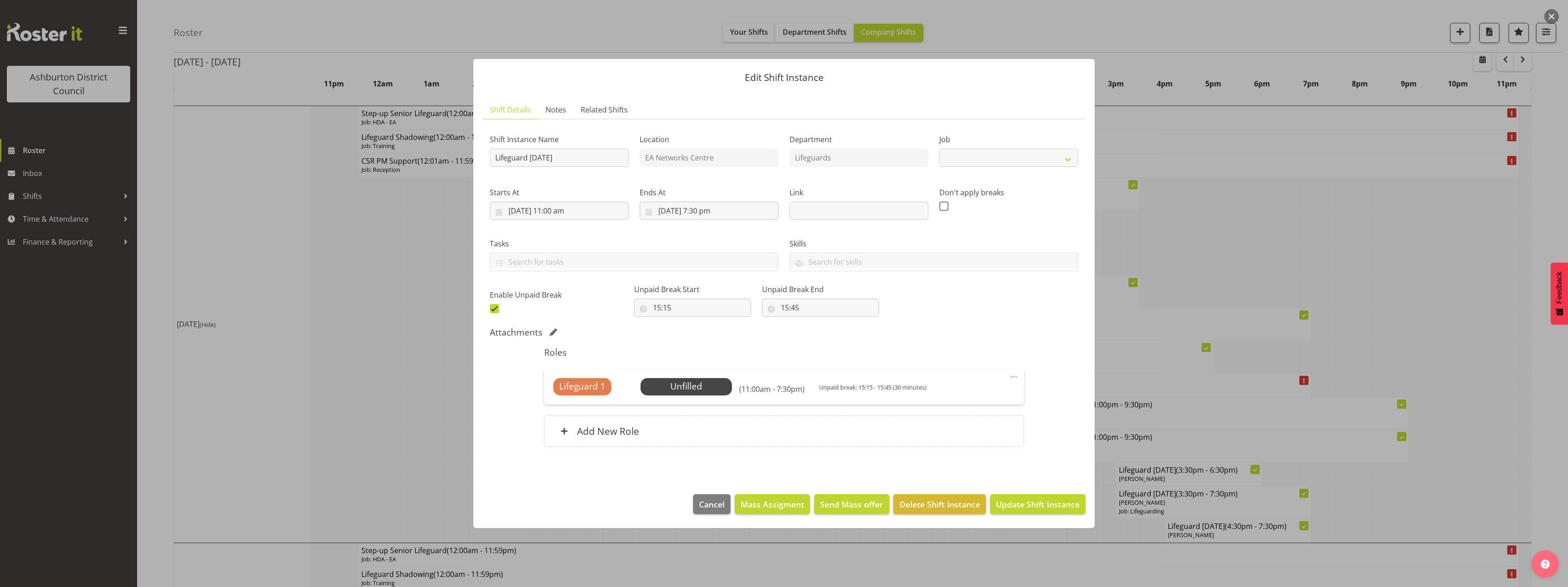
select select "38"
click at [565, 214] on input "[DATE] 11:00 am" at bounding box center [559, 211] width 139 height 18
click at [559, 407] on select "00 01 02 03 04 05 06 07 08 09 10 11 12 13 14 15 16 17 18 19 20 21 22 23" at bounding box center [559, 405] width 21 height 18
select select "13"
click at [549, 396] on select "00 01 02 03 04 05 06 07 08 09 10 11 12 13 14 15 16 17 18 19 20 21 22 23" at bounding box center [559, 405] width 21 height 18
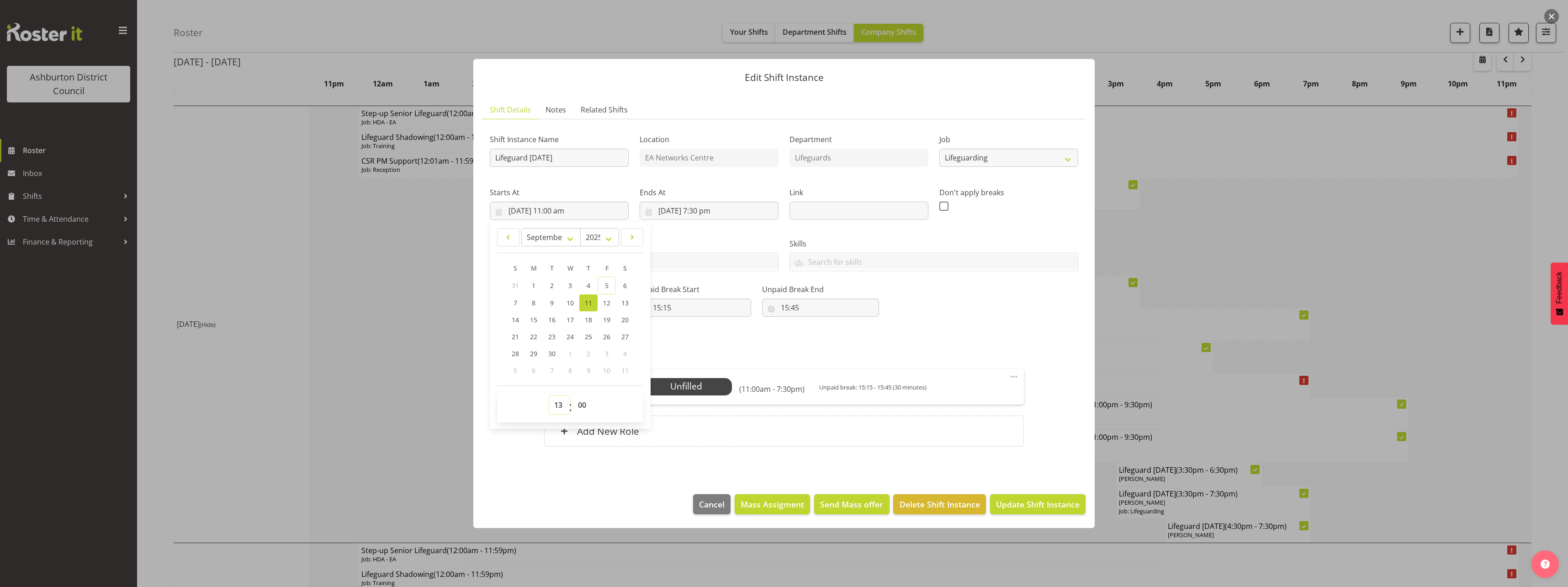
type input "[DATE] 1:00 pm"
click at [706, 208] on input "[DATE] 7:30 pm" at bounding box center [709, 211] width 139 height 18
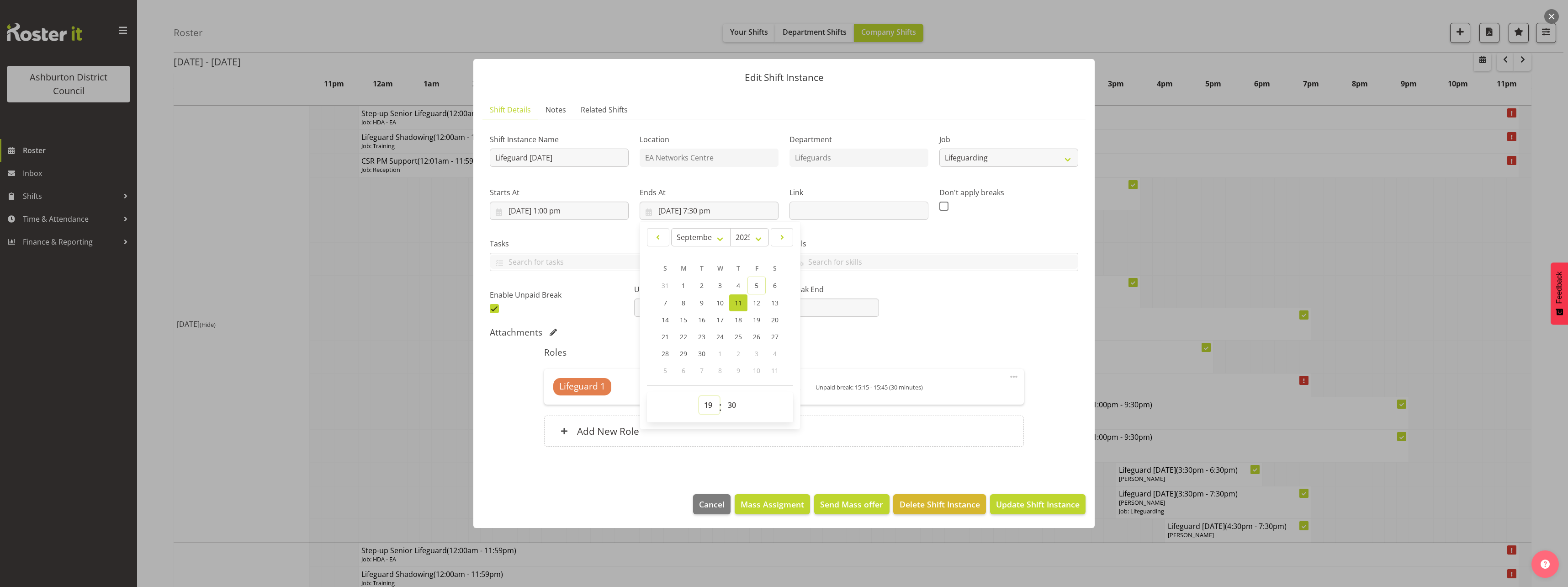
click at [709, 404] on select "00 01 02 03 04 05 06 07 08 09 10 11 12 13 14 15 16 17 18 19 20 21 22 23" at bounding box center [709, 405] width 21 height 18
select select "21"
click at [699, 396] on select "00 01 02 03 04 05 06 07 08 09 10 11 12 13 14 15 16 17 18 19 20 21 22 23" at bounding box center [709, 405] width 21 height 18
type input "[DATE] 9:30 pm"
click at [937, 326] on div "Shift Instance Name Lifeguard [DATE] Location EA Networks Centre Department Lif…" at bounding box center [784, 292] width 589 height 331
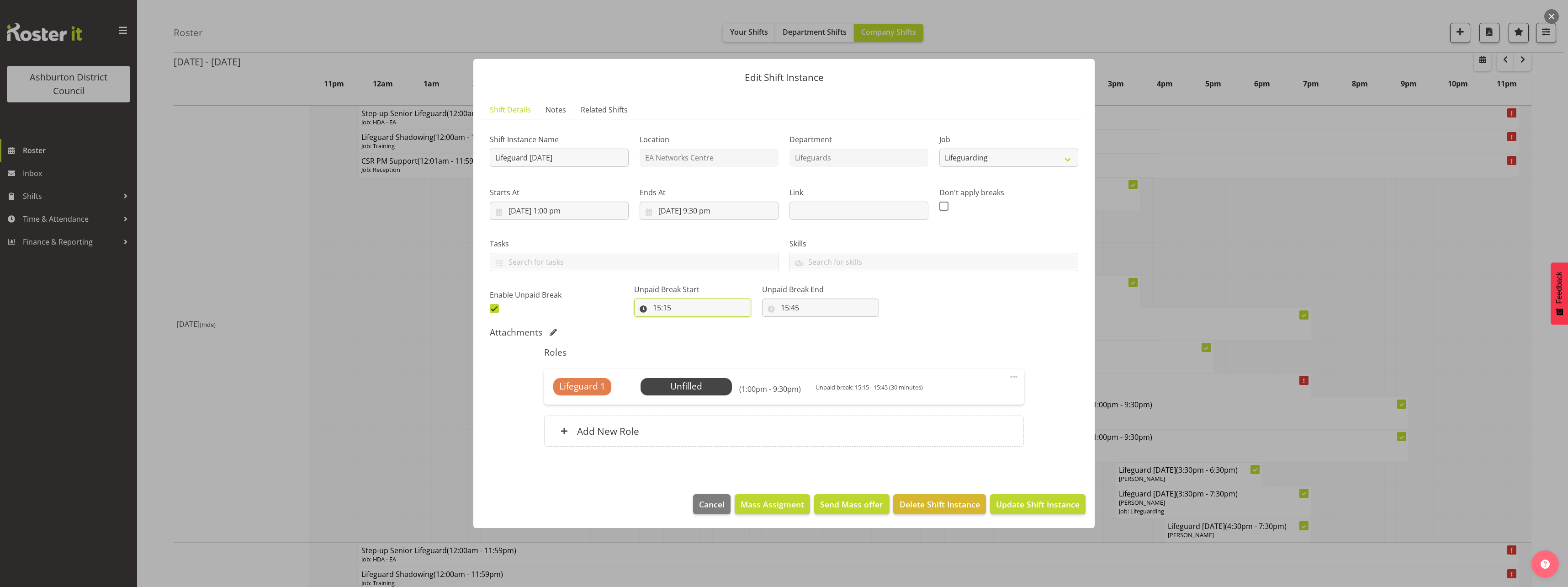
click at [671, 308] on input "15:15" at bounding box center [693, 308] width 117 height 18
click at [695, 333] on select "00 01 02 03 04 05 06 07 08 09 10 11 12 13 14 15 16 17 18 19 20 21 22 23" at bounding box center [696, 331] width 21 height 18
select select "17"
click at [686, 322] on select "00 01 02 03 04 05 06 07 08 09 10 11 12 13 14 15 16 17 18 19 20 21 22 23" at bounding box center [696, 331] width 21 height 18
type input "17:15"
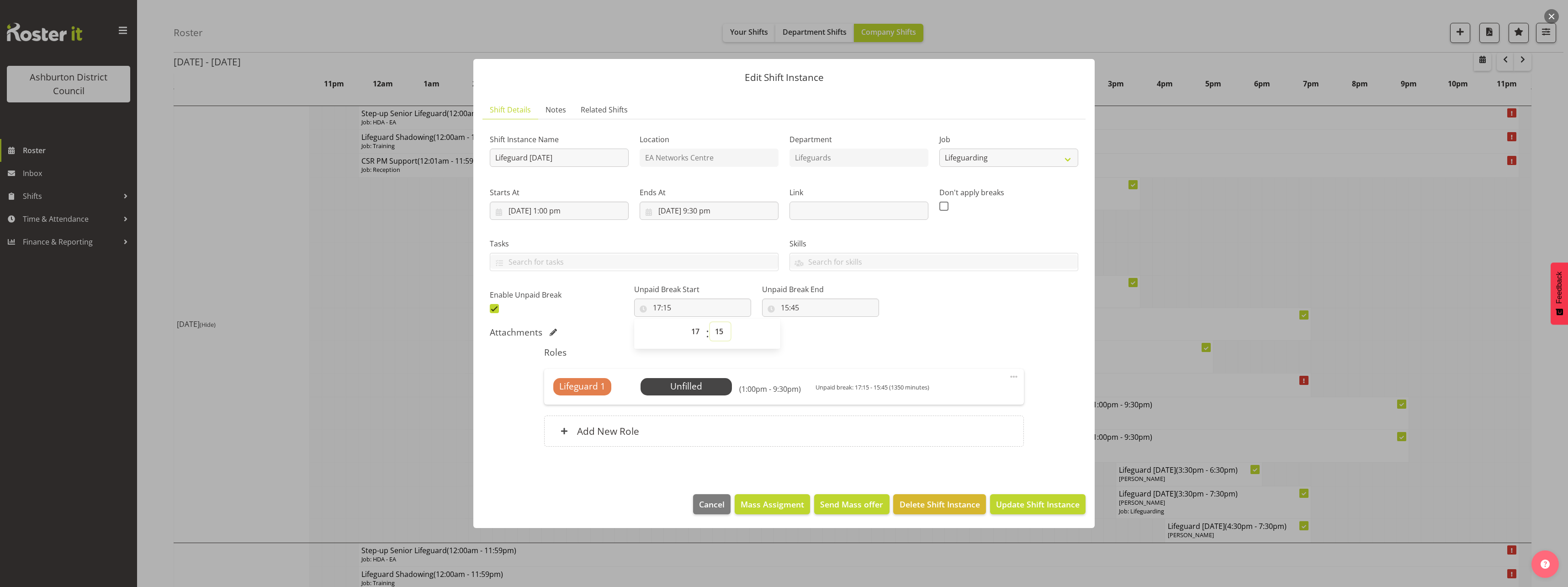
click at [719, 331] on select "00 01 02 03 04 05 06 07 08 09 10 11 12 13 14 15 16 17 18 19 20 21 22 23 24 25 2…" at bounding box center [720, 331] width 21 height 18
select select "30"
click at [710, 322] on select "00 01 02 03 04 05 06 07 08 09 10 11 12 13 14 15 16 17 18 19 20 21 22 23 24 25 2…" at bounding box center [720, 331] width 21 height 18
type input "17:30"
click at [787, 309] on input "15:45" at bounding box center [821, 308] width 117 height 18
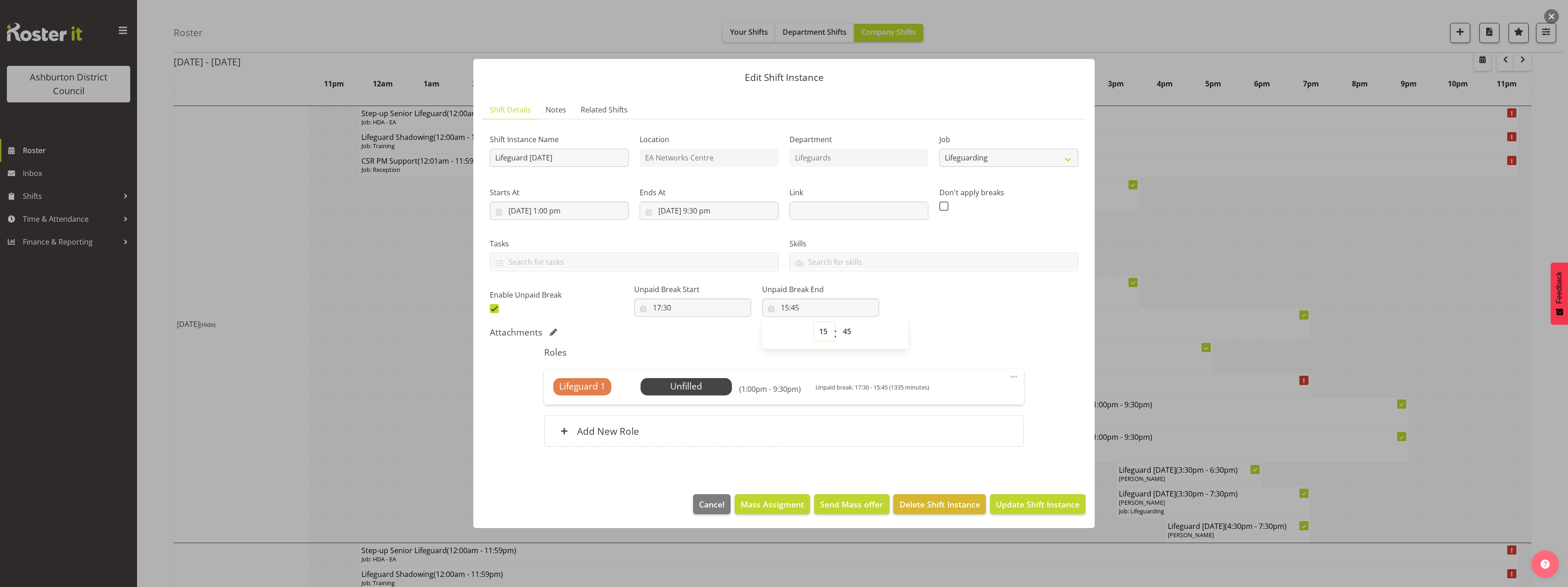
click at [814, 328] on select "00 01 02 03 04 05 06 07 08 09 10 11 12 13 14 15 16 17 18 19 20 21 22 23" at bounding box center [825, 331] width 21 height 18
select select "17"
click at [814, 322] on select "00 01 02 03 04 05 06 07 08 09 10 11 12 13 14 15 16 17 18 19 20 21 22 23" at bounding box center [825, 331] width 21 height 18
type input "17:45"
drag, startPoint x: 816, startPoint y: 332, endPoint x: 814, endPoint y: 323, distance: 9.2
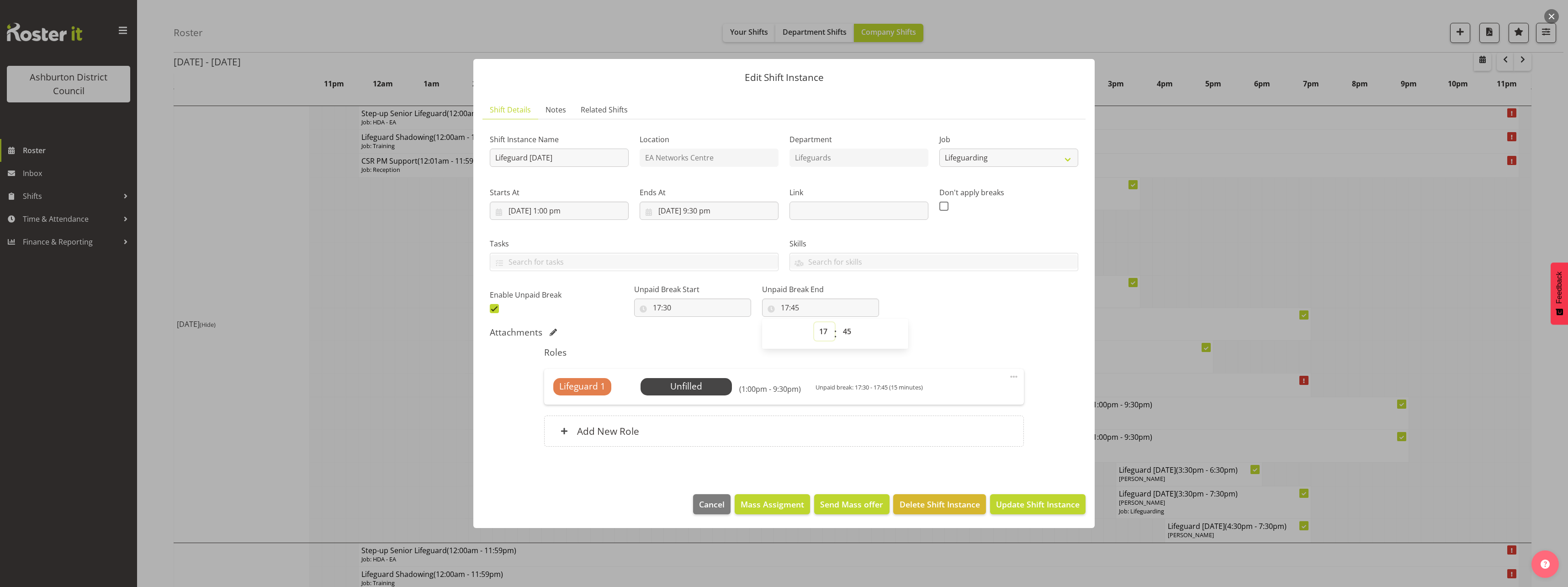
click at [816, 332] on select "00 01 02 03 04 05 06 07 08 09 10 11 12 13 14 15 16 17 18 19 20 21 22 23" at bounding box center [825, 331] width 21 height 18
select select "18"
click at [814, 322] on select "00 01 02 03 04 05 06 07 08 09 10 11 12 13 14 15 16 17 18 19 20 21 22 23" at bounding box center [825, 331] width 21 height 18
type input "18:45"
click at [939, 324] on div "Shift Instance Name Lifeguard [DATE] Location EA Networks Centre Department Lif…" at bounding box center [784, 292] width 589 height 331
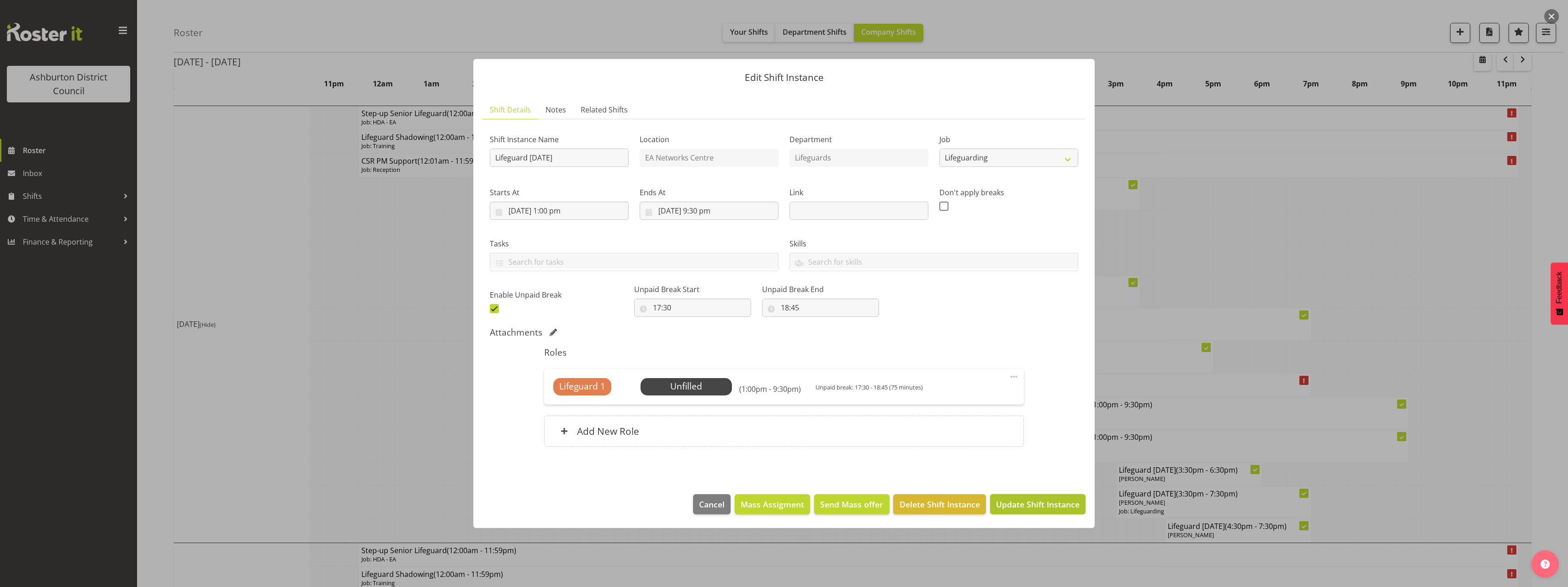
click at [1029, 506] on span "Update Shift Instance" at bounding box center [1037, 504] width 83 height 12
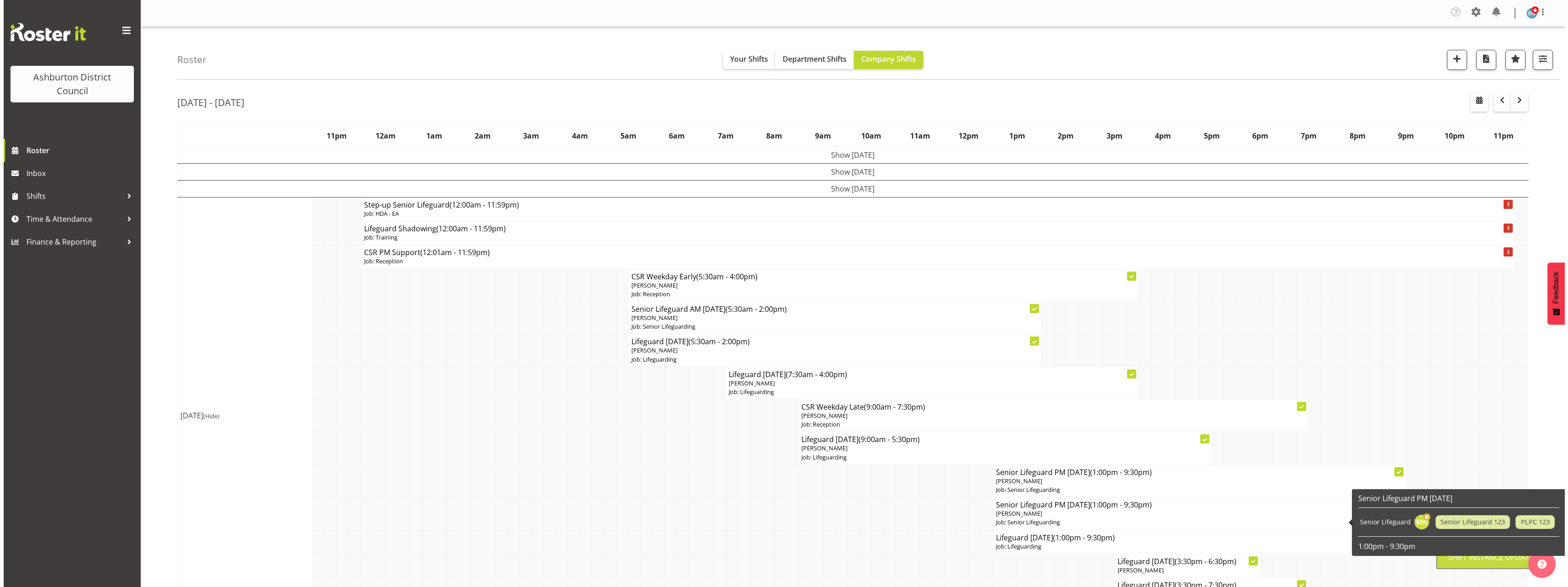
scroll to position [137, 0]
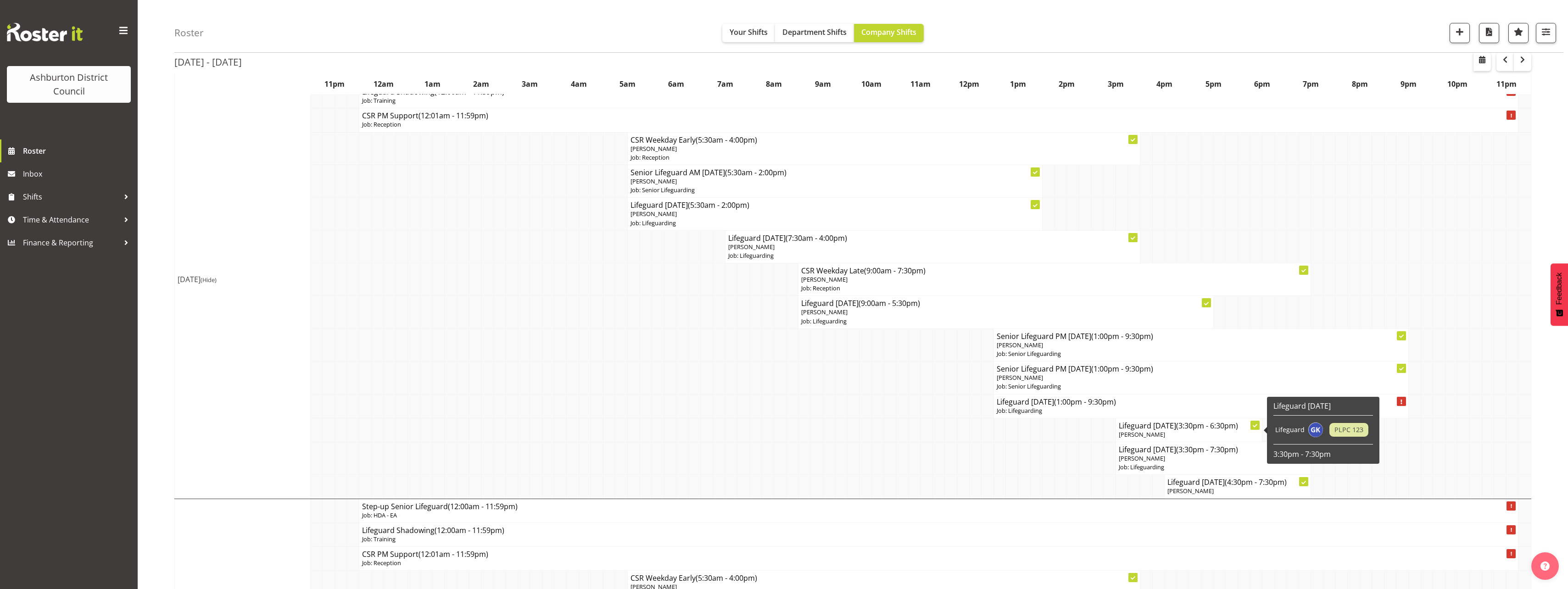
click at [1169, 434] on p "[PERSON_NAME]" at bounding box center [1189, 434] width 141 height 9
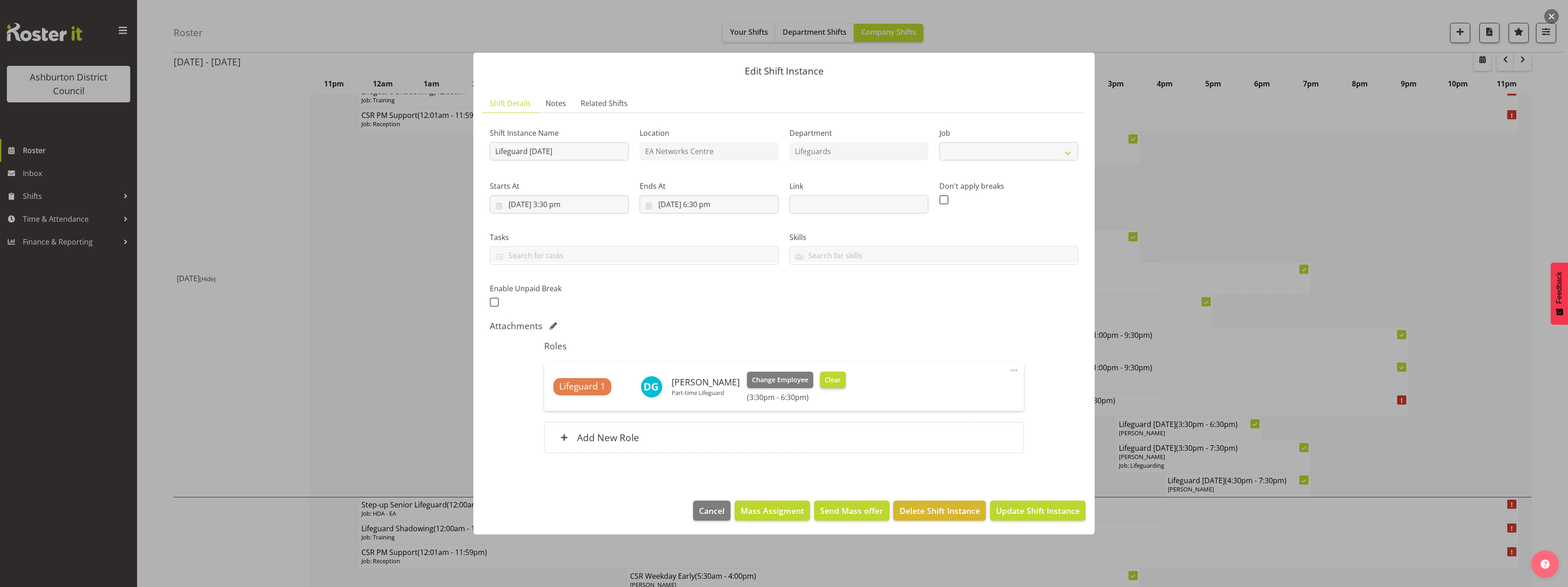
select select "38"
click at [825, 380] on span "Clear" at bounding box center [833, 379] width 16 height 10
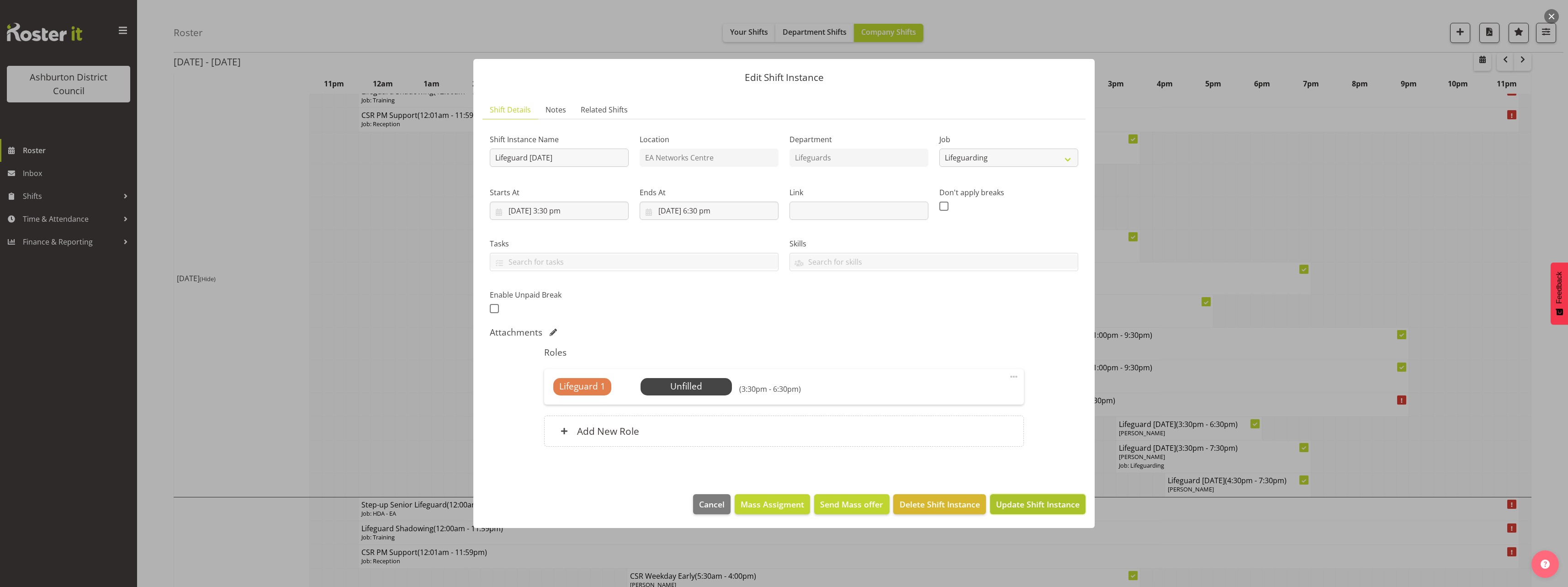
click at [1008, 501] on span "Update Shift Instance" at bounding box center [1037, 504] width 83 height 12
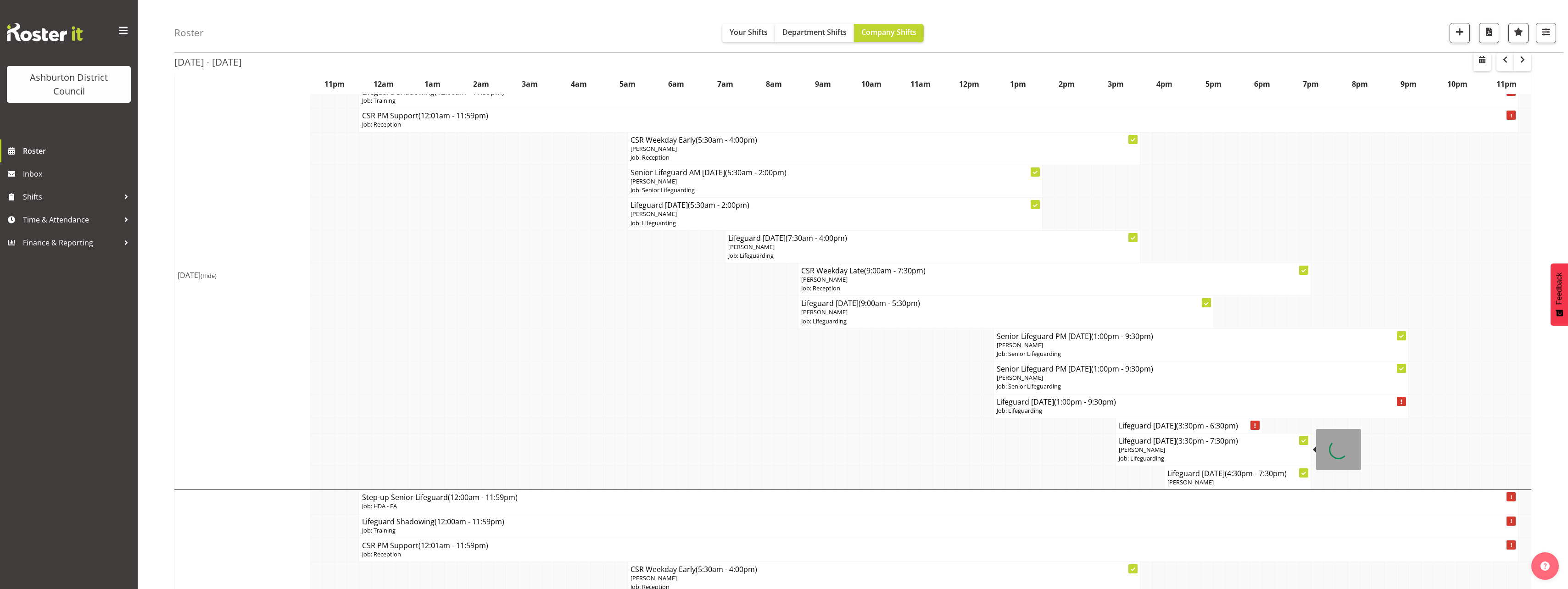
click at [1160, 453] on span "[PERSON_NAME]" at bounding box center [1142, 450] width 46 height 9
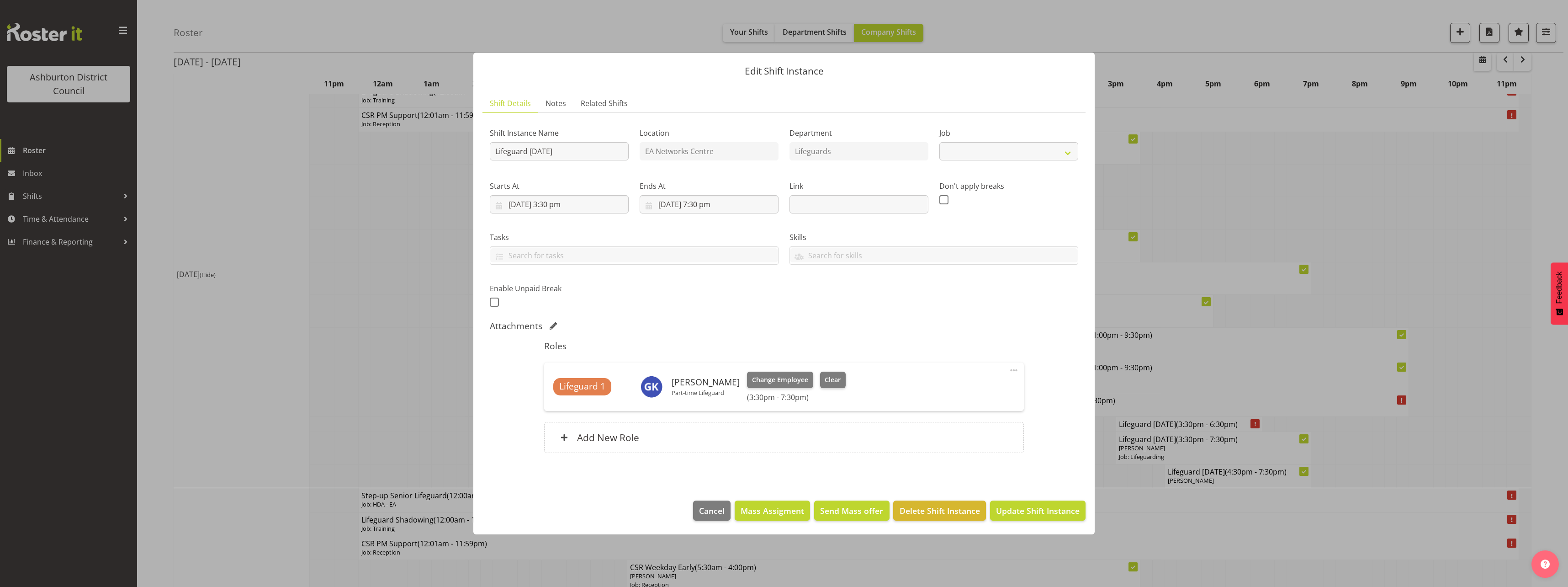
select select "38"
click at [832, 379] on span "Clear" at bounding box center [833, 379] width 16 height 10
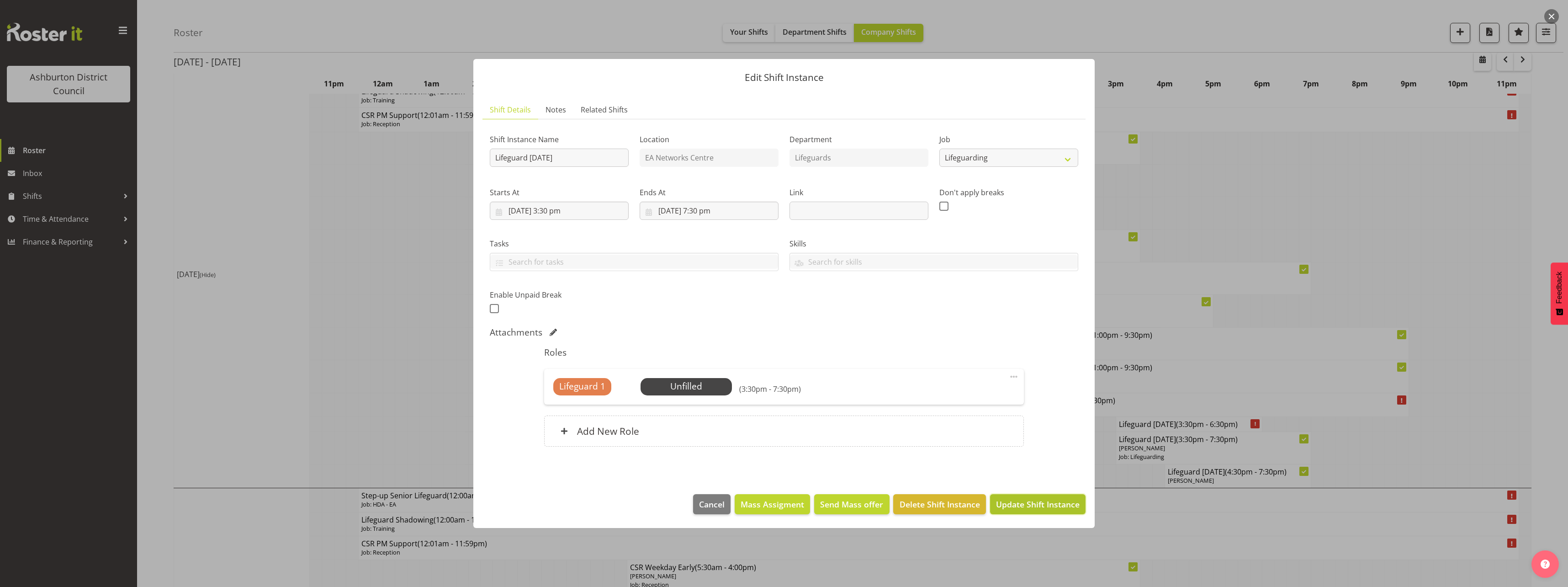
click at [1034, 498] on span "Update Shift Instance" at bounding box center [1037, 504] width 83 height 12
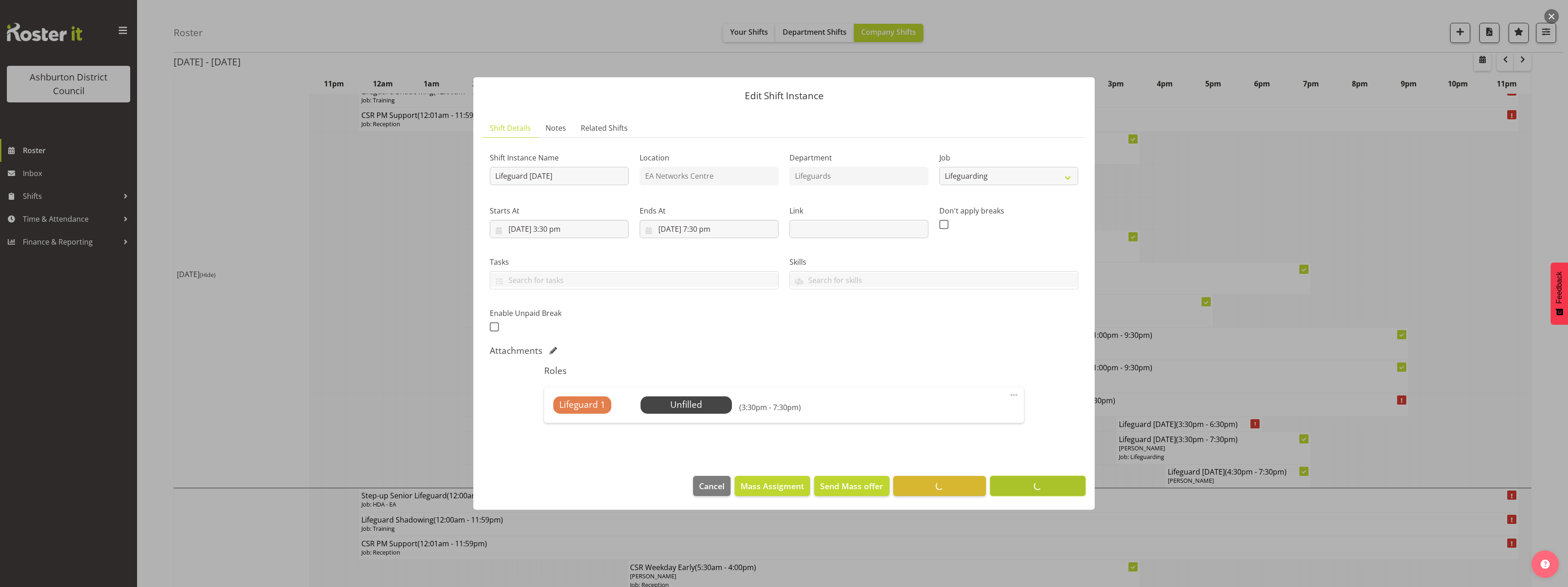
scroll to position [0, 0]
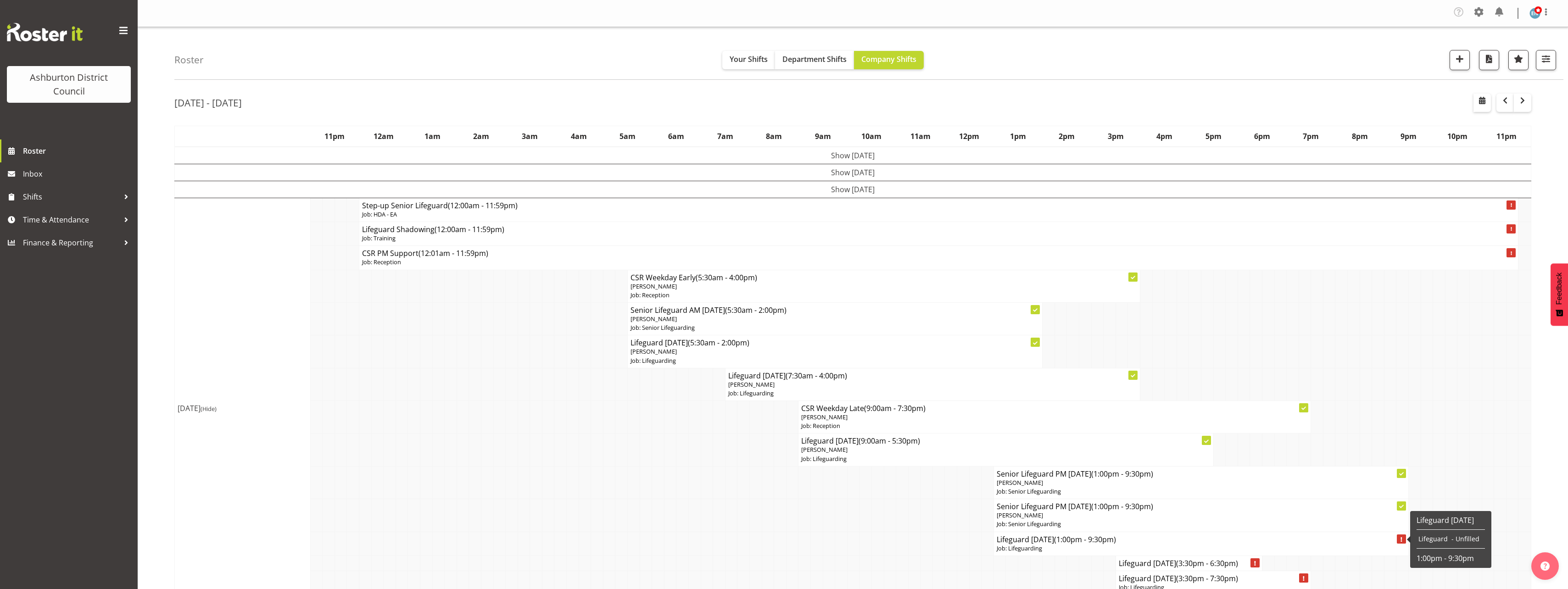
click at [1045, 538] on h4 "Lifeguard [DATE] (1:00pm - 9:30pm)" at bounding box center [1201, 539] width 409 height 9
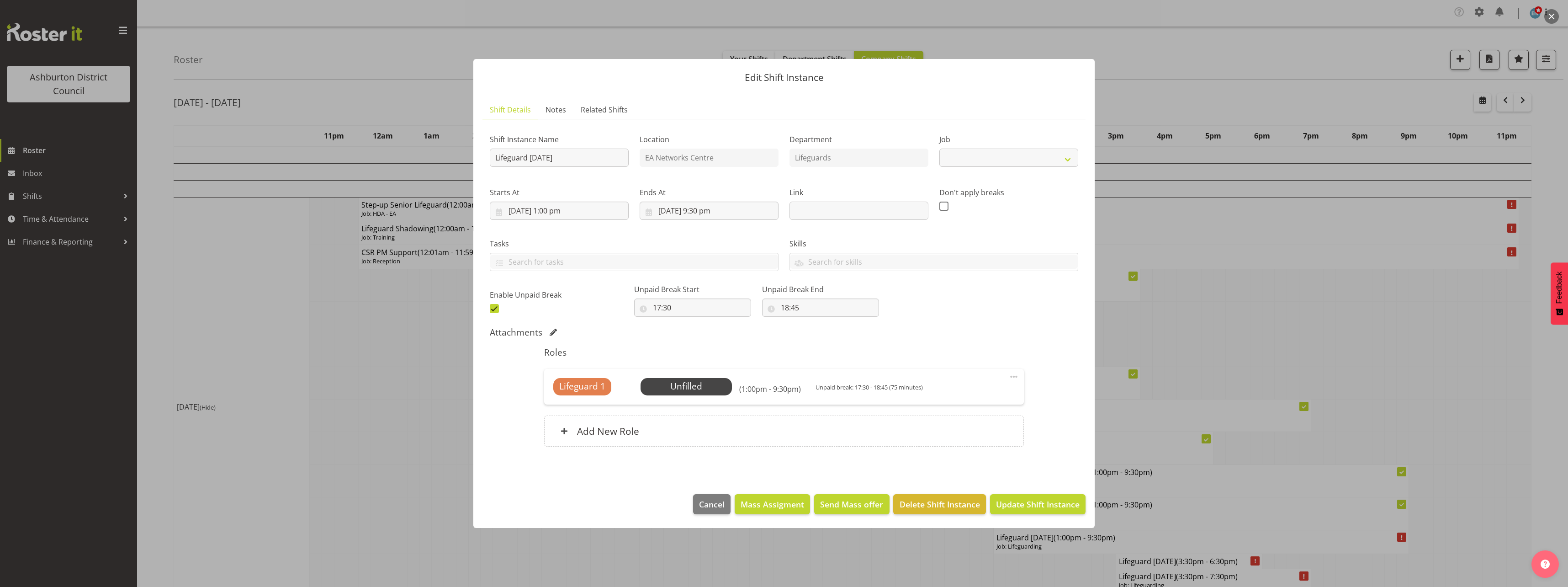
select select "38"
click at [701, 209] on input "[DATE] 9:30 pm" at bounding box center [709, 211] width 139 height 18
click at [699, 407] on select "00 01 02 03 04 05 06 07 08 09 10 11 12 13 14 15 16 17 18 19 20 21 22 23" at bounding box center [709, 405] width 21 height 18
select select "17"
click at [699, 396] on select "00 01 02 03 04 05 06 07 08 09 10 11 12 13 14 15 16 17 18 19 20 21 22 23" at bounding box center [709, 405] width 21 height 18
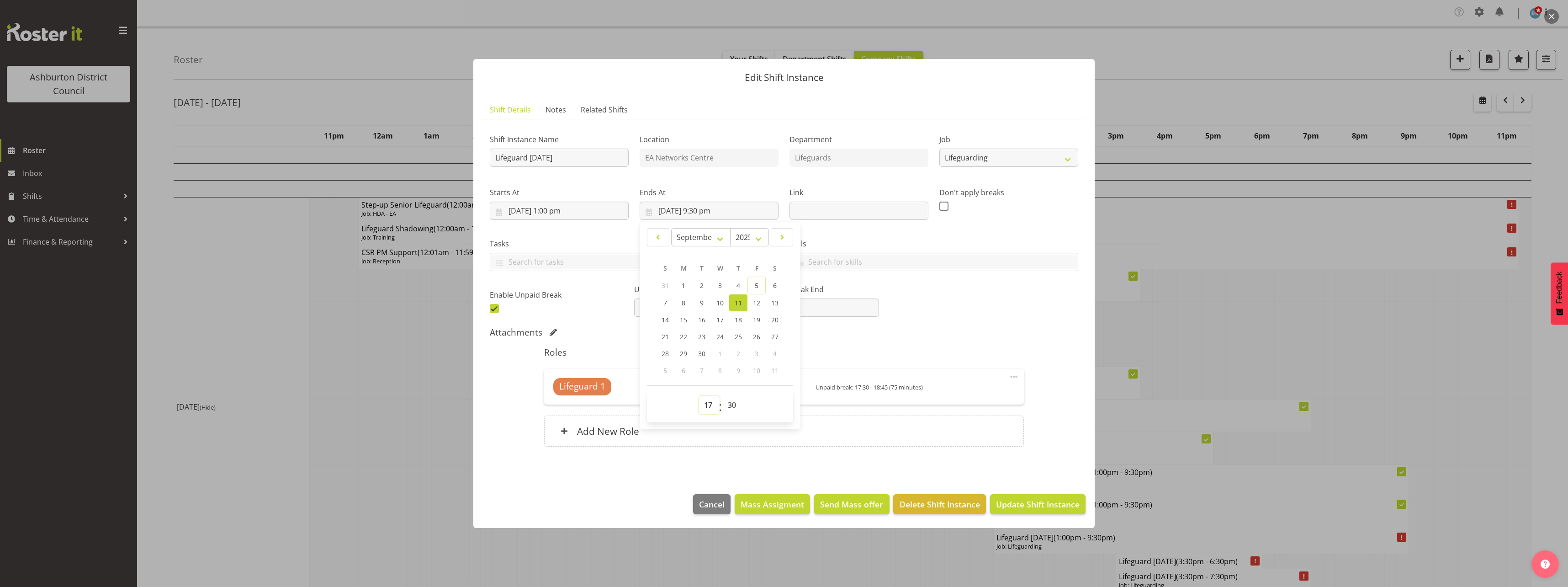
type input "[DATE] 5:30 pm"
click at [730, 404] on select "00 01 02 03 04 05 06 07 08 09 10 11 12 13 14 15 16 17 18 19 20 21 22 23 24 25 2…" at bounding box center [733, 405] width 21 height 18
select select "45"
click at [723, 396] on select "00 01 02 03 04 05 06 07 08 09 10 11 12 13 14 15 16 17 18 19 20 21 22 23 24 25 2…" at bounding box center [733, 405] width 21 height 18
type input "[DATE] 5:45 pm"
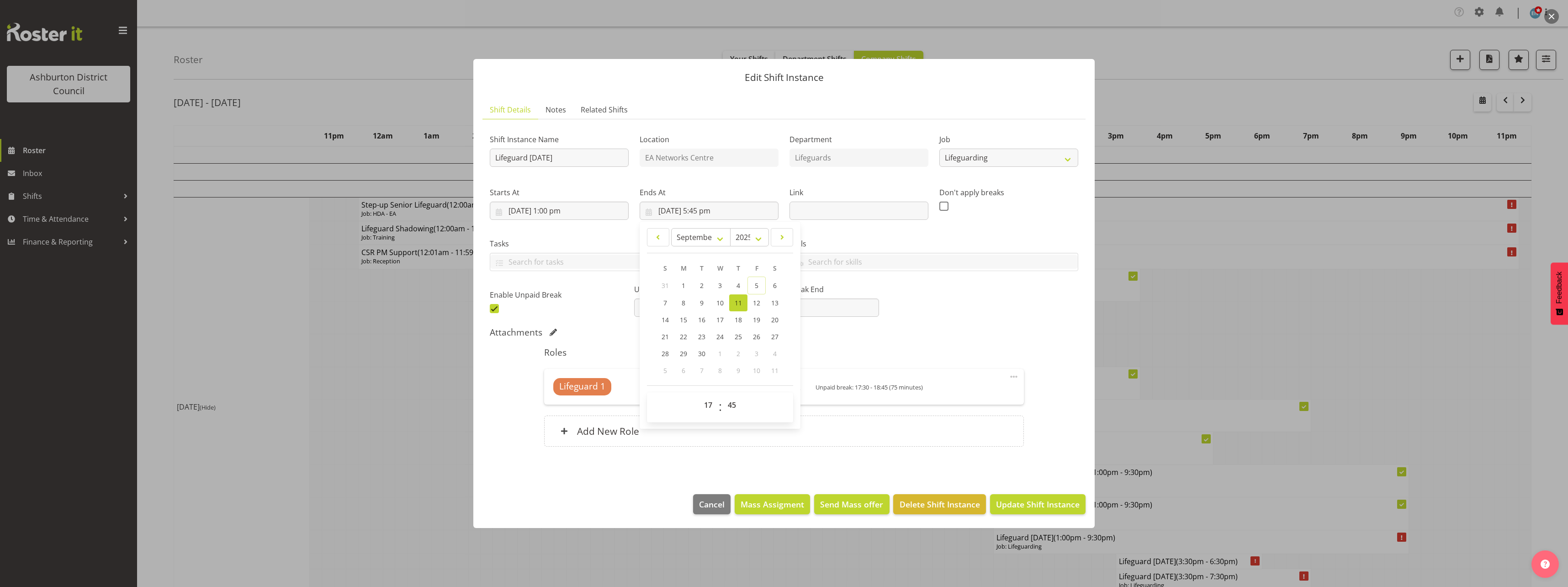
click at [973, 298] on div "Shift Instance Name Lifeguard [DATE] Location EA Networks Centre Department Lif…" at bounding box center [784, 221] width 600 height 200
click at [492, 309] on span at bounding box center [494, 308] width 9 height 9
click at [492, 309] on input "checkbox" at bounding box center [493, 308] width 6 height 6
checkbox input "false"
click at [762, 434] on div "Add New Role" at bounding box center [783, 431] width 479 height 31
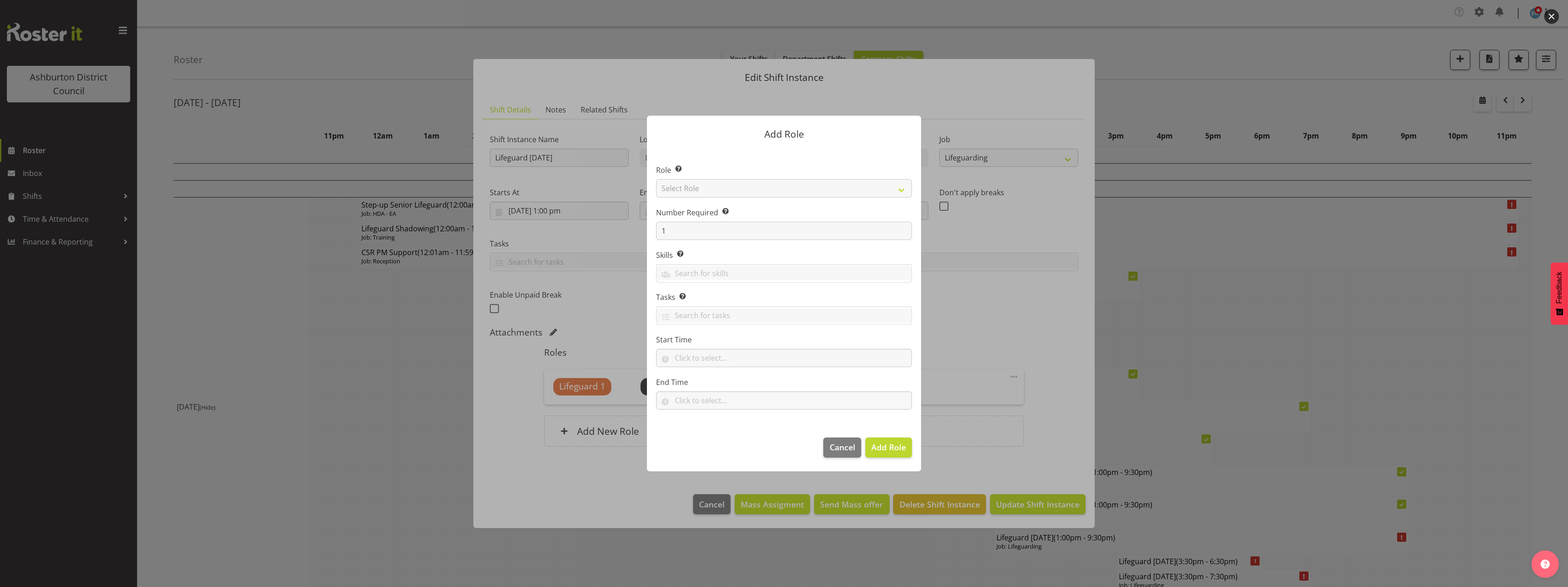
click at [1059, 286] on div at bounding box center [784, 294] width 1568 height 587
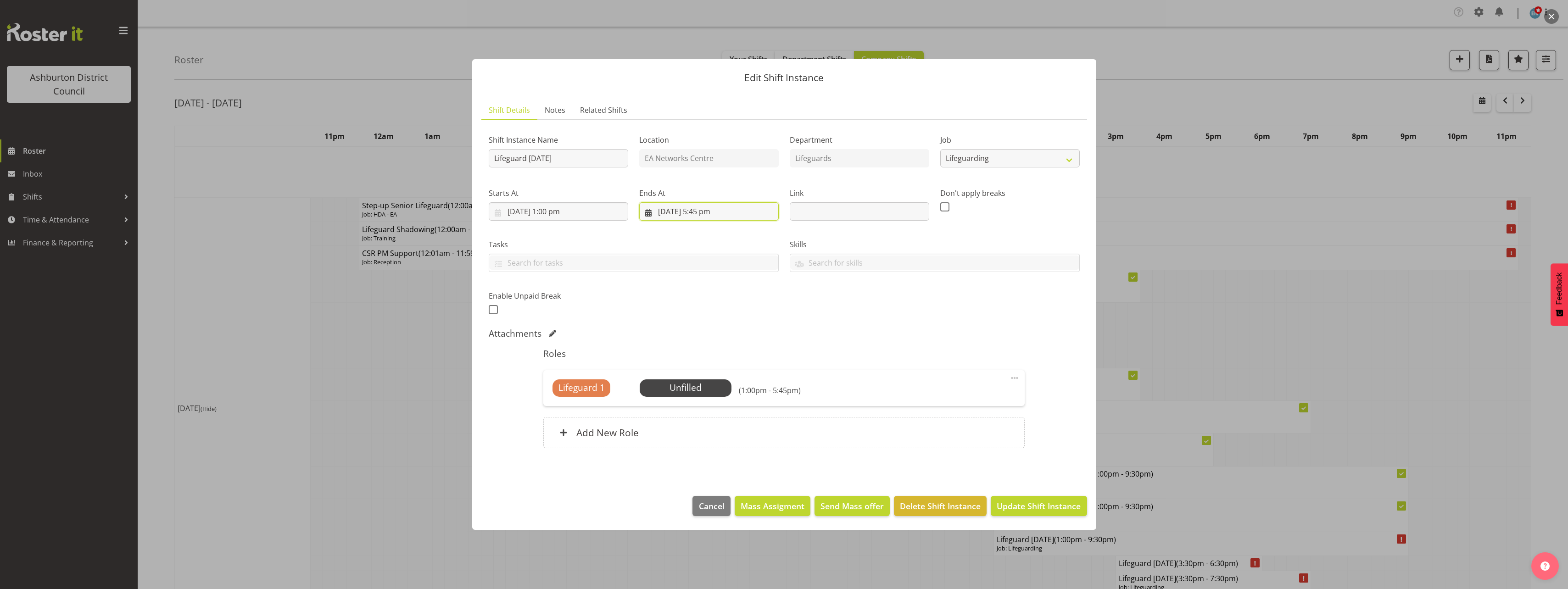
click at [705, 214] on input "[DATE] 5:45 pm" at bounding box center [709, 211] width 139 height 18
click at [712, 406] on select "00 01 02 03 04 05 06 07 08 09 10 11 12 13 14 15 16 17 18 19 20 21 22 23" at bounding box center [709, 406] width 21 height 18
select select "21"
click at [699, 397] on select "00 01 02 03 04 05 06 07 08 09 10 11 12 13 14 15 16 17 18 19 20 21 22 23" at bounding box center [709, 406] width 21 height 18
type input "[DATE] 9:45 pm"
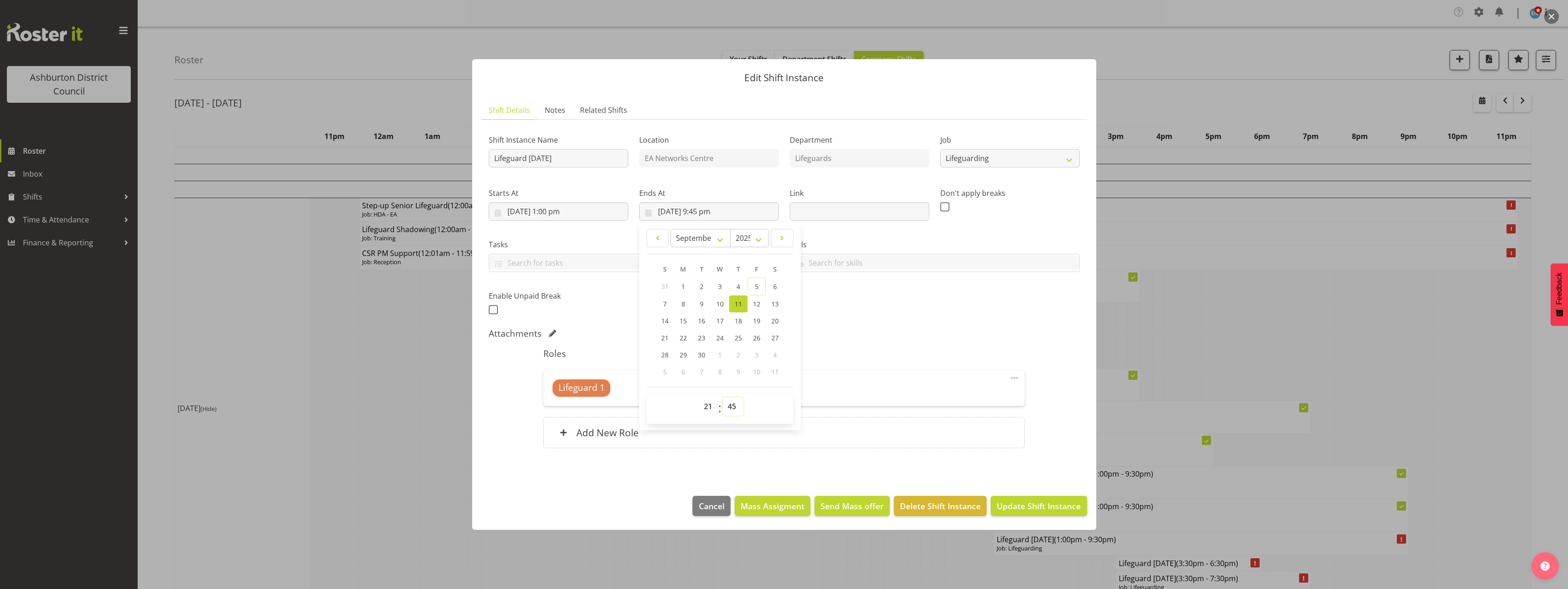
drag, startPoint x: 731, startPoint y: 406, endPoint x: 731, endPoint y: 398, distance: 8.0
click at [731, 406] on select "00 01 02 03 04 05 06 07 08 09 10 11 12 13 14 15 16 17 18 19 20 21 22 23 24 25 2…" at bounding box center [733, 406] width 21 height 18
select select "30"
click at [723, 397] on select "00 01 02 03 04 05 06 07 08 09 10 11 12 13 14 15 16 17 18 19 20 21 22 23 24 25 2…" at bounding box center [733, 406] width 21 height 18
type input "[DATE] 9:30 pm"
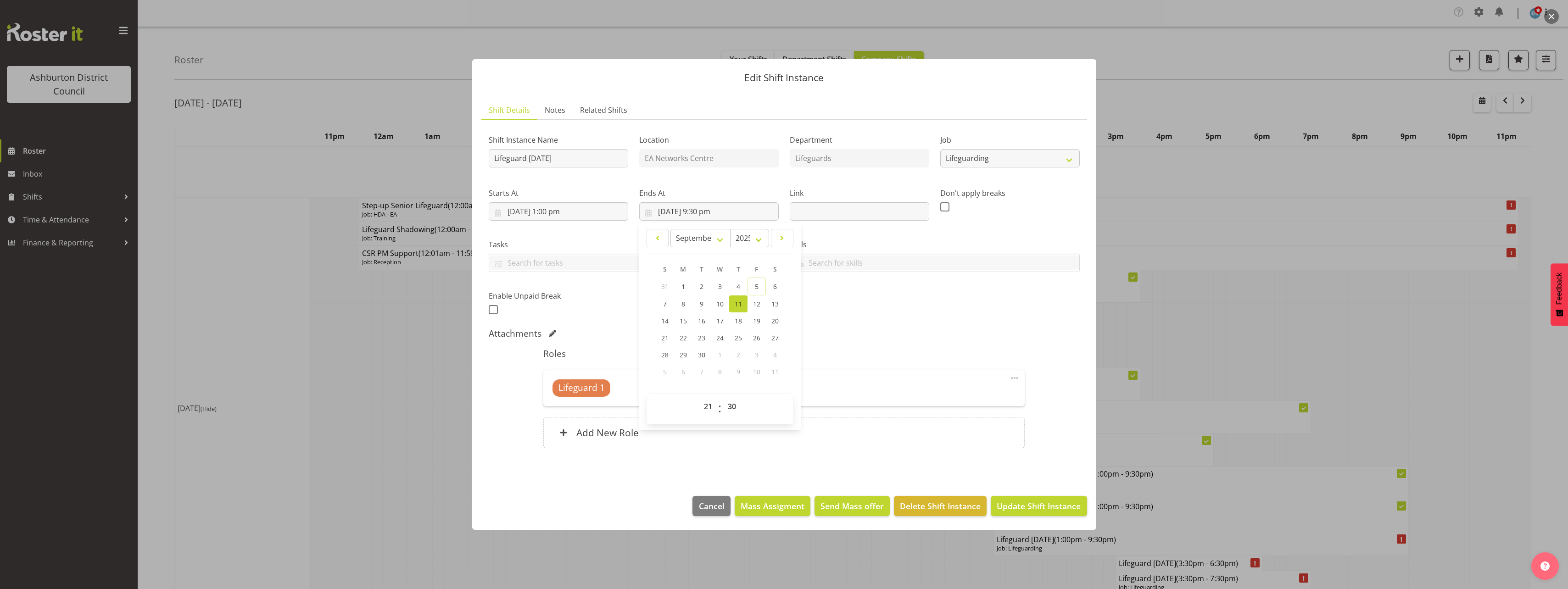
click at [877, 295] on div "Shift Instance Name Lifeguard [DATE] Location EA Networks Centre Department Lif…" at bounding box center [784, 222] width 602 height 201
click at [1015, 378] on span at bounding box center [1015, 378] width 11 height 11
click at [987, 392] on link "Edit" at bounding box center [976, 400] width 88 height 16
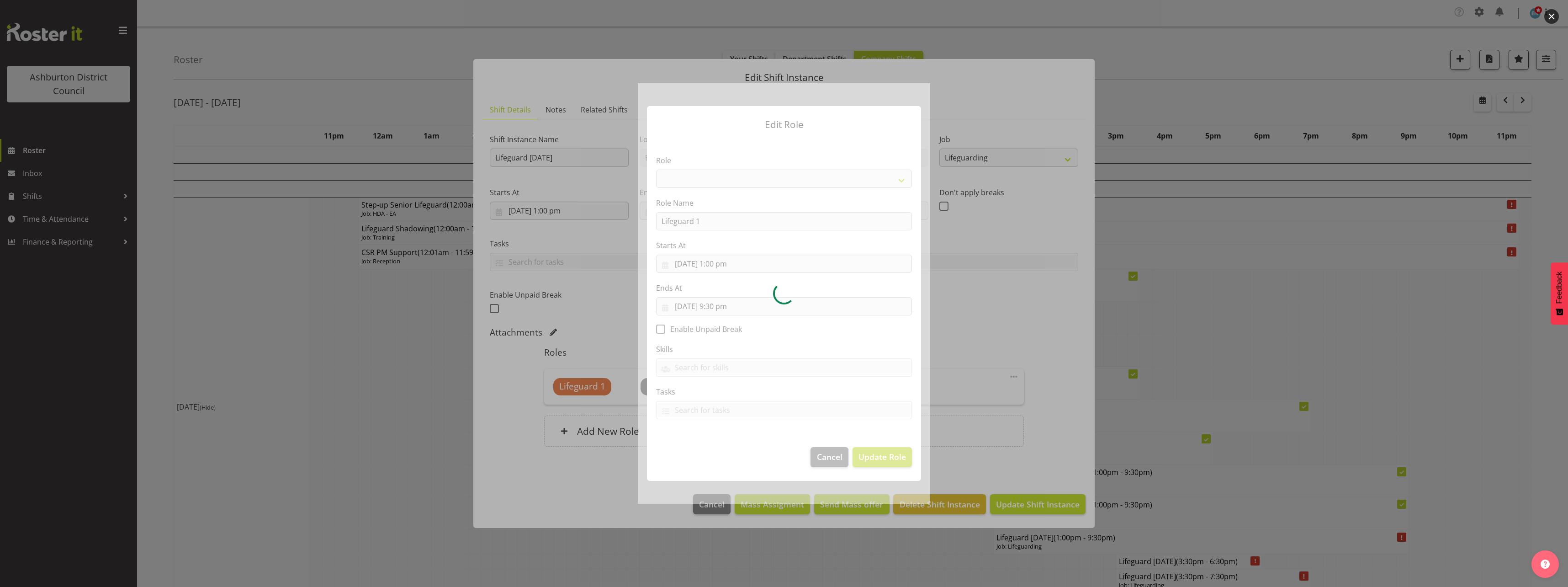
click at [725, 309] on div at bounding box center [784, 294] width 292 height 420
select select "64"
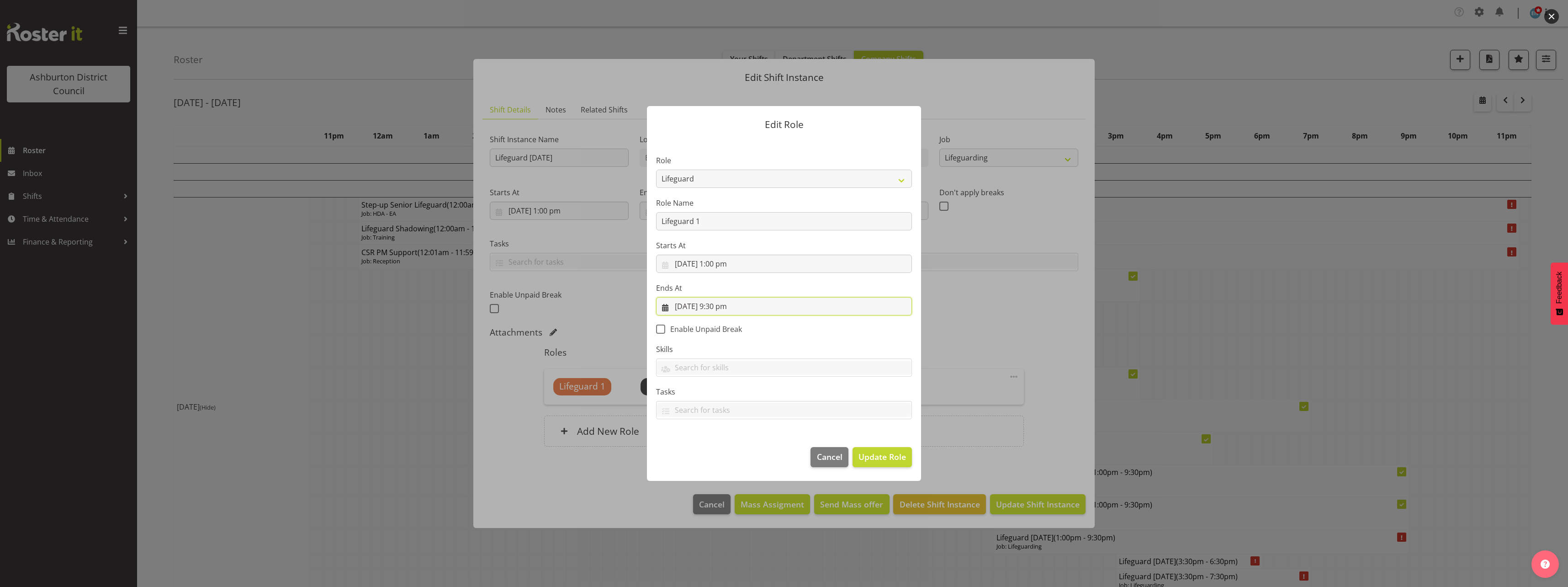
click at [721, 305] on input "[DATE] 9:30 pm" at bounding box center [784, 306] width 256 height 18
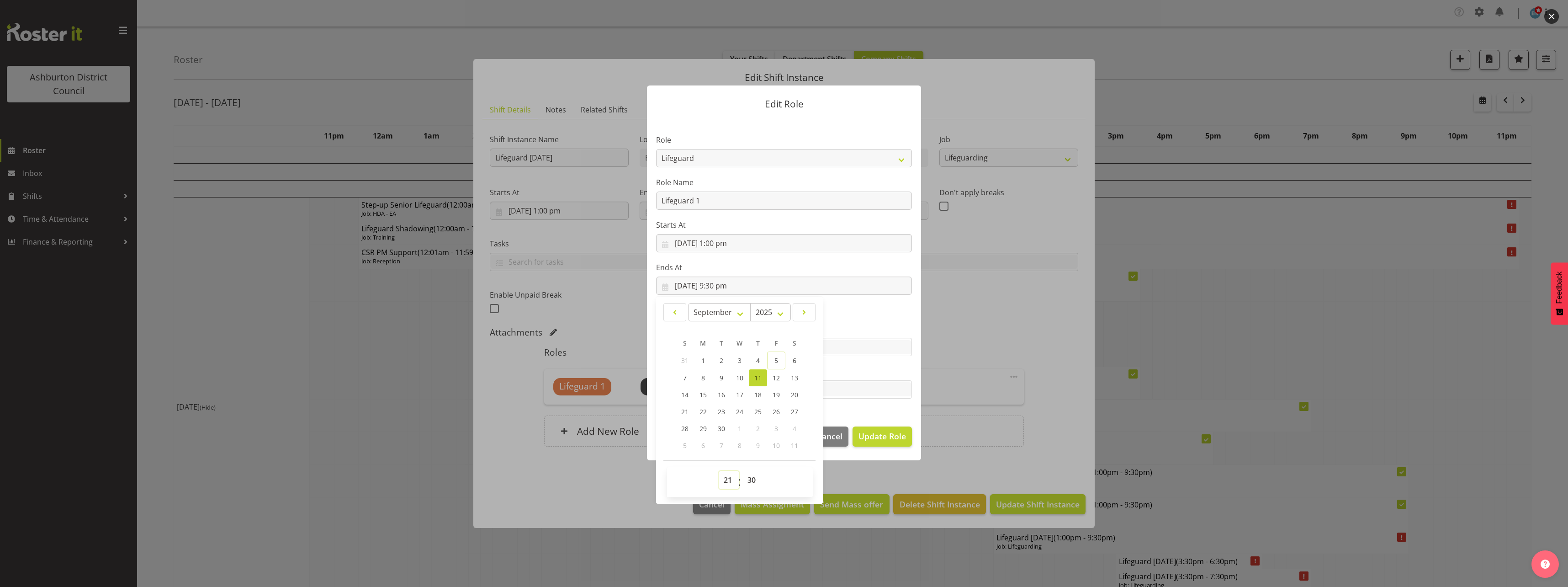
click at [726, 479] on select "00 01 02 03 04 05 06 07 08 09 10 11 12 13 14 15 16 17 18 19 20 21 22 23" at bounding box center [729, 480] width 21 height 18
select select "17"
click at [719, 471] on select "00 01 02 03 04 05 06 07 08 09 10 11 12 13 14 15 16 17 18 19 20 21 22 23" at bounding box center [729, 480] width 21 height 18
type input "[DATE] 5:30 pm"
click at [750, 480] on select "00 01 02 03 04 05 06 07 08 09 10 11 12 13 14 15 16 17 18 19 20 21 22 23 24 25 2…" at bounding box center [753, 480] width 21 height 18
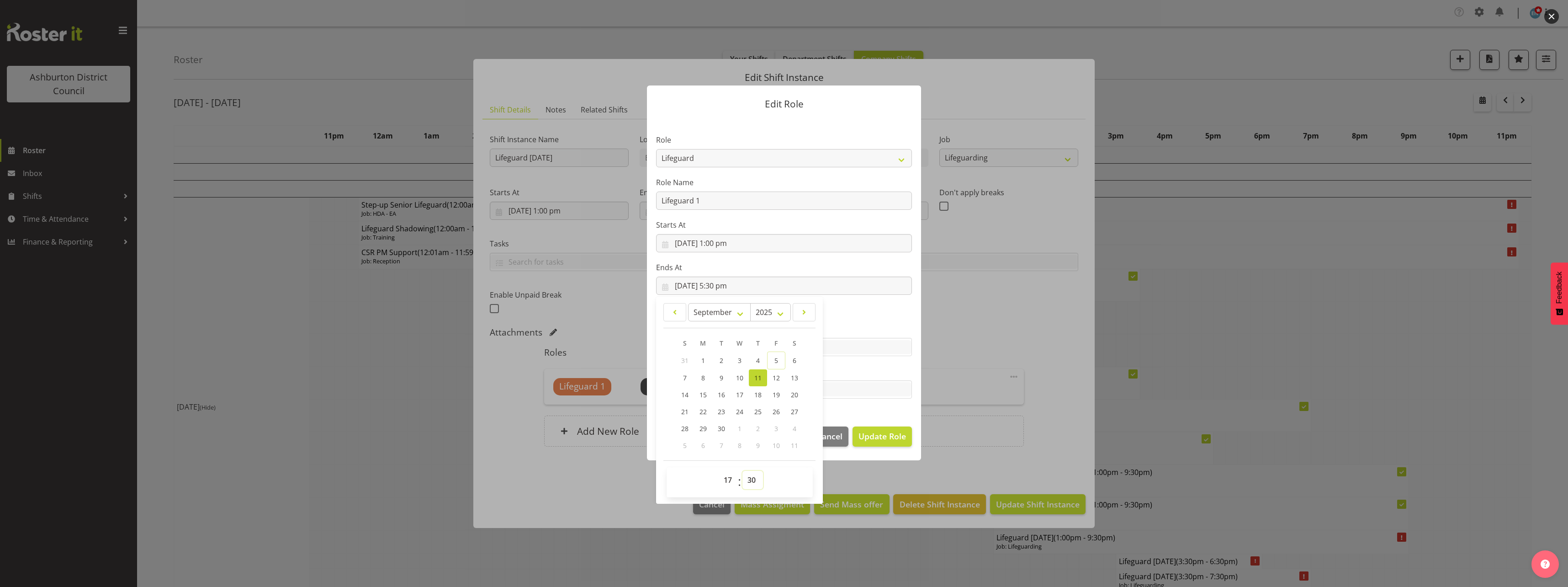
select select "45"
click at [743, 471] on select "00 01 02 03 04 05 06 07 08 09 10 11 12 13 14 15 16 17 18 19 20 21 22 23 24 25 2…" at bounding box center [753, 480] width 21 height 18
type input "[DATE] 5:45 pm"
click at [857, 320] on section "Role AAGM Deputy Director AAGM Director Archivist Childrens Librarian Collectio…" at bounding box center [784, 267] width 274 height 299
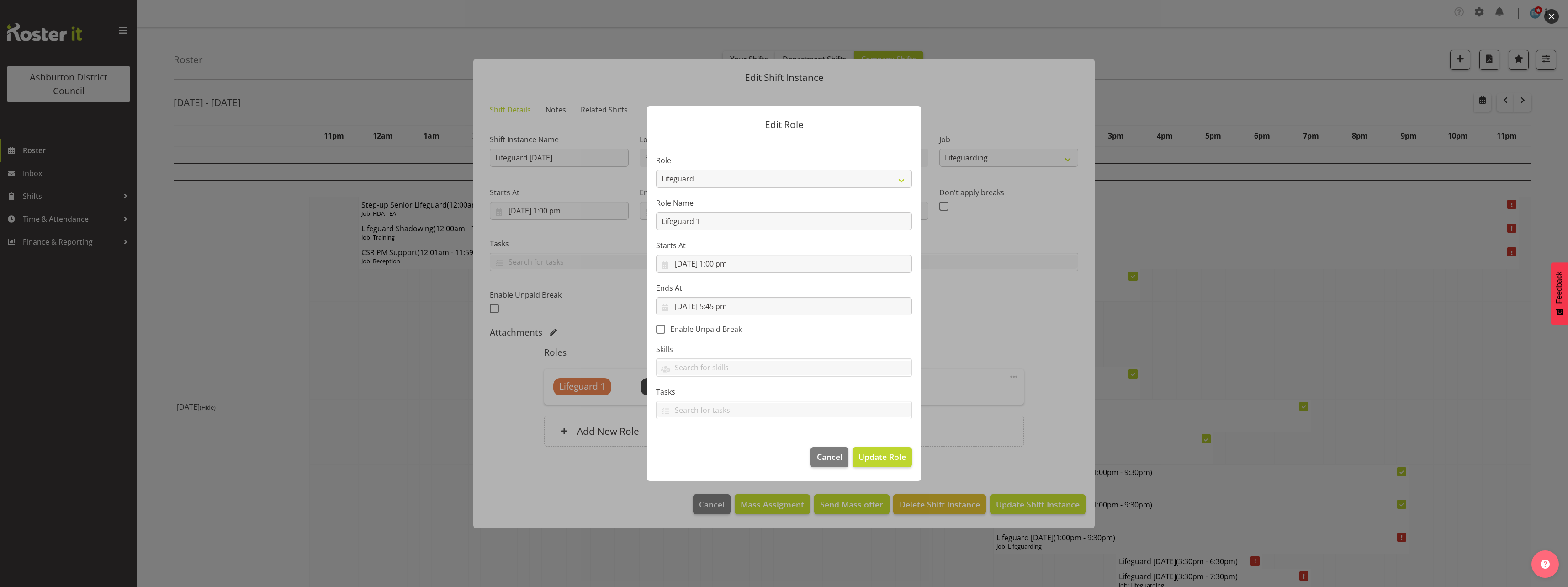
scroll to position [0, 0]
click at [885, 462] on span "Update Role" at bounding box center [882, 457] width 47 height 12
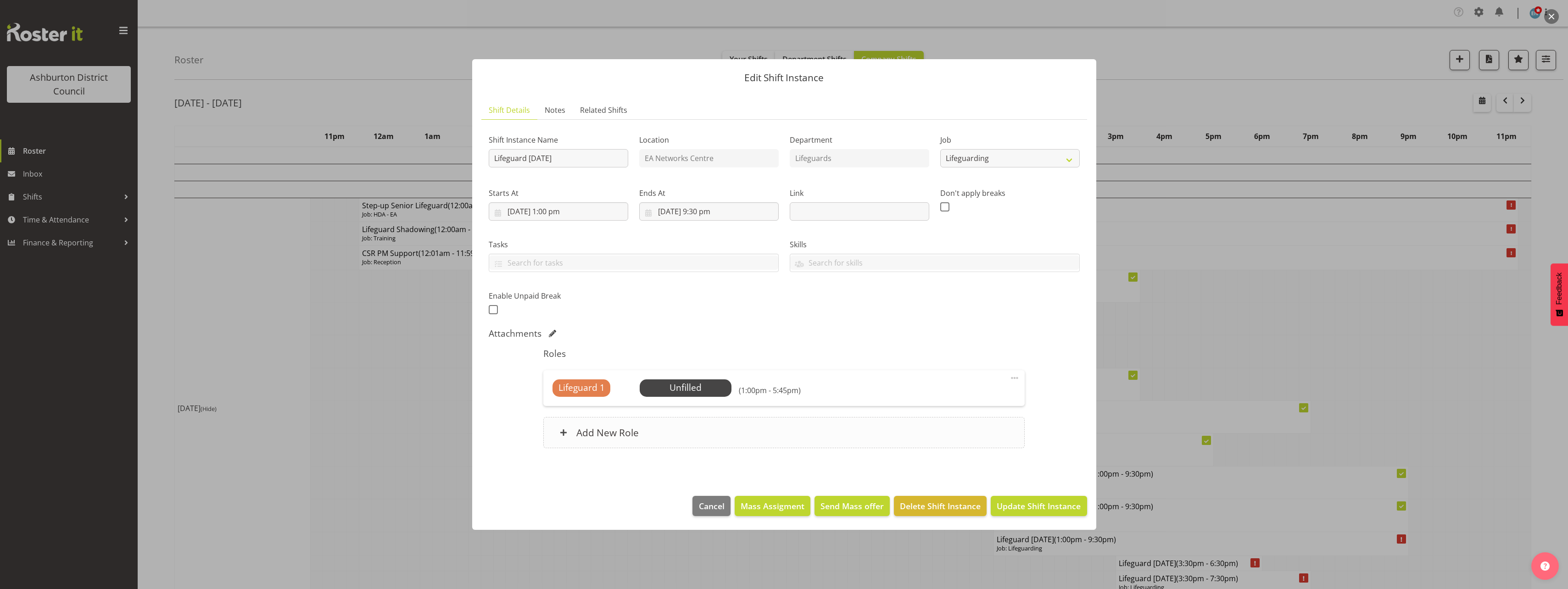
click at [765, 442] on div "Add New Role" at bounding box center [784, 432] width 481 height 31
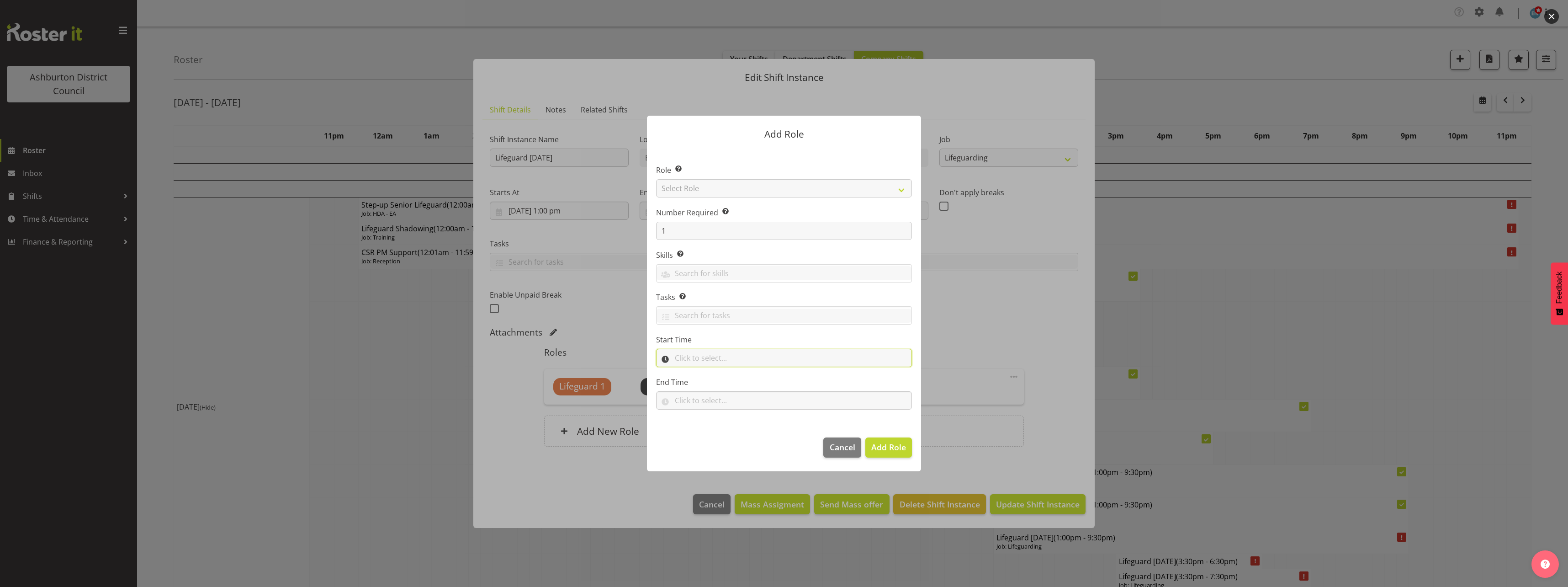
click at [724, 360] on input "text" at bounding box center [784, 358] width 256 height 18
click at [722, 379] on select "00 00 01 02 03 04 05 06 07 08 09 10 11 12 13 14 15 16 17 18 19 20 21 22 23" at bounding box center [718, 382] width 21 height 18
select select "20"
click at [708, 373] on select "00 00 01 02 03 04 05 06 07 08 09 10 11 12 13 14 15 16 17 18 19 20 21 22 23" at bounding box center [718, 382] width 21 height 18
drag, startPoint x: 741, startPoint y: 379, endPoint x: 741, endPoint y: 373, distance: 6.0
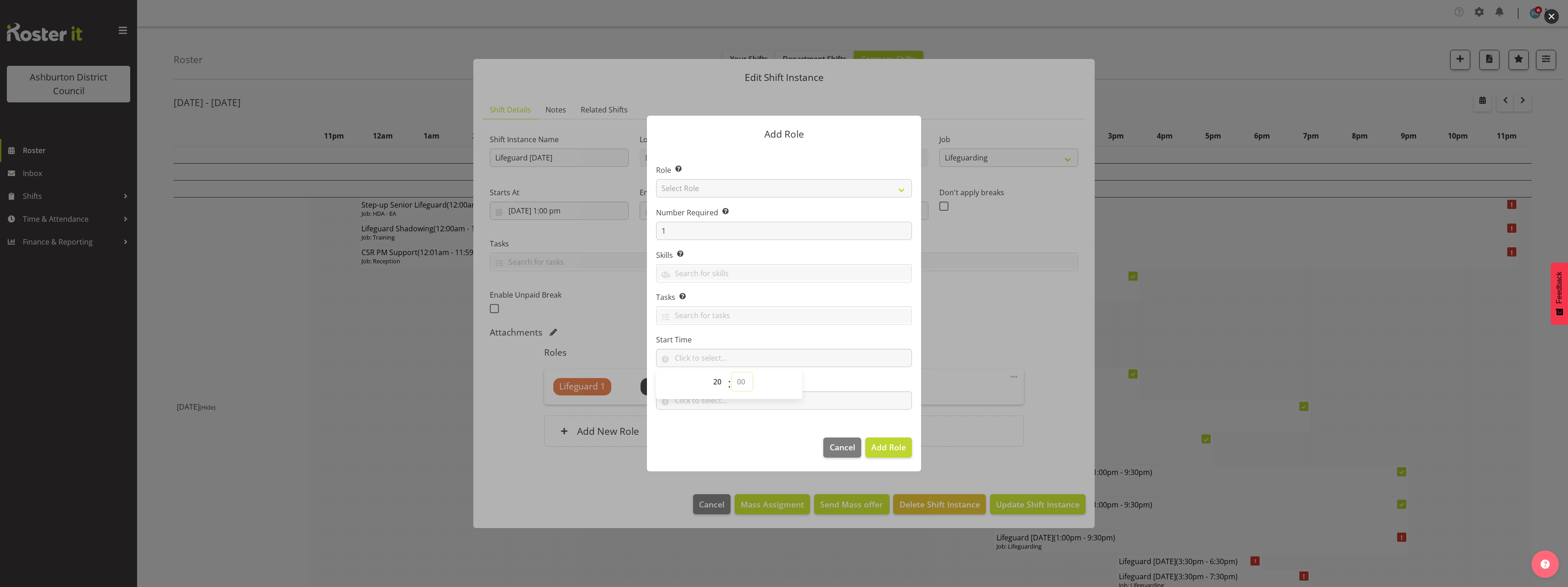
click at [741, 379] on select "00 00 01 02 03 04 05 06 07 08 09 10 11 12 13 14 15 16 17 18 19 20 21 22 23 24 2…" at bounding box center [742, 382] width 21 height 18
select select "15"
click at [732, 373] on select "00 00 01 02 03 04 05 06 07 08 09 10 11 12 13 14 15 16 17 18 19 20 21 22 23 24 2…" at bounding box center [742, 382] width 21 height 18
type input "20:15"
click at [849, 337] on label "Start Time" at bounding box center [784, 340] width 256 height 11
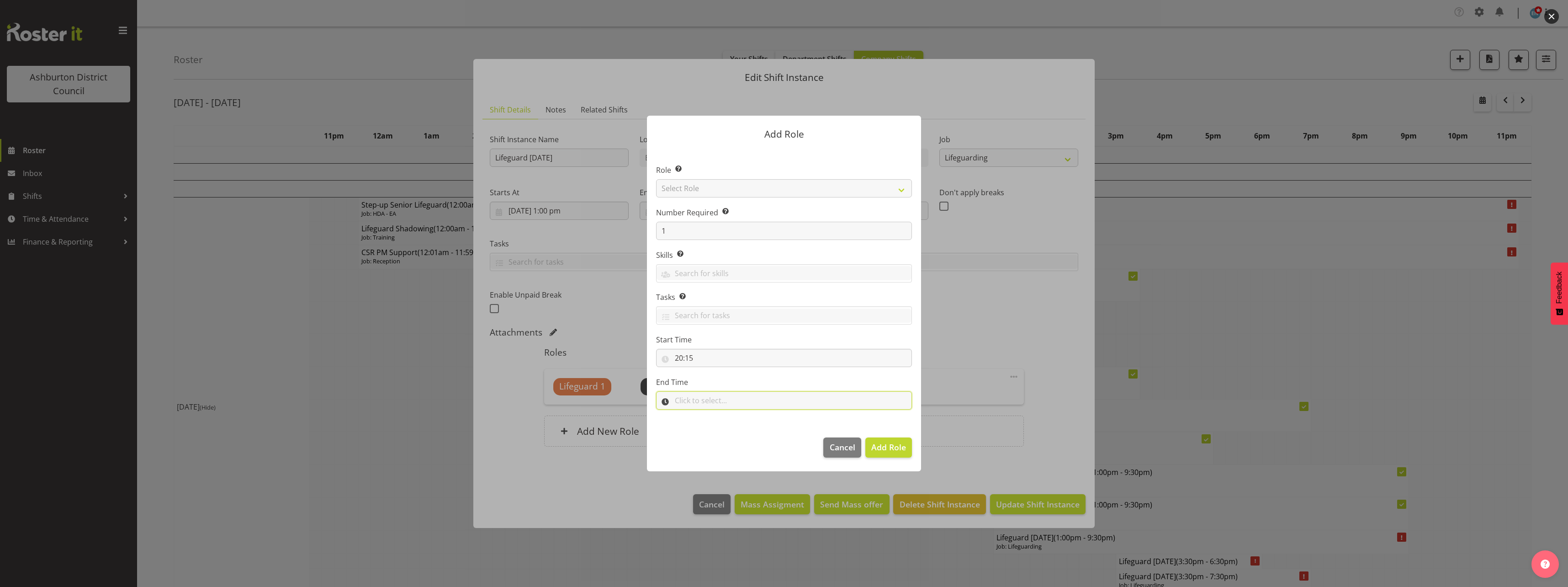
click at [679, 396] on input "text" at bounding box center [784, 400] width 256 height 18
click at [721, 423] on select "00 00 01 02 03 04 05 06 07 08 09 10 11 12 13 14 15 16 17 18 19 20 21 22 23" at bounding box center [718, 424] width 21 height 18
select select "21"
click at [708, 415] on select "00 00 01 02 03 04 05 06 07 08 09 10 11 12 13 14 15 16 17 18 19 20 21 22 23" at bounding box center [718, 424] width 21 height 18
click at [742, 424] on select "00 00 01 02 03 04 05 06 07 08 09 10 11 12 13 14 15 16 17 18 19 20 21 22 23 24 2…" at bounding box center [742, 424] width 21 height 18
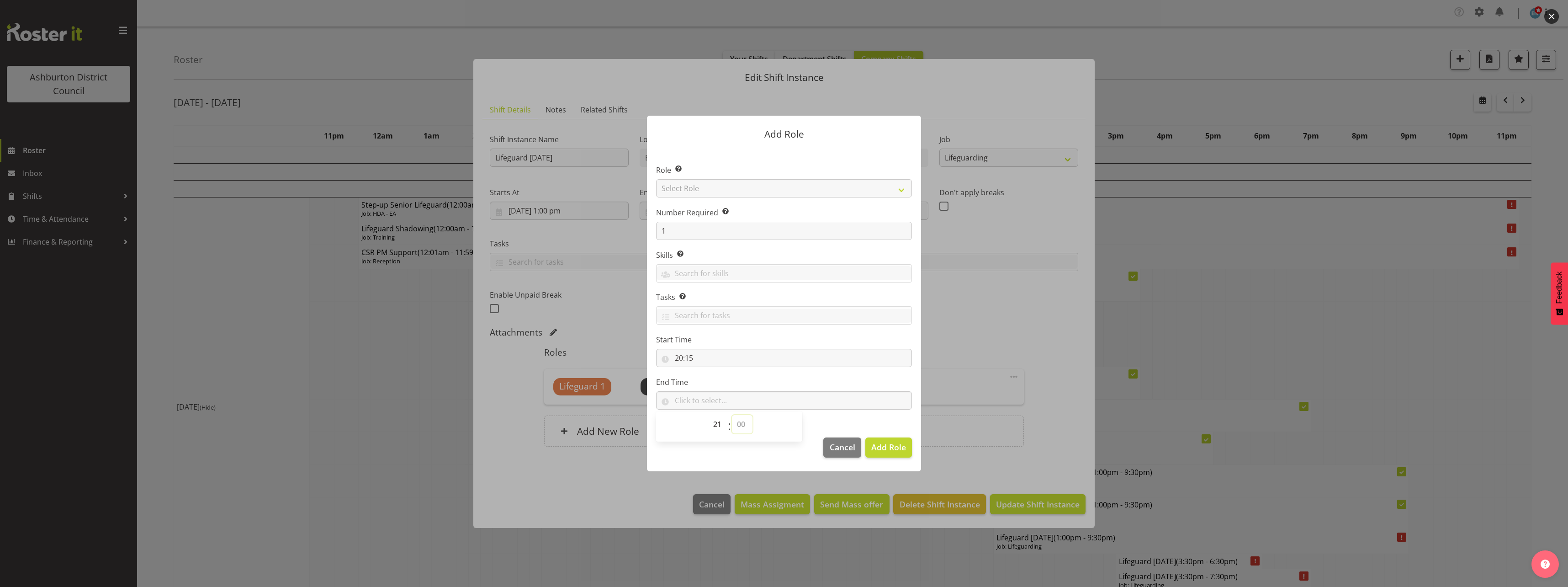
select select "30"
click at [732, 415] on select "00 00 01 02 03 04 05 06 07 08 09 10 11 12 13 14 15 16 17 18 19 20 21 22 23 24 2…" at bounding box center [742, 424] width 21 height 18
type input "21:30"
click at [819, 334] on label "Start Time" at bounding box center [784, 340] width 256 height 11
click at [1046, 236] on div at bounding box center [784, 294] width 1568 height 587
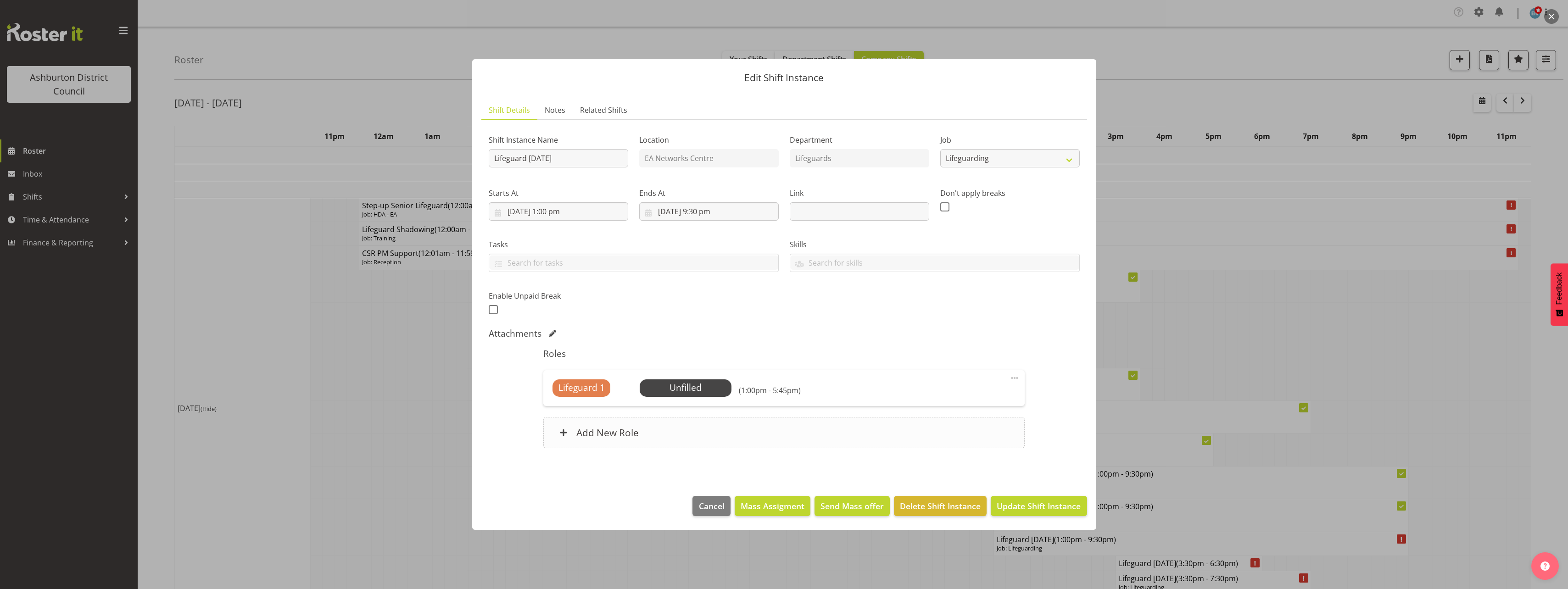
click at [794, 420] on div "Add New Role" at bounding box center [784, 432] width 481 height 31
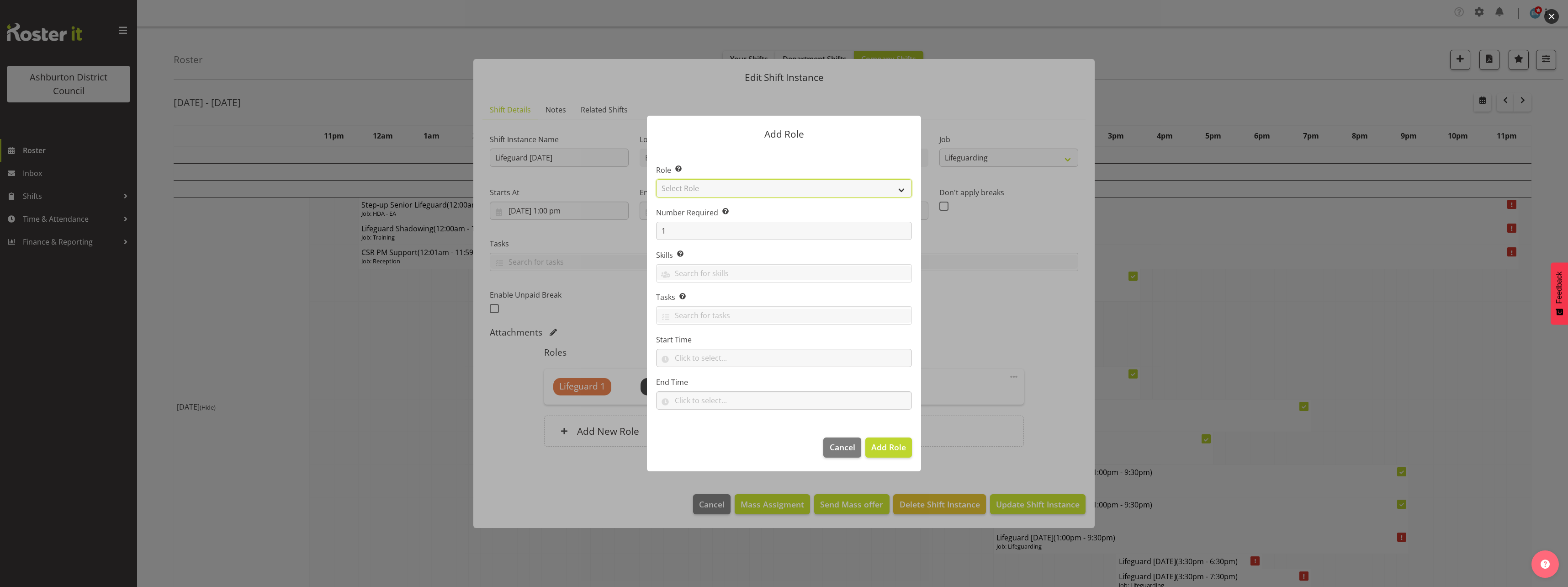
click at [823, 192] on select "Select Role AAGM Deputy Director AAGM Director Archivist Childrens Librarian Co…" at bounding box center [784, 188] width 256 height 18
select select "64"
click at [656, 179] on select "Select Role AAGM Deputy Director AAGM Director Archivist Childrens Librarian Co…" at bounding box center [784, 188] width 256 height 18
click at [696, 365] on input "text" at bounding box center [784, 358] width 256 height 18
click at [716, 385] on select "00 00 01 02 03 04 05 06 07 08 09 10 11 12 13 14 15 16 17 18 19 20 21 22 23" at bounding box center [718, 382] width 21 height 18
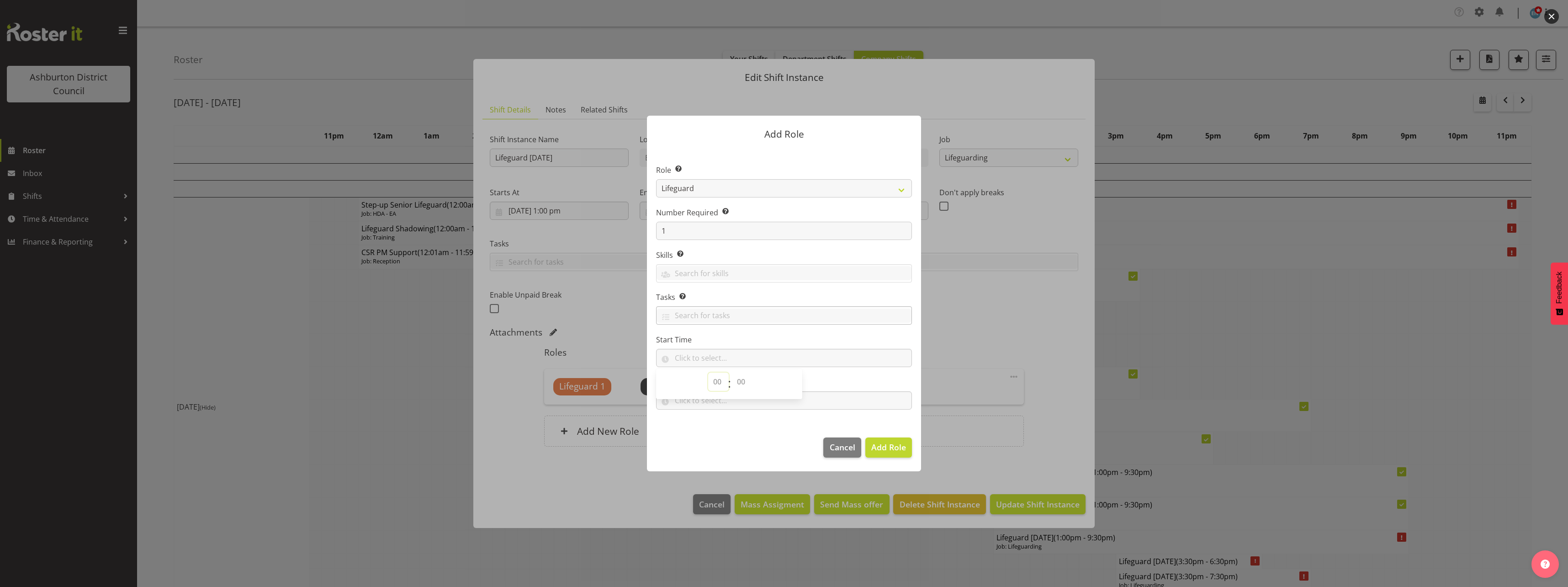
select select "20"
click at [708, 373] on select "00 00 01 02 03 04 05 06 07 08 09 10 11 12 13 14 15 16 17 18 19 20 21 22 23" at bounding box center [718, 382] width 21 height 18
click at [741, 385] on select "00 00 01 02 03 04 05 06 07 08 09 10 11 12 13 14 15 16 17 18 19 20 21 22 23 24 2…" at bounding box center [742, 382] width 21 height 18
select select "15"
click at [732, 373] on select "00 00 01 02 03 04 05 06 07 08 09 10 11 12 13 14 15 16 17 18 19 20 21 22 23 24 2…" at bounding box center [742, 382] width 21 height 18
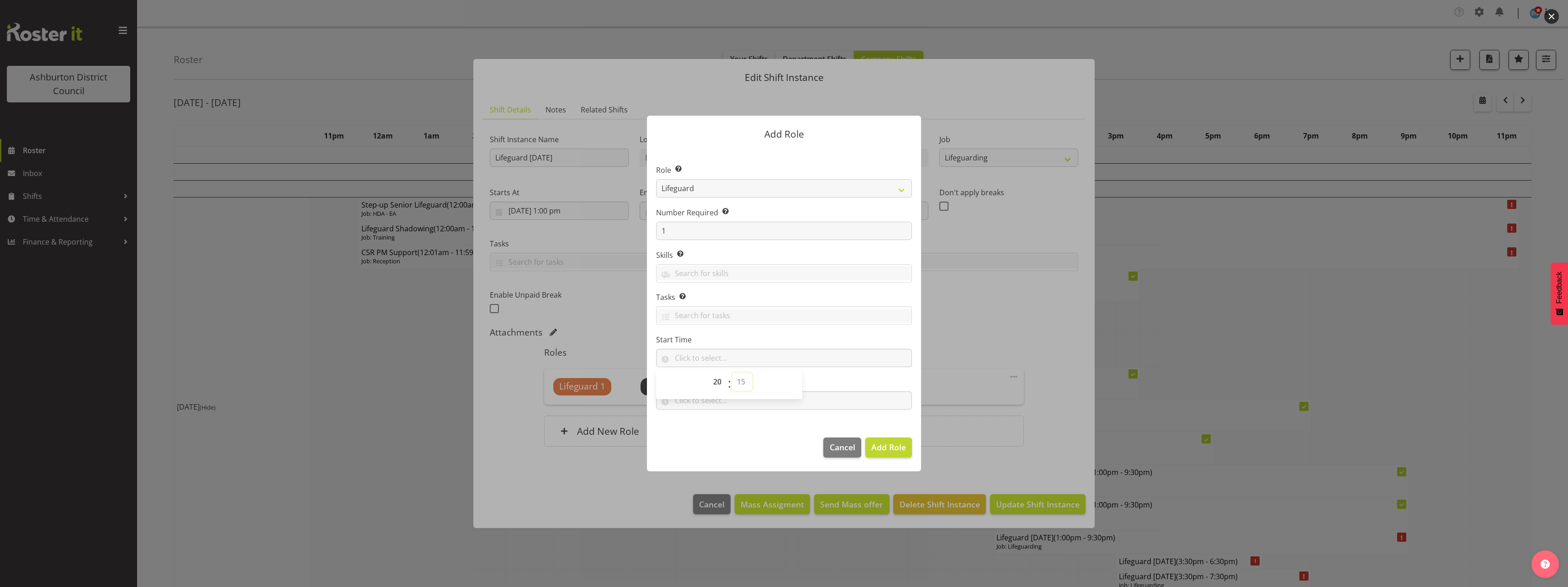
type input "20:15"
click at [852, 329] on section "Role Select the role you wish to add to the shift. AAGM Deputy Director AAGM Di…" at bounding box center [784, 287] width 274 height 279
click at [744, 409] on input "text" at bounding box center [784, 400] width 256 height 18
click at [718, 424] on select "00 00 01 02 03 04 05 06 07 08 09 10 11 12 13 14 15 16 17 18 19 20 21 22 23" at bounding box center [718, 424] width 21 height 18
select select "21"
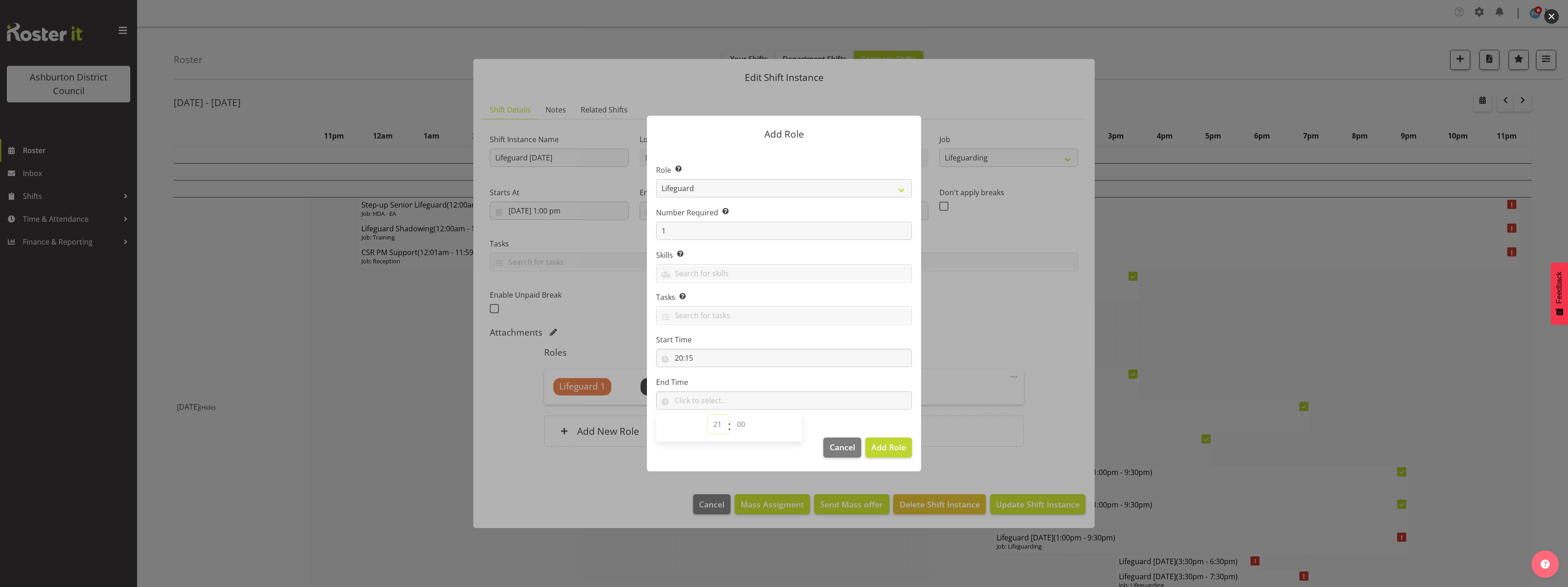
click at [708, 415] on select "00 00 01 02 03 04 05 06 07 08 09 10 11 12 13 14 15 16 17 18 19 20 21 22 23" at bounding box center [718, 424] width 21 height 18
click at [743, 424] on select "00 00 01 02 03 04 05 06 07 08 09 10 11 12 13 14 15 16 17 18 19 20 21 22 23 24 2…" at bounding box center [742, 424] width 21 height 18
select select "30"
click at [732, 415] on select "00 00 01 02 03 04 05 06 07 08 09 10 11 12 13 14 15 16 17 18 19 20 21 22 23 24 2…" at bounding box center [742, 424] width 21 height 18
type input "21:30"
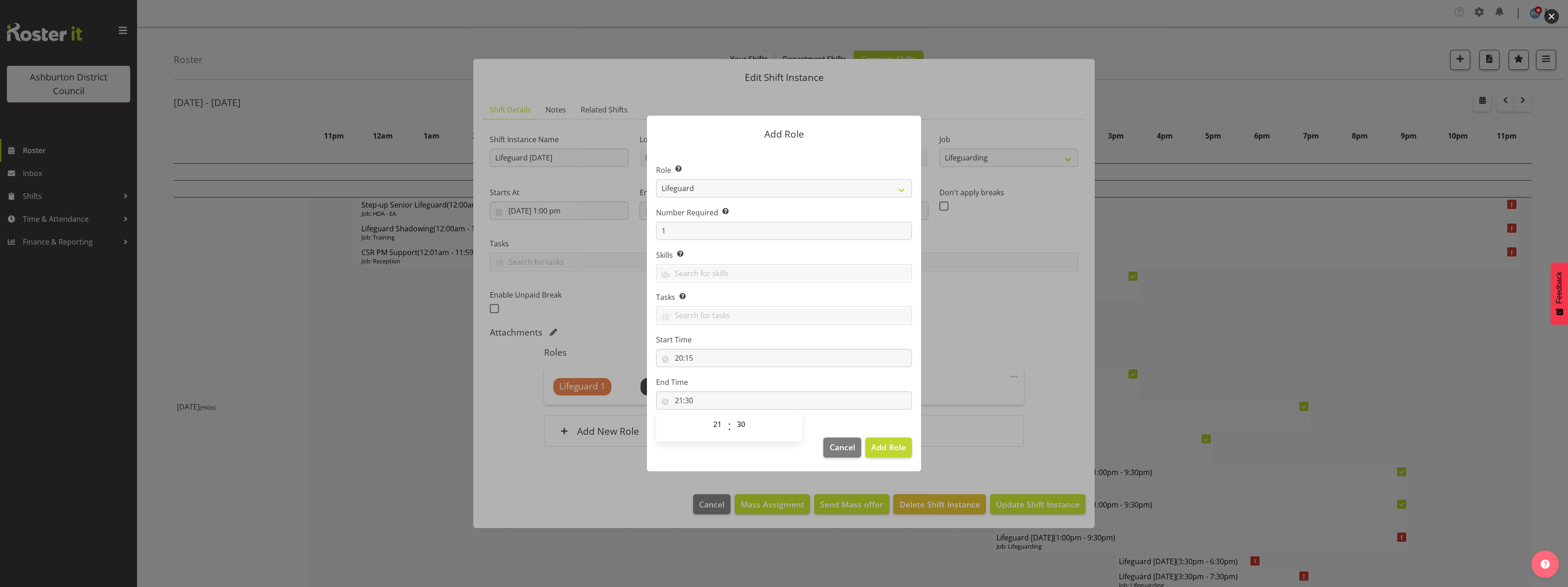
click at [825, 380] on label "End Time" at bounding box center [784, 382] width 256 height 11
click at [891, 449] on span "Add Role" at bounding box center [888, 447] width 35 height 11
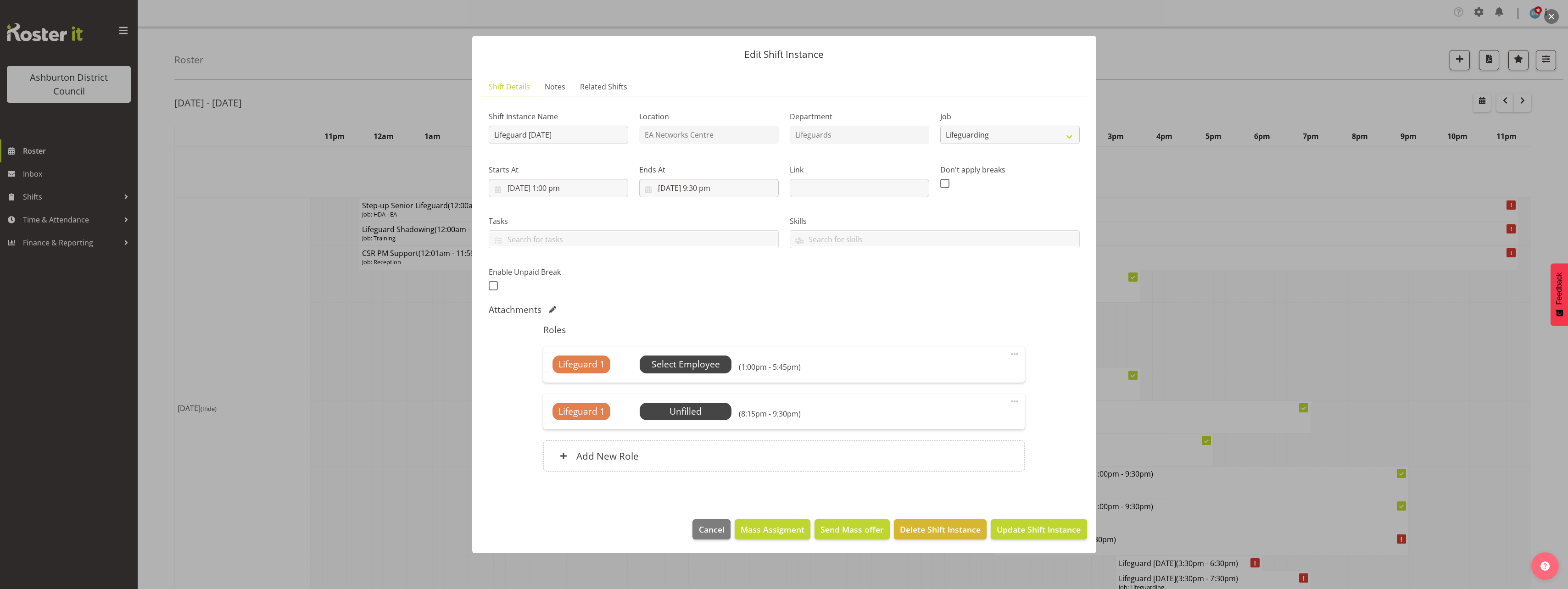
click at [713, 366] on span "Select Employee" at bounding box center [686, 364] width 68 height 13
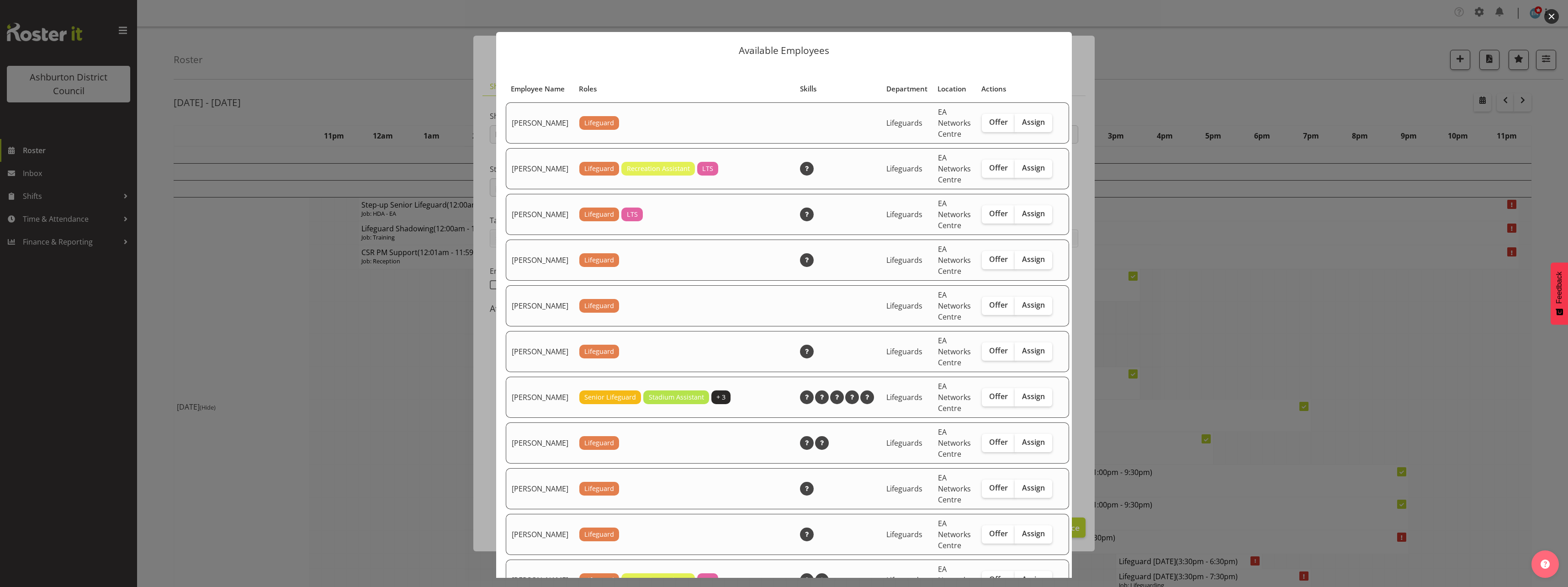
scroll to position [320, 0]
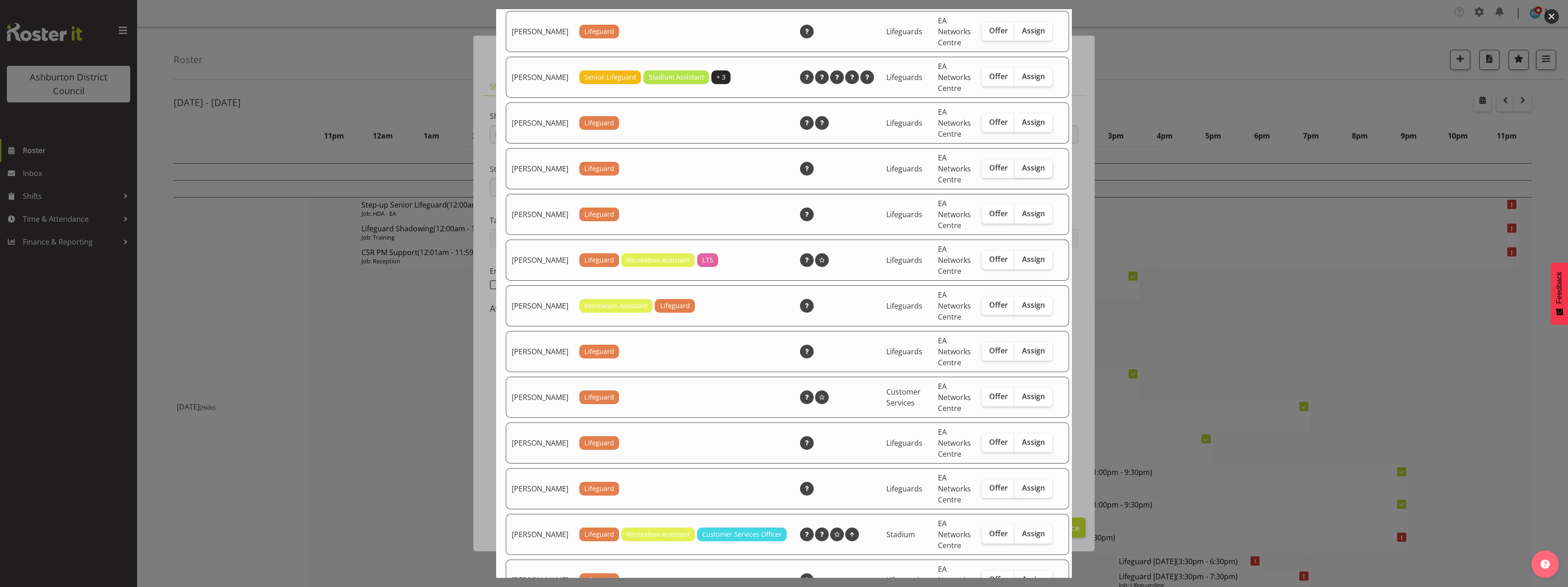
click at [1022, 172] on span "Assign" at bounding box center [1034, 167] width 23 height 9
click at [1021, 171] on input "Assign" at bounding box center [1018, 168] width 6 height 6
checkbox input "true"
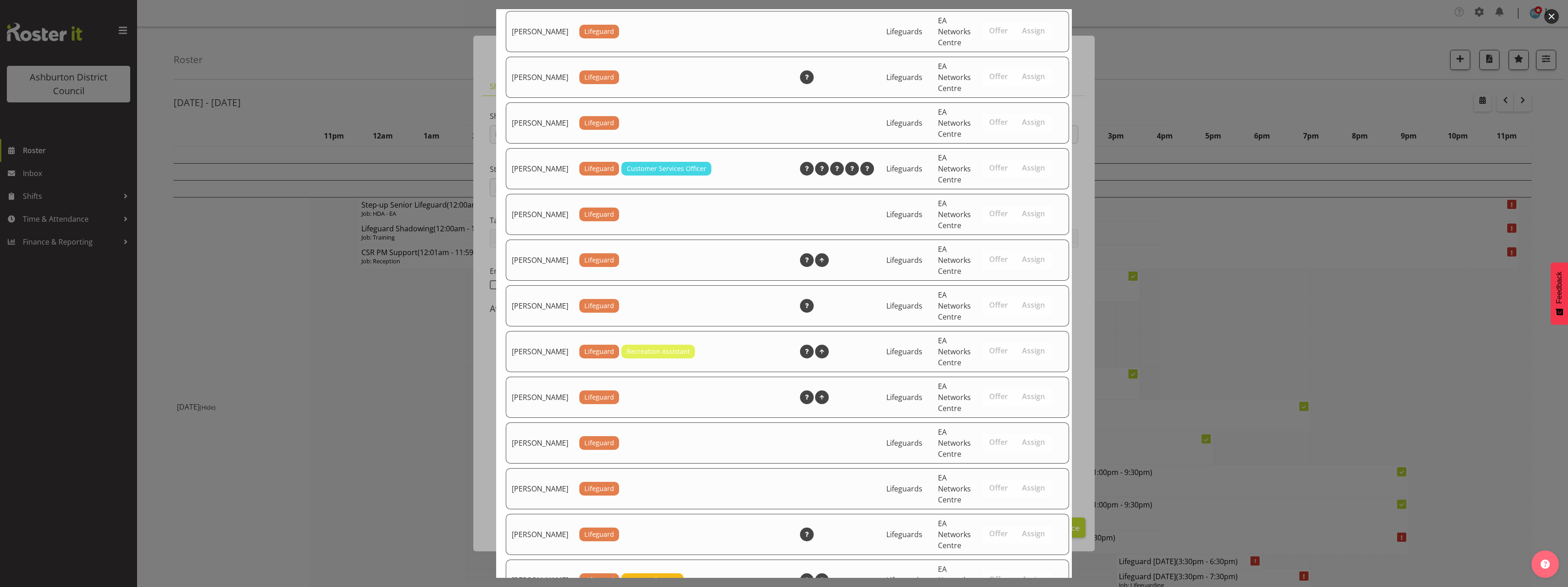
scroll to position [1244, 0]
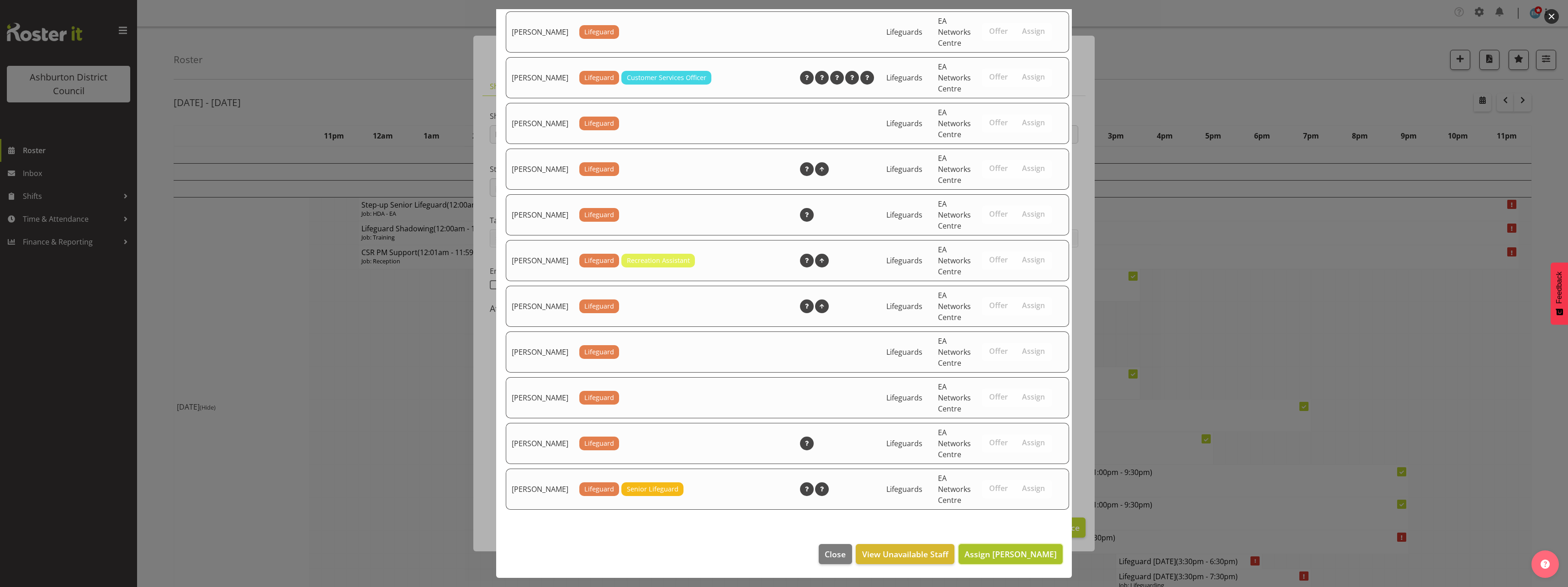
click at [1023, 558] on span "Assign [PERSON_NAME]" at bounding box center [1010, 554] width 93 height 11
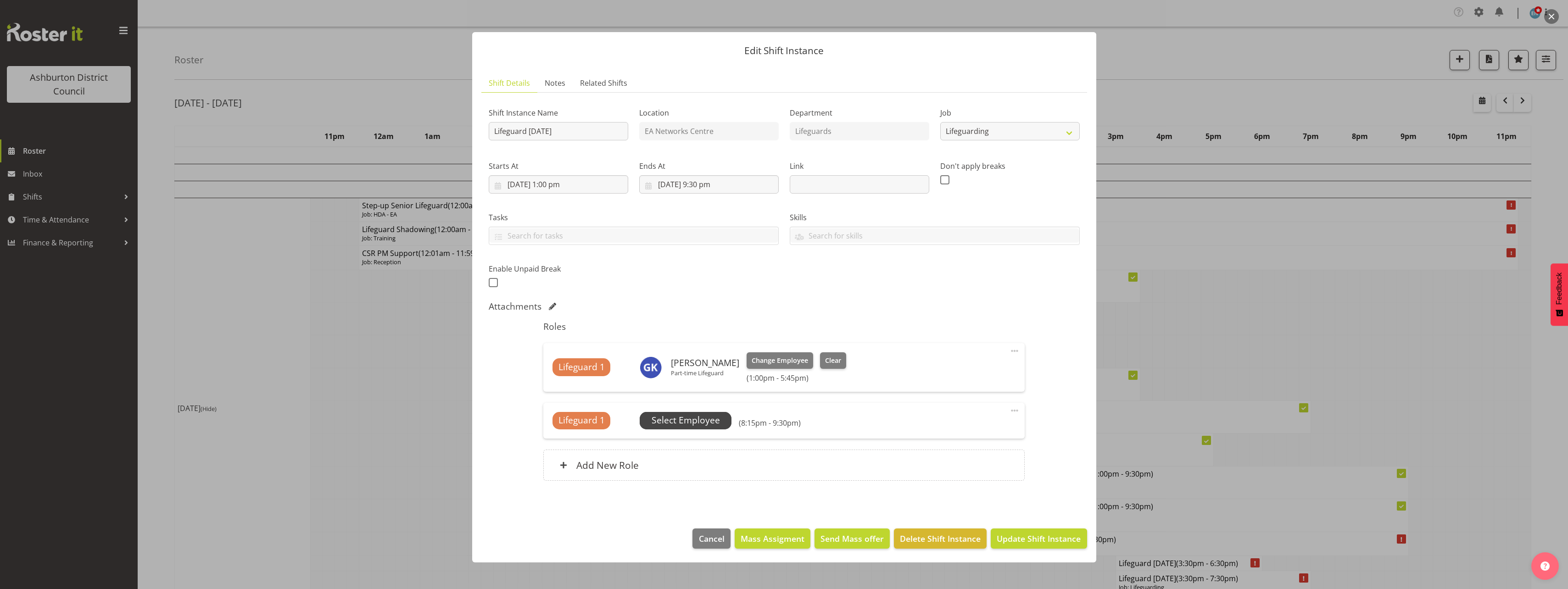
click at [680, 420] on span "Select Employee" at bounding box center [686, 420] width 68 height 13
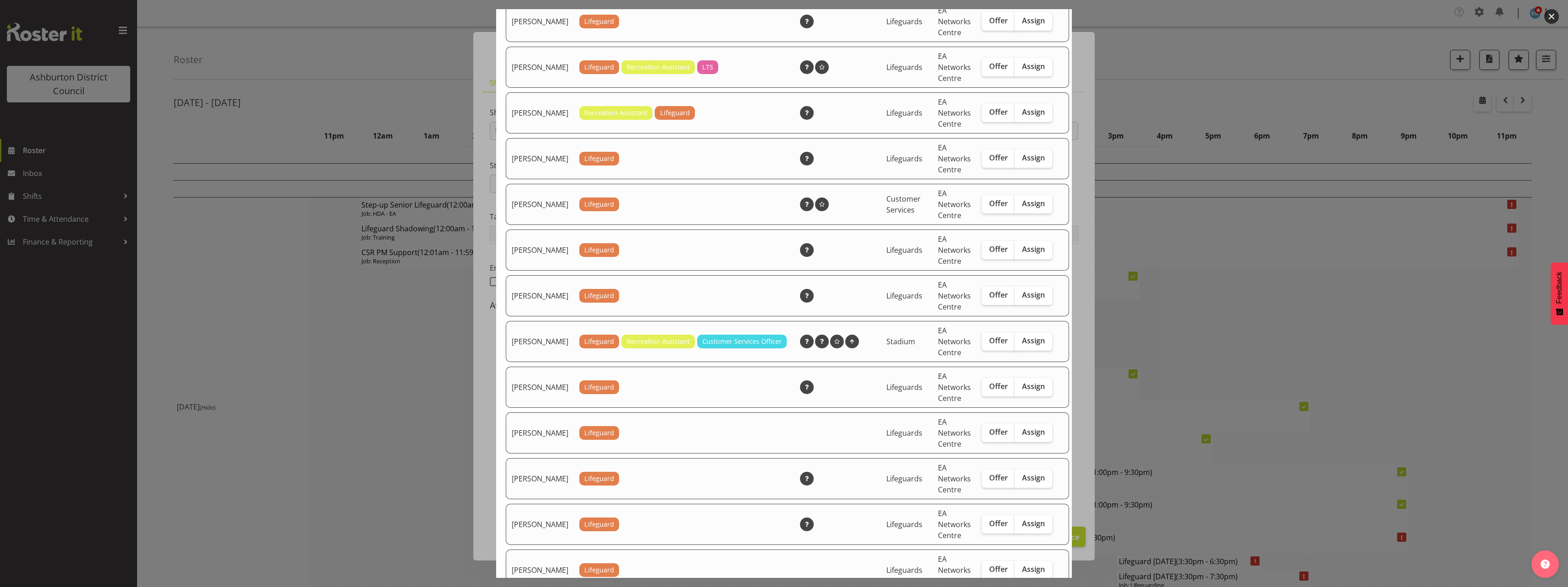
scroll to position [421, 0]
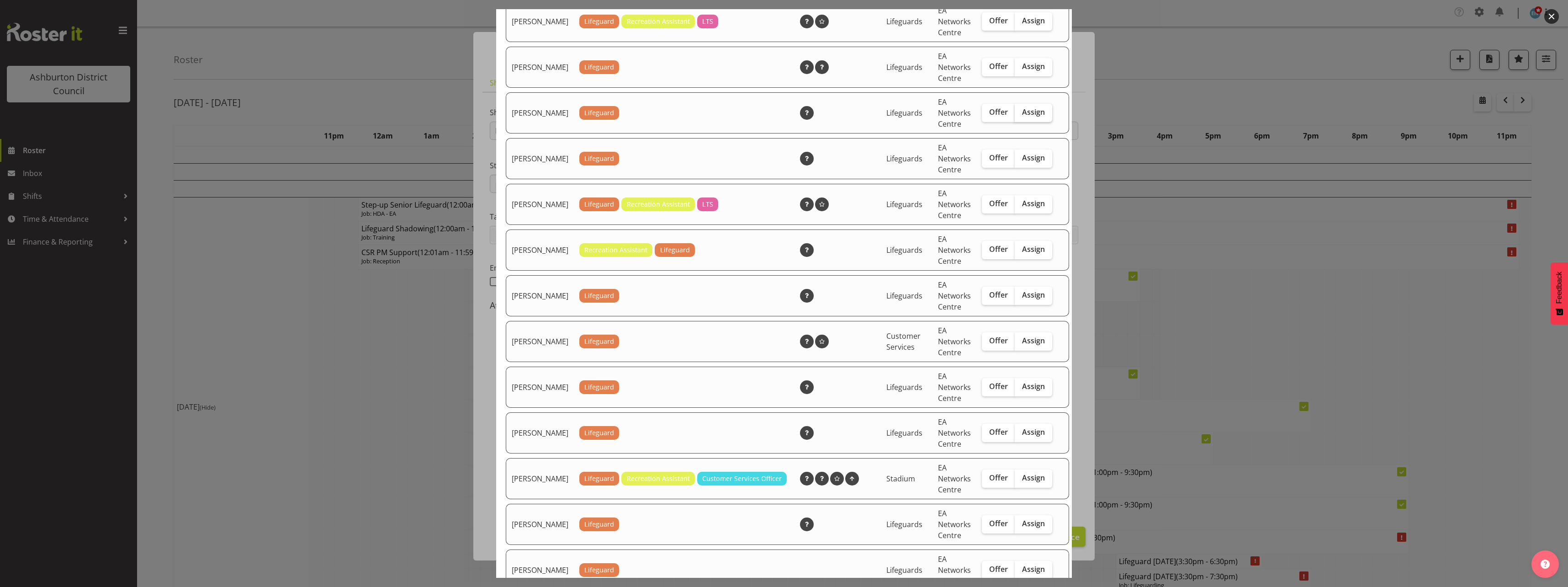
click at [1022, 116] on span "Assign" at bounding box center [1034, 111] width 23 height 9
click at [1015, 115] on input "Assign" at bounding box center [1018, 112] width 6 height 6
checkbox input "true"
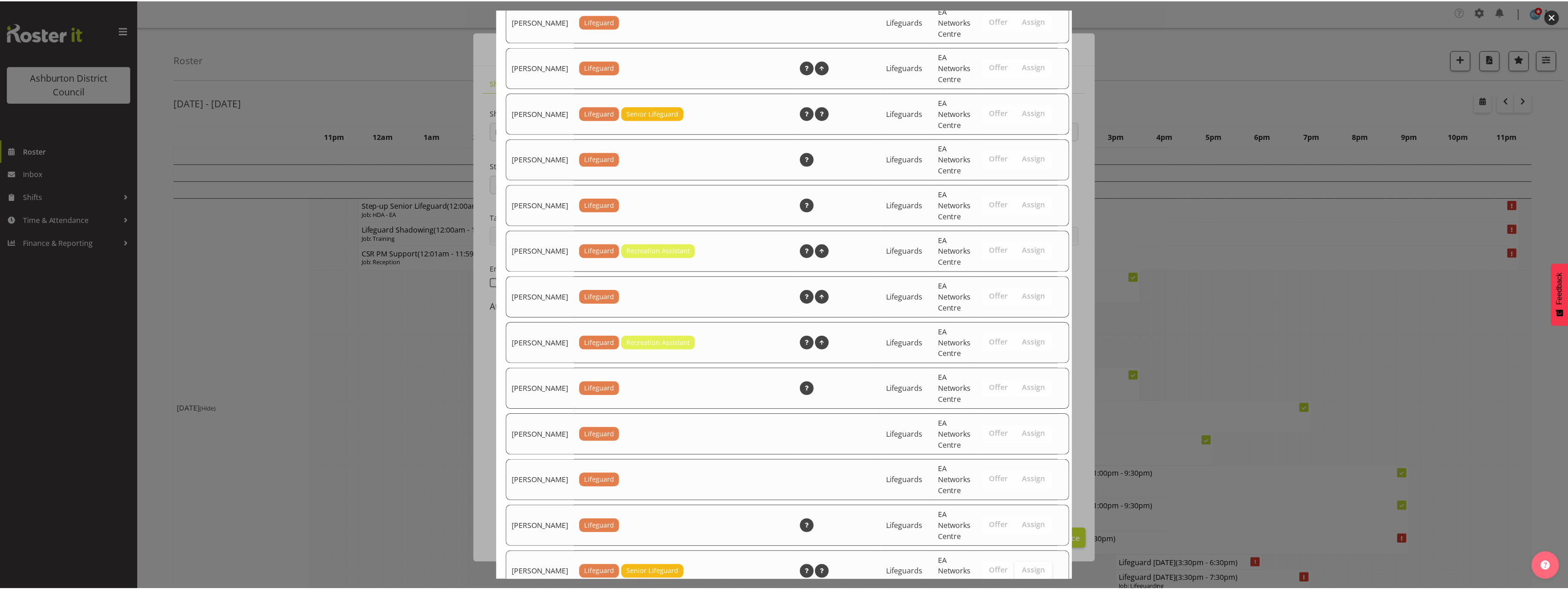
scroll to position [1477, 0]
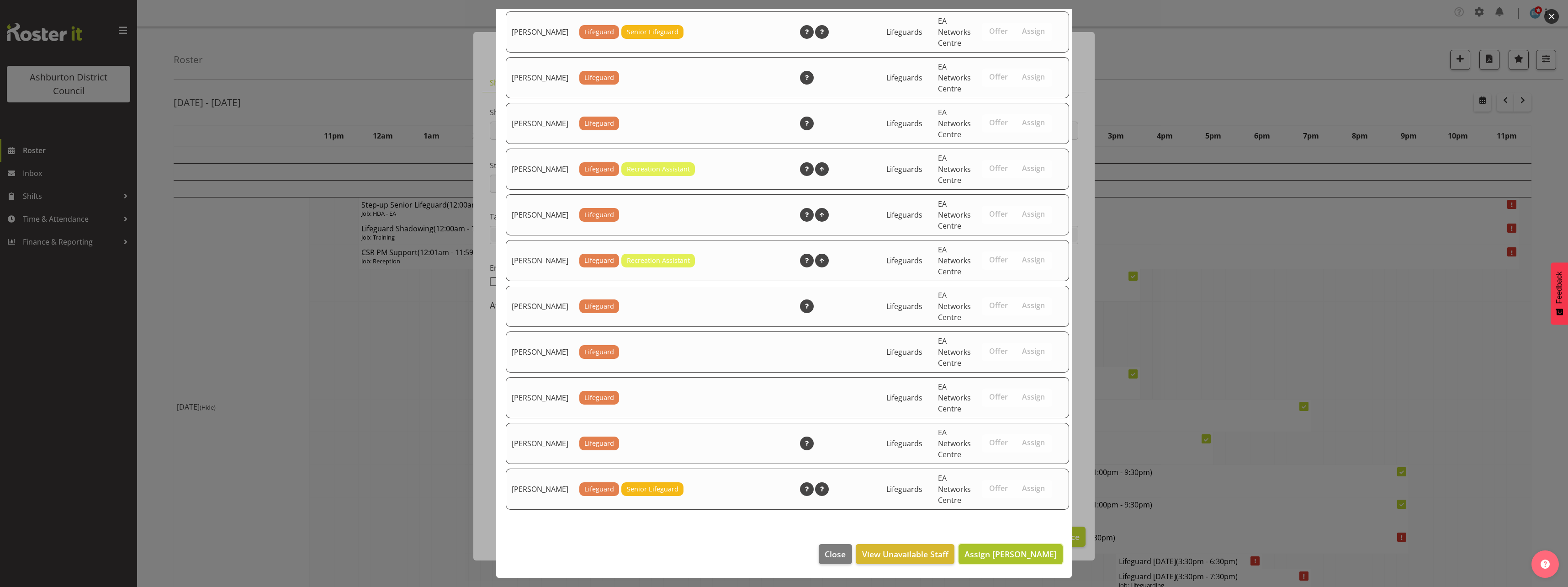
click at [1007, 551] on span "Assign [PERSON_NAME]" at bounding box center [1010, 554] width 93 height 11
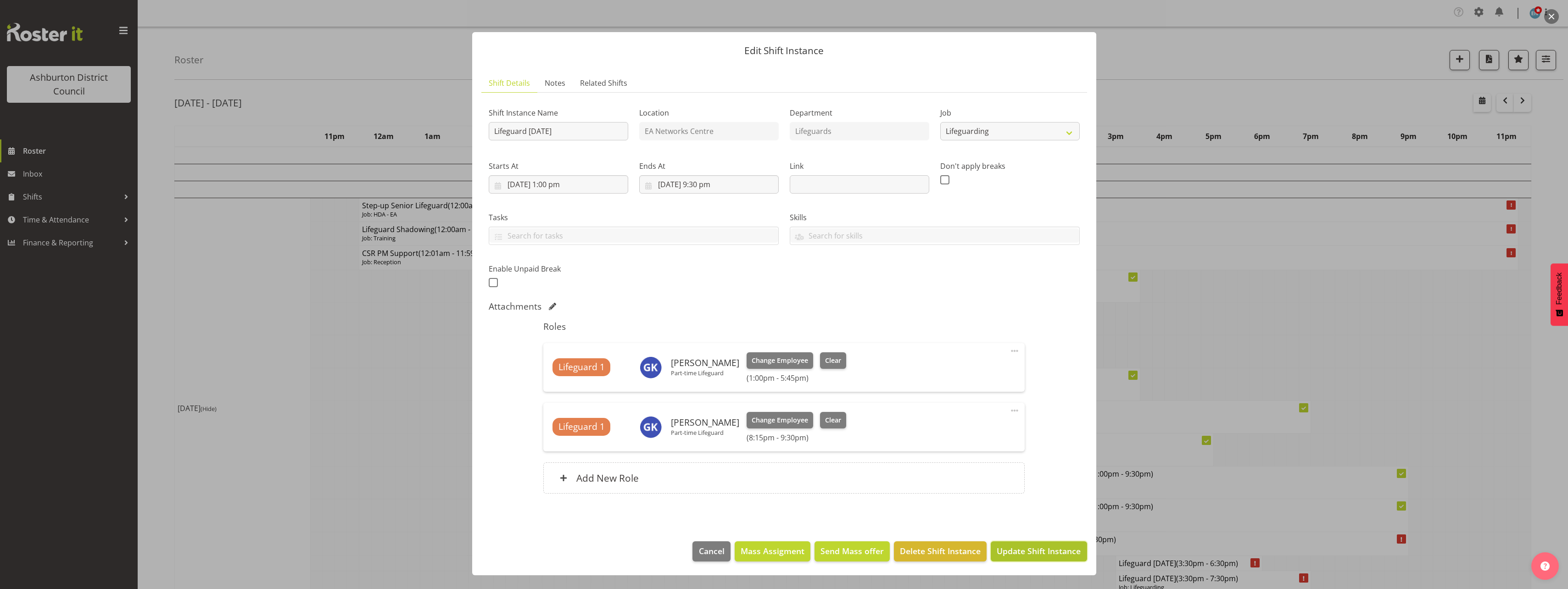
click at [1015, 552] on span "Update Shift Instance" at bounding box center [1038, 551] width 84 height 12
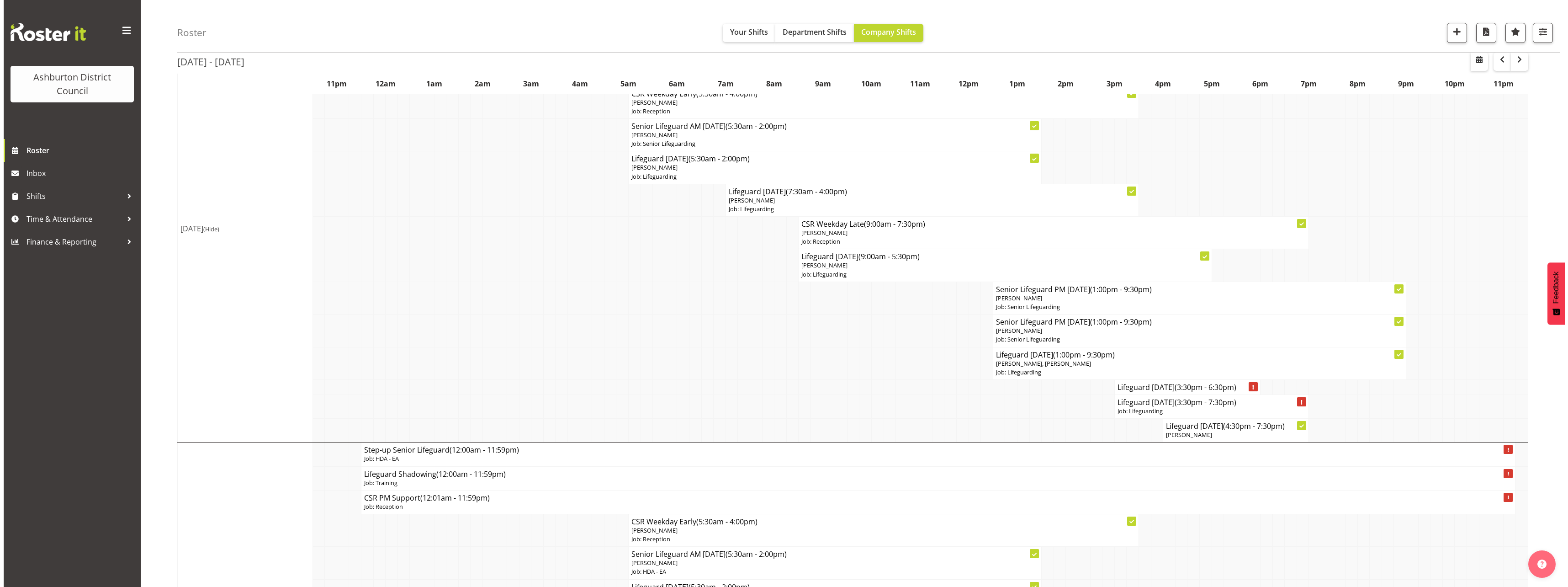
scroll to position [137, 0]
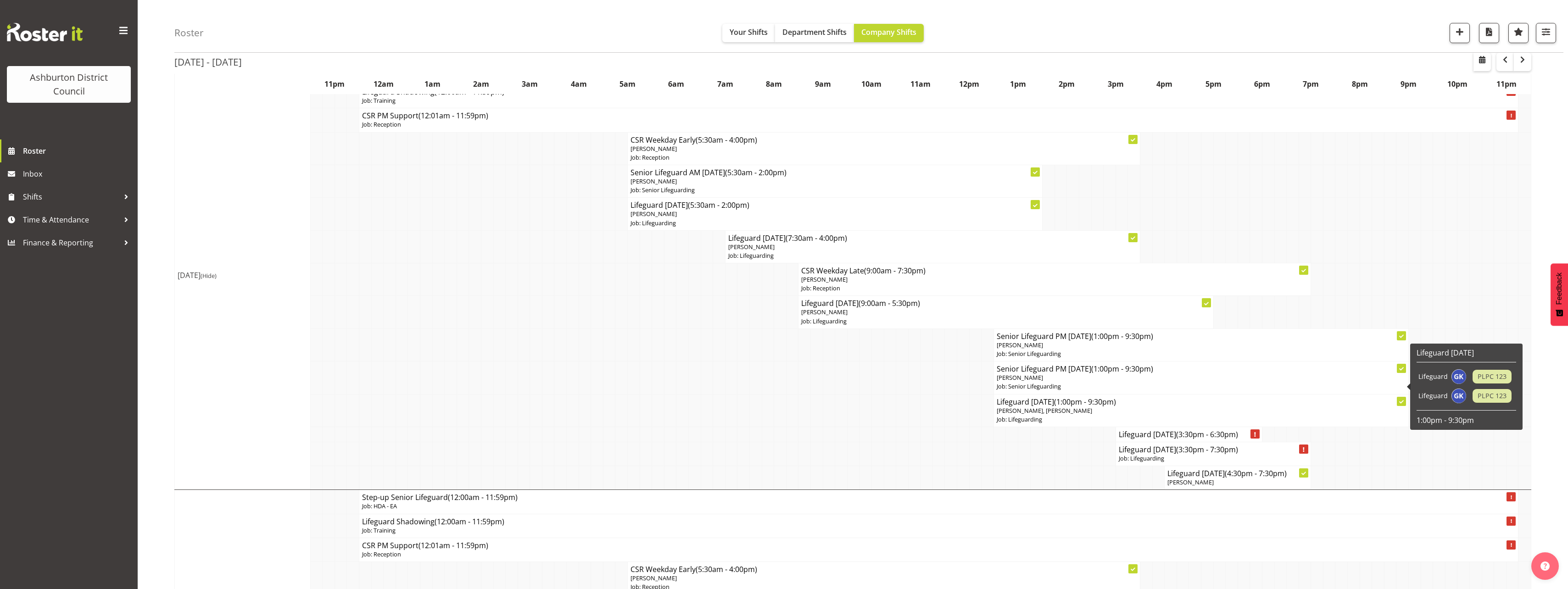
click at [1126, 375] on p "[PERSON_NAME]" at bounding box center [1201, 378] width 409 height 9
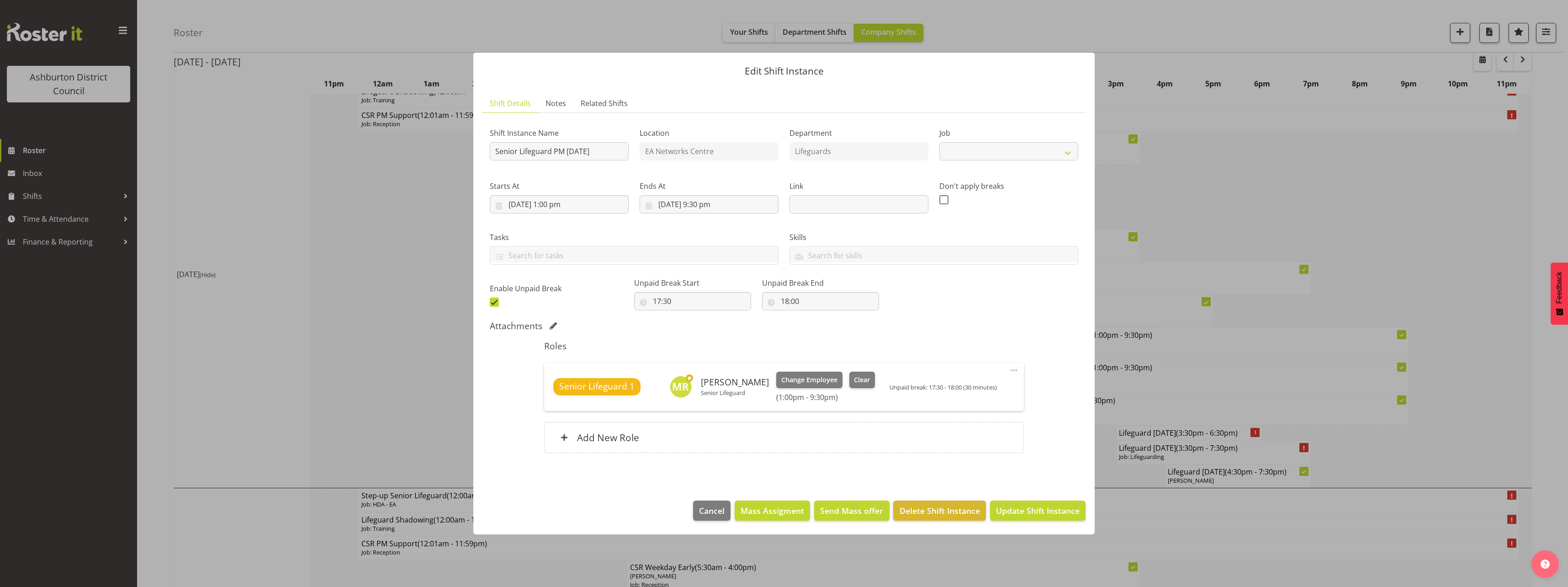
select select "2648"
click at [558, 206] on input "[DATE] 1:00 pm" at bounding box center [559, 204] width 139 height 18
click at [559, 400] on select "00 01 02 03 04 05 06 07 08 09 10 11 12 13 14 15 16 17 18 19 20 21 22 23" at bounding box center [559, 398] width 21 height 18
select select "11"
click at [549, 389] on select "00 01 02 03 04 05 06 07 08 09 10 11 12 13 14 15 16 17 18 19 20 21 22 23" at bounding box center [559, 398] width 21 height 18
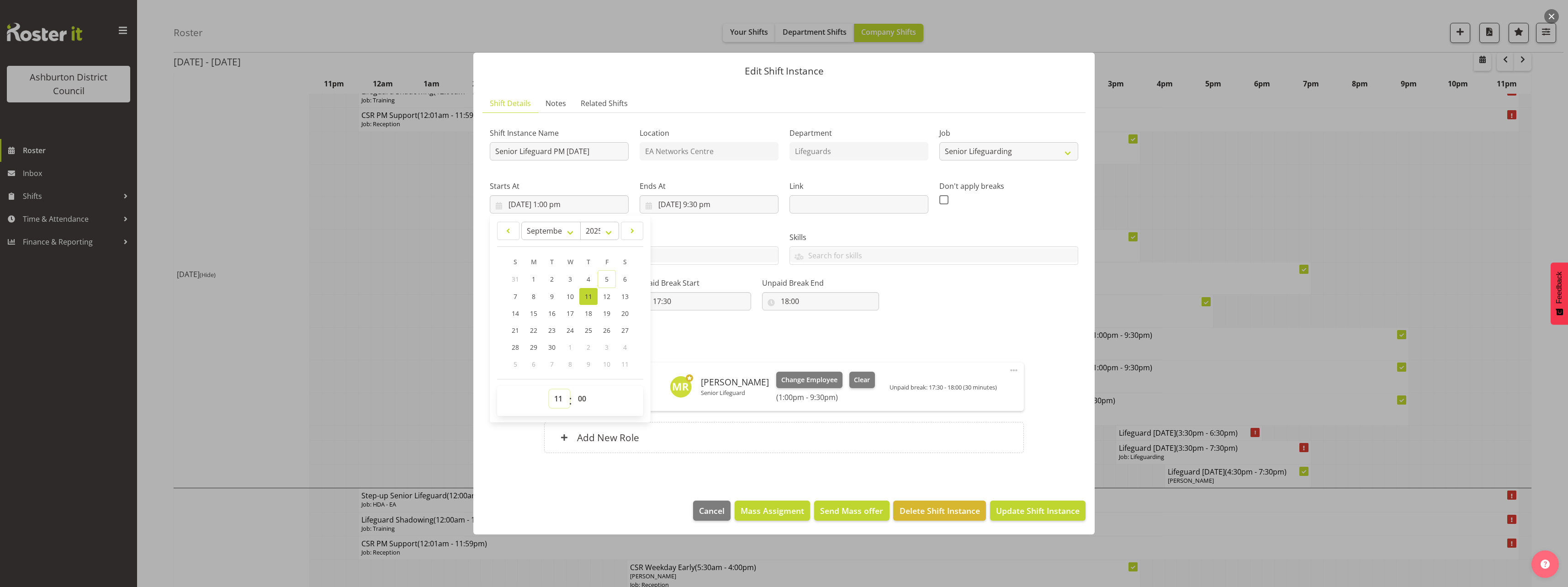
type input "[DATE] 11:00 am"
click at [686, 345] on h5 "Roles" at bounding box center [783, 346] width 479 height 11
click at [699, 201] on input "[DATE] 9:30 pm" at bounding box center [709, 204] width 139 height 18
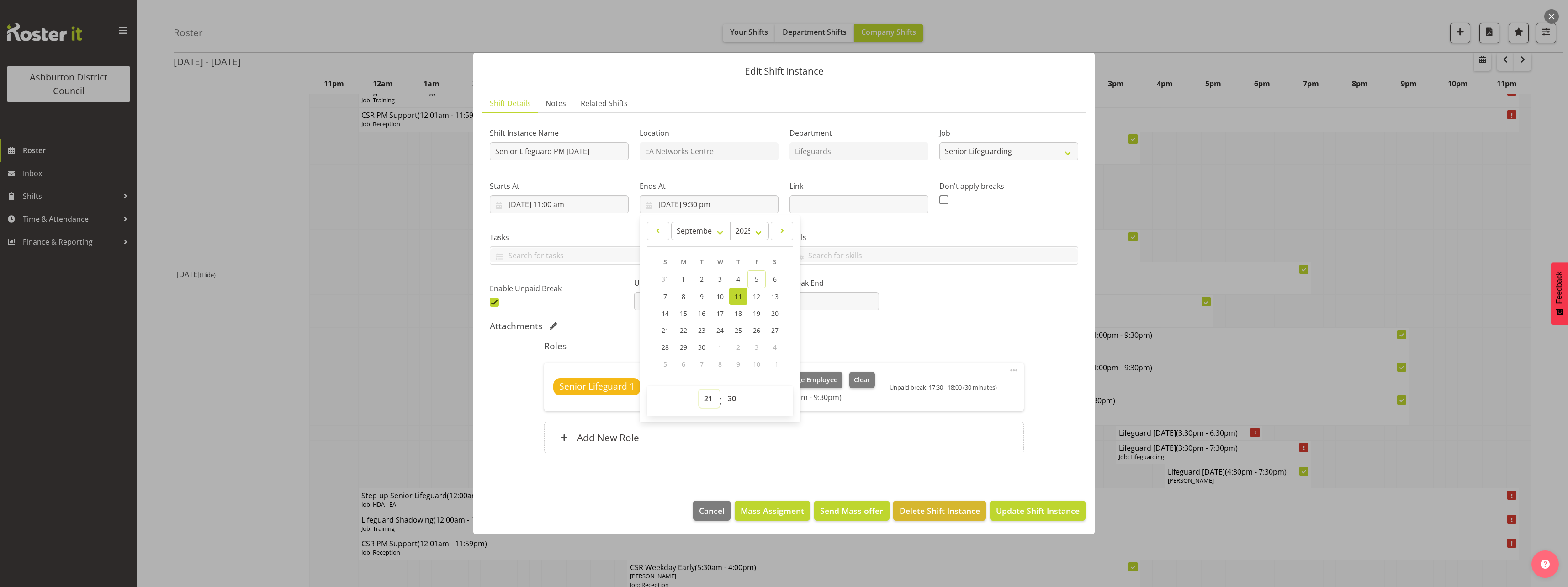
click at [701, 393] on select "00 01 02 03 04 05 06 07 08 09 10 11 12 13 14 15 16 17 18 19 20 21 22 23" at bounding box center [709, 398] width 21 height 18
select select "19"
click at [699, 389] on select "00 01 02 03 04 05 06 07 08 09 10 11 12 13 14 15 16 17 18 19 20 21 22 23" at bounding box center [709, 398] width 21 height 18
type input "[DATE] 7:30 pm"
click at [916, 331] on div "Attachments" at bounding box center [784, 326] width 589 height 13
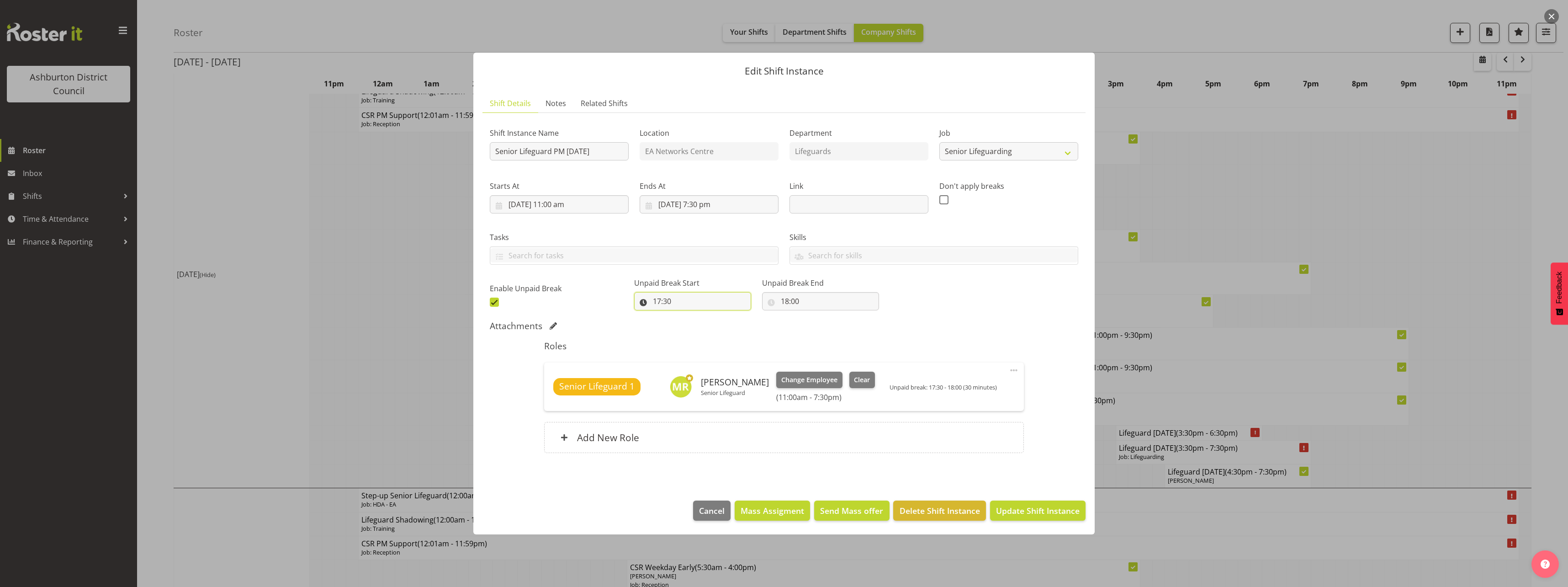
click at [659, 305] on input "17:30" at bounding box center [693, 301] width 117 height 18
click at [695, 325] on select "00 01 02 03 04 05 06 07 08 09 10 11 12 13 14 15 16 17 18 19 20 21 22 23" at bounding box center [696, 325] width 21 height 18
select select "15"
click at [686, 316] on select "00 01 02 03 04 05 06 07 08 09 10 11 12 13 14 15 16 17 18 19 20 21 22 23" at bounding box center [696, 325] width 21 height 18
drag, startPoint x: 721, startPoint y: 320, endPoint x: 720, endPoint y: 315, distance: 5.1
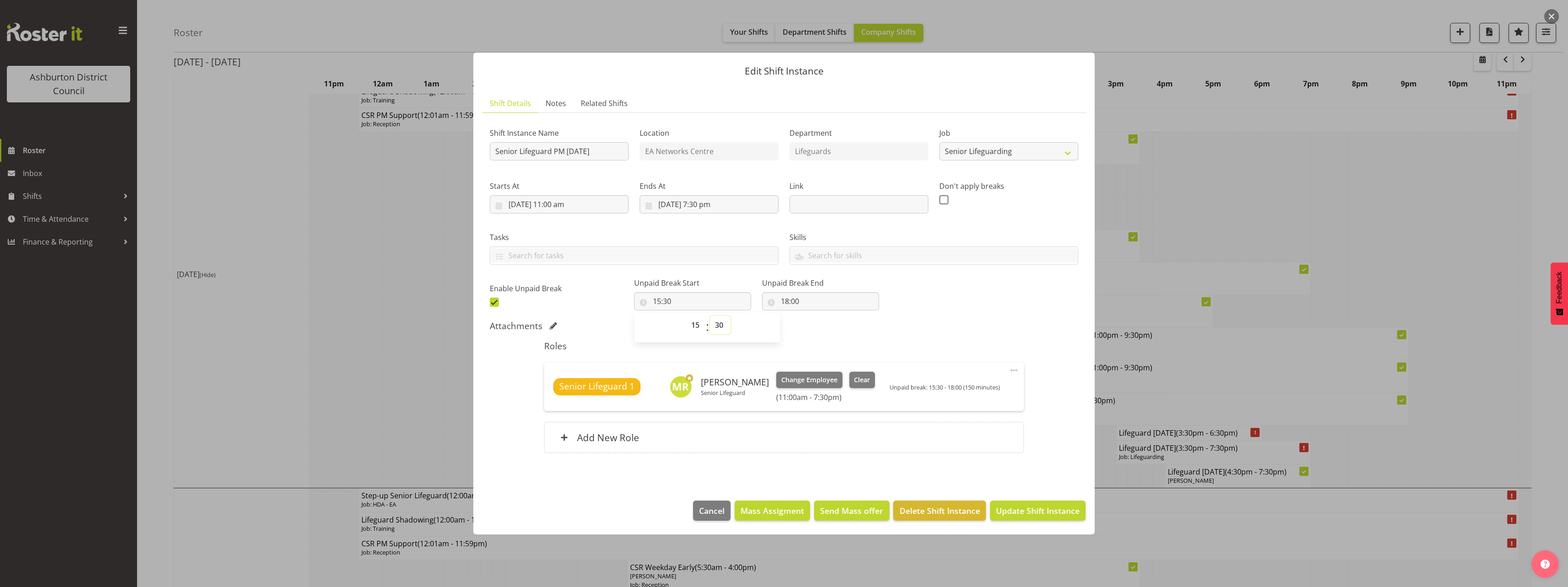
click at [721, 320] on select "00 01 02 03 04 05 06 07 08 09 10 11 12 13 14 15 16 17 18 19 20 21 22 23 24 25 2…" at bounding box center [720, 325] width 21 height 18
click at [710, 316] on select "00 01 02 03 04 05 06 07 08 09 10 11 12 13 14 15 16 17 18 19 20 21 22 23 24 25 2…" at bounding box center [720, 325] width 21 height 18
click at [960, 281] on div "Shift Instance Name Senior Lifeguard PM [DATE] Location EA Networks Centre Depa…" at bounding box center [784, 214] width 600 height 200
click at [794, 294] on input "18:00" at bounding box center [821, 301] width 117 height 18
click at [818, 329] on select "00 01 02 03 04 05 06 07 08 09 10 11 12 13 14 15 16 17 18 19 20 21 22 23" at bounding box center [825, 325] width 21 height 18
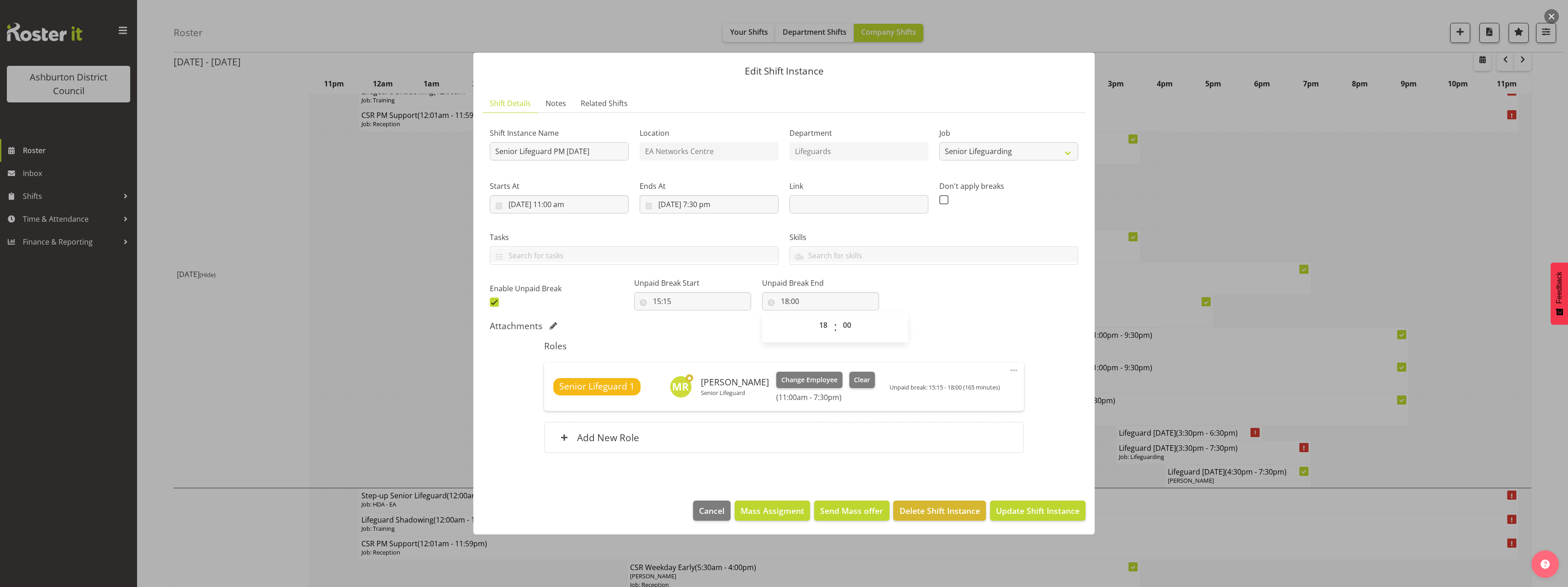
click at [909, 304] on div "Shift Instance Name Senior Lifeguard PM [DATE] Location EA Networks Centre Depa…" at bounding box center [784, 214] width 600 height 200
click at [1029, 508] on span "Update Shift Instance" at bounding box center [1037, 511] width 83 height 12
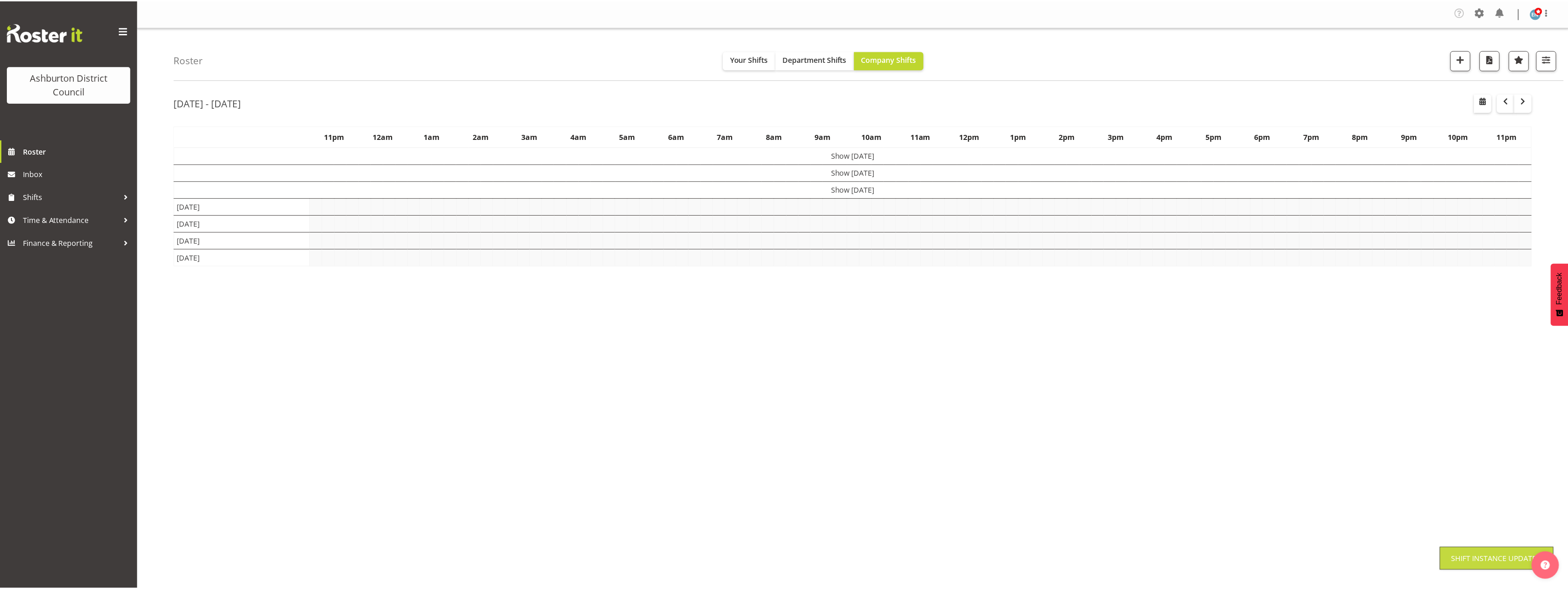
scroll to position [0, 0]
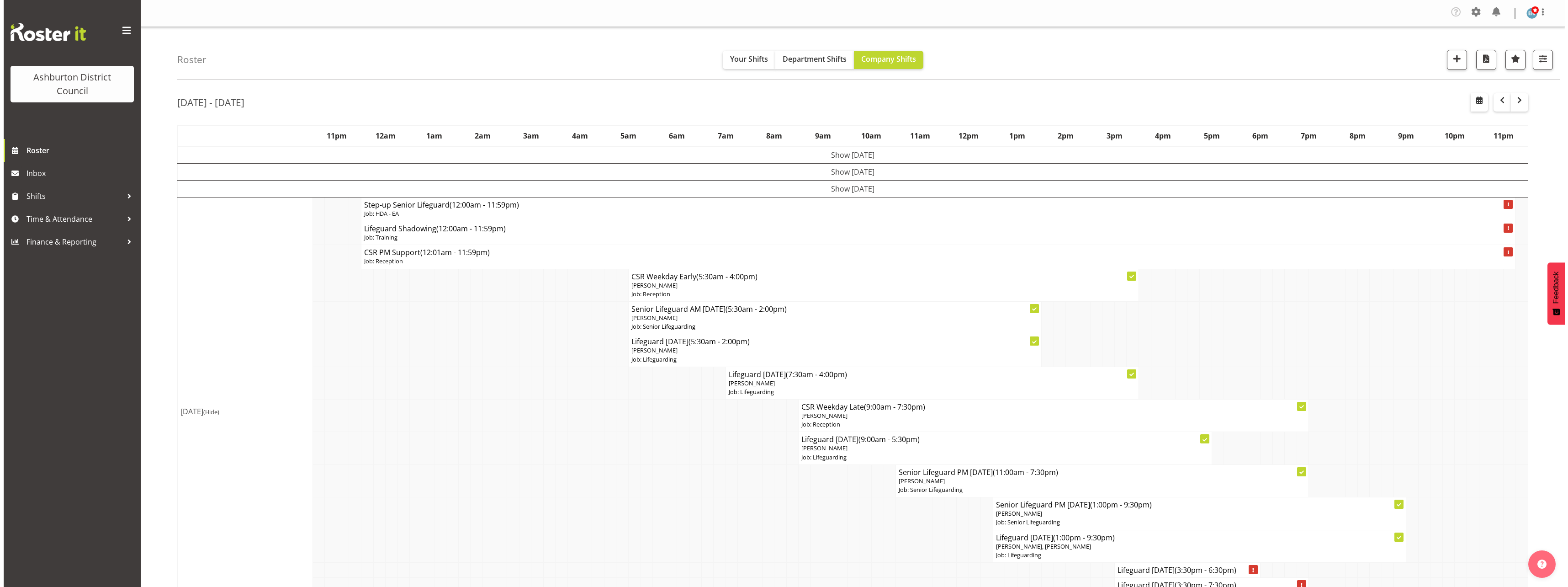
scroll to position [137, 0]
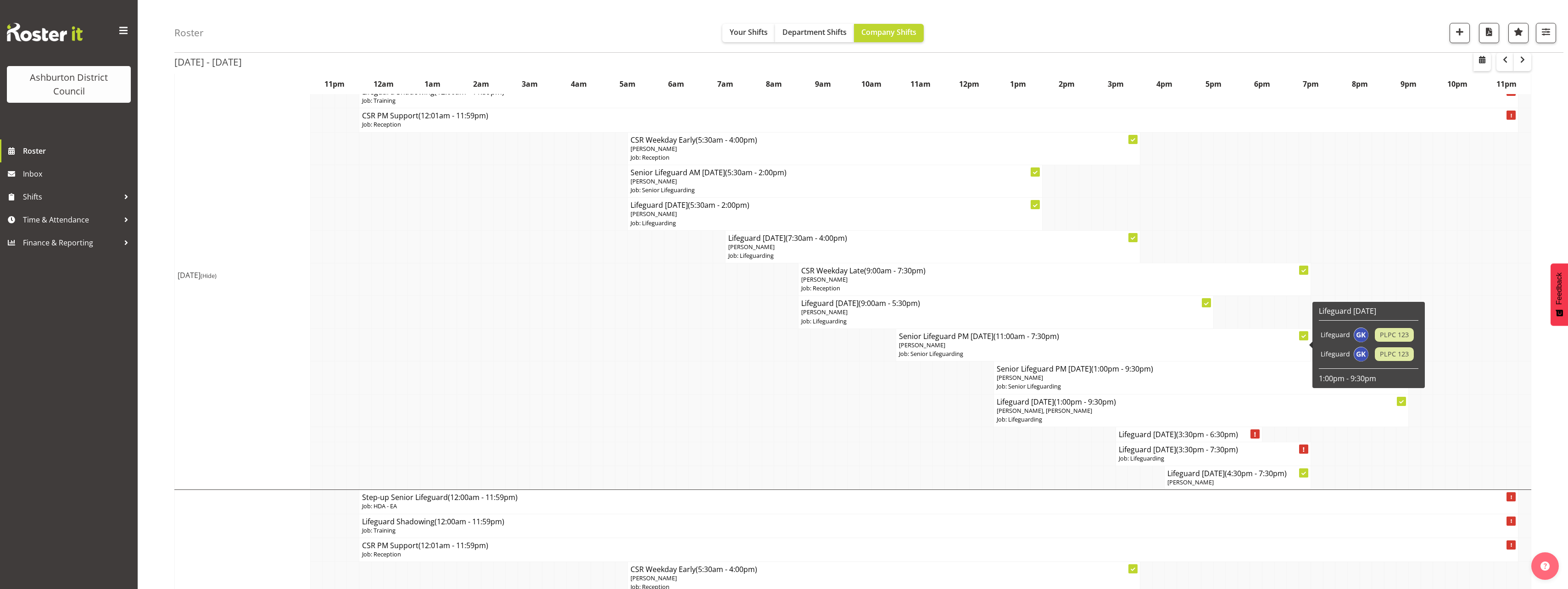
click at [1037, 342] on p "[PERSON_NAME]" at bounding box center [1103, 345] width 409 height 9
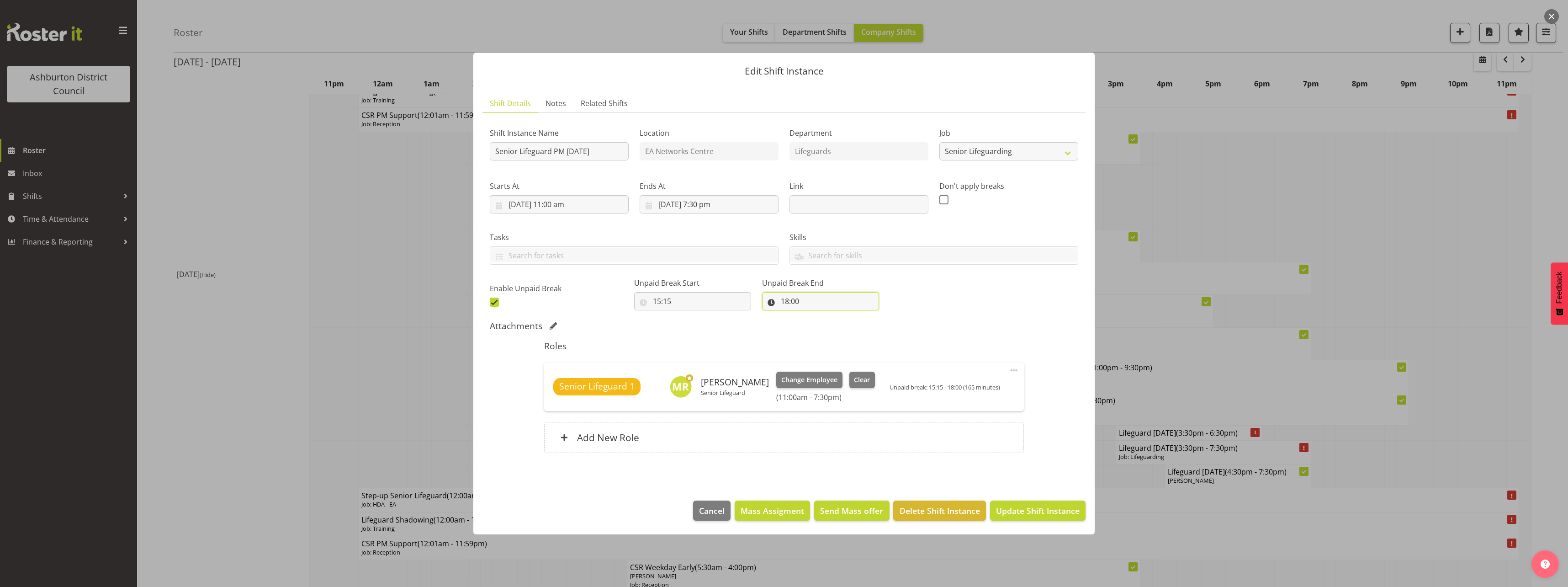
click at [788, 305] on input "18:00" at bounding box center [821, 301] width 117 height 18
click at [815, 329] on select "00 01 02 03 04 05 06 07 08 09 10 11 12 13 14 15 16 17 18 19 20 21 22 23" at bounding box center [825, 325] width 21 height 18
click at [814, 316] on select "00 01 02 03 04 05 06 07 08 09 10 11 12 13 14 15 16 17 18 19 20 21 22 23" at bounding box center [825, 325] width 21 height 18
click at [838, 322] on select "00 01 02 03 04 05 06 07 08 09 10 11 12 13 14 15 16 17 18 19 20 21 22 23 24 25 2…" at bounding box center [849, 325] width 21 height 18
click at [838, 316] on select "00 01 02 03 04 05 06 07 08 09 10 11 12 13 14 15 16 17 18 19 20 21 22 23 24 25 2…" at bounding box center [849, 325] width 21 height 18
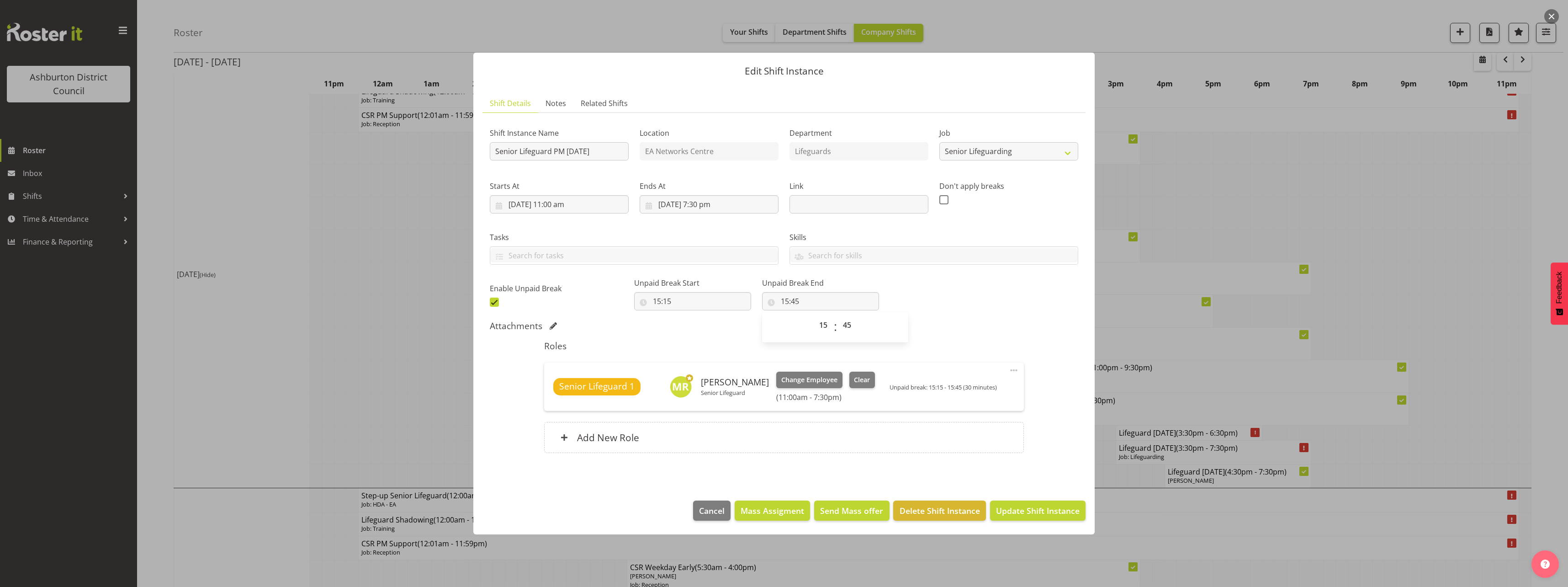
click at [992, 322] on div "Attachments" at bounding box center [784, 326] width 589 height 11
click at [1018, 504] on button "Update Shift Instance" at bounding box center [1038, 510] width 96 height 20
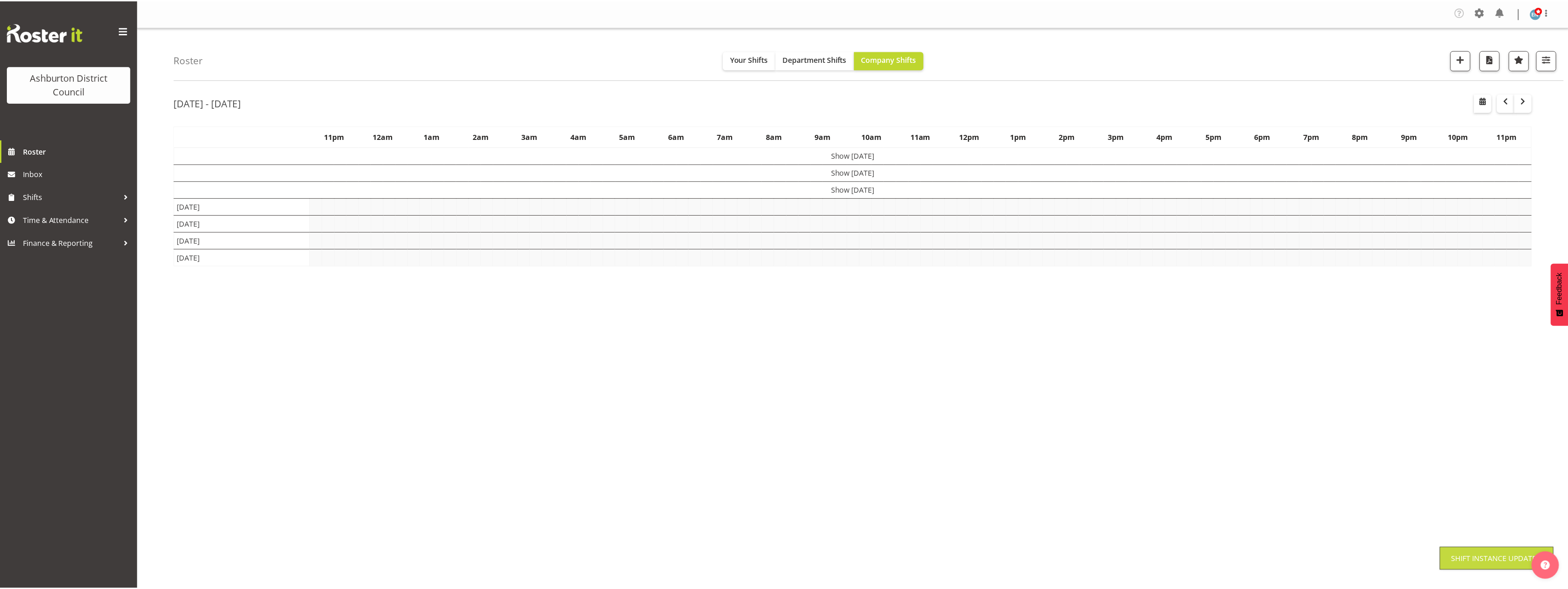
scroll to position [0, 0]
click at [161, 329] on div "Roster Your Shifts Department Shifts Company Shifts 1 Locations [GEOGRAPHIC_DAT…" at bounding box center [853, 240] width 1430 height 426
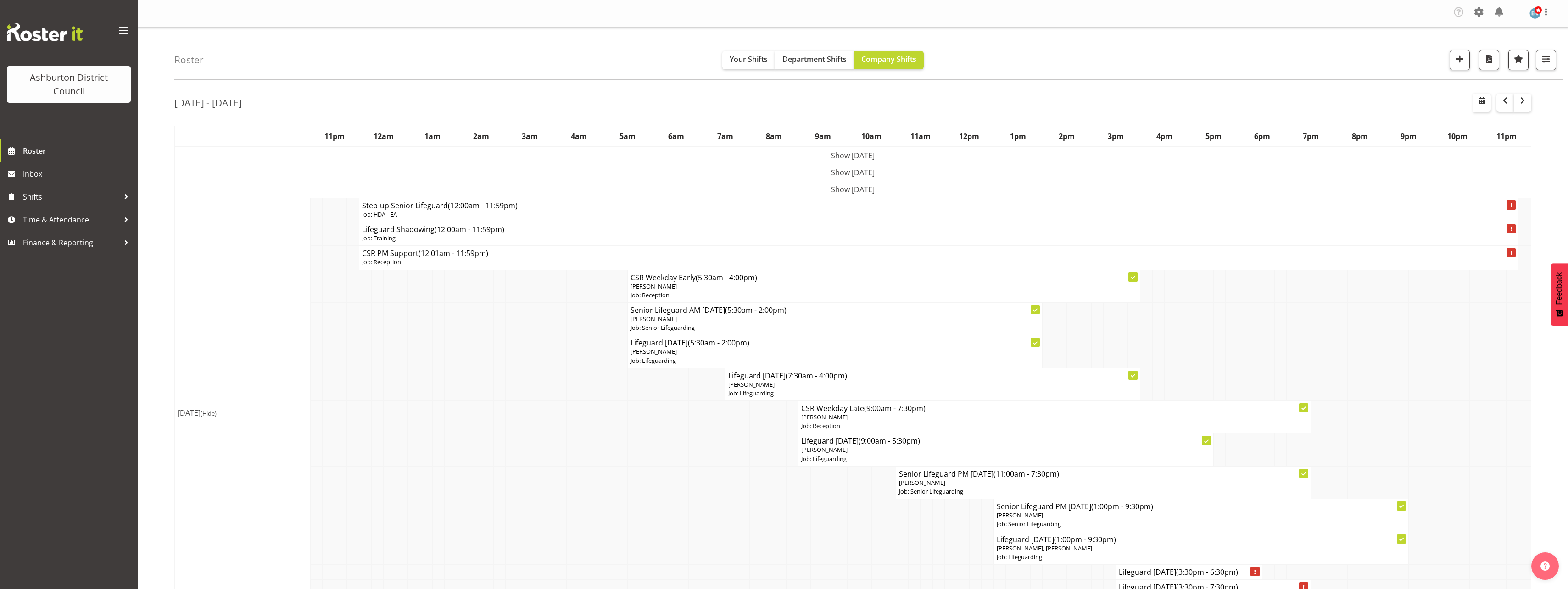
scroll to position [46, 0]
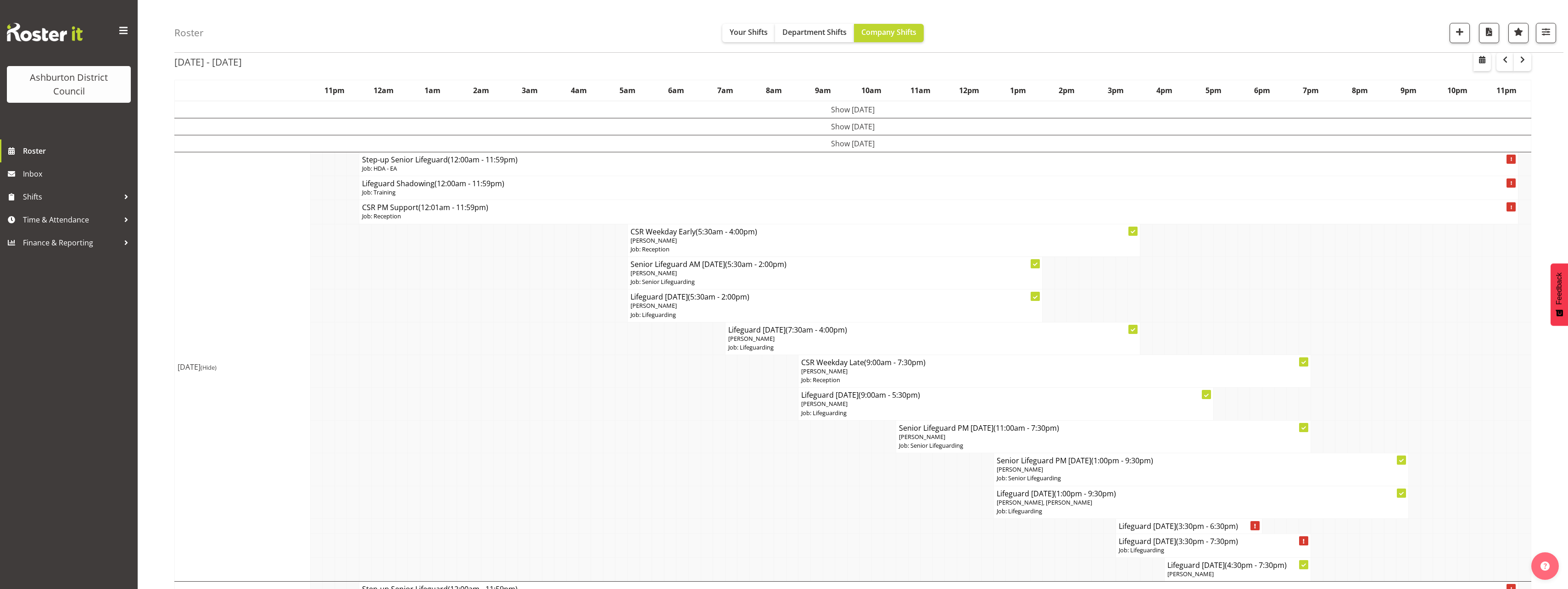
click at [216, 367] on span "(Hide)" at bounding box center [208, 367] width 16 height 9
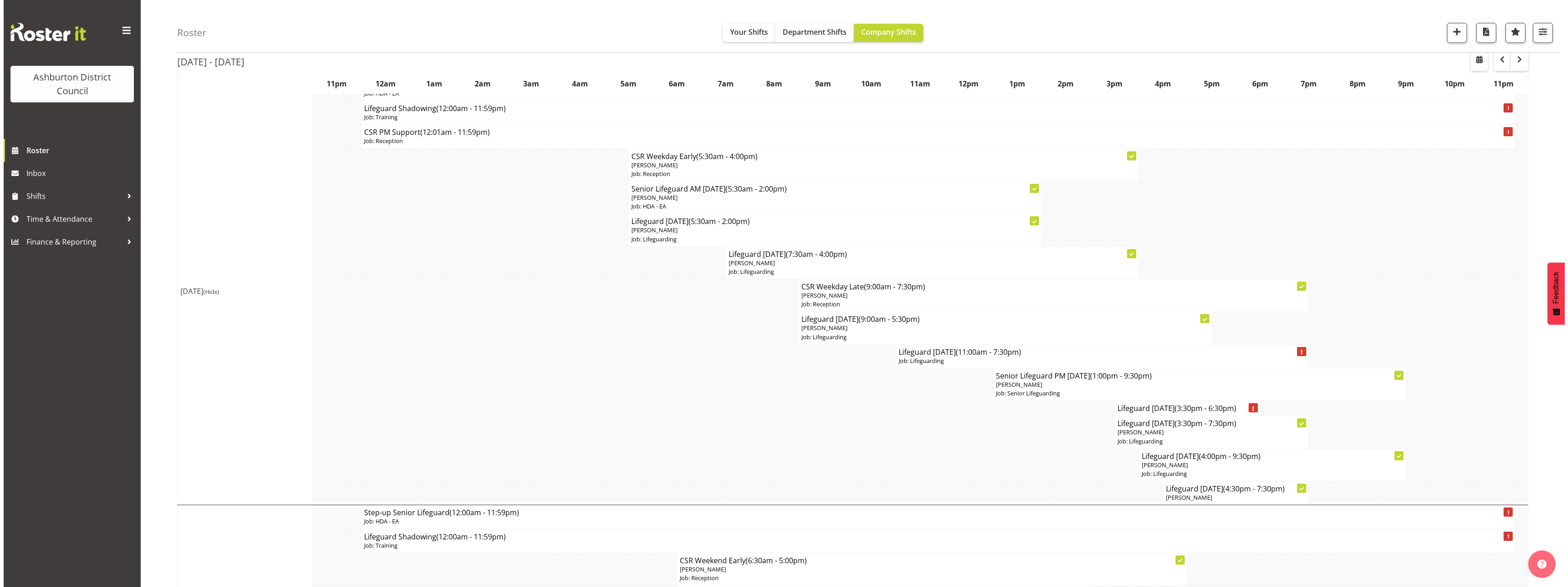
scroll to position [91, 0]
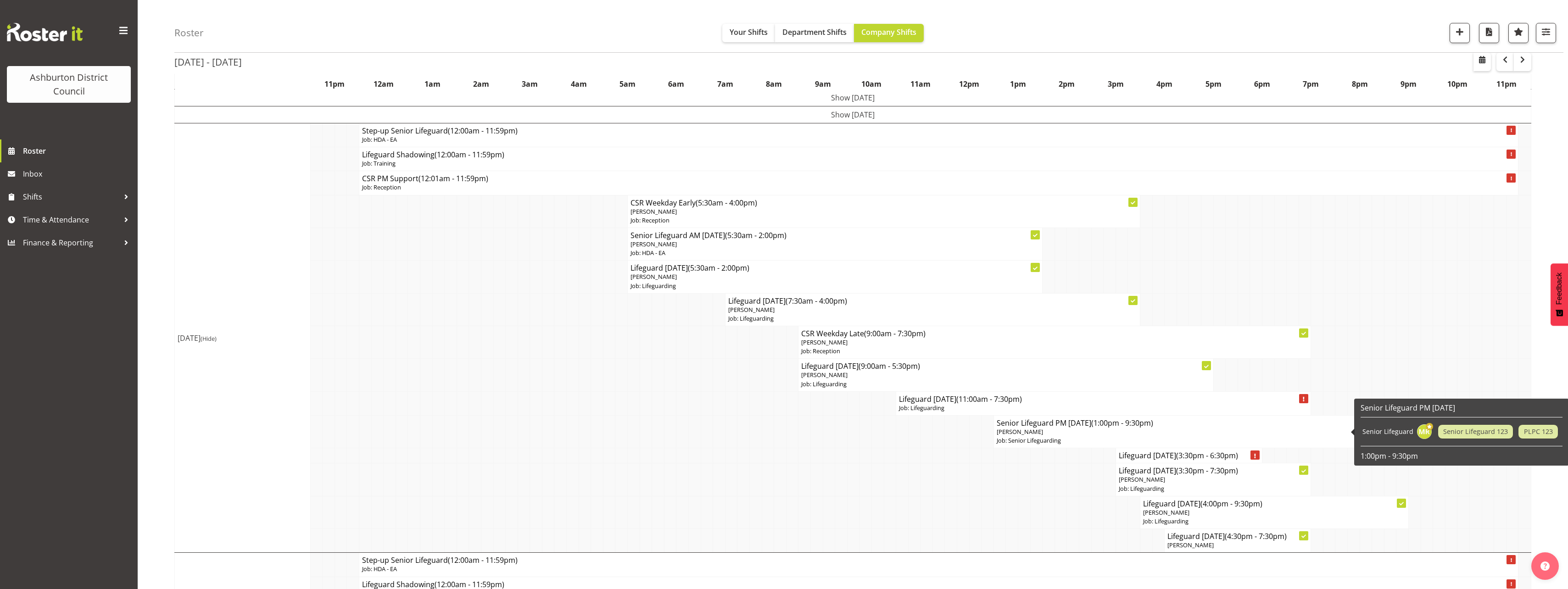
click at [1034, 430] on p "[PERSON_NAME]" at bounding box center [1201, 432] width 409 height 9
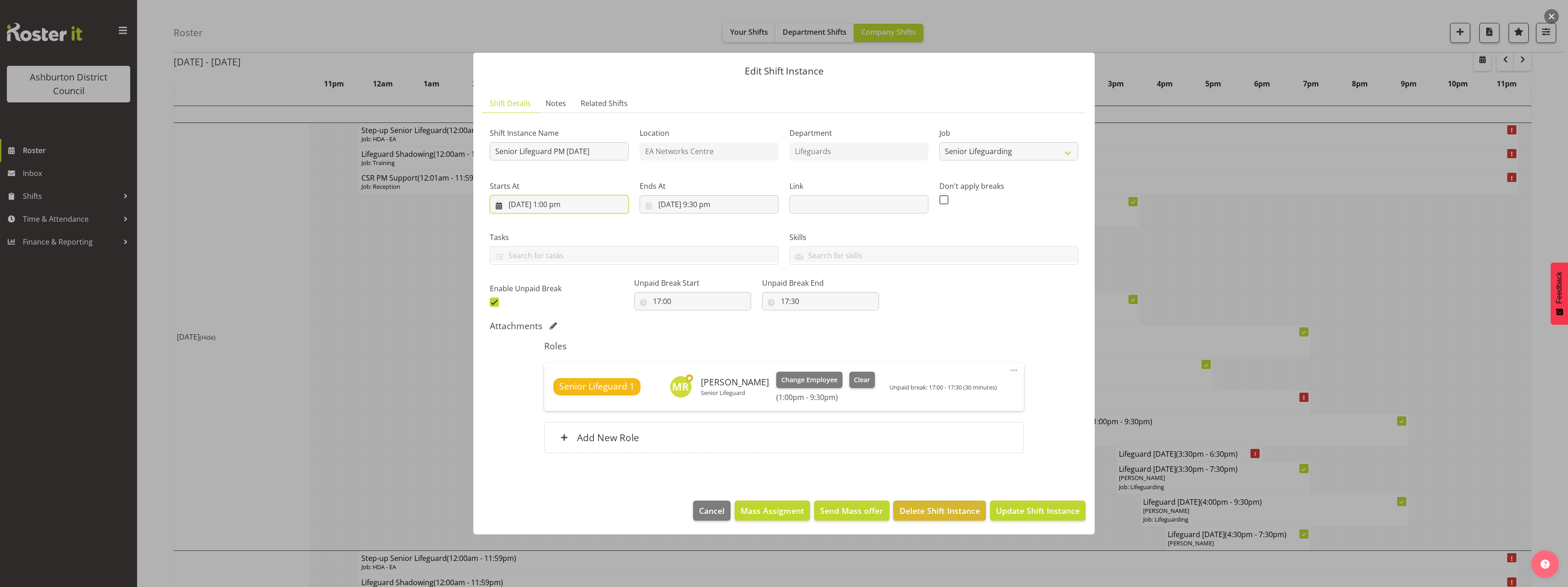
click at [558, 205] on input "[DATE] 1:00 pm" at bounding box center [559, 204] width 139 height 18
click at [552, 394] on select "00 01 02 03 04 05 06 07 08 09 10 11 12 13 14 15 16 17 18 19 20 21 22 23" at bounding box center [559, 398] width 21 height 18
click at [549, 389] on select "00 01 02 03 04 05 06 07 08 09 10 11 12 13 14 15 16 17 18 19 20 21 22 23" at bounding box center [559, 398] width 21 height 18
click at [996, 326] on div "Attachments" at bounding box center [784, 326] width 589 height 11
drag, startPoint x: 707, startPoint y: 206, endPoint x: 712, endPoint y: 214, distance: 9.4
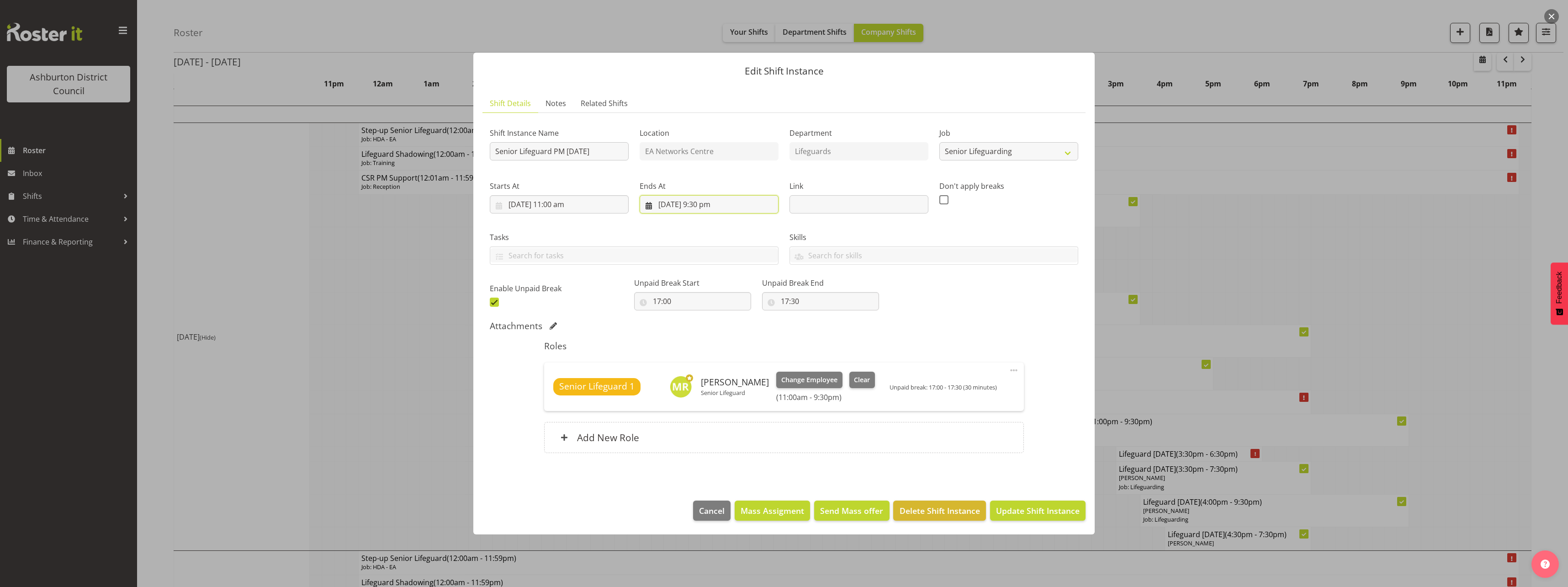
click at [706, 206] on input "[DATE] 9:30 pm" at bounding box center [709, 204] width 139 height 18
click at [694, 401] on div "00 01 02 03 04 05 06 07 08 09 10 11 12 13 14 15 16 17 18 19 20 21 22 23 : 00 01…" at bounding box center [720, 401] width 146 height 23
drag, startPoint x: 704, startPoint y: 396, endPoint x: 705, endPoint y: 390, distance: 6.1
click at [704, 396] on select "00 01 02 03 04 05 06 07 08 09 10 11 12 13 14 15 16 17 18 19 20 21 22 23" at bounding box center [709, 398] width 21 height 18
click at [699, 389] on select "00 01 02 03 04 05 06 07 08 09 10 11 12 13 14 15 16 17 18 19 20 21 22 23" at bounding box center [709, 398] width 21 height 18
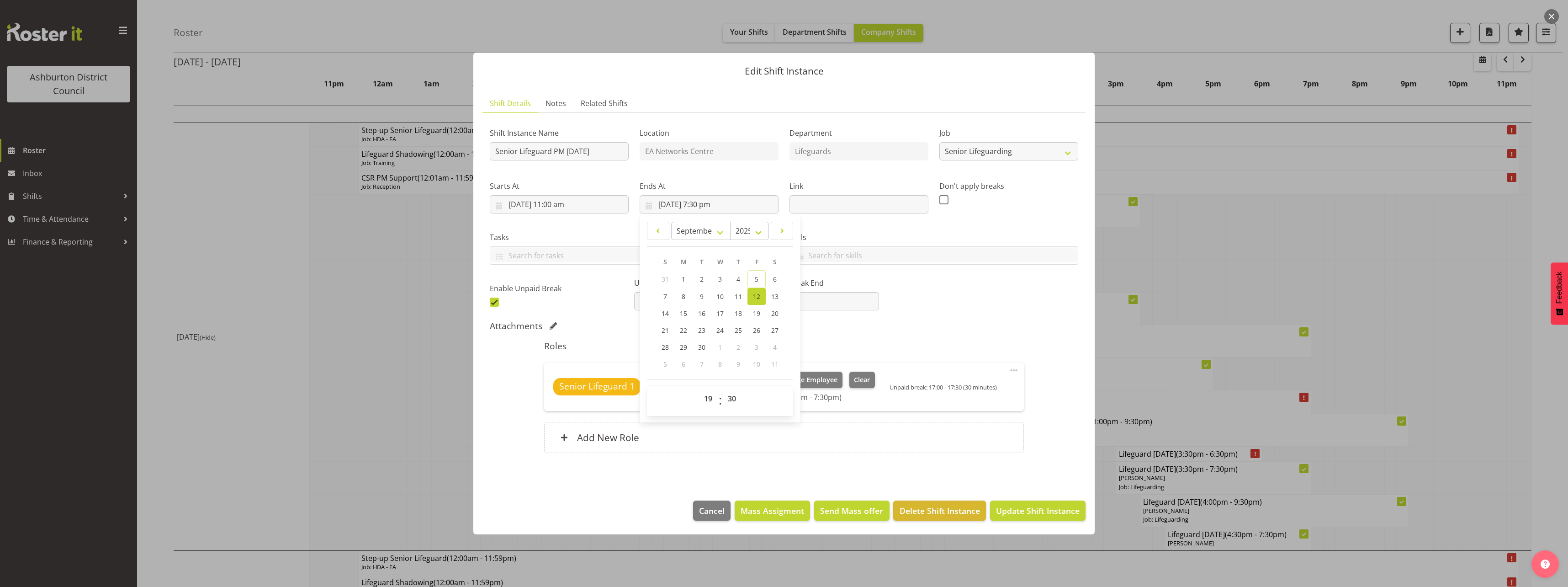
click at [992, 335] on div "Roles Senior Lifeguard 1 [PERSON_NAME] Senior Lifeguard Change Employee Clear (…" at bounding box center [783, 399] width 490 height 129
click at [654, 296] on input "17:00" at bounding box center [693, 301] width 117 height 18
click at [698, 323] on select "00 01 02 03 04 05 06 07 08 09 10 11 12 13 14 15 16 17 18 19 20 21 22 23" at bounding box center [696, 325] width 21 height 18
click at [686, 316] on select "00 01 02 03 04 05 06 07 08 09 10 11 12 13 14 15 16 17 18 19 20 21 22 23" at bounding box center [696, 325] width 21 height 18
drag, startPoint x: 720, startPoint y: 325, endPoint x: 721, endPoint y: 320, distance: 5.1
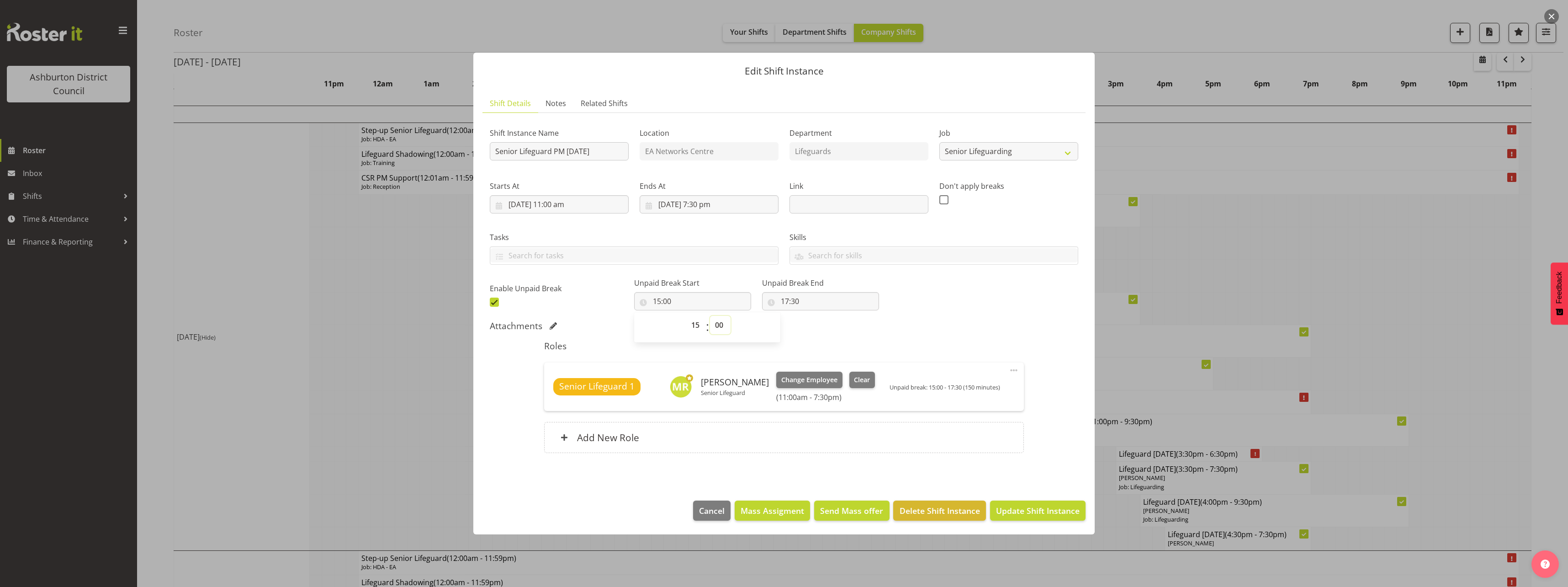
click at [720, 325] on select "00 01 02 03 04 05 06 07 08 09 10 11 12 13 14 15 16 17 18 19 20 21 22 23 24 25 2…" at bounding box center [720, 325] width 21 height 18
click at [710, 316] on select "00 01 02 03 04 05 06 07 08 09 10 11 12 13 14 15 16 17 18 19 20 21 22 23 24 25 2…" at bounding box center [720, 325] width 21 height 18
click at [784, 297] on input "17:30" at bounding box center [821, 301] width 117 height 18
click at [814, 322] on select "00 01 02 03 04 05 06 07 08 09 10 11 12 13 14 15 16 17 18 19 20 21 22 23" at bounding box center [825, 325] width 21 height 18
click at [954, 303] on div "Shift Instance Name Senior Lifeguard PM [DATE] Location EA Networks Centre Depa…" at bounding box center [784, 214] width 600 height 200
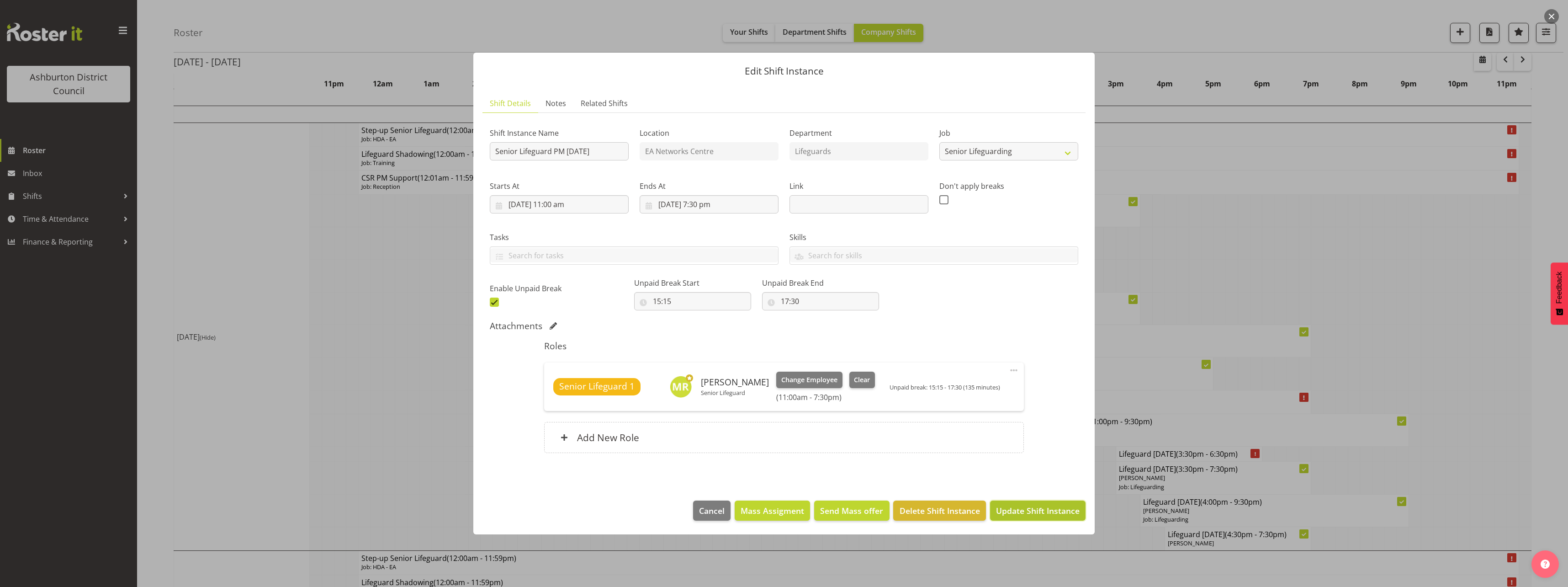
click at [1047, 511] on span "Update Shift Instance" at bounding box center [1037, 511] width 83 height 12
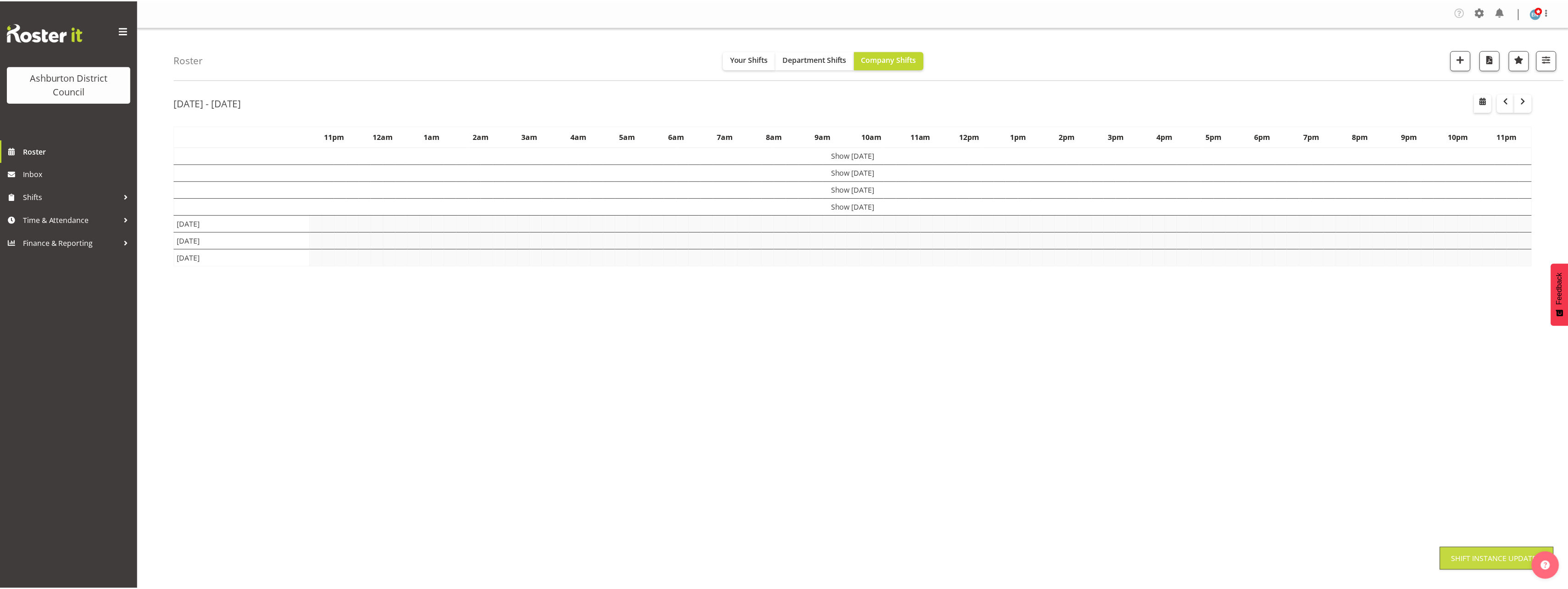
scroll to position [0, 0]
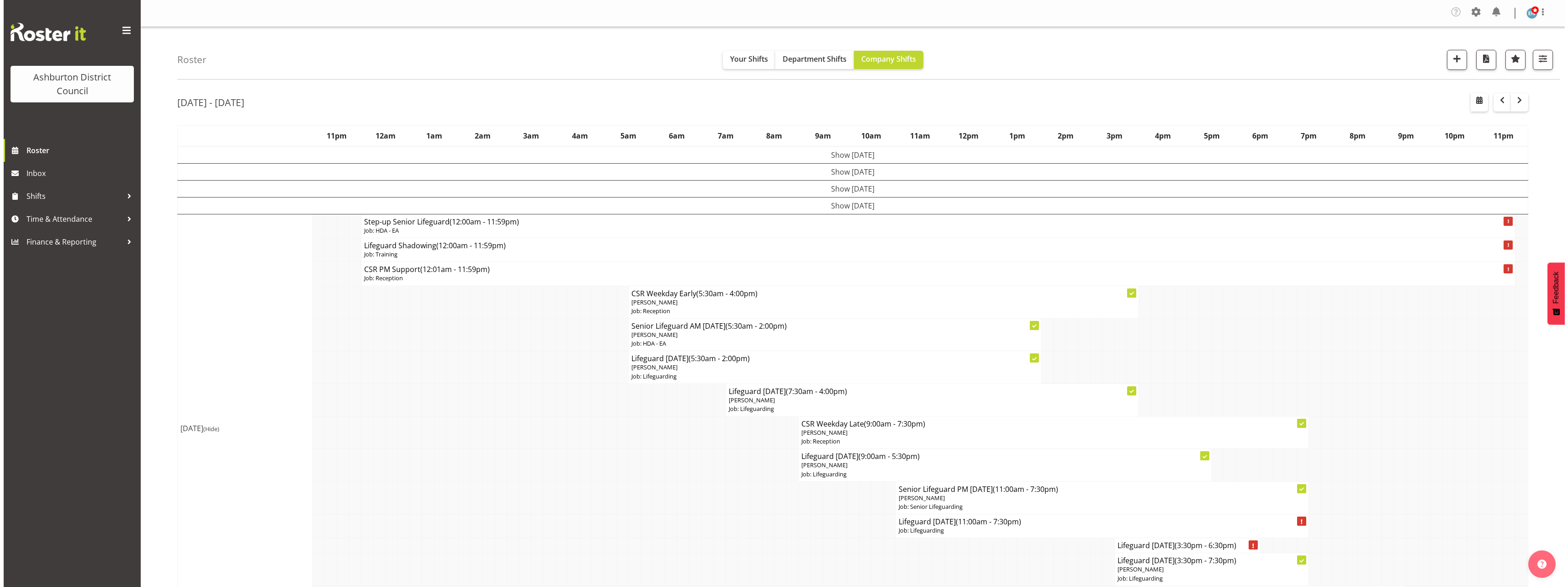
scroll to position [137, 0]
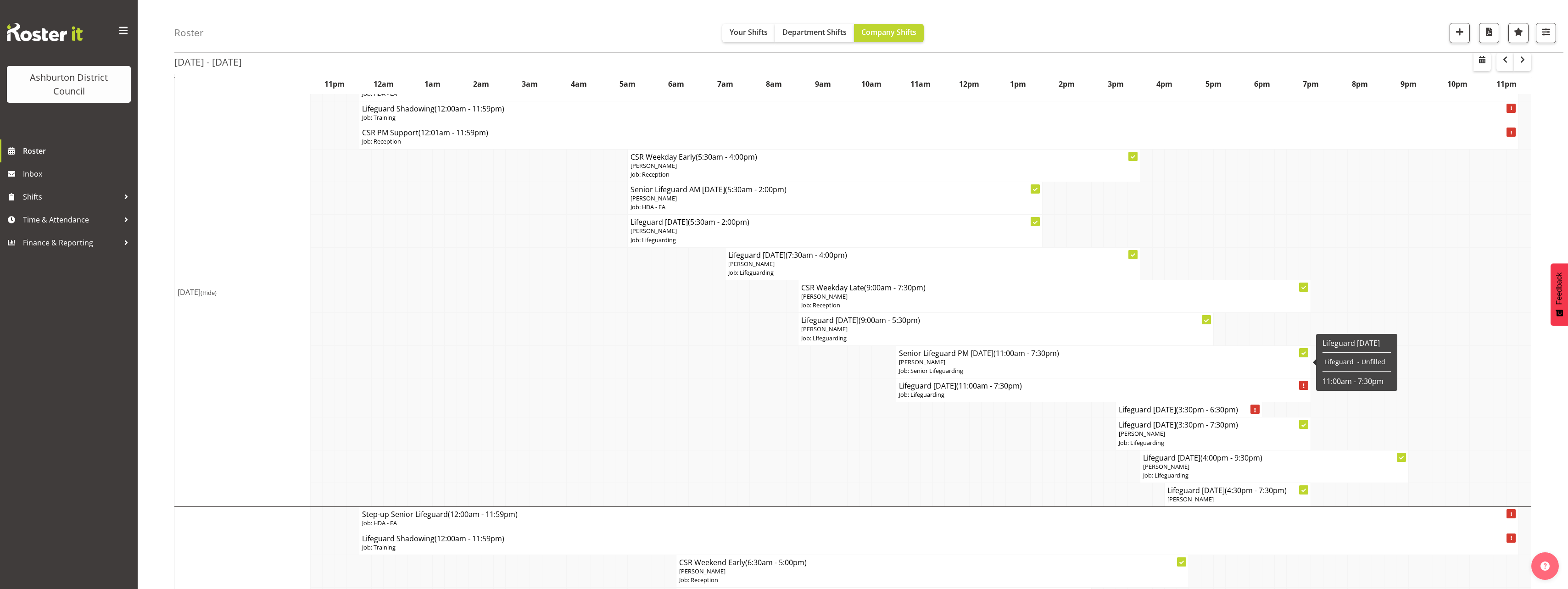
click at [937, 370] on p "Job: Senior Lifeguarding" at bounding box center [1103, 371] width 409 height 9
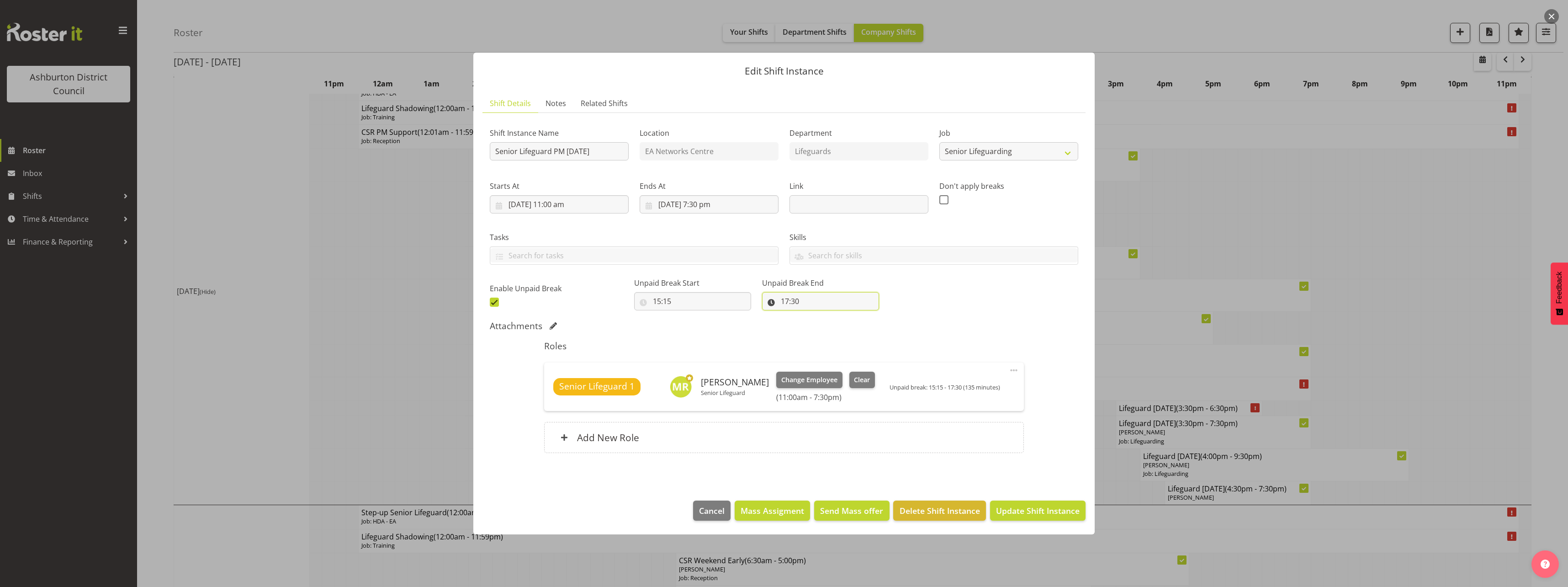
click at [775, 304] on input "17:30" at bounding box center [821, 301] width 117 height 18
click at [814, 325] on select "00 01 02 03 04 05 06 07 08 09 10 11 12 13 14 15 16 17 18 19 20 21 22 23" at bounding box center [825, 325] width 21 height 18
click at [814, 316] on select "00 01 02 03 04 05 06 07 08 09 10 11 12 13 14 15 16 17 18 19 20 21 22 23" at bounding box center [825, 325] width 21 height 18
click at [838, 322] on select "00 01 02 03 04 05 06 07 08 09 10 11 12 13 14 15 16 17 18 19 20 21 22 23 24 25 2…" at bounding box center [849, 325] width 21 height 18
click at [838, 316] on select "00 01 02 03 04 05 06 07 08 09 10 11 12 13 14 15 16 17 18 19 20 21 22 23 24 25 2…" at bounding box center [849, 325] width 21 height 18
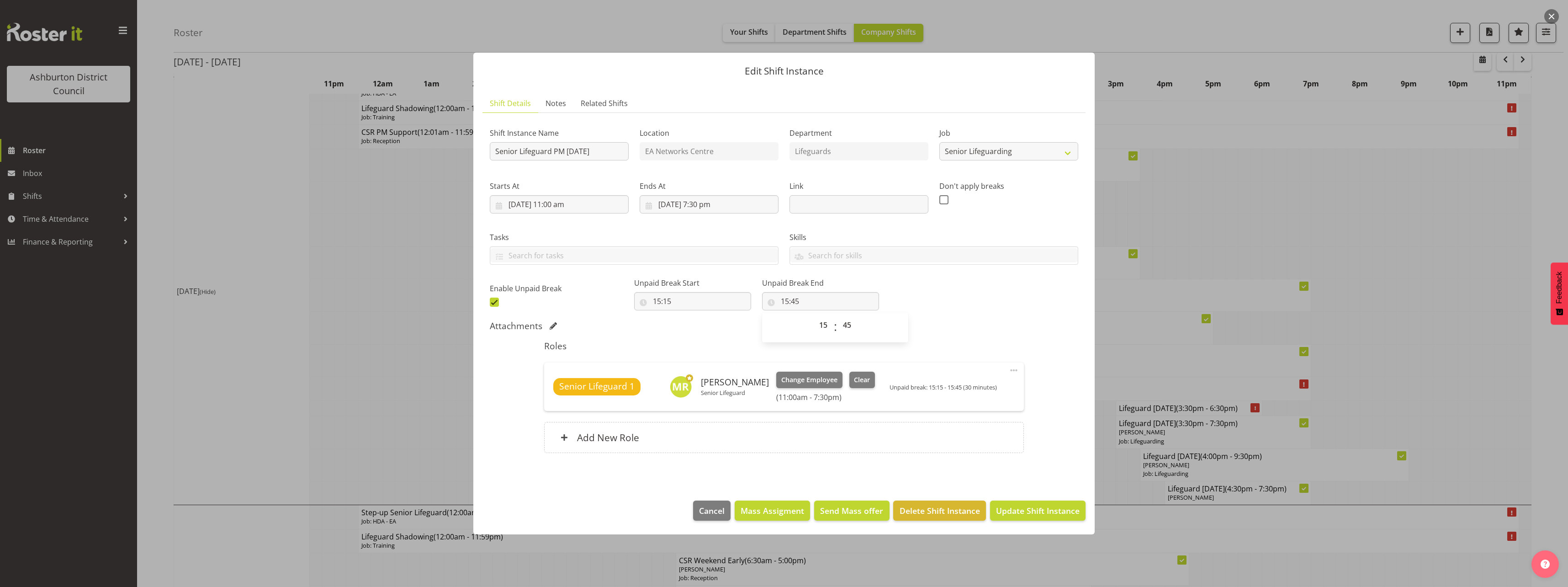
click at [968, 314] on div "Shift Instance Name Senior Lifeguard PM [DATE] Location EA Networks Centre Depa…" at bounding box center [784, 214] width 600 height 200
click at [1049, 508] on span "Update Shift Instance" at bounding box center [1037, 511] width 83 height 12
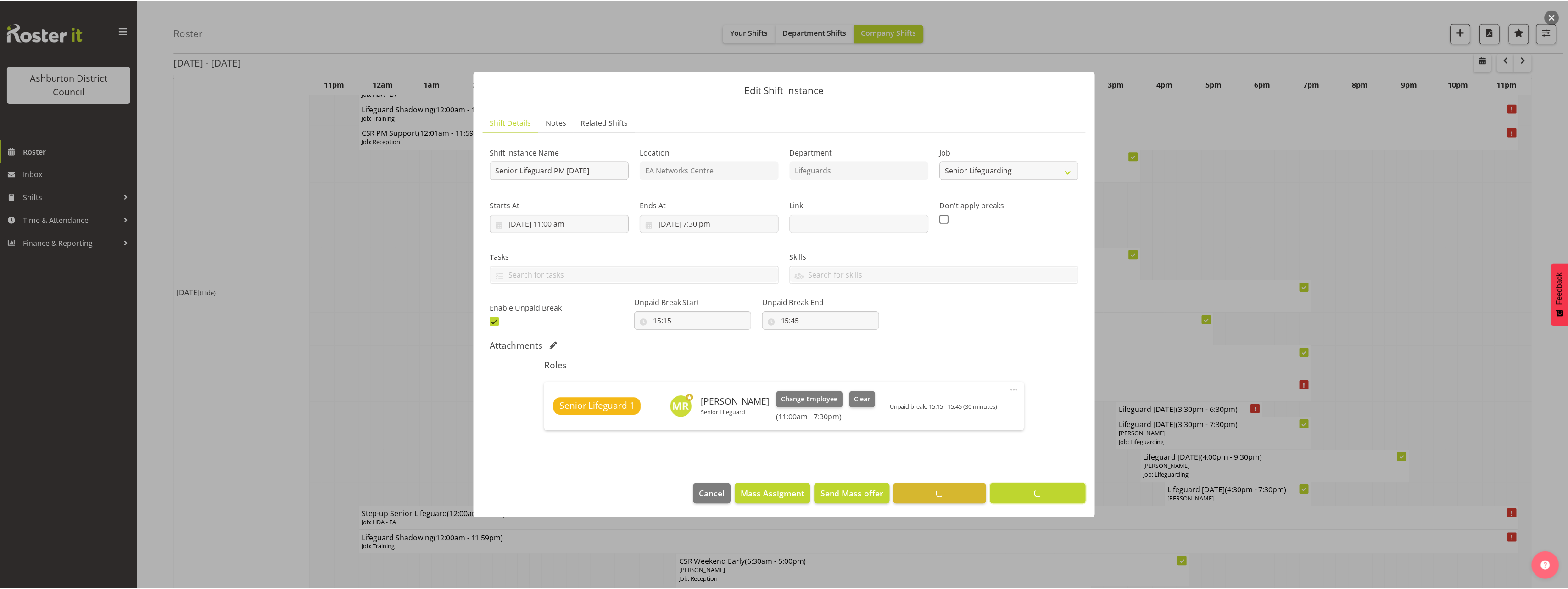
scroll to position [0, 0]
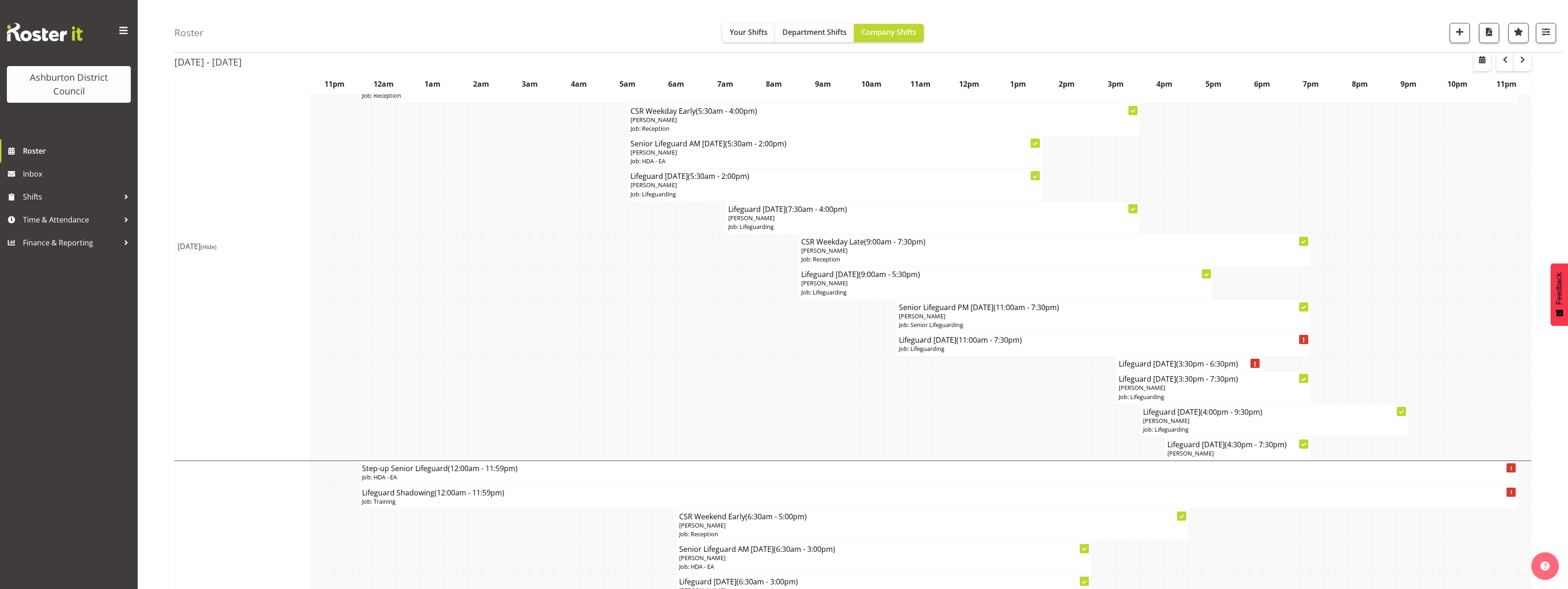
scroll to position [229, 0]
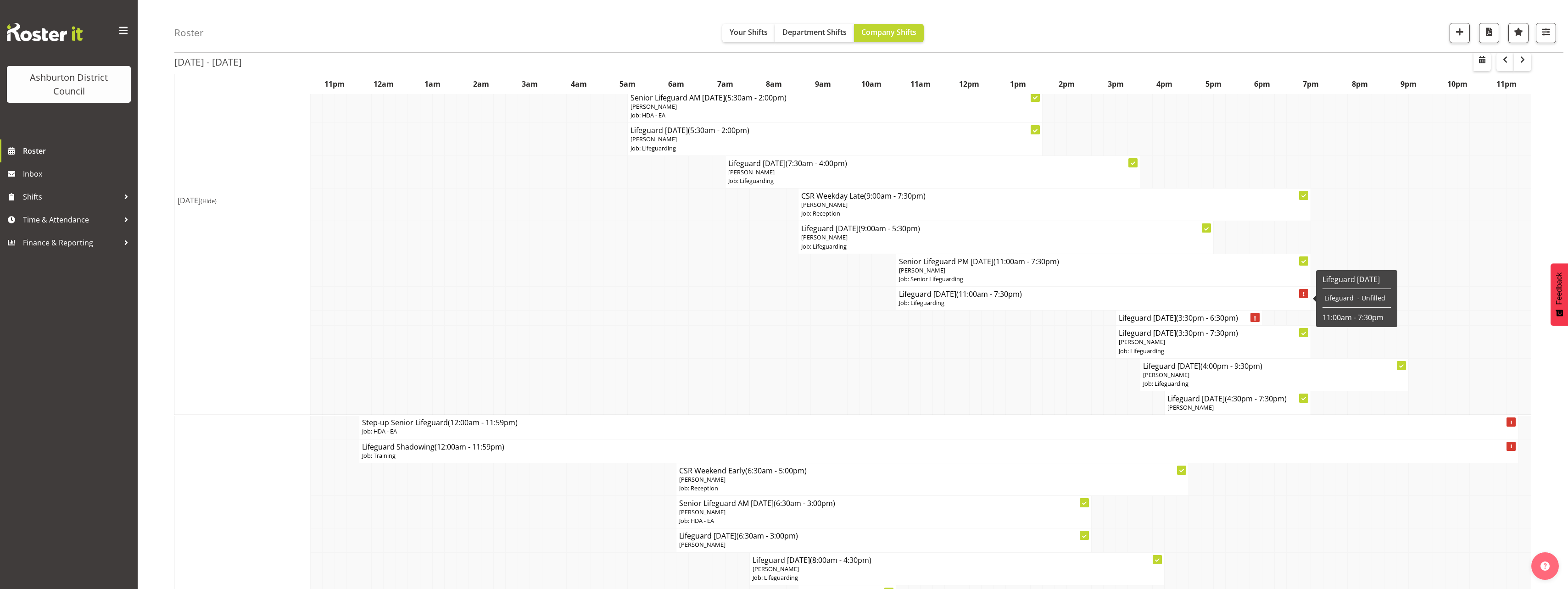
click at [1000, 306] on p "Job: Lifeguarding" at bounding box center [1103, 303] width 409 height 9
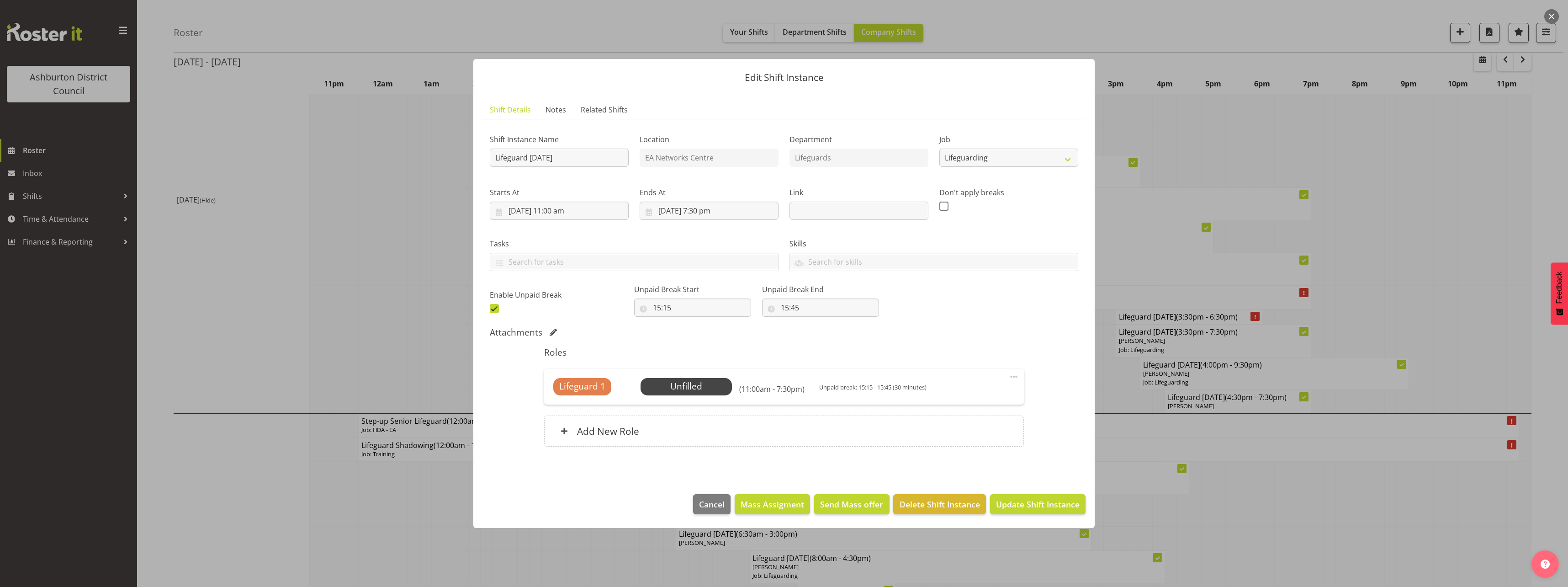
click at [322, 357] on div at bounding box center [784, 294] width 1568 height 587
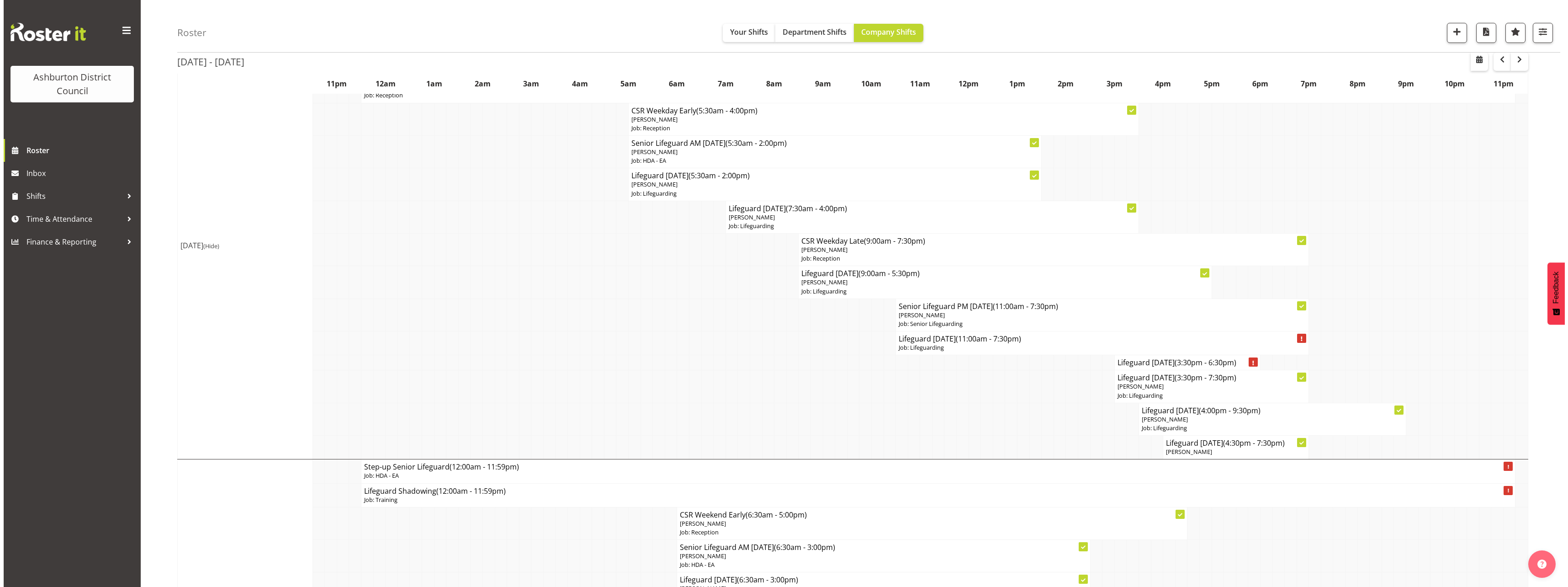
scroll to position [137, 0]
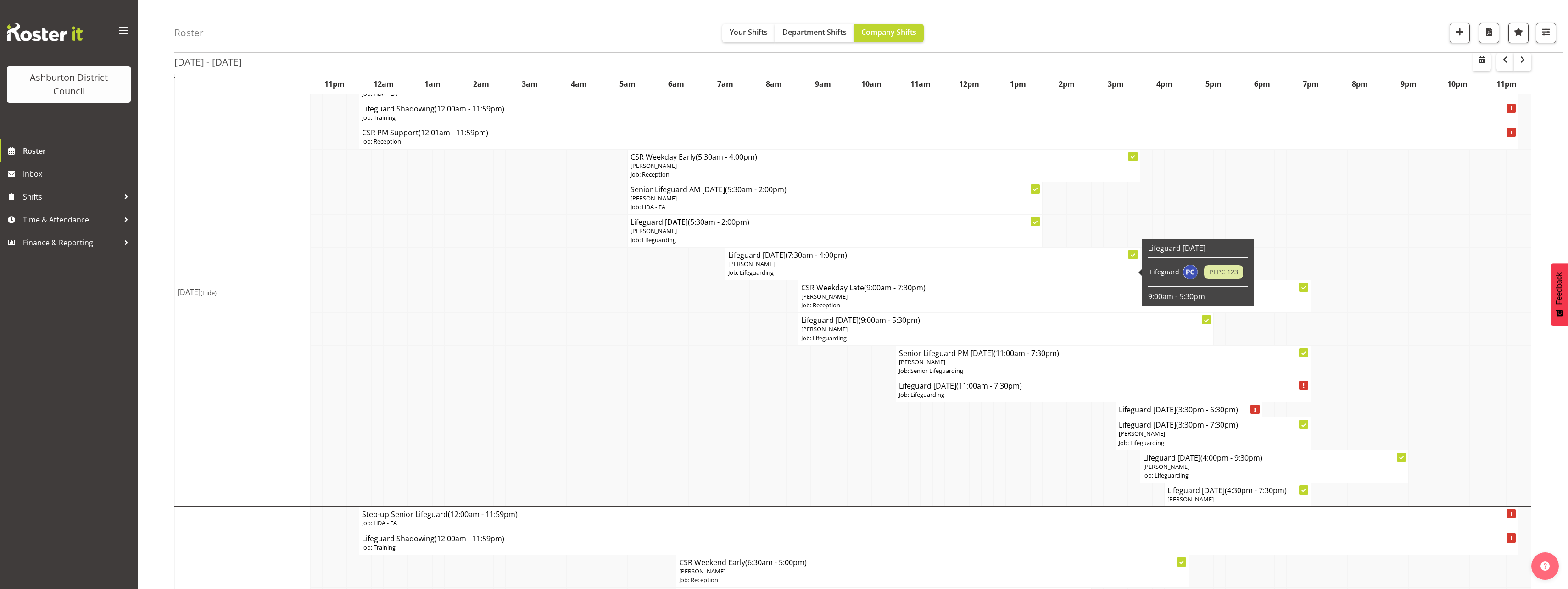
click at [792, 266] on p "[PERSON_NAME]" at bounding box center [932, 264] width 409 height 9
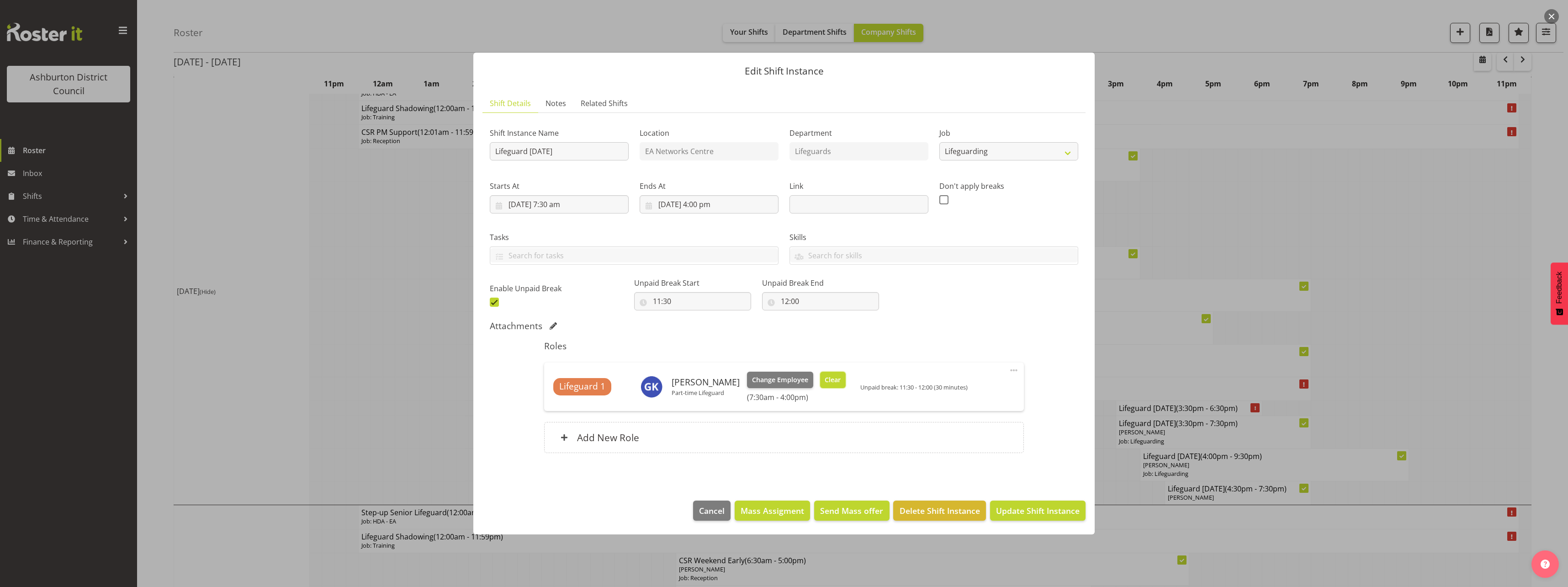
click at [825, 376] on span "Clear" at bounding box center [833, 379] width 16 height 10
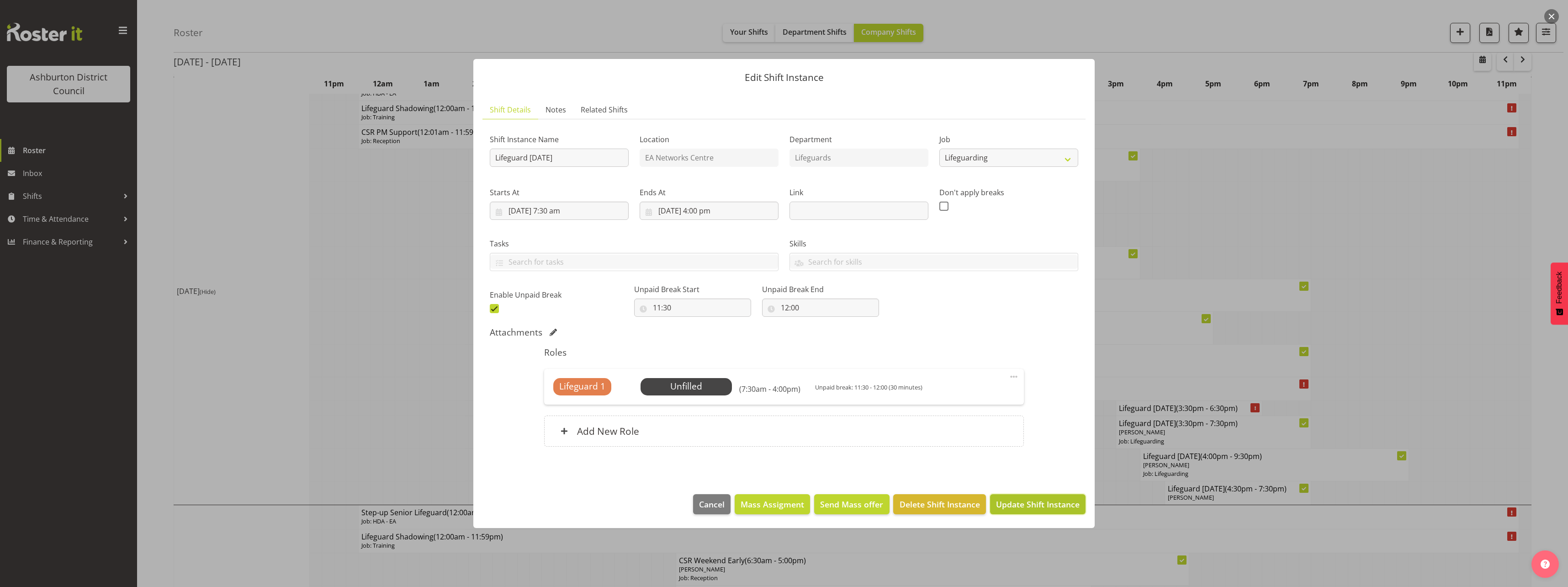
click at [1074, 508] on span "Update Shift Instance" at bounding box center [1037, 504] width 83 height 12
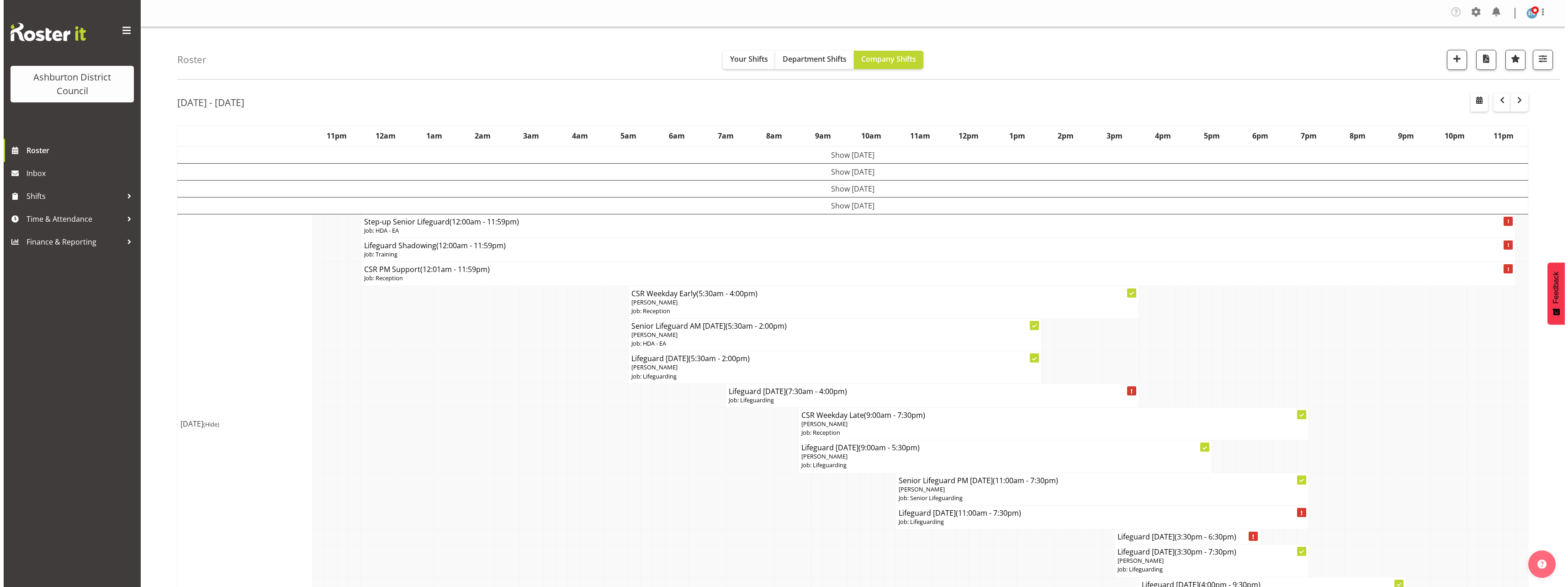
scroll to position [183, 0]
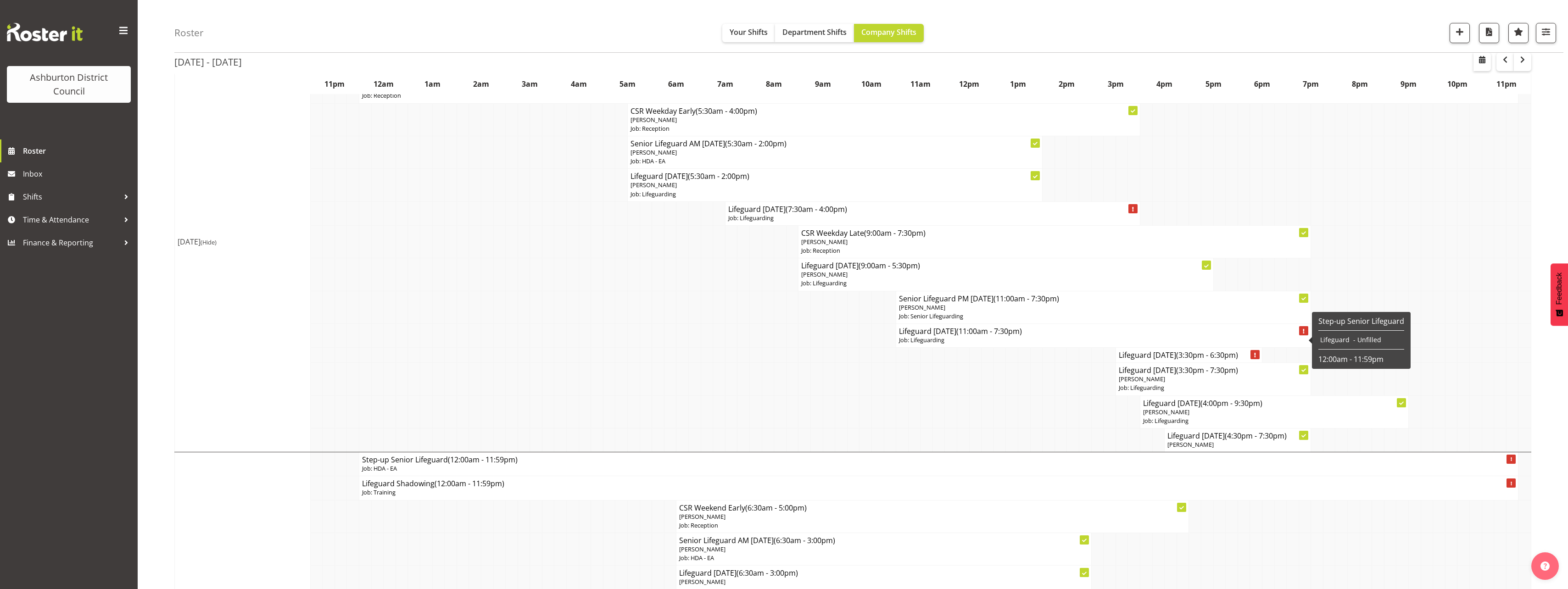
click at [965, 332] on span "(11:00am - 7:30pm)" at bounding box center [988, 331] width 65 height 10
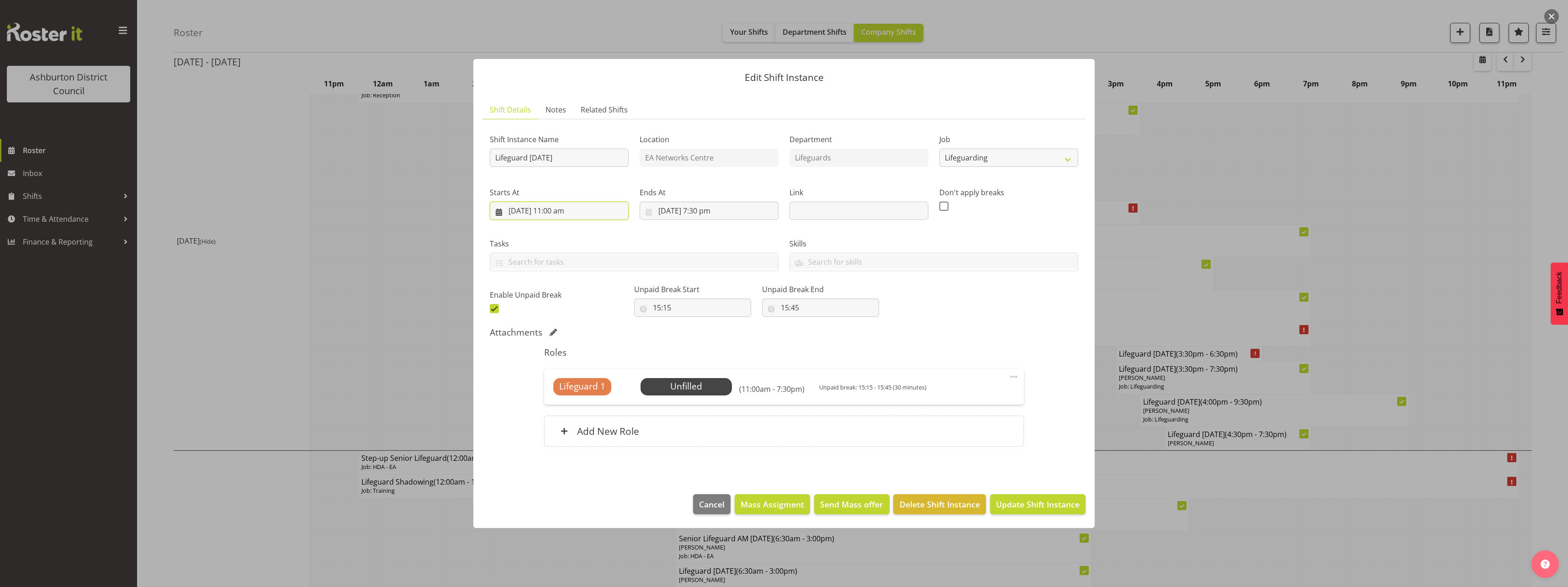
click at [565, 209] on input "[DATE] 11:00 am" at bounding box center [559, 211] width 139 height 18
click at [560, 407] on select "00 01 02 03 04 05 06 07 08 09 10 11 12 13 14 15 16 17 18 19 20 21 22 23" at bounding box center [559, 405] width 21 height 18
click at [549, 396] on select "00 01 02 03 04 05 06 07 08 09 10 11 12 13 14 15 16 17 18 19 20 21 22 23" at bounding box center [559, 405] width 21 height 18
click at [763, 233] on div "Tasks" at bounding box center [634, 251] width 299 height 51
click at [707, 210] on input "[DATE] 7:30 pm" at bounding box center [709, 211] width 139 height 18
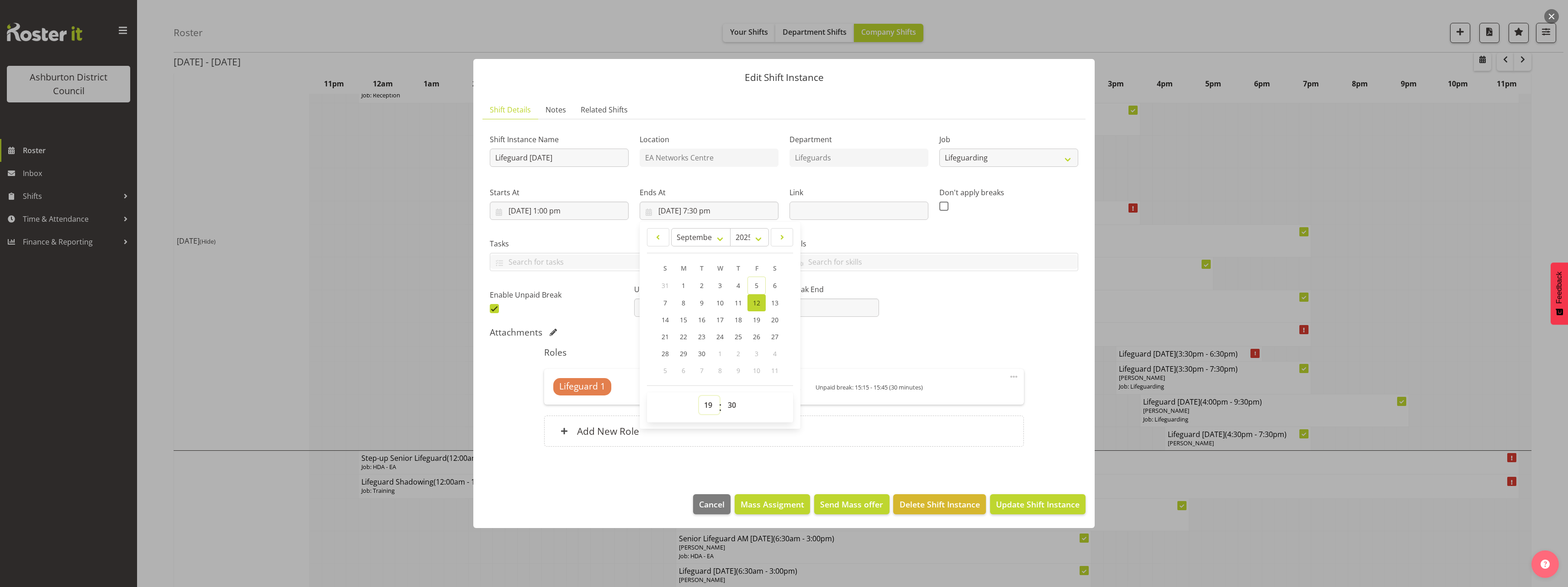
click at [704, 407] on select "00 01 02 03 04 05 06 07 08 09 10 11 12 13 14 15 16 17 18 19 20 21 22 23" at bounding box center [709, 405] width 21 height 18
click at [699, 396] on select "00 01 02 03 04 05 06 07 08 09 10 11 12 13 14 15 16 17 18 19 20 21 22 23" at bounding box center [709, 405] width 21 height 18
click at [1001, 294] on div "Shift Instance Name Lifeguard [DATE] Location EA Networks Centre Department Lif…" at bounding box center [784, 221] width 600 height 200
click at [702, 388] on span "Select Employee" at bounding box center [686, 387] width 68 height 13
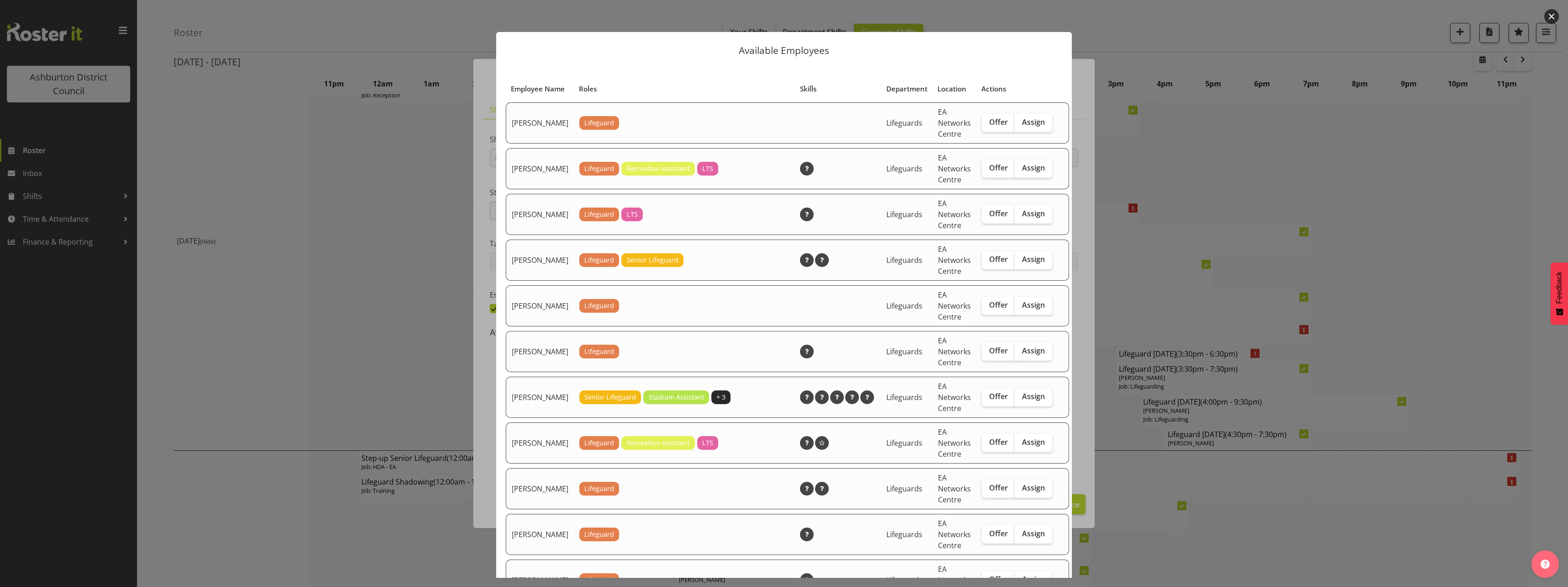
scroll to position [91, 0]
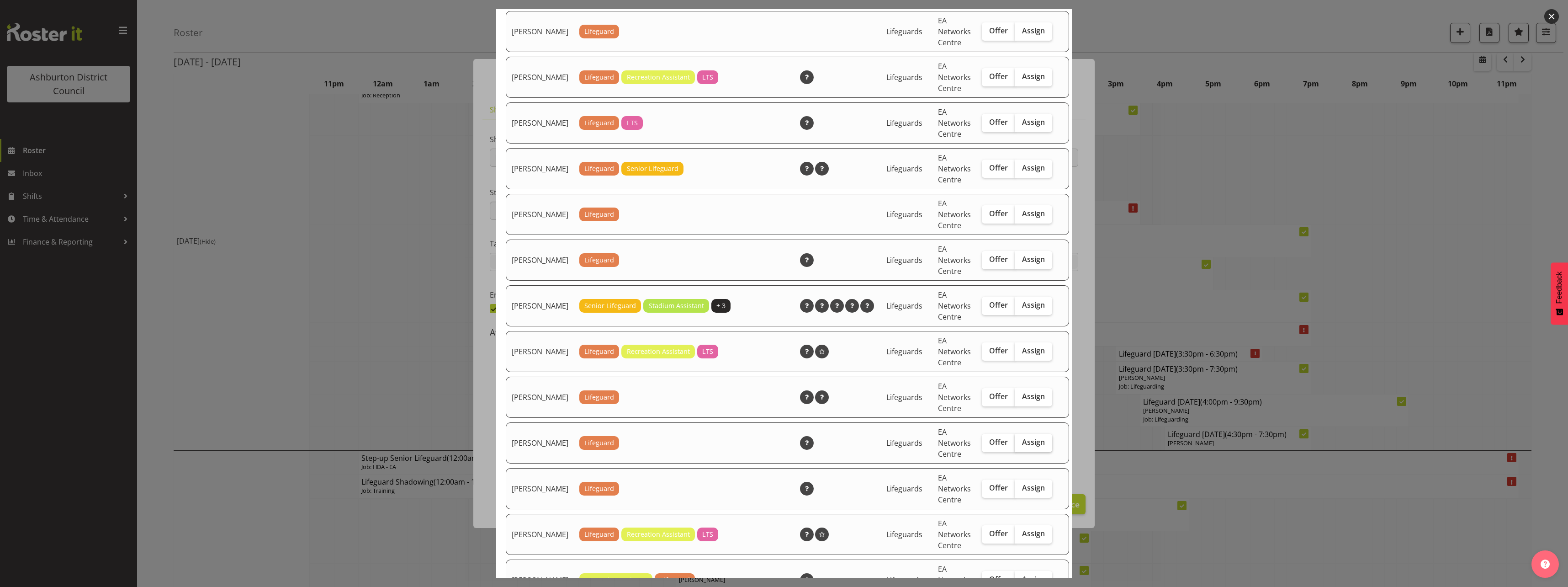
click at [1022, 446] on span "Assign" at bounding box center [1034, 441] width 23 height 9
click at [1015, 445] on input "Assign" at bounding box center [1018, 442] width 6 height 6
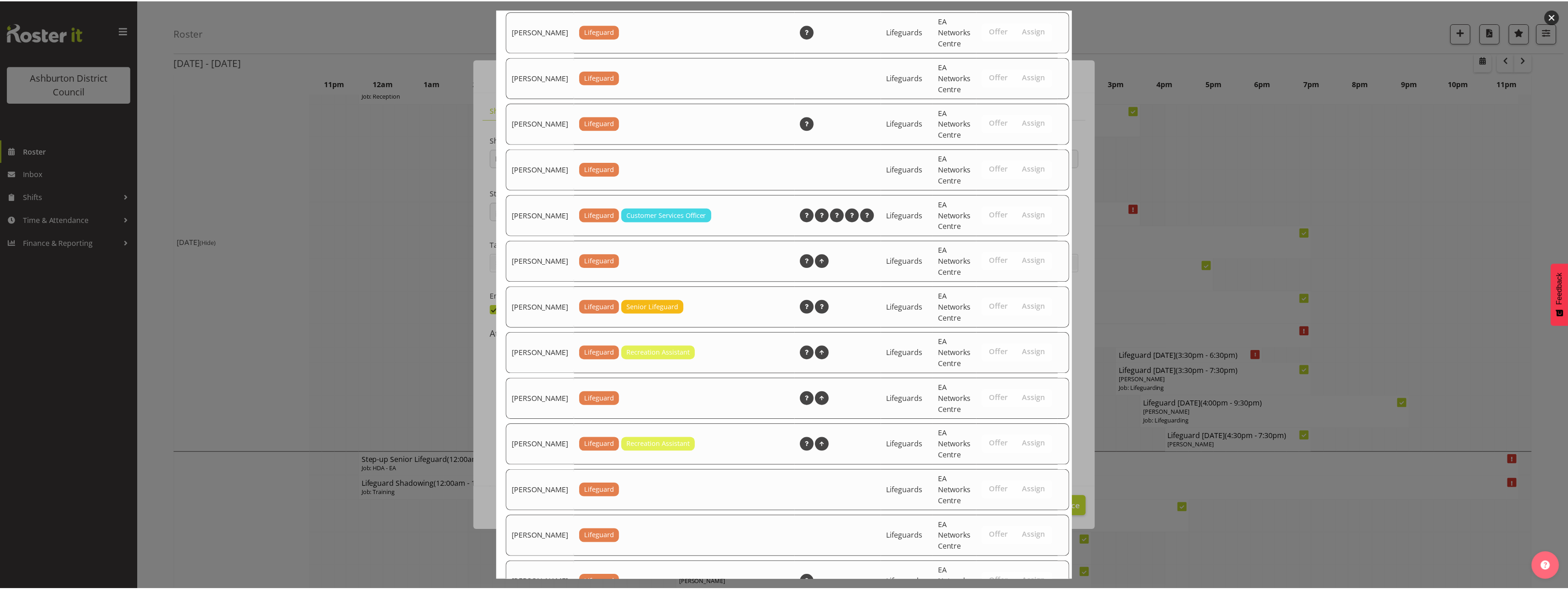
scroll to position [1248, 0]
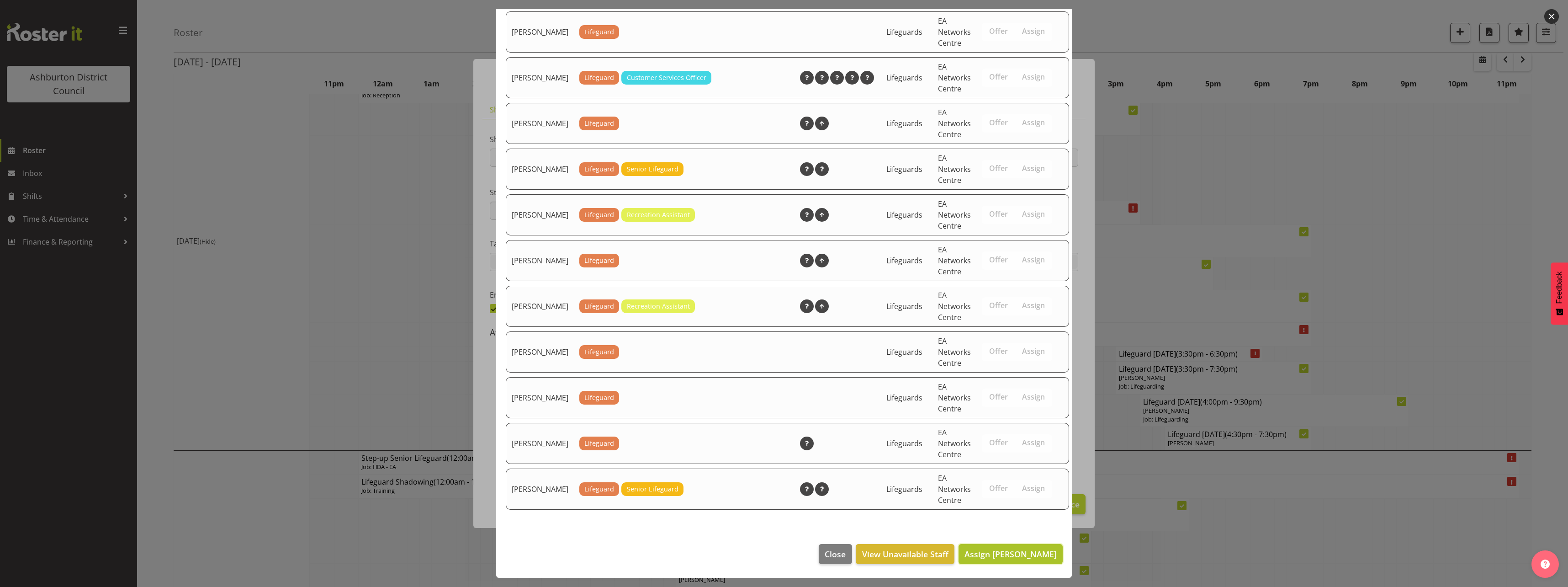
click at [1007, 555] on span "Assign [PERSON_NAME]" at bounding box center [1010, 554] width 93 height 11
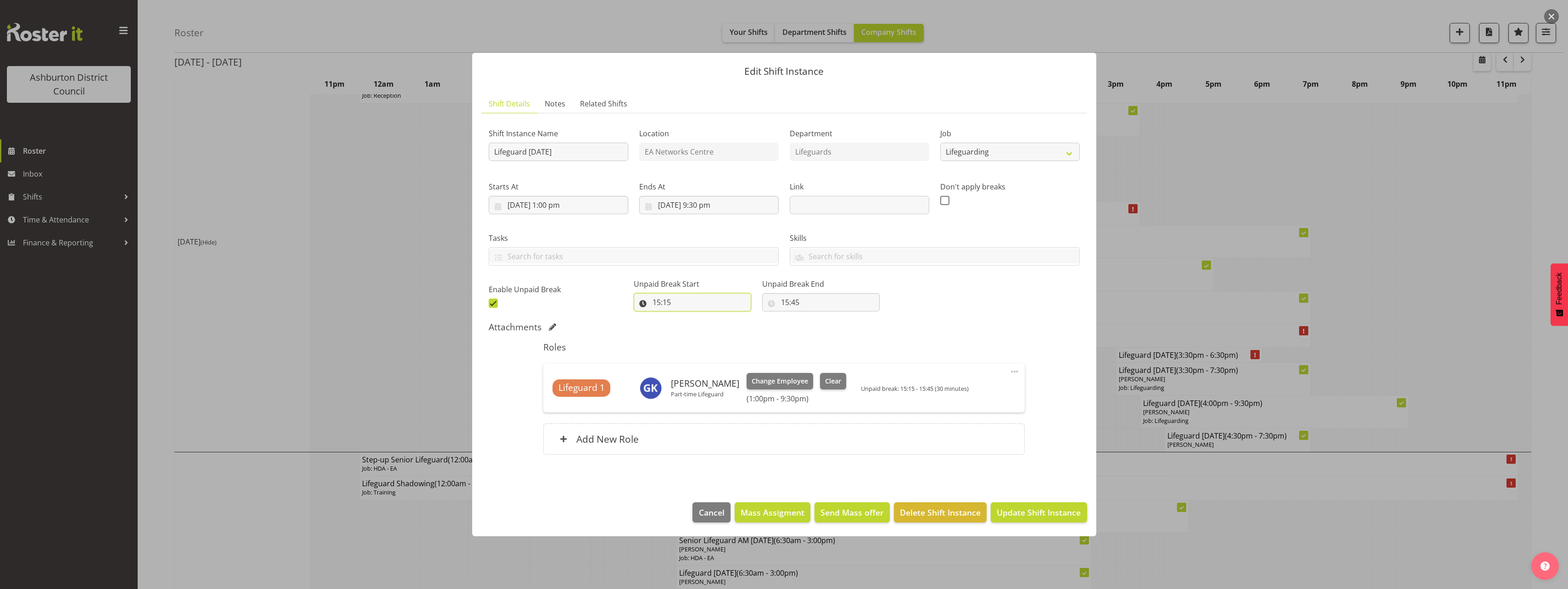
click at [666, 305] on input "15:15" at bounding box center [693, 302] width 117 height 18
click at [918, 312] on div "Shift Instance Name Lifeguard [DATE] Location EA Networks Centre Department Lif…" at bounding box center [784, 215] width 602 height 201
click at [1020, 509] on span "Update Shift Instance" at bounding box center [1038, 513] width 84 height 12
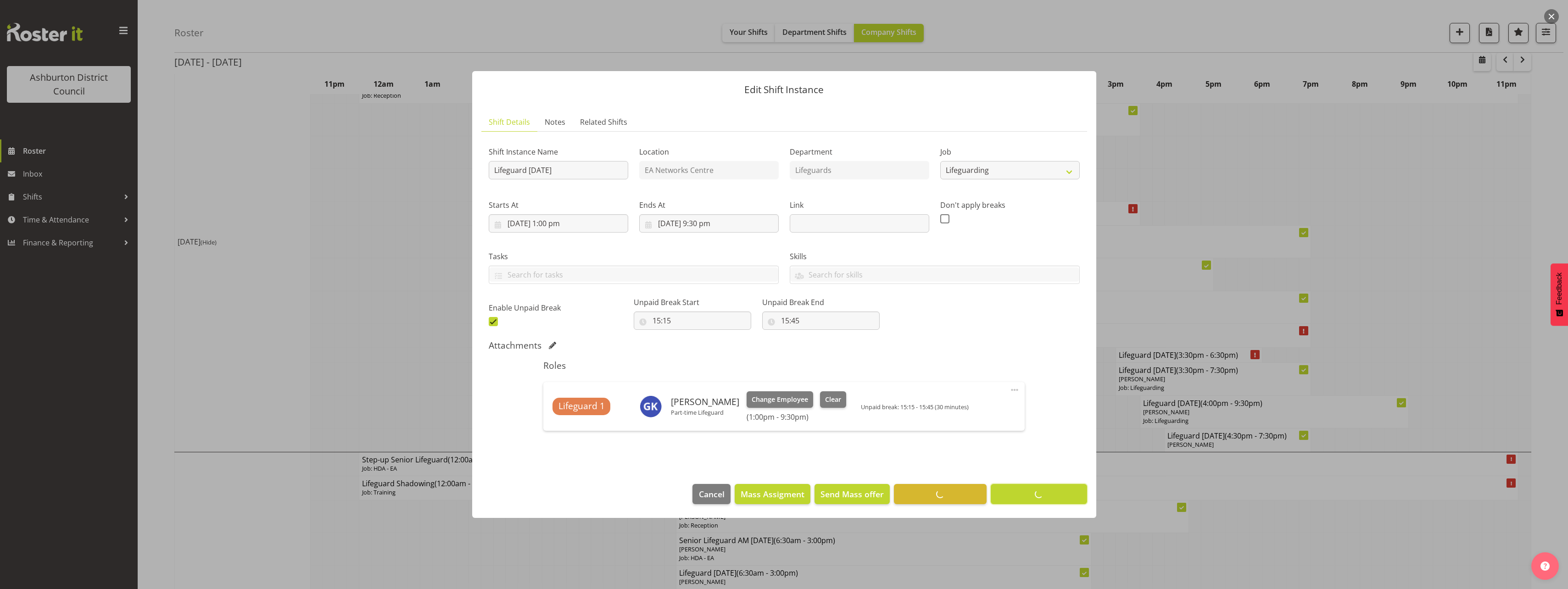
scroll to position [0, 0]
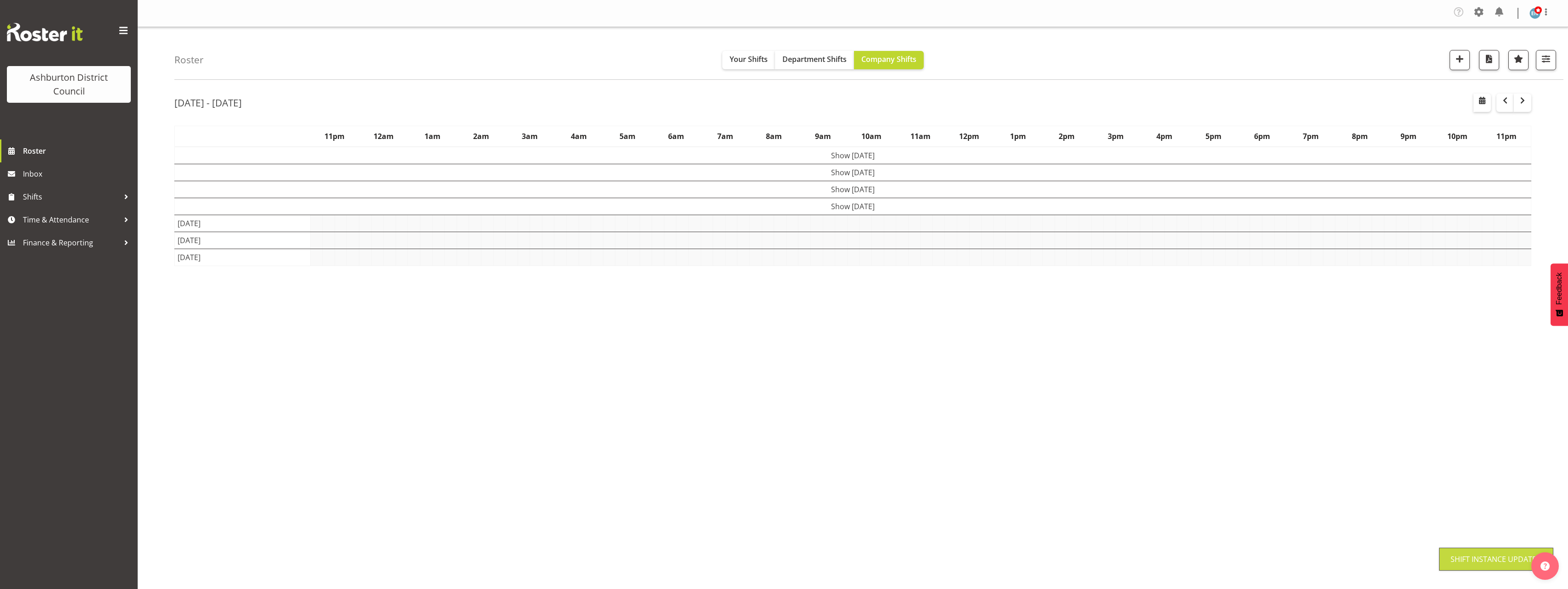
click at [165, 316] on div "Roster Your Shifts Department Shifts Company Shifts 1 Locations [GEOGRAPHIC_DAT…" at bounding box center [853, 240] width 1430 height 426
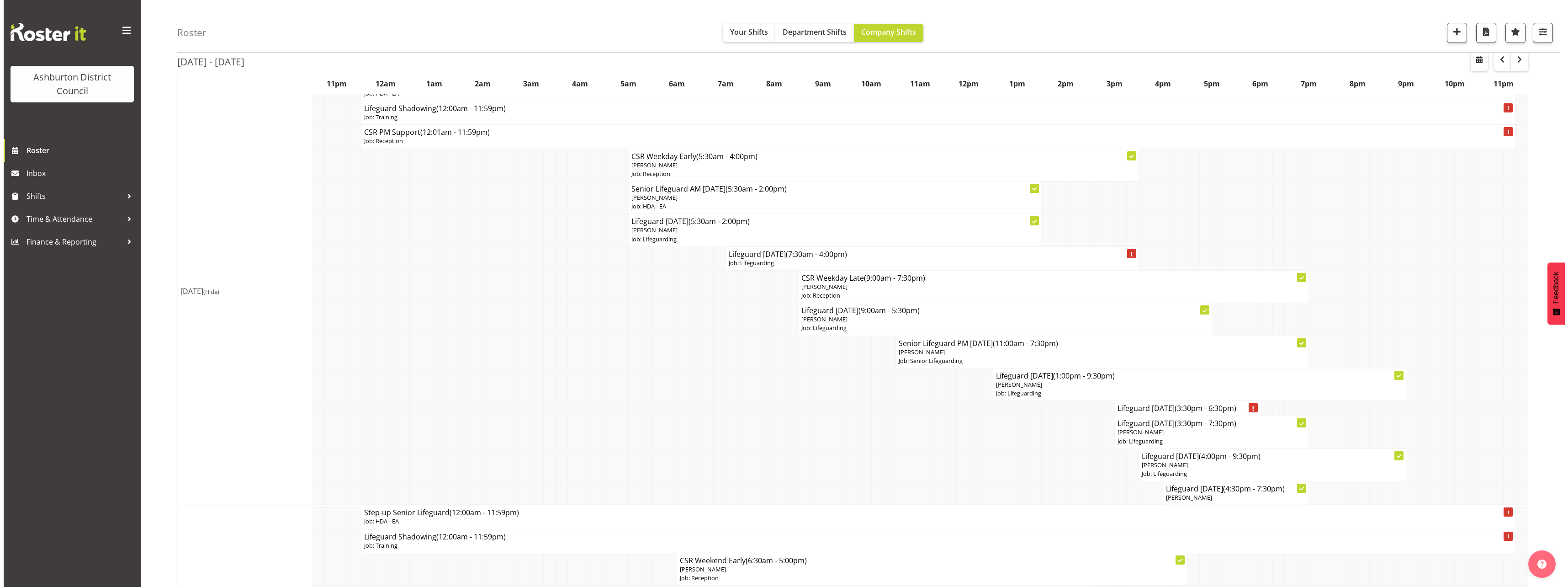
scroll to position [183, 0]
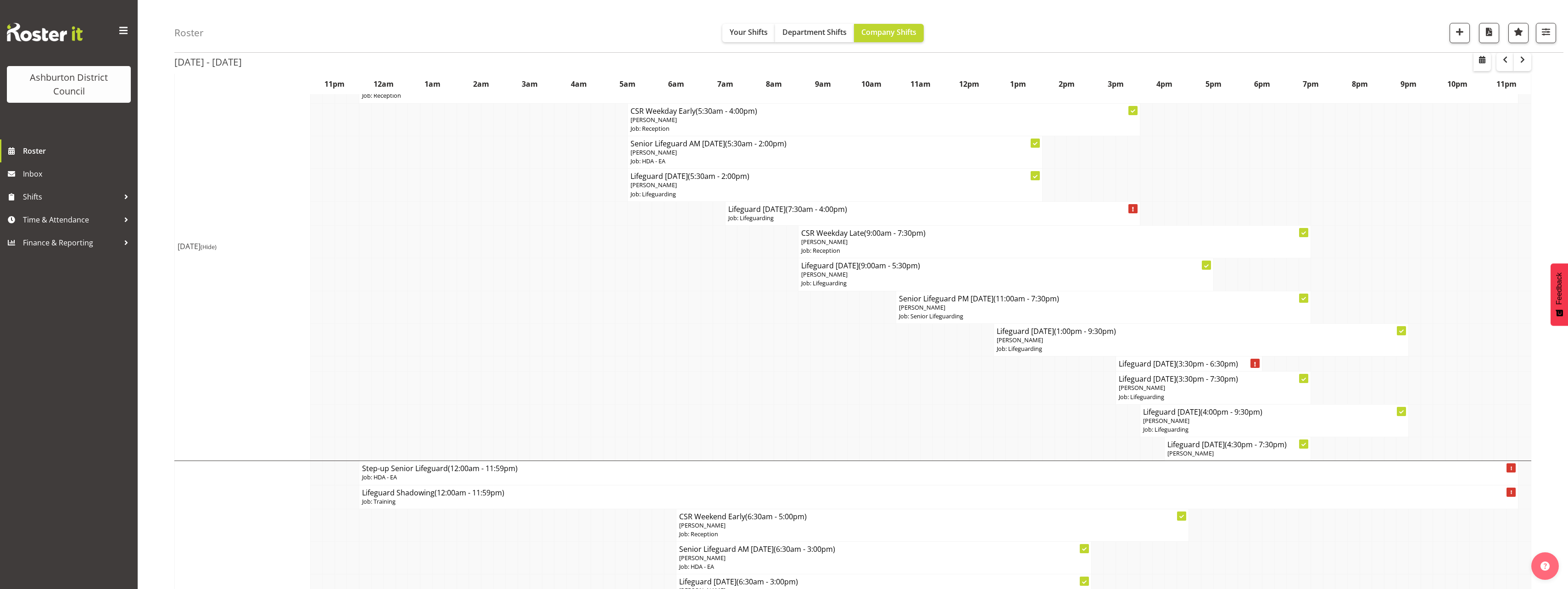
click at [1077, 346] on p "Job: Lifeguarding" at bounding box center [1201, 349] width 409 height 9
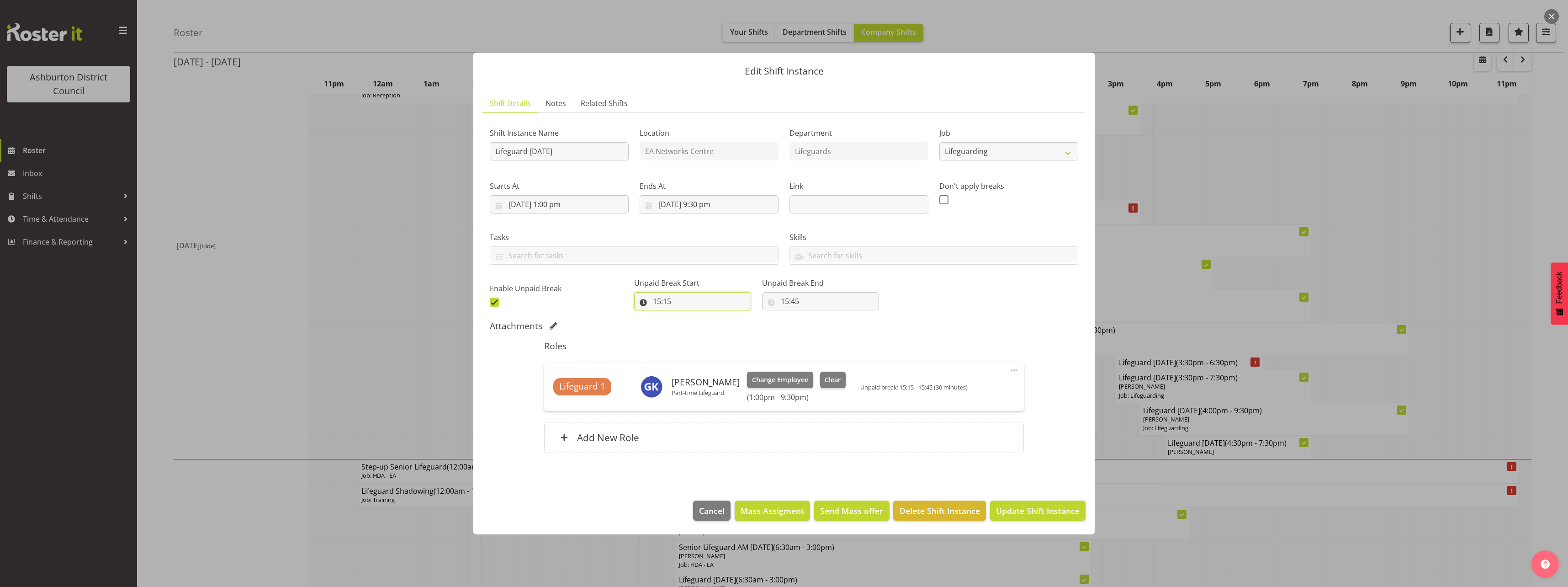
click at [651, 301] on input "15:15" at bounding box center [693, 301] width 117 height 18
click at [691, 326] on select "00 01 02 03 04 05 06 07 08 09 10 11 12 13 14 15 16 17 18 19 20 21 22 23" at bounding box center [696, 325] width 21 height 18
click at [686, 316] on select "00 01 02 03 04 05 06 07 08 09 10 11 12 13 14 15 16 17 18 19 20 21 22 23" at bounding box center [696, 325] width 21 height 18
click at [719, 320] on select "00 01 02 03 04 05 06 07 08 09 10 11 12 13 14 15 16 17 18 19 20 21 22 23 24 25 2…" at bounding box center [720, 325] width 21 height 18
click at [710, 316] on select "00 01 02 03 04 05 06 07 08 09 10 11 12 13 14 15 16 17 18 19 20 21 22 23 24 25 2…" at bounding box center [720, 325] width 21 height 18
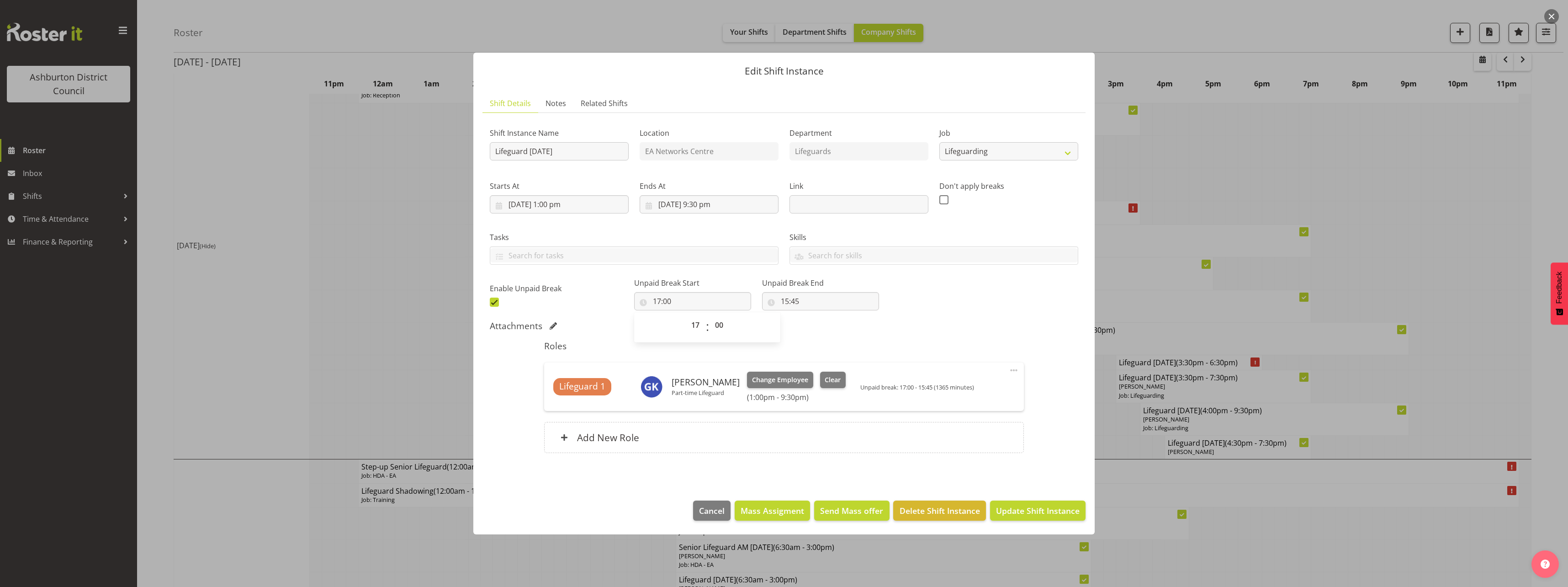
click at [959, 300] on div "Shift Instance Name Lifeguard [DATE] Location EA Networks Centre Department Lif…" at bounding box center [784, 214] width 600 height 200
click at [770, 296] on input "15:45" at bounding box center [821, 301] width 117 height 18
click at [814, 323] on select "00 01 02 03 04 05 06 07 08 09 10 11 12 13 14 15 16 17 18 19 20 21 22 23" at bounding box center [825, 325] width 21 height 18
click at [814, 316] on select "00 01 02 03 04 05 06 07 08 09 10 11 12 13 14 15 16 17 18 19 20 21 22 23" at bounding box center [825, 325] width 21 height 18
drag, startPoint x: 839, startPoint y: 329, endPoint x: 839, endPoint y: 315, distance: 14.0
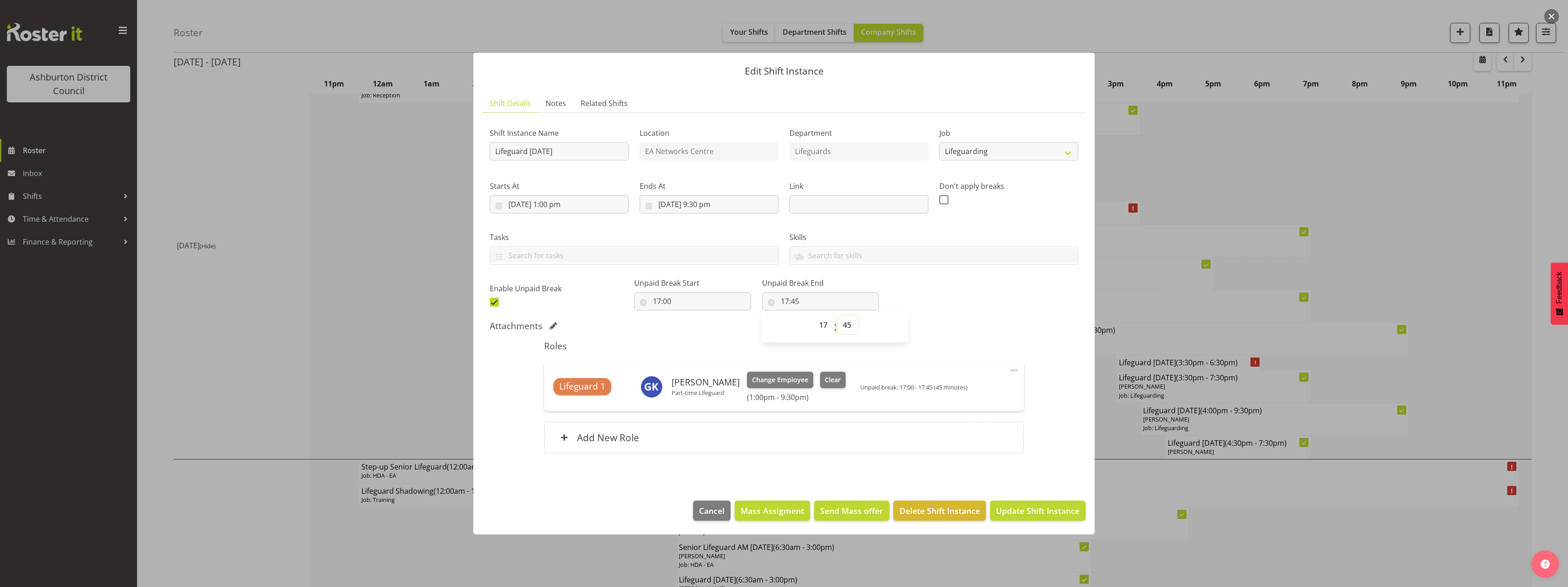
click at [839, 329] on select "00 01 02 03 04 05 06 07 08 09 10 11 12 13 14 15 16 17 18 19 20 21 22 23 24 25 2…" at bounding box center [849, 325] width 21 height 18
click at [838, 316] on select "00 01 02 03 04 05 06 07 08 09 10 11 12 13 14 15 16 17 18 19 20 21 22 23 24 25 2…" at bounding box center [849, 325] width 21 height 18
click at [979, 292] on div "Shift Instance Name Lifeguard [DATE] Location EA Networks Centre Department Lif…" at bounding box center [784, 214] width 600 height 200
click at [1028, 511] on span "Update Shift Instance" at bounding box center [1037, 511] width 83 height 12
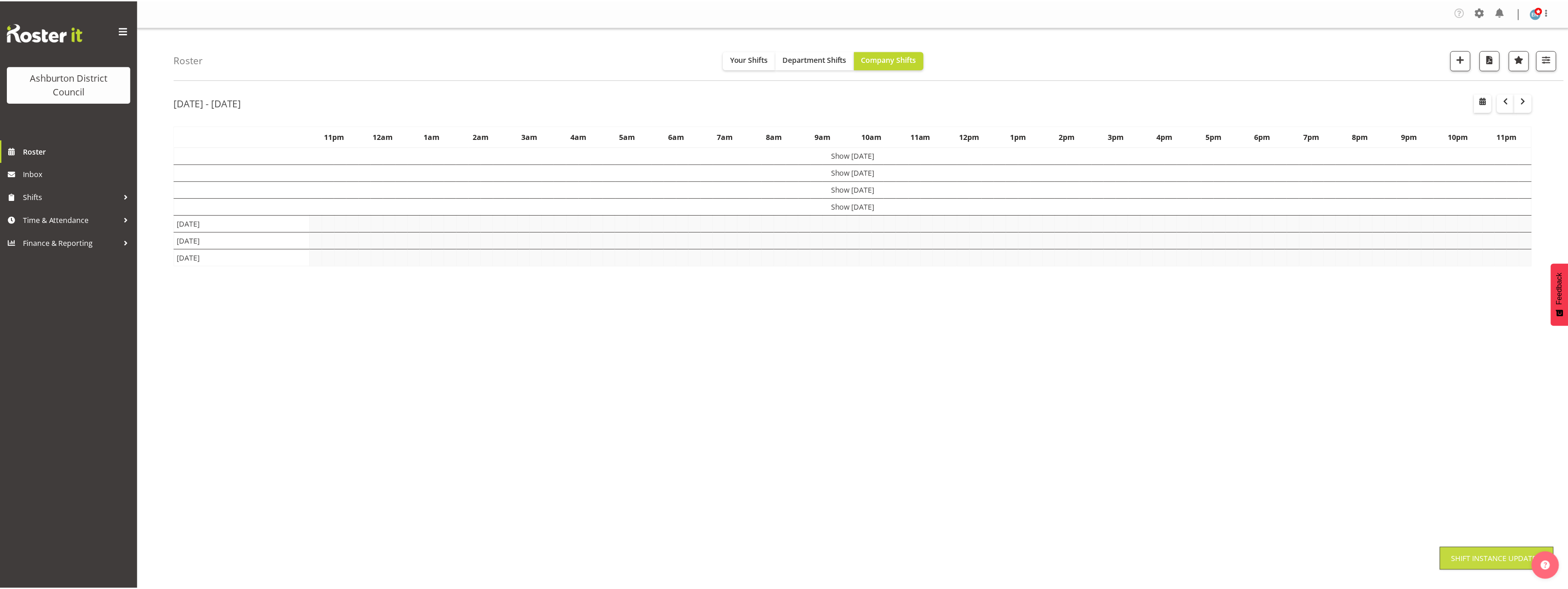
scroll to position [0, 0]
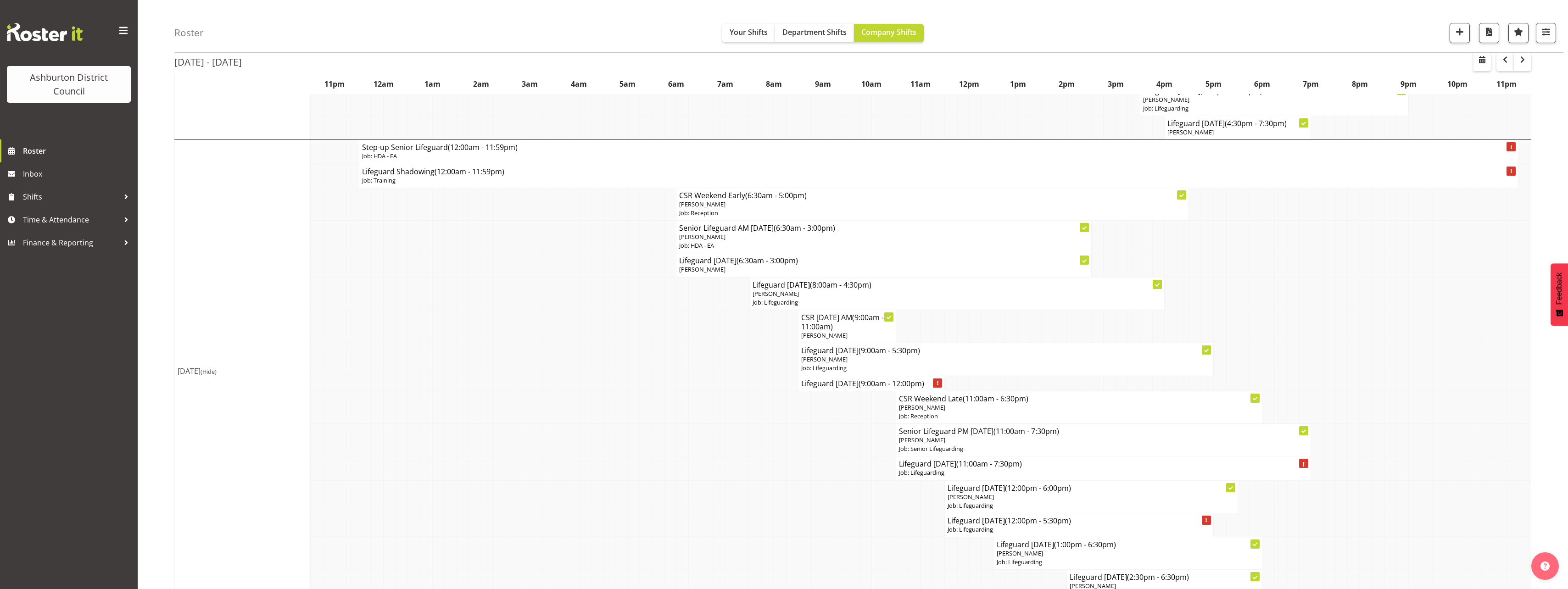
scroll to position [551, 0]
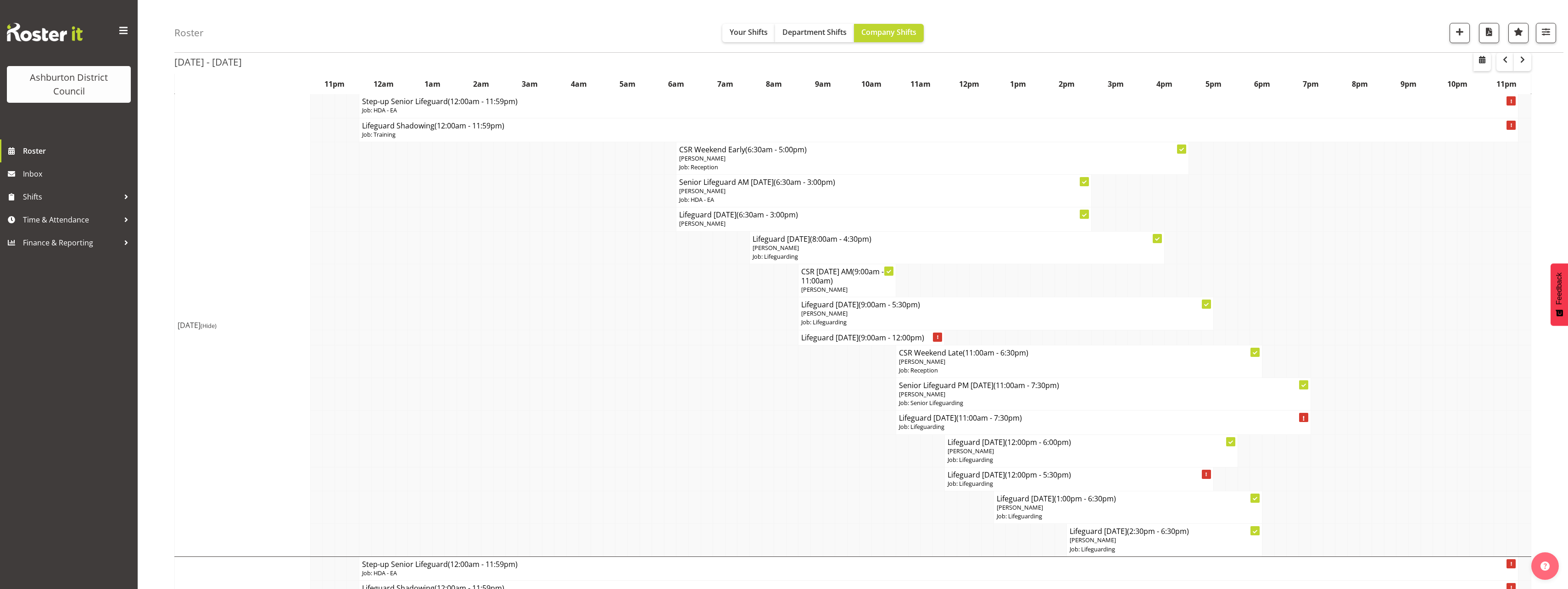
click at [168, 296] on div "Roster Your Shifts Department Shifts Company Shifts 1 Locations [GEOGRAPHIC_DAT…" at bounding box center [853, 232] width 1430 height 1510
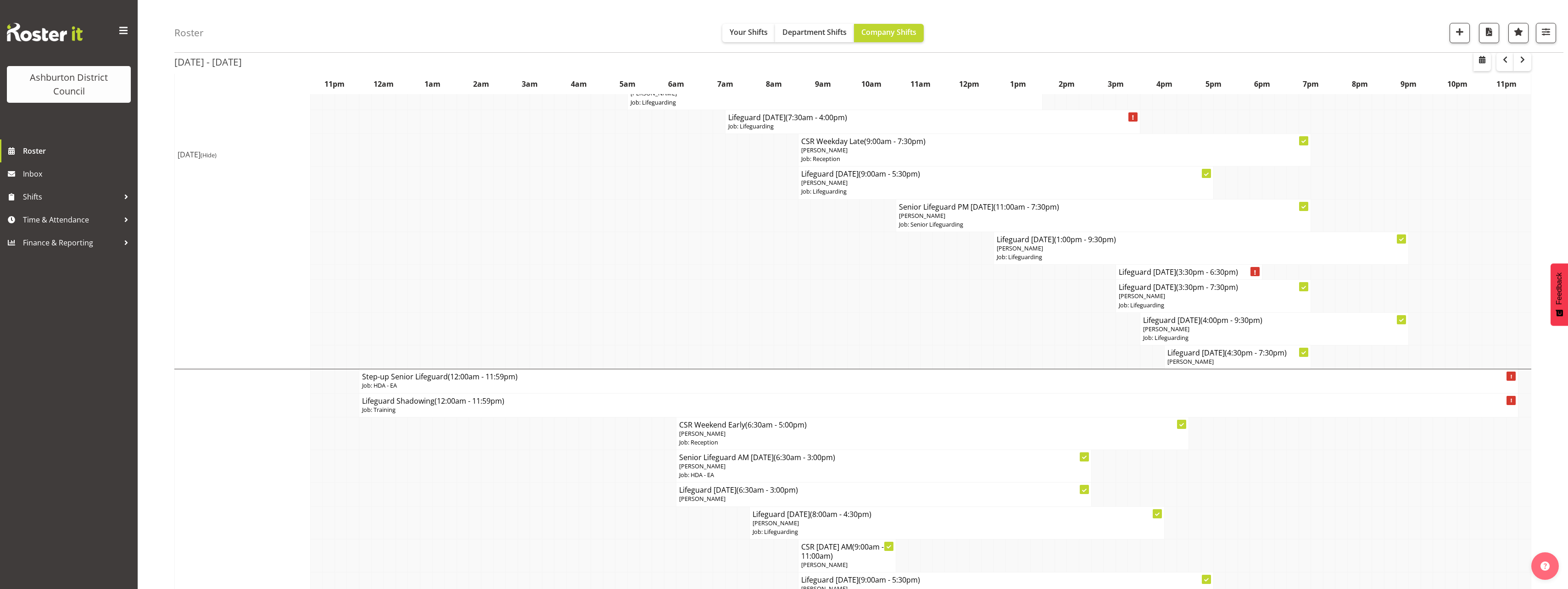
scroll to position [0, 0]
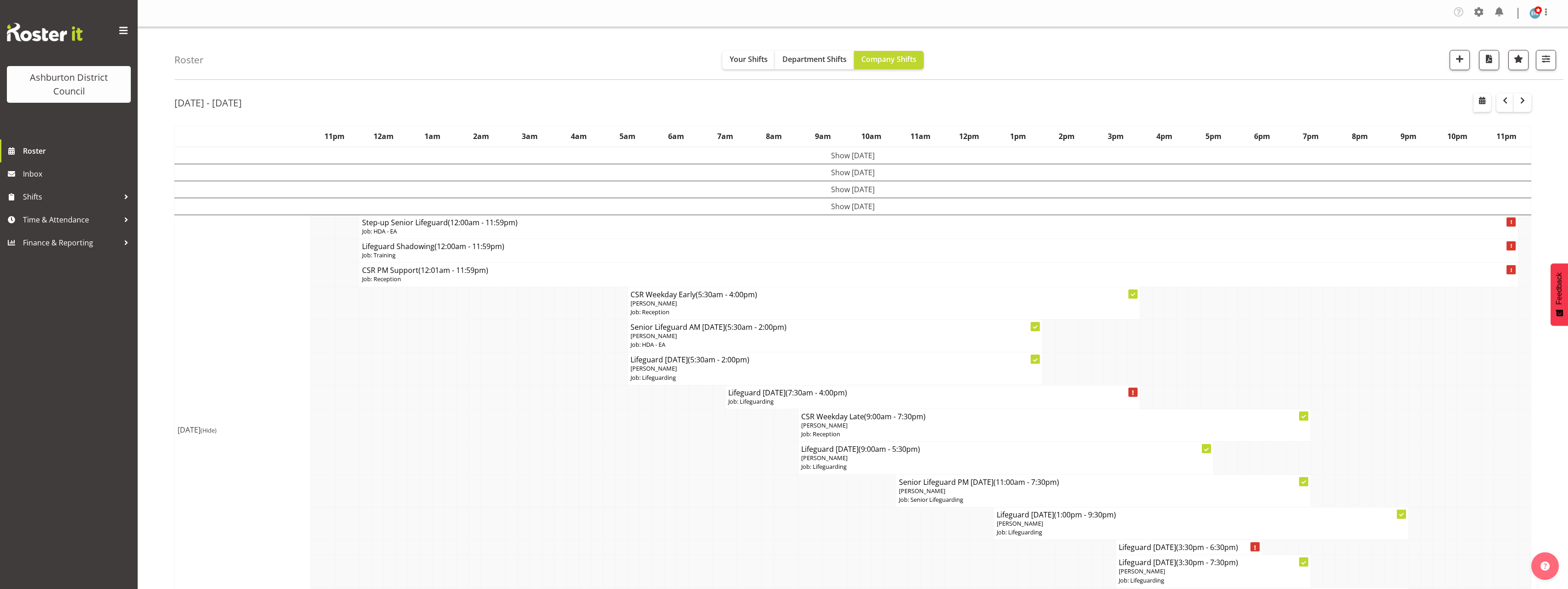
click at [1498, 107] on button "button" at bounding box center [1505, 103] width 18 height 18
click at [180, 326] on td "[DATE] (Hide)" at bounding box center [243, 434] width 136 height 439
